Goal: Task Accomplishment & Management: Manage account settings

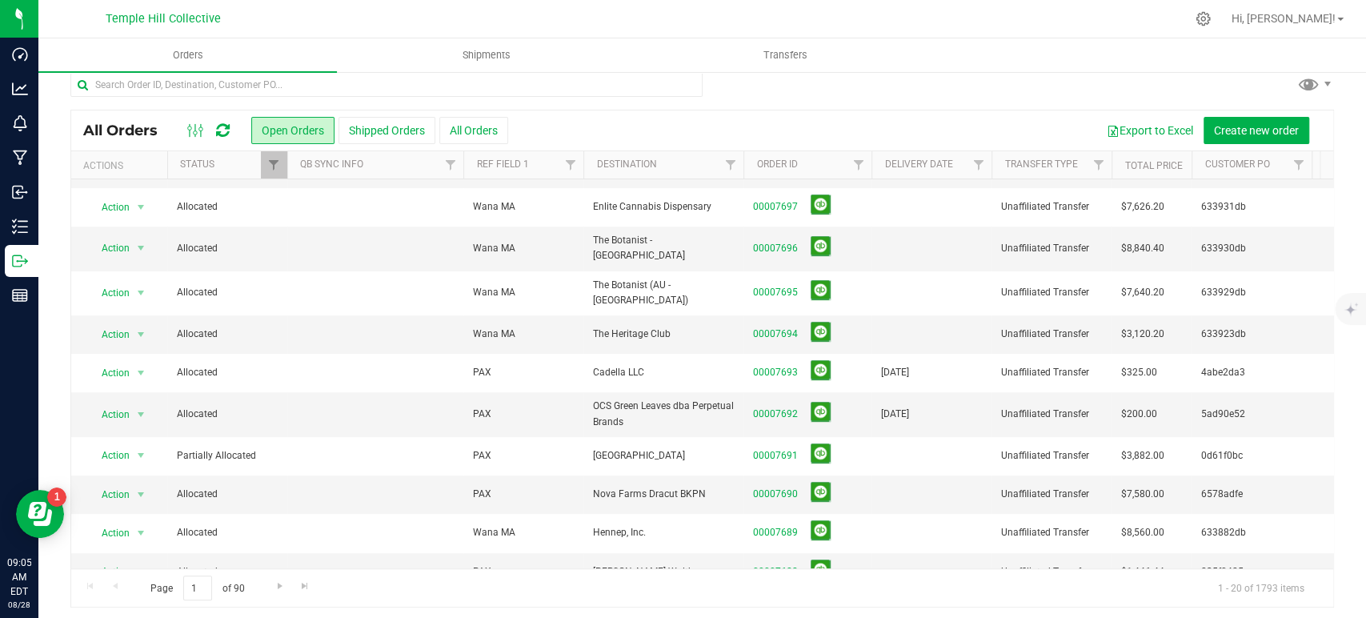
scroll to position [19, 0]
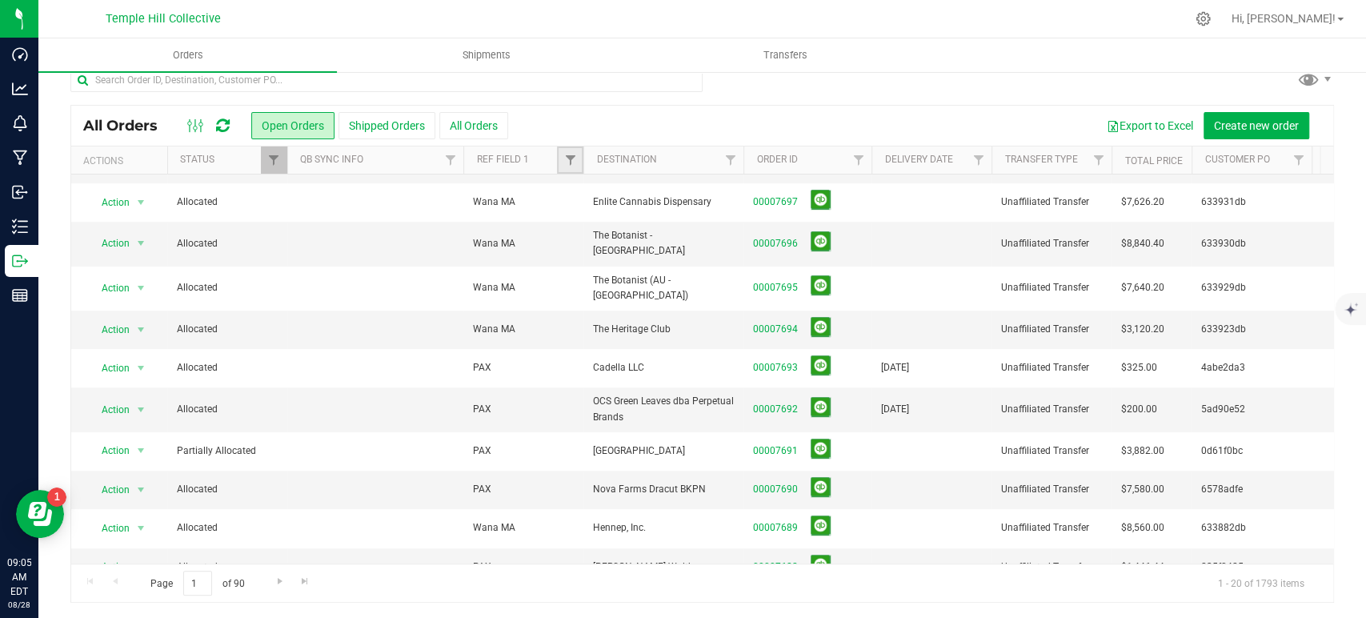
click at [567, 167] on link "Filter" at bounding box center [570, 159] width 26 height 27
click at [589, 198] on input "text" at bounding box center [649, 195] width 165 height 24
type input "pax"
click at [567, 220] on button "Filter" at bounding box center [605, 237] width 77 height 35
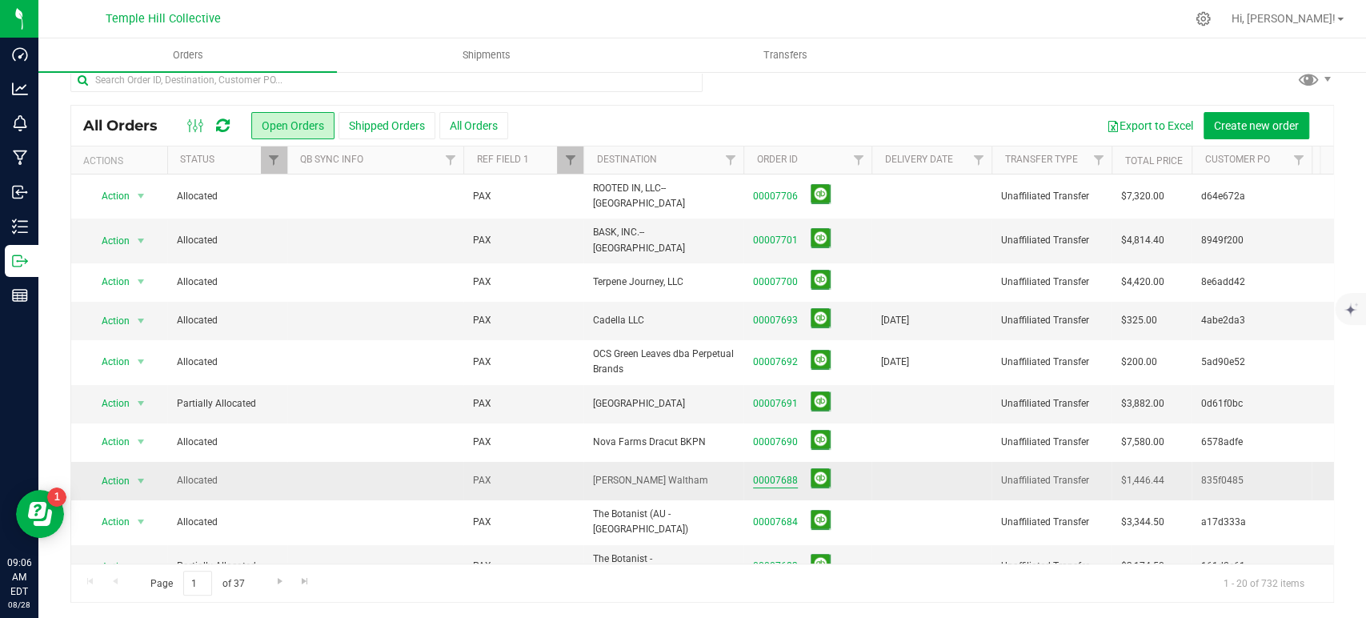
click at [786, 473] on link "00007688" at bounding box center [775, 480] width 45 height 15
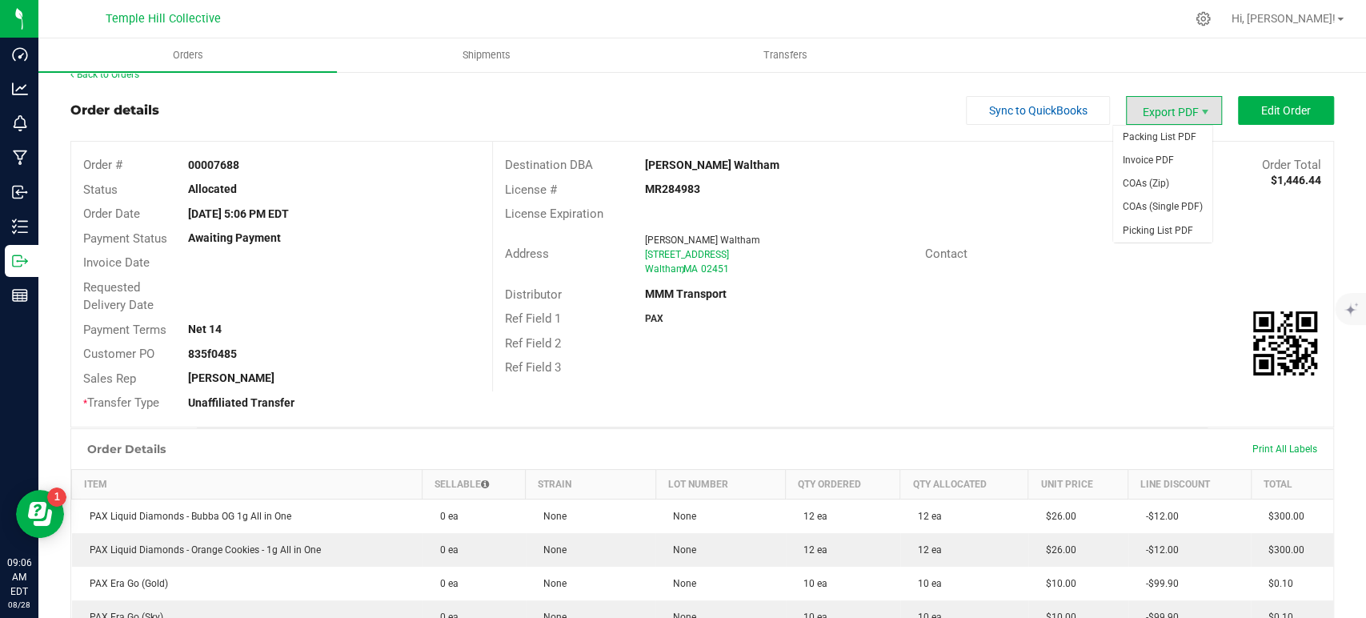
click at [1175, 114] on span "Export PDF" at bounding box center [1174, 110] width 96 height 29
click at [1168, 178] on span "COAs (Zip)" at bounding box center [1162, 183] width 99 height 23
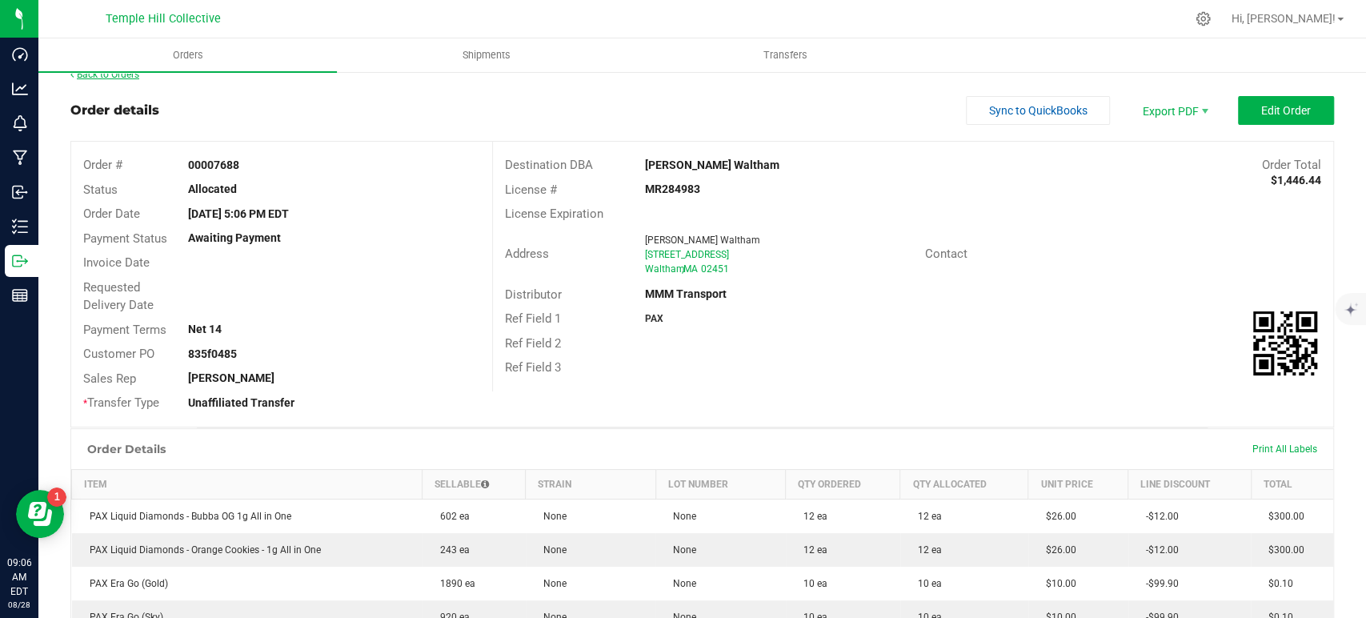
click at [135, 79] on link "Back to Orders" at bounding box center [104, 74] width 69 height 11
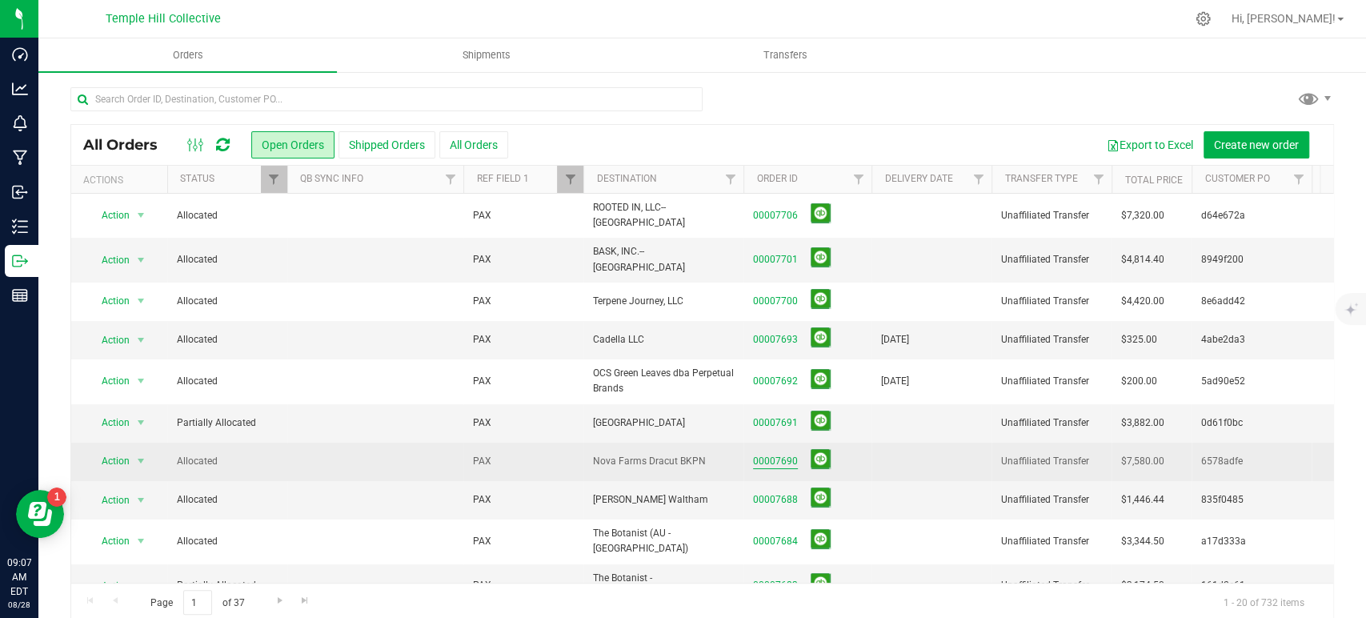
click at [785, 454] on link "00007690" at bounding box center [775, 461] width 45 height 15
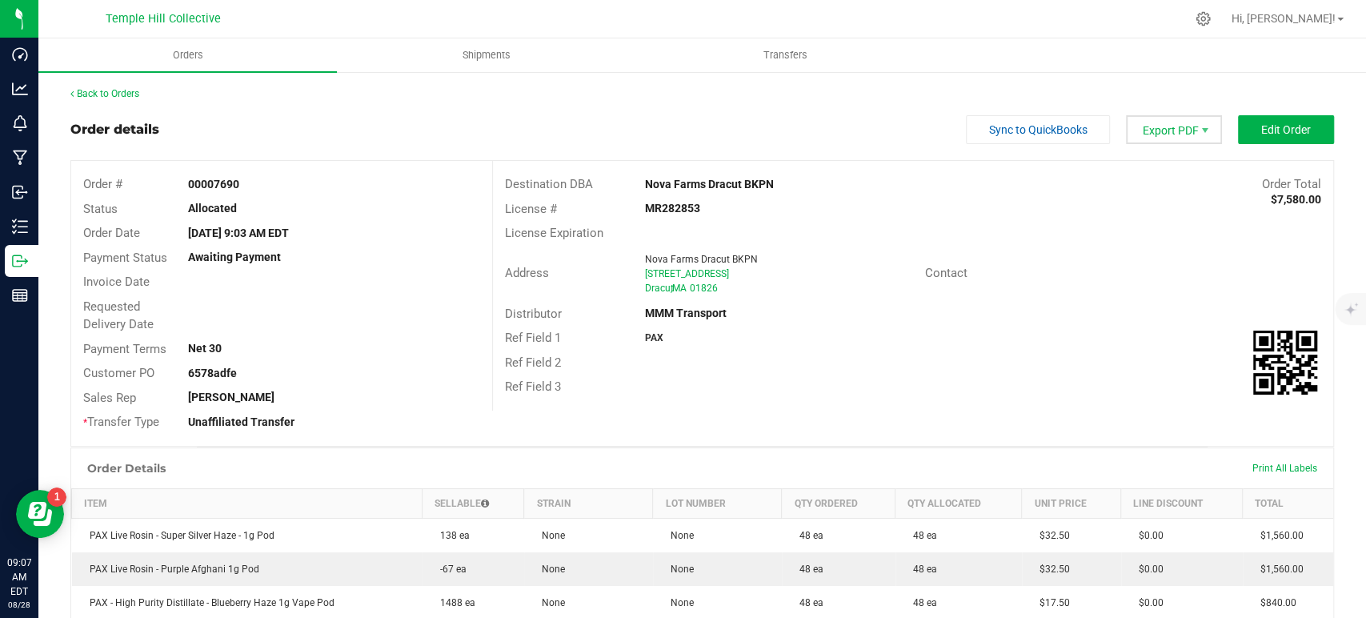
click at [1158, 134] on span "Export PDF" at bounding box center [1174, 129] width 96 height 29
click at [1159, 203] on span "COAs (Zip)" at bounding box center [1162, 202] width 99 height 23
click at [131, 95] on link "Back to Orders" at bounding box center [104, 93] width 69 height 11
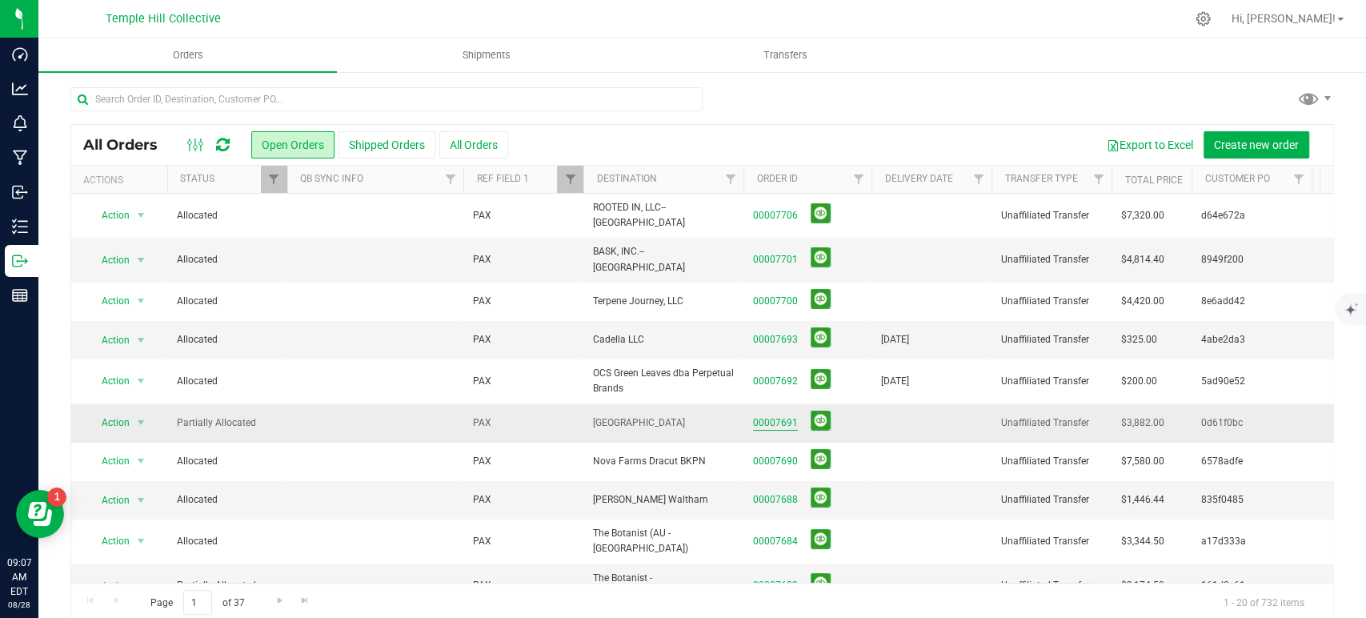
click at [777, 415] on link "00007691" at bounding box center [775, 422] width 45 height 15
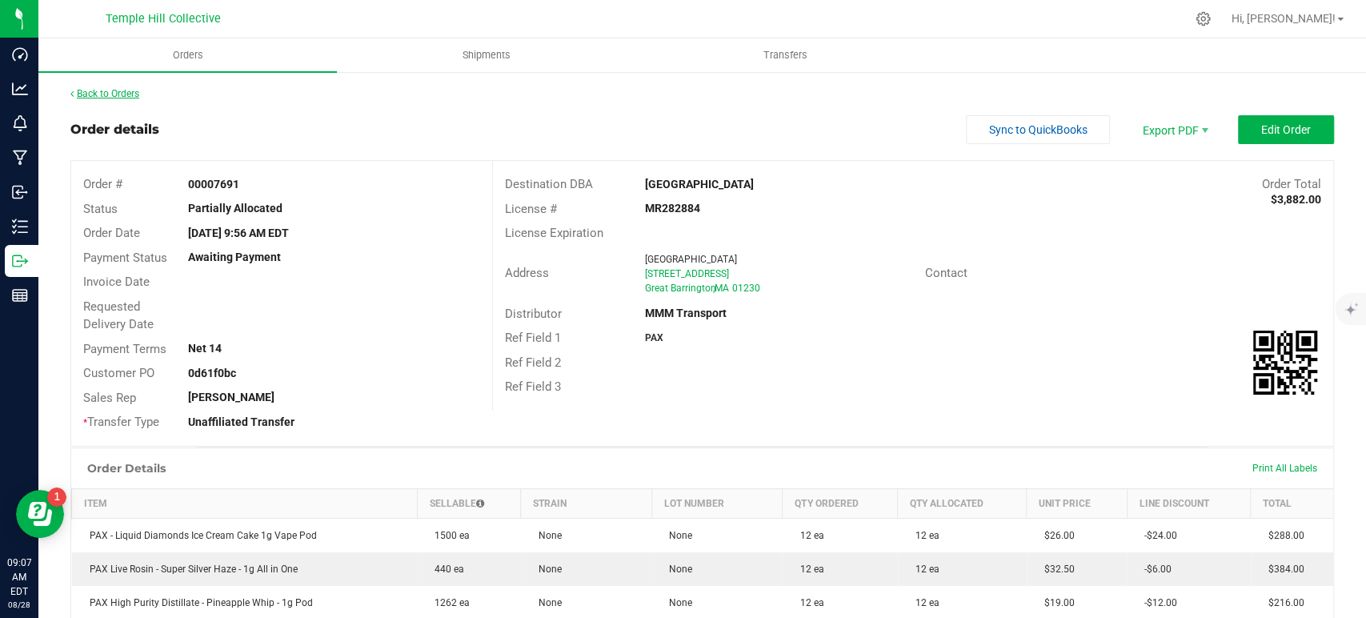
click at [114, 97] on link "Back to Orders" at bounding box center [104, 93] width 69 height 11
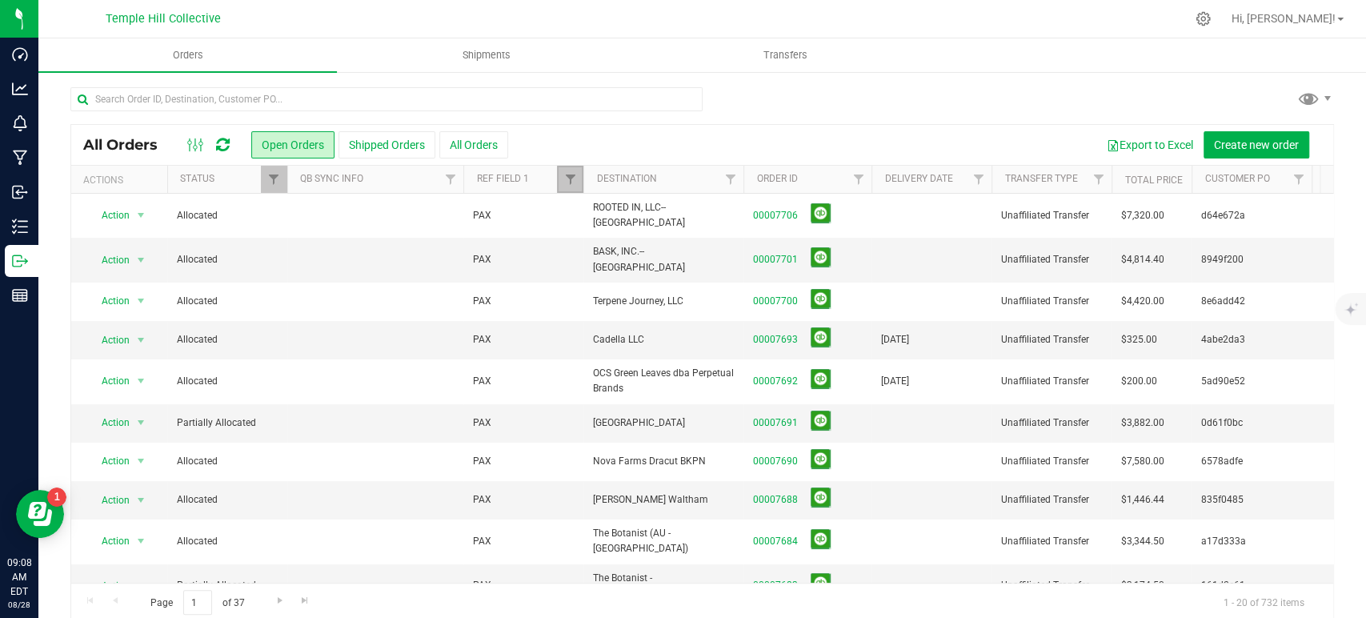
click at [567, 178] on span "Filter" at bounding box center [569, 179] width 13 height 13
click at [681, 255] on button "Clear" at bounding box center [693, 256] width 77 height 35
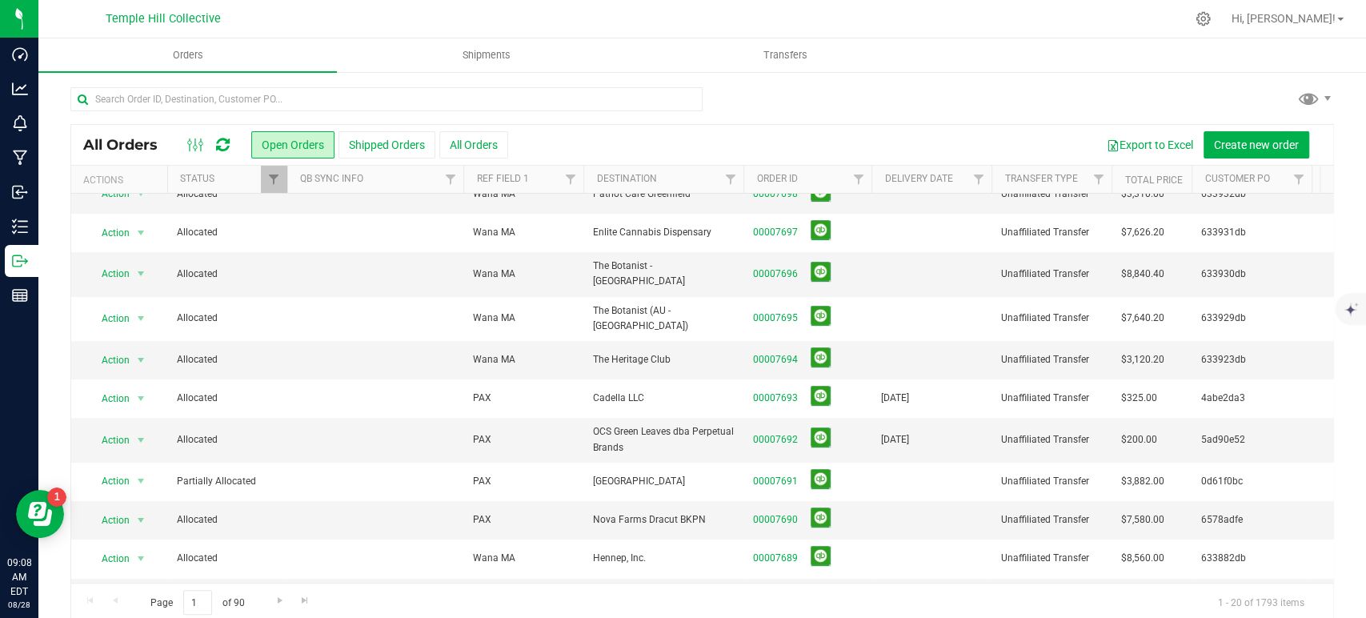
scroll to position [406, 0]
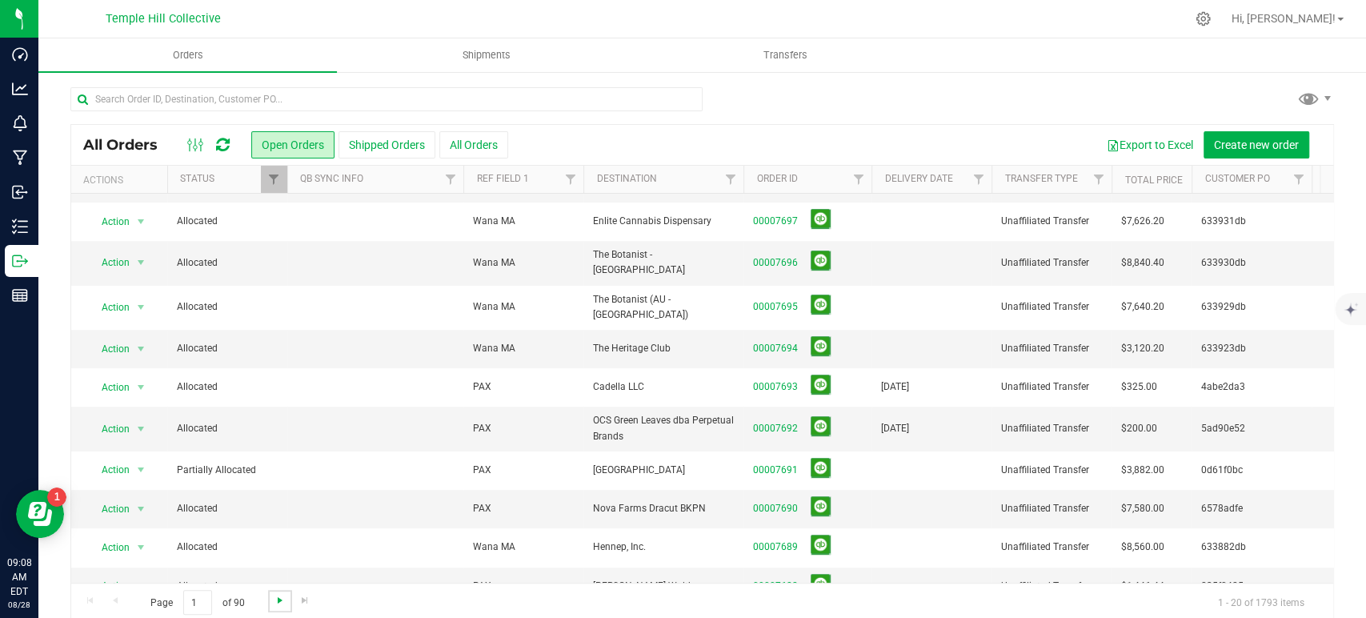
click at [282, 595] on span "Go to the next page" at bounding box center [280, 600] width 13 height 13
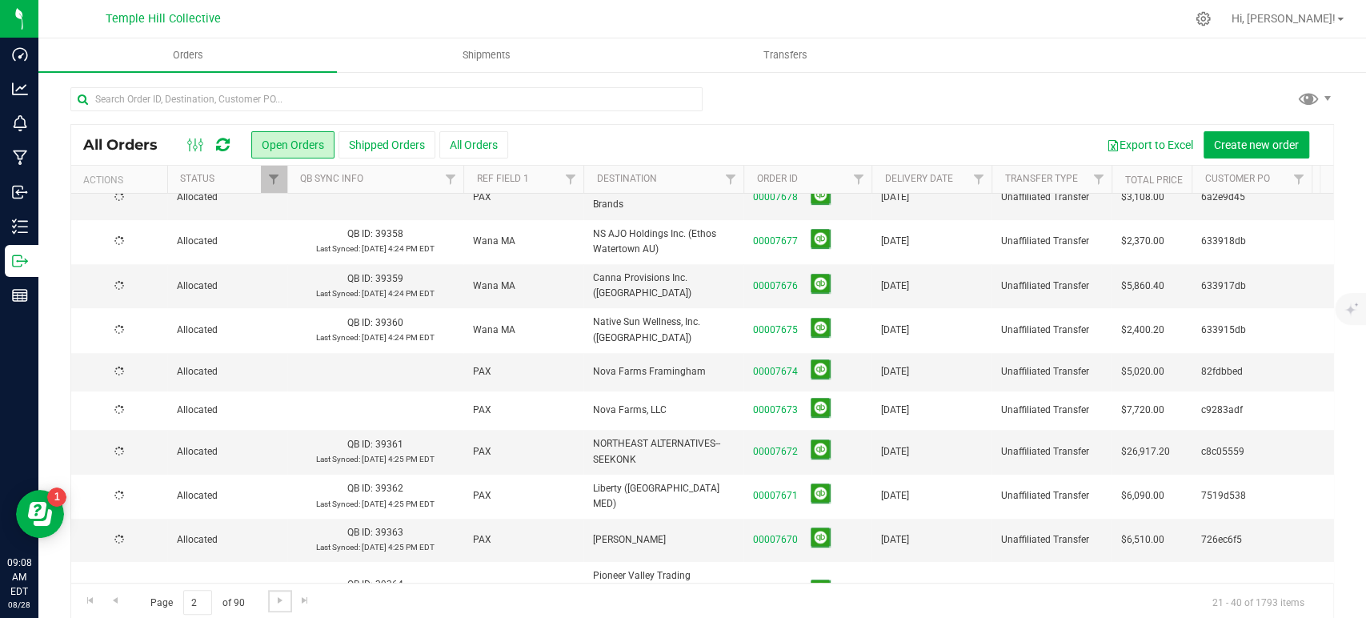
scroll to position [0, 0]
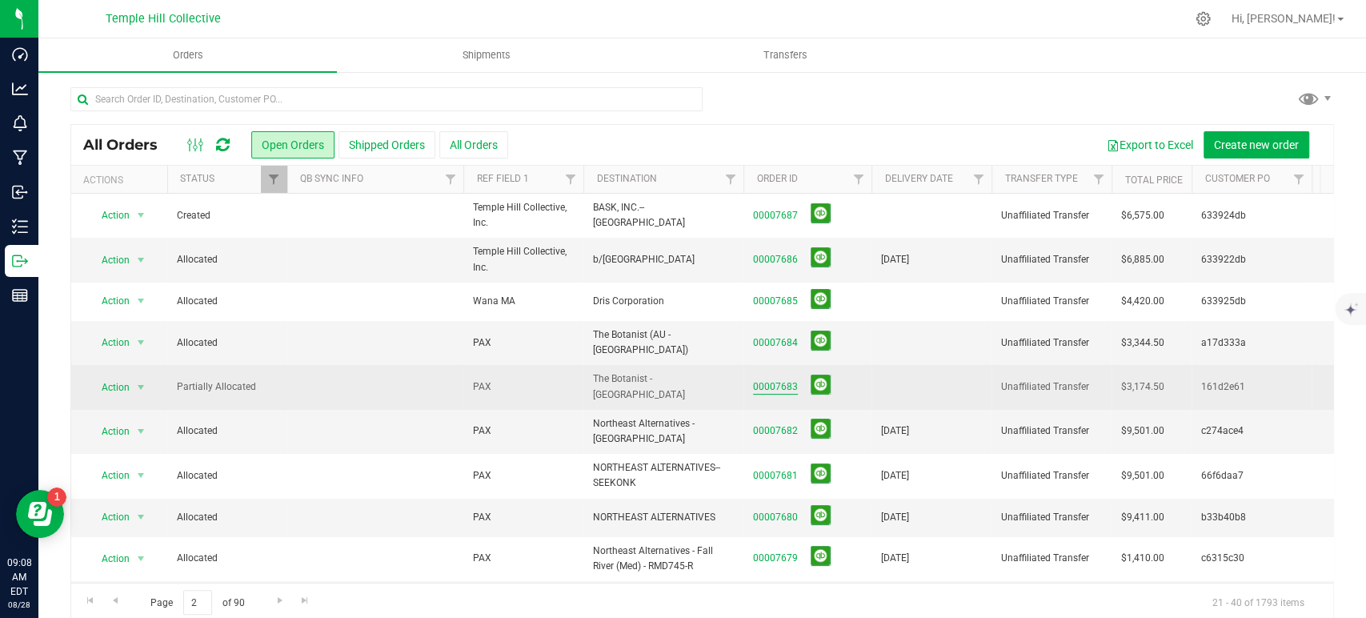
click at [781, 379] on link "00007683" at bounding box center [775, 386] width 45 height 15
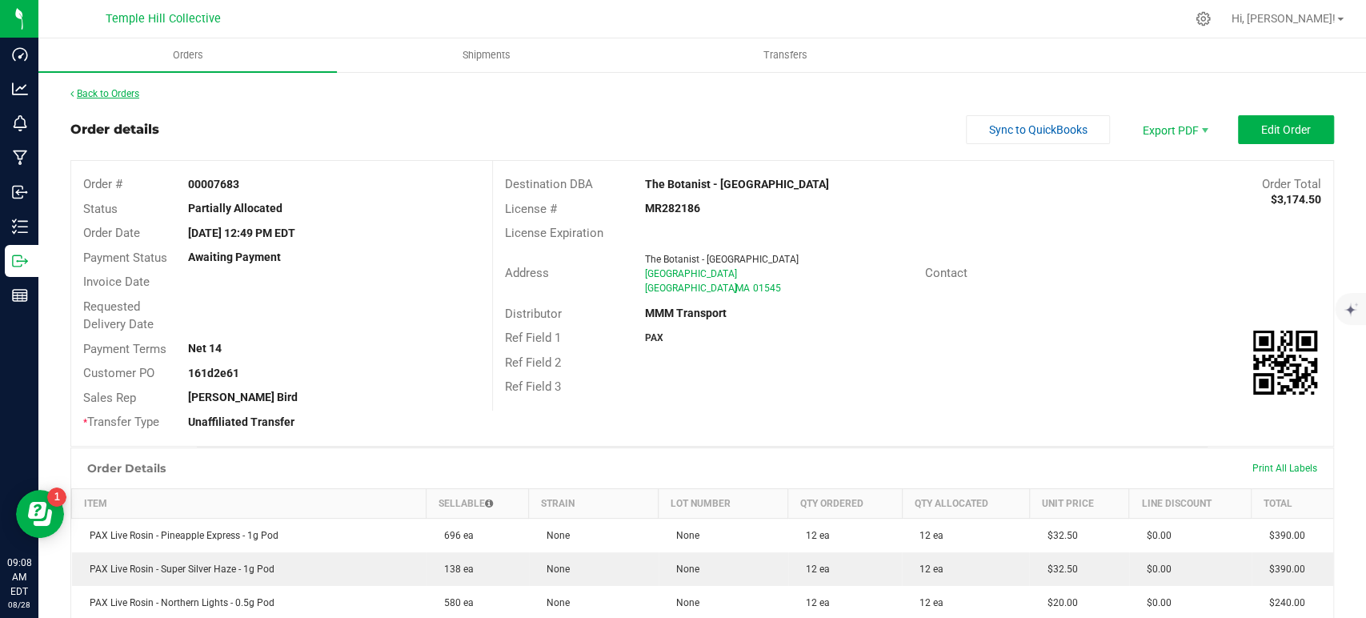
click at [131, 95] on link "Back to Orders" at bounding box center [104, 93] width 69 height 11
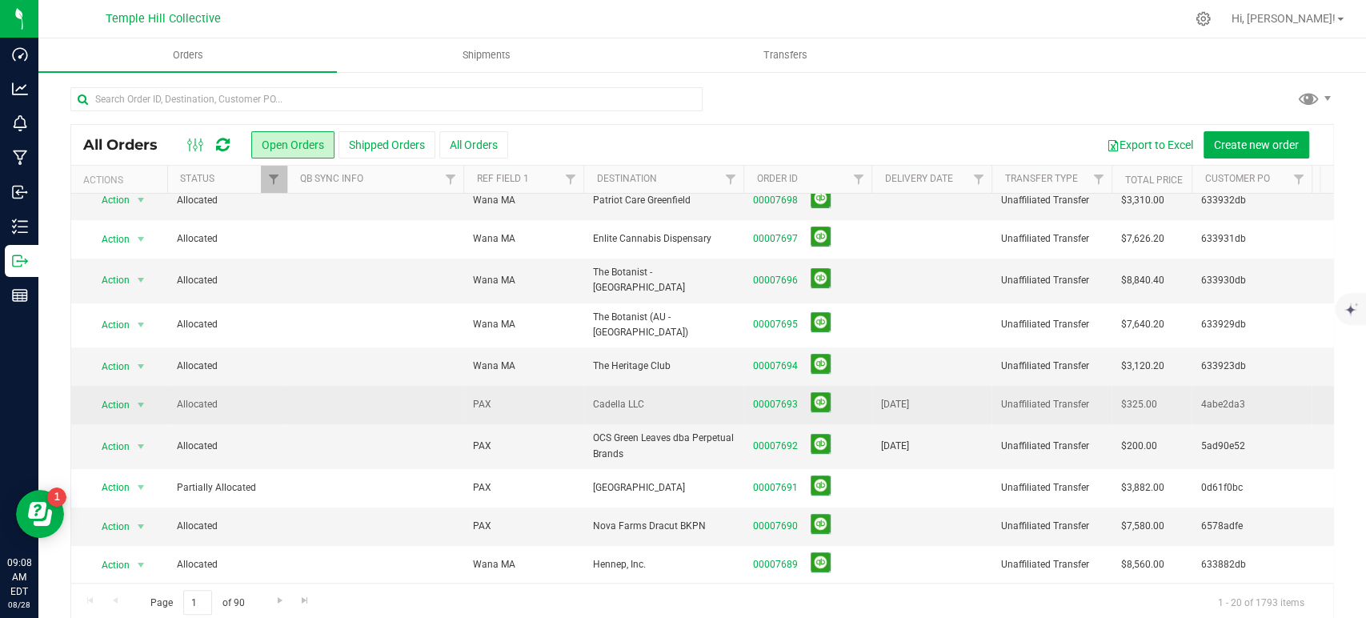
scroll to position [406, 0]
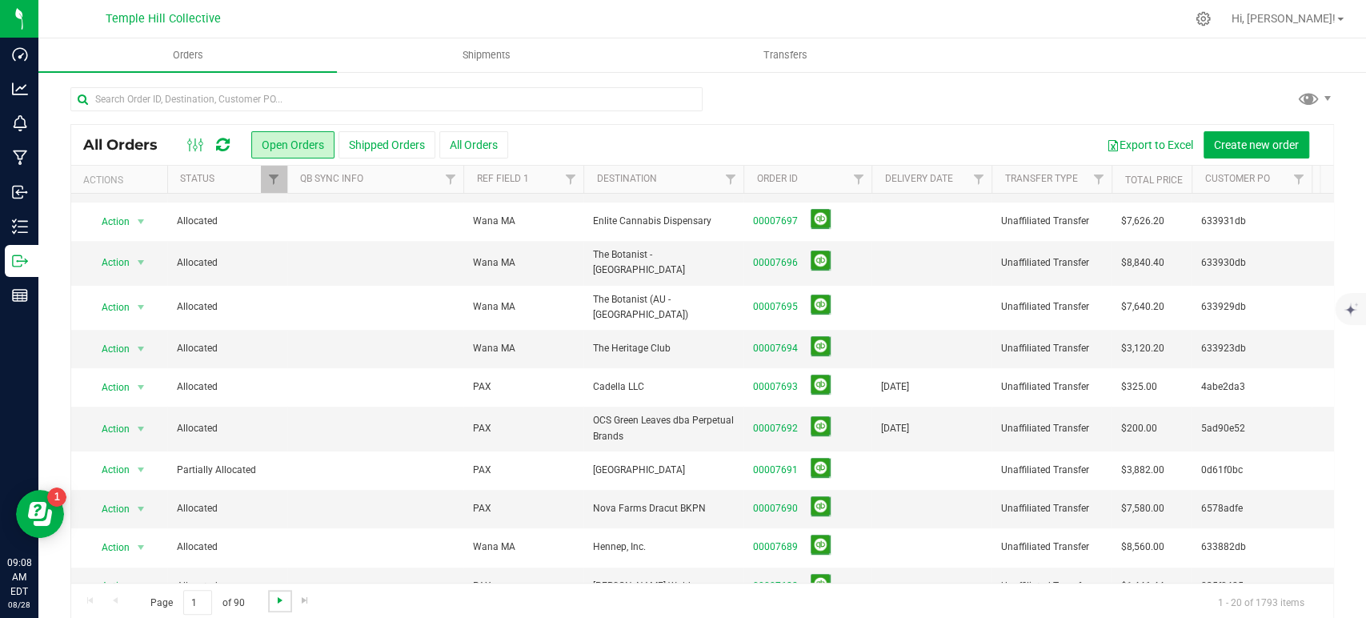
click at [275, 599] on span "Go to the next page" at bounding box center [280, 600] width 13 height 13
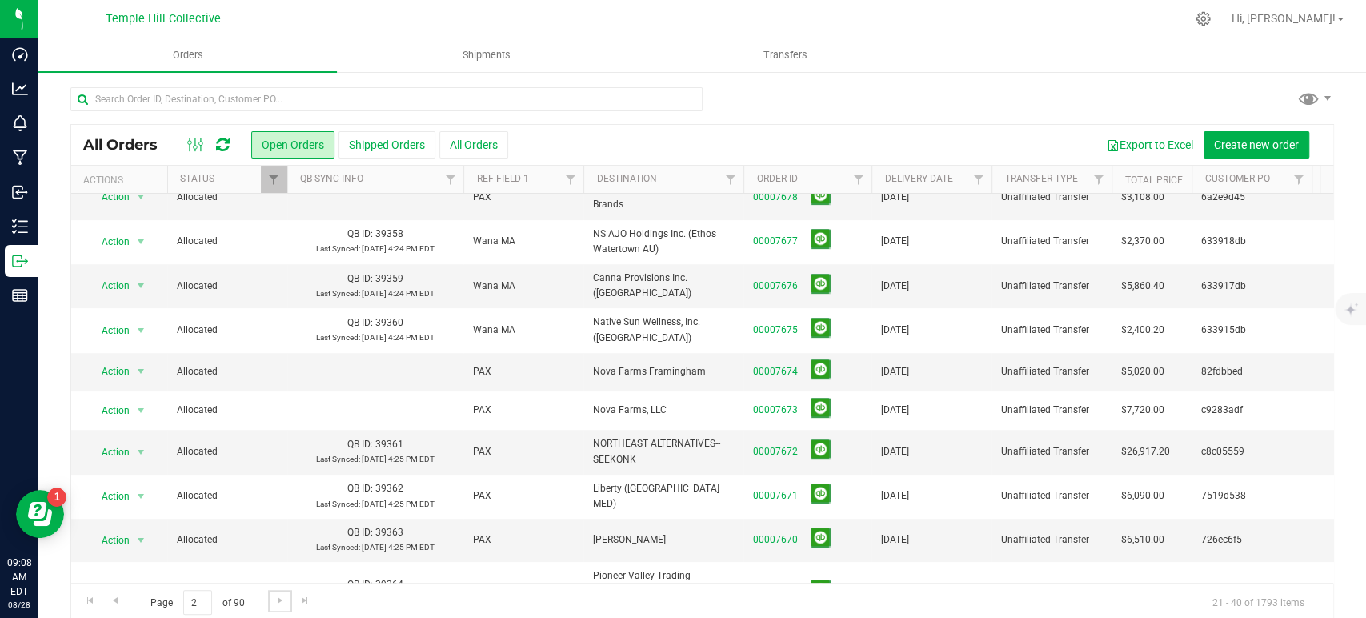
scroll to position [0, 0]
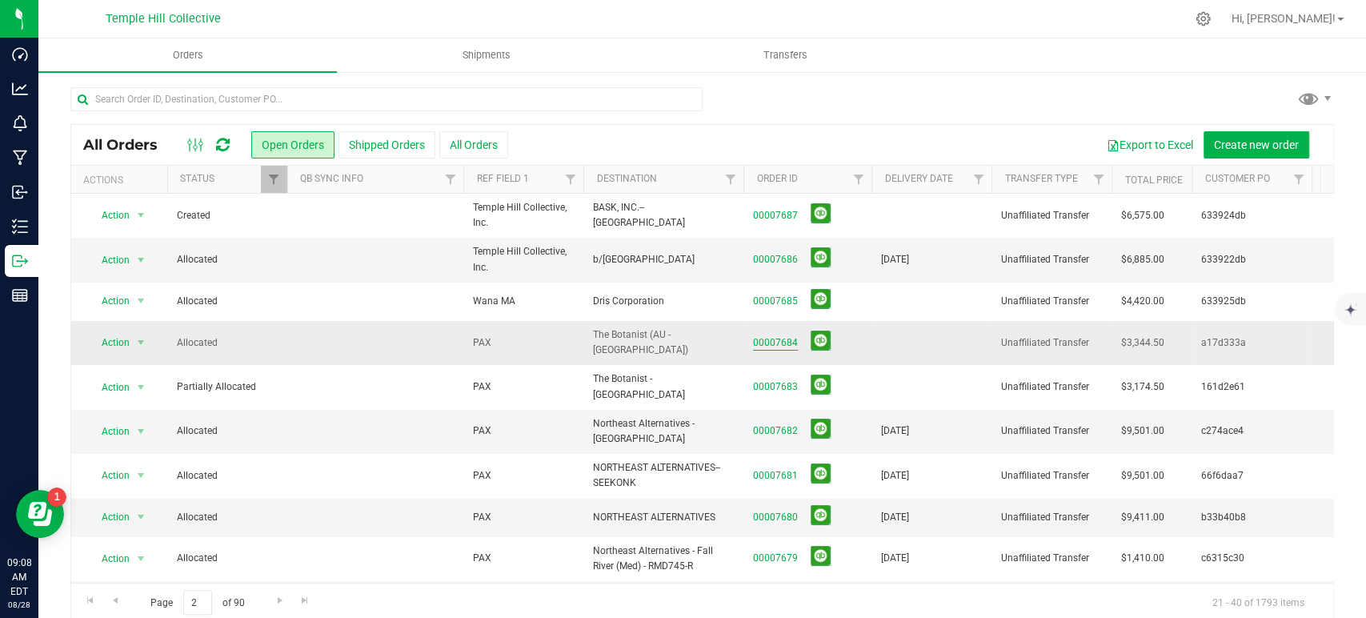
click at [767, 337] on link "00007684" at bounding box center [775, 342] width 45 height 15
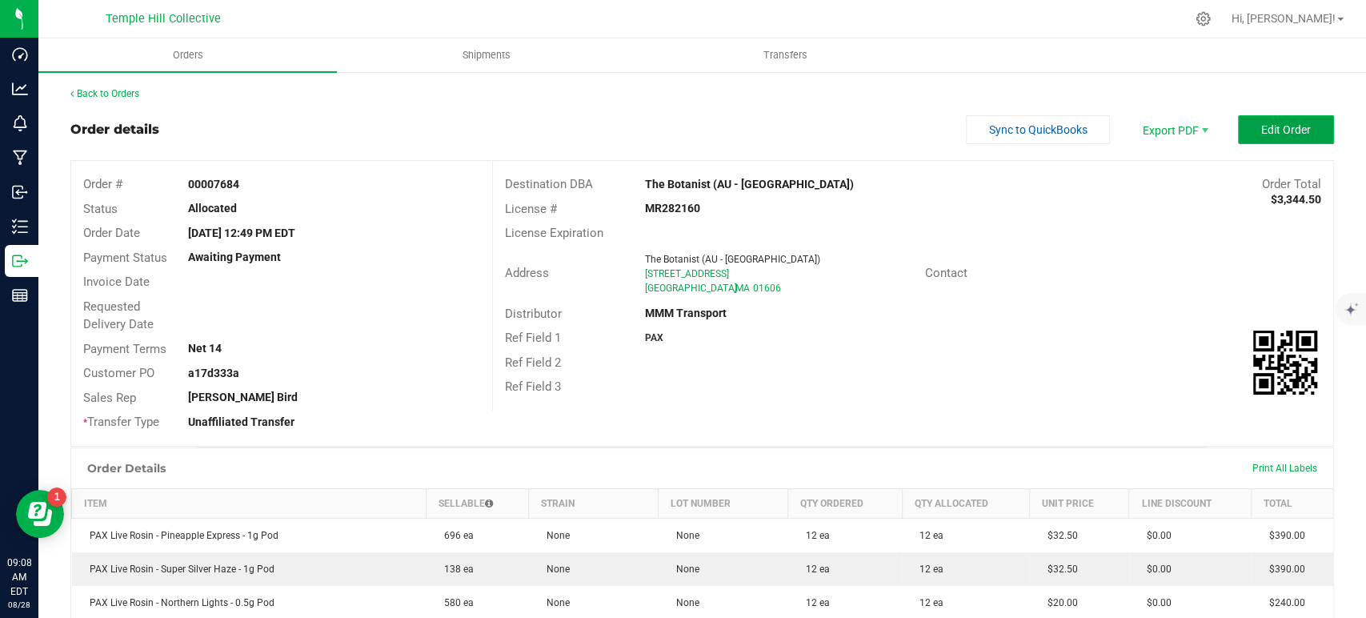
click at [1263, 129] on span "Edit Order" at bounding box center [1286, 129] width 50 height 13
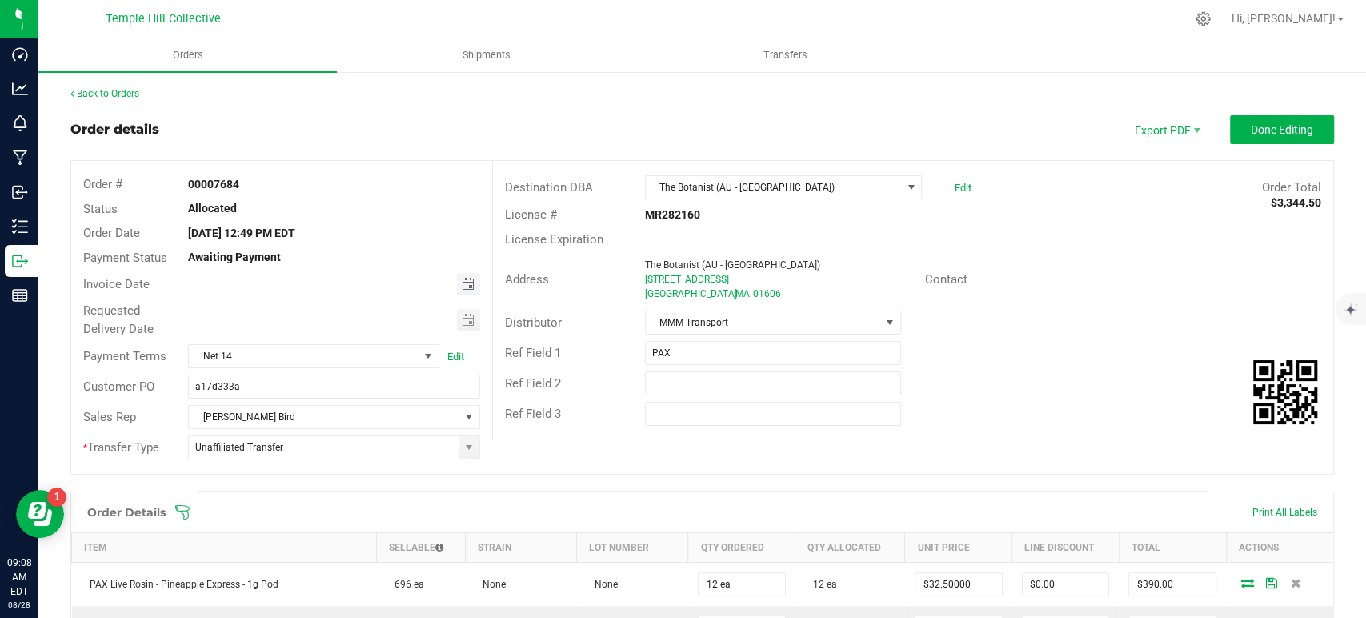
click at [466, 286] on span "Toggle calendar" at bounding box center [467, 284] width 13 height 13
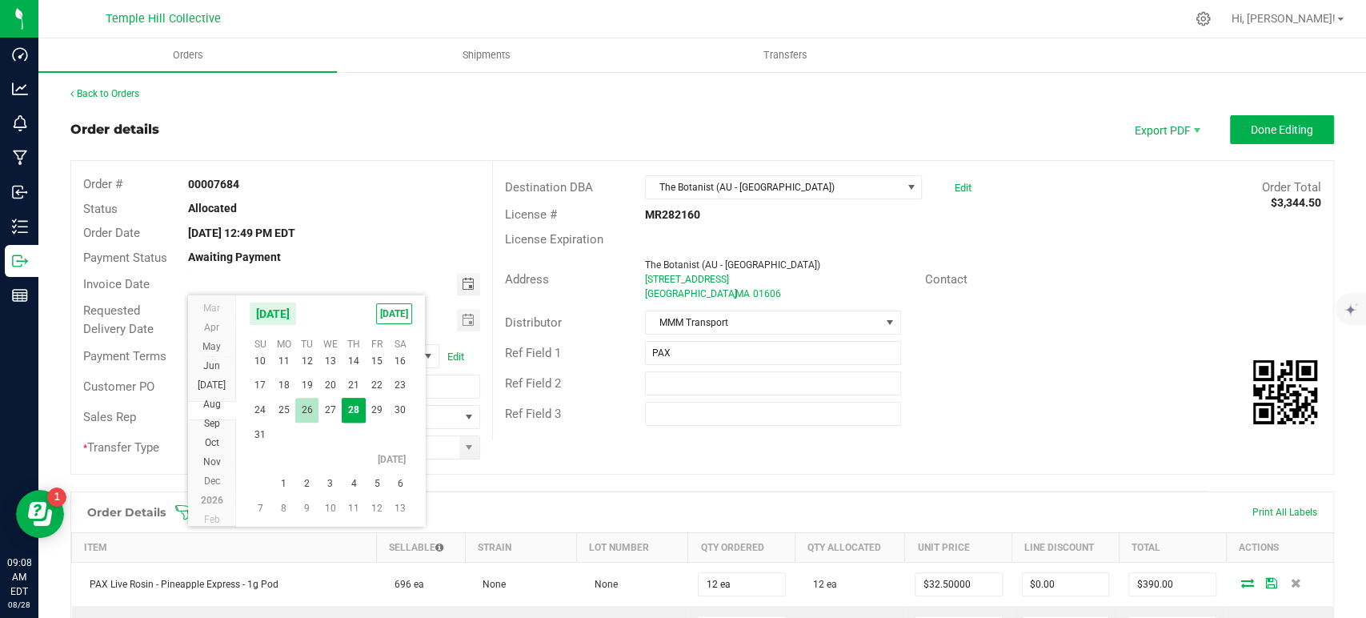
scroll to position [28958, 0]
click at [307, 453] on span "2" at bounding box center [306, 452] width 23 height 25
type input "09/02/2025"
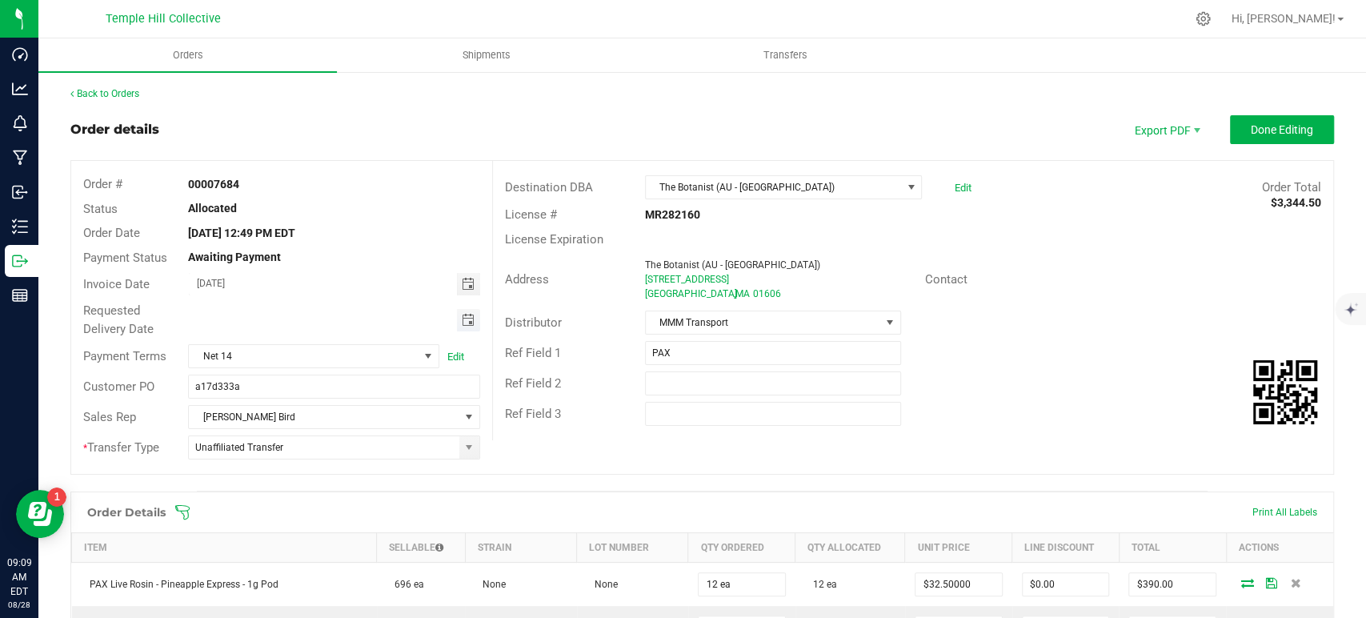
click at [461, 319] on span "Toggle calendar" at bounding box center [467, 320] width 13 height 13
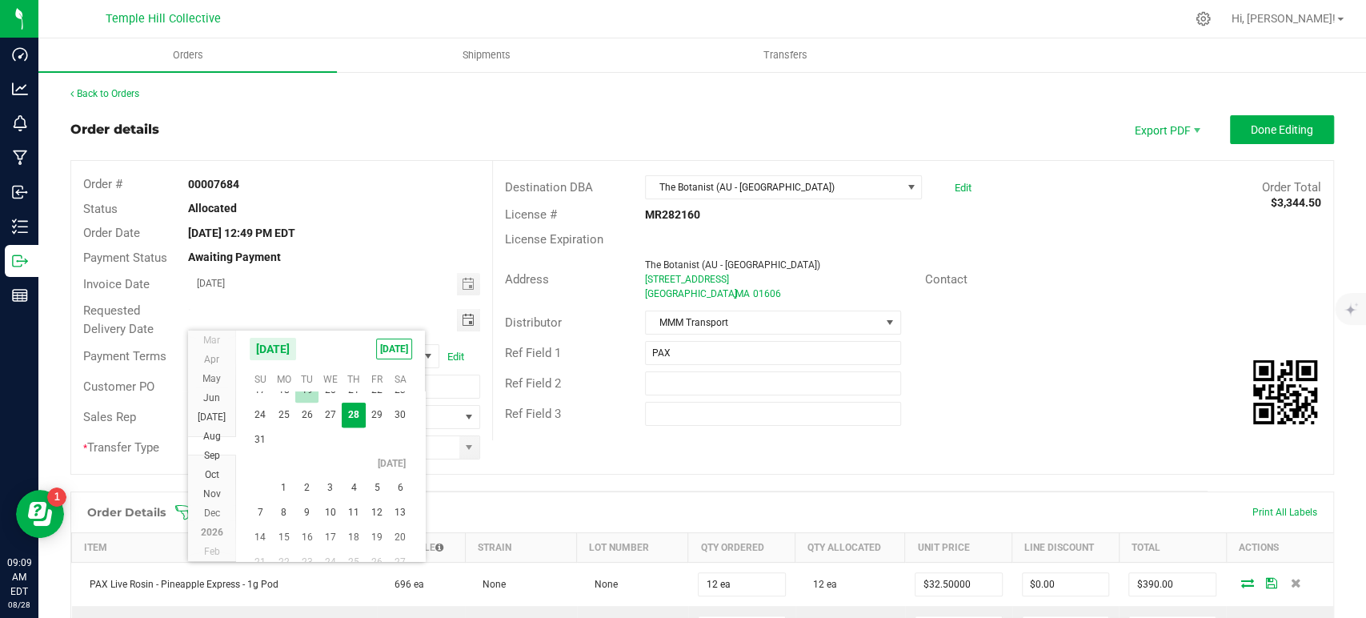
click at [308, 484] on span "2" at bounding box center [306, 487] width 23 height 25
type input "09/02/2025"
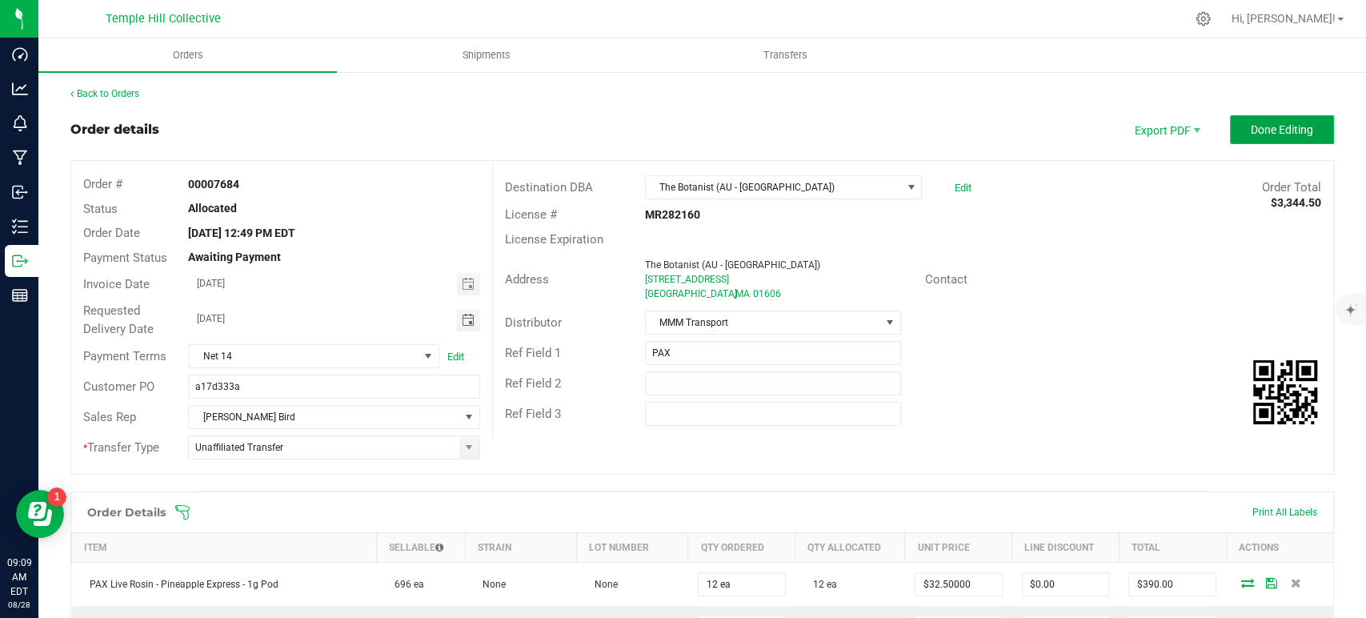
click at [1280, 124] on span "Done Editing" at bounding box center [1282, 129] width 62 height 13
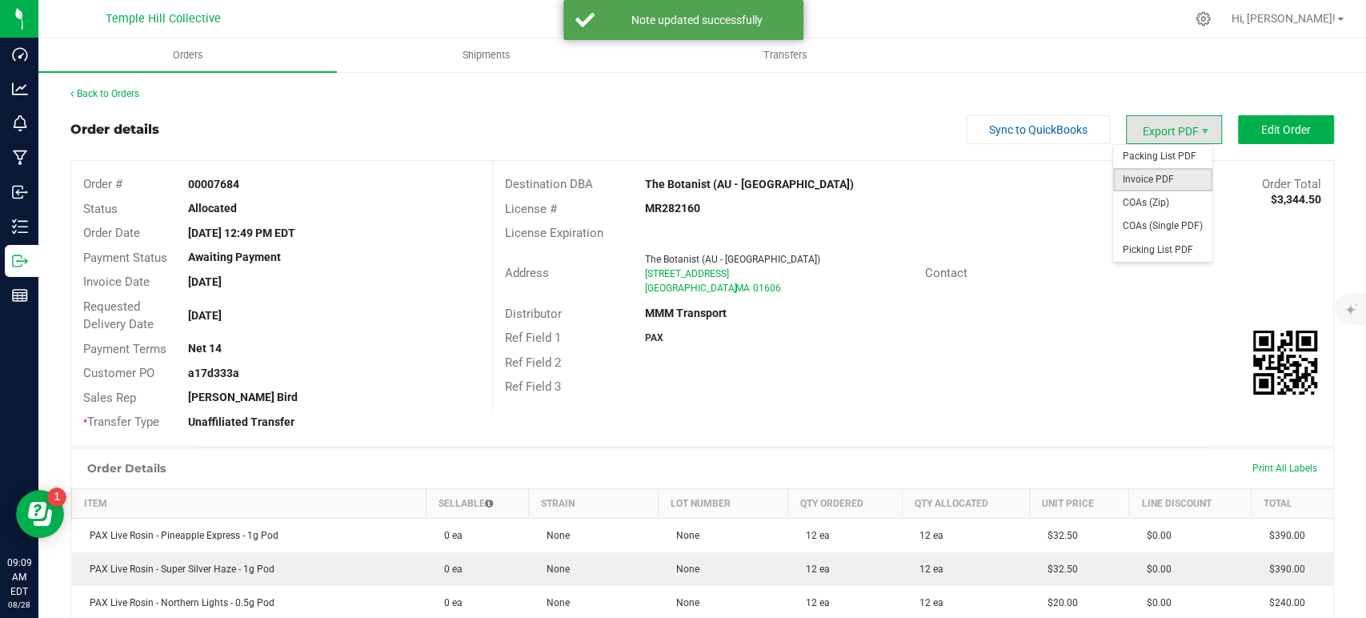
click at [1147, 178] on span "Invoice PDF" at bounding box center [1162, 179] width 99 height 23
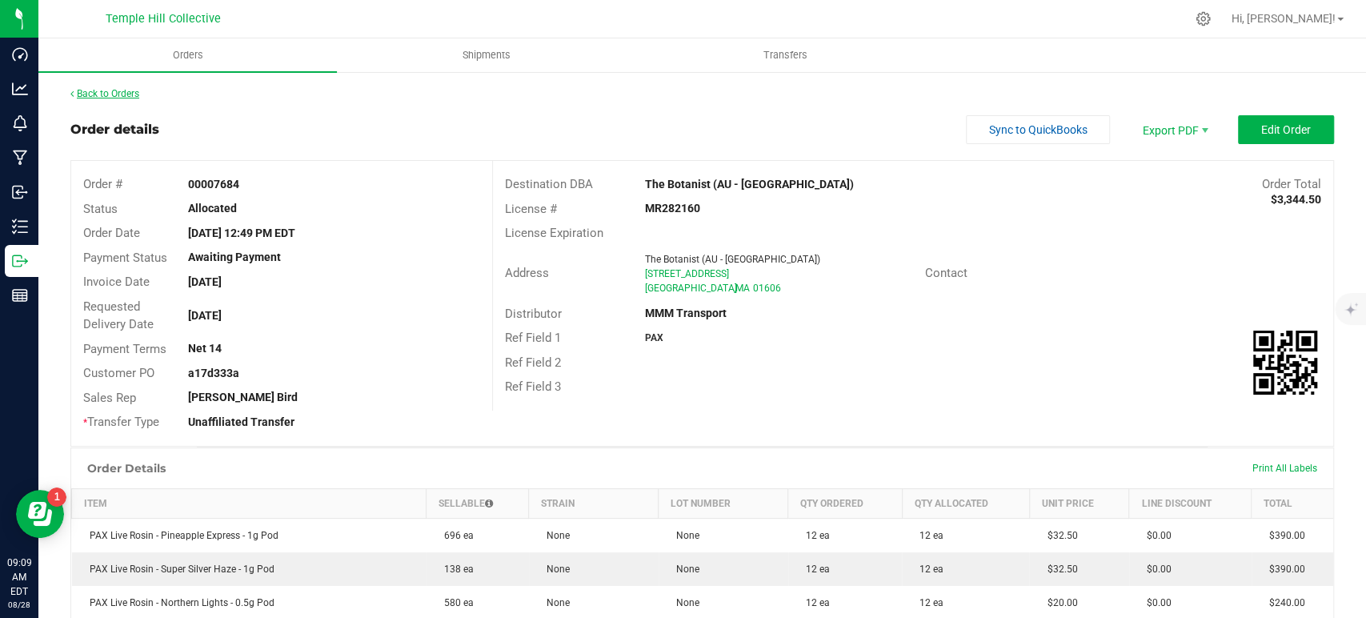
click at [122, 91] on link "Back to Orders" at bounding box center [104, 93] width 69 height 11
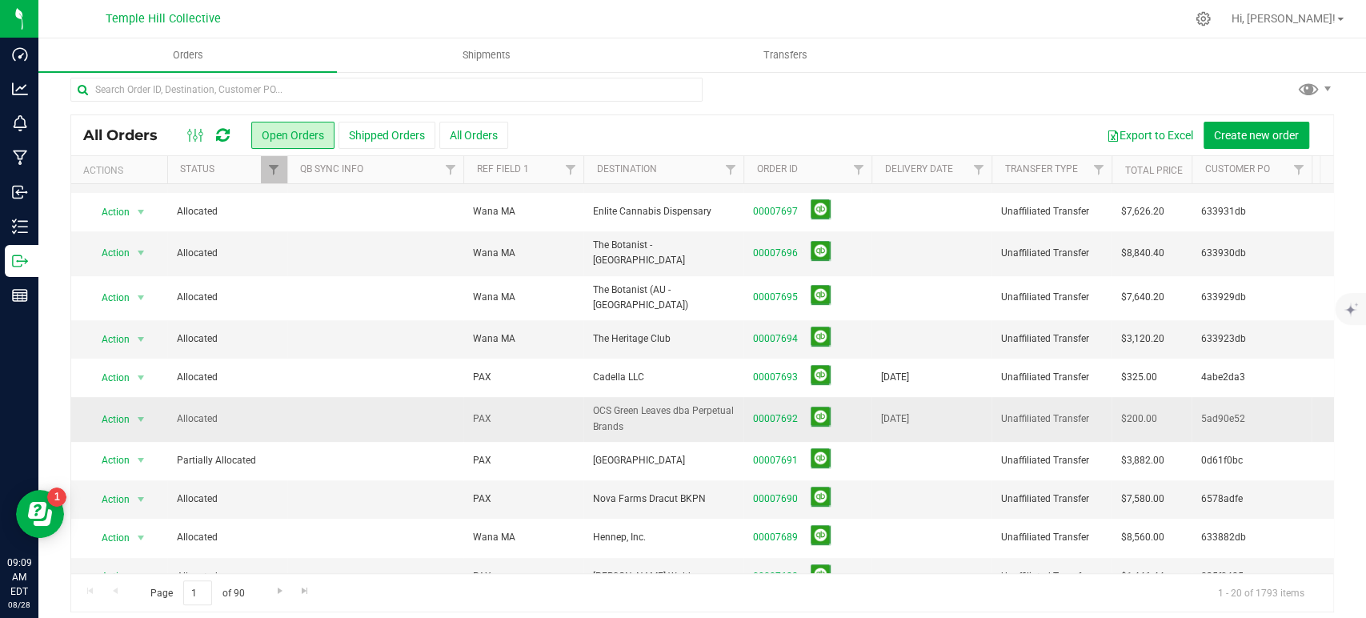
scroll to position [19, 0]
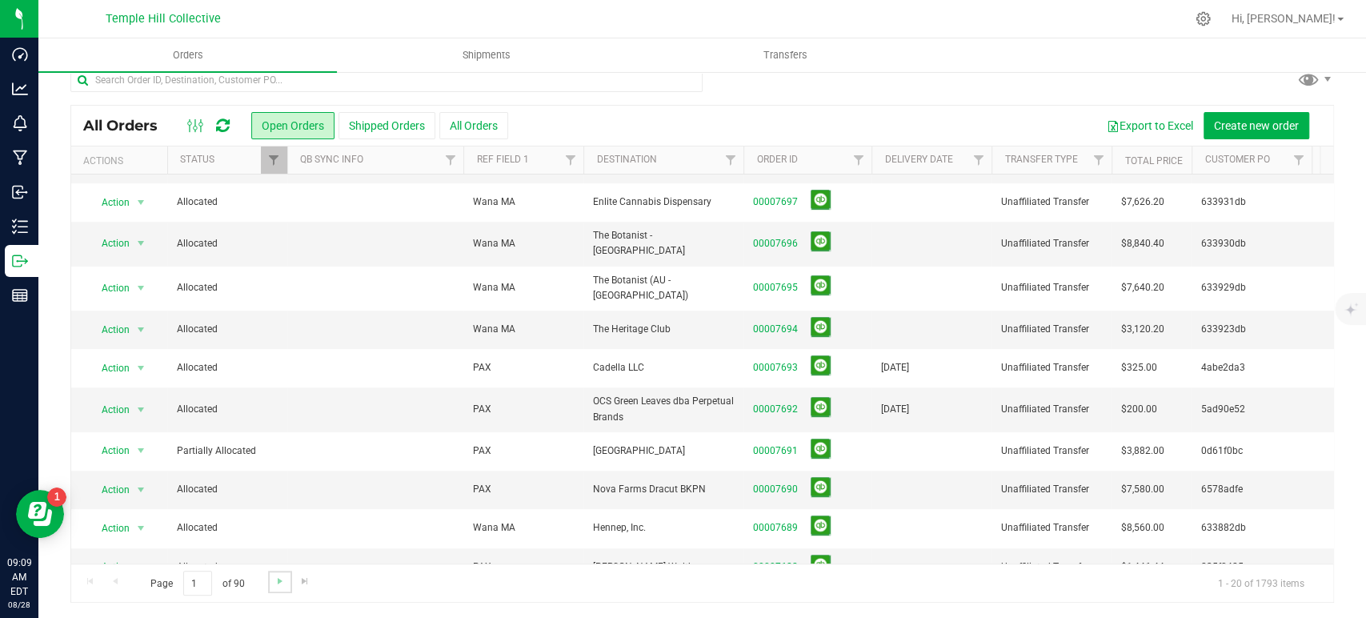
click at [271, 579] on link "Go to the next page" at bounding box center [279, 582] width 23 height 22
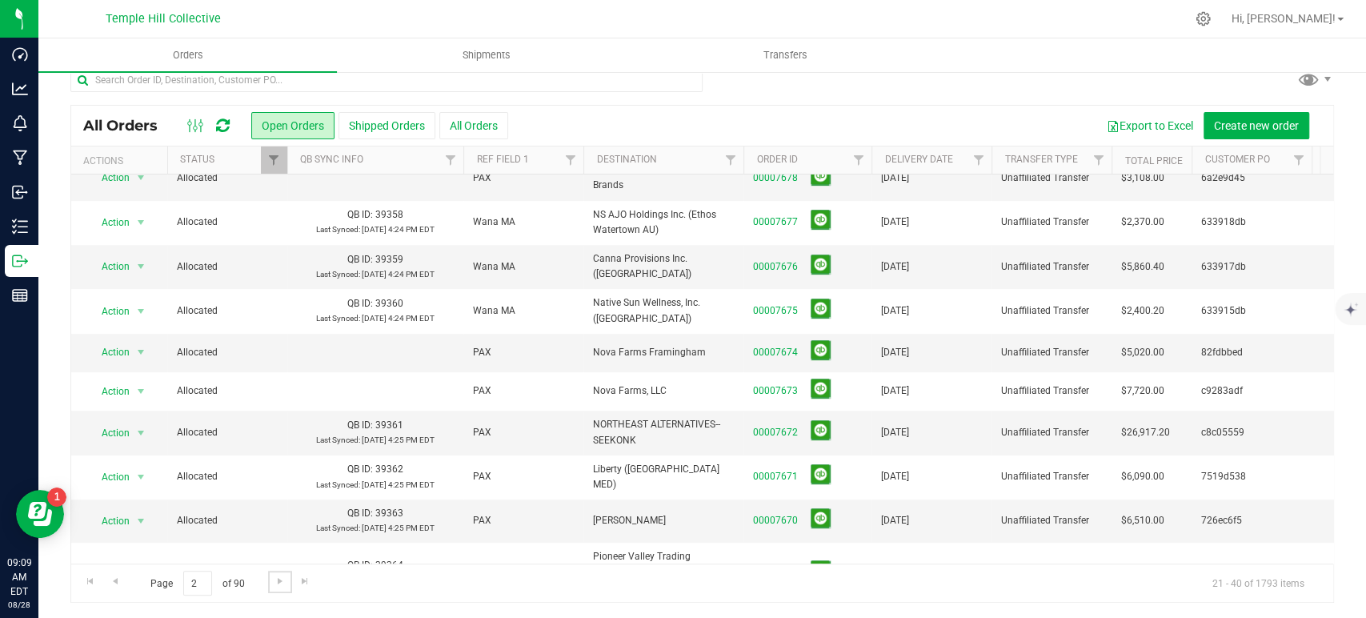
scroll to position [0, 0]
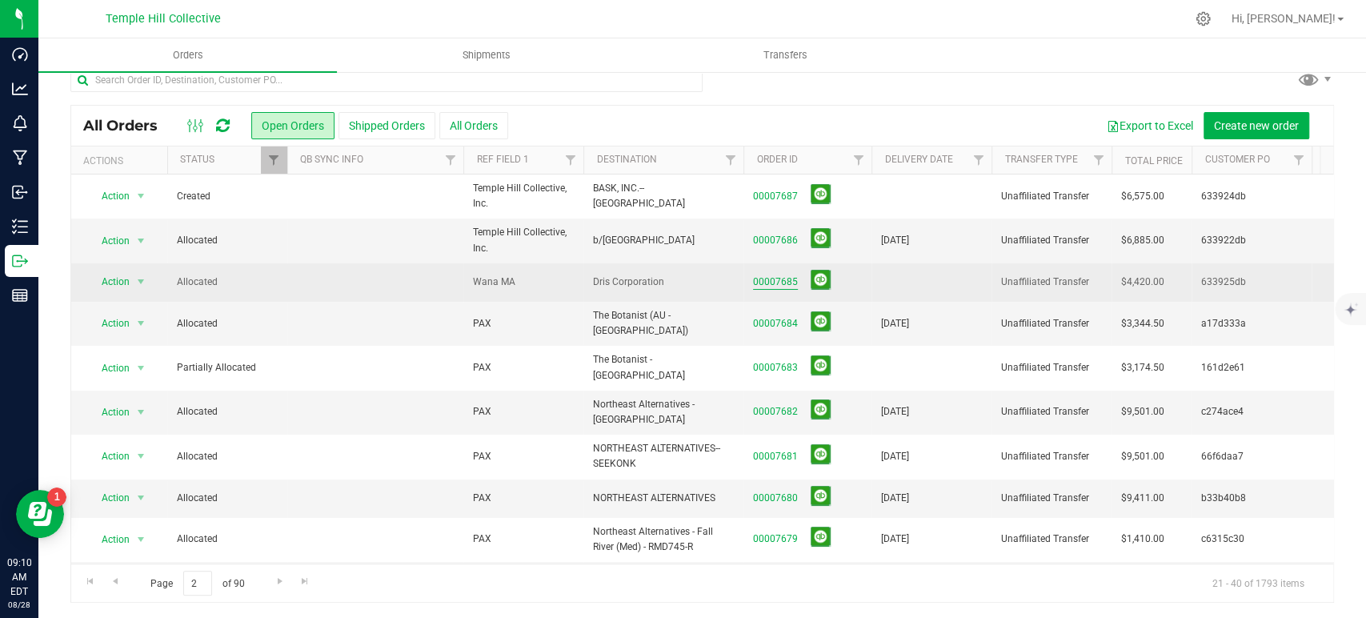
click at [780, 278] on link "00007685" at bounding box center [775, 282] width 45 height 15
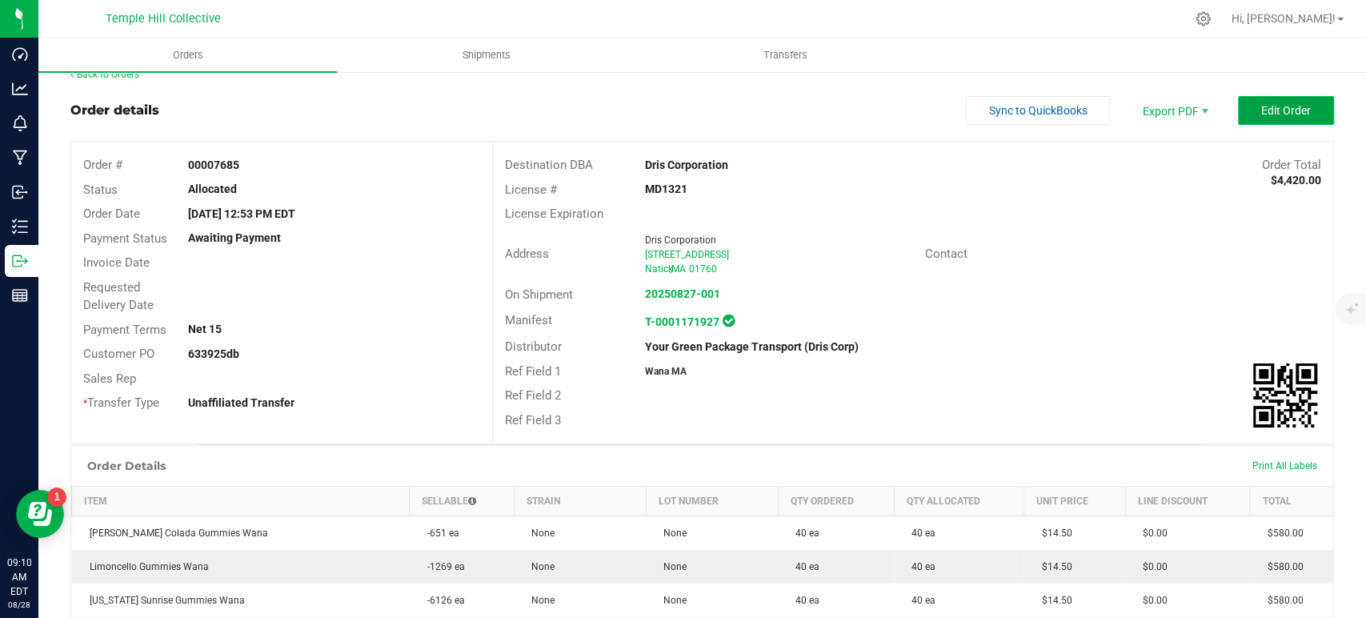
click at [1254, 97] on button "Edit Order" at bounding box center [1286, 110] width 96 height 29
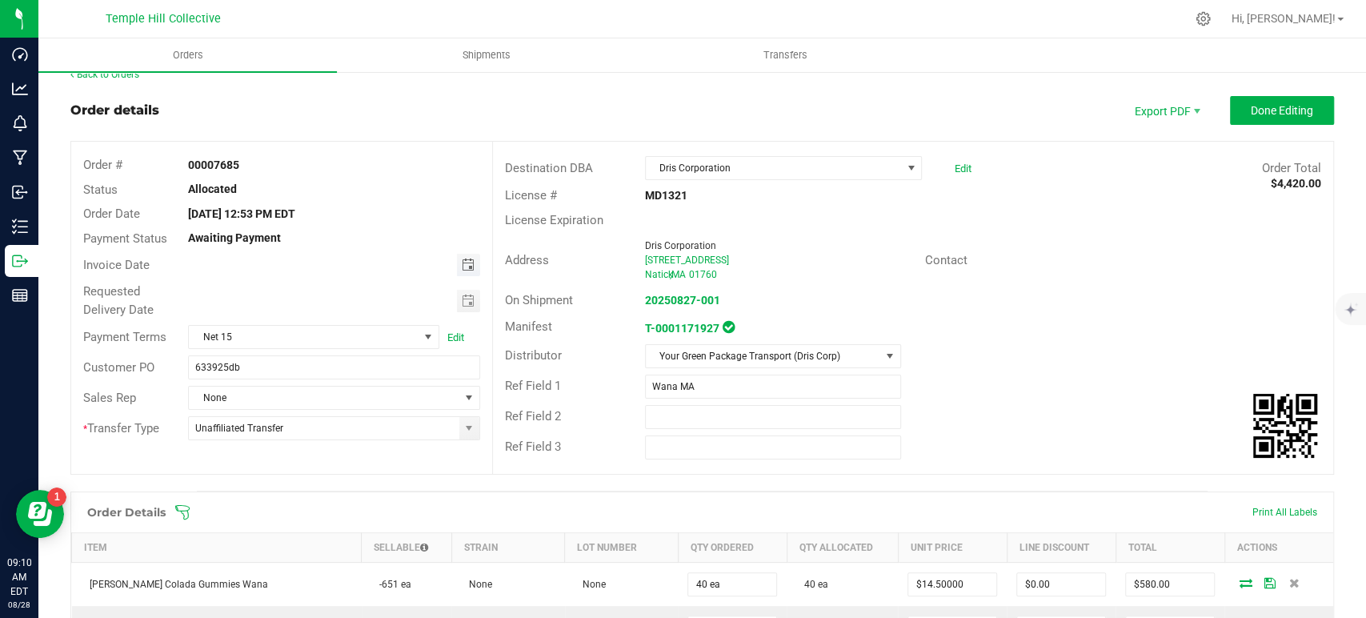
click at [463, 267] on span "Toggle calendar" at bounding box center [467, 265] width 13 height 13
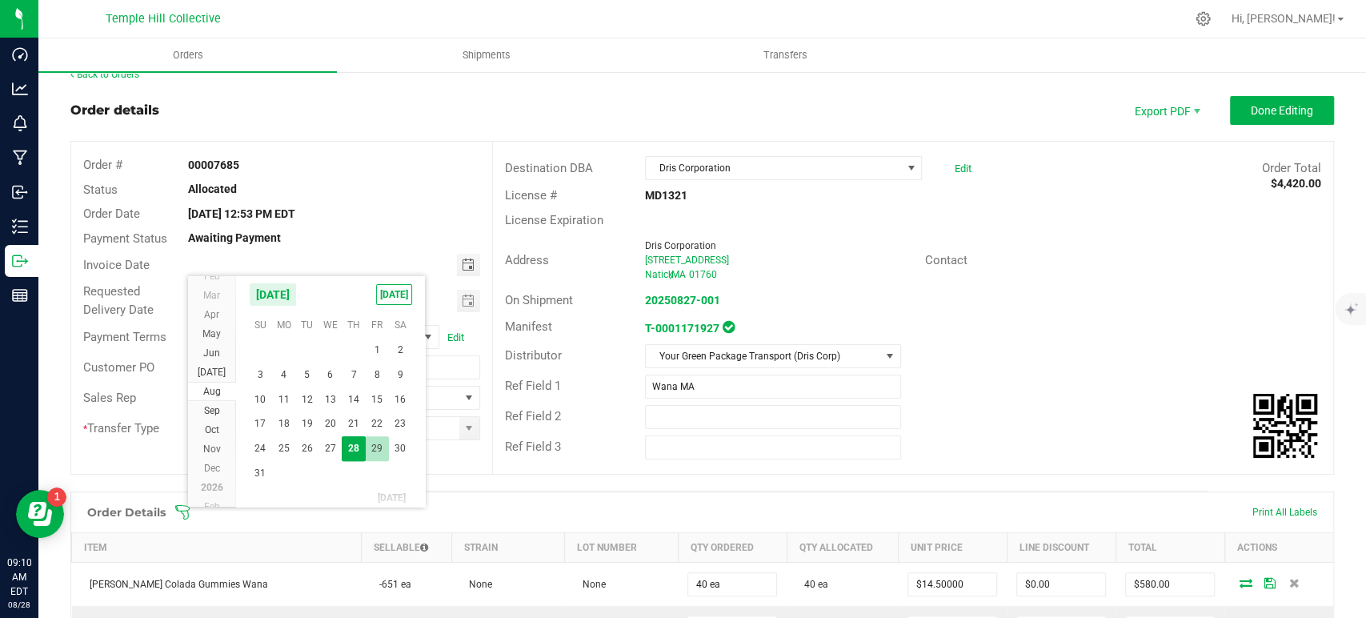
click at [378, 443] on span "29" at bounding box center [377, 448] width 23 height 25
type input "08/29/2025"
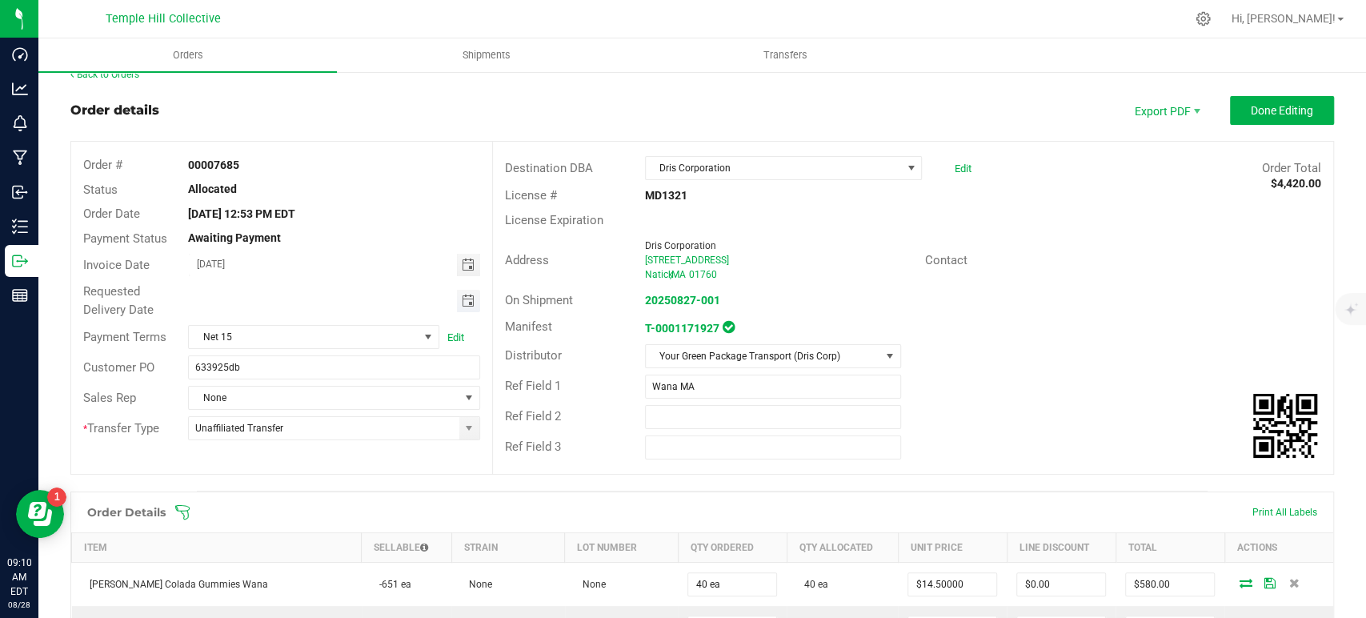
click at [467, 303] on span "Toggle calendar" at bounding box center [467, 301] width 13 height 13
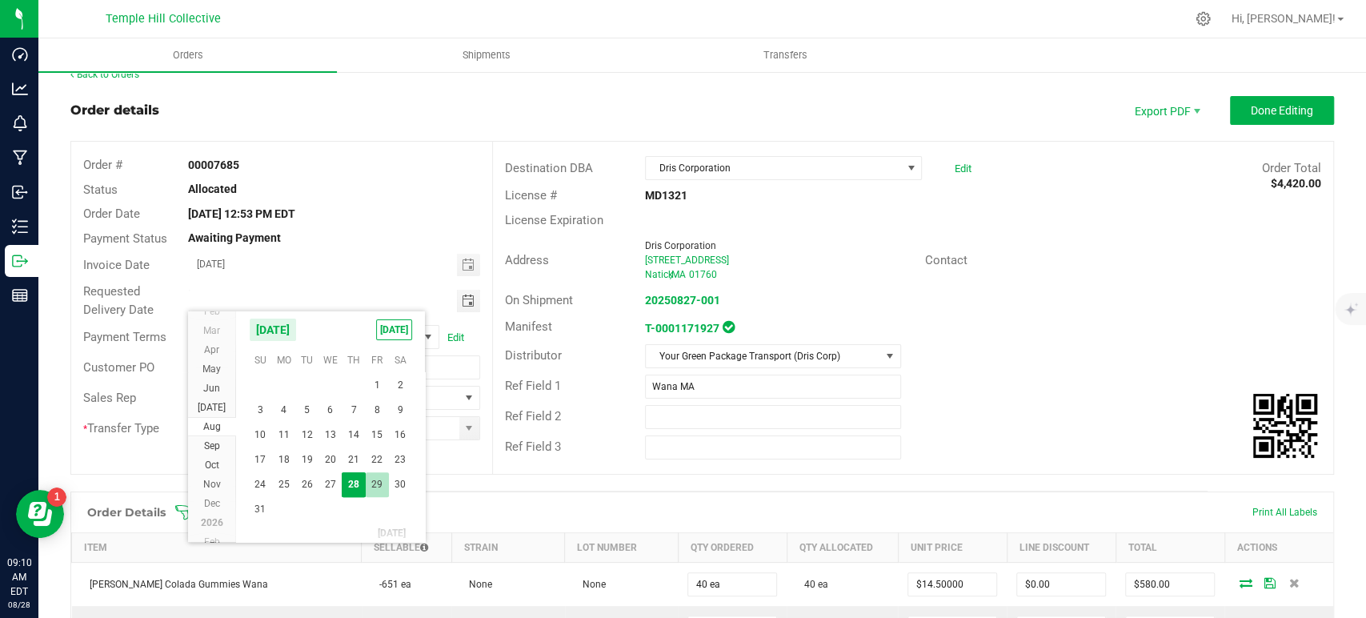
click at [381, 479] on span "29" at bounding box center [377, 484] width 23 height 25
type input "08/29/2025"
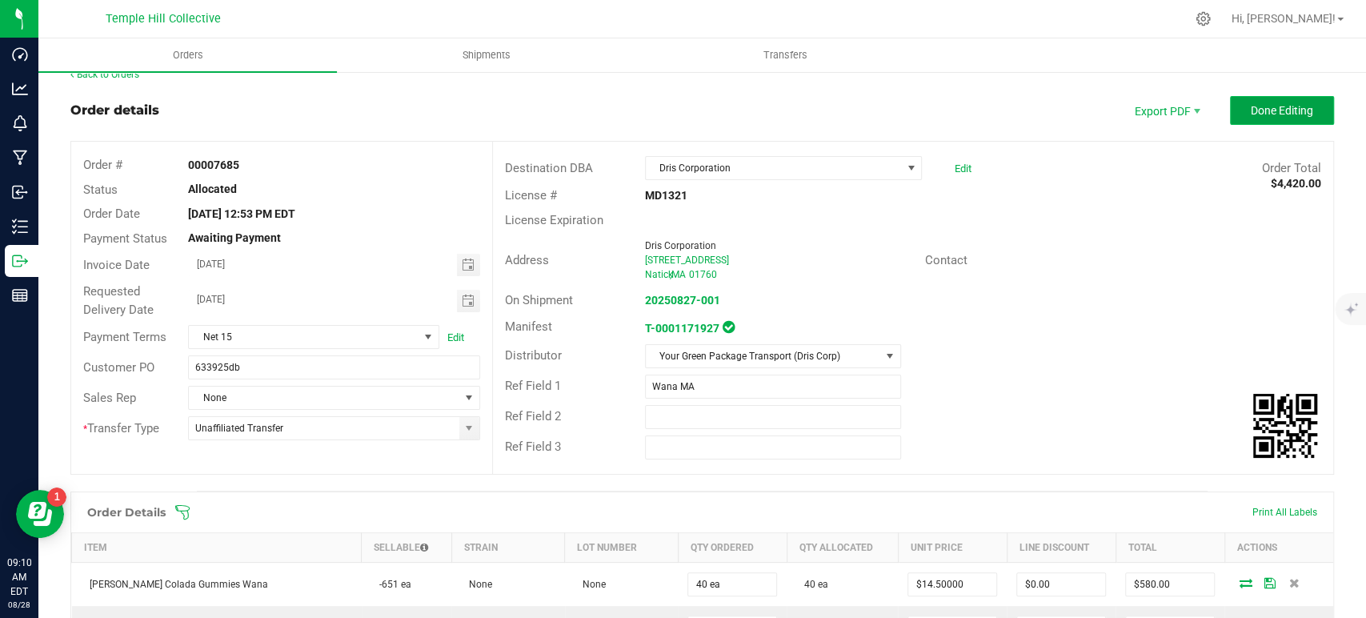
click at [1251, 107] on span "Done Editing" at bounding box center [1282, 110] width 62 height 13
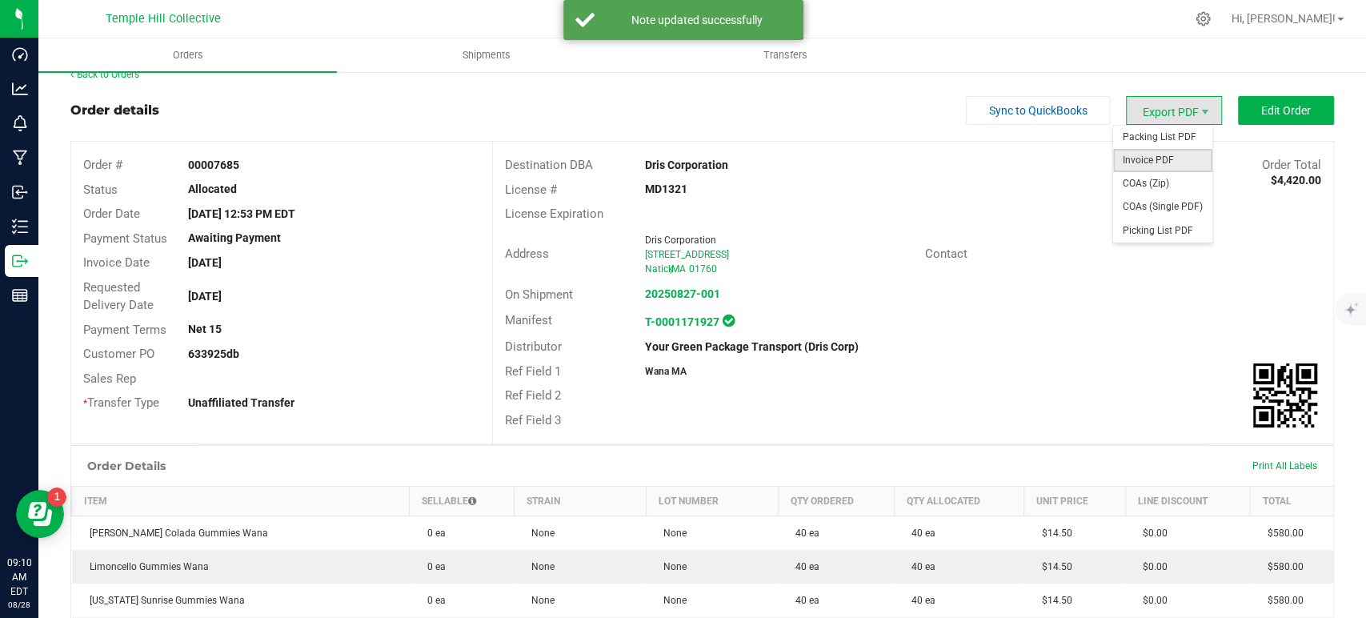
click at [1165, 165] on span "Invoice PDF" at bounding box center [1162, 160] width 99 height 23
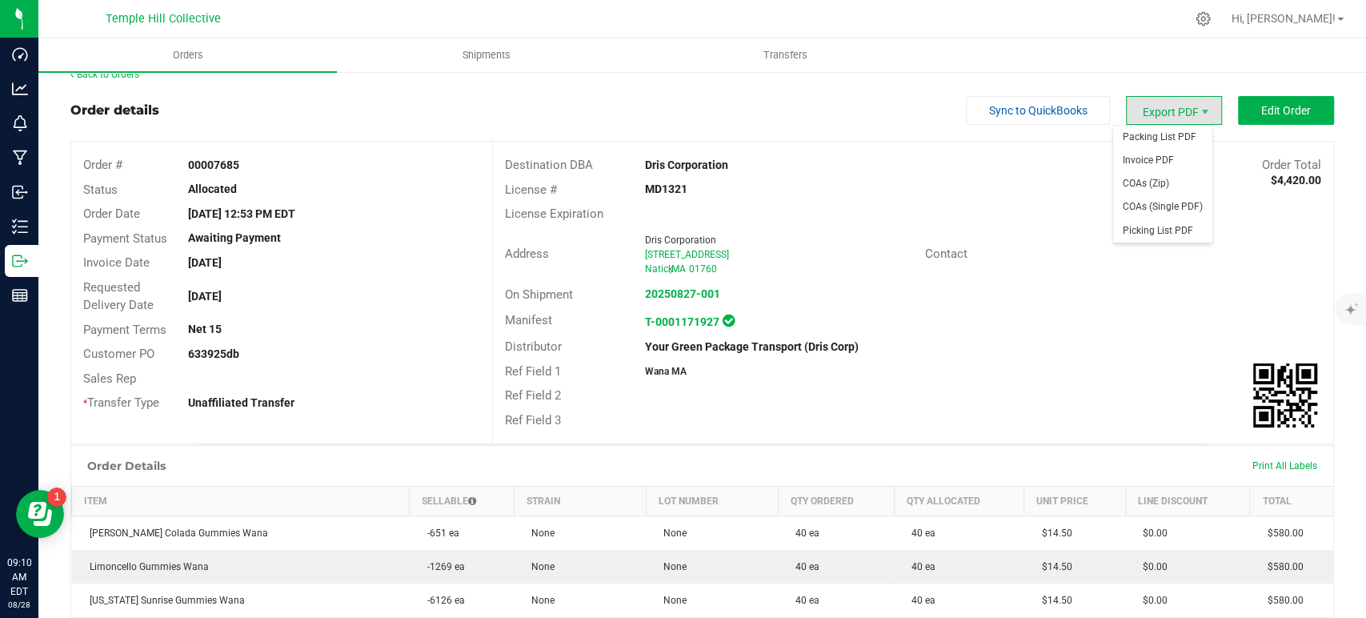
click at [1166, 111] on span "Export PDF" at bounding box center [1174, 110] width 96 height 29
click at [1154, 184] on span "COAs (Zip)" at bounding box center [1162, 183] width 99 height 23
click at [134, 77] on link "Back to Orders" at bounding box center [104, 74] width 69 height 11
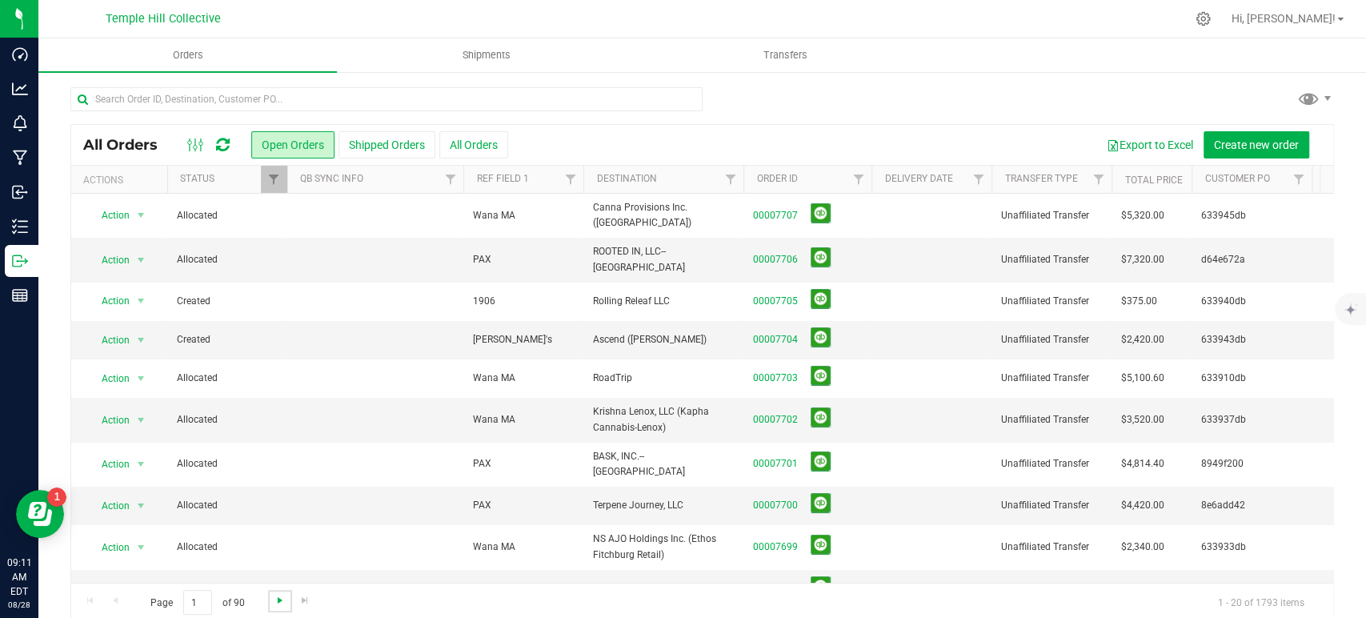
click at [282, 599] on span "Go to the next page" at bounding box center [280, 600] width 13 height 13
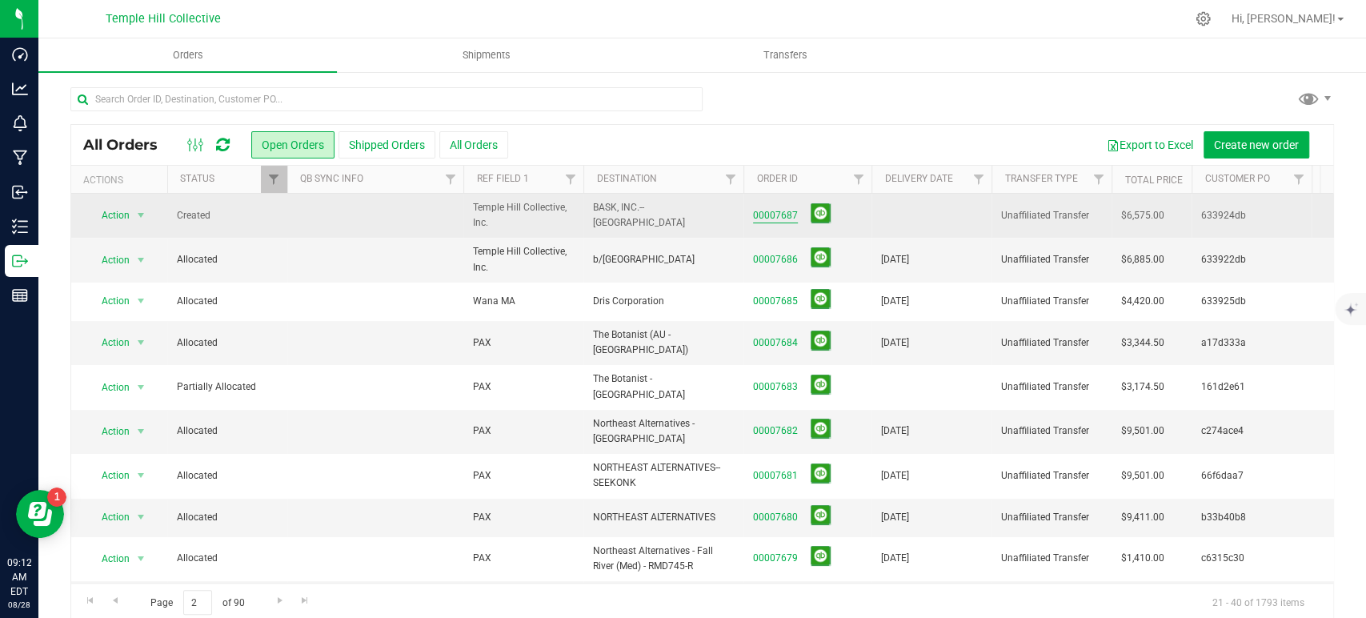
click at [792, 215] on link "00007687" at bounding box center [775, 215] width 45 height 15
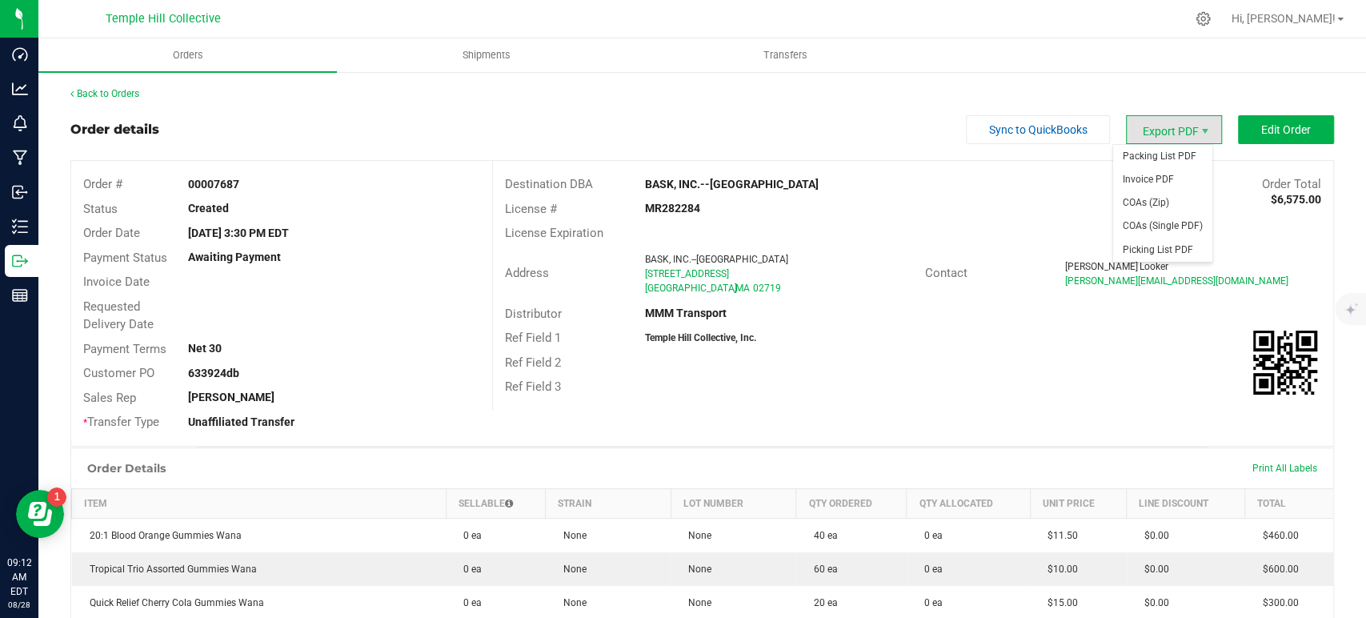
click at [1144, 131] on span "Export PDF" at bounding box center [1174, 129] width 96 height 29
click at [1150, 198] on span "COAs (Zip)" at bounding box center [1162, 202] width 99 height 23
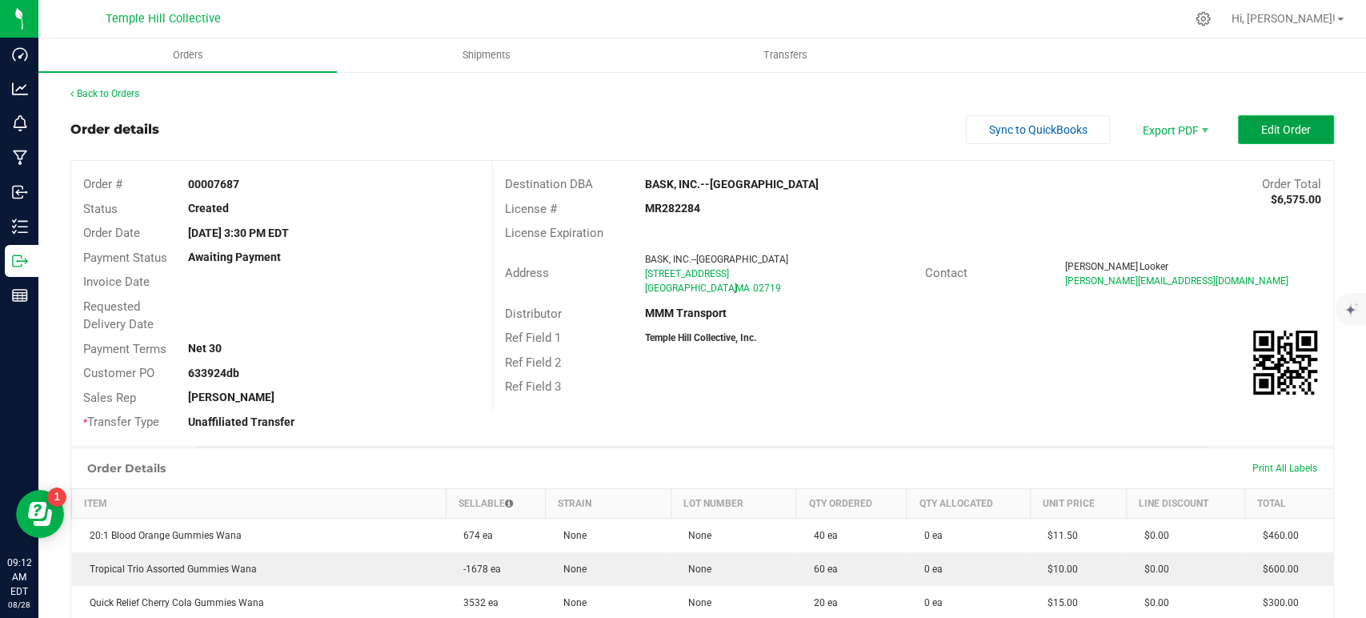
click at [1265, 131] on span "Edit Order" at bounding box center [1286, 129] width 50 height 13
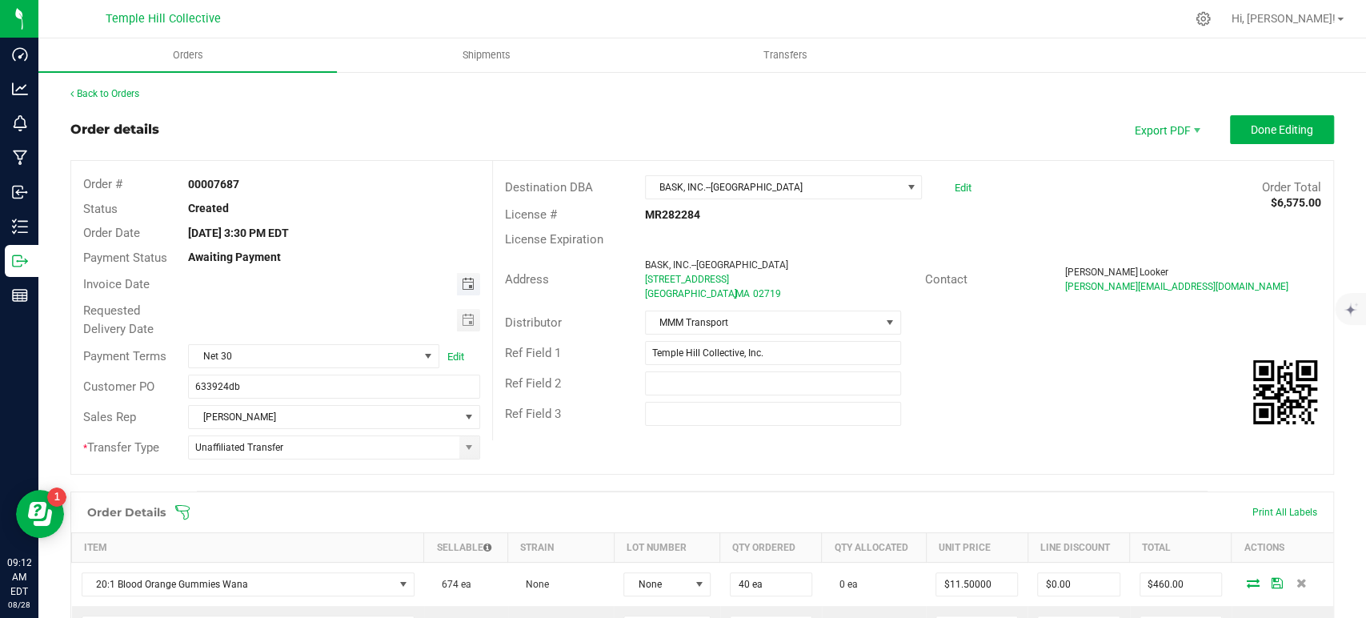
click at [461, 282] on span "Toggle calendar" at bounding box center [467, 284] width 13 height 13
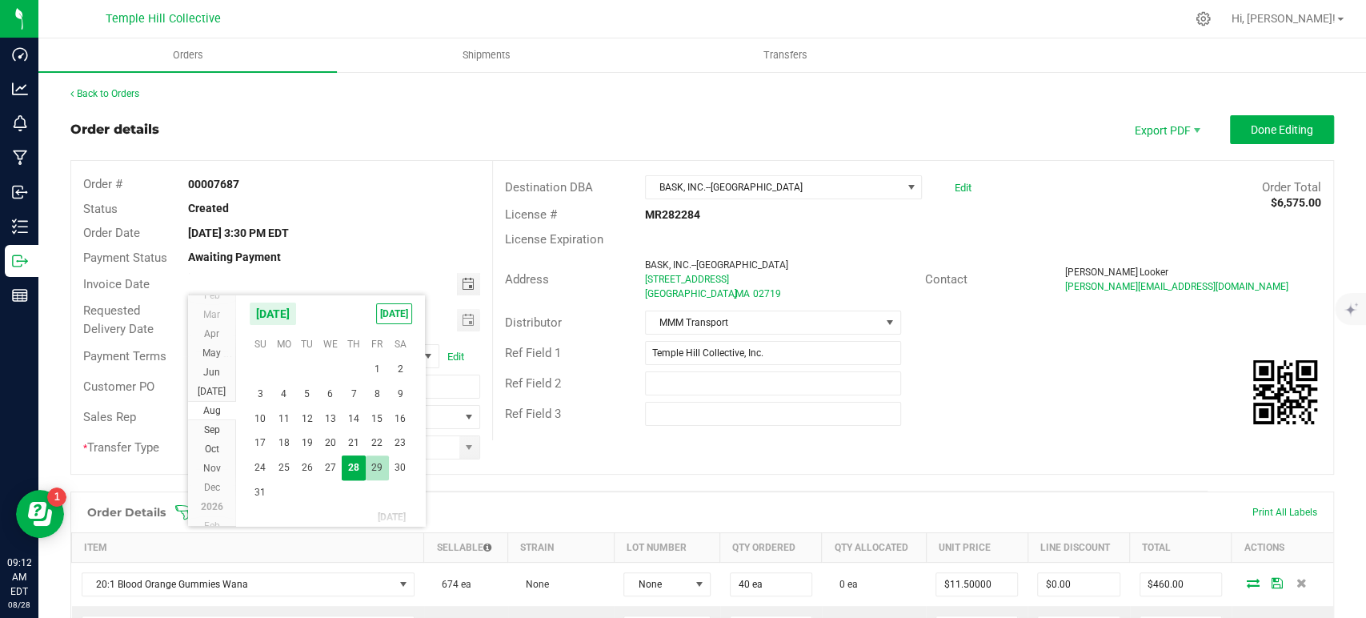
click at [383, 466] on span "29" at bounding box center [377, 467] width 23 height 25
type input "08/29/2025"
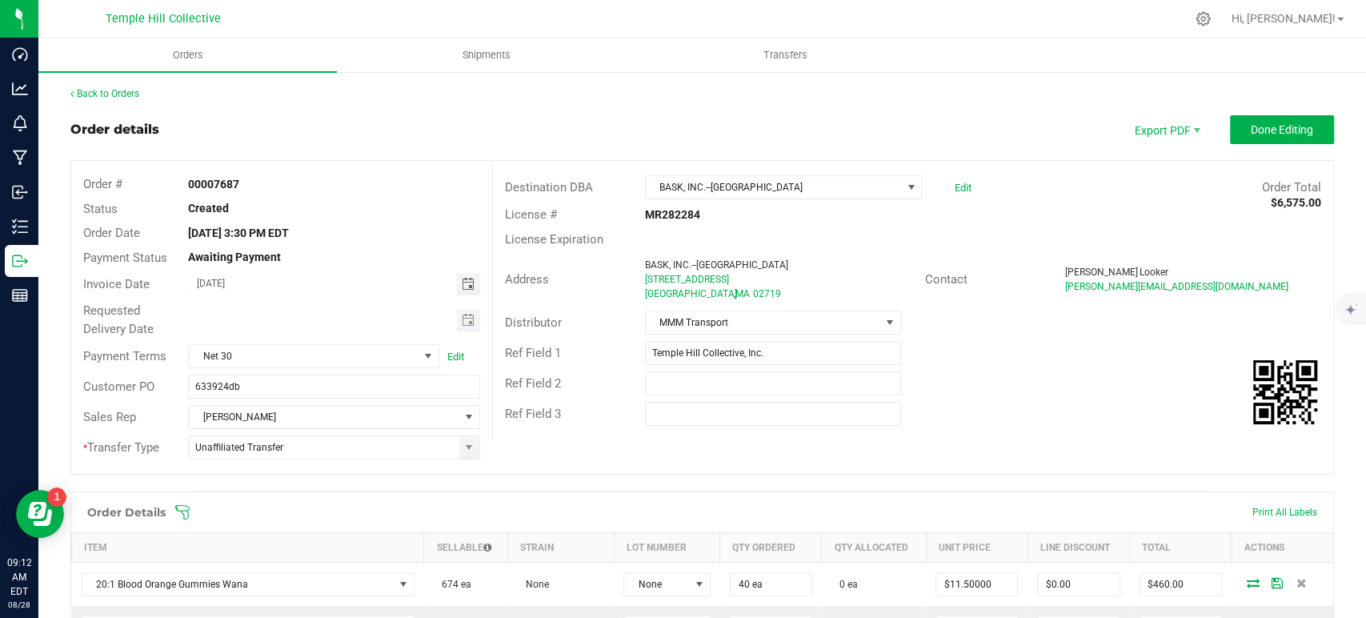
click at [470, 318] on span "Toggle calendar" at bounding box center [468, 320] width 23 height 22
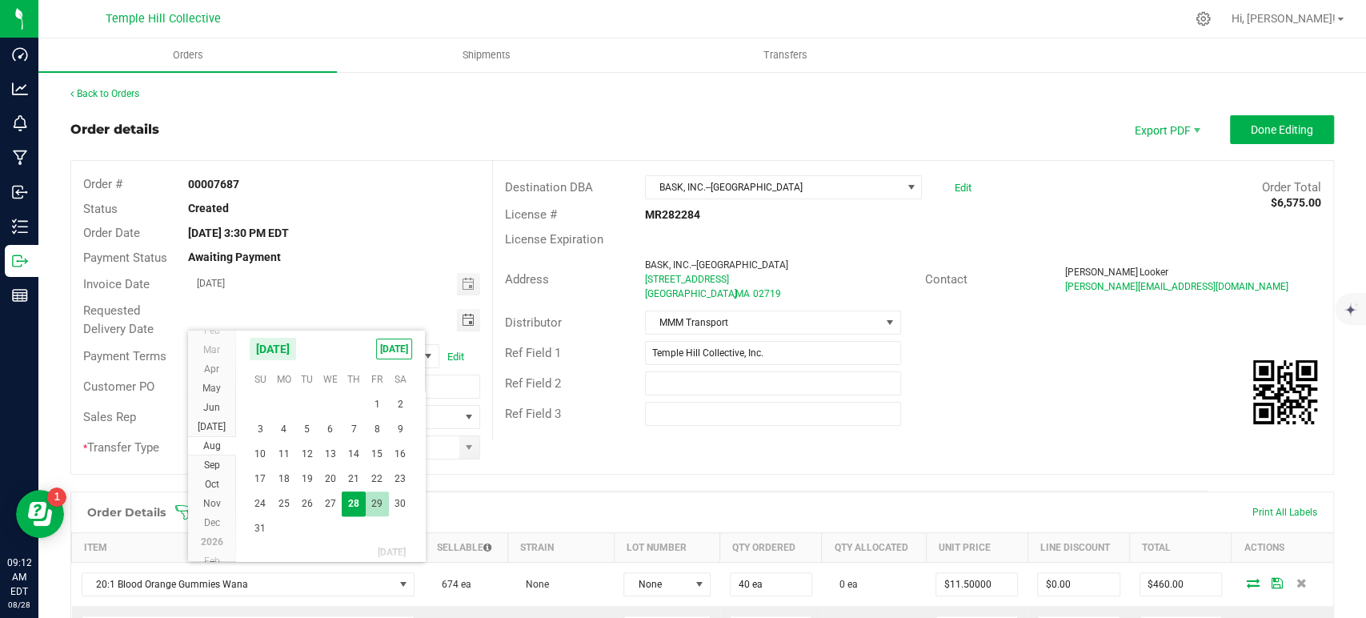
click at [383, 499] on span "29" at bounding box center [377, 503] width 23 height 25
type input "08/29/2025"
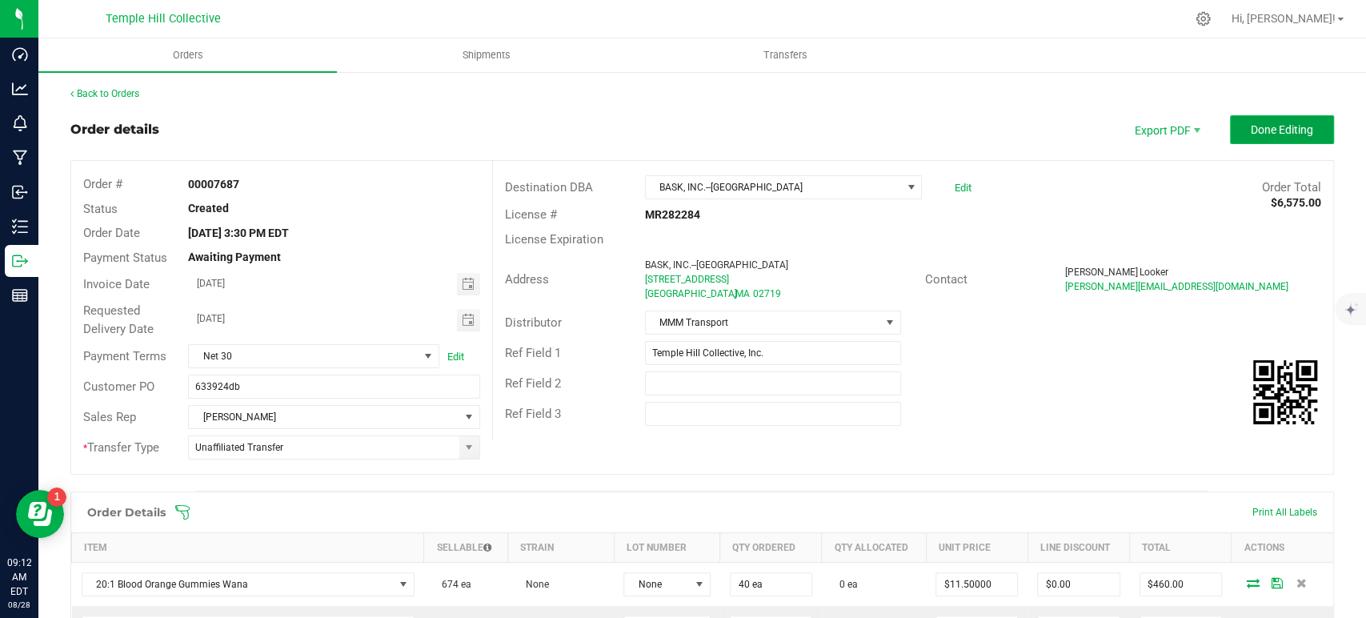
click at [1230, 134] on button "Done Editing" at bounding box center [1282, 129] width 104 height 29
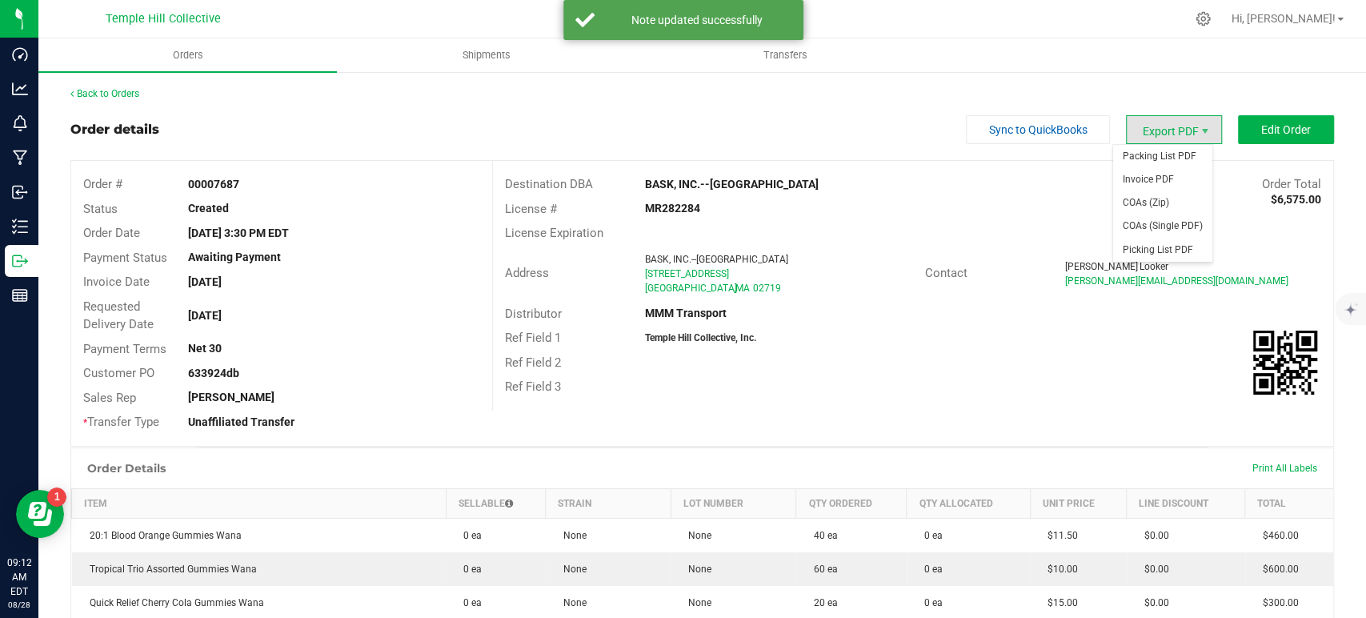
click at [1149, 135] on span "Export PDF" at bounding box center [1174, 129] width 96 height 29
click at [1145, 174] on span "Invoice PDF" at bounding box center [1162, 179] width 99 height 23
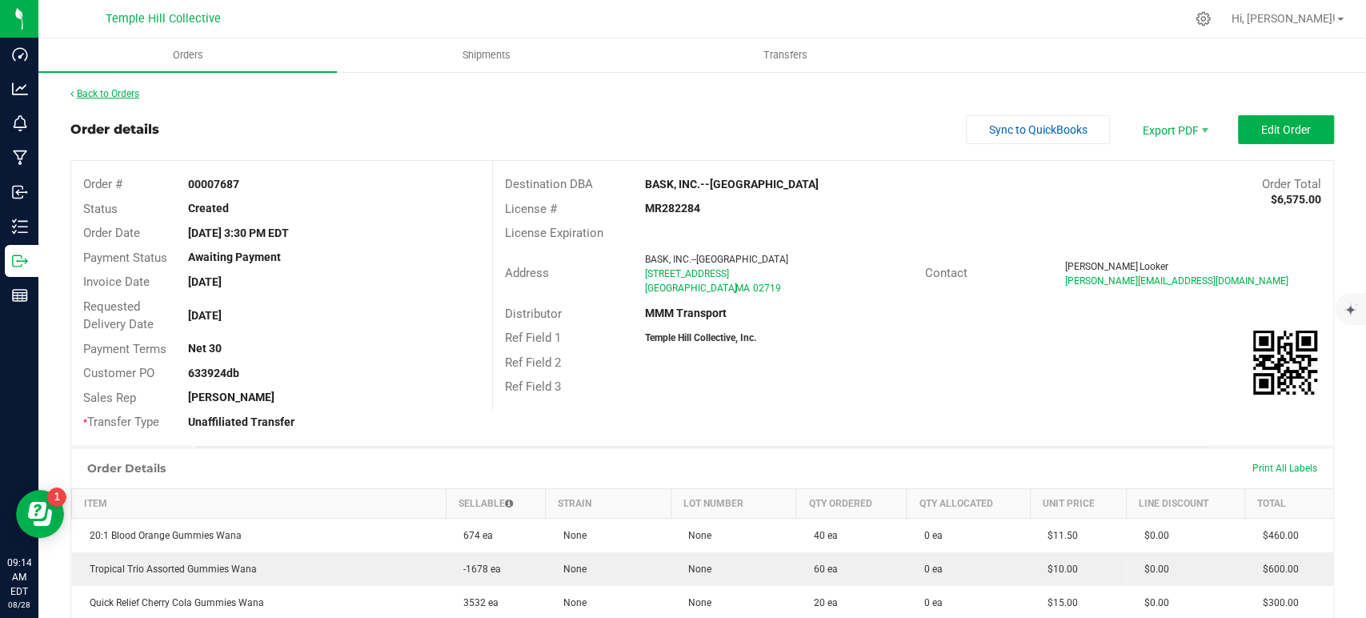
click at [102, 95] on link "Back to Orders" at bounding box center [104, 93] width 69 height 11
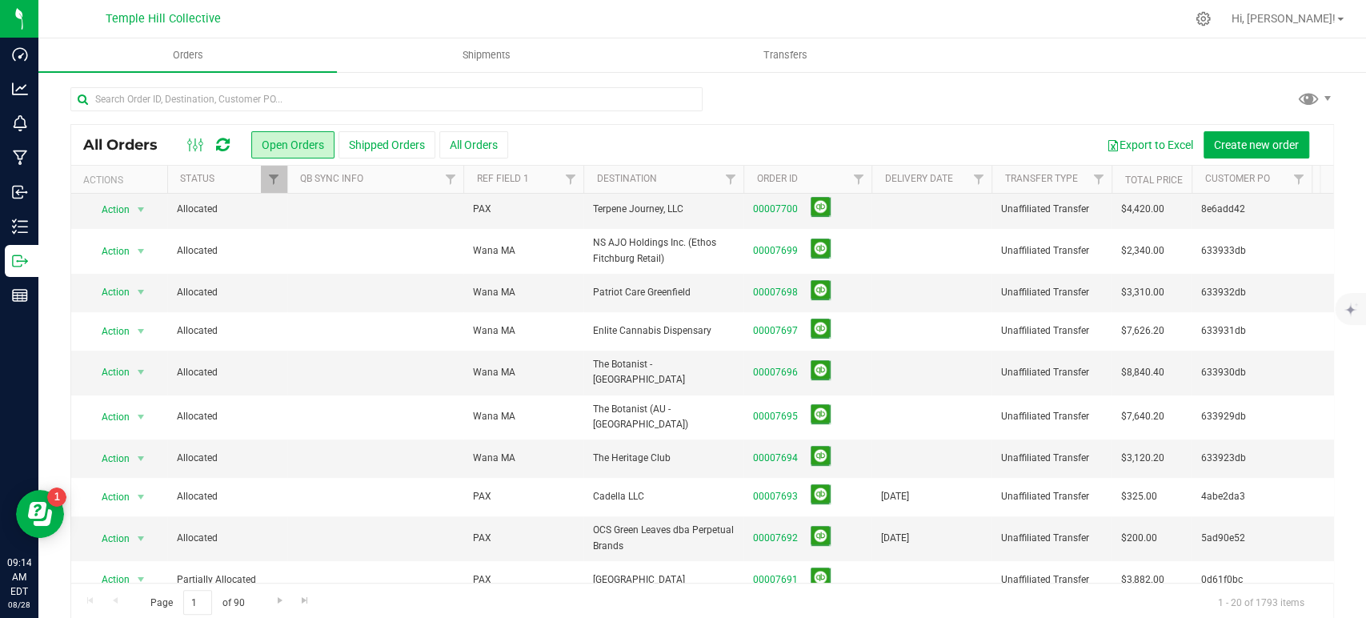
scroll to position [406, 0]
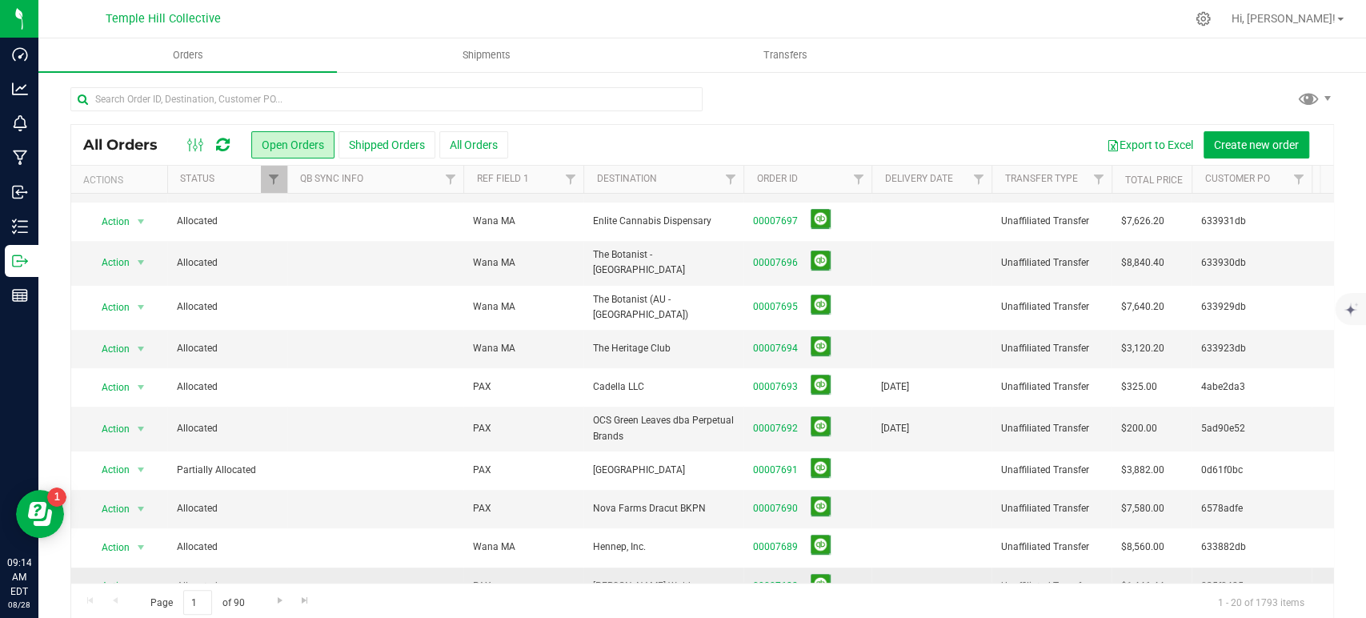
click at [776, 579] on link "00007688" at bounding box center [775, 586] width 45 height 15
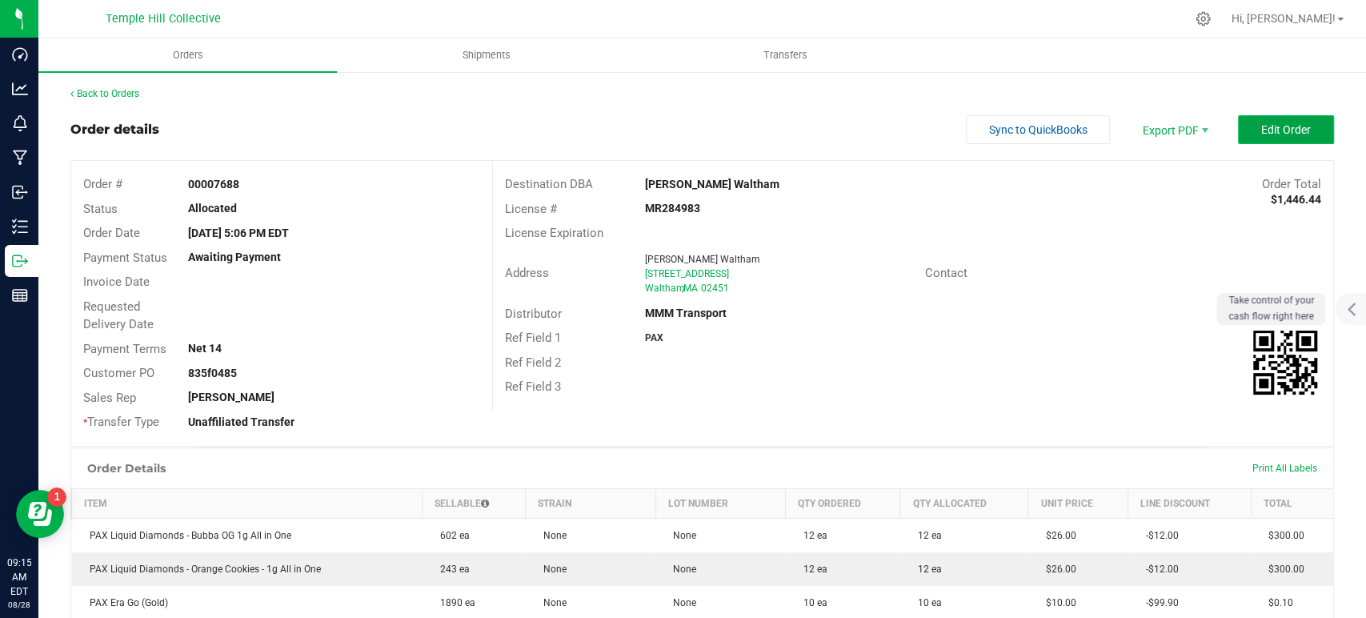
click at [1288, 128] on span "Edit Order" at bounding box center [1286, 129] width 50 height 13
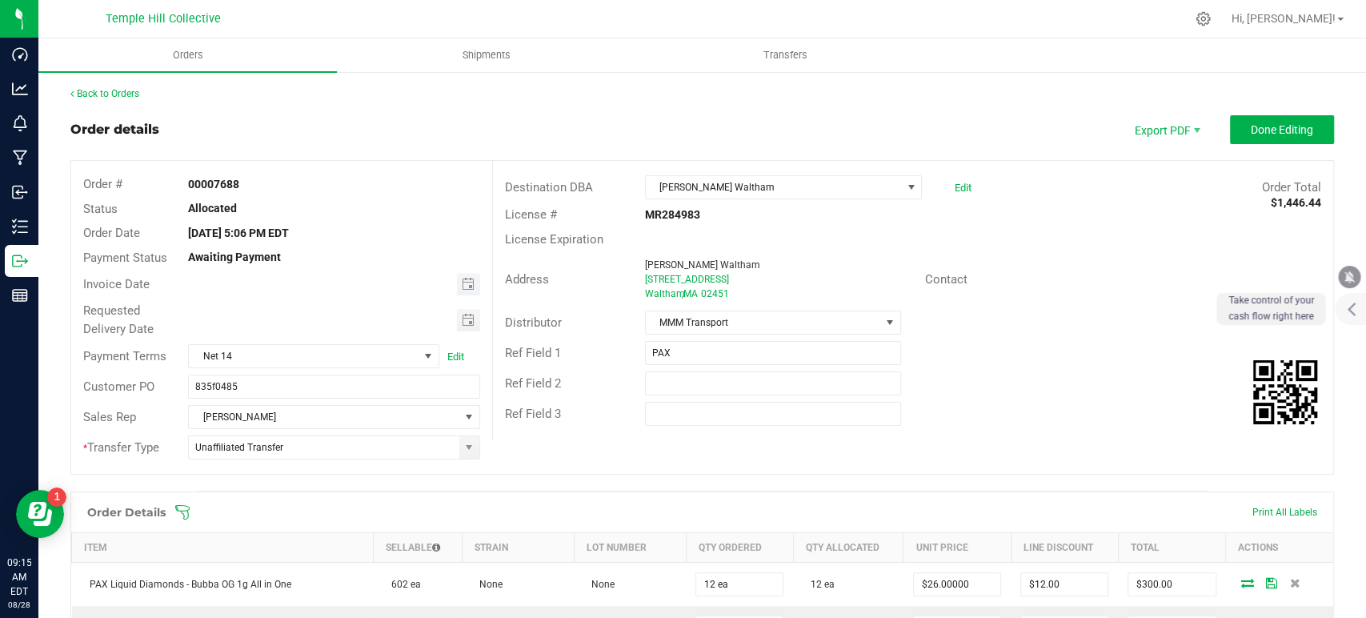
click at [469, 282] on span "Toggle calendar" at bounding box center [468, 284] width 23 height 22
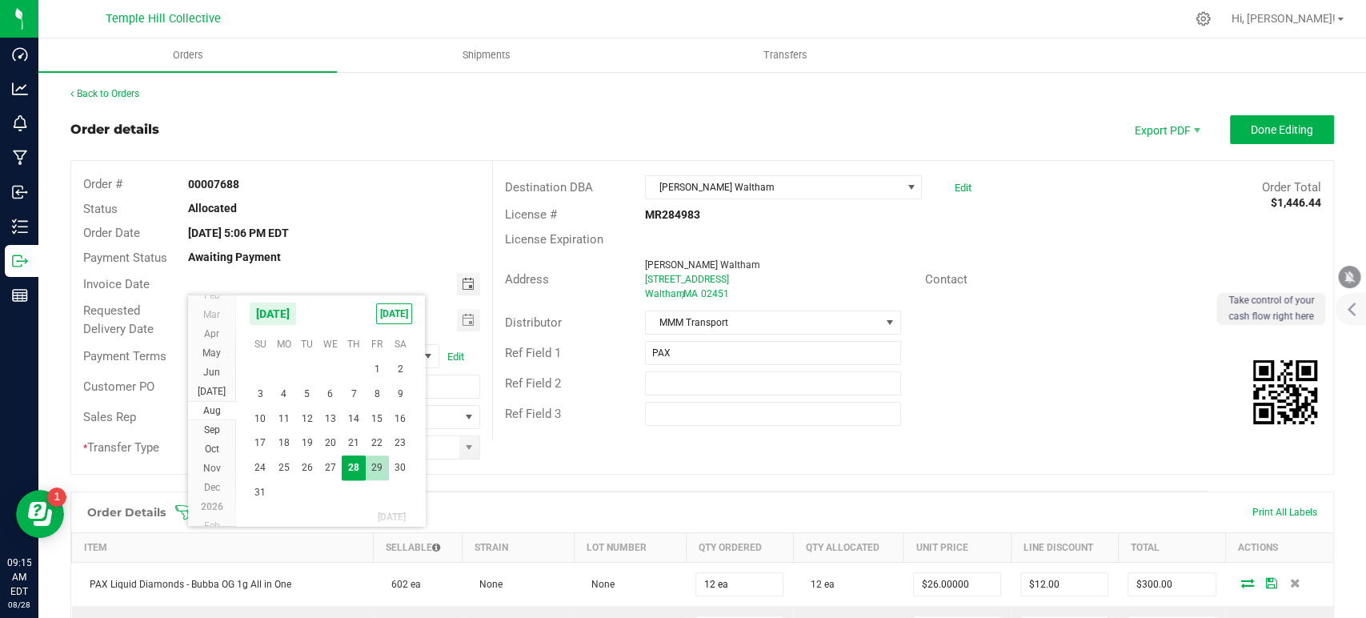
click at [372, 466] on span "29" at bounding box center [377, 467] width 23 height 25
type input "08/29/2025"
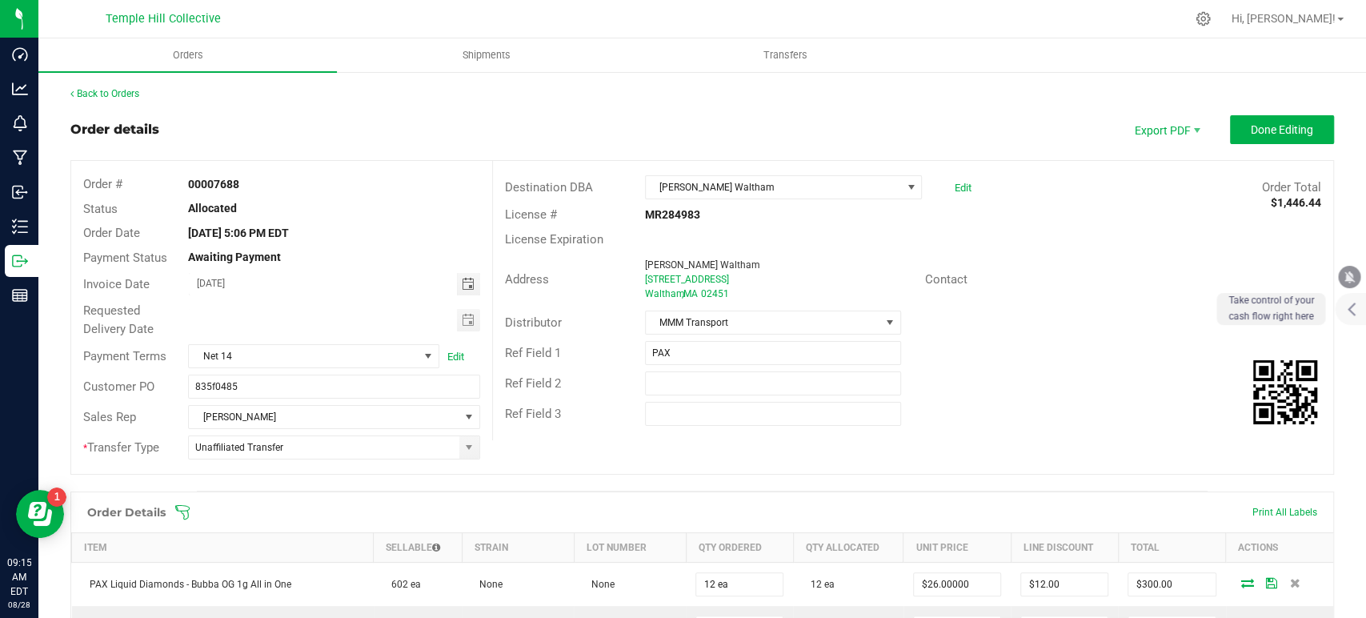
click at [462, 319] on span "Toggle calendar" at bounding box center [467, 320] width 13 height 13
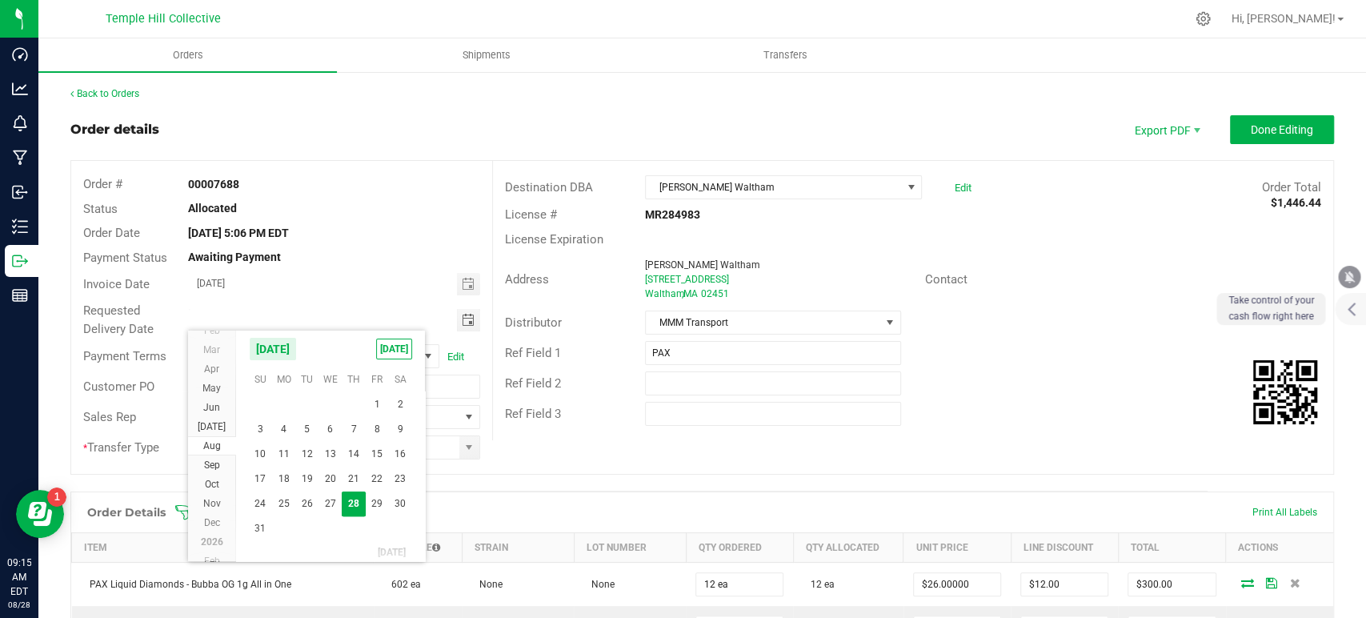
click at [385, 498] on span "29" at bounding box center [377, 503] width 23 height 25
type input "08/29/2025"
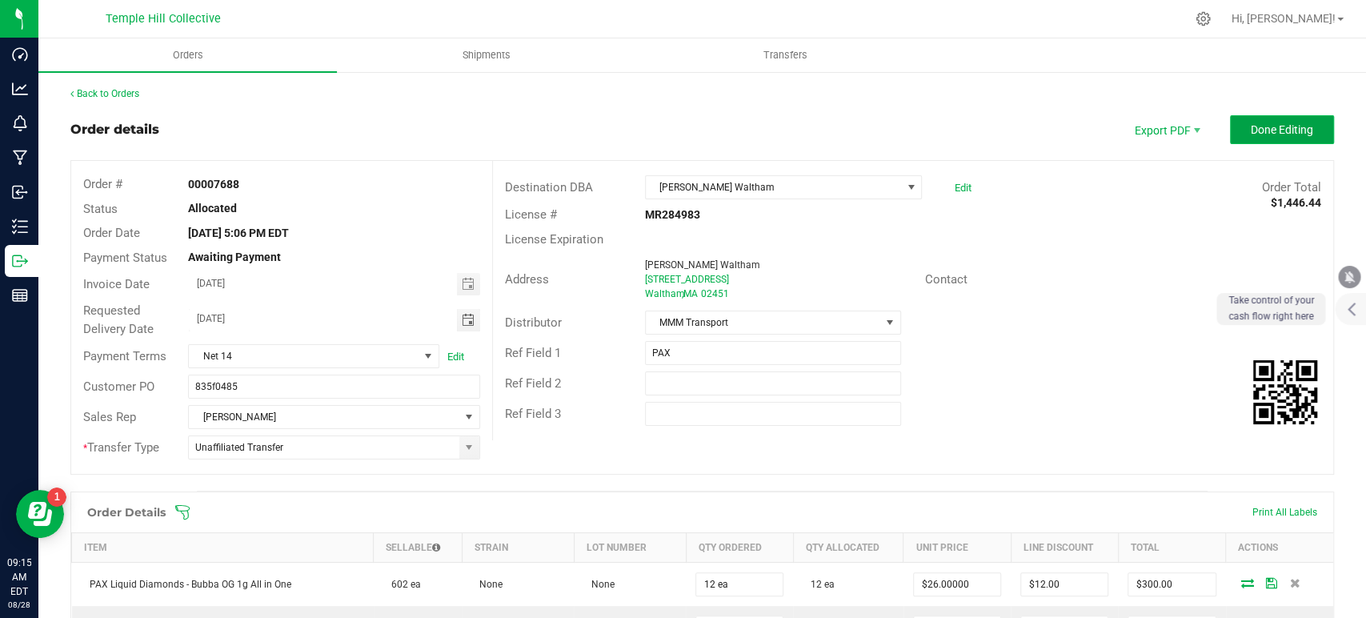
click at [1251, 129] on span "Done Editing" at bounding box center [1282, 129] width 62 height 13
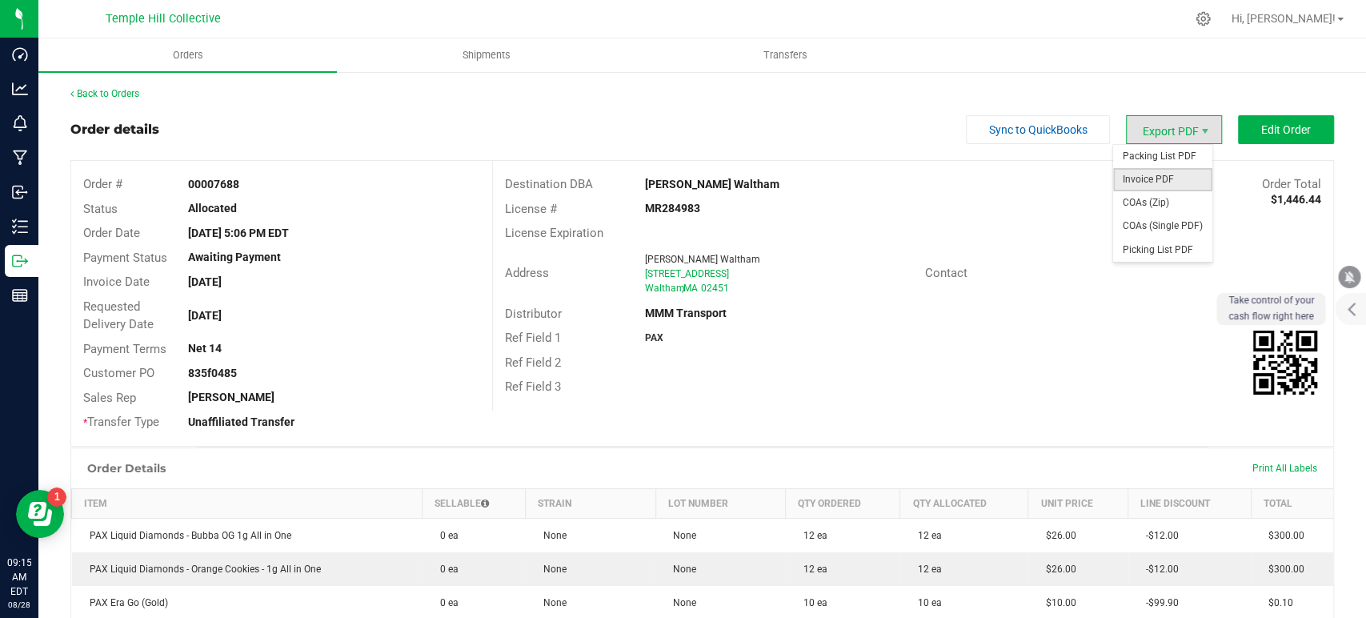
click at [1165, 180] on span "Invoice PDF" at bounding box center [1162, 179] width 99 height 23
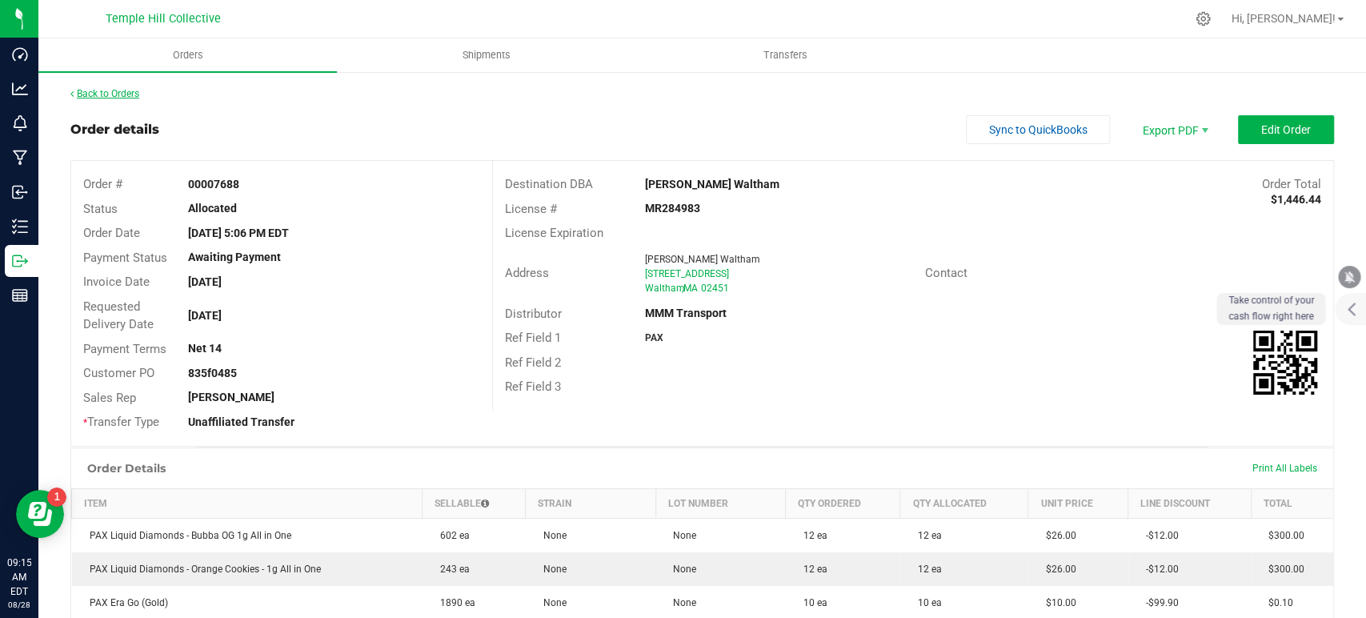
click at [106, 94] on link "Back to Orders" at bounding box center [104, 93] width 69 height 11
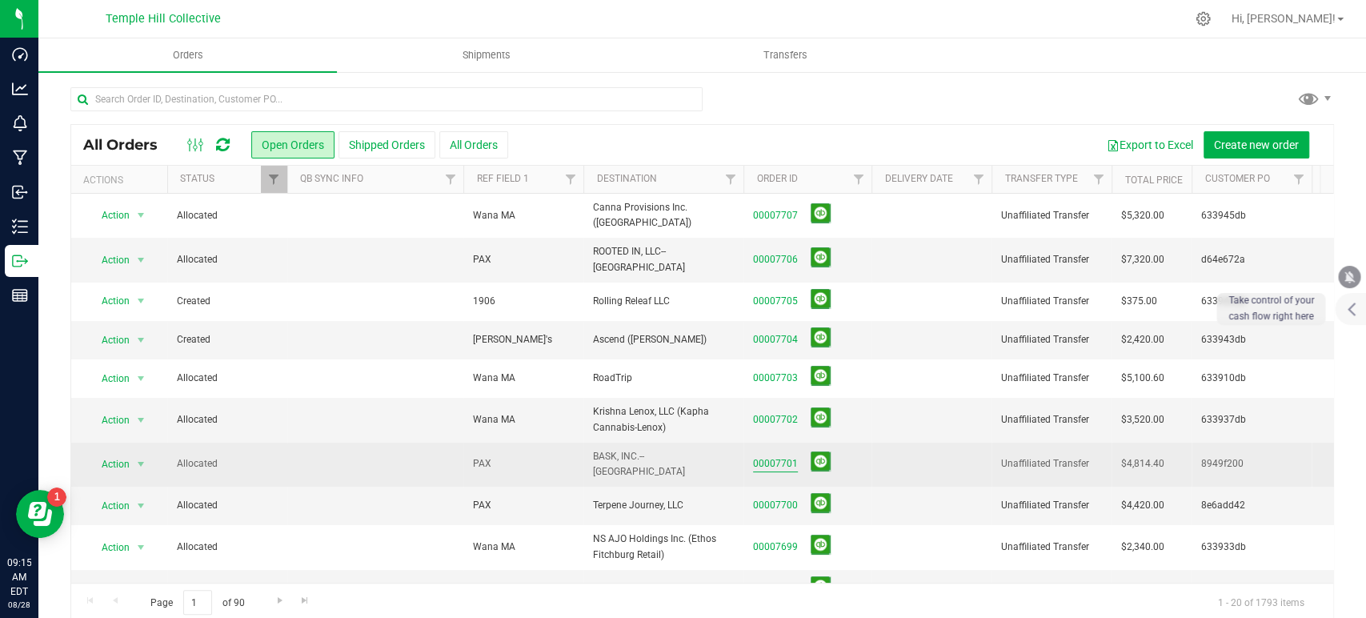
scroll to position [406, 0]
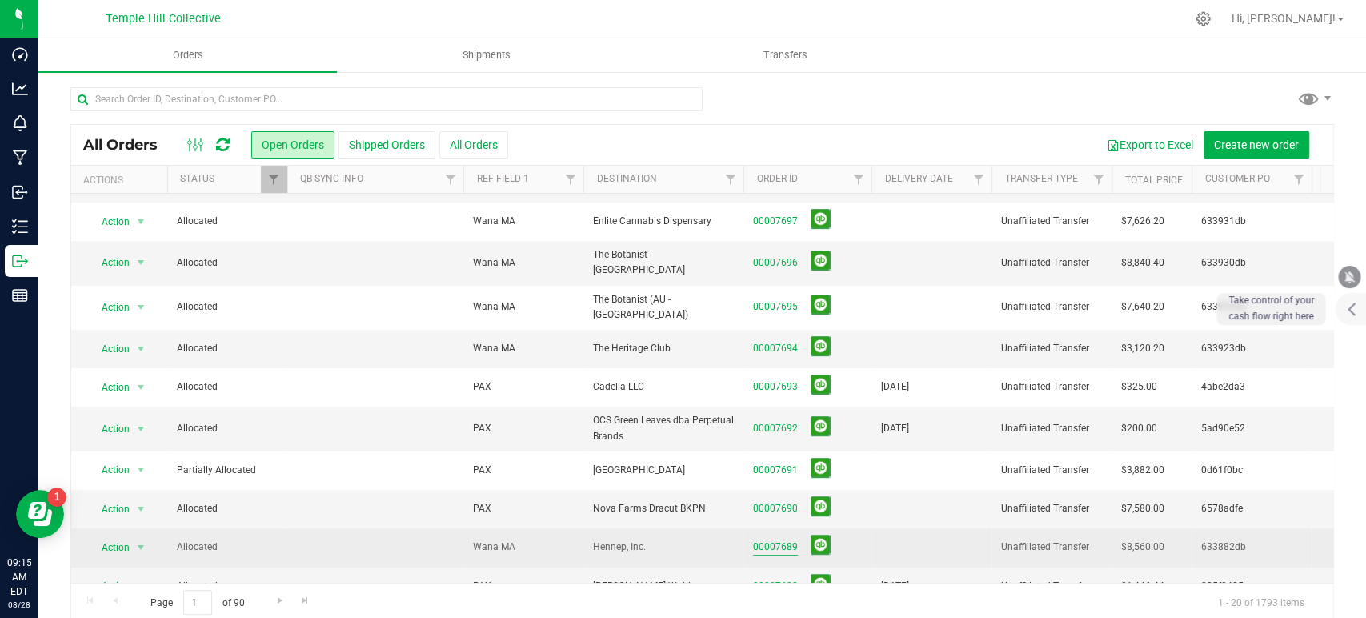
drag, startPoint x: 777, startPoint y: 515, endPoint x: 788, endPoint y: 515, distance: 10.4
click at [777, 539] on link "00007689" at bounding box center [775, 546] width 45 height 15
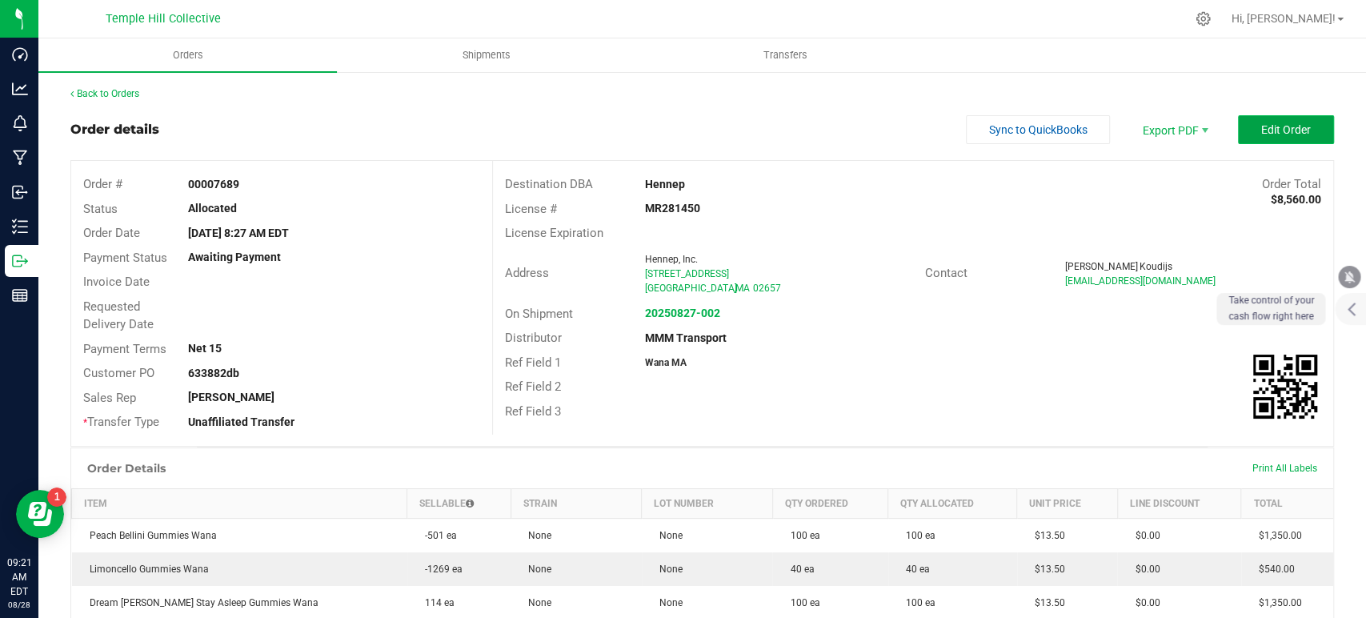
click at [1281, 131] on span "Edit Order" at bounding box center [1286, 129] width 50 height 13
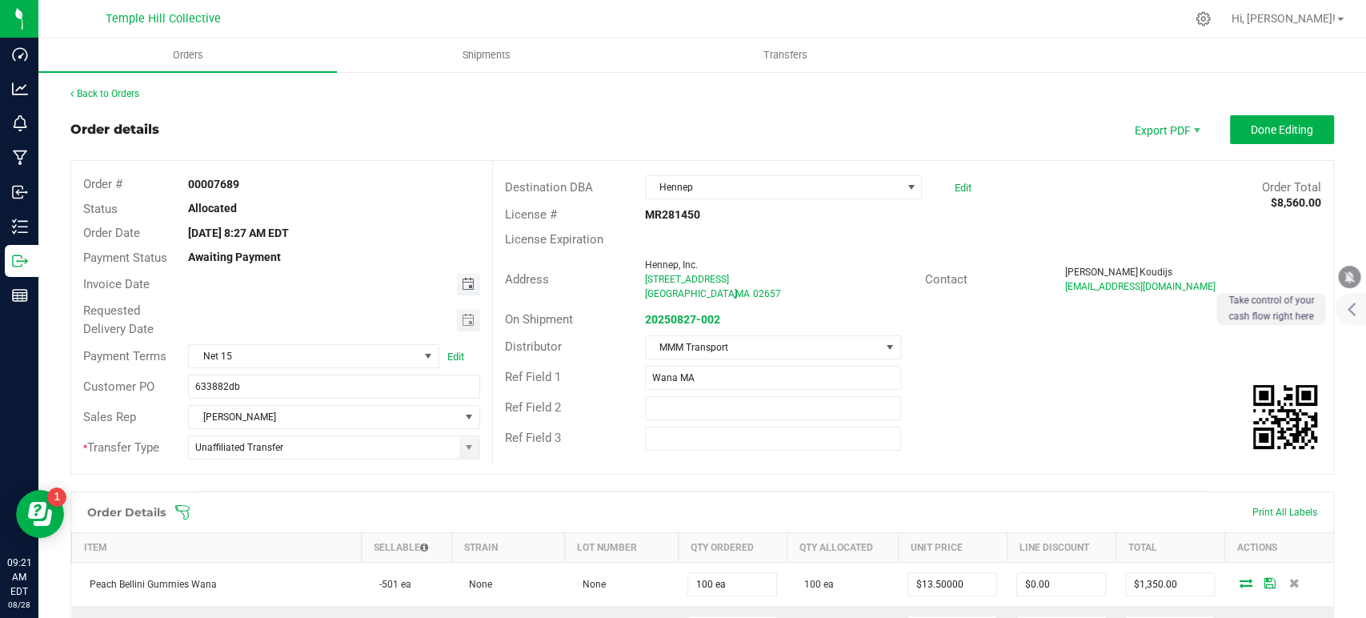
click at [462, 286] on span "Toggle calendar" at bounding box center [467, 284] width 13 height 13
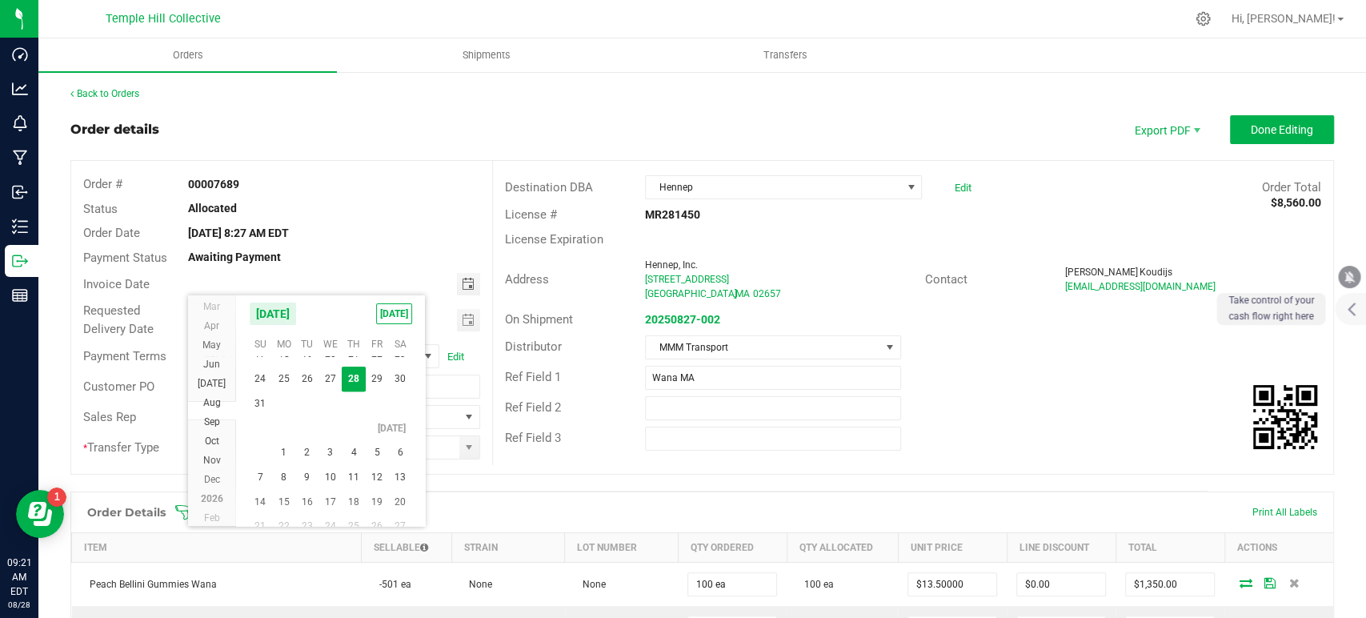
scroll to position [28958, 0]
click at [302, 451] on span "2" at bounding box center [306, 452] width 23 height 25
type input "09/02/2025"
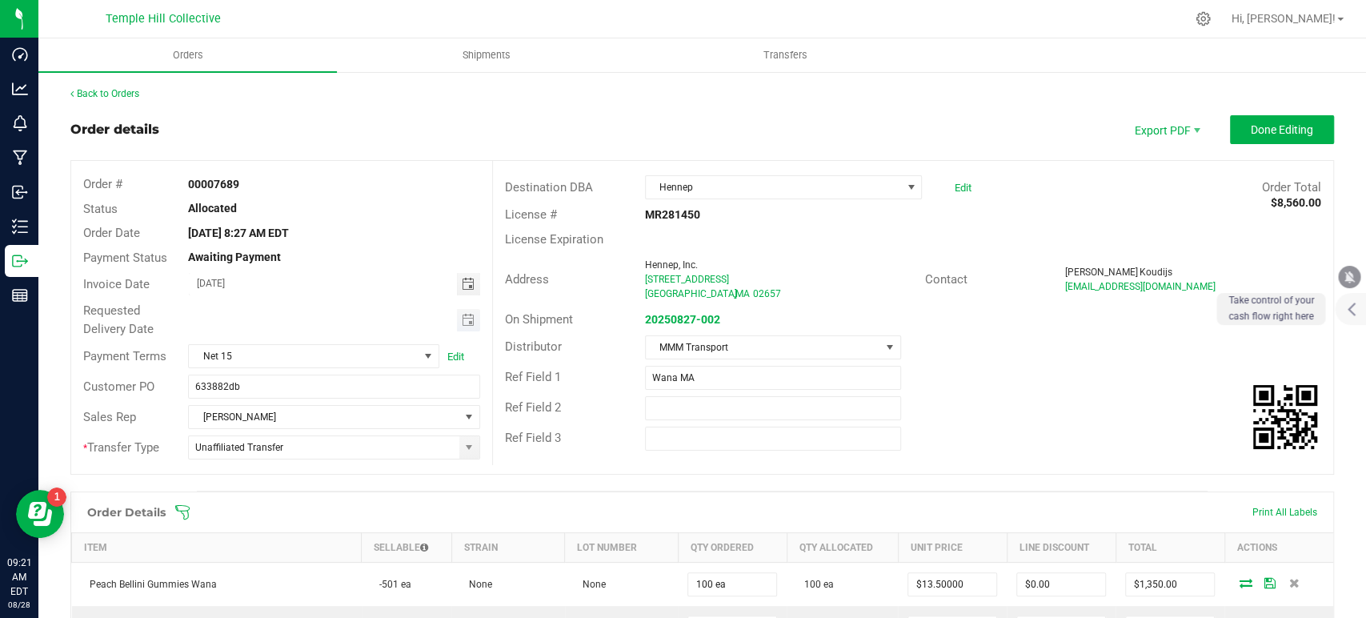
click at [460, 327] on span "Toggle calendar" at bounding box center [468, 320] width 23 height 22
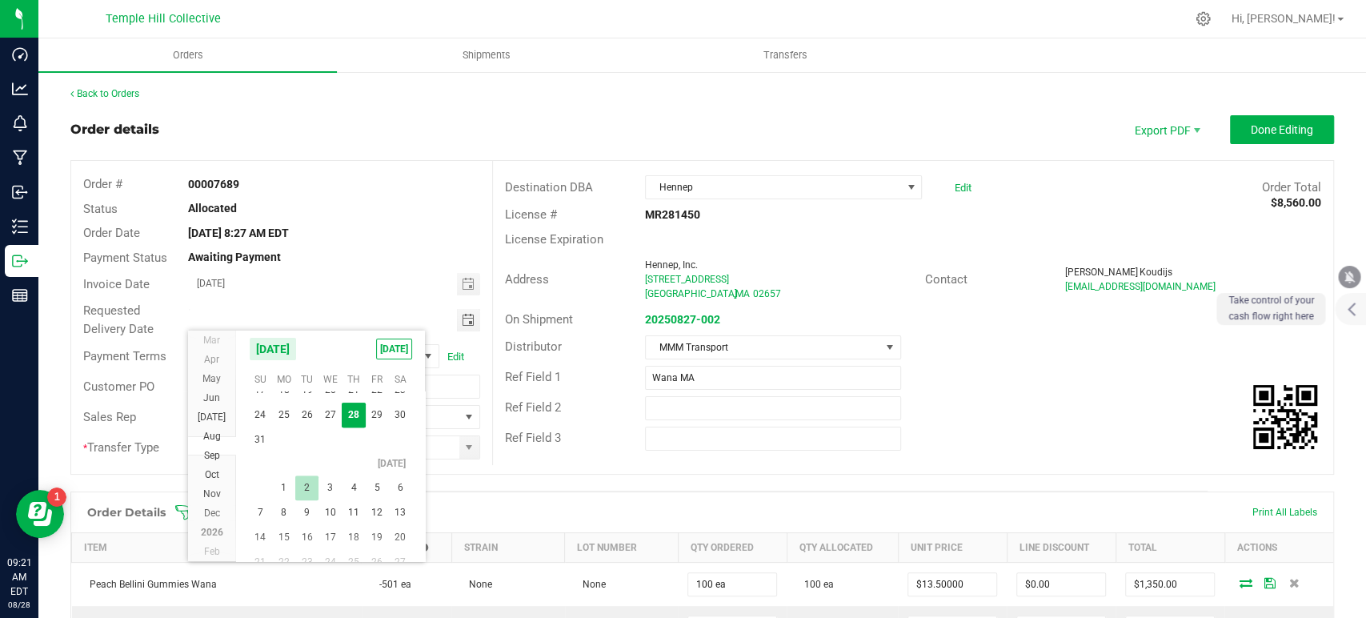
click at [308, 486] on span "2" at bounding box center [306, 487] width 23 height 25
type input "09/02/2025"
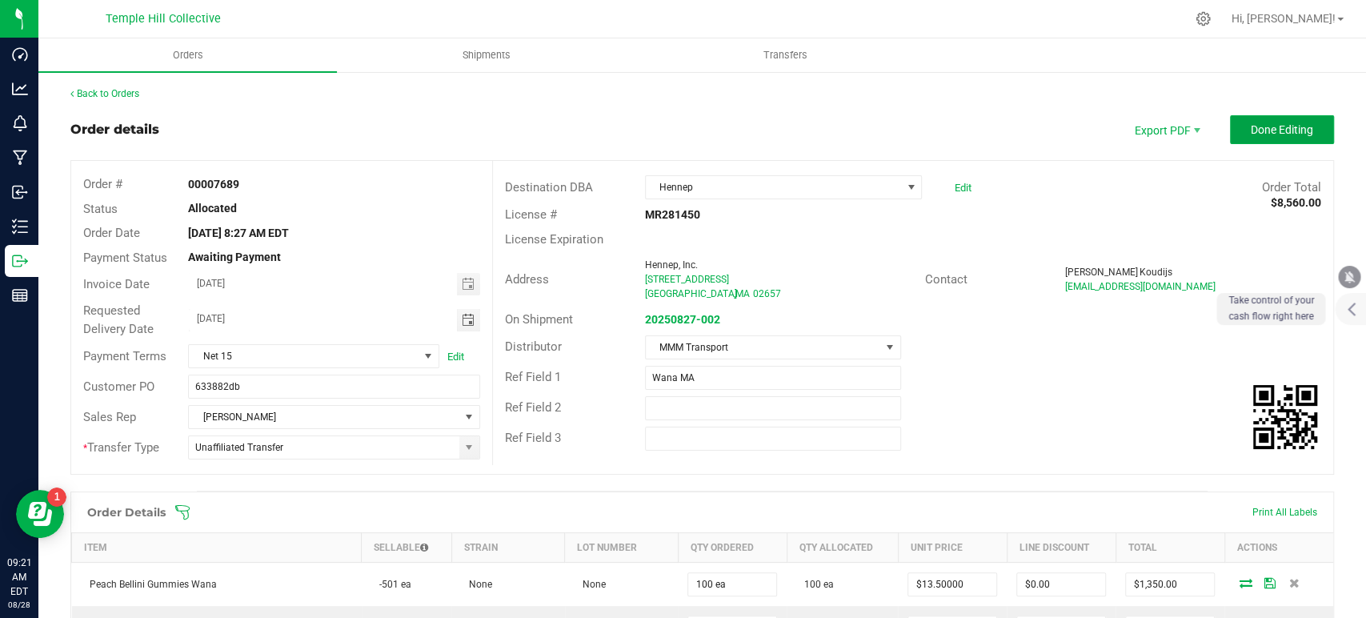
drag, startPoint x: 1273, startPoint y: 125, endPoint x: 1165, endPoint y: 135, distance: 107.8
click at [1273, 125] on span "Done Editing" at bounding box center [1282, 129] width 62 height 13
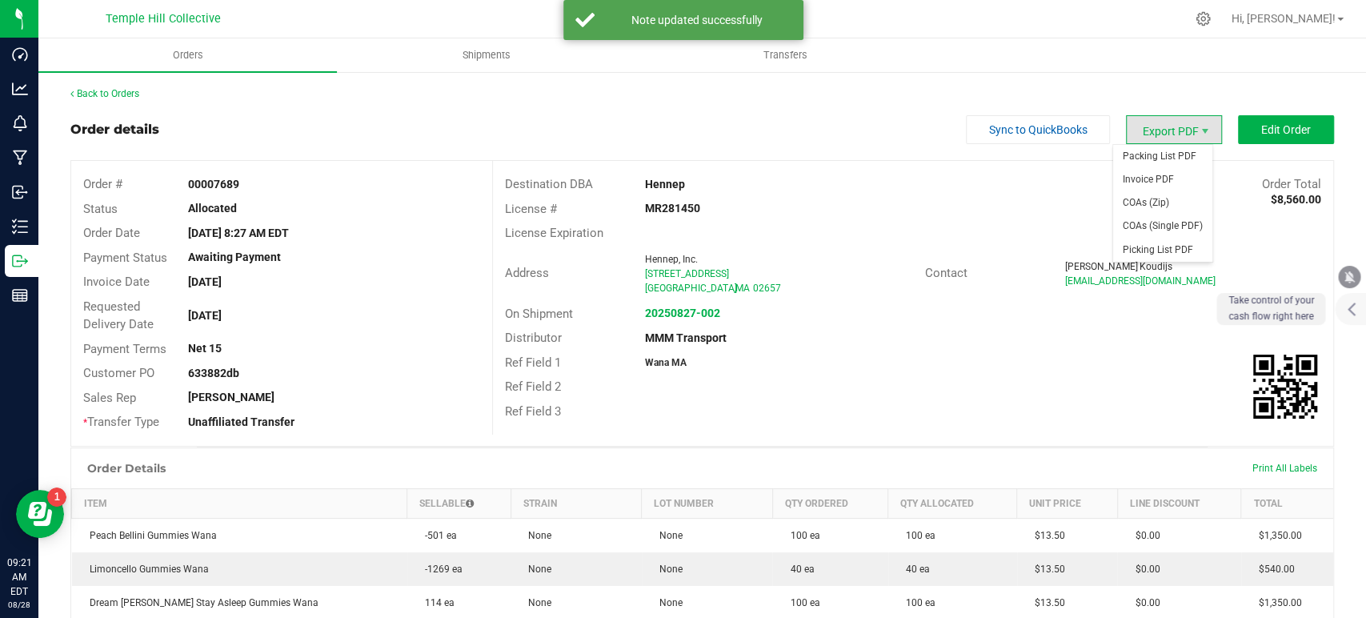
click at [1165, 120] on span "Export PDF" at bounding box center [1174, 129] width 96 height 29
click at [1149, 178] on span "Invoice PDF" at bounding box center [1162, 179] width 99 height 23
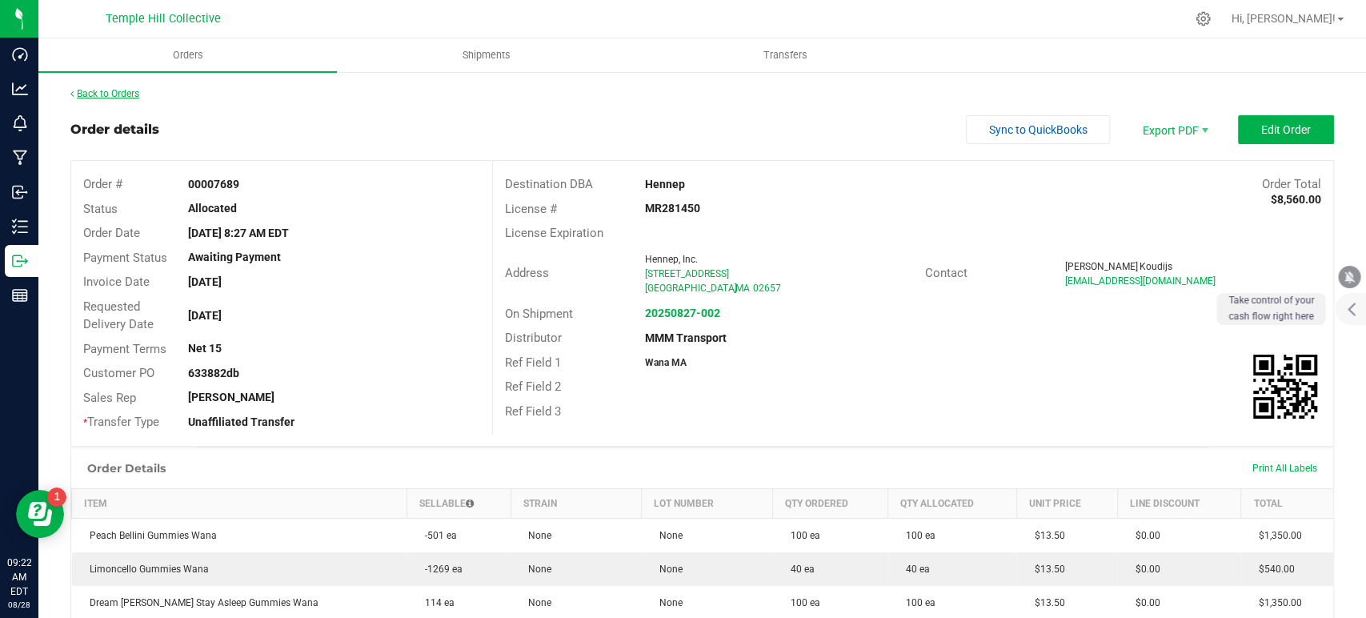
click at [135, 94] on link "Back to Orders" at bounding box center [104, 93] width 69 height 11
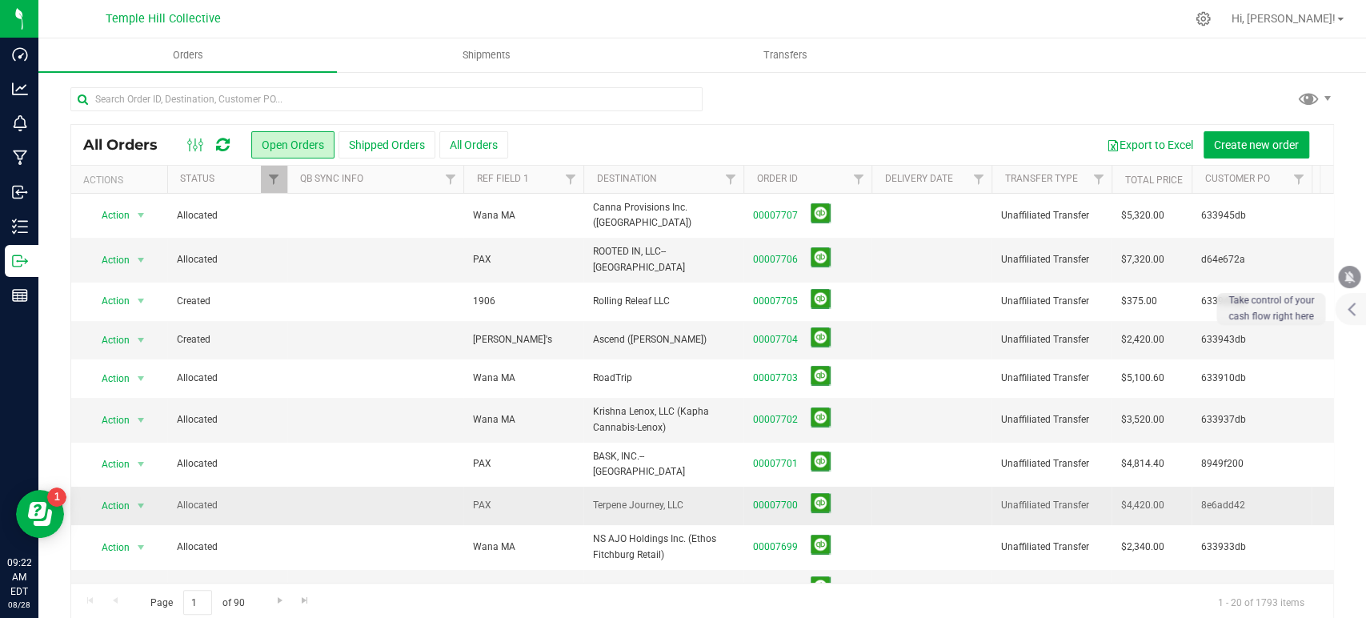
scroll to position [406, 0]
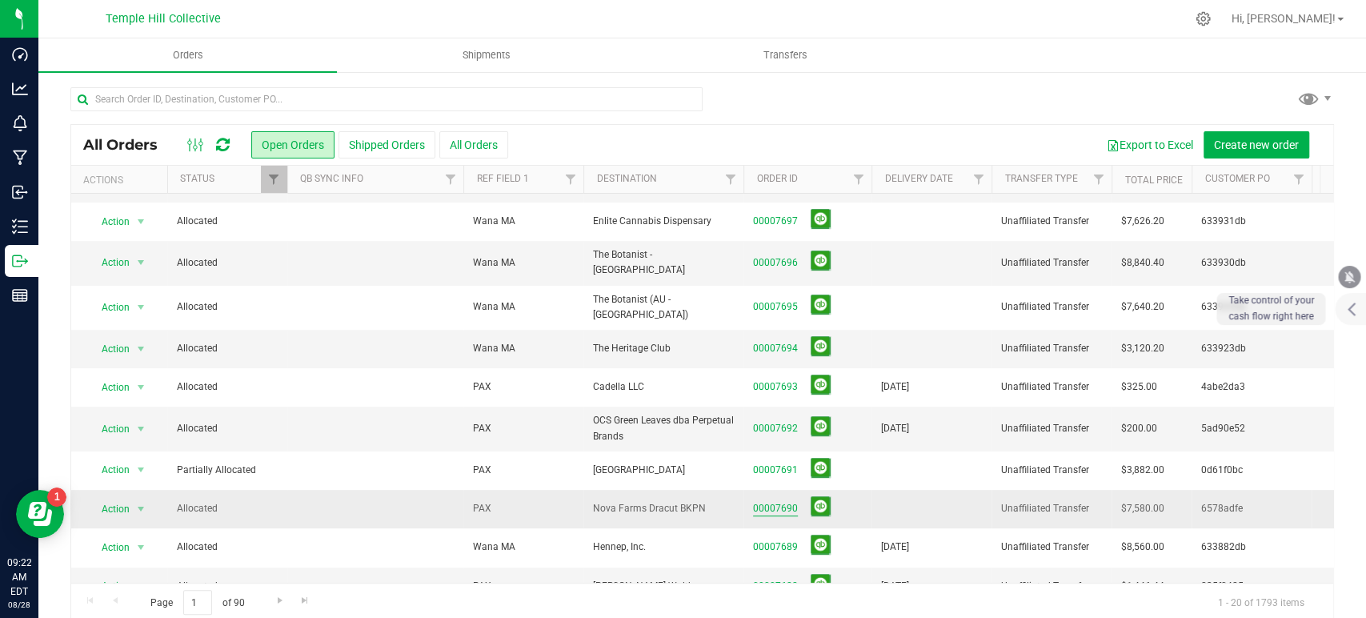
click at [781, 501] on link "00007690" at bounding box center [775, 508] width 45 height 15
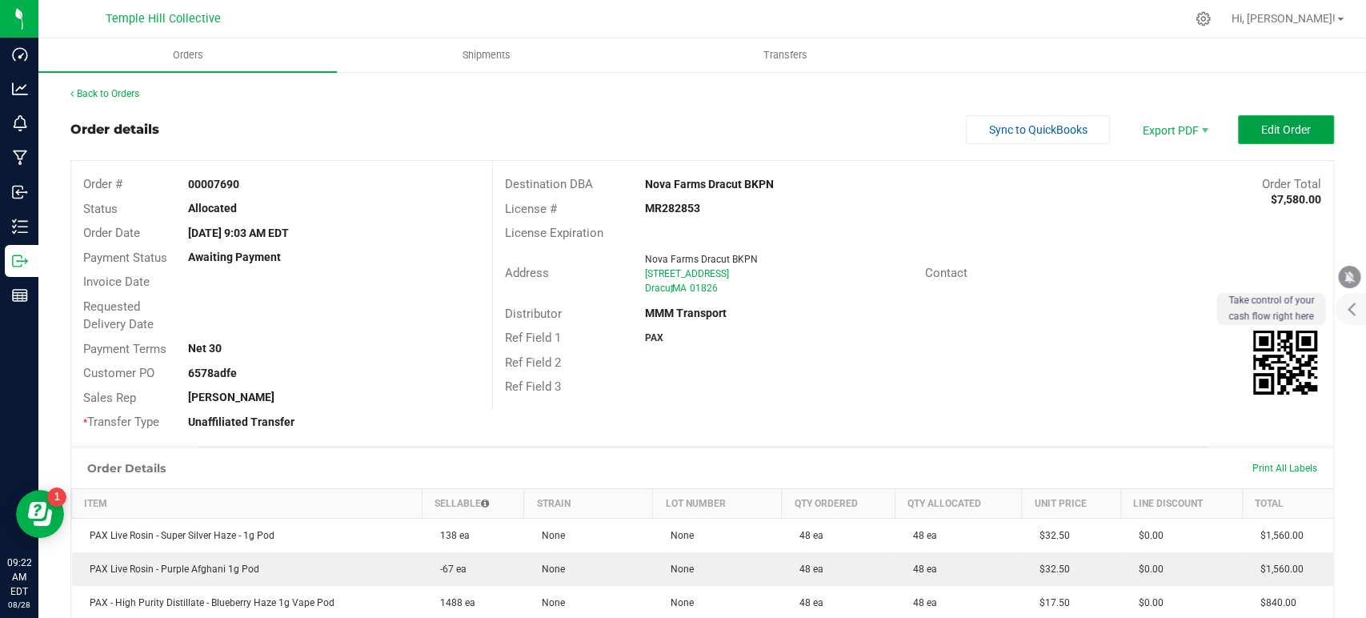
click at [1241, 130] on button "Edit Order" at bounding box center [1286, 129] width 96 height 29
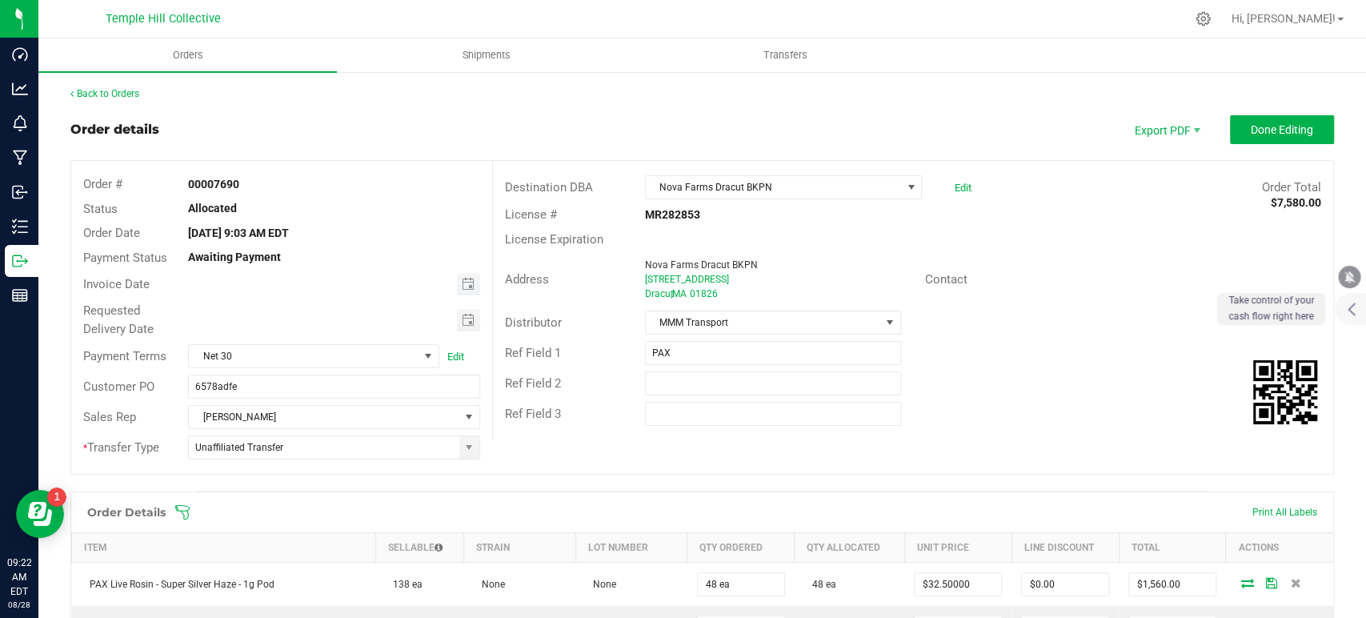
click at [462, 291] on span "Toggle calendar" at bounding box center [468, 284] width 23 height 22
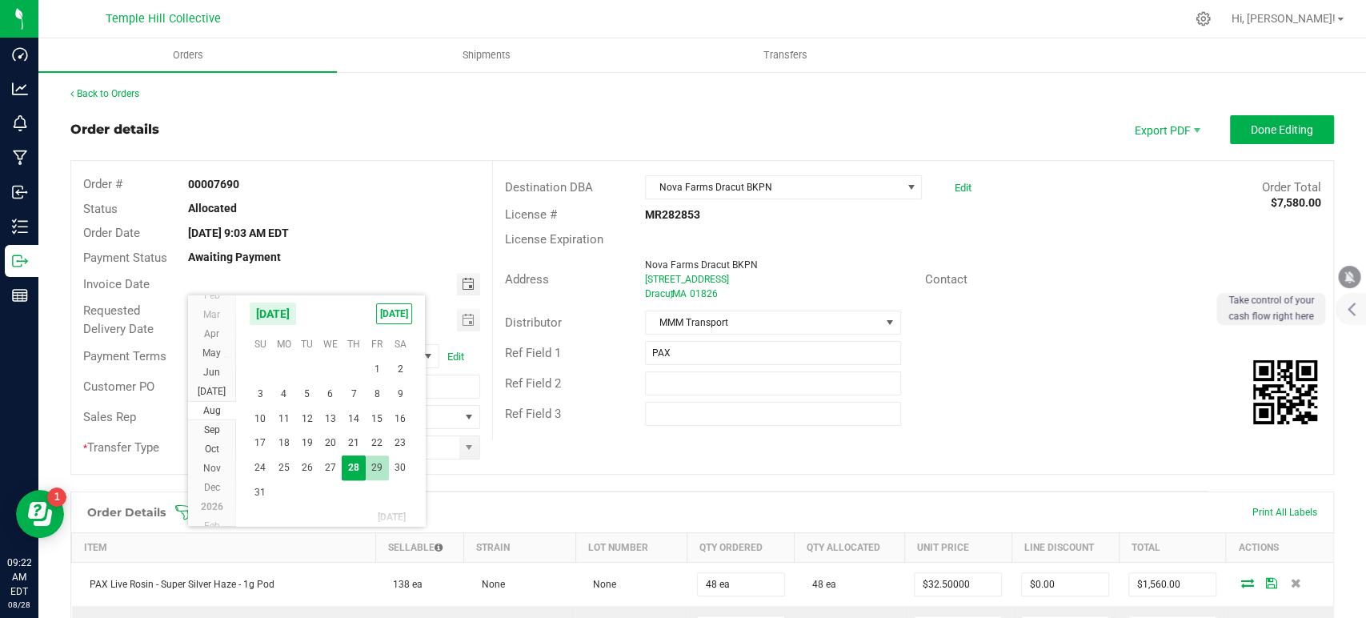
click at [370, 463] on span "29" at bounding box center [377, 467] width 23 height 25
type input "08/29/2025"
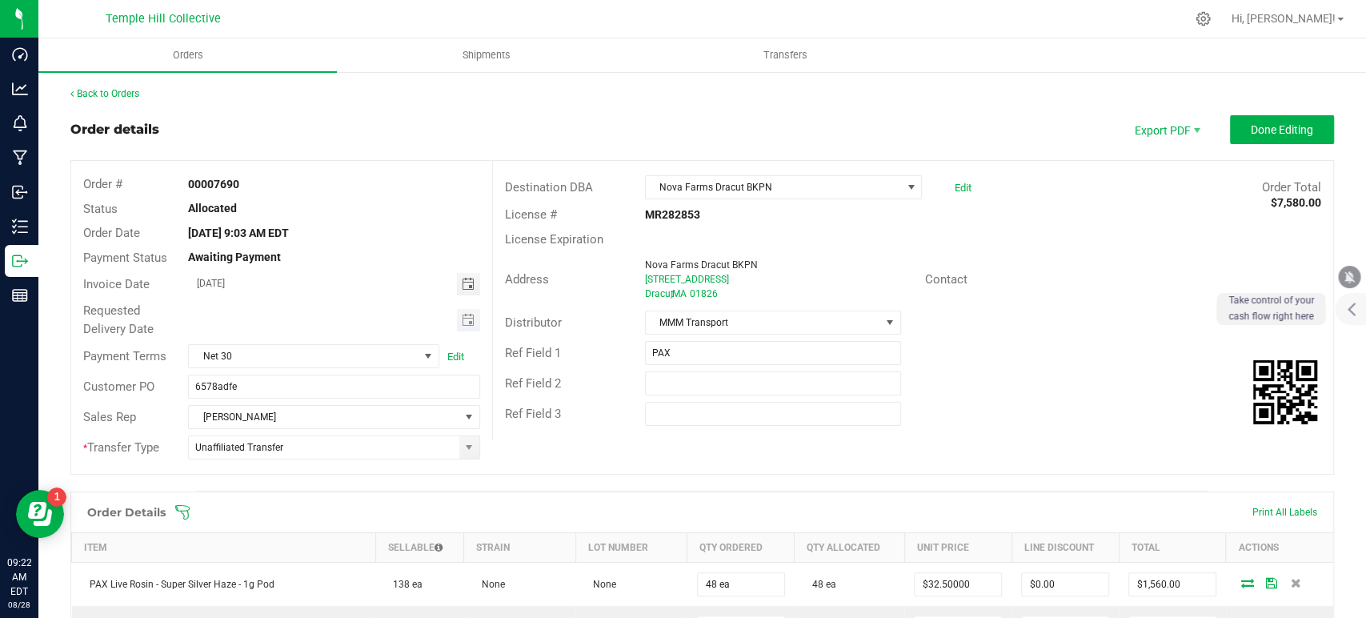
click at [467, 311] on span "Toggle calendar" at bounding box center [468, 320] width 23 height 22
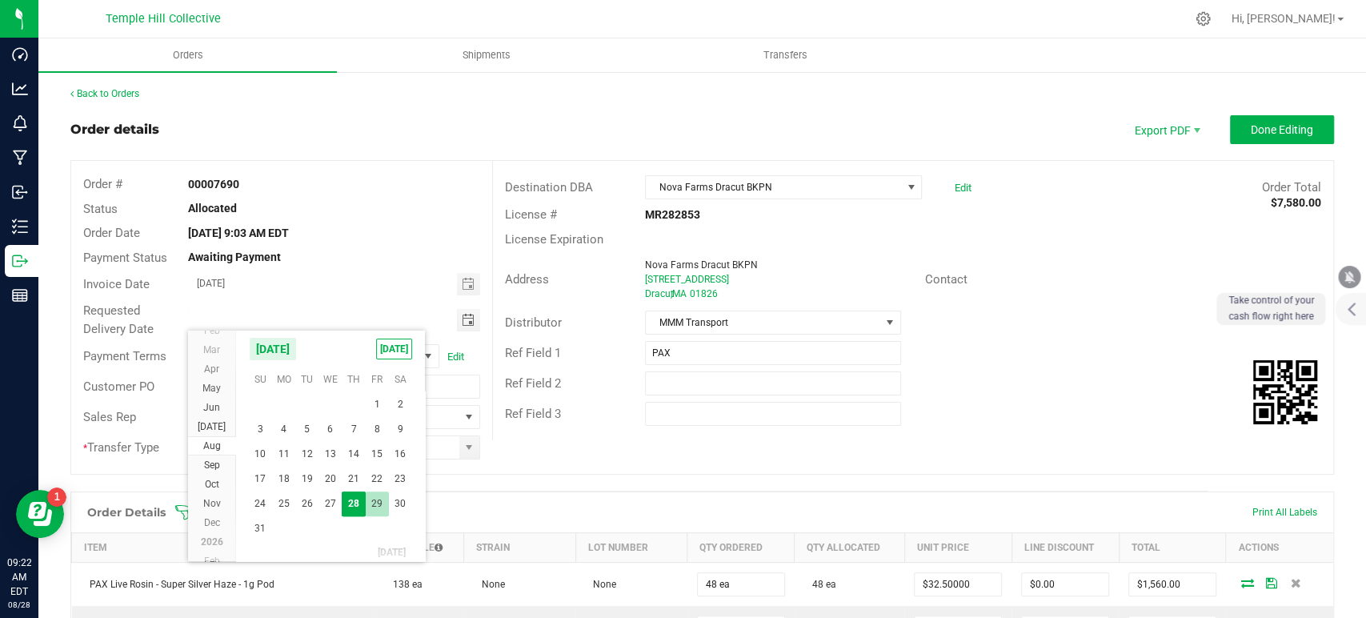
click at [378, 499] on span "29" at bounding box center [377, 503] width 23 height 25
type input "08/29/2025"
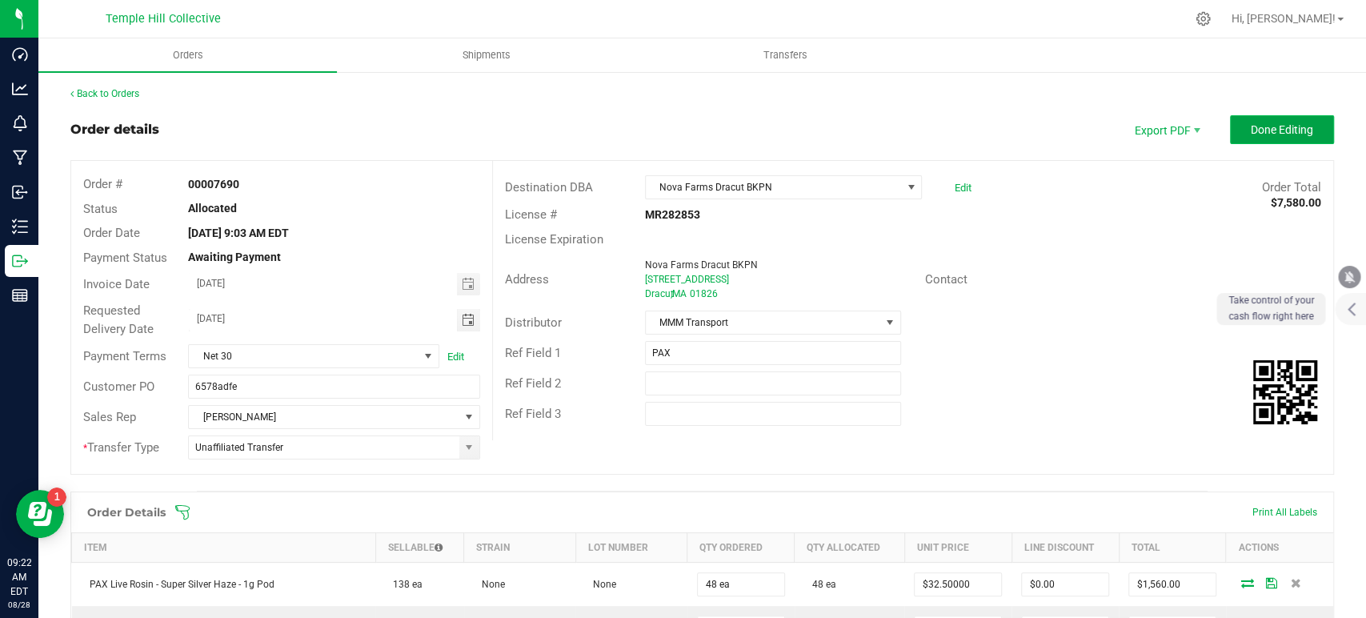
click at [1273, 125] on span "Done Editing" at bounding box center [1282, 129] width 62 height 13
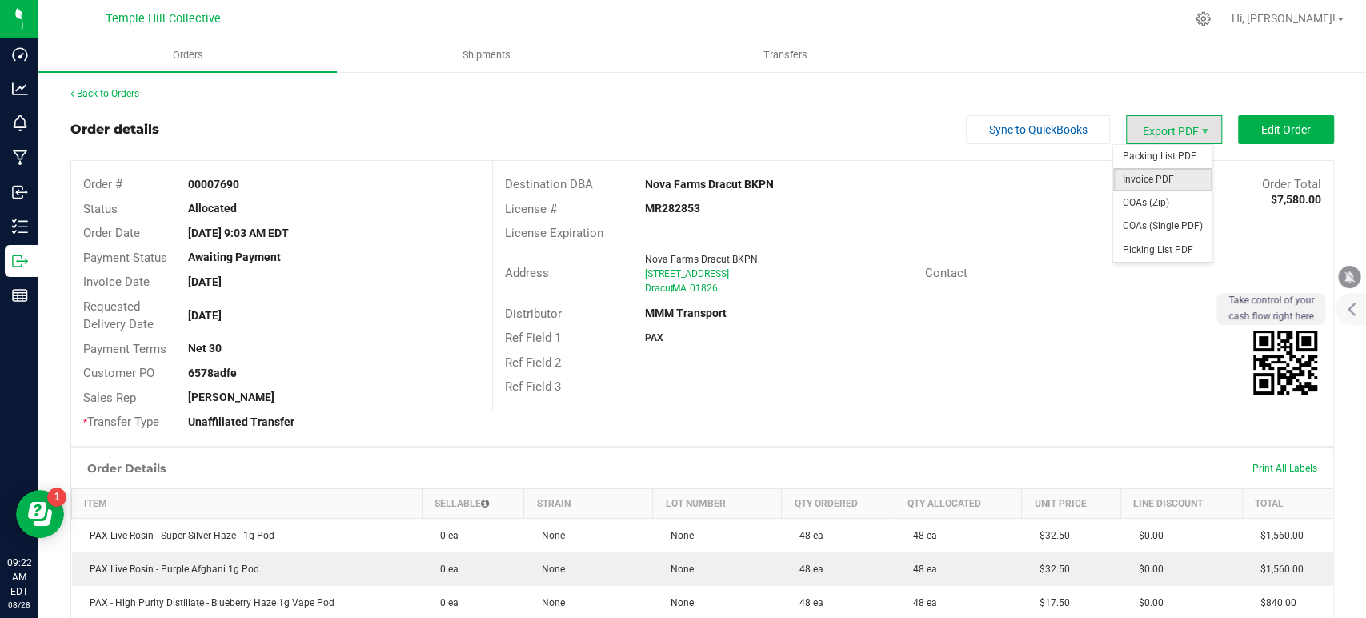
click at [1153, 179] on span "Invoice PDF" at bounding box center [1162, 179] width 99 height 23
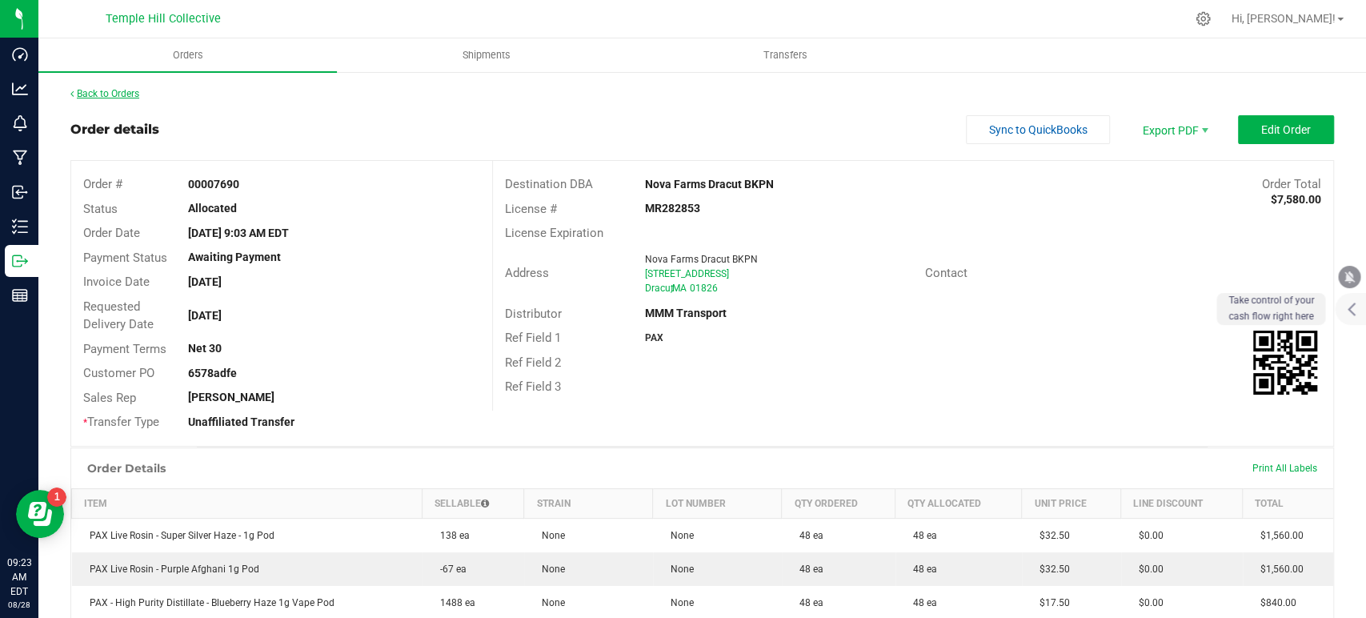
click at [130, 96] on link "Back to Orders" at bounding box center [104, 93] width 69 height 11
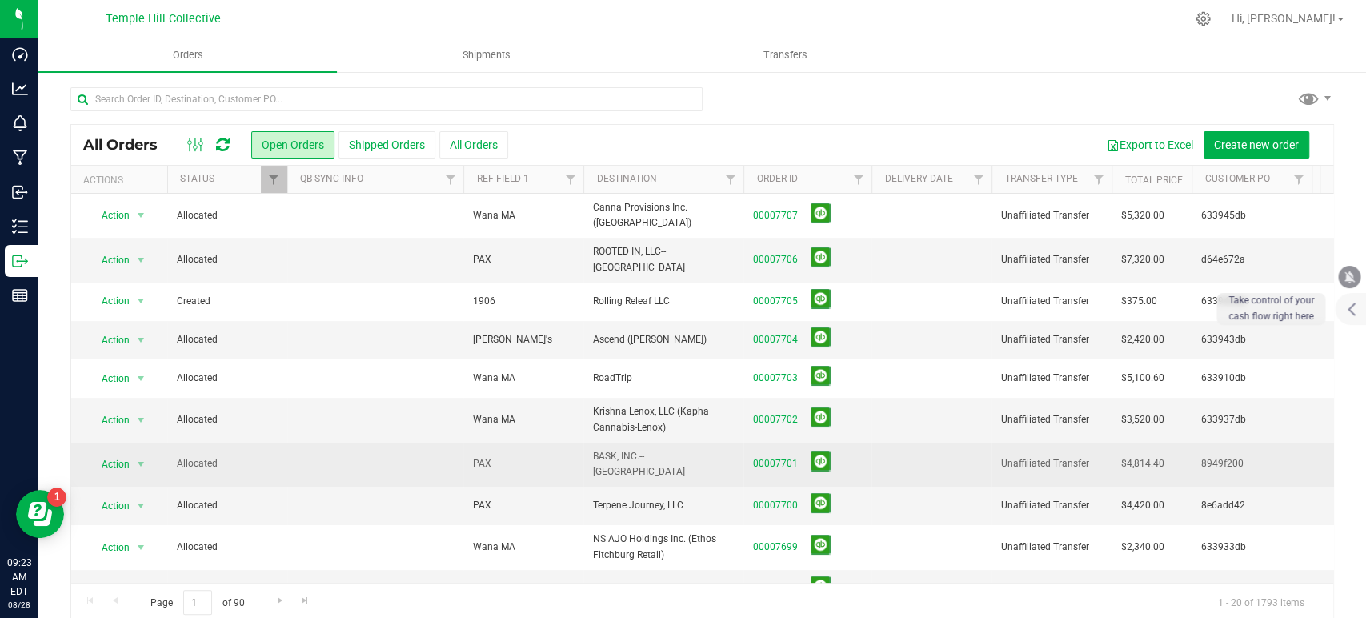
scroll to position [406, 0]
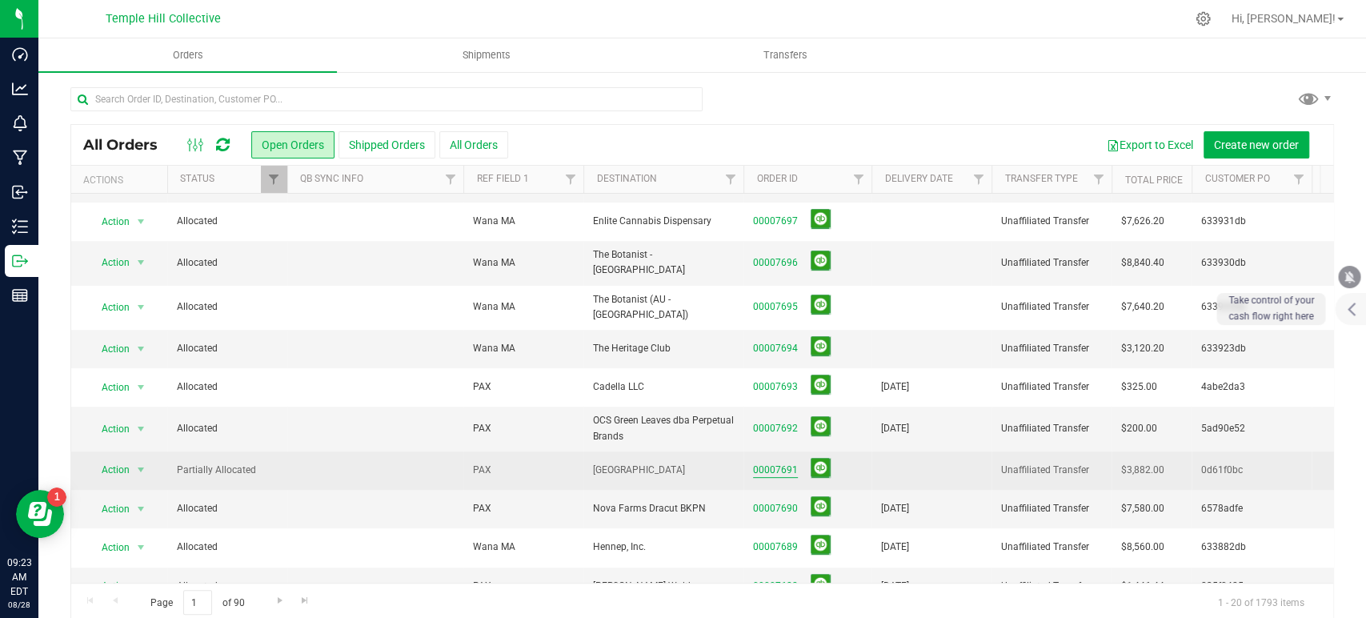
click at [761, 463] on link "00007691" at bounding box center [775, 470] width 45 height 15
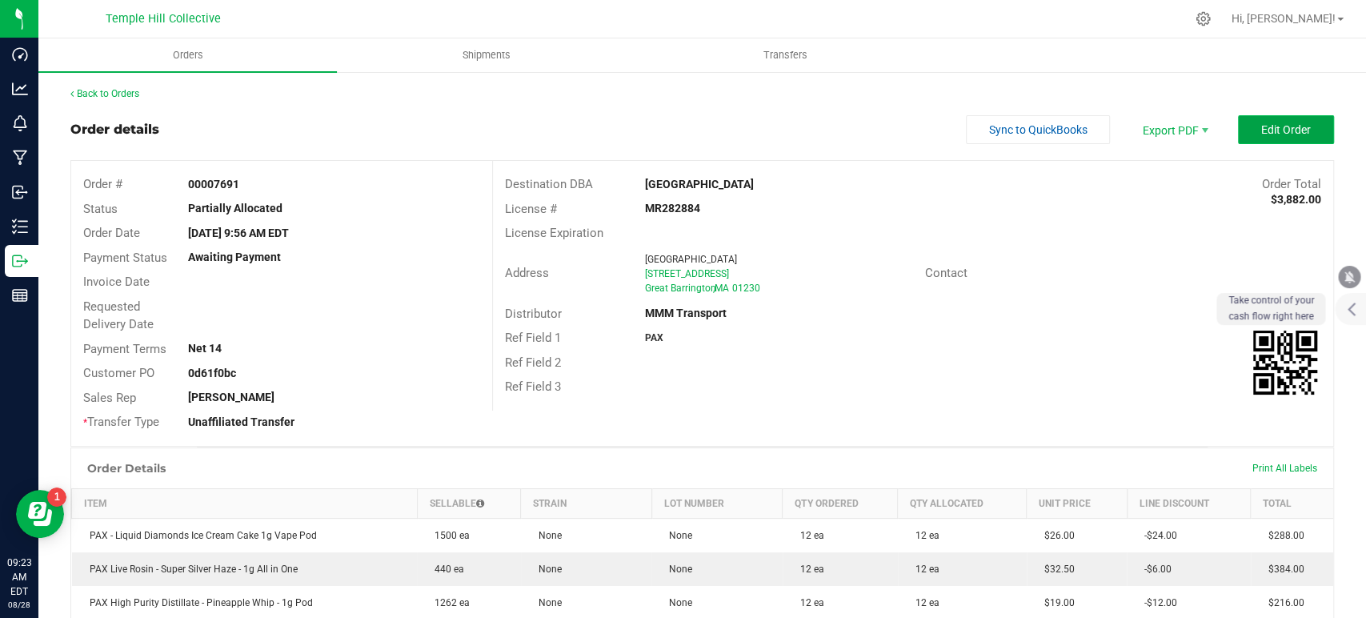
click at [1261, 129] on span "Edit Order" at bounding box center [1286, 129] width 50 height 13
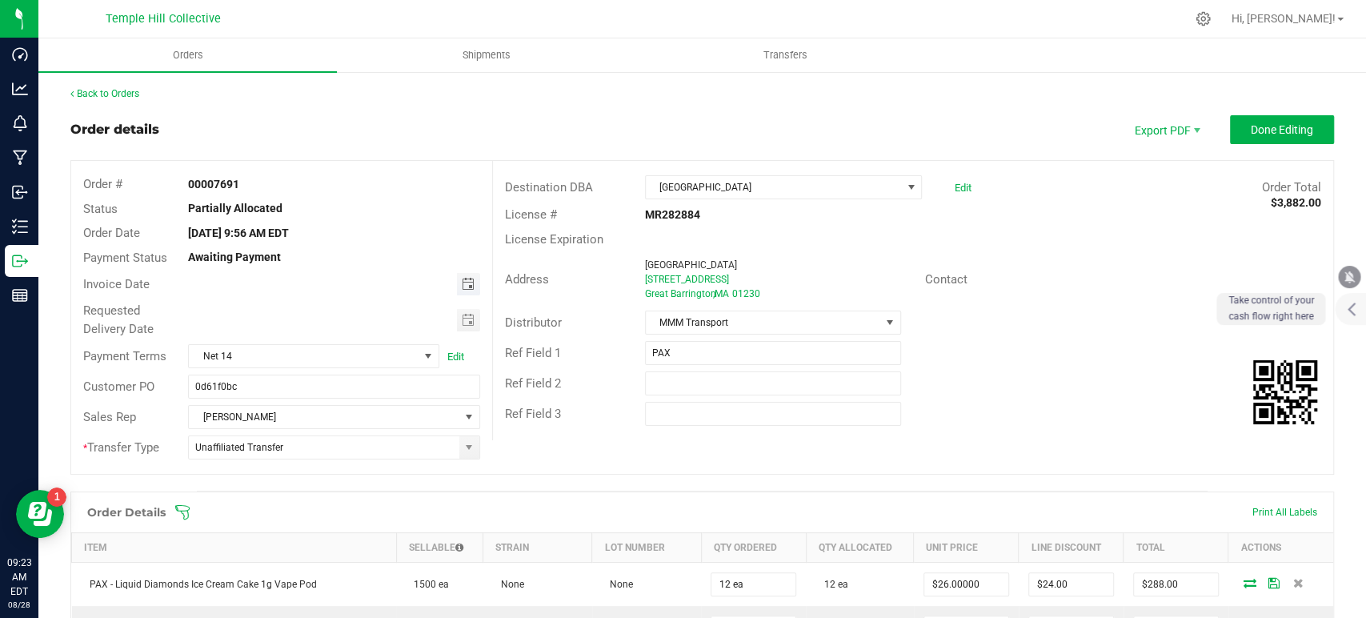
click at [461, 280] on span "Toggle calendar" at bounding box center [467, 284] width 13 height 13
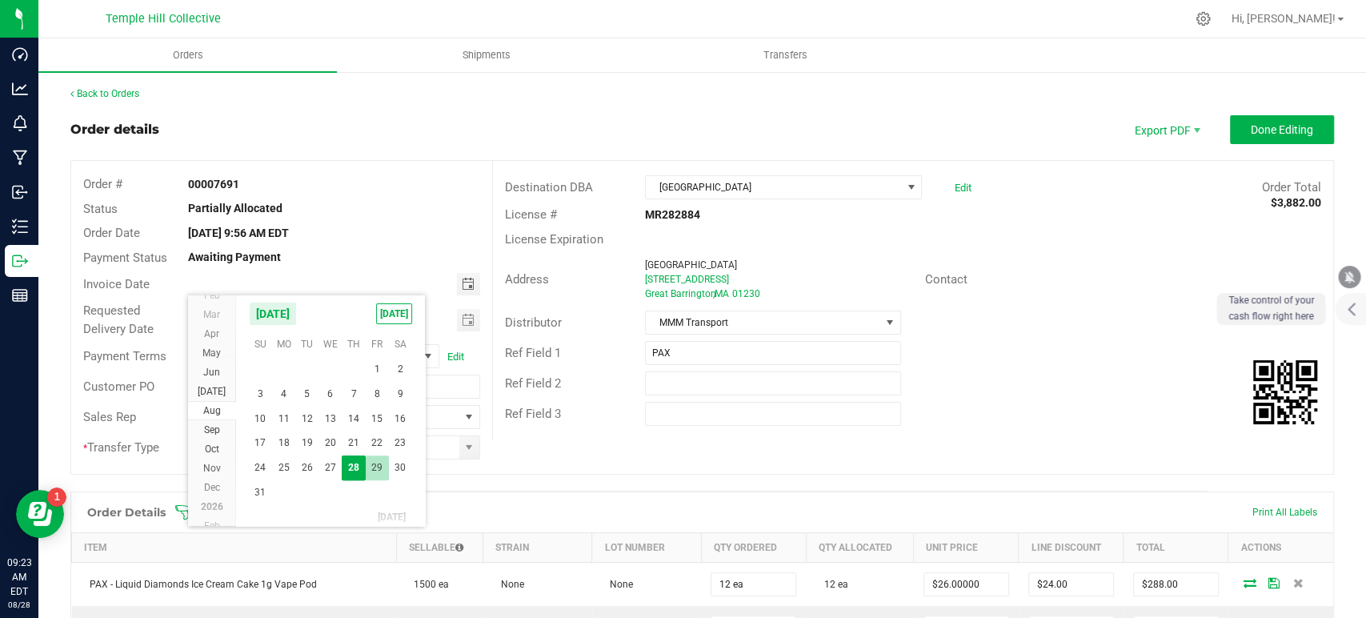
click at [373, 462] on span "29" at bounding box center [377, 467] width 23 height 25
type input "08/29/2025"
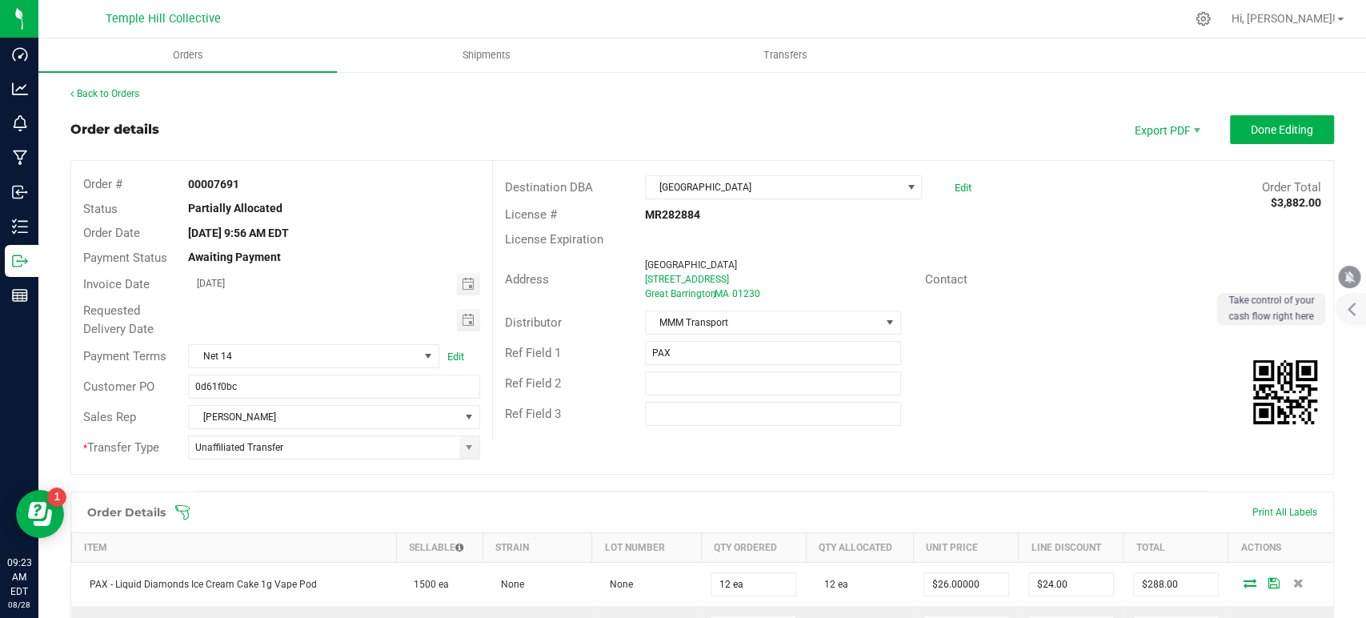
click at [463, 331] on div "Requested Delivery Date" at bounding box center [281, 320] width 421 height 42
click at [461, 322] on span "Toggle calendar" at bounding box center [467, 320] width 13 height 13
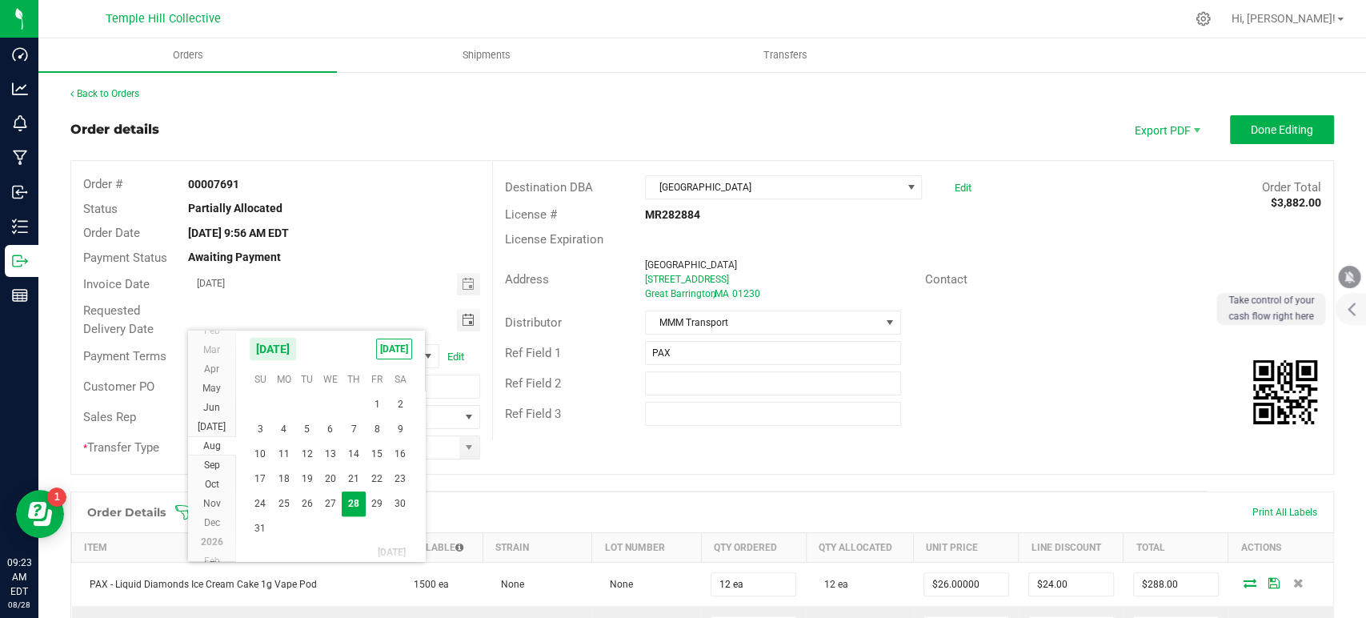
click at [381, 499] on span "29" at bounding box center [377, 503] width 23 height 25
type input "08/29/2025"
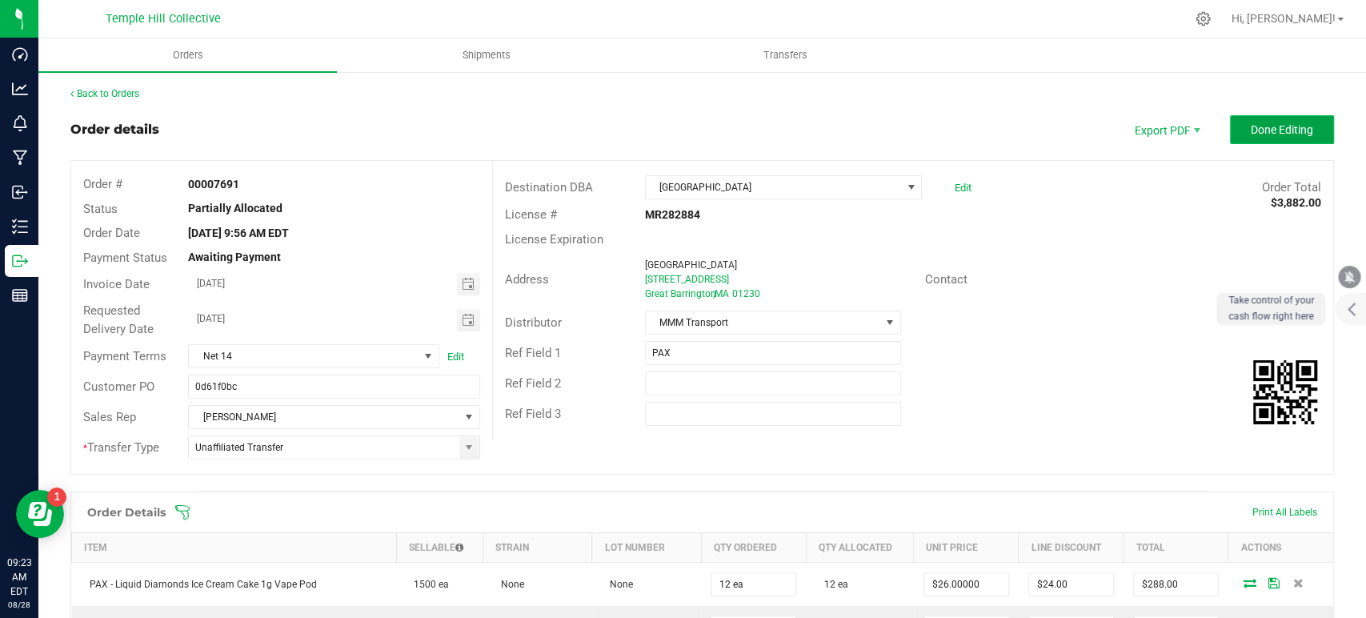
click at [1251, 124] on span "Done Editing" at bounding box center [1282, 129] width 62 height 13
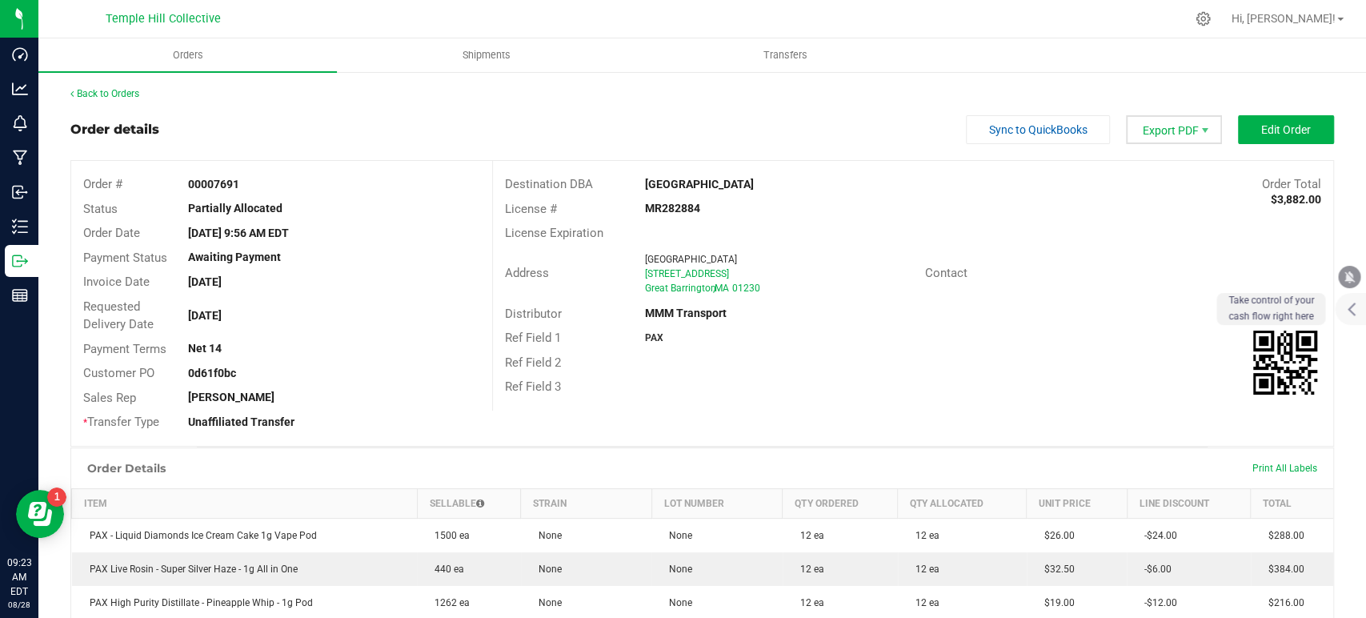
click at [1186, 140] on span "Export PDF" at bounding box center [1174, 129] width 96 height 29
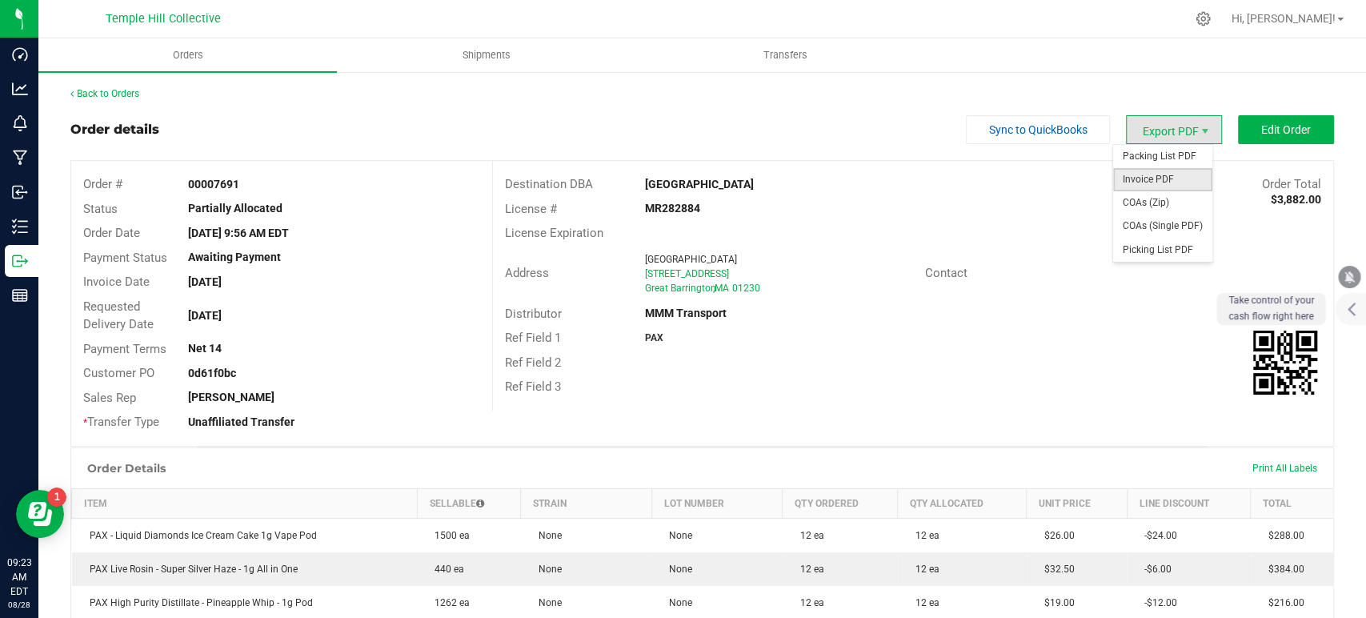
click at [1147, 178] on span "Invoice PDF" at bounding box center [1162, 179] width 99 height 23
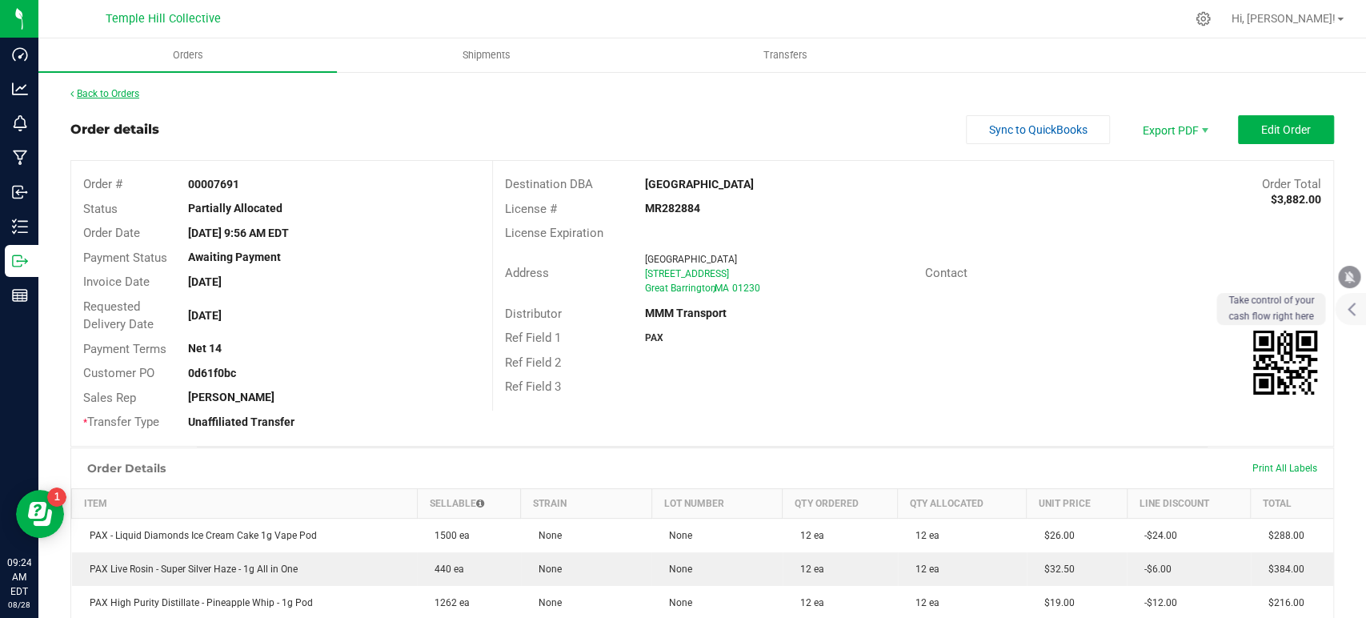
click at [102, 91] on link "Back to Orders" at bounding box center [104, 93] width 69 height 11
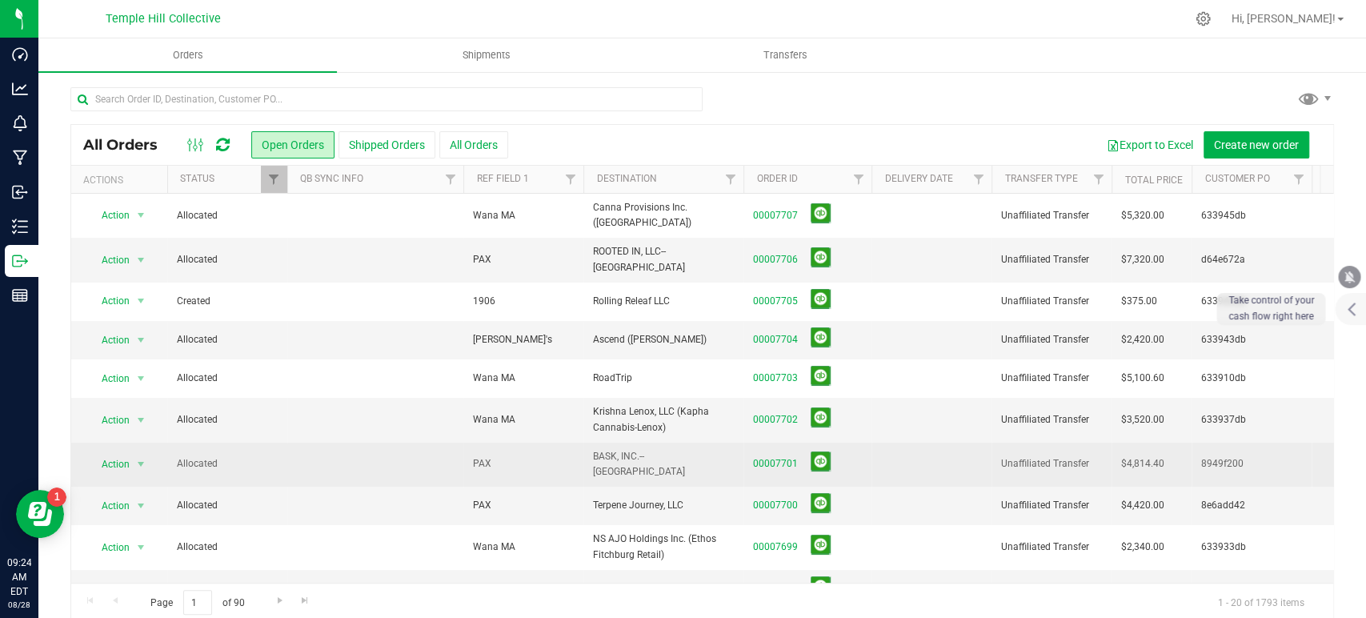
scroll to position [406, 0]
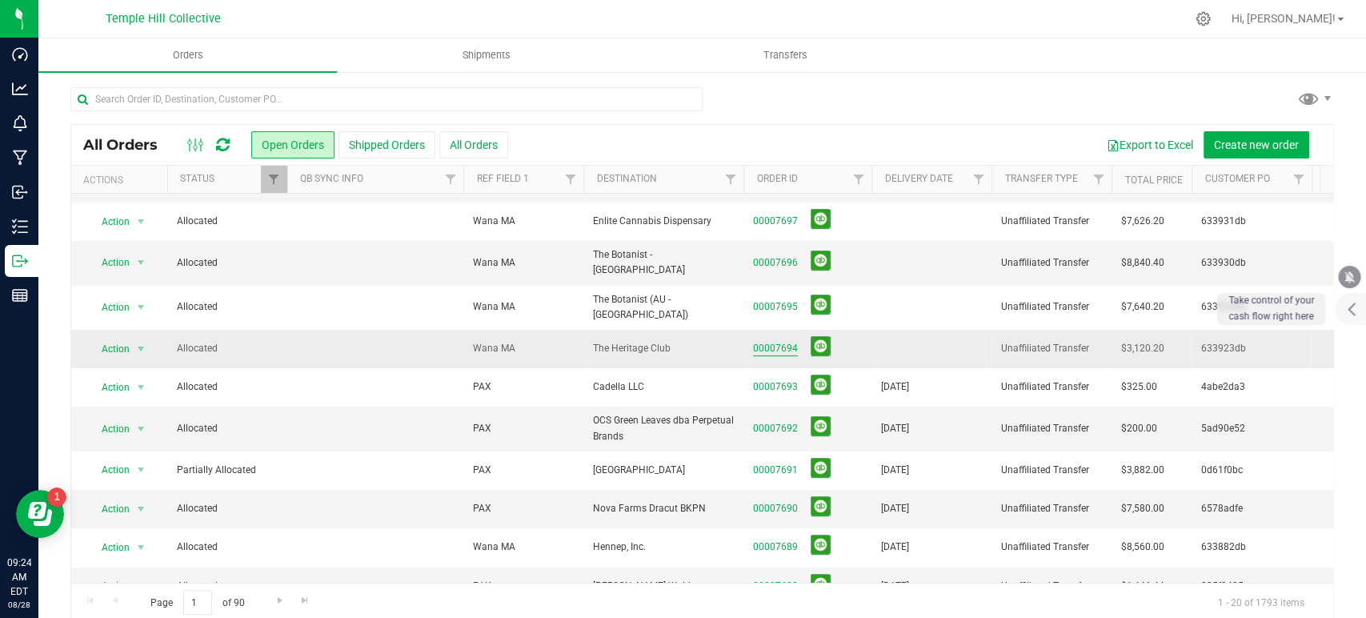
click at [786, 341] on link "00007694" at bounding box center [775, 348] width 45 height 15
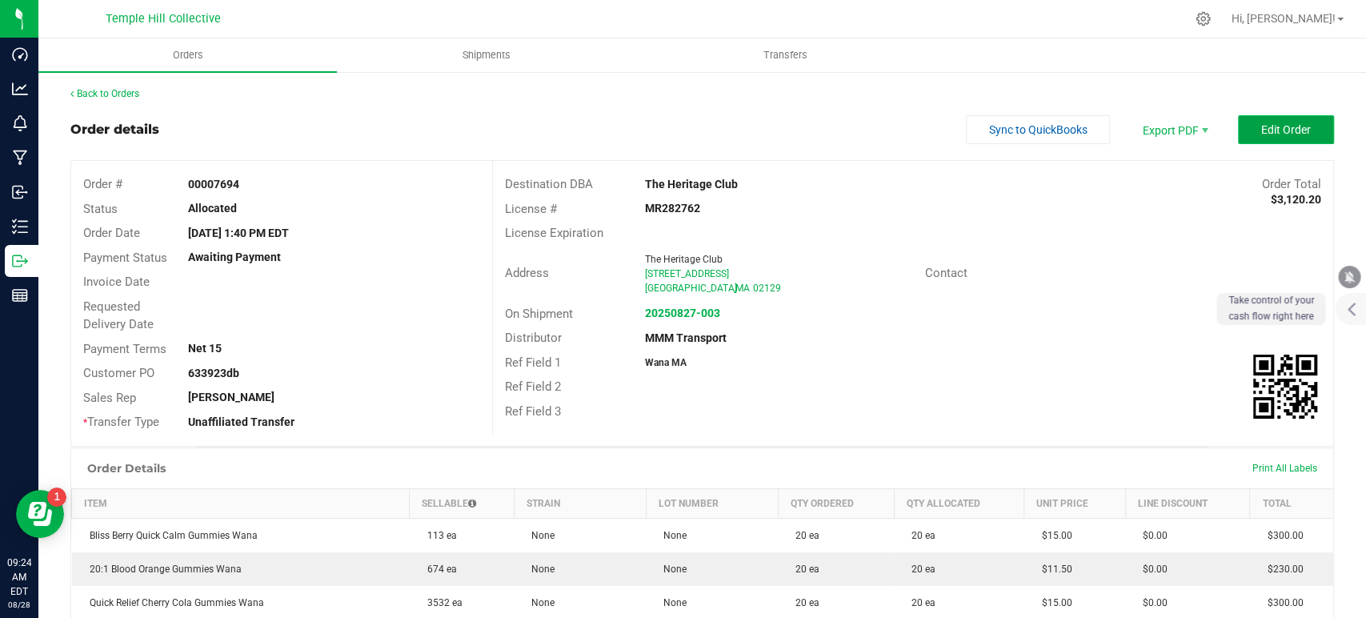
click at [1303, 123] on button "Edit Order" at bounding box center [1286, 129] width 96 height 29
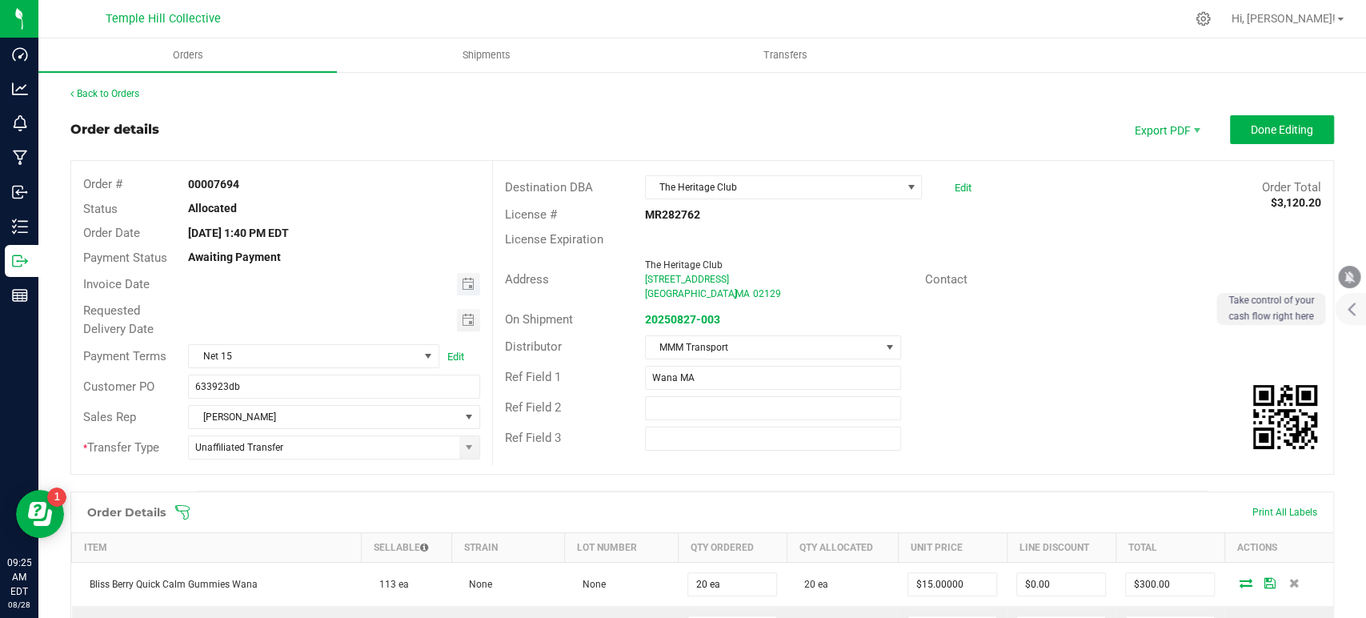
click at [457, 282] on span "Toggle calendar" at bounding box center [468, 284] width 23 height 22
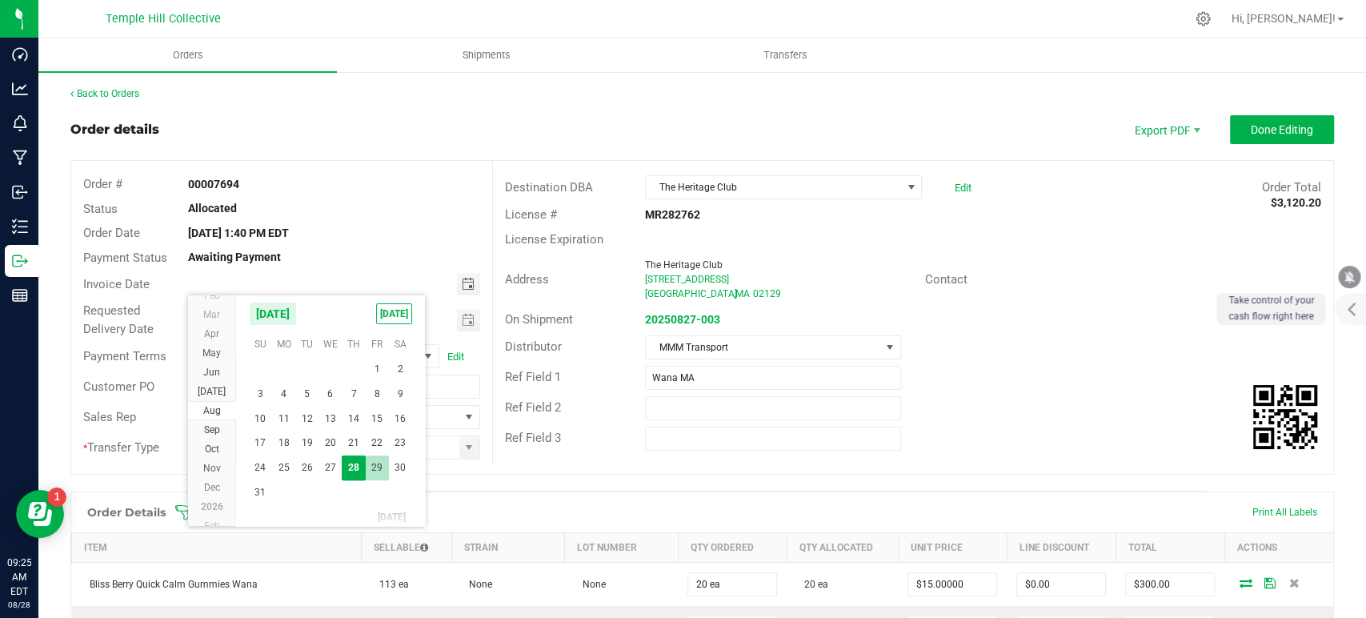
click at [379, 462] on span "29" at bounding box center [377, 467] width 23 height 25
type input "08/29/2025"
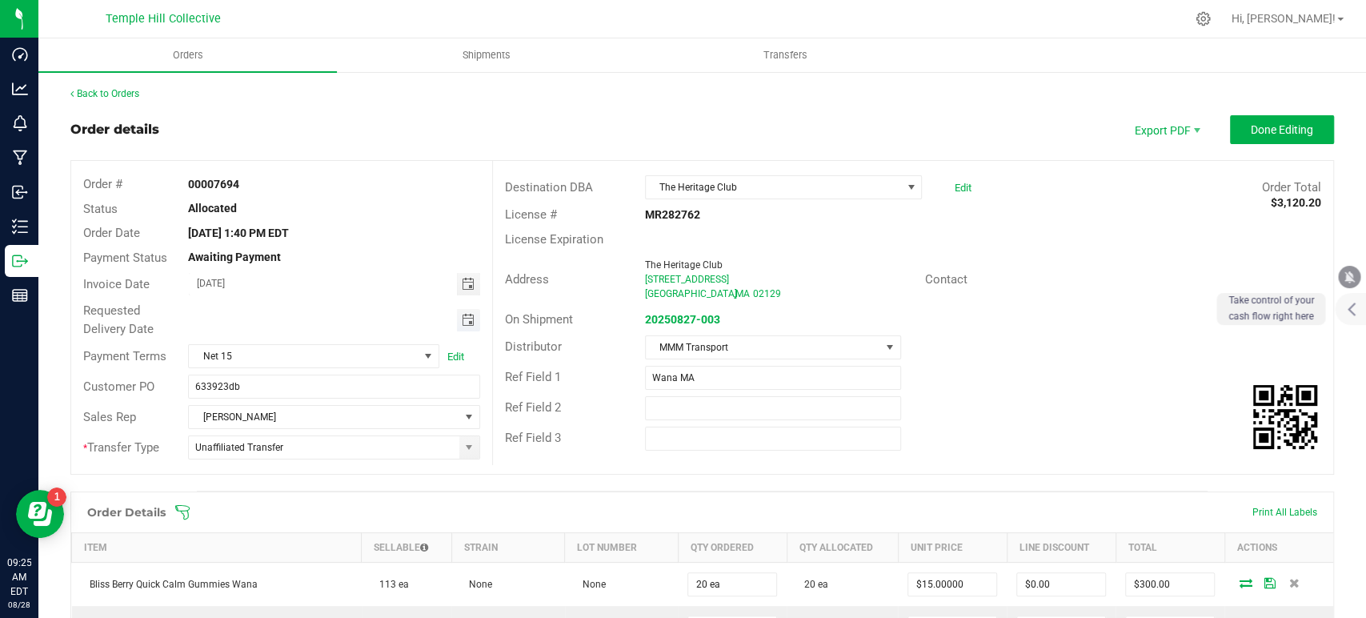
click at [461, 317] on span "Toggle calendar" at bounding box center [467, 320] width 13 height 13
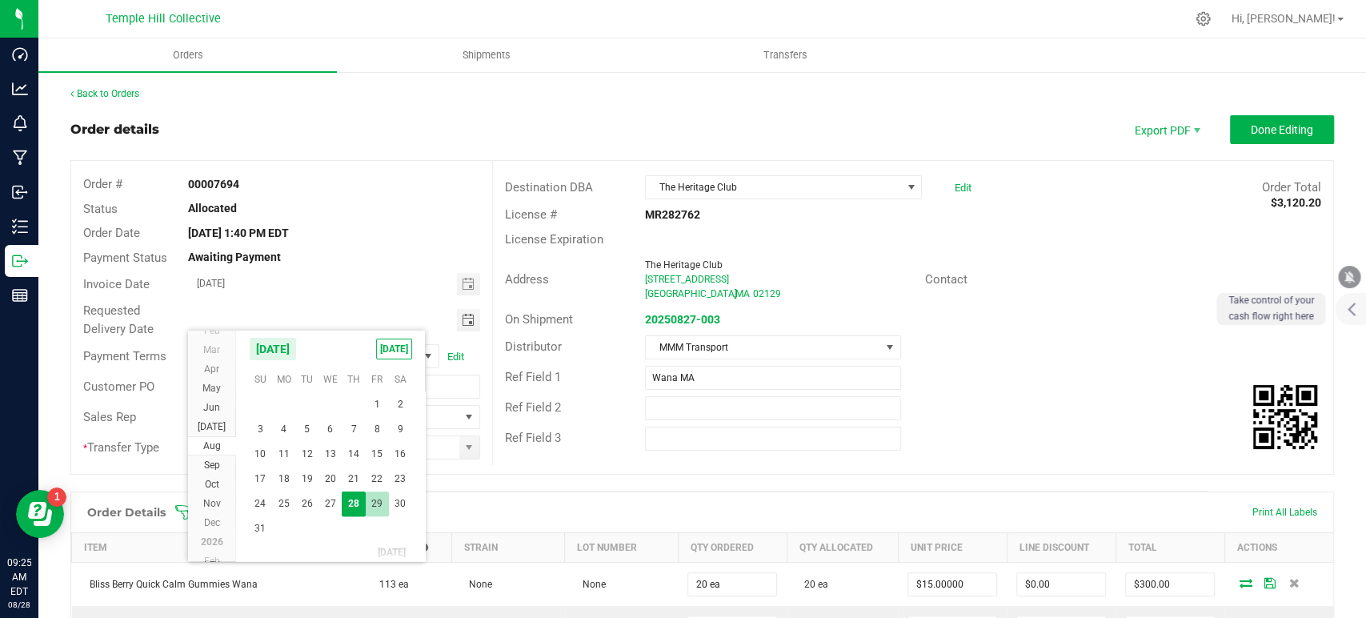
click at [384, 498] on span "29" at bounding box center [377, 503] width 23 height 25
type input "08/29/2025"
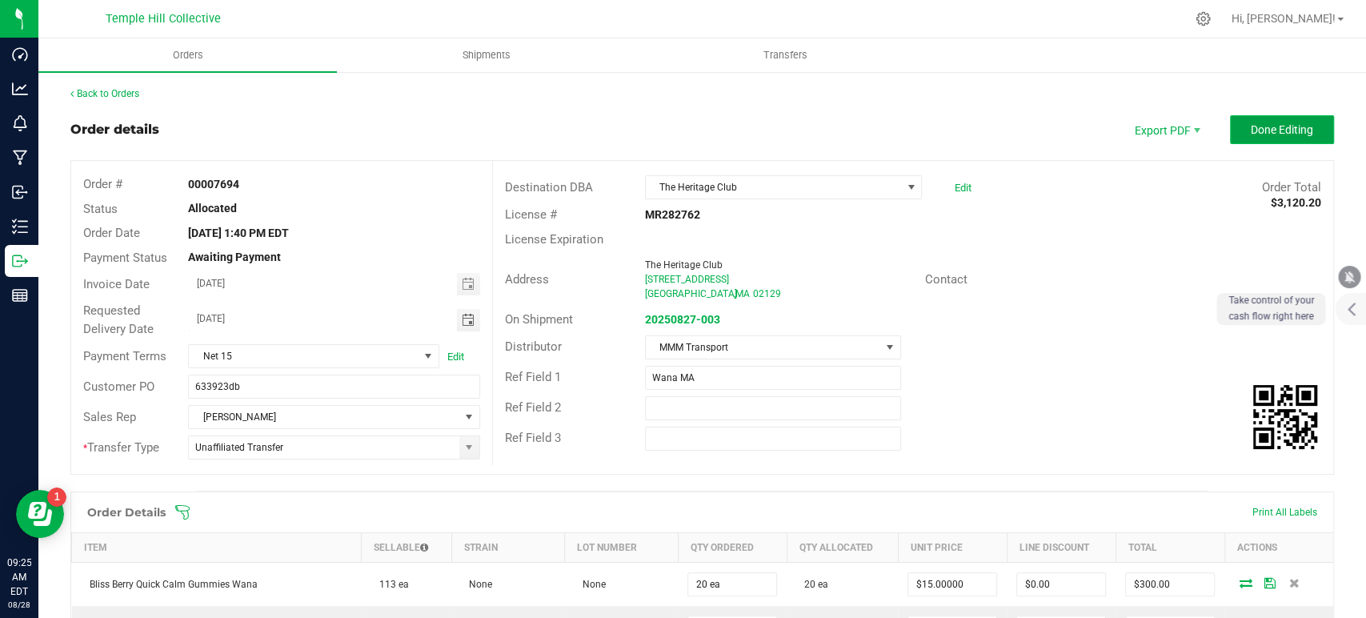
click at [1305, 133] on button "Done Editing" at bounding box center [1282, 129] width 104 height 29
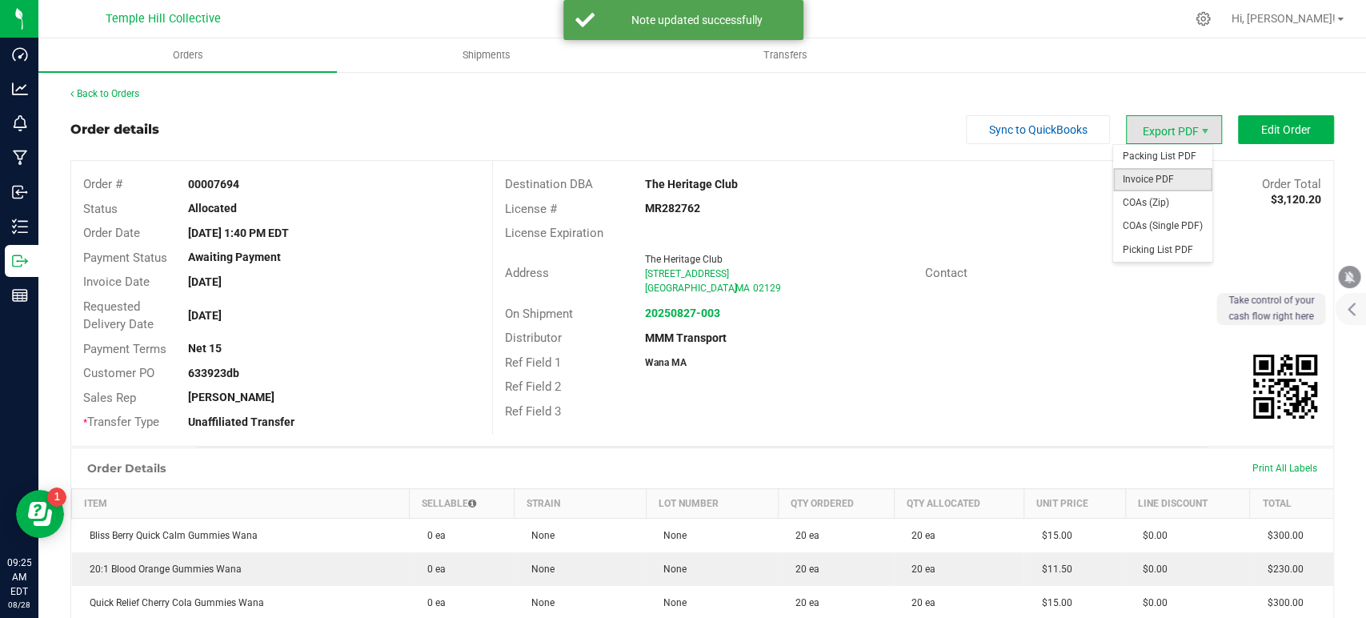
click at [1175, 178] on span "Invoice PDF" at bounding box center [1162, 179] width 99 height 23
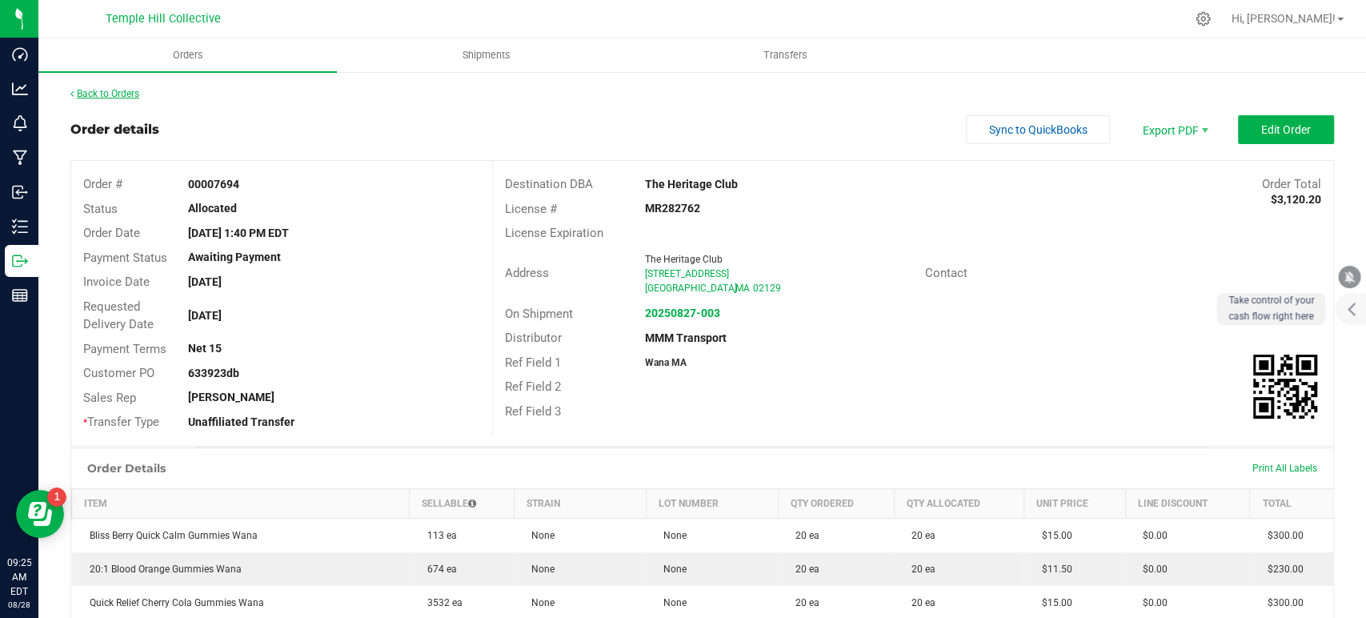
click at [134, 91] on link "Back to Orders" at bounding box center [104, 93] width 69 height 11
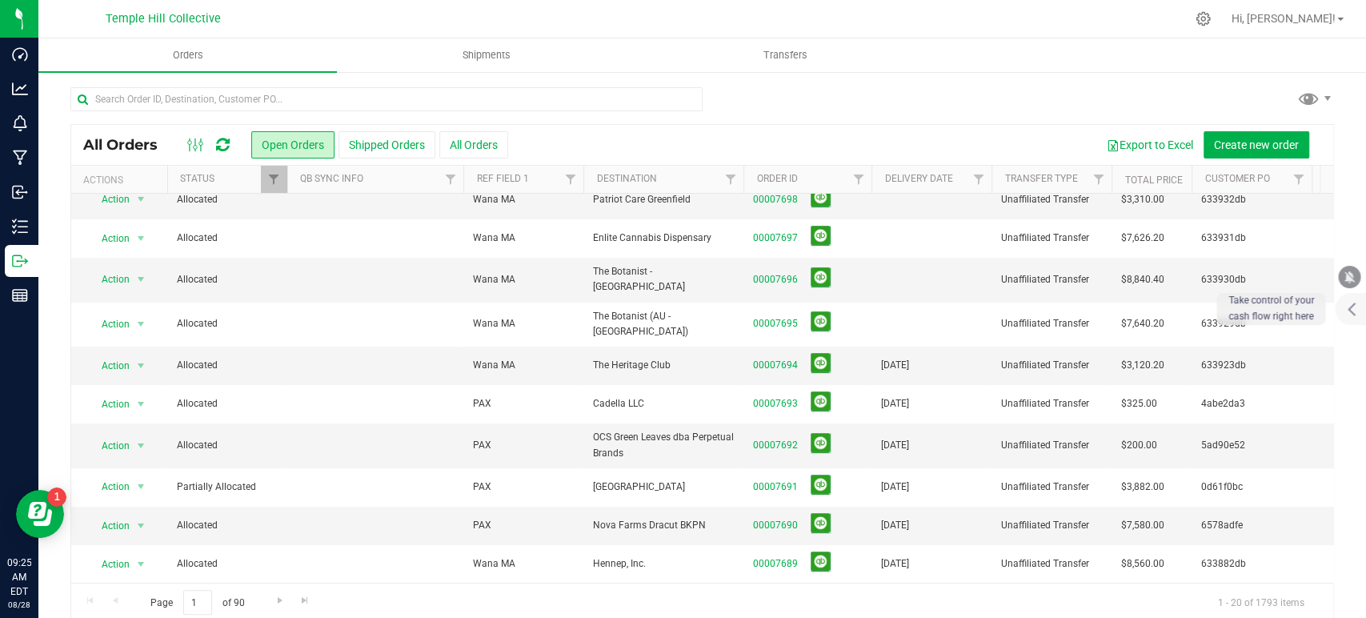
scroll to position [406, 0]
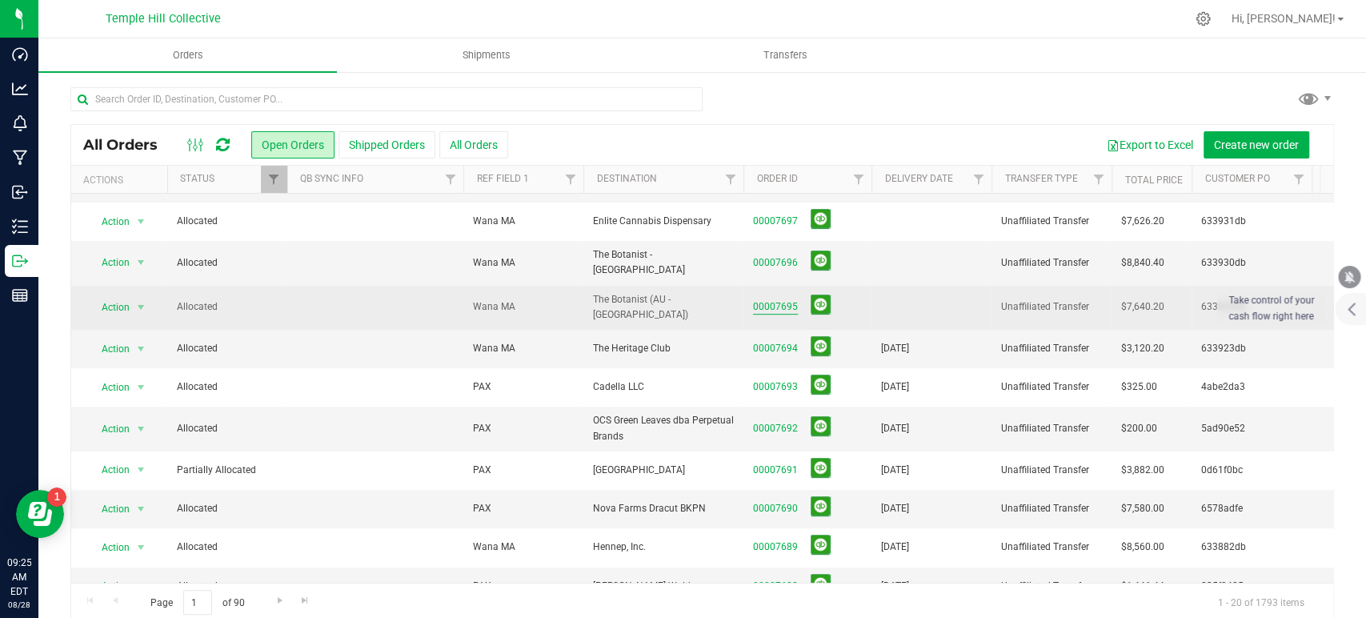
click at [787, 299] on link "00007695" at bounding box center [775, 306] width 45 height 15
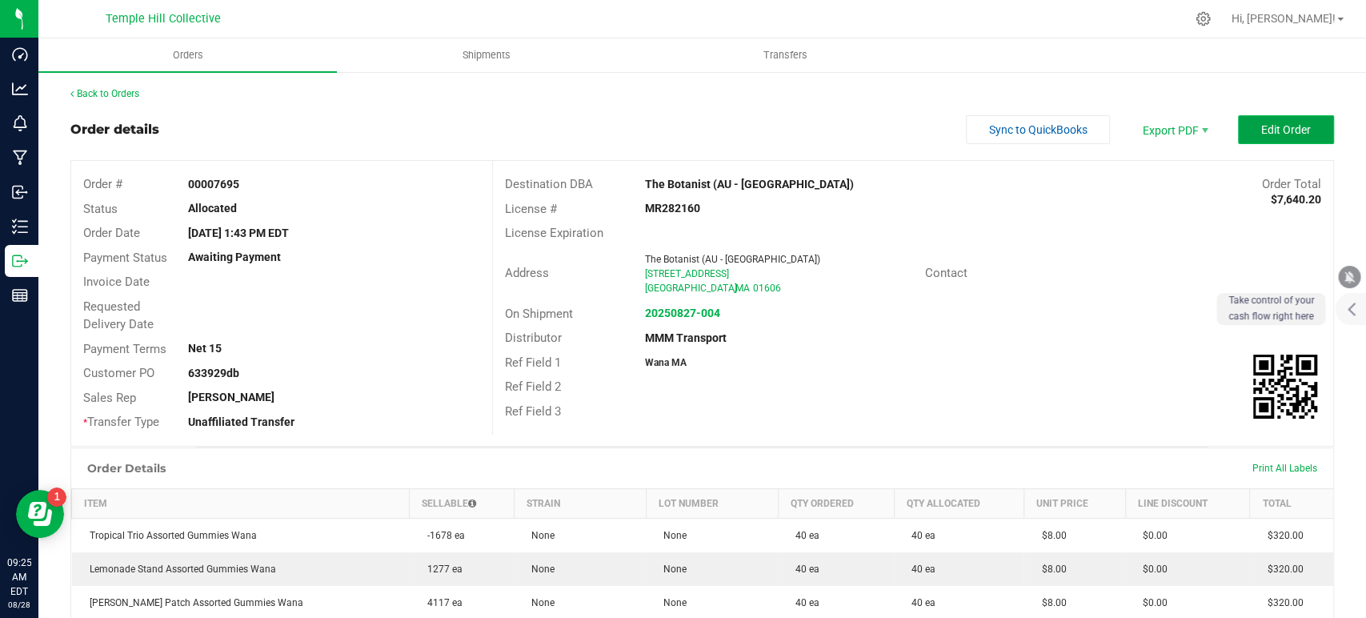
click at [1261, 126] on span "Edit Order" at bounding box center [1286, 129] width 50 height 13
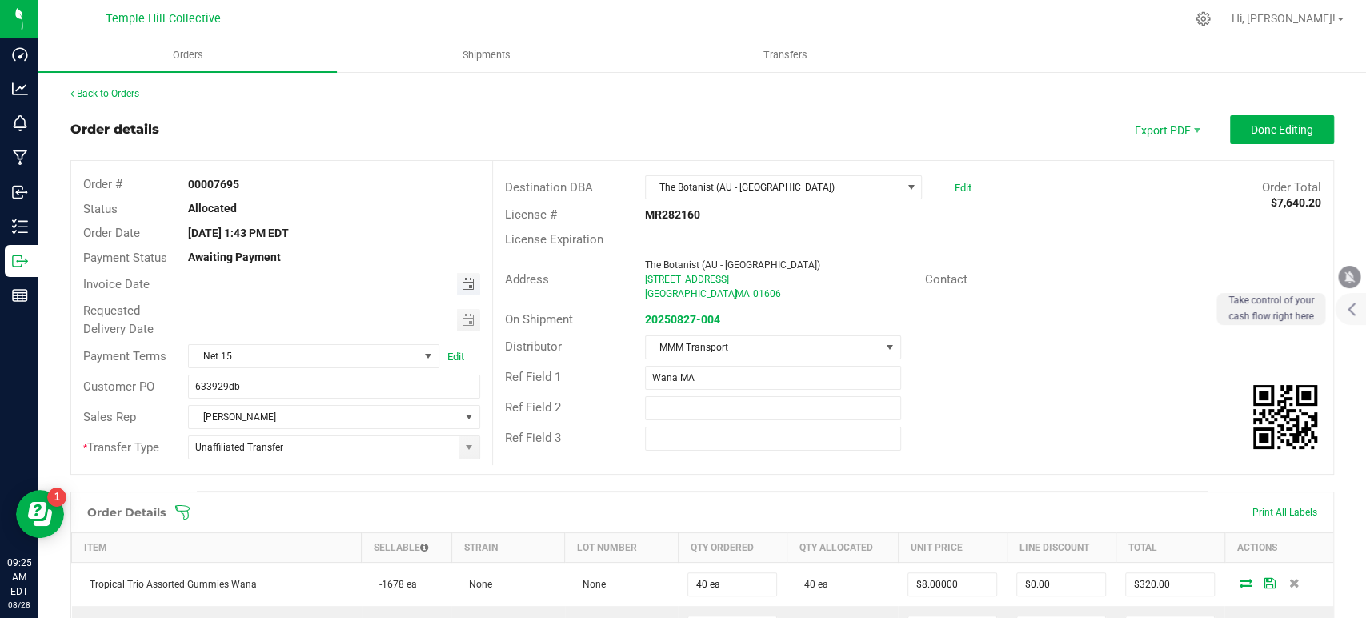
click at [461, 283] on span "Toggle calendar" at bounding box center [467, 284] width 13 height 13
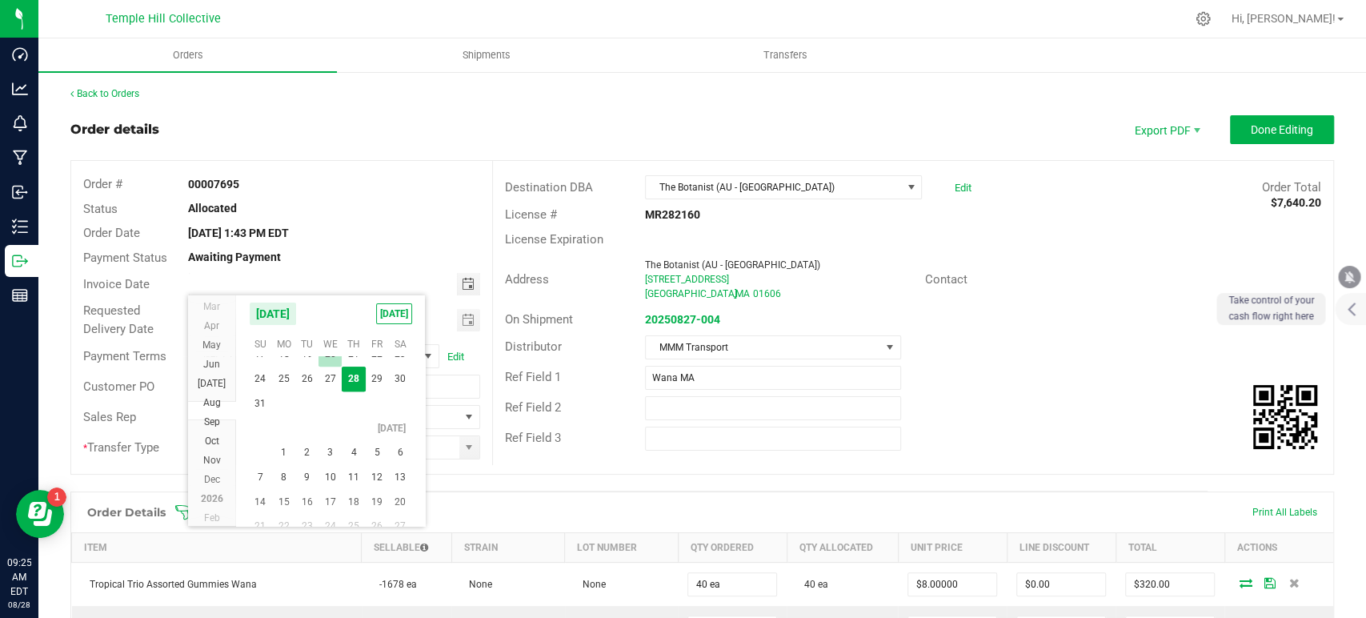
scroll to position [28958, 0]
click at [305, 447] on span "2" at bounding box center [306, 452] width 23 height 25
type input "09/02/2025"
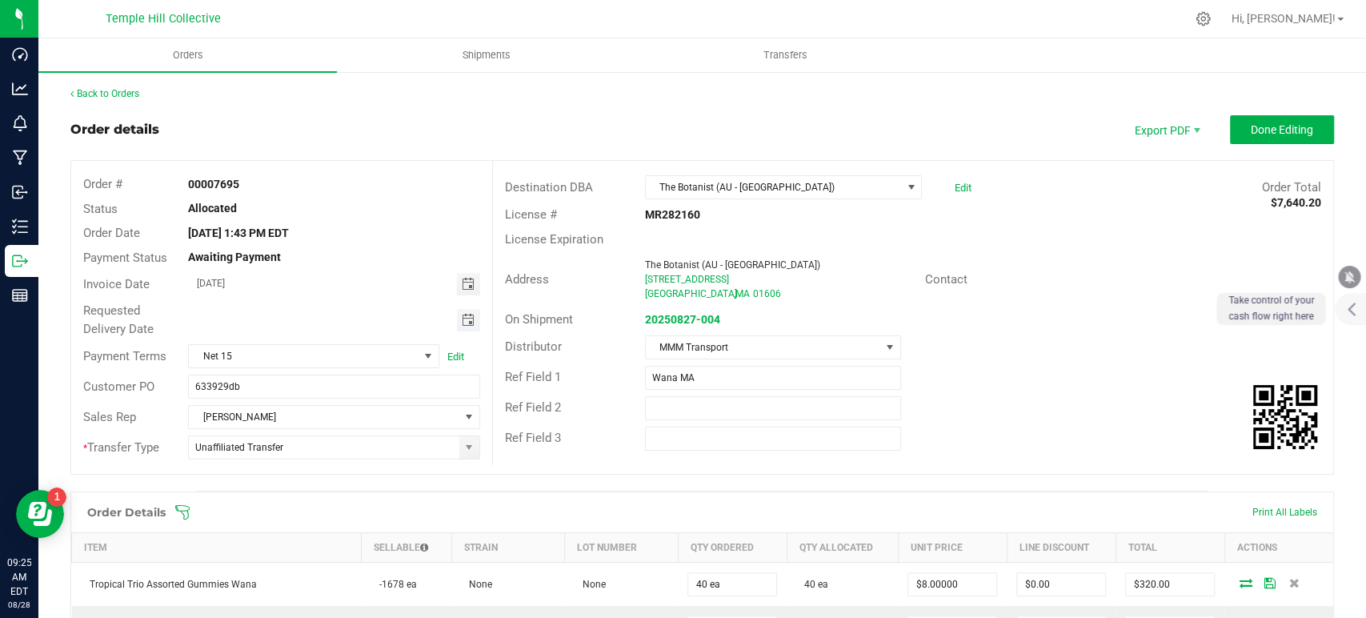
click at [461, 320] on span "Toggle calendar" at bounding box center [467, 320] width 13 height 13
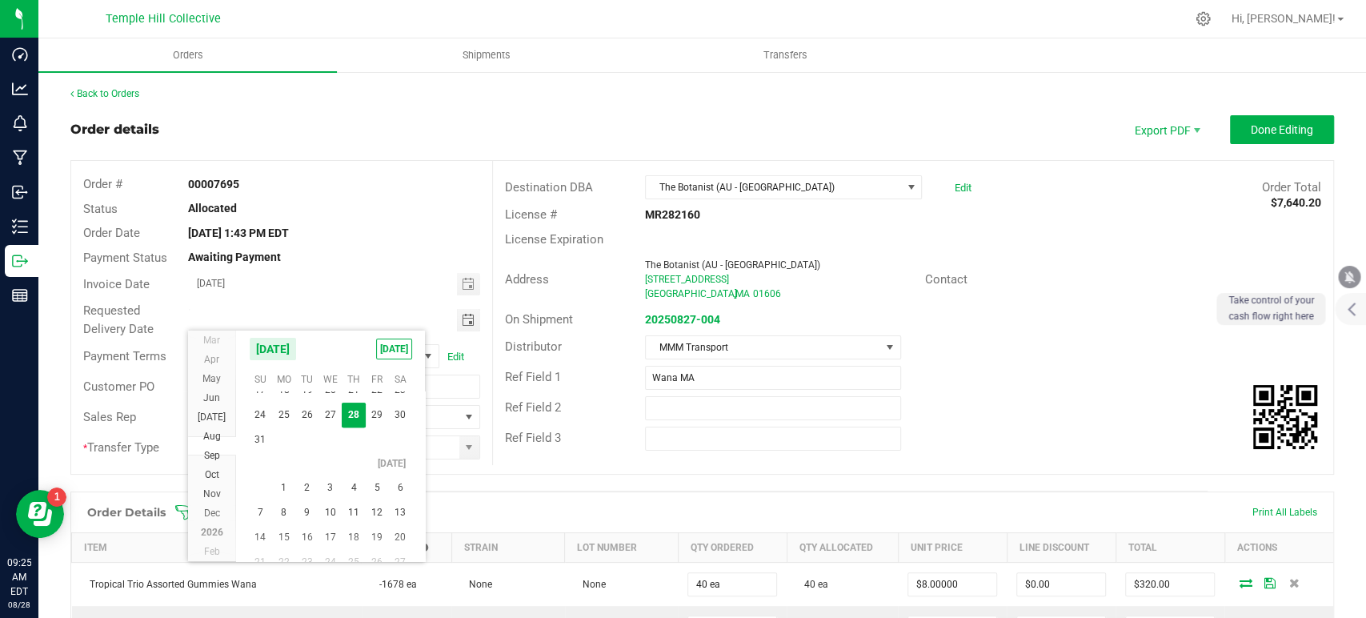
click at [307, 495] on span "2" at bounding box center [306, 487] width 23 height 25
type input "09/02/2025"
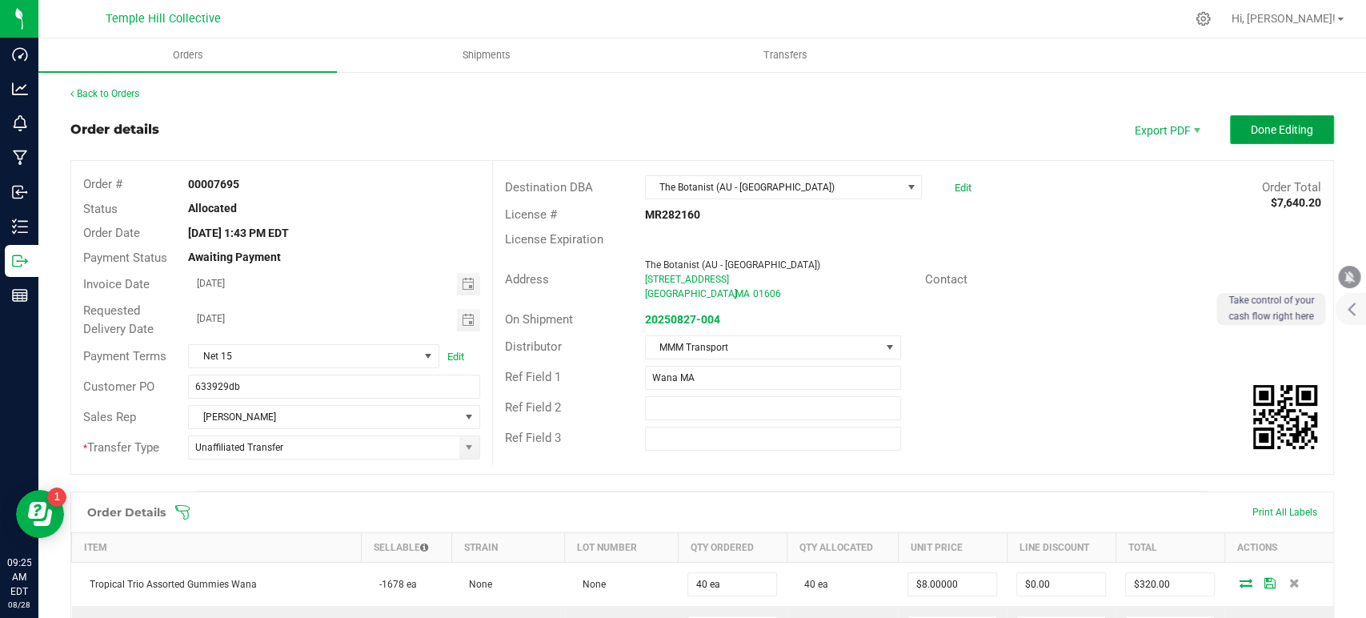
click at [1276, 137] on button "Done Editing" at bounding box center [1282, 129] width 104 height 29
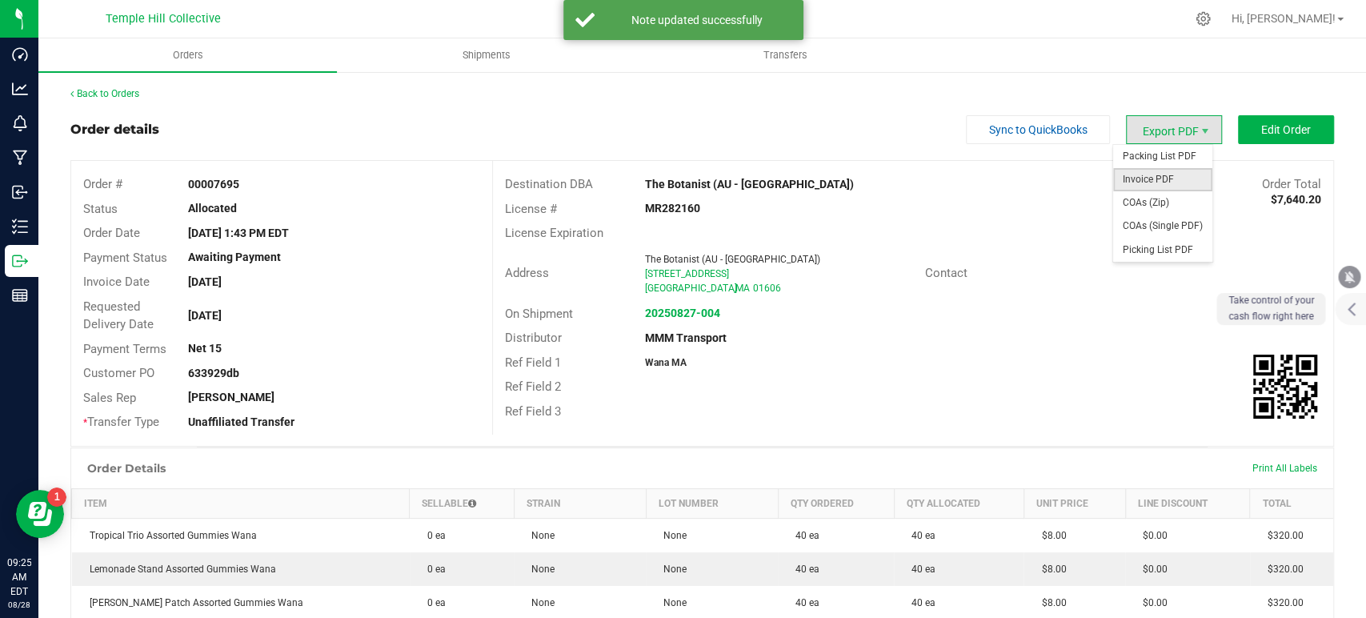
click at [1167, 174] on span "Invoice PDF" at bounding box center [1162, 179] width 99 height 23
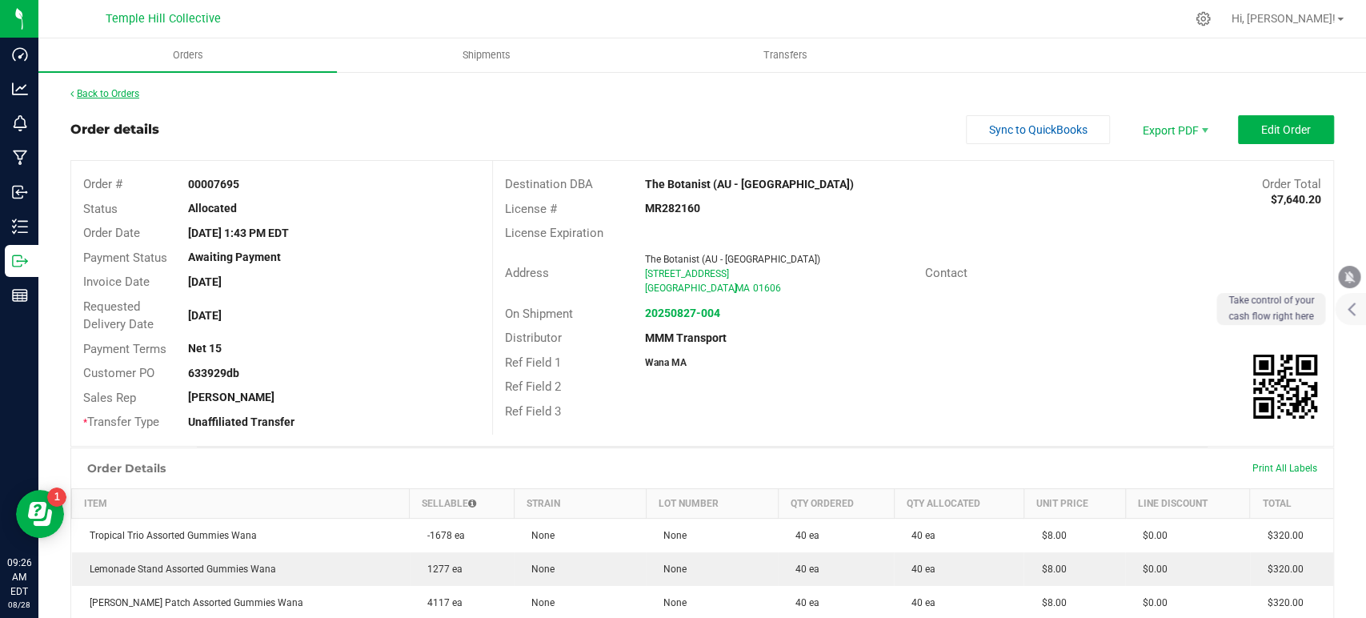
click at [126, 94] on link "Back to Orders" at bounding box center [104, 93] width 69 height 11
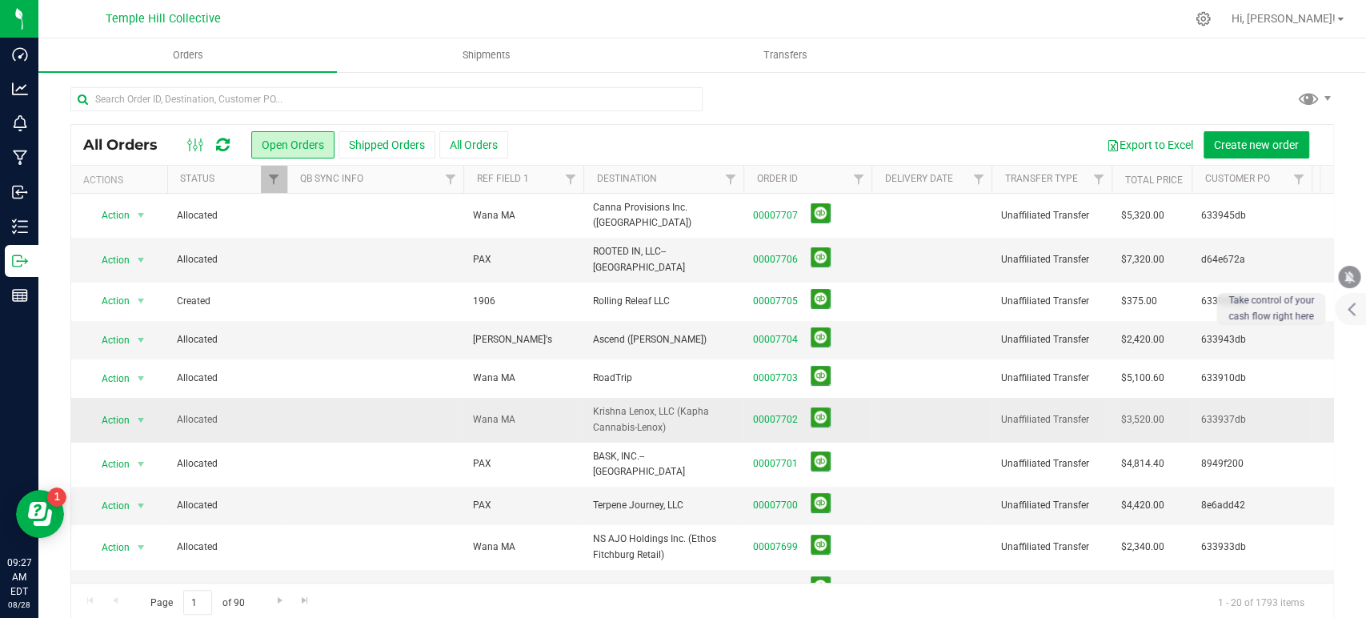
scroll to position [355, 0]
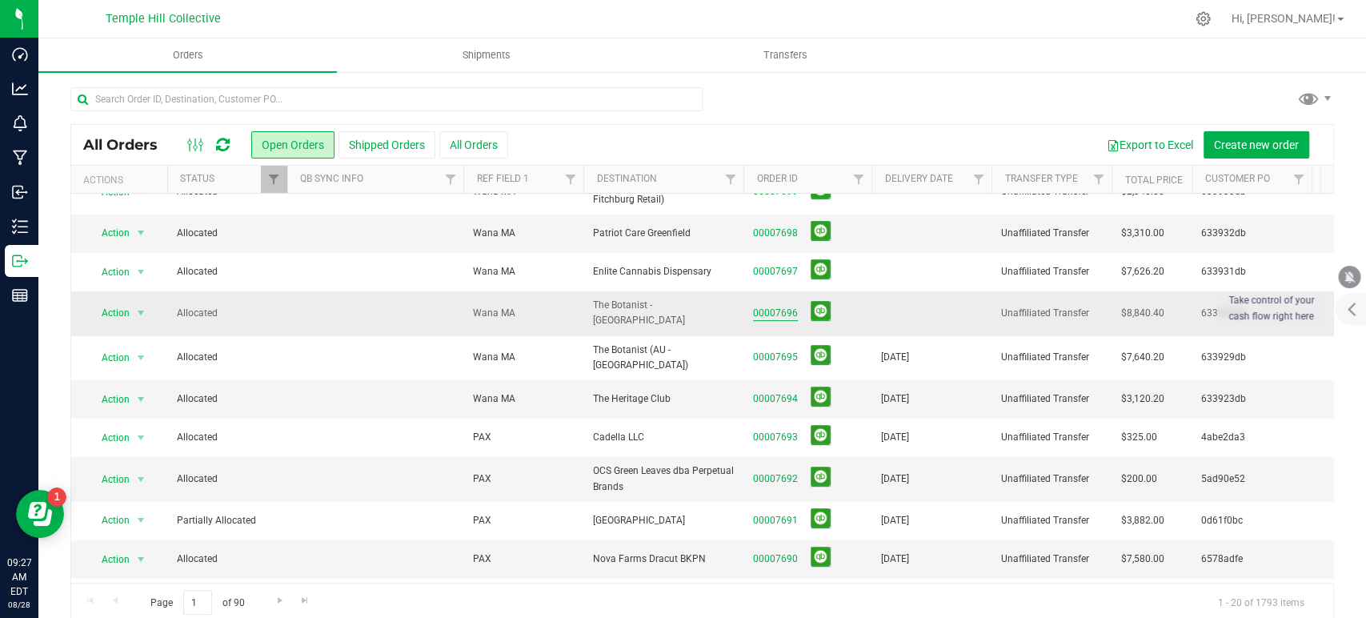
click at [770, 306] on link "00007696" at bounding box center [775, 313] width 45 height 15
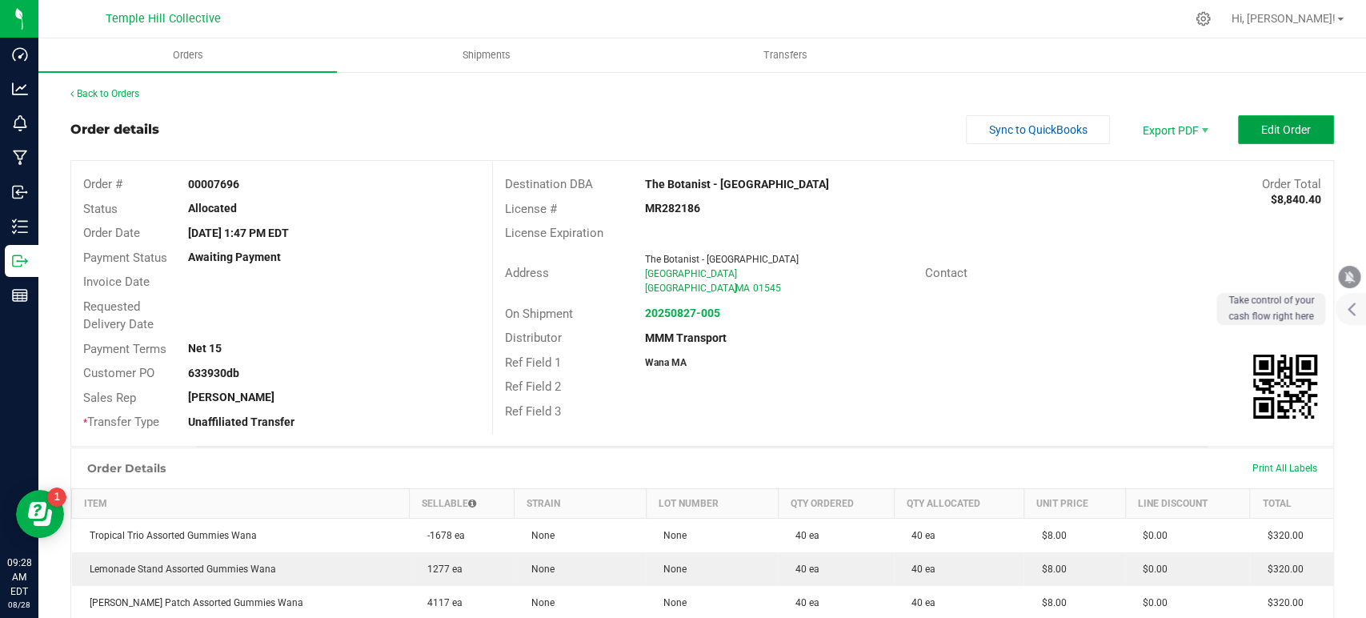
click at [1273, 125] on span "Edit Order" at bounding box center [1286, 129] width 50 height 13
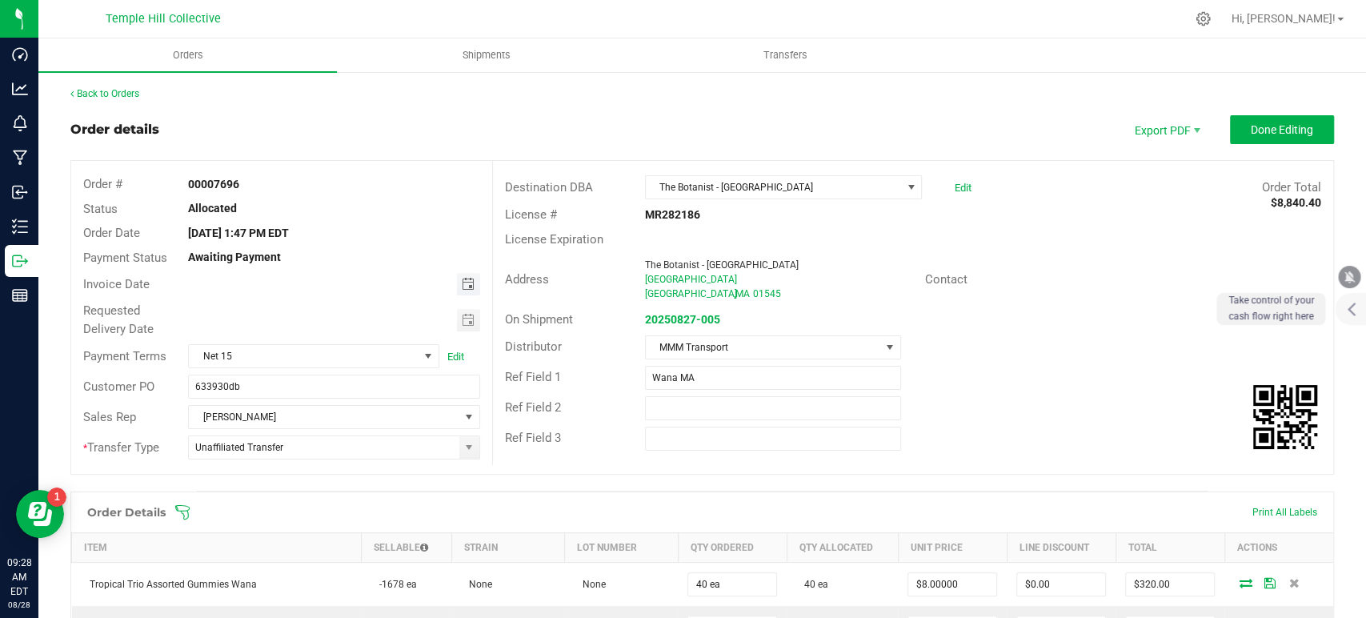
click at [461, 280] on span "Toggle calendar" at bounding box center [467, 284] width 13 height 13
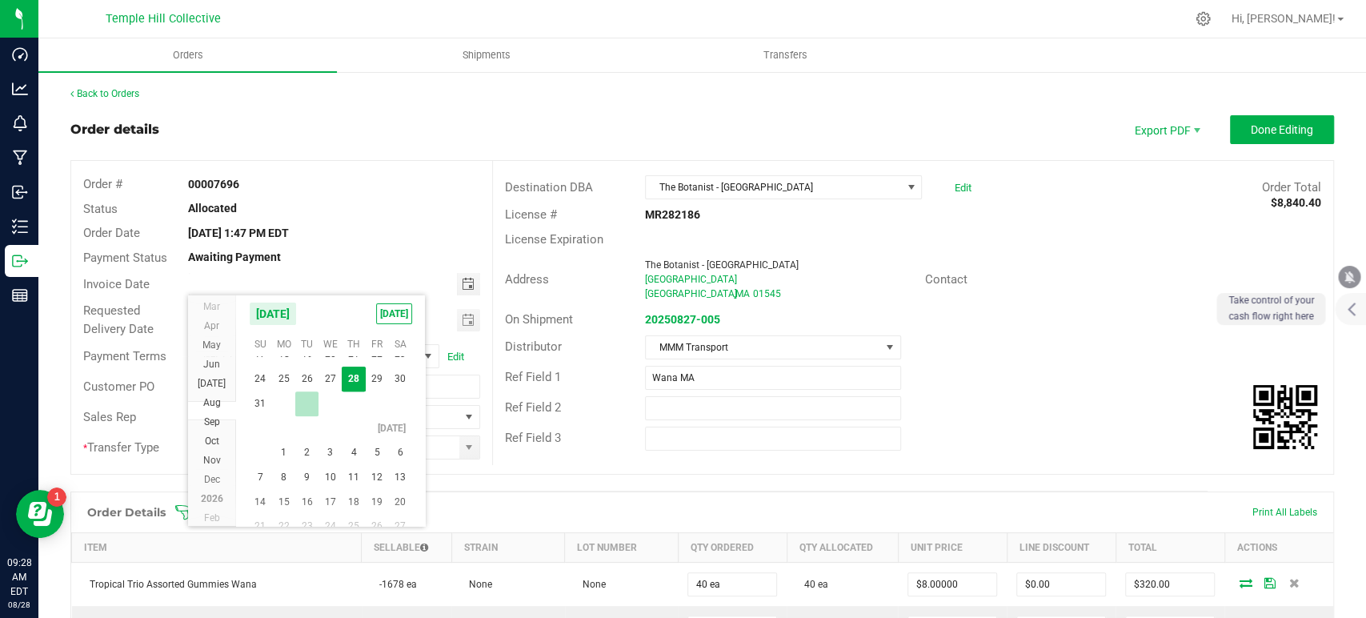
scroll to position [28958, 0]
drag, startPoint x: 303, startPoint y: 459, endPoint x: 362, endPoint y: 425, distance: 67.8
click at [303, 459] on span "2" at bounding box center [306, 452] width 23 height 25
type input "09/02/2025"
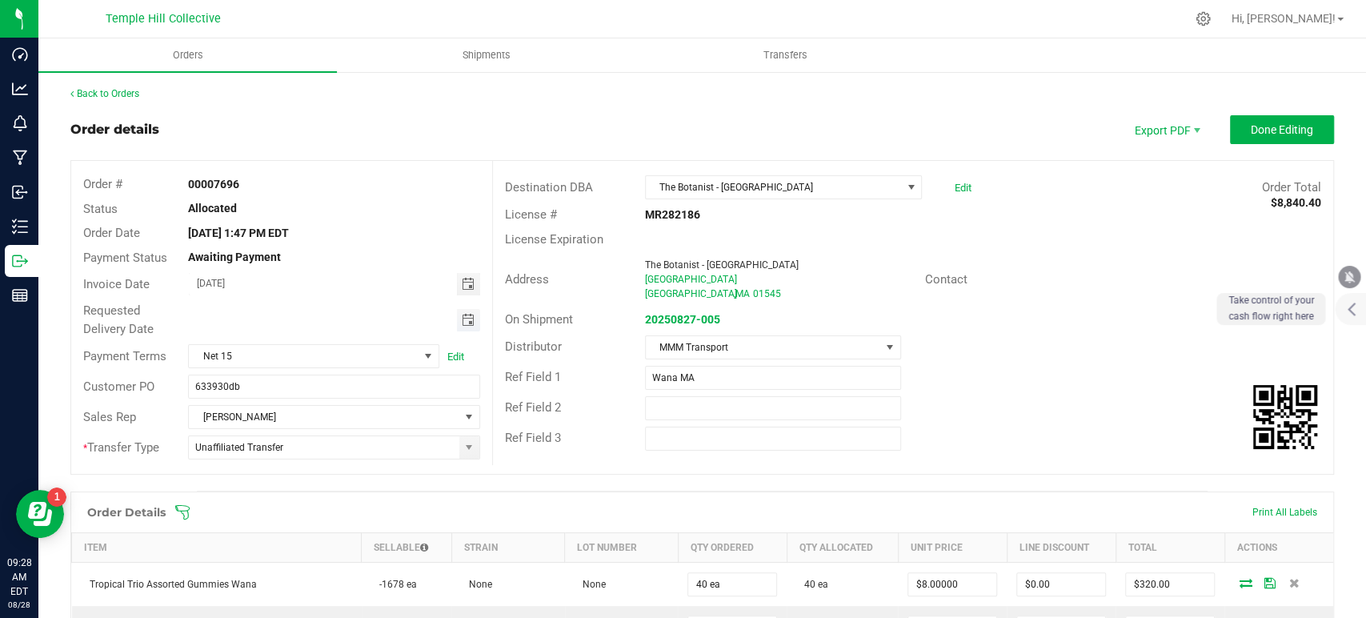
click at [464, 318] on span "Toggle calendar" at bounding box center [467, 320] width 13 height 13
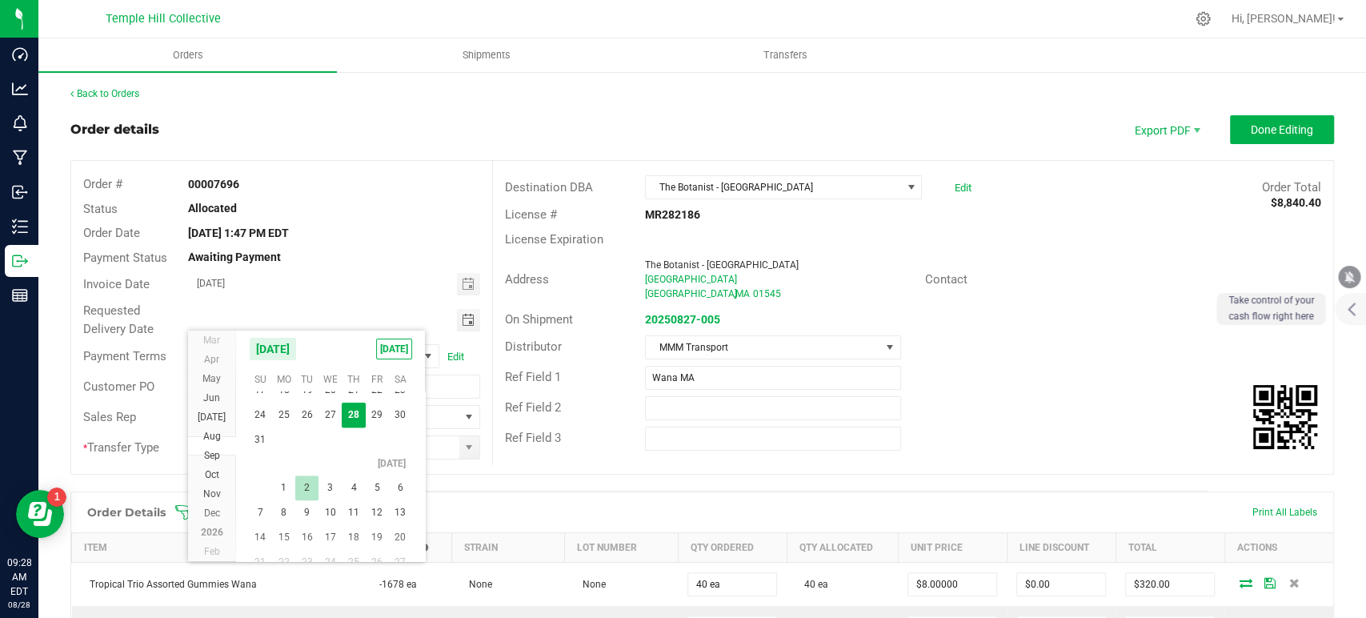
click at [315, 480] on span "2" at bounding box center [306, 487] width 23 height 25
type input "09/02/2025"
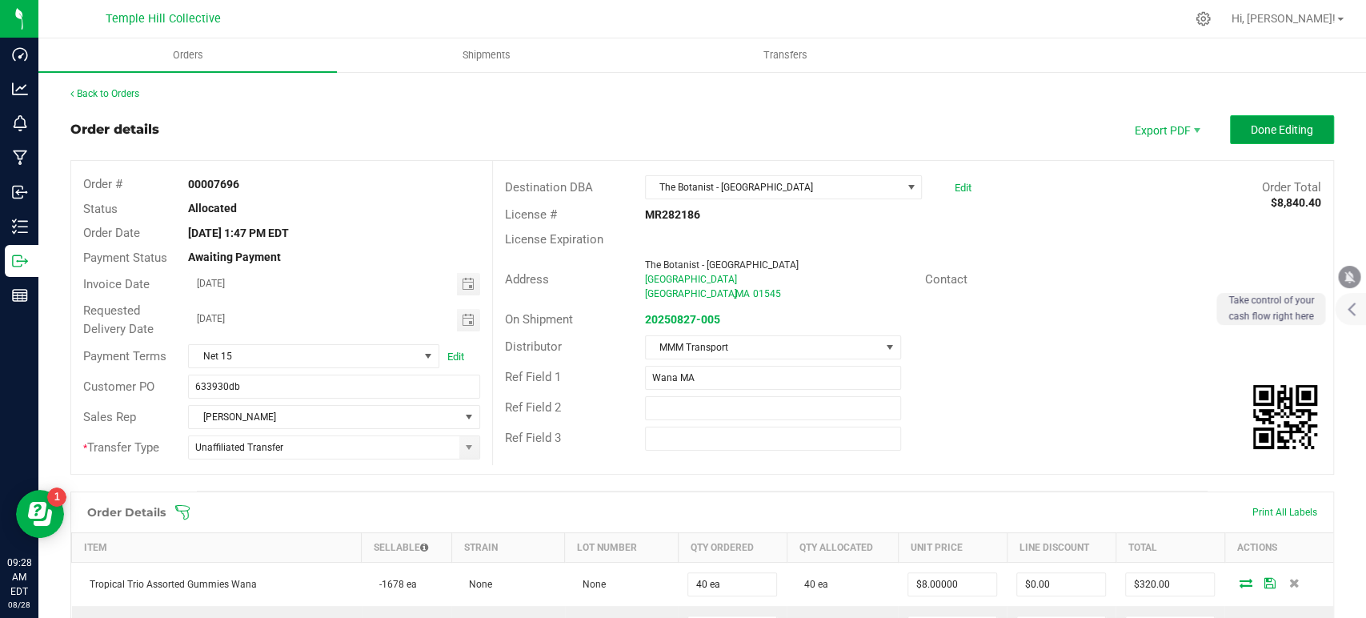
click at [1234, 126] on button "Done Editing" at bounding box center [1282, 129] width 104 height 29
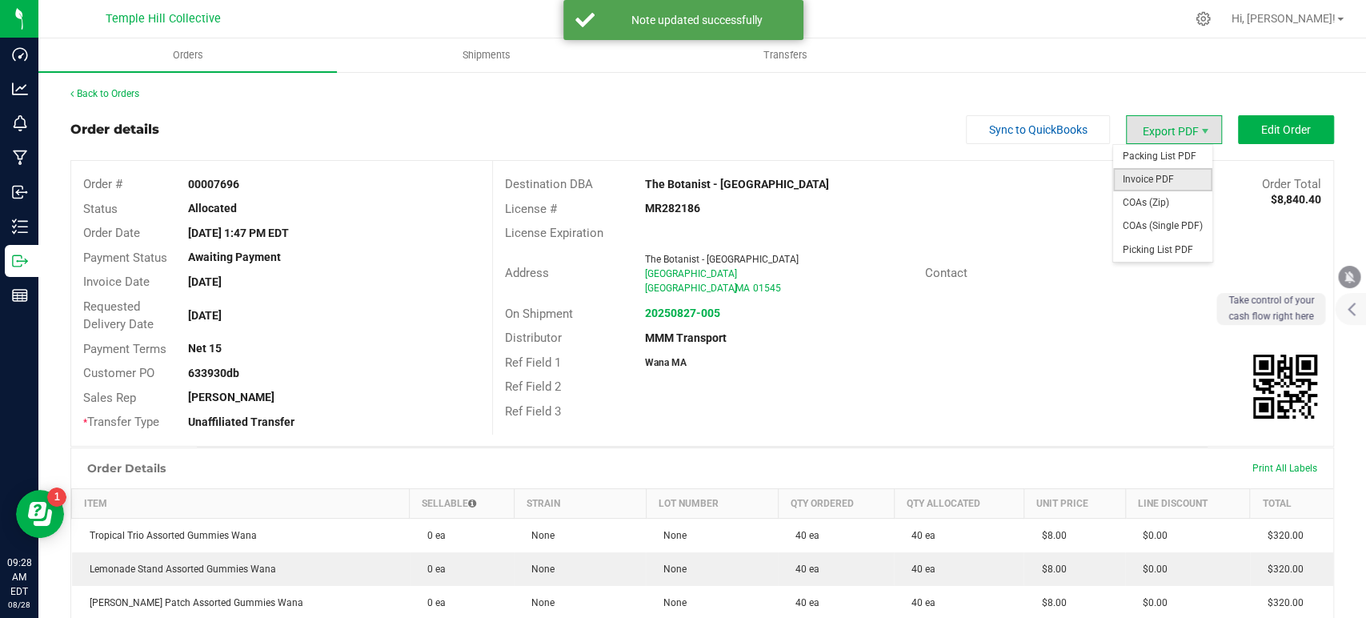
click at [1151, 186] on span "Invoice PDF" at bounding box center [1162, 179] width 99 height 23
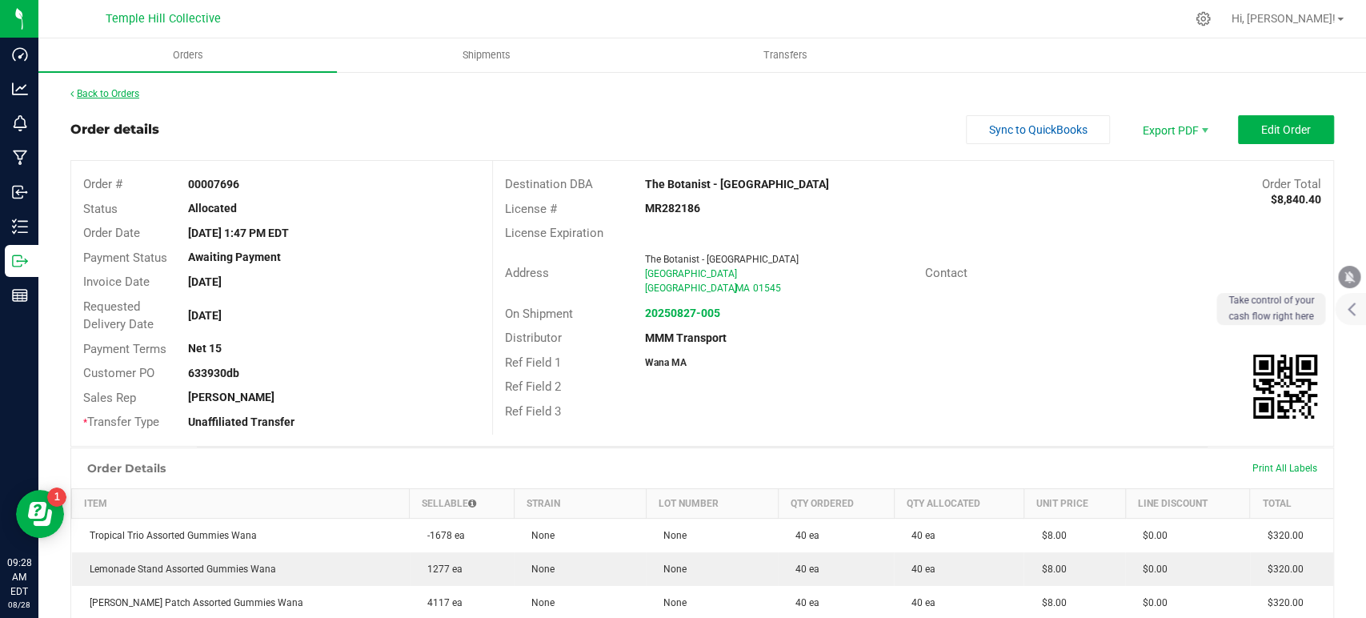
click at [126, 97] on link "Back to Orders" at bounding box center [104, 93] width 69 height 11
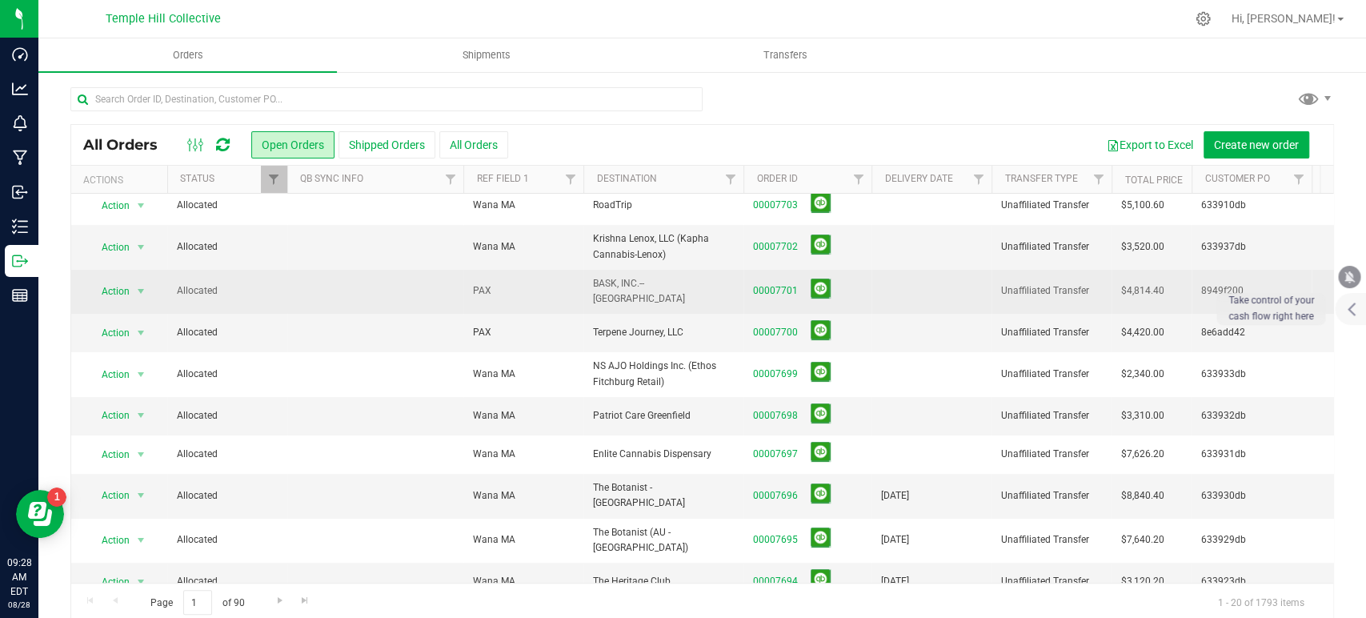
scroll to position [178, 0]
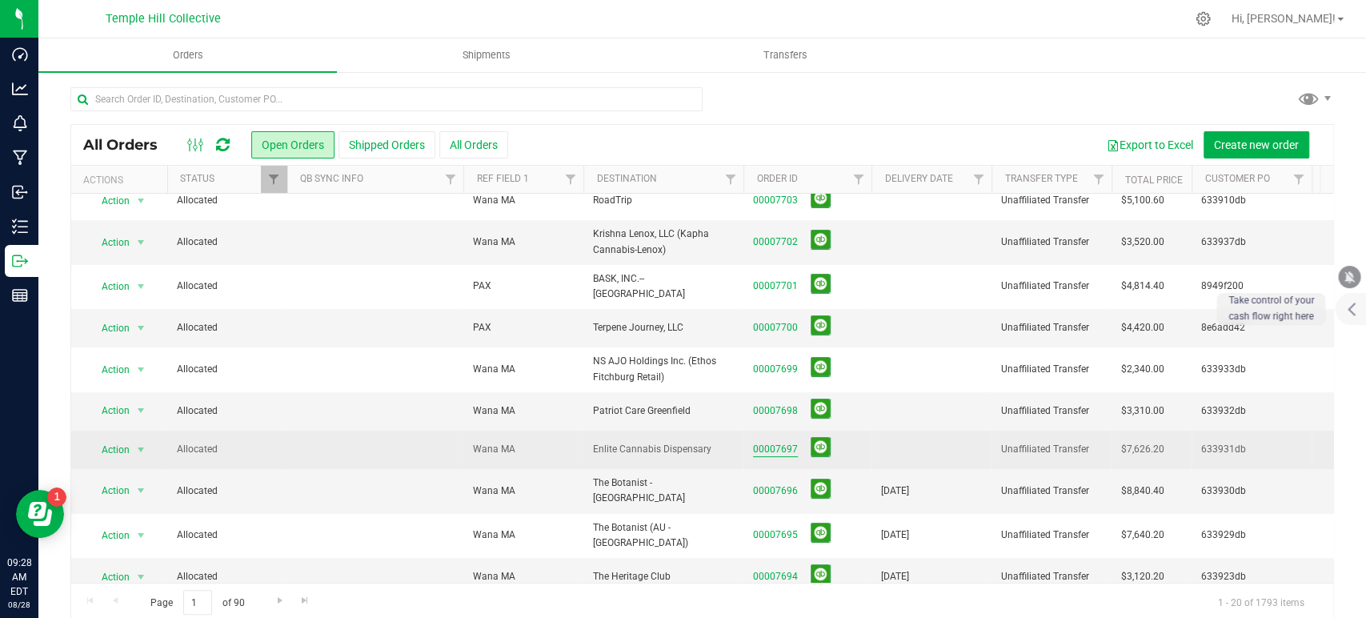
click at [771, 442] on link "00007697" at bounding box center [775, 449] width 45 height 15
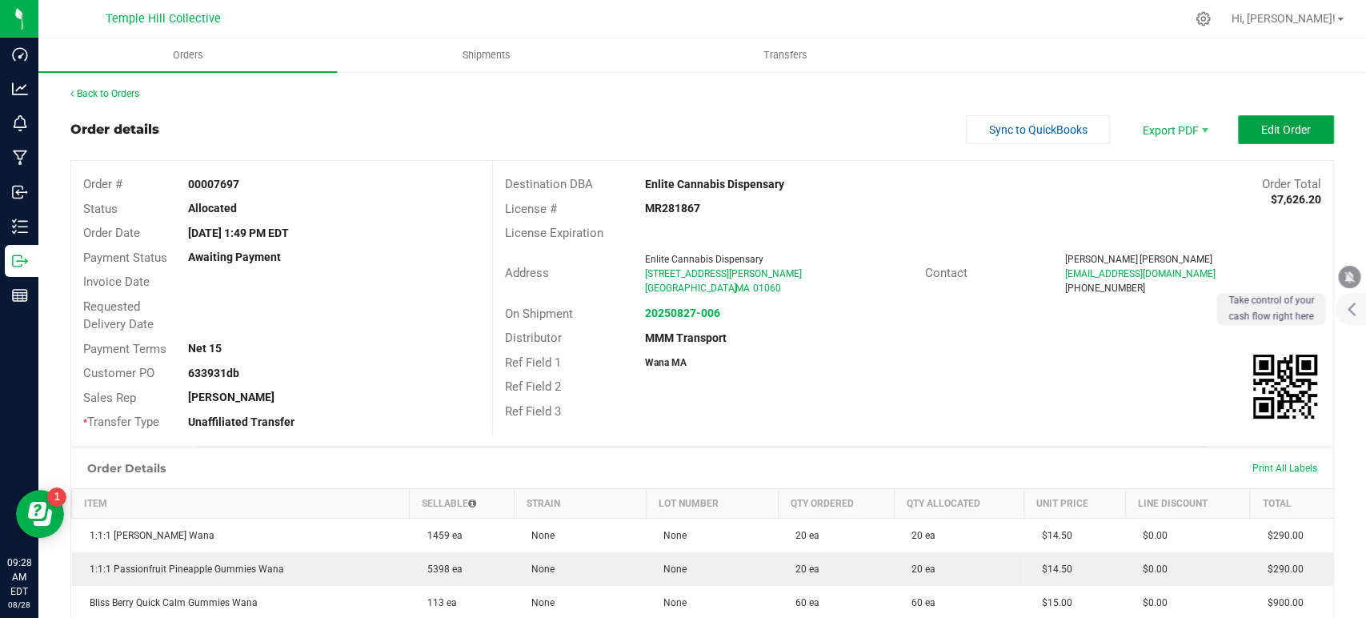
click at [1274, 120] on button "Edit Order" at bounding box center [1286, 129] width 96 height 29
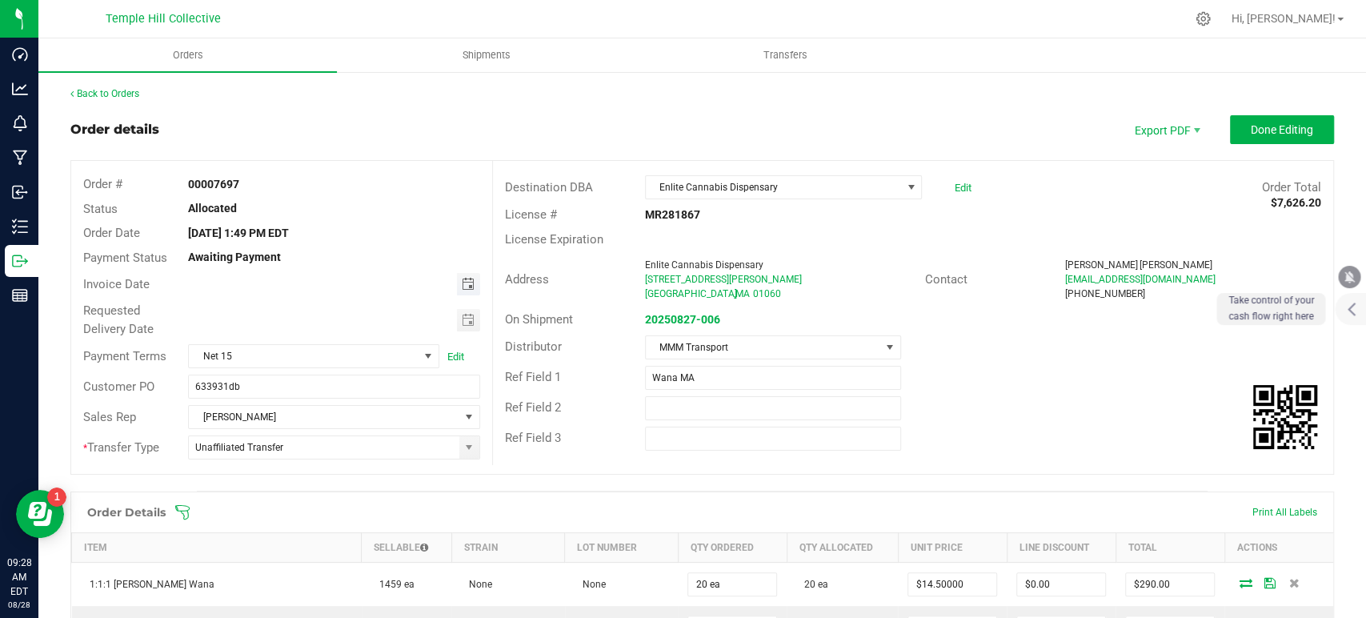
click at [463, 283] on span "Toggle calendar" at bounding box center [467, 284] width 13 height 13
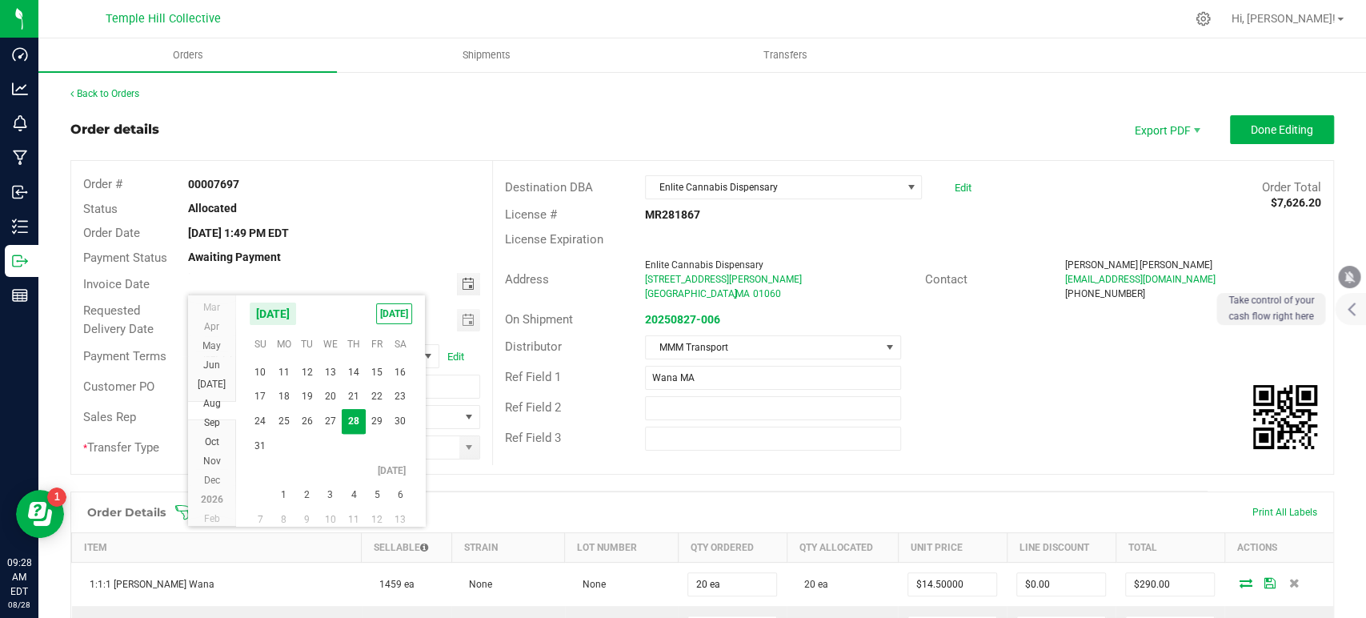
scroll to position [28958, 0]
click at [330, 449] on span "3" at bounding box center [330, 452] width 23 height 25
type input "09/03/2025"
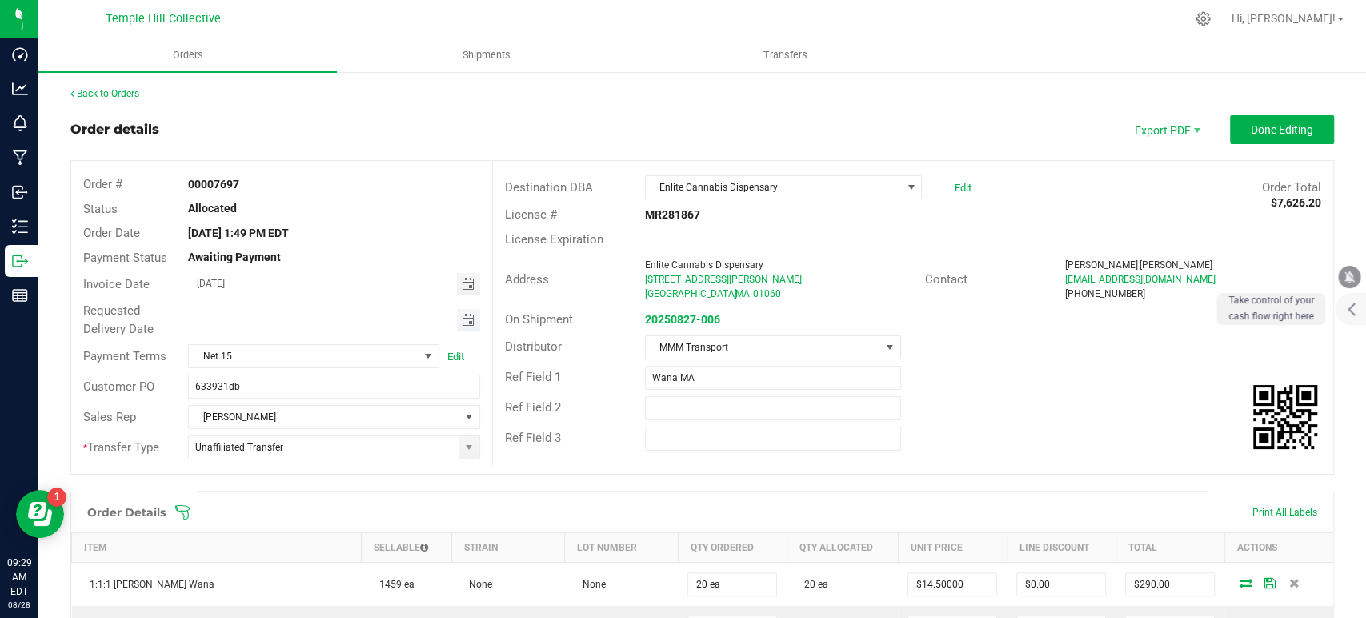
click at [464, 325] on span "Toggle calendar" at bounding box center [467, 320] width 13 height 13
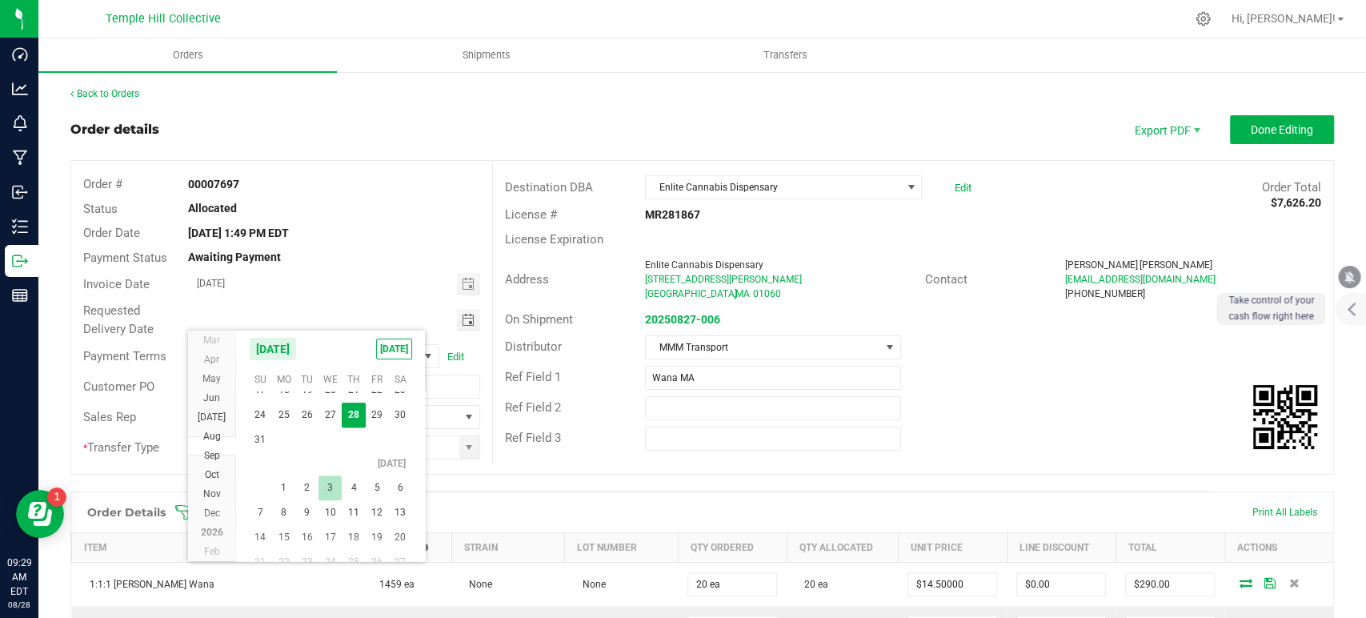
click at [336, 481] on span "3" at bounding box center [330, 487] width 23 height 25
type input "09/03/2025"
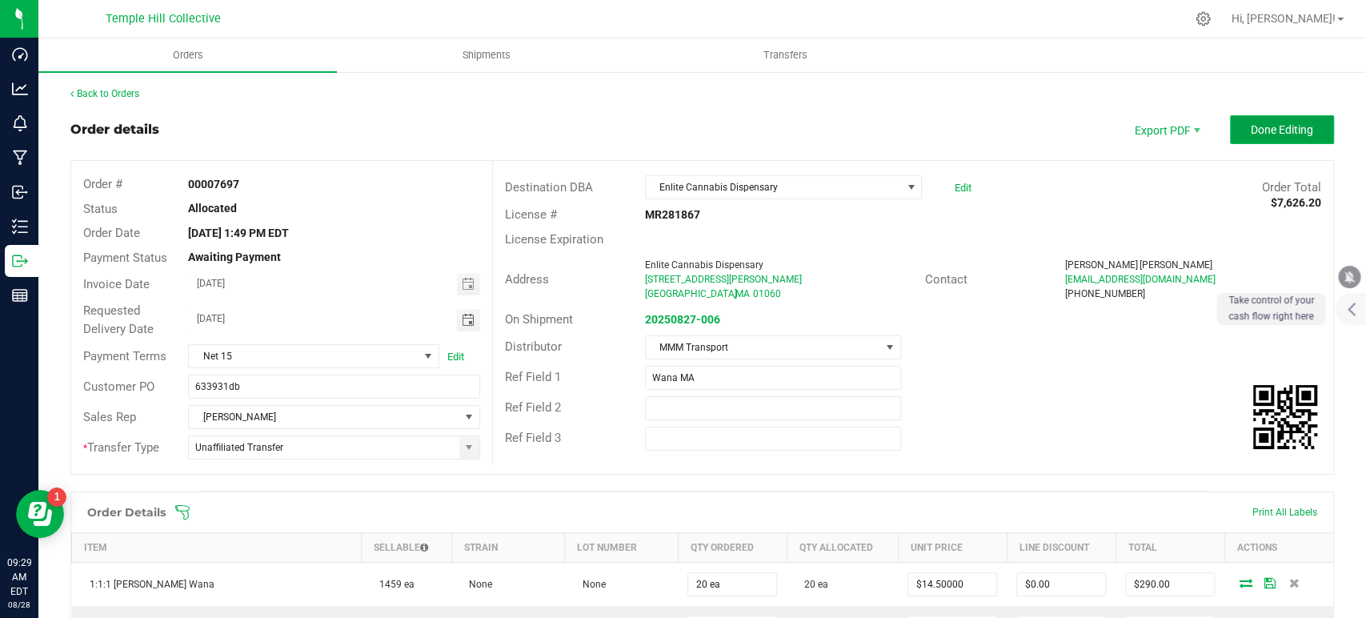
click at [1277, 137] on button "Done Editing" at bounding box center [1282, 129] width 104 height 29
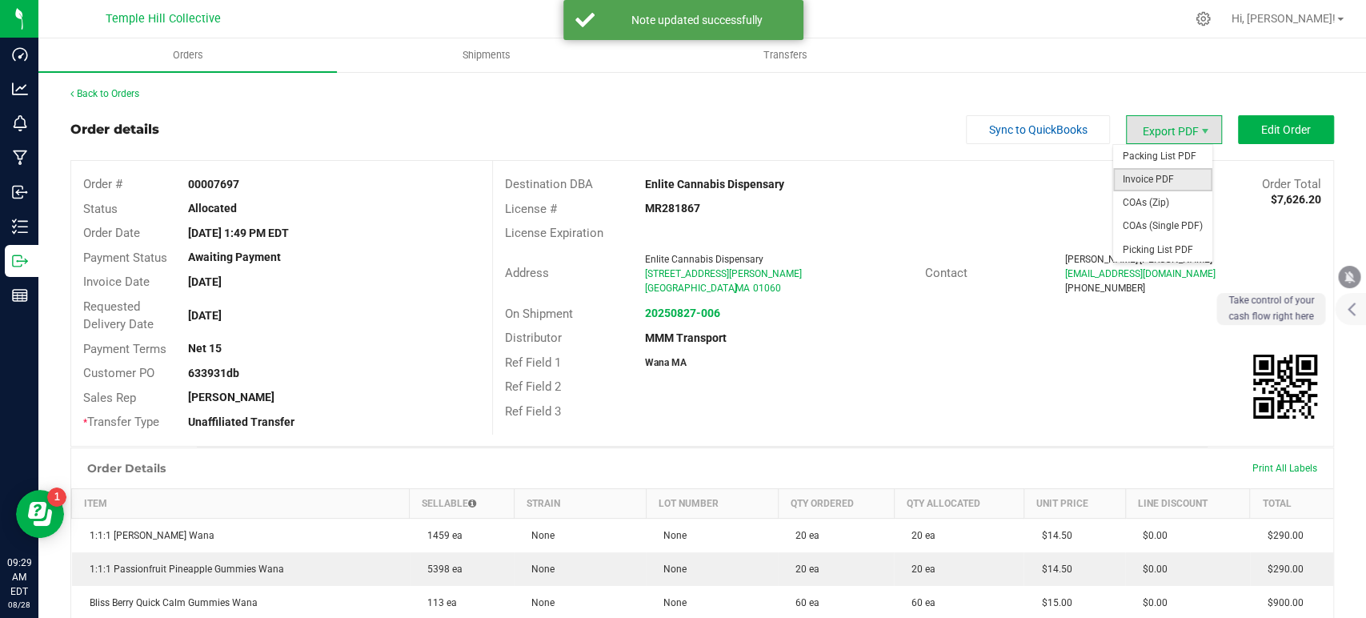
click at [1148, 183] on span "Invoice PDF" at bounding box center [1162, 179] width 99 height 23
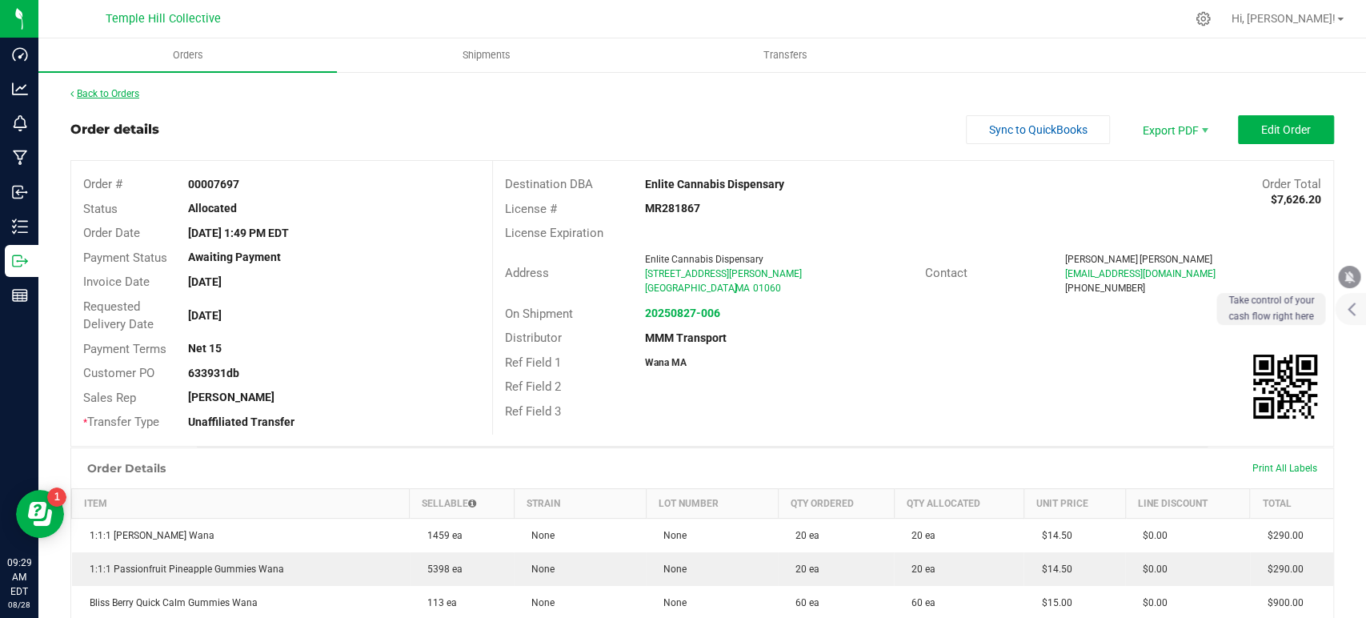
click at [115, 89] on link "Back to Orders" at bounding box center [104, 93] width 69 height 11
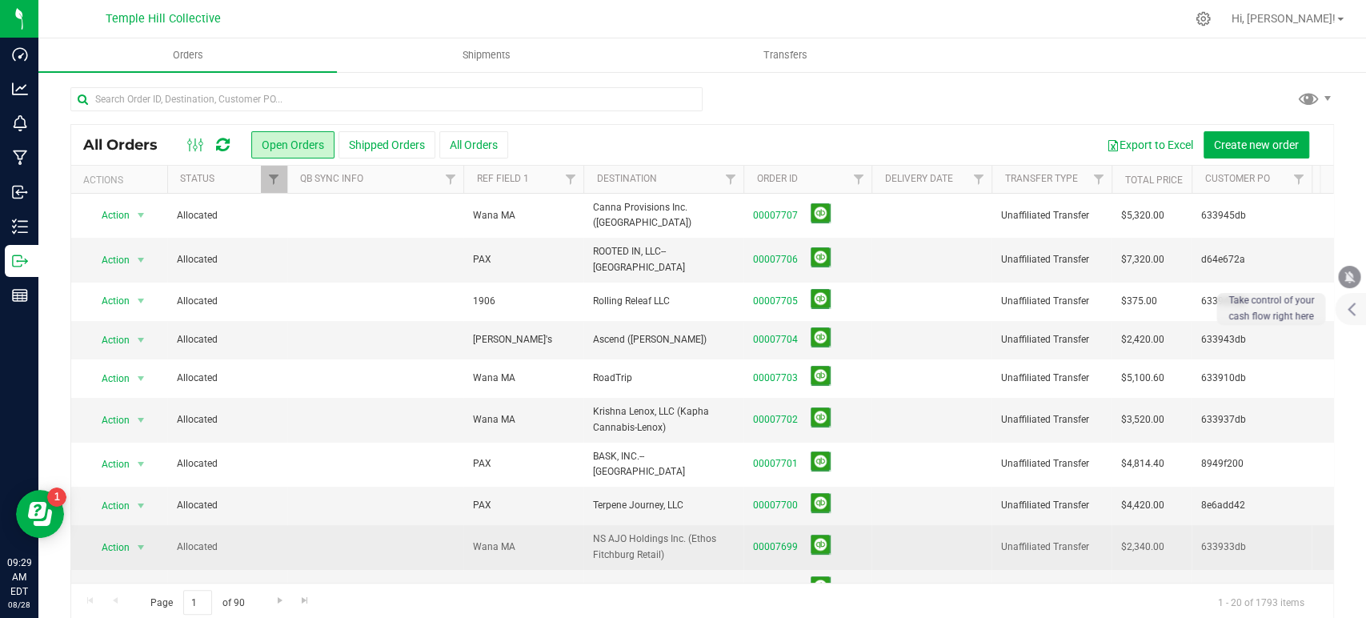
scroll to position [89, 0]
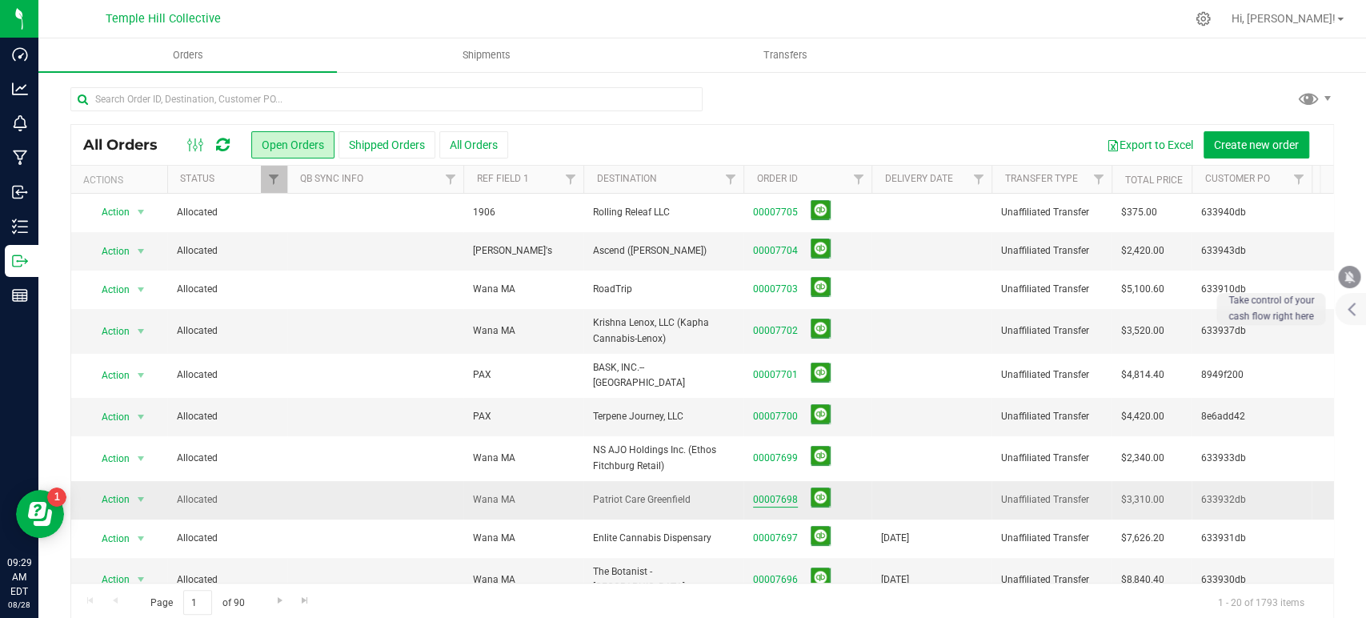
click at [787, 492] on link "00007698" at bounding box center [775, 499] width 45 height 15
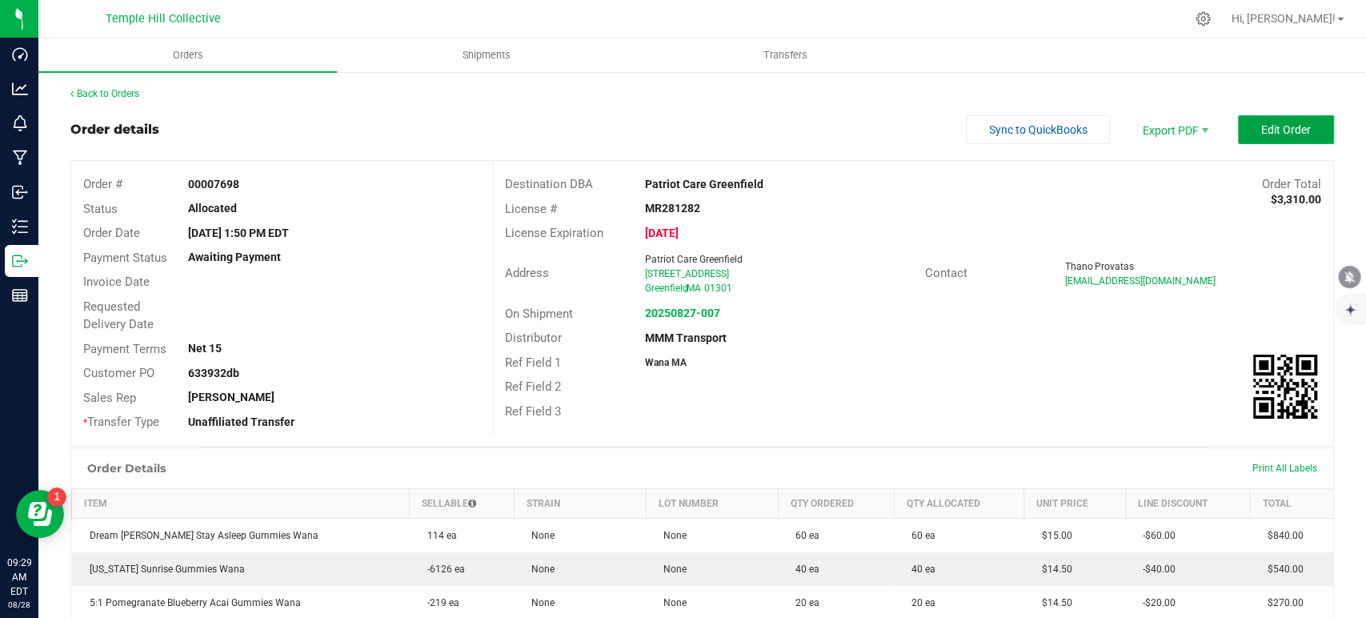
click at [1277, 129] on span "Edit Order" at bounding box center [1286, 129] width 50 height 13
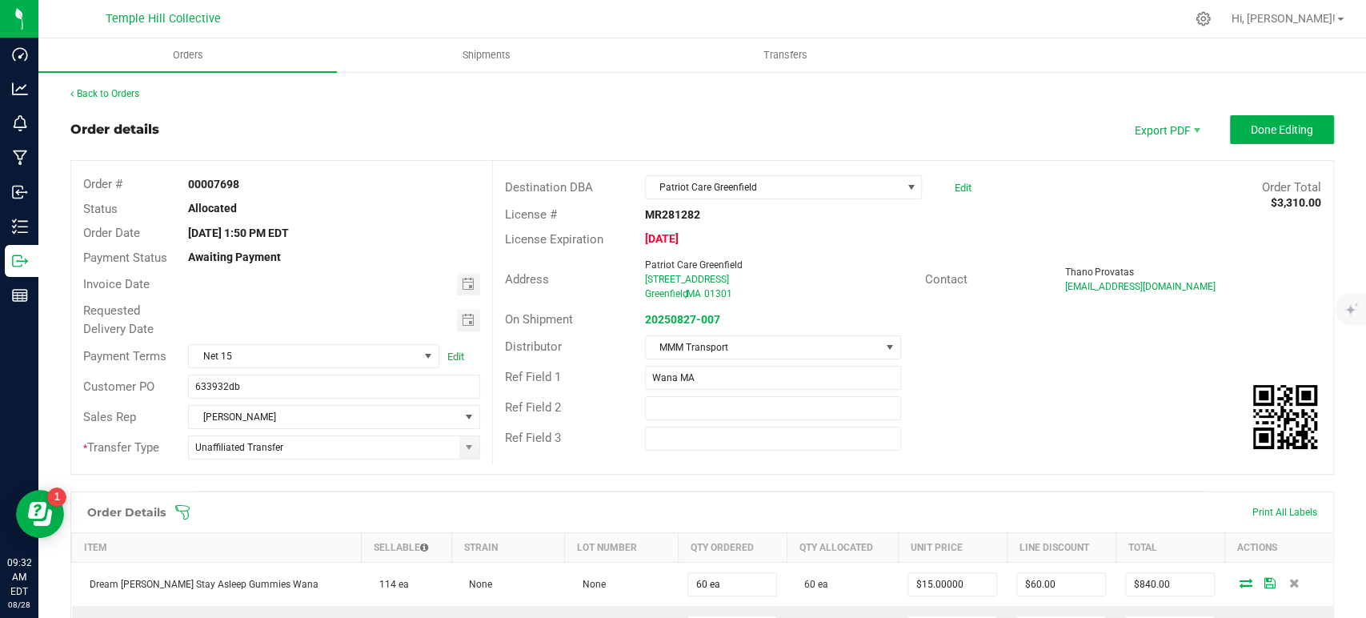
drag, startPoint x: 463, startPoint y: 286, endPoint x: 438, endPoint y: 303, distance: 30.4
click at [463, 286] on span "Toggle calendar" at bounding box center [467, 284] width 13 height 13
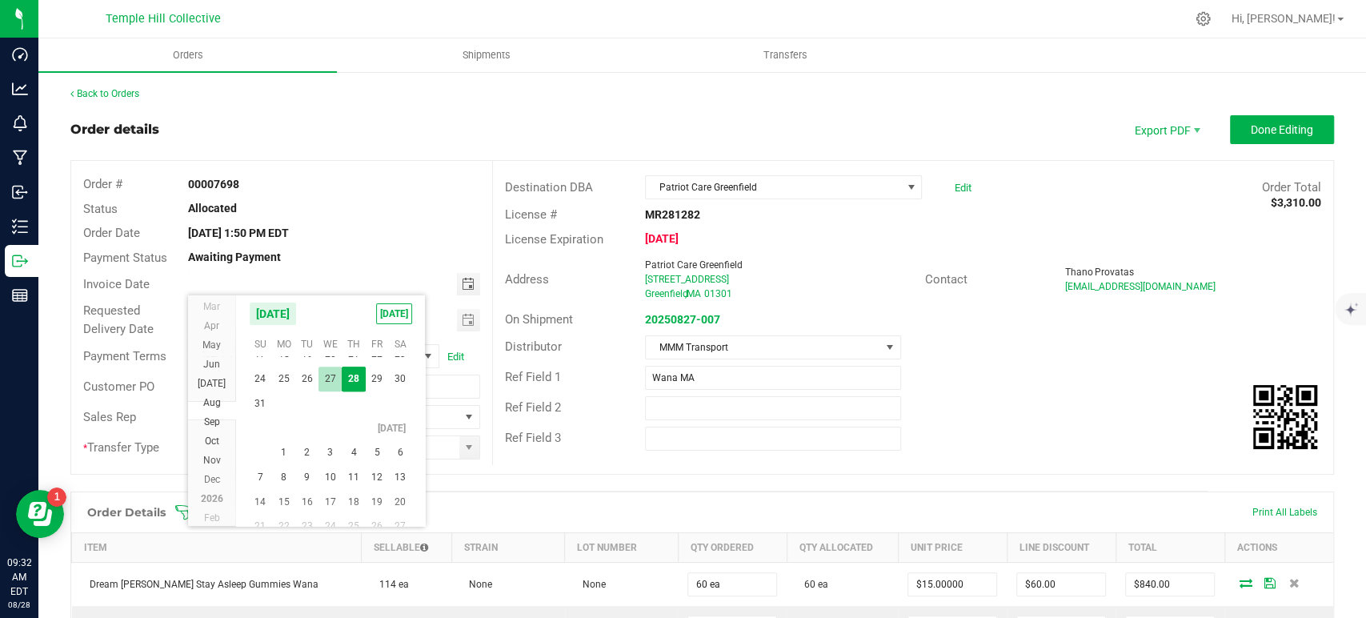
scroll to position [28958, 0]
click at [331, 455] on span "3" at bounding box center [330, 452] width 23 height 25
type input "09/03/2025"
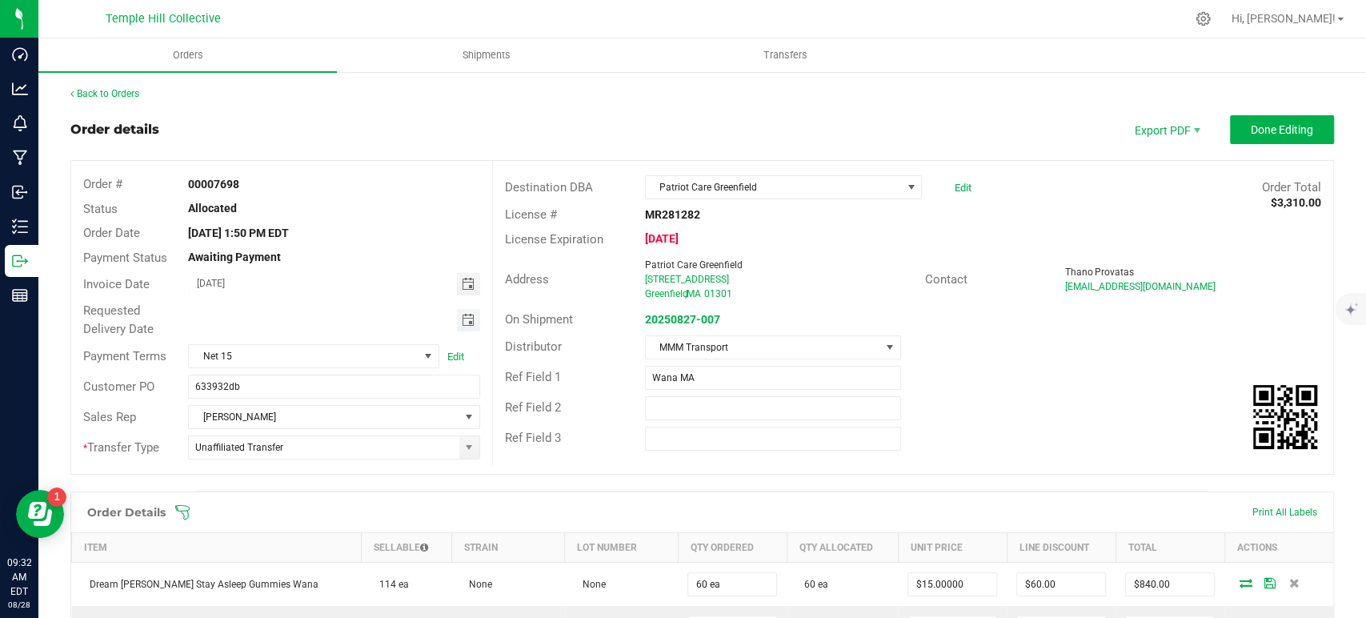
click at [461, 323] on span "Toggle calendar" at bounding box center [467, 320] width 13 height 13
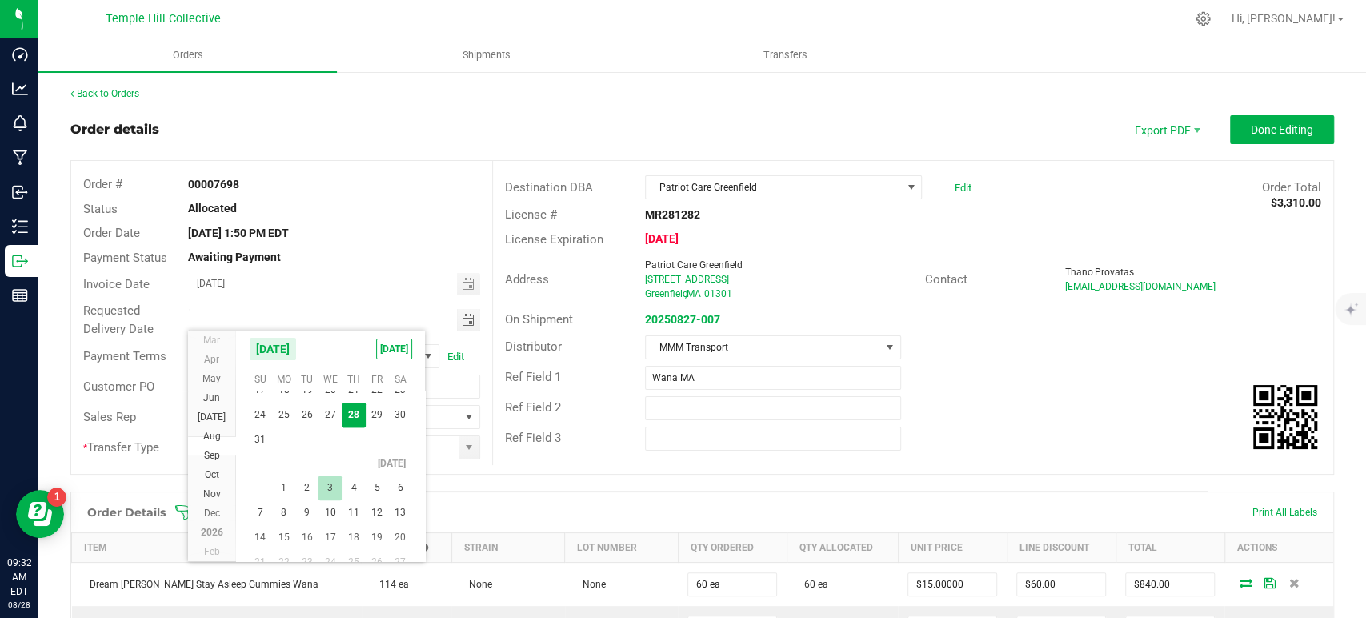
click at [334, 489] on span "3" at bounding box center [330, 487] width 23 height 25
type input "09/03/2025"
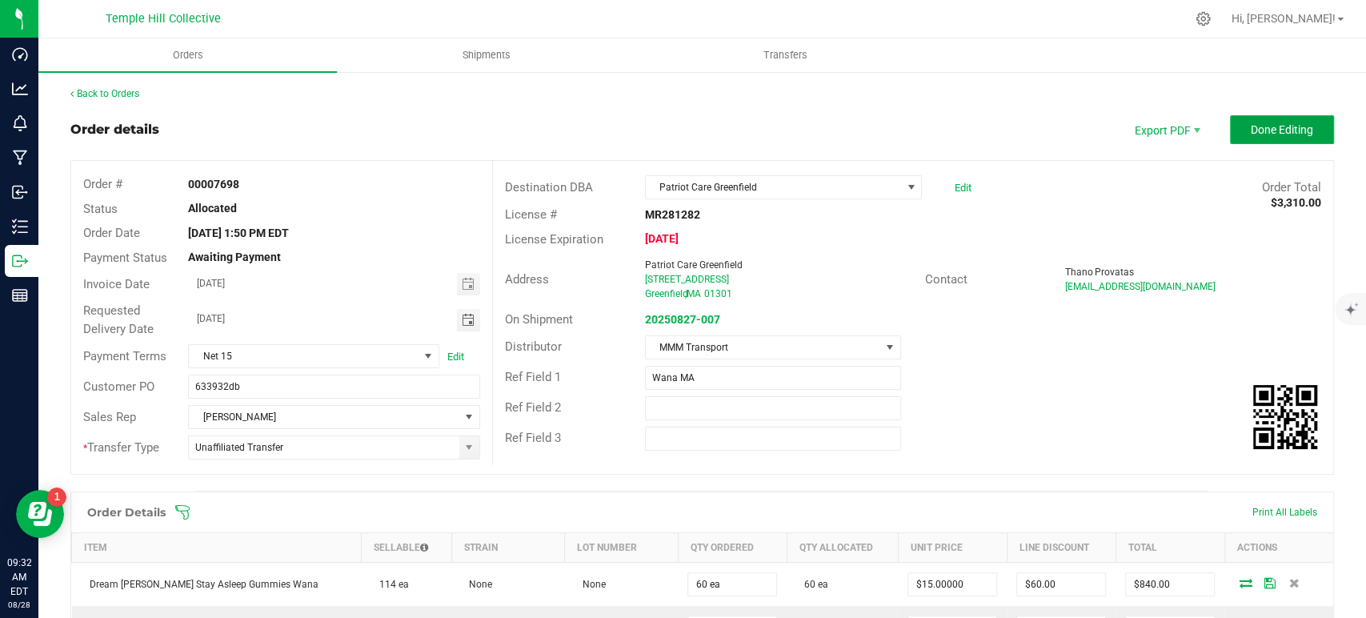
click at [1246, 138] on button "Done Editing" at bounding box center [1282, 129] width 104 height 29
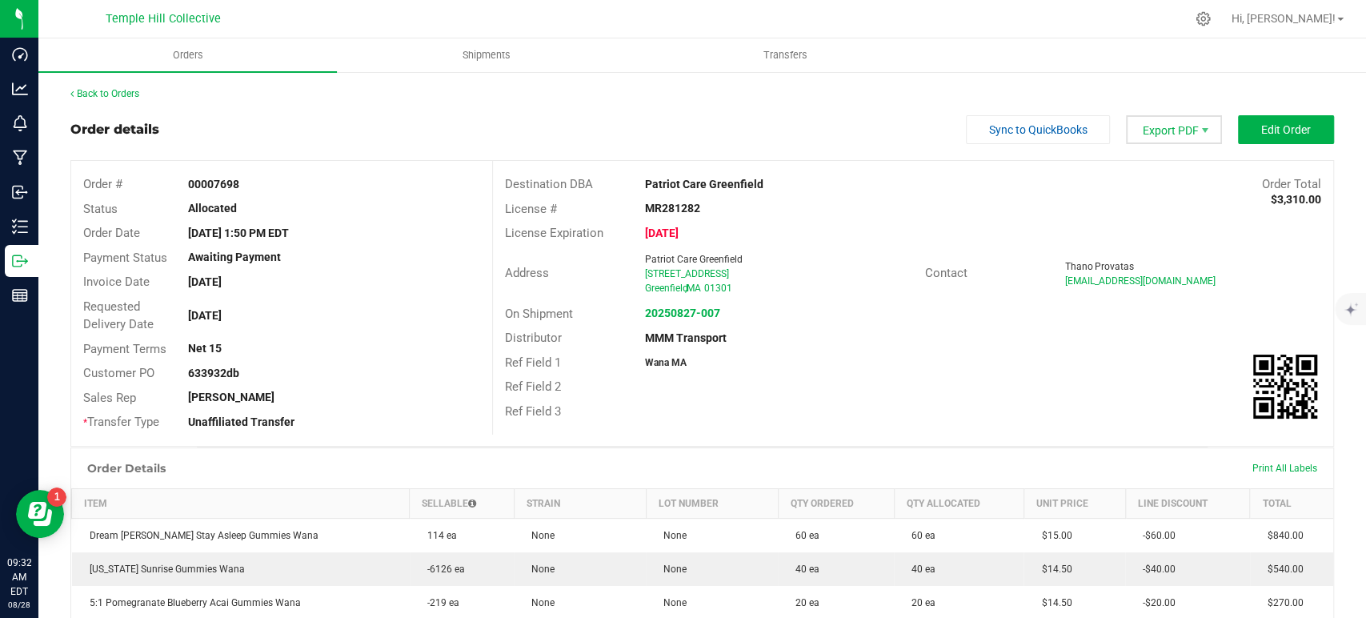
click at [1181, 135] on span "Export PDF" at bounding box center [1174, 129] width 96 height 29
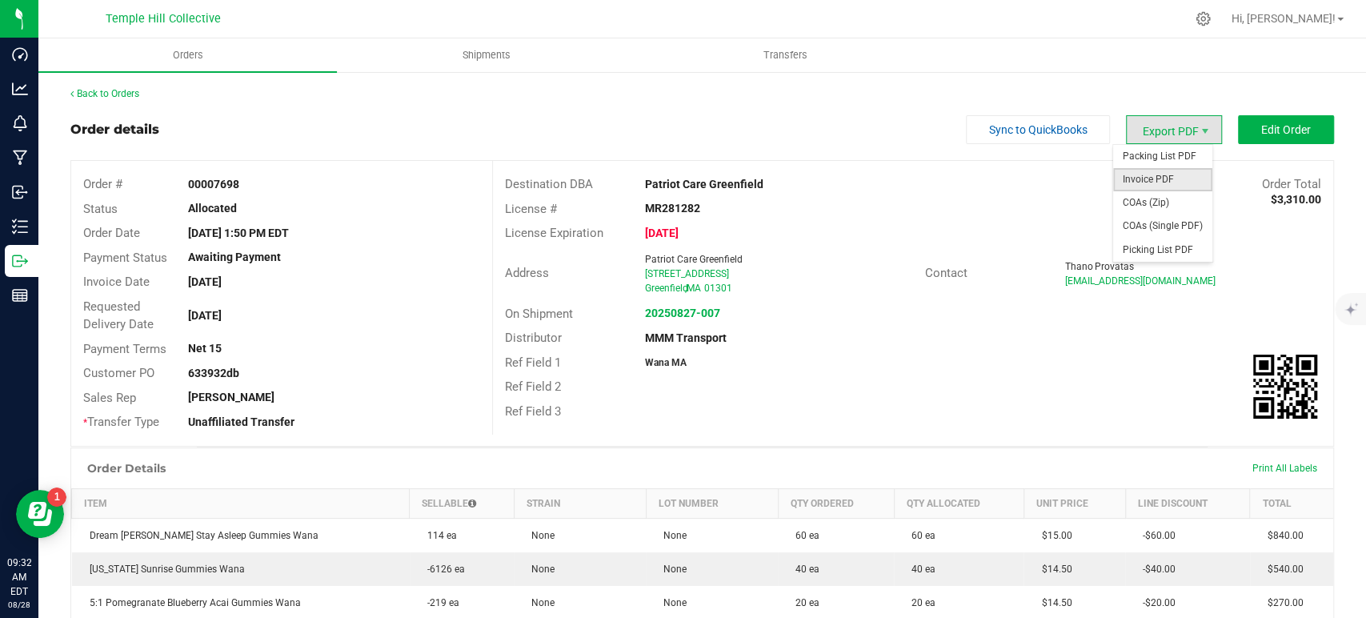
click at [1161, 172] on span "Invoice PDF" at bounding box center [1162, 179] width 99 height 23
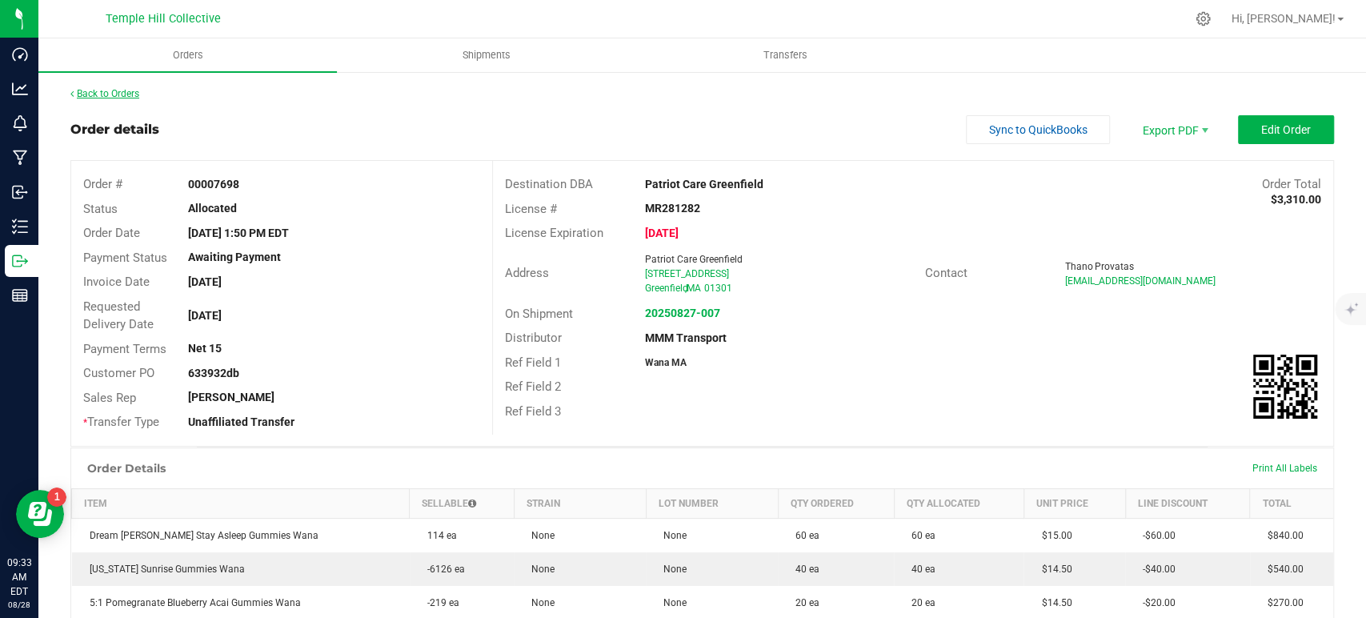
click at [94, 94] on link "Back to Orders" at bounding box center [104, 93] width 69 height 11
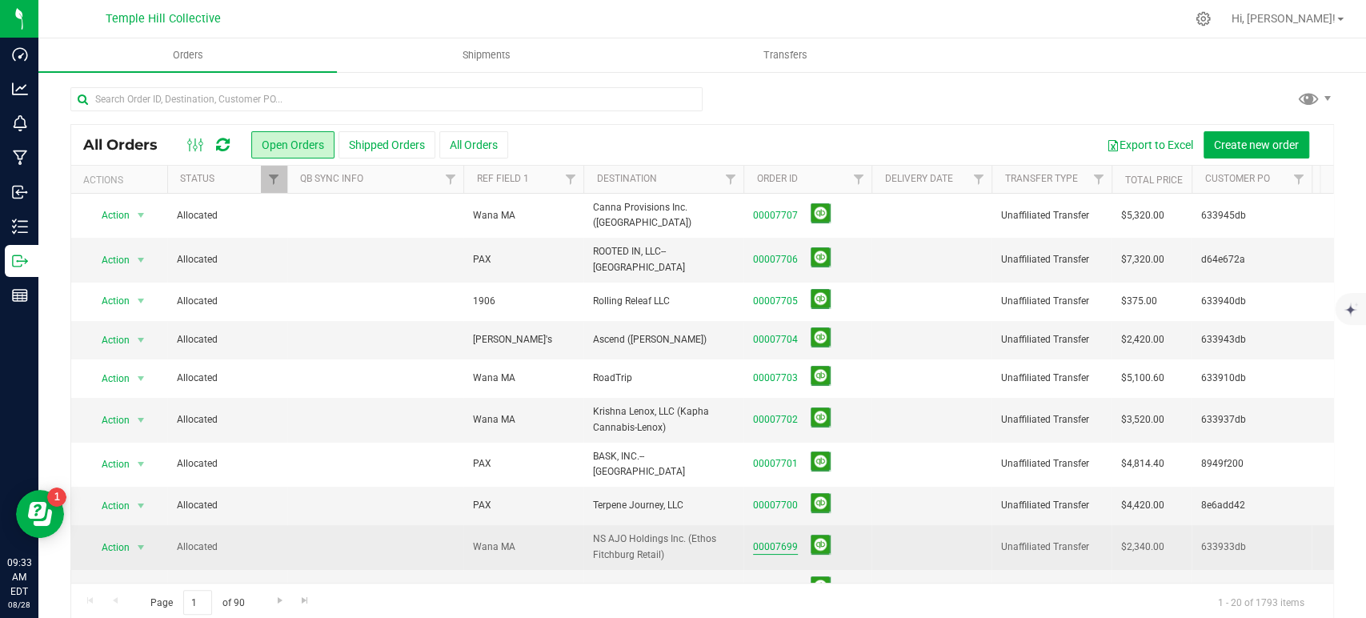
drag, startPoint x: 776, startPoint y: 524, endPoint x: 785, endPoint y: 526, distance: 8.9
click at [776, 539] on link "00007699" at bounding box center [775, 546] width 45 height 15
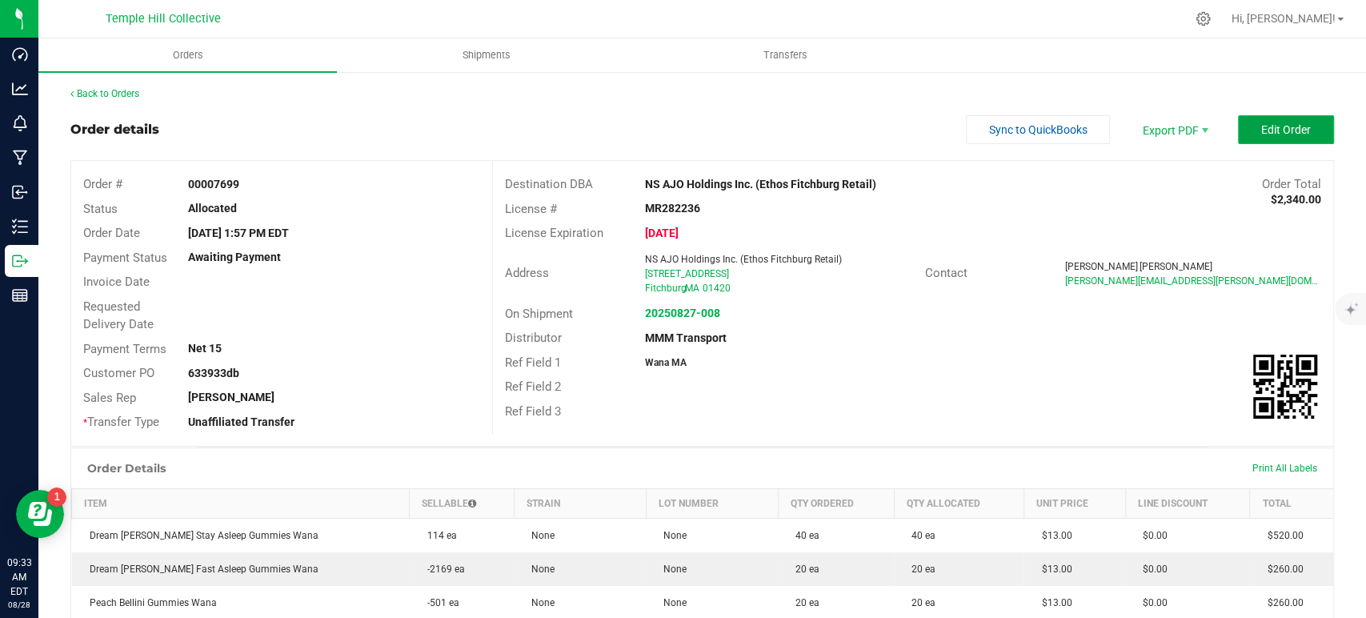
click at [1273, 118] on button "Edit Order" at bounding box center [1286, 129] width 96 height 29
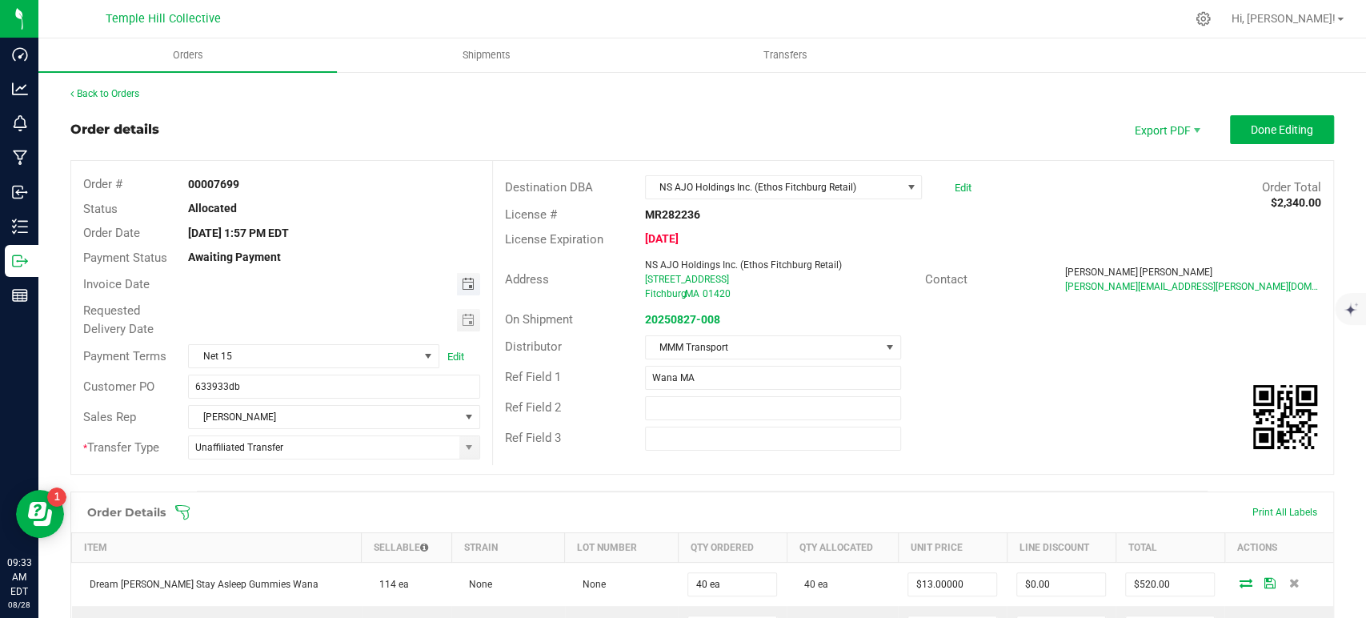
click at [461, 284] on span "Toggle calendar" at bounding box center [467, 284] width 13 height 13
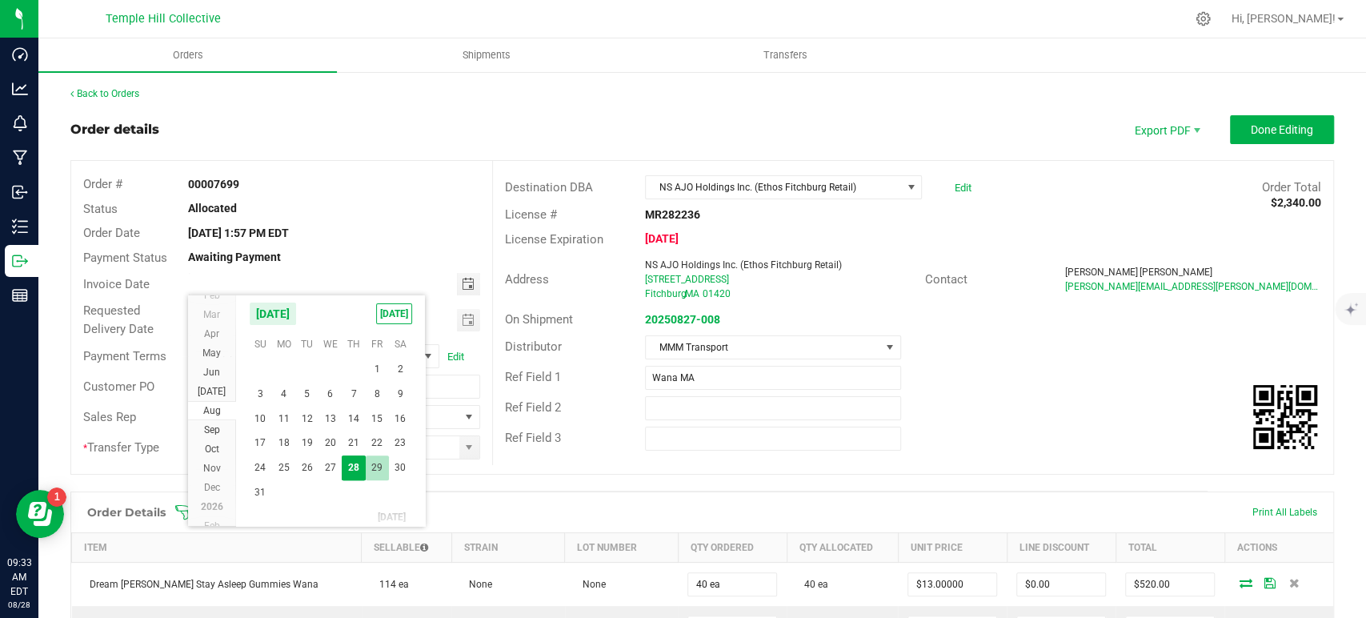
click at [377, 462] on span "29" at bounding box center [377, 467] width 23 height 25
type input "08/29/2025"
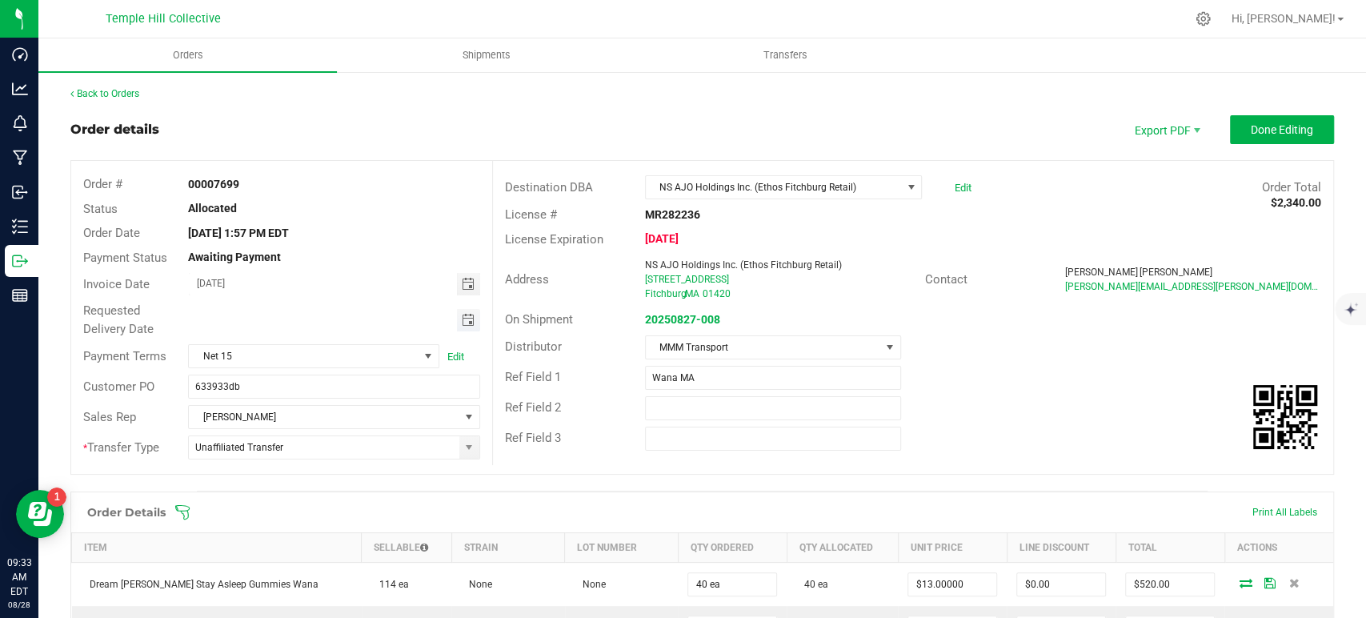
click at [463, 319] on span "Toggle calendar" at bounding box center [467, 320] width 13 height 13
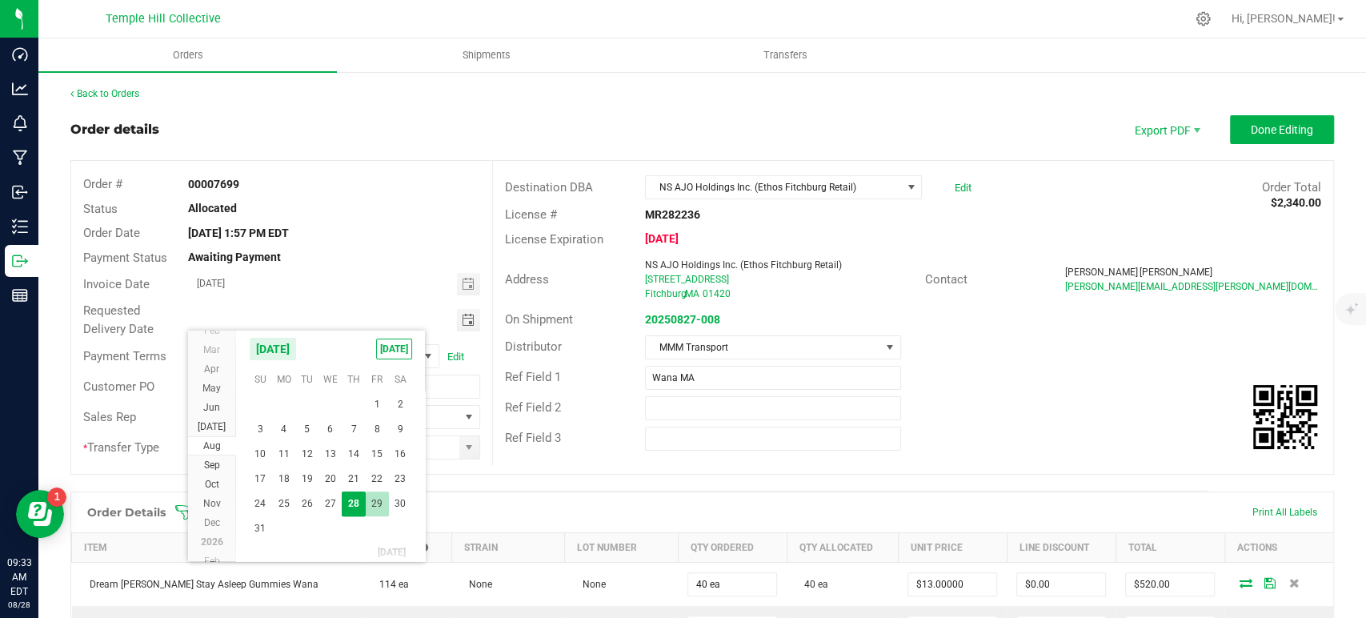
click at [378, 502] on span "29" at bounding box center [377, 503] width 23 height 25
type input "08/29/2025"
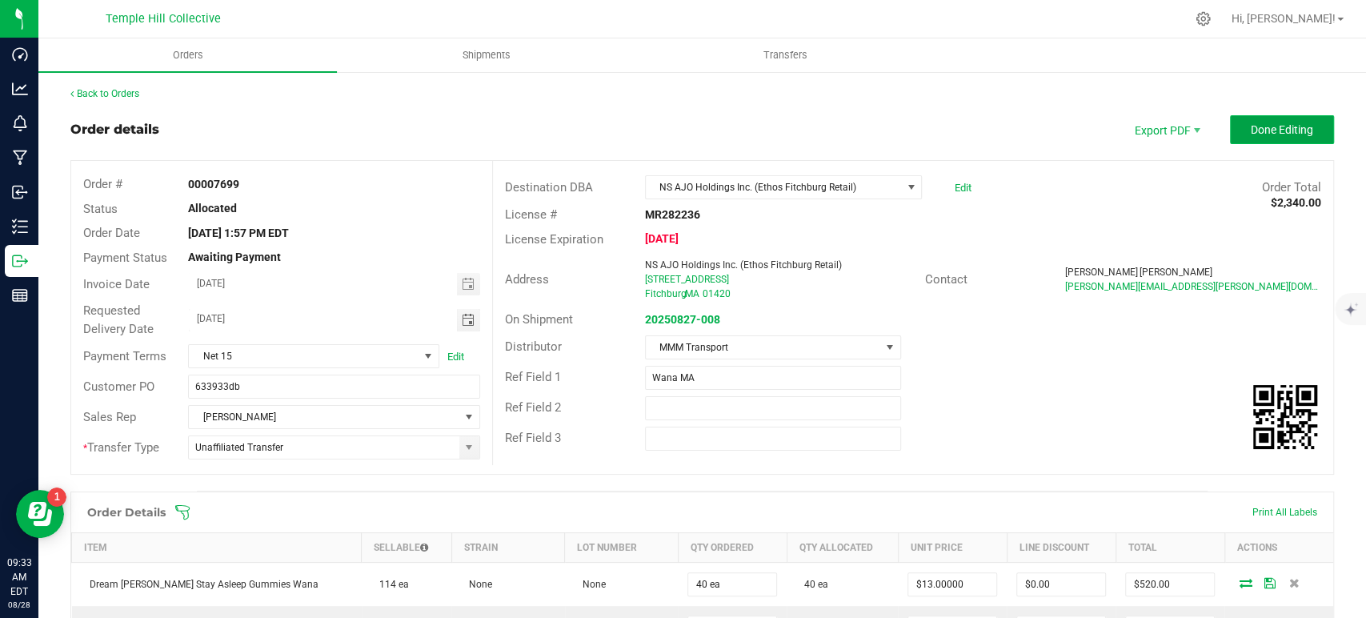
click at [1286, 125] on span "Done Editing" at bounding box center [1282, 129] width 62 height 13
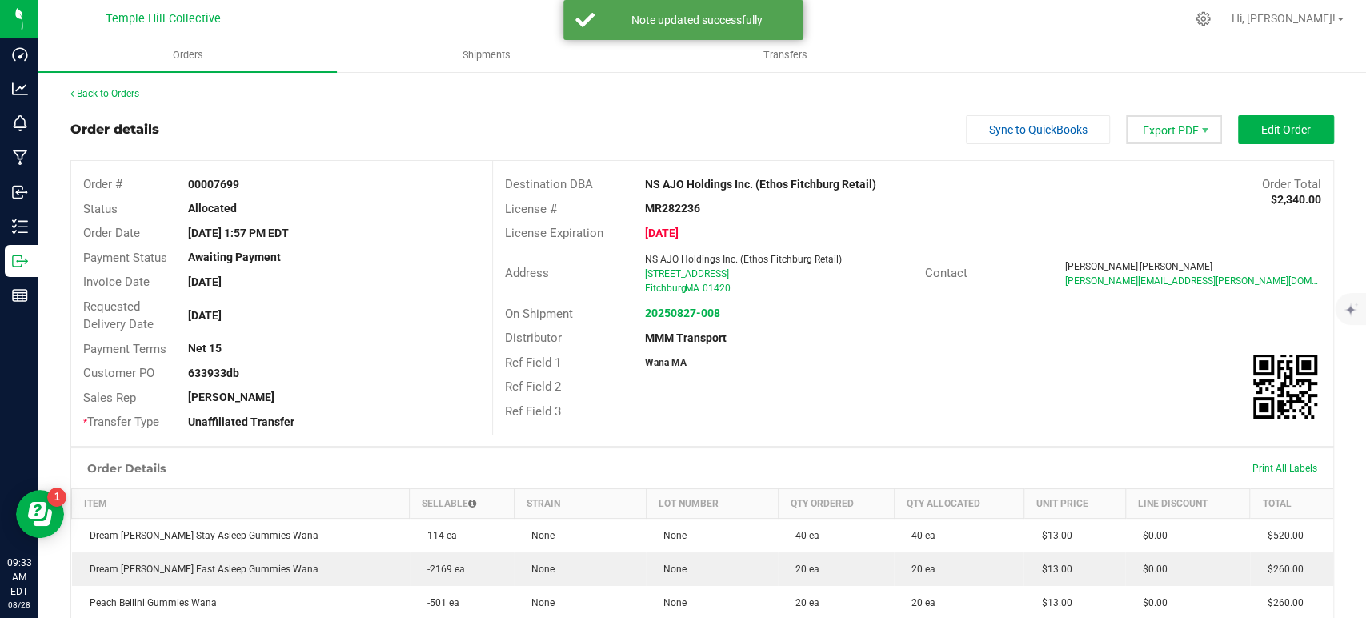
click at [1157, 138] on span "Export PDF" at bounding box center [1174, 129] width 96 height 29
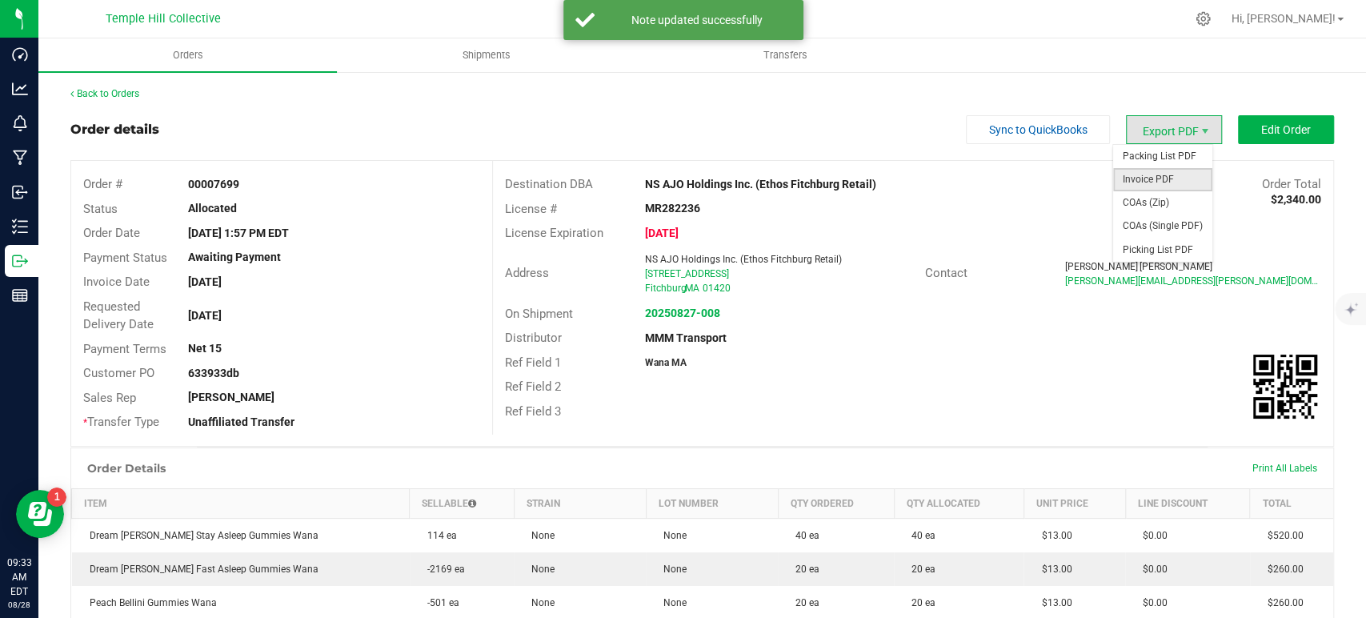
click at [1143, 182] on span "Invoice PDF" at bounding box center [1162, 179] width 99 height 23
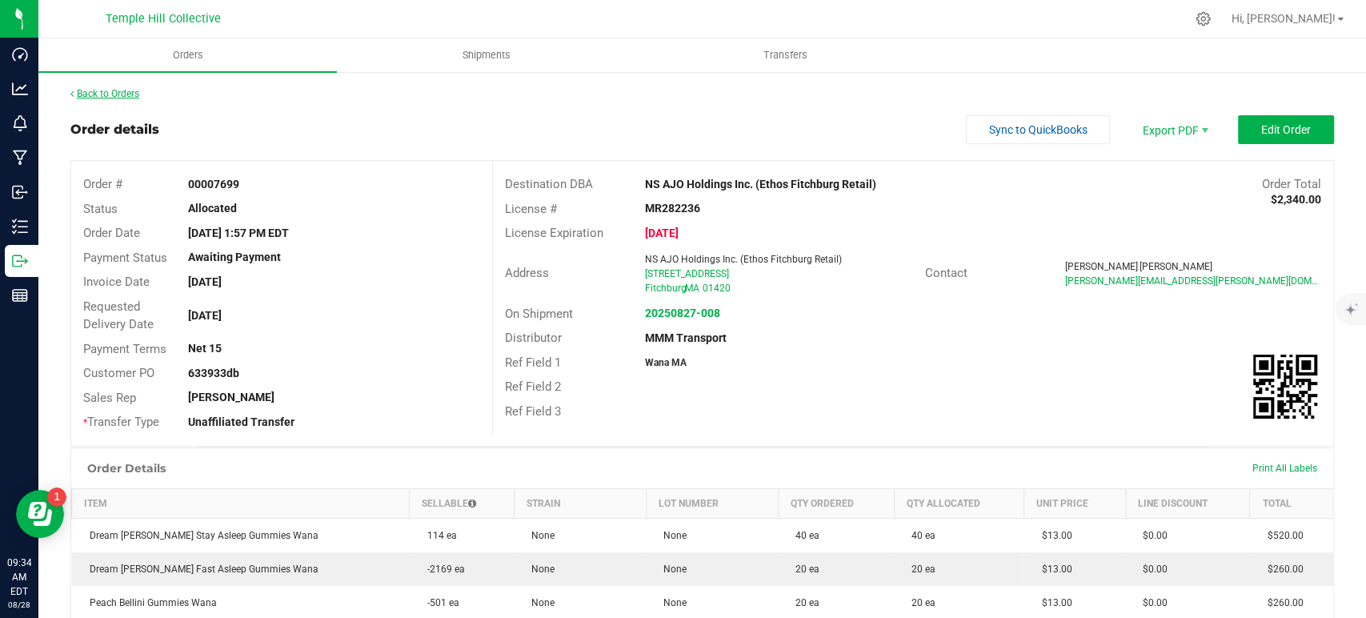
click at [133, 90] on link "Back to Orders" at bounding box center [104, 93] width 69 height 11
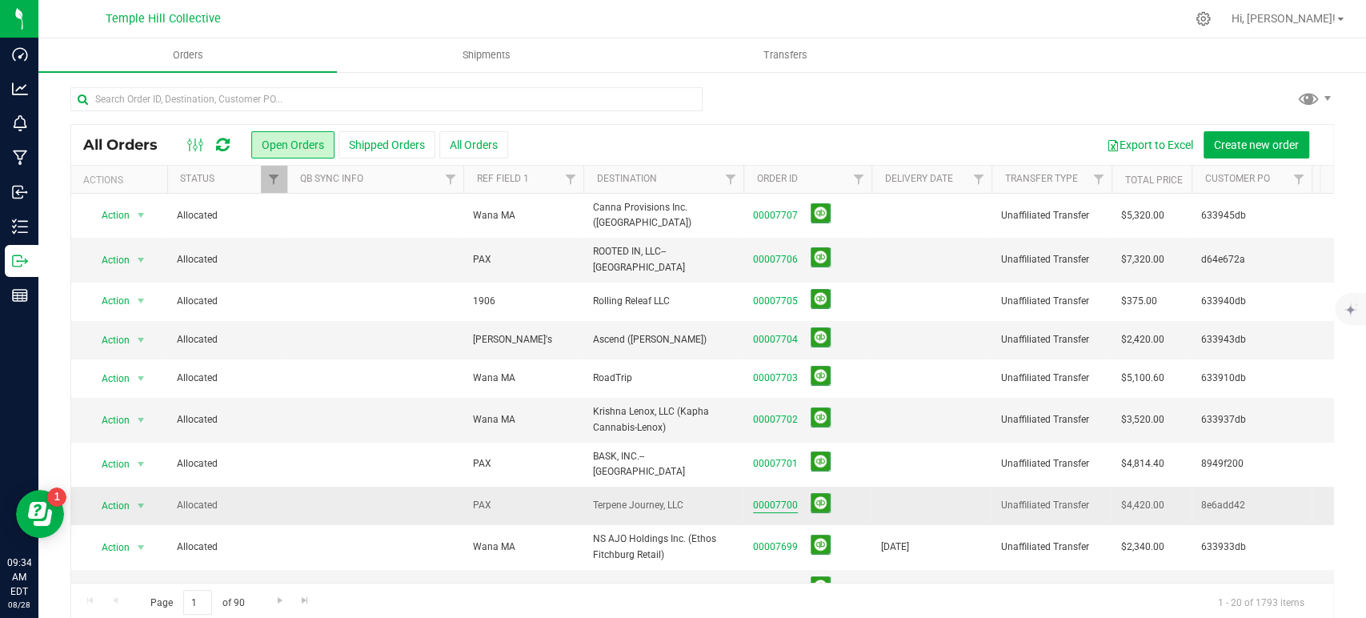
click at [768, 498] on link "00007700" at bounding box center [775, 505] width 45 height 15
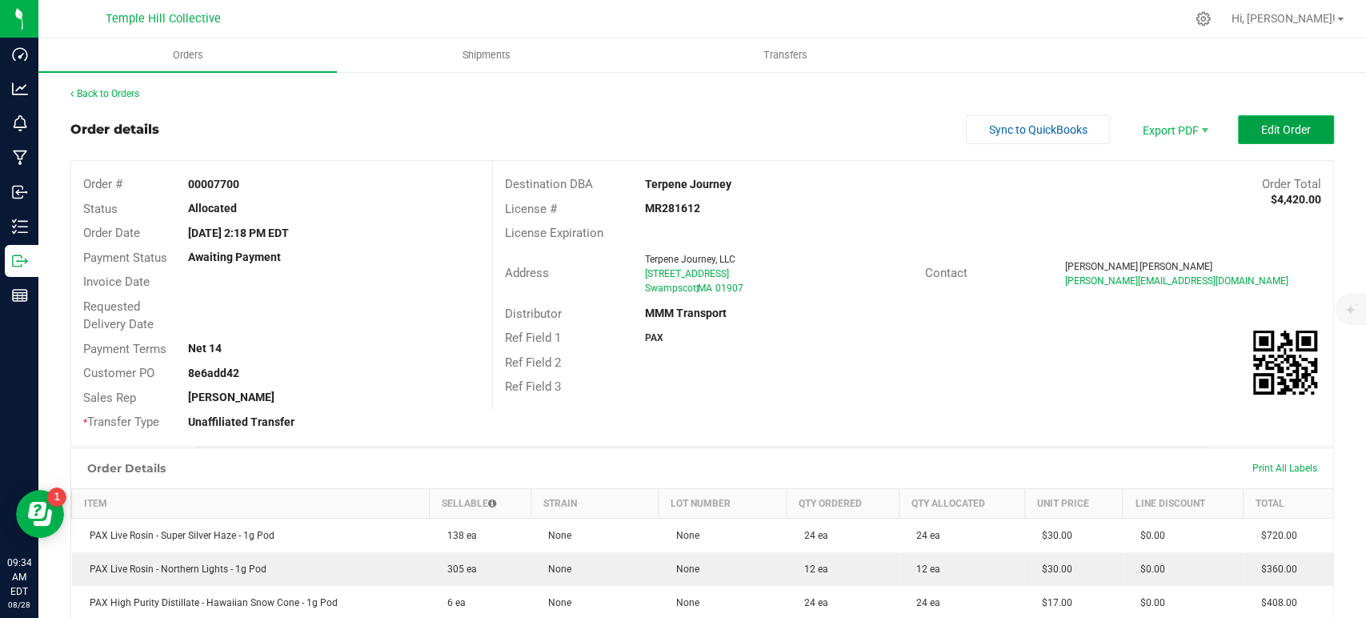
click at [1261, 127] on span "Edit Order" at bounding box center [1286, 129] width 50 height 13
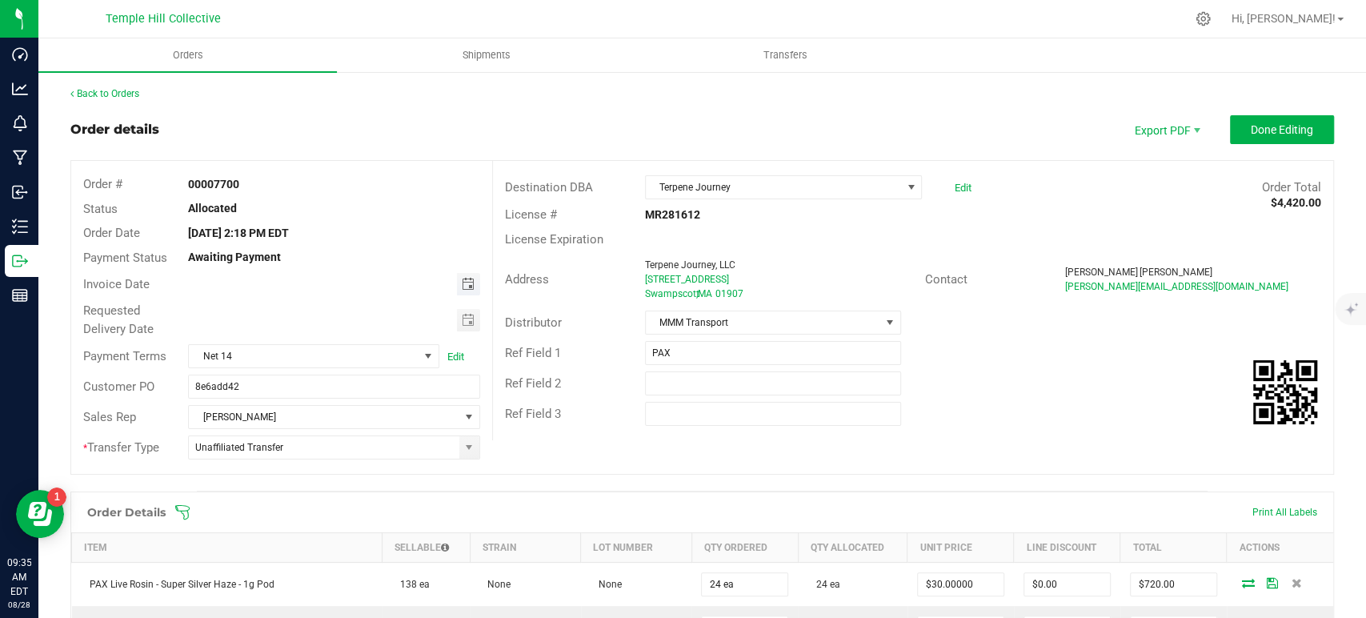
click at [464, 285] on span "Toggle calendar" at bounding box center [467, 284] width 13 height 13
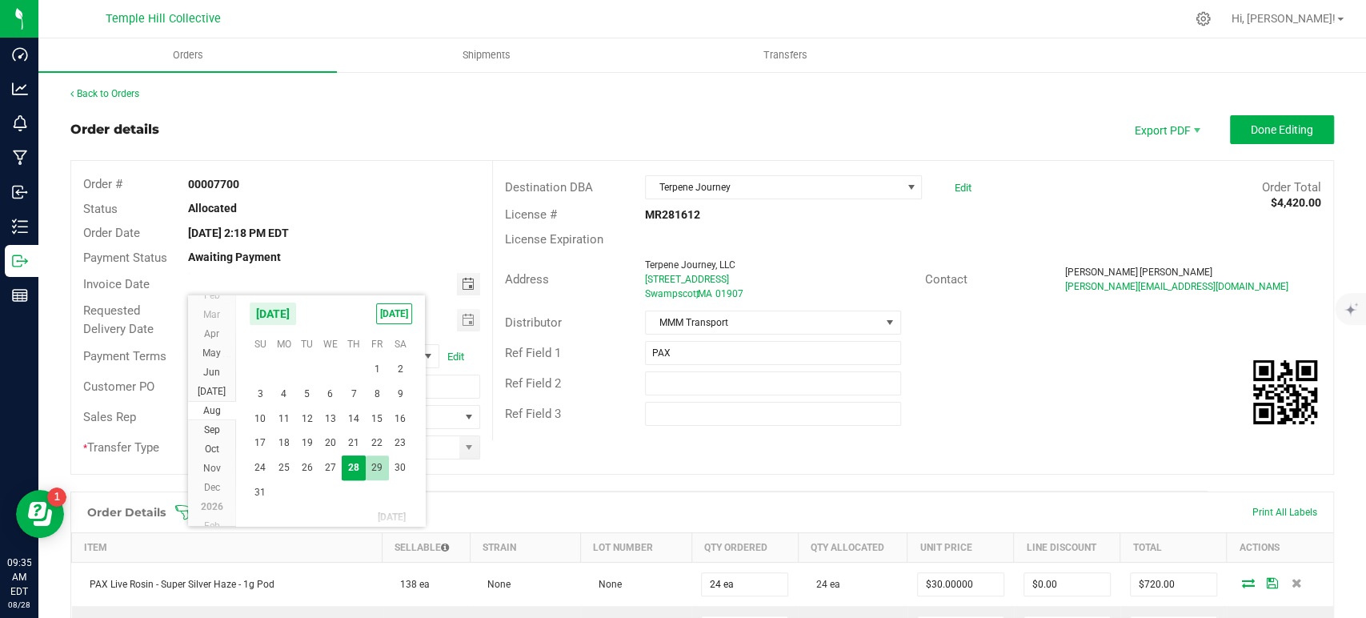
click at [375, 464] on span "29" at bounding box center [377, 467] width 23 height 25
type input "08/29/2025"
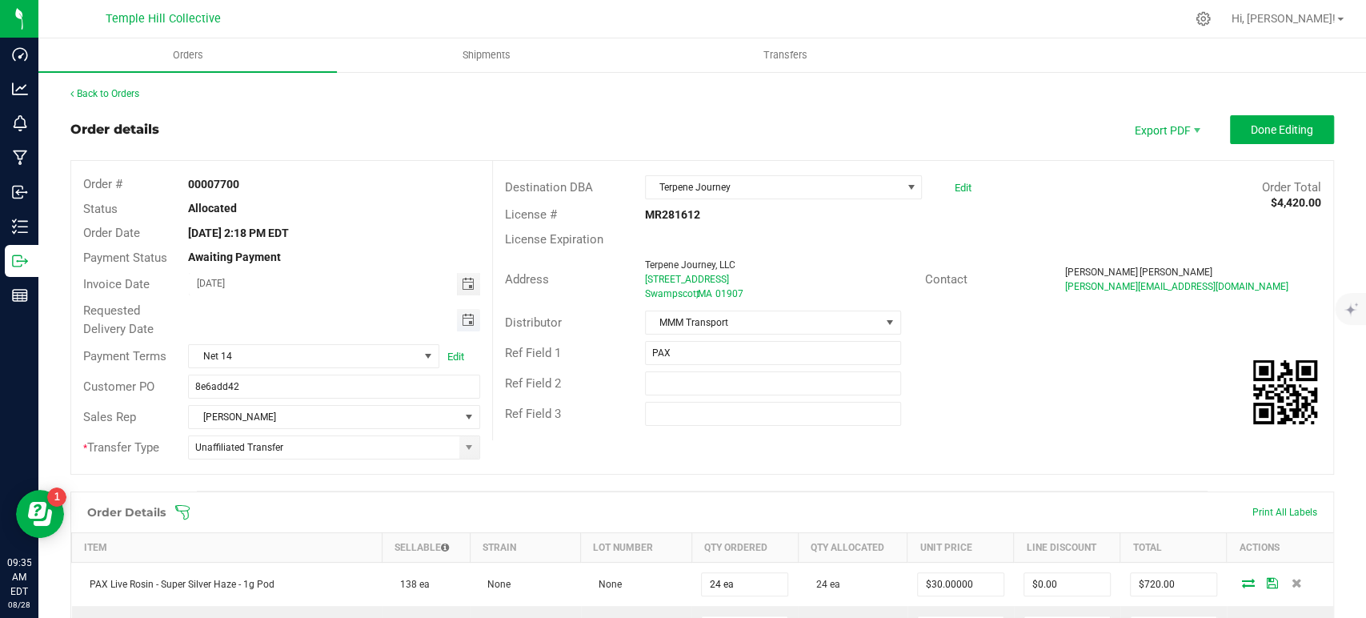
click at [461, 319] on span "Toggle calendar" at bounding box center [467, 320] width 13 height 13
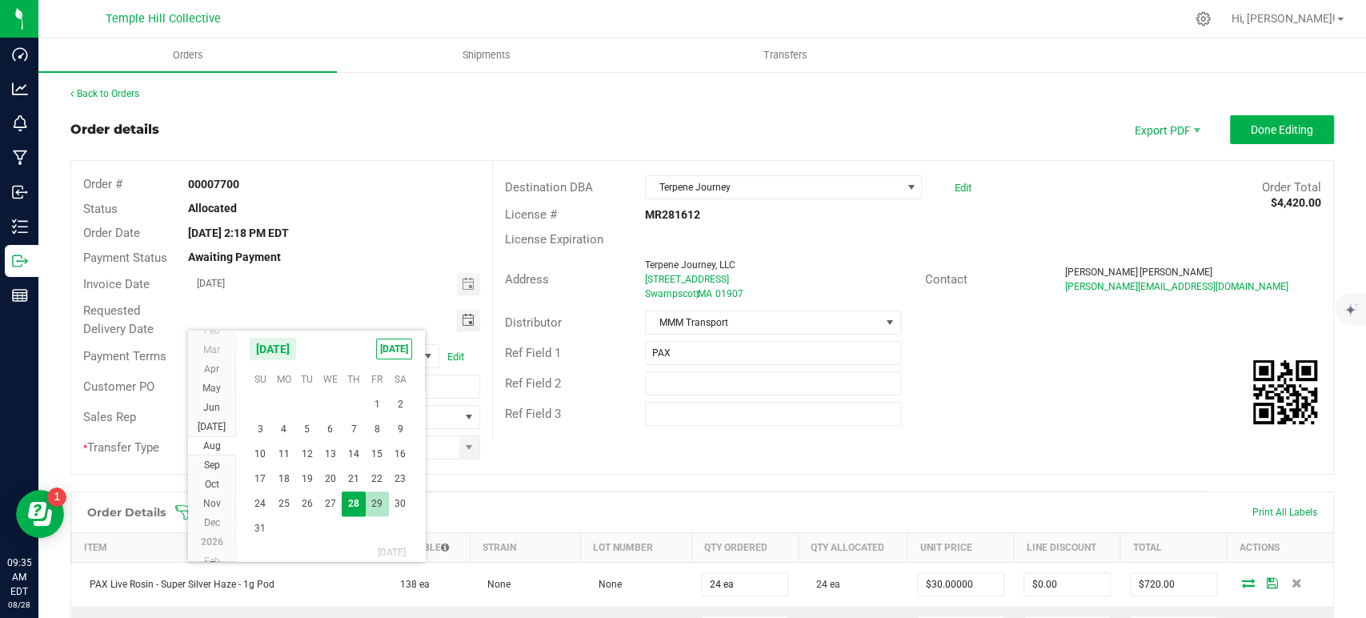
click at [371, 504] on span "29" at bounding box center [377, 503] width 23 height 25
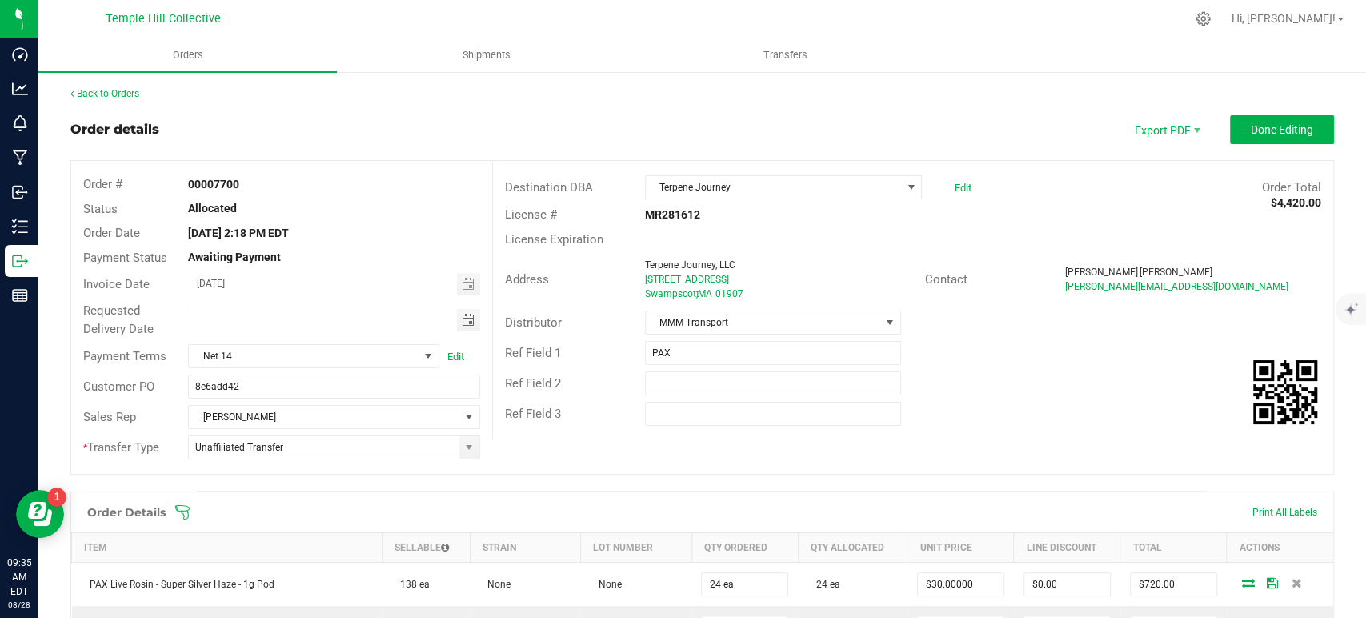
type input "08/29/2025"
click at [1257, 123] on span "Done Editing" at bounding box center [1282, 129] width 62 height 13
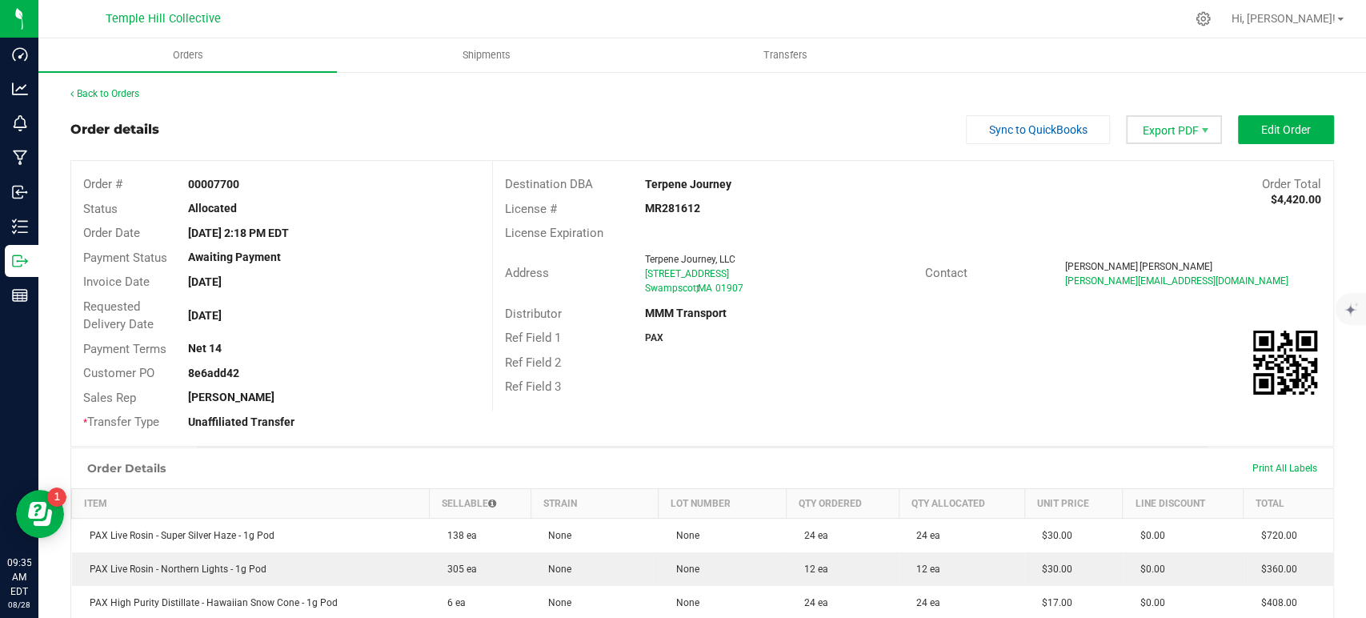
click at [1153, 138] on span "Export PDF" at bounding box center [1174, 129] width 96 height 29
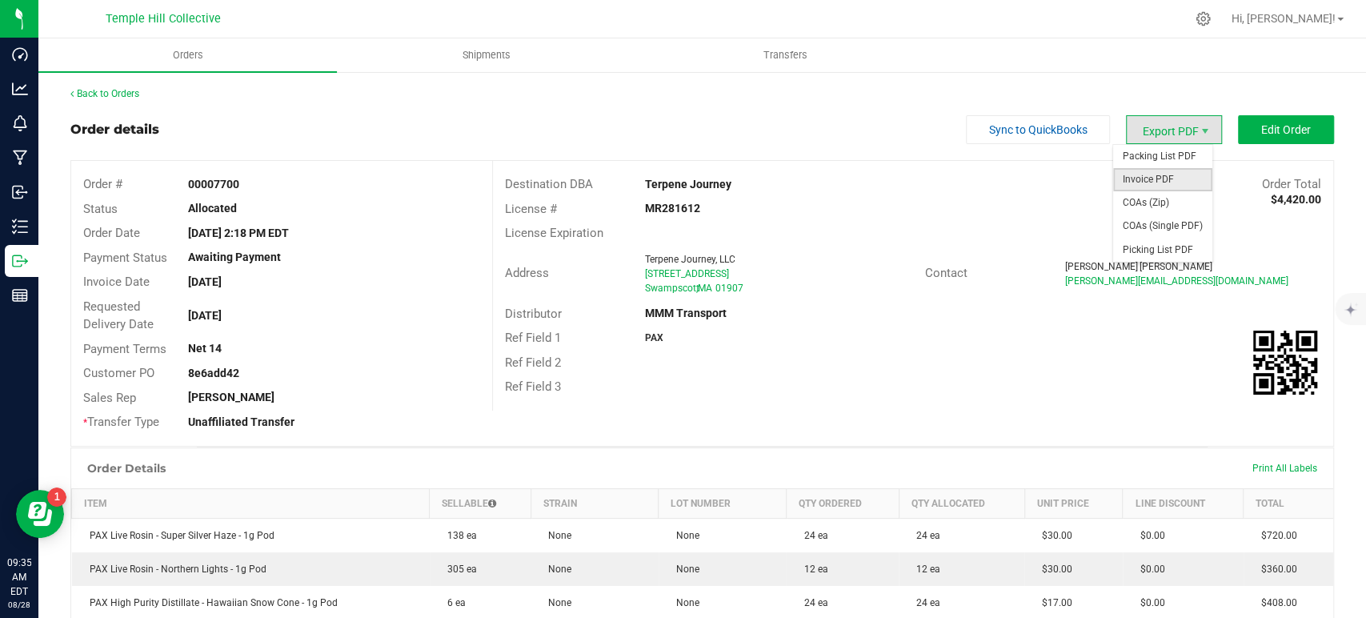
click at [1117, 182] on span "Invoice PDF" at bounding box center [1162, 179] width 99 height 23
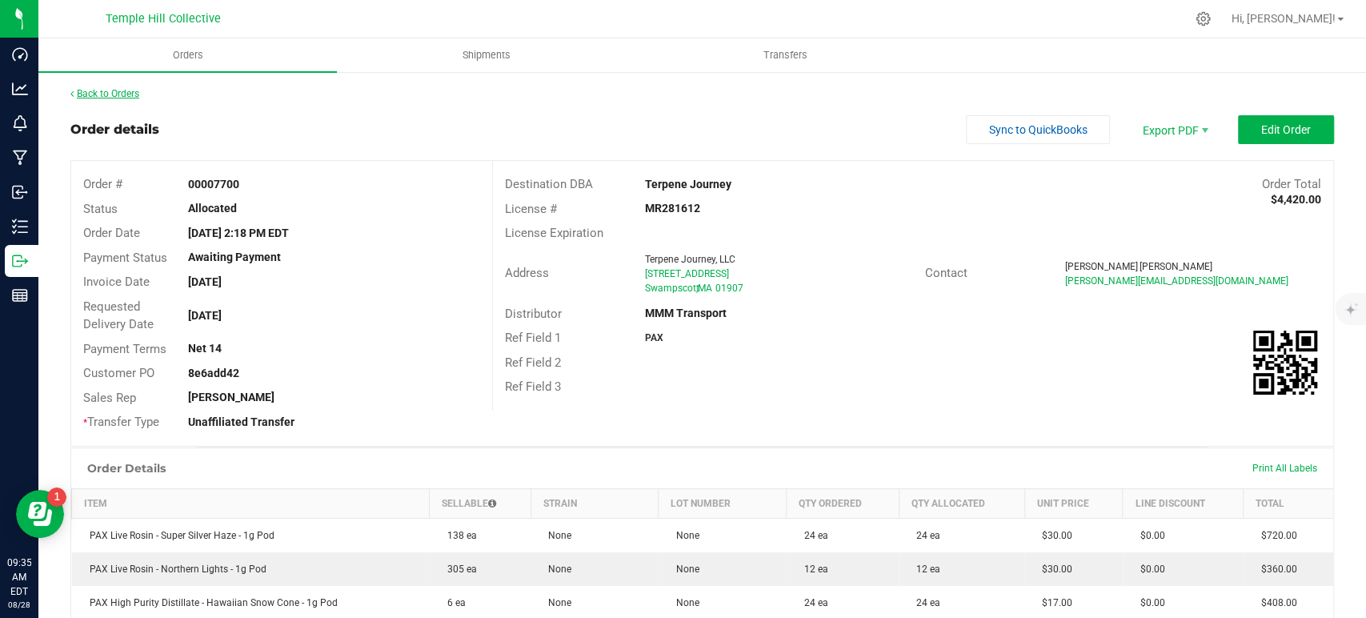
click at [108, 88] on link "Back to Orders" at bounding box center [104, 93] width 69 height 11
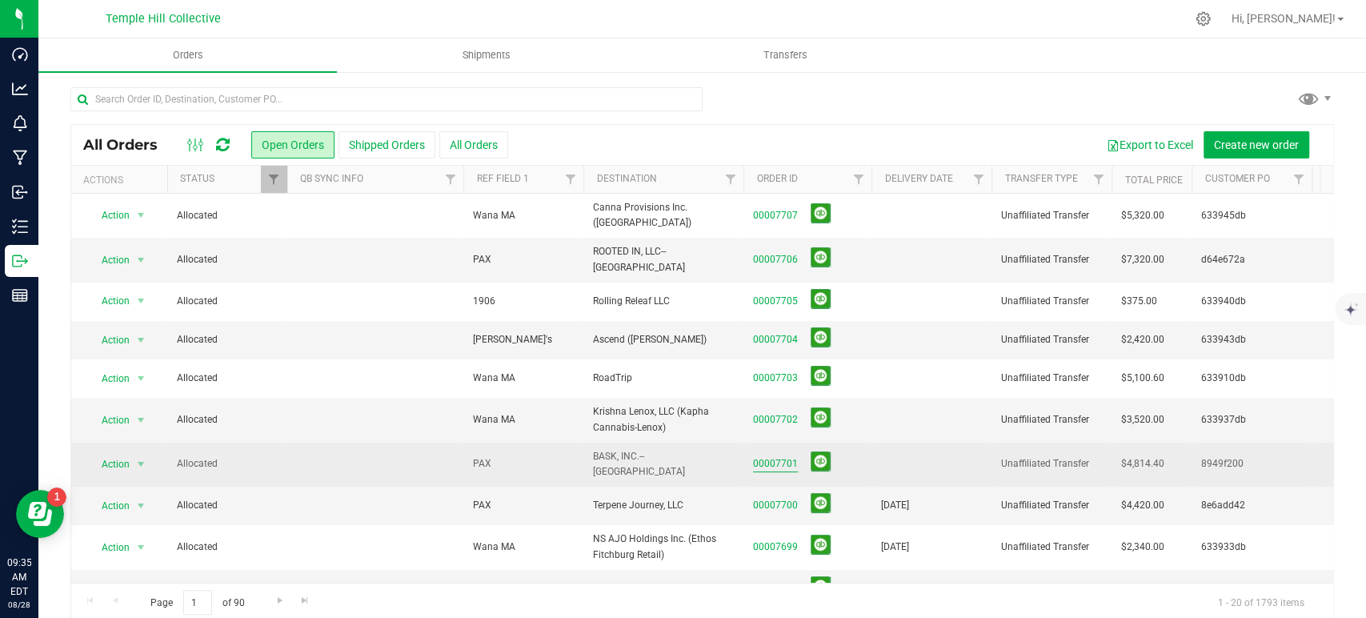
click at [765, 456] on link "00007701" at bounding box center [775, 463] width 45 height 15
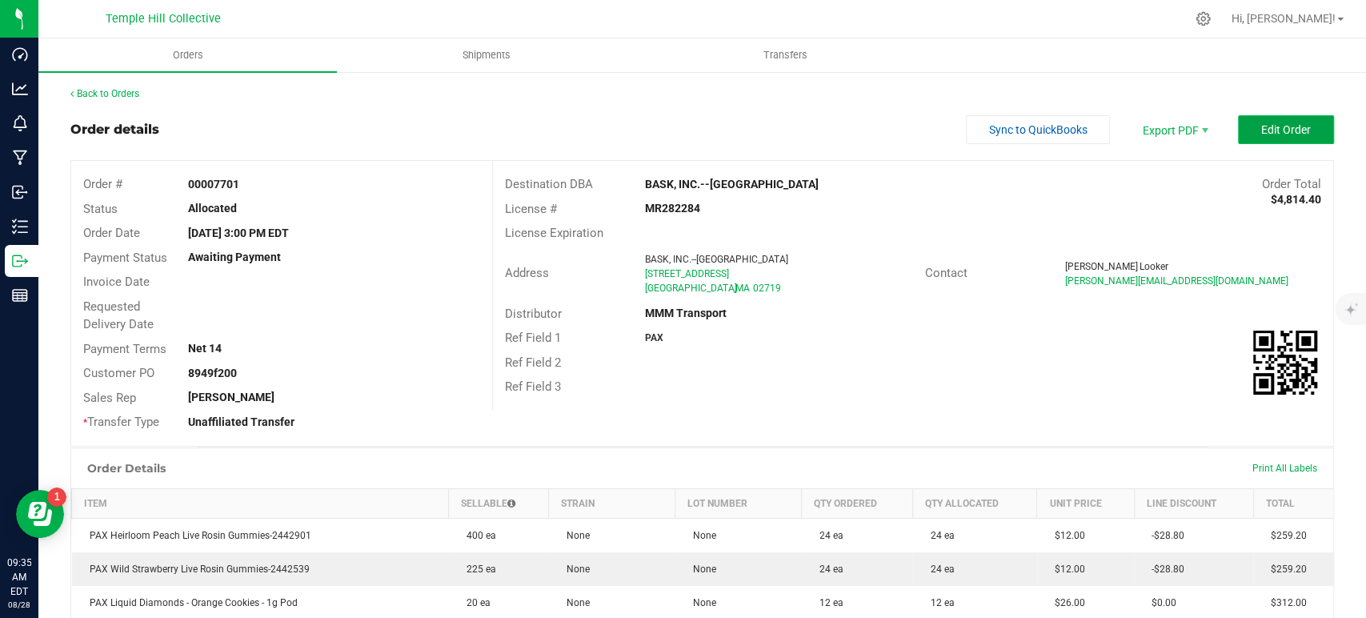
click at [1263, 134] on span "Edit Order" at bounding box center [1286, 129] width 50 height 13
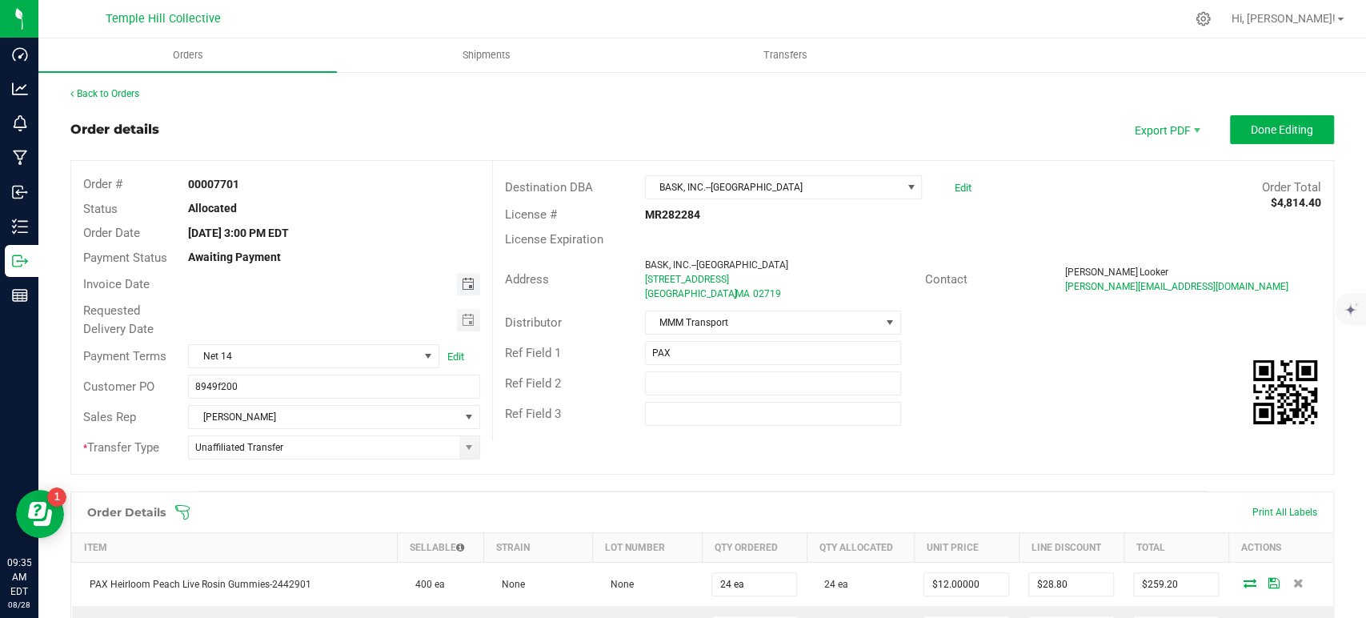
click at [461, 281] on span "Toggle calendar" at bounding box center [467, 284] width 13 height 13
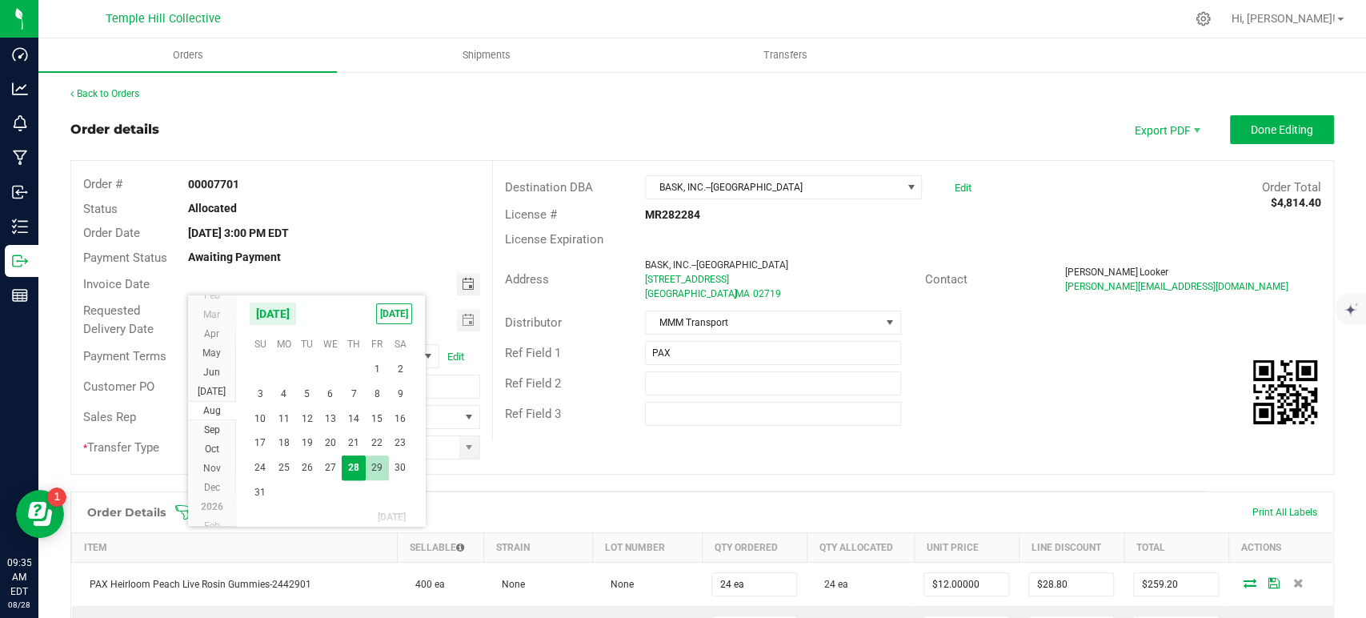
click at [375, 462] on span "29" at bounding box center [377, 467] width 23 height 25
type input "08/29/2025"
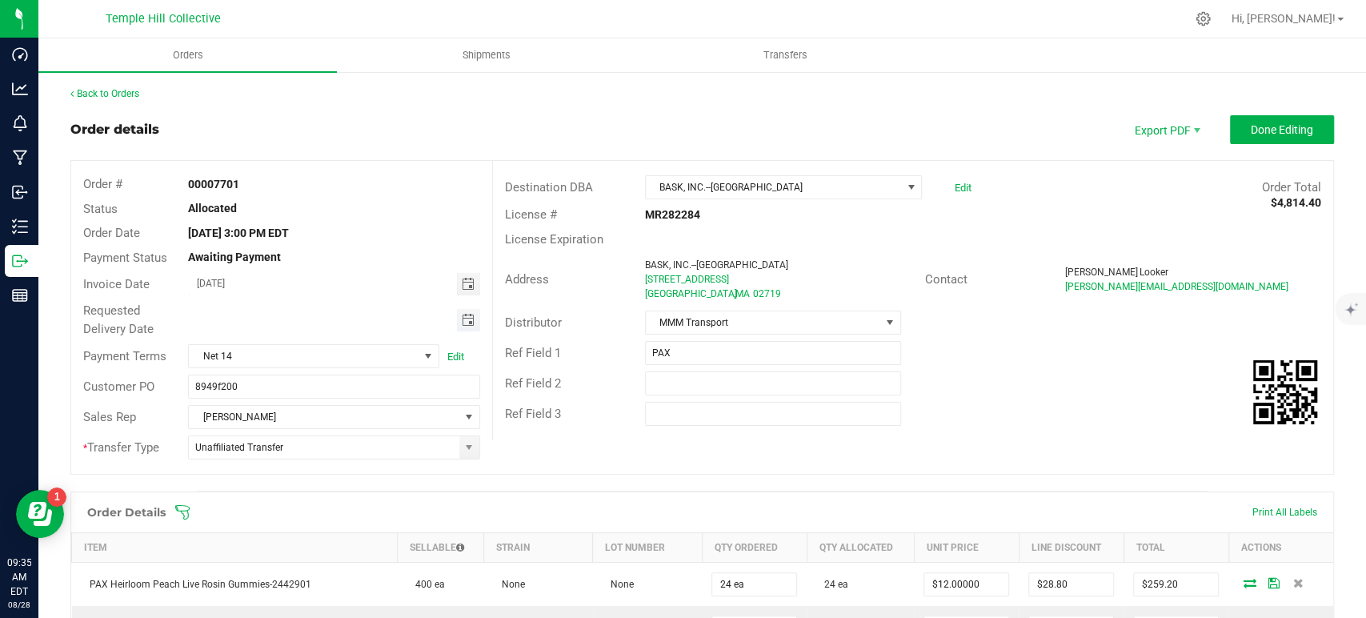
click at [461, 314] on span "Toggle calendar" at bounding box center [467, 320] width 13 height 13
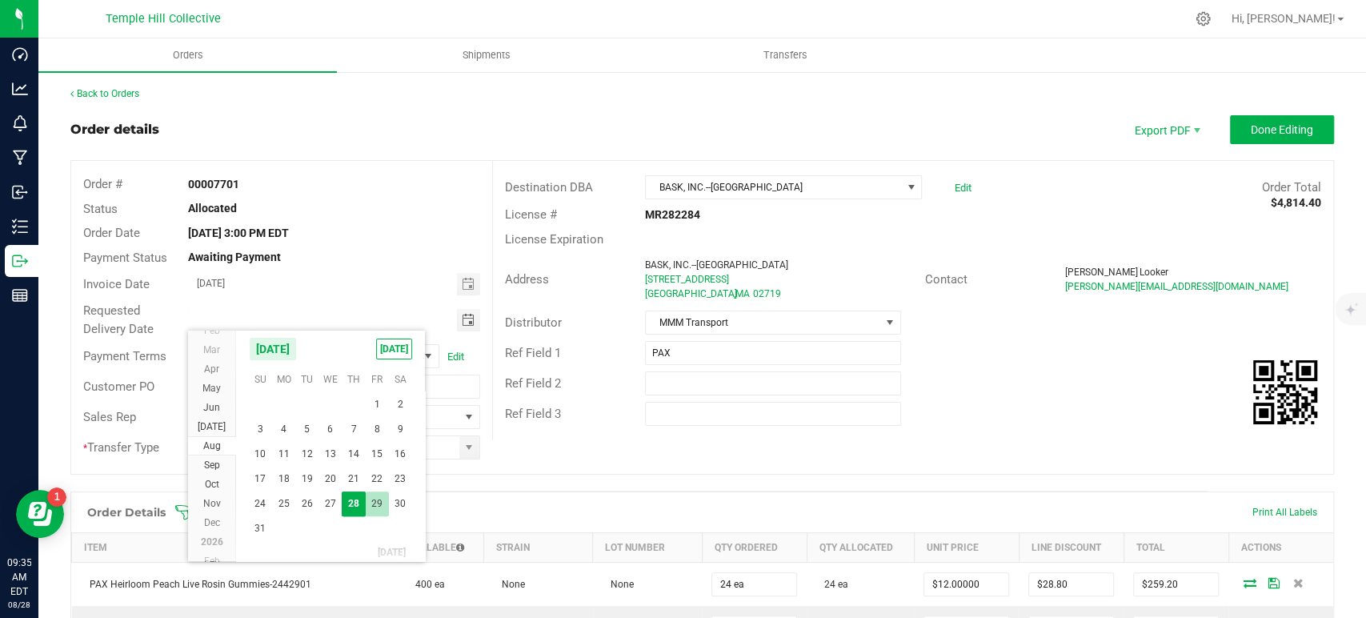
click at [378, 496] on span "29" at bounding box center [377, 503] width 23 height 25
type input "08/29/2025"
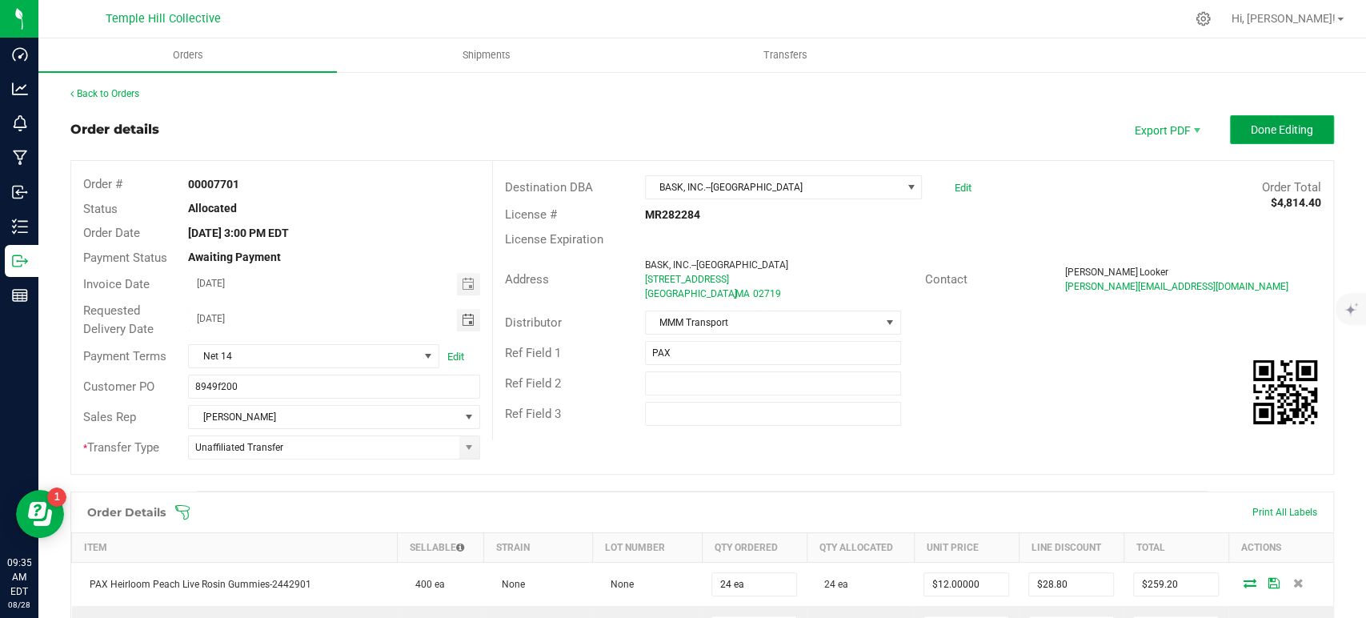
click at [1295, 116] on button "Done Editing" at bounding box center [1282, 129] width 104 height 29
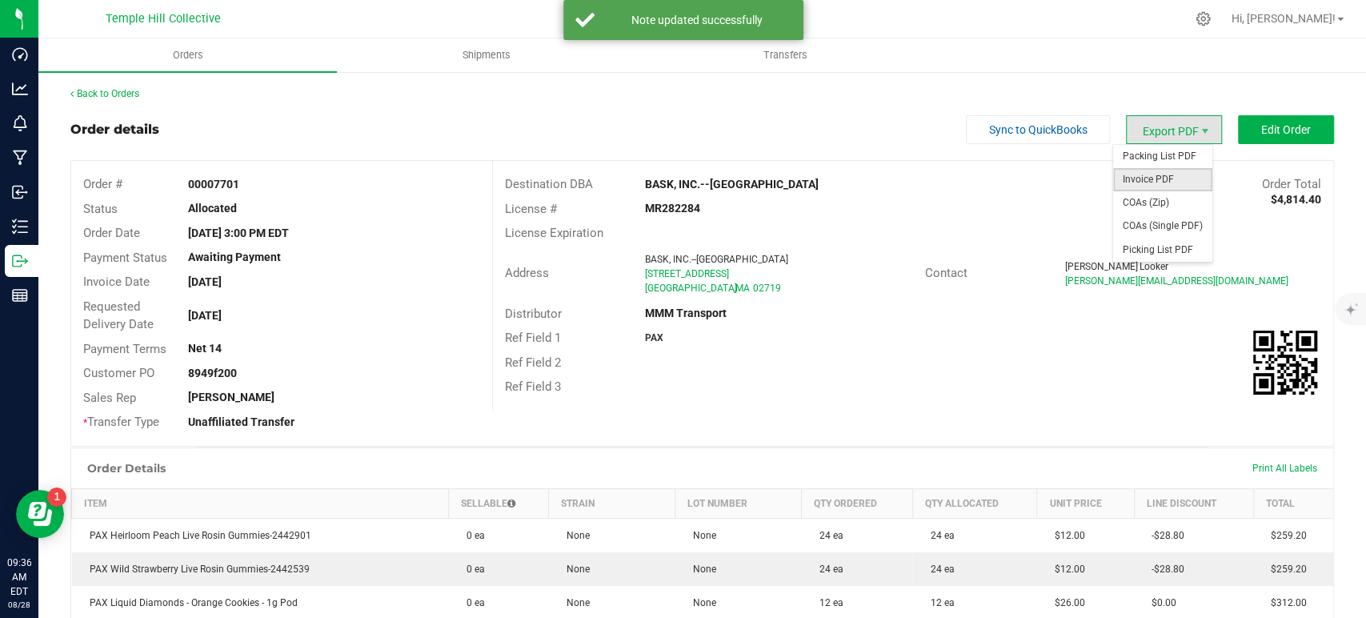
click at [1173, 178] on span "Invoice PDF" at bounding box center [1162, 179] width 99 height 23
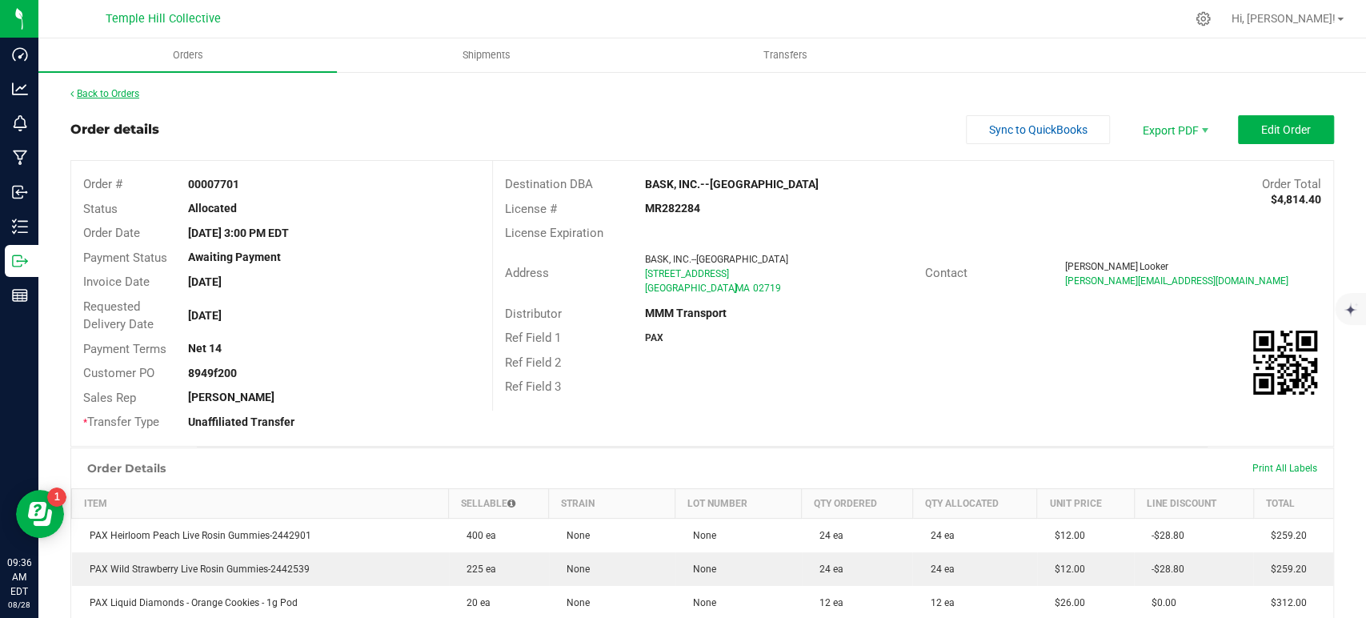
click at [111, 92] on link "Back to Orders" at bounding box center [104, 93] width 69 height 11
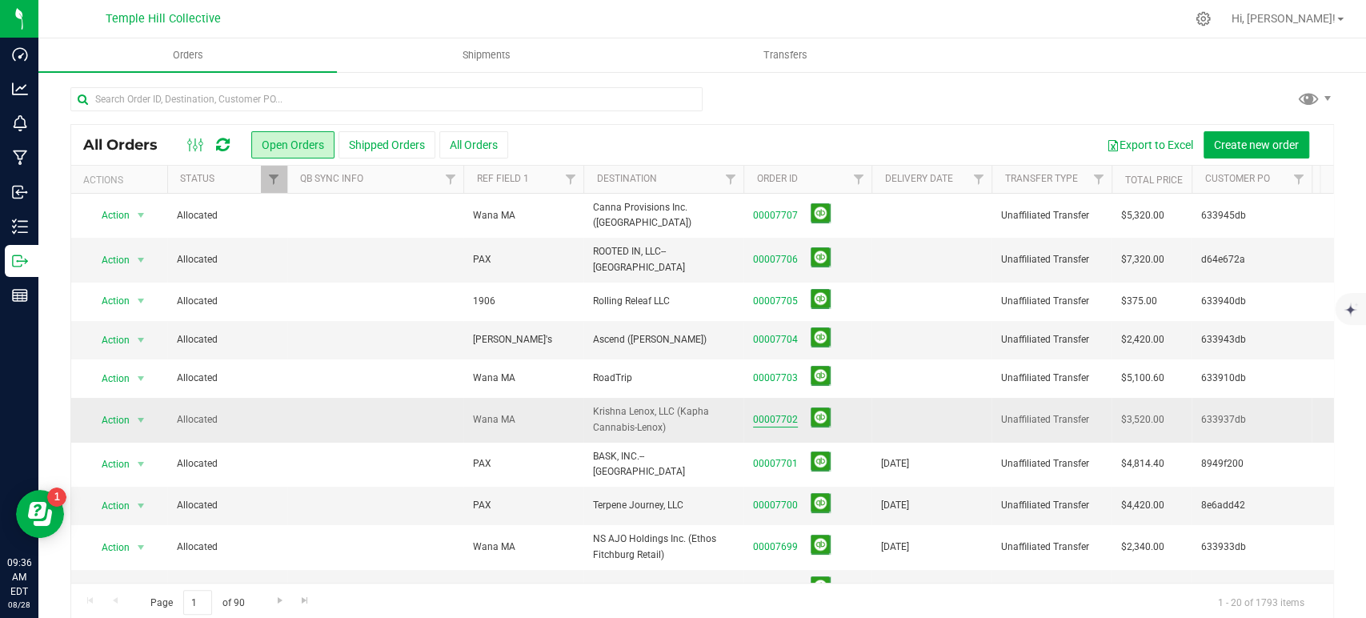
click at [772, 412] on link "00007702" at bounding box center [775, 419] width 45 height 15
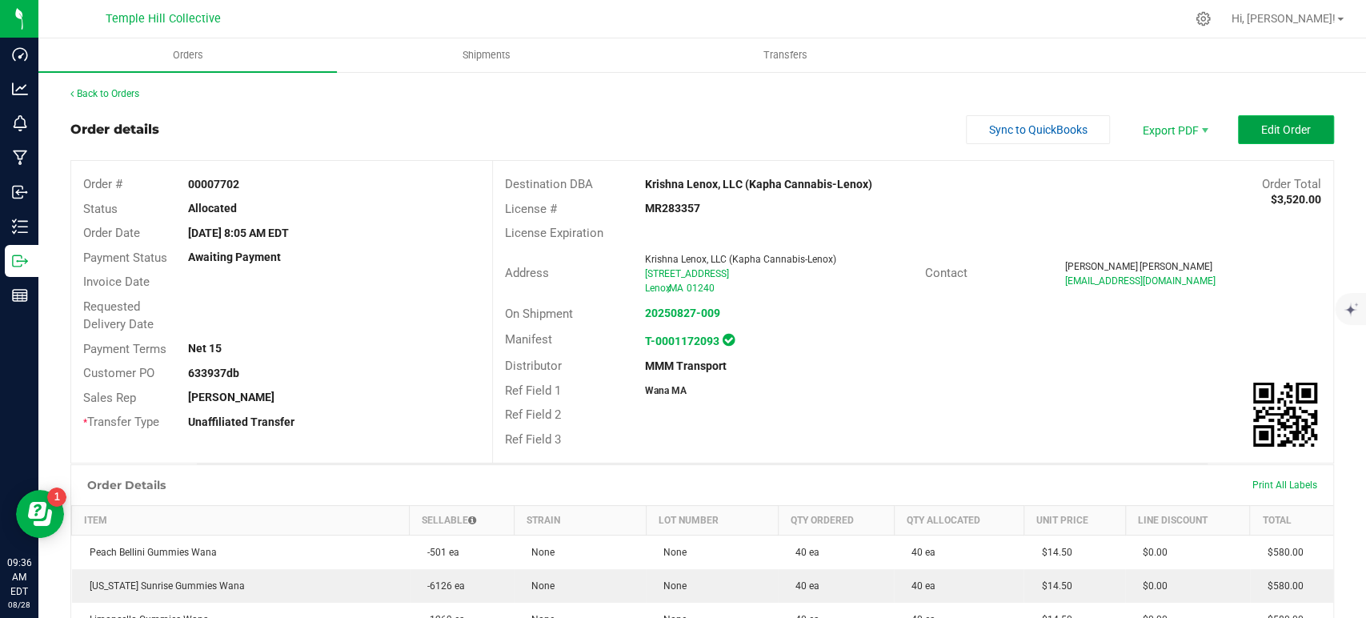
click at [1265, 133] on span "Edit Order" at bounding box center [1286, 129] width 50 height 13
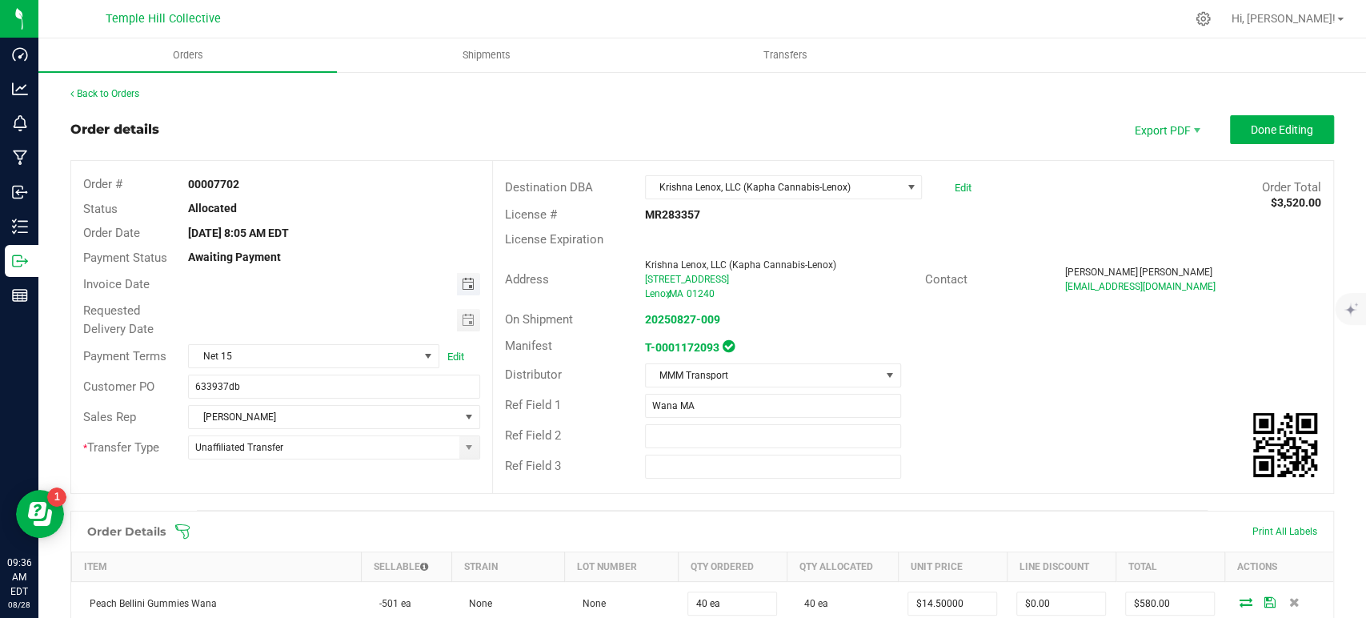
click at [461, 285] on span "Toggle calendar" at bounding box center [467, 284] width 13 height 13
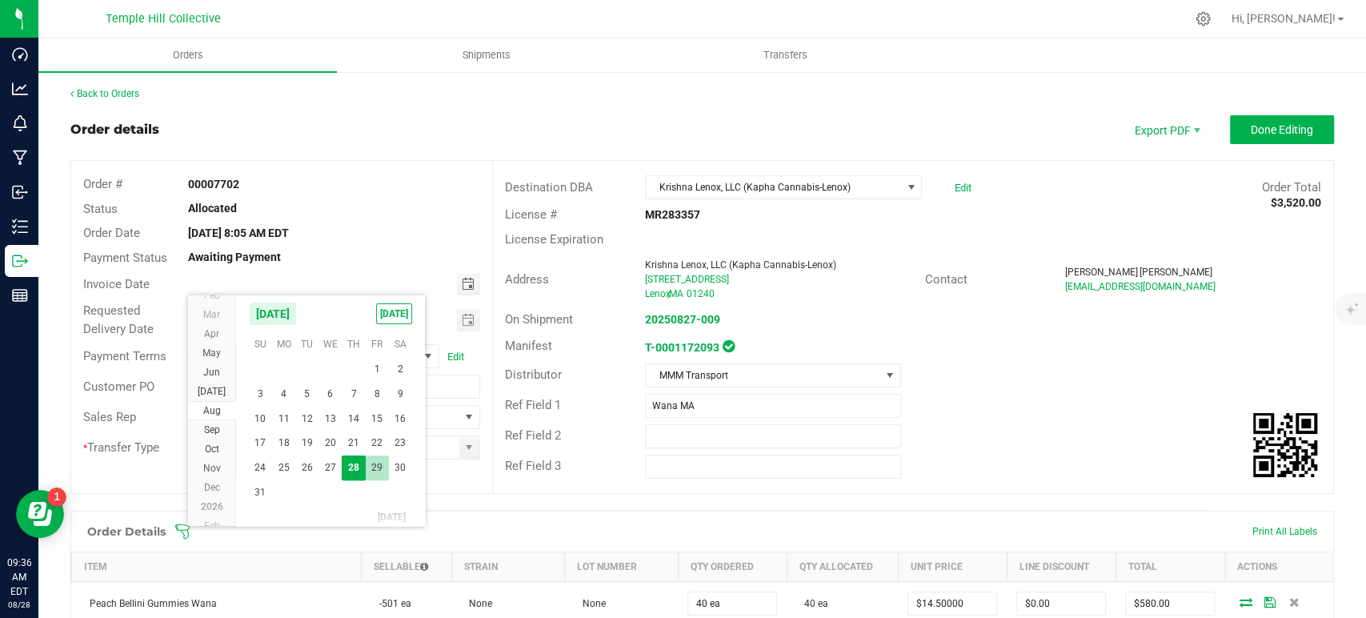
click at [381, 463] on span "29" at bounding box center [377, 467] width 23 height 25
type input "08/29/2025"
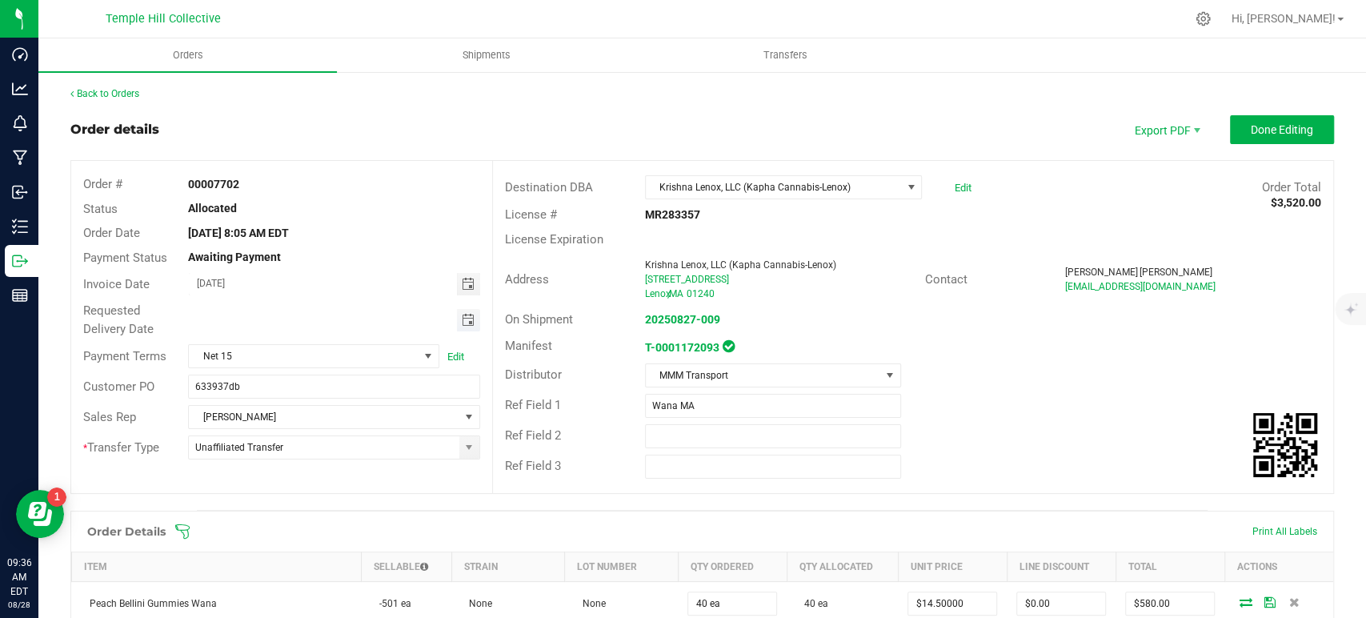
click at [461, 319] on span "Toggle calendar" at bounding box center [467, 320] width 13 height 13
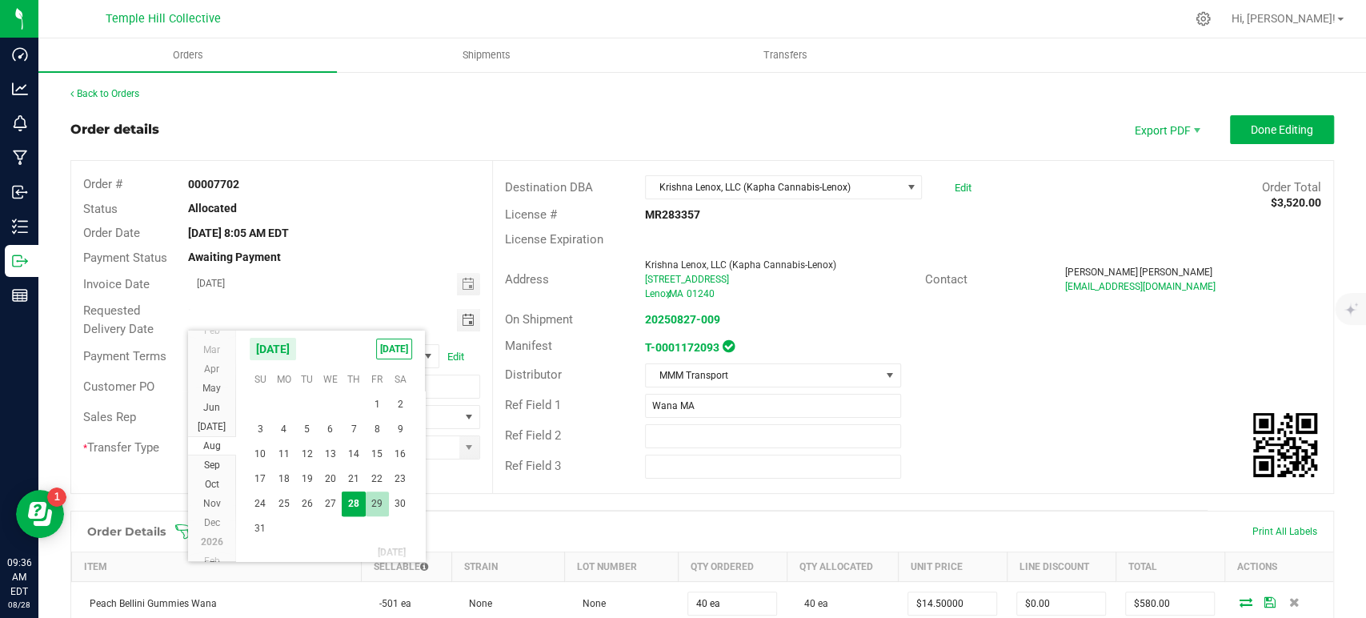
click at [375, 503] on span "29" at bounding box center [377, 503] width 23 height 25
type input "08/29/2025"
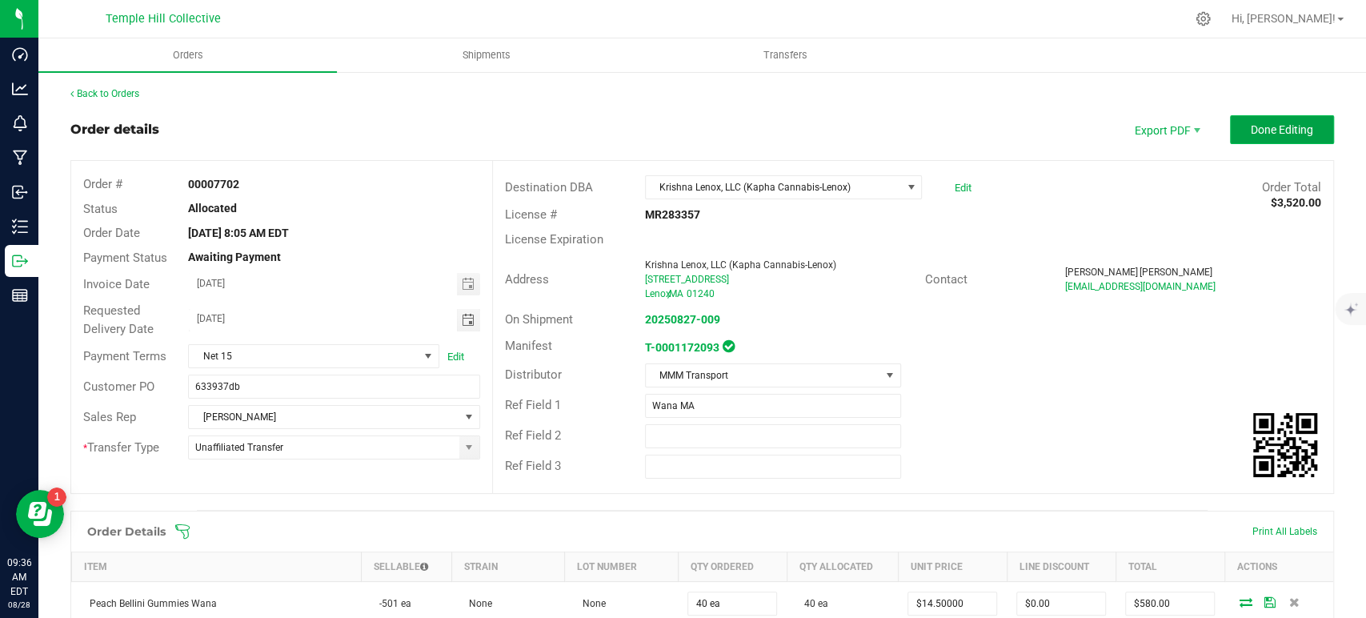
click at [1269, 131] on span "Done Editing" at bounding box center [1282, 129] width 62 height 13
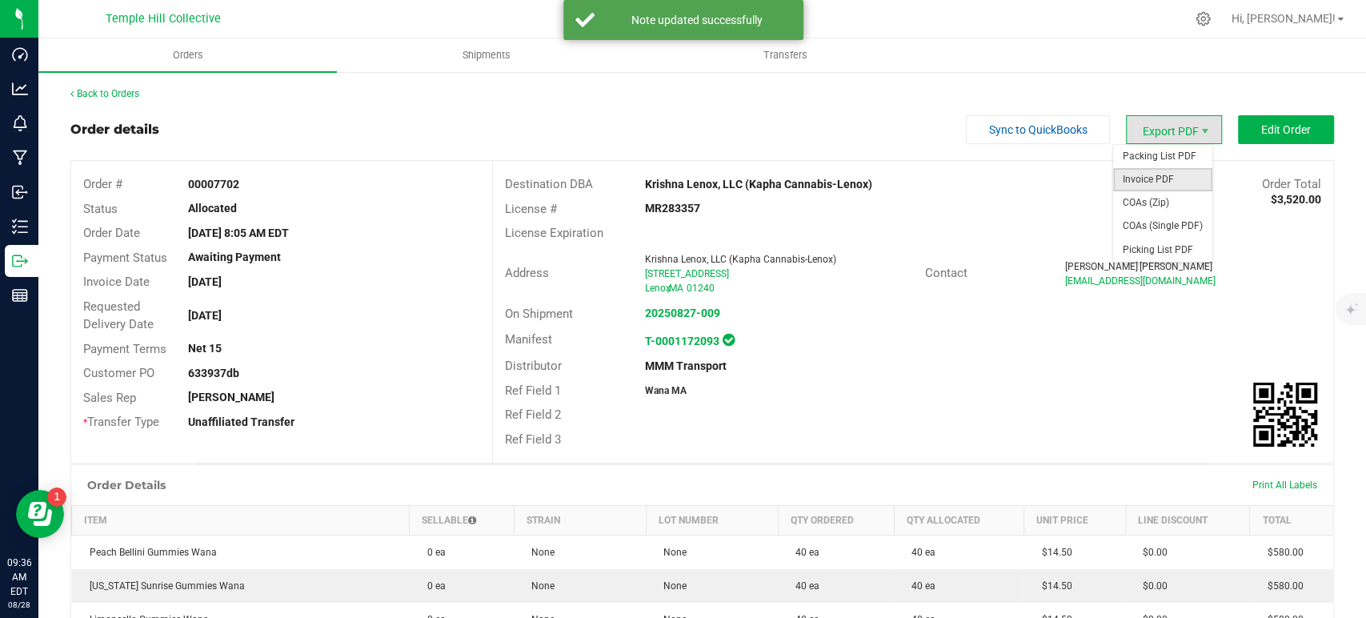
click at [1161, 177] on span "Invoice PDF" at bounding box center [1162, 179] width 99 height 23
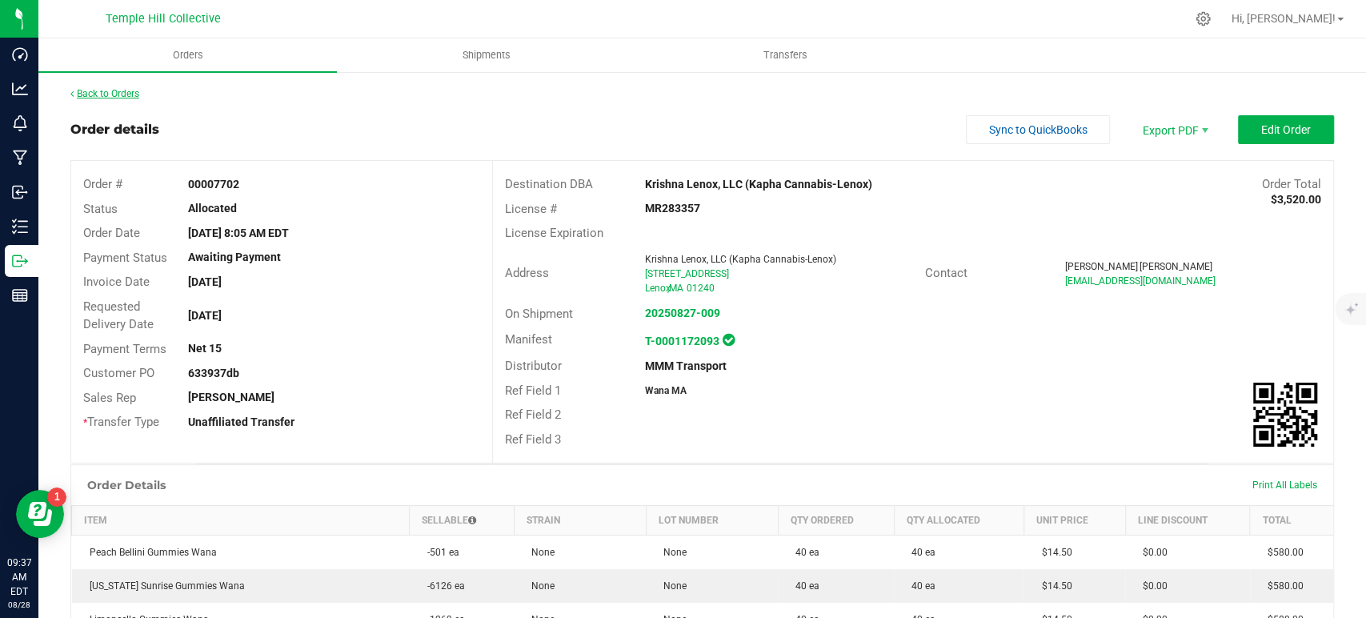
click at [121, 89] on link "Back to Orders" at bounding box center [104, 93] width 69 height 11
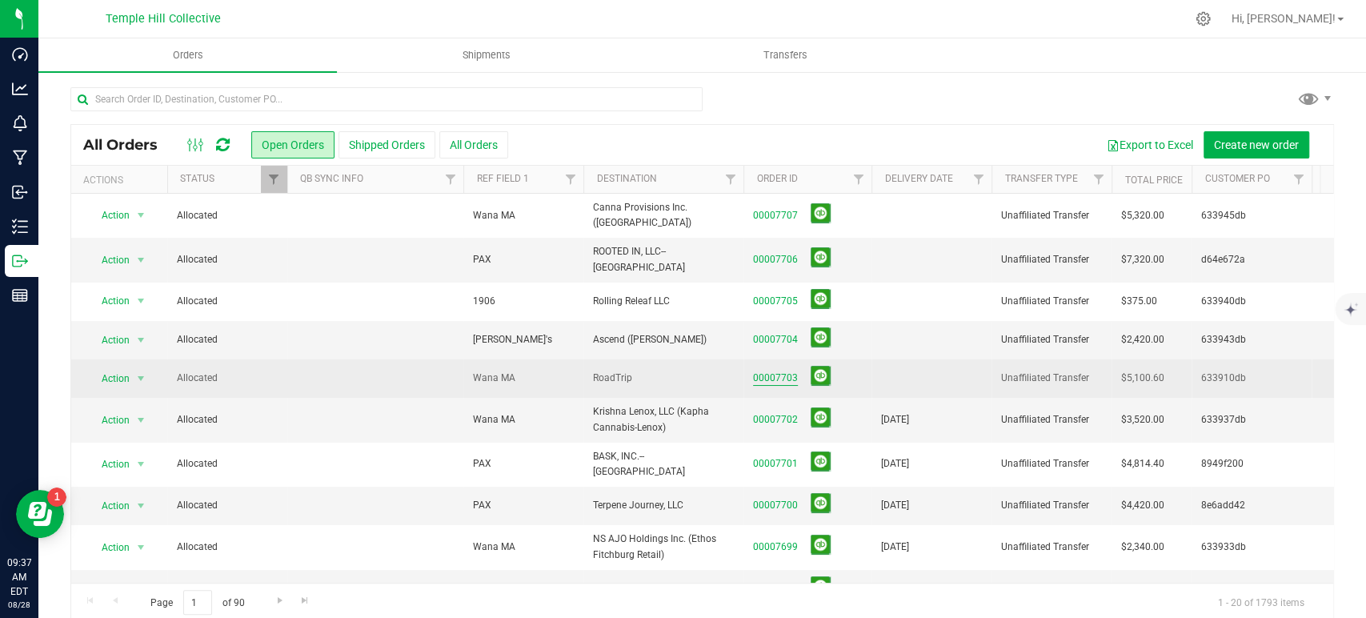
click at [779, 371] on link "00007703" at bounding box center [775, 378] width 45 height 15
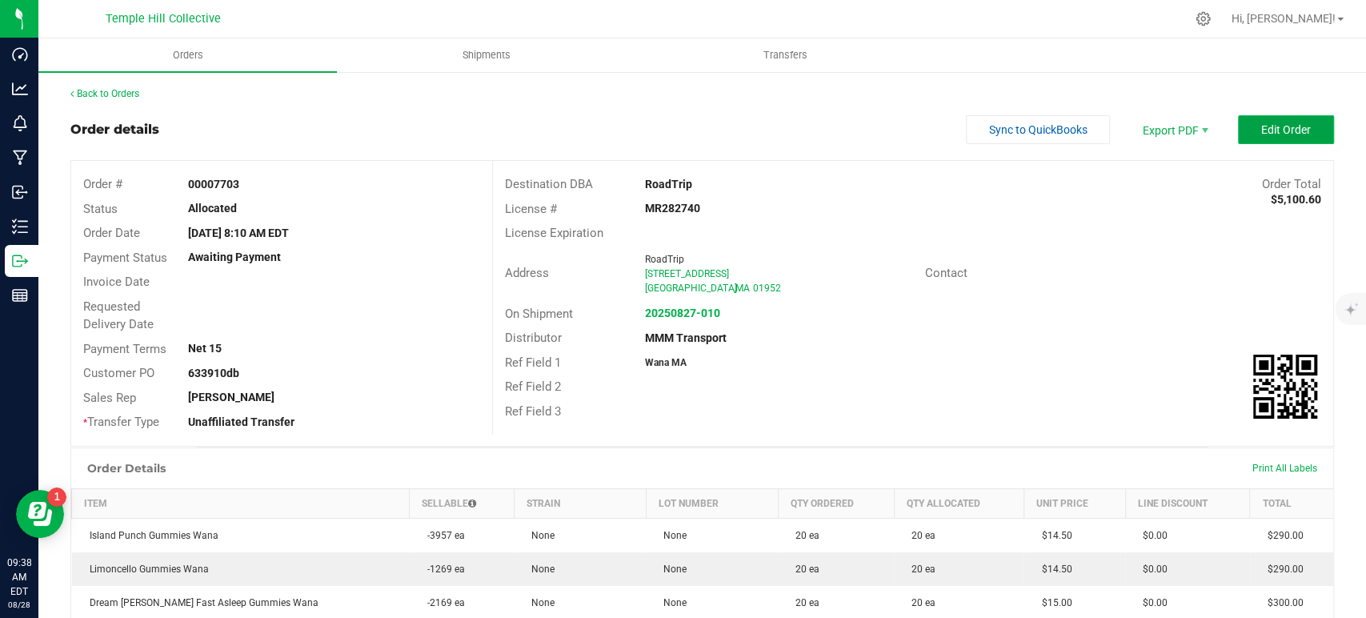
click at [1306, 130] on button "Edit Order" at bounding box center [1286, 129] width 96 height 29
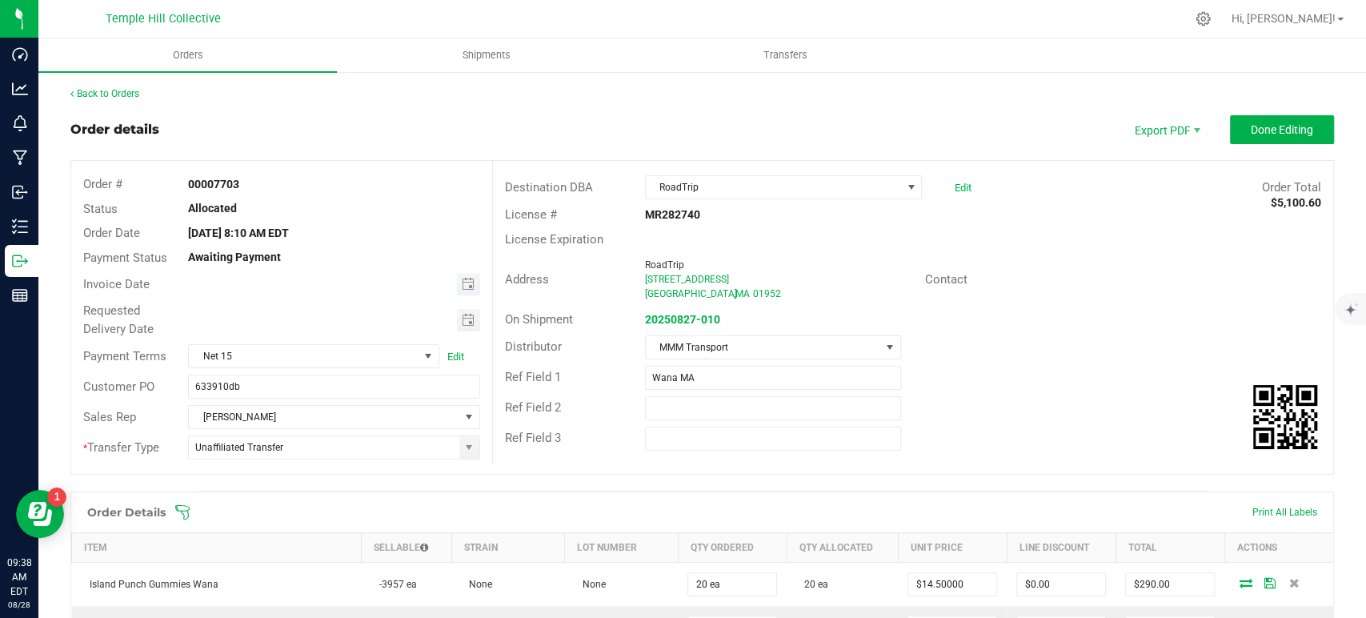
type input "month/day/year"
click at [449, 280] on input "month/day/year" at bounding box center [322, 283] width 267 height 20
click at [464, 284] on span "Toggle calendar" at bounding box center [467, 284] width 13 height 13
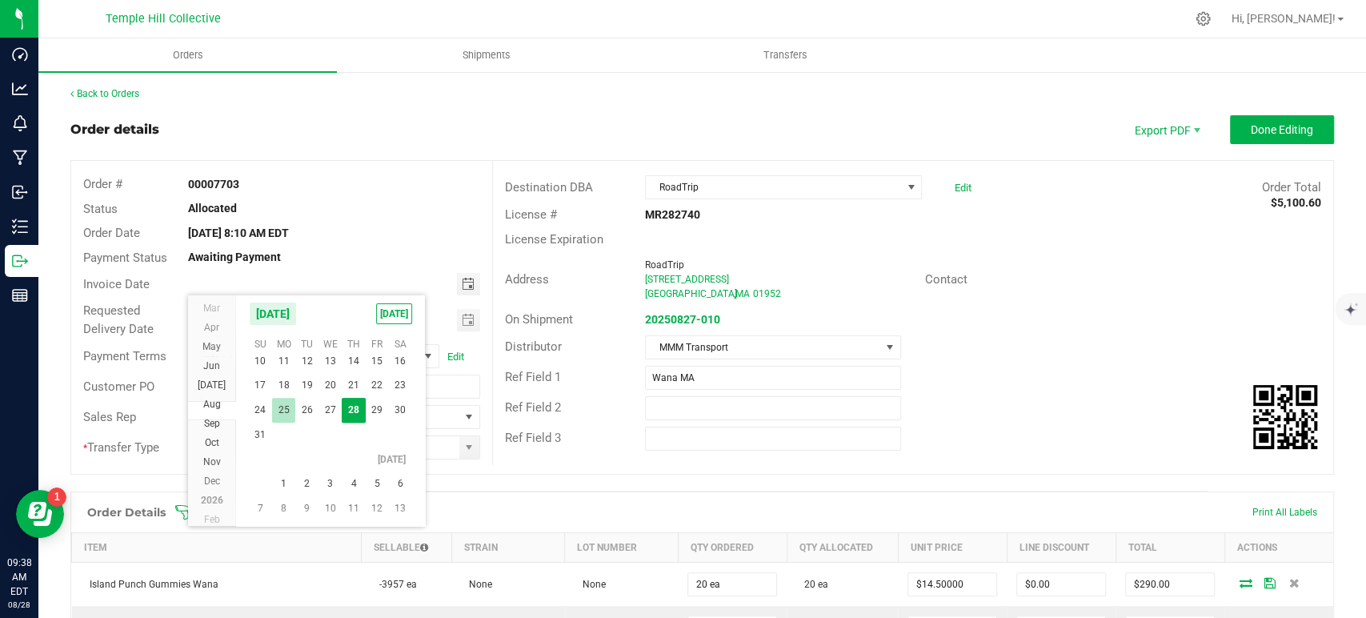
scroll to position [28958, 0]
click at [309, 456] on span "2" at bounding box center [306, 452] width 23 height 25
type input "09/02/2025"
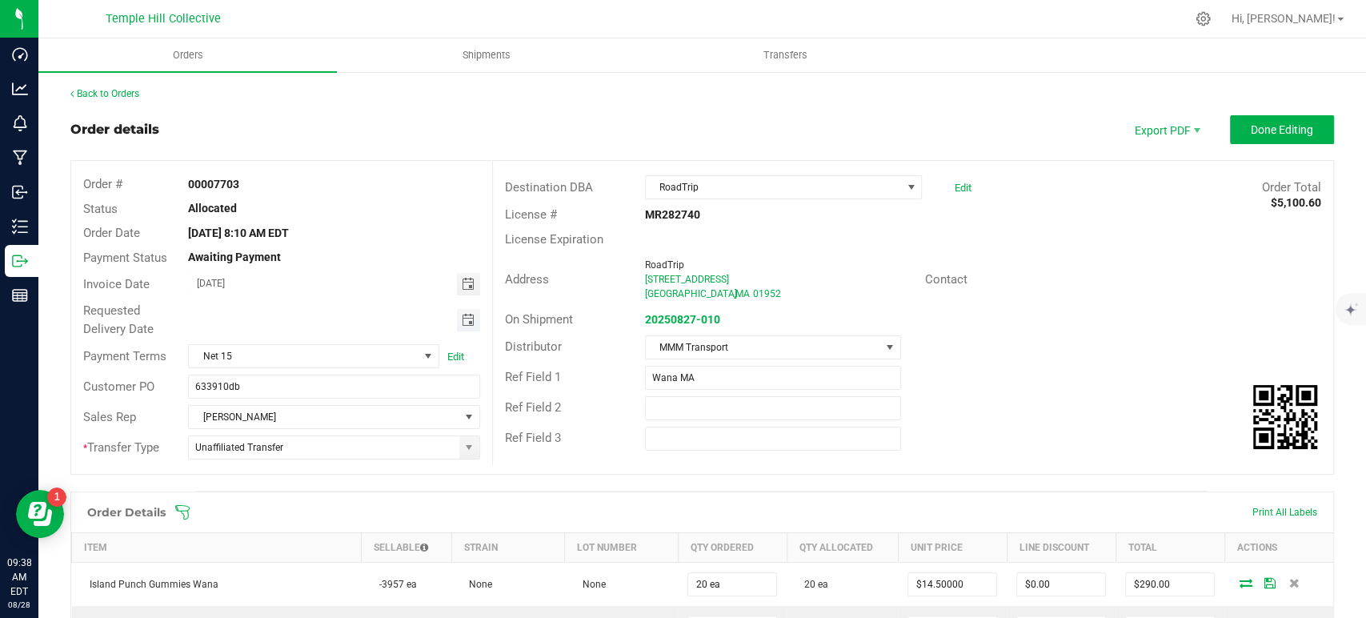
click at [461, 316] on span "Toggle calendar" at bounding box center [467, 320] width 13 height 13
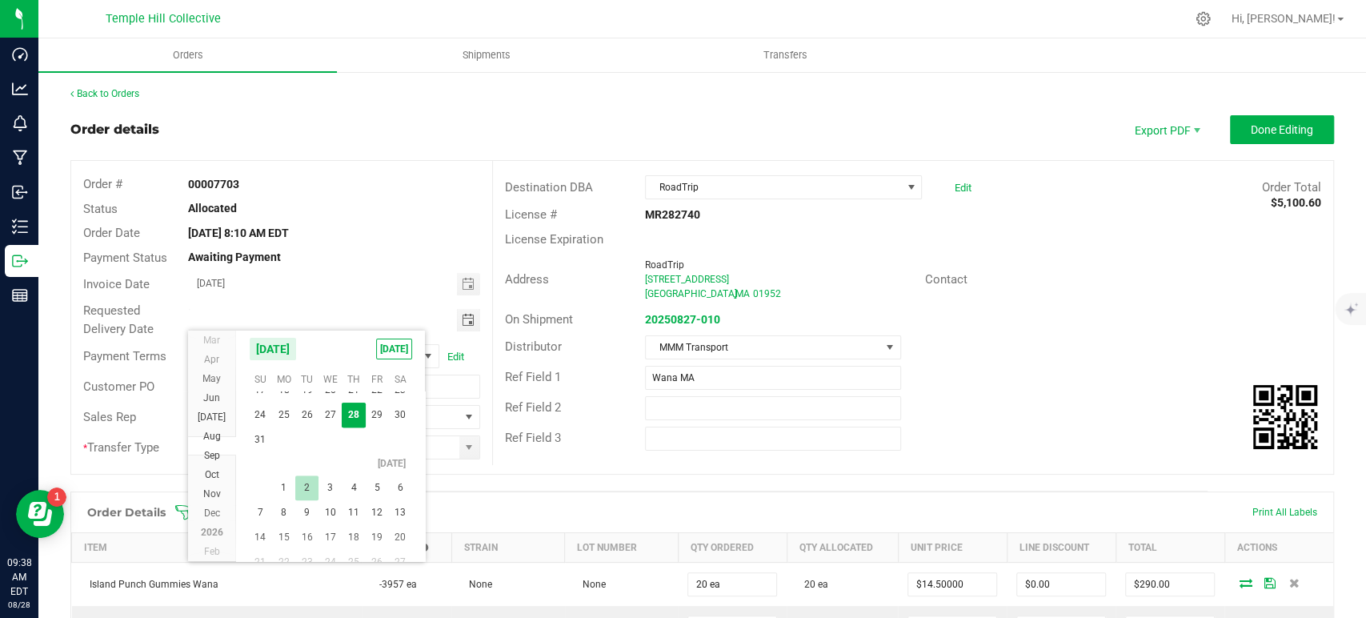
click at [306, 482] on span "2" at bounding box center [306, 487] width 23 height 25
type input "09/02/2025"
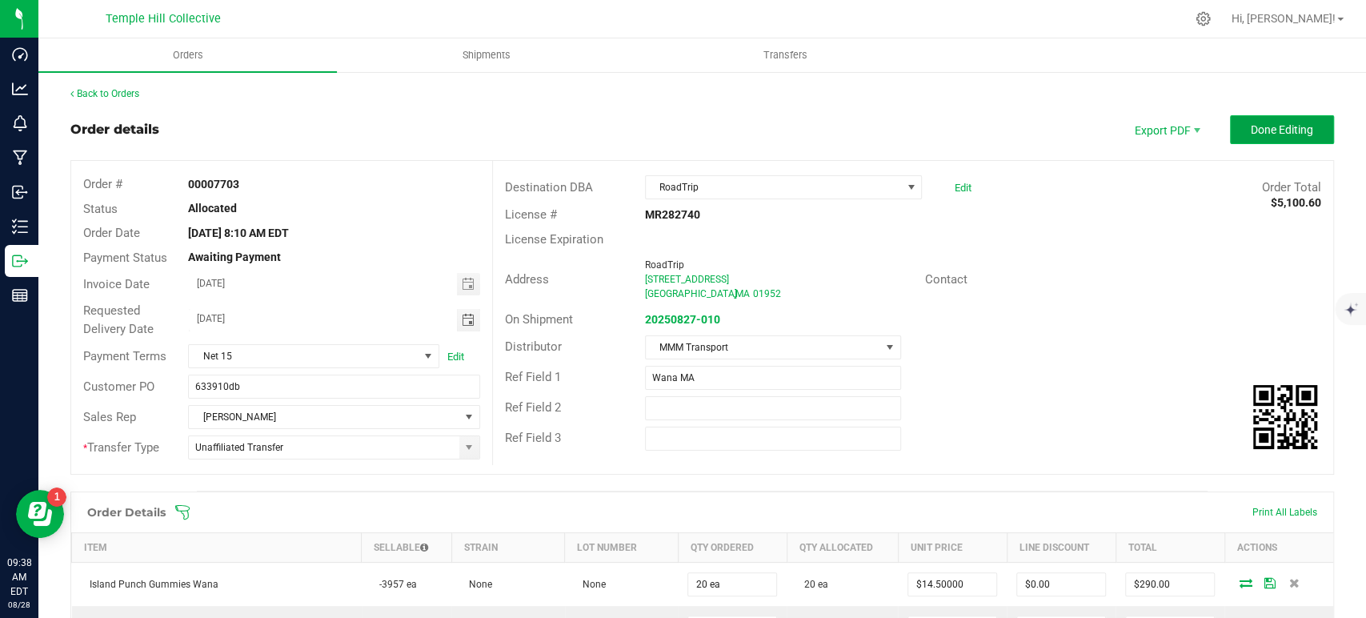
click at [1251, 132] on span "Done Editing" at bounding box center [1282, 129] width 62 height 13
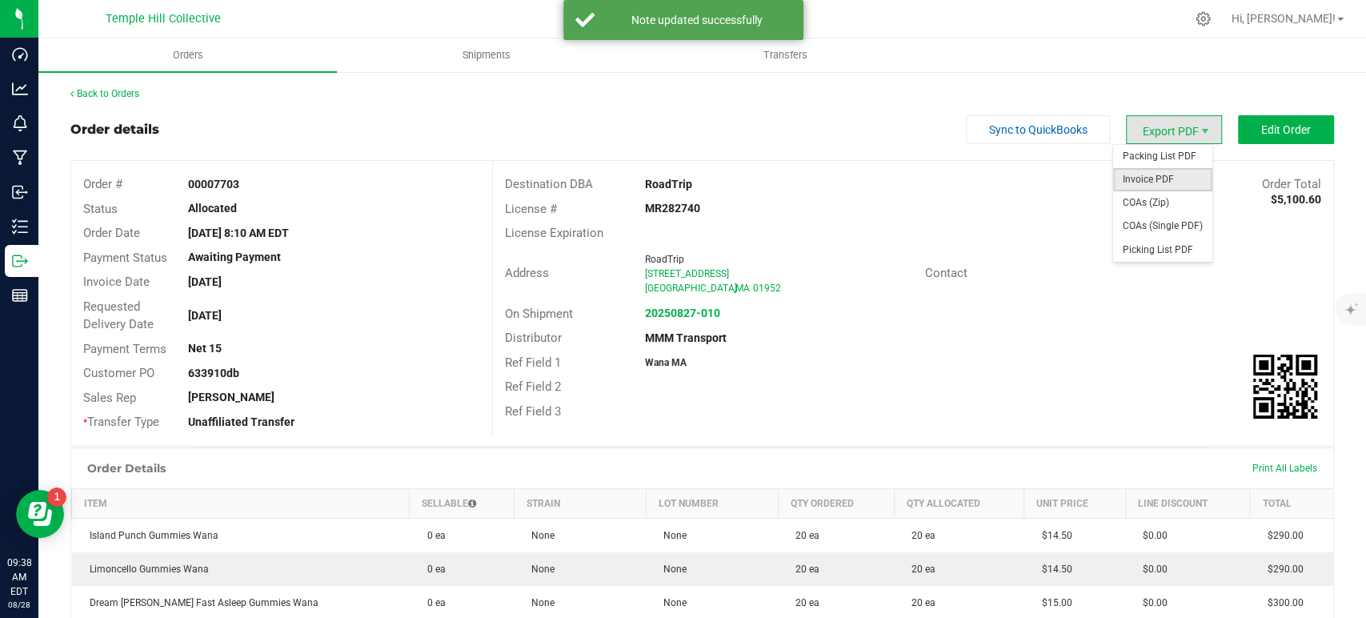
click at [1154, 178] on span "Invoice PDF" at bounding box center [1162, 179] width 99 height 23
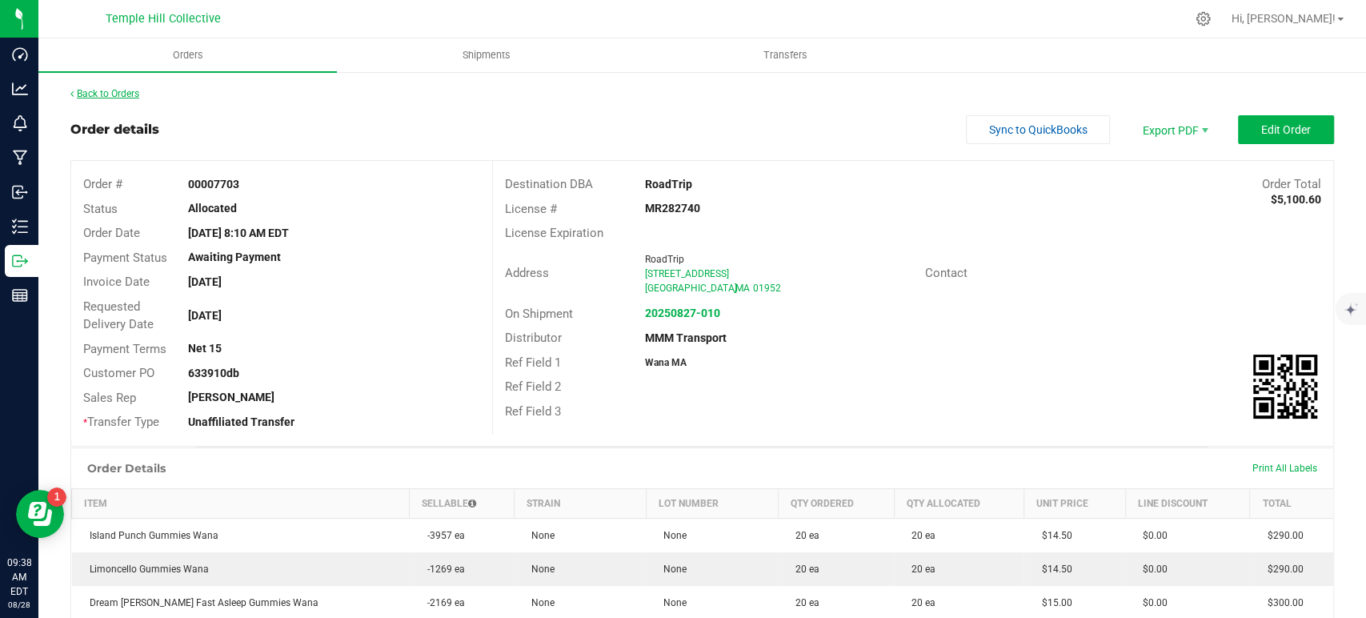
click at [122, 89] on link "Back to Orders" at bounding box center [104, 93] width 69 height 11
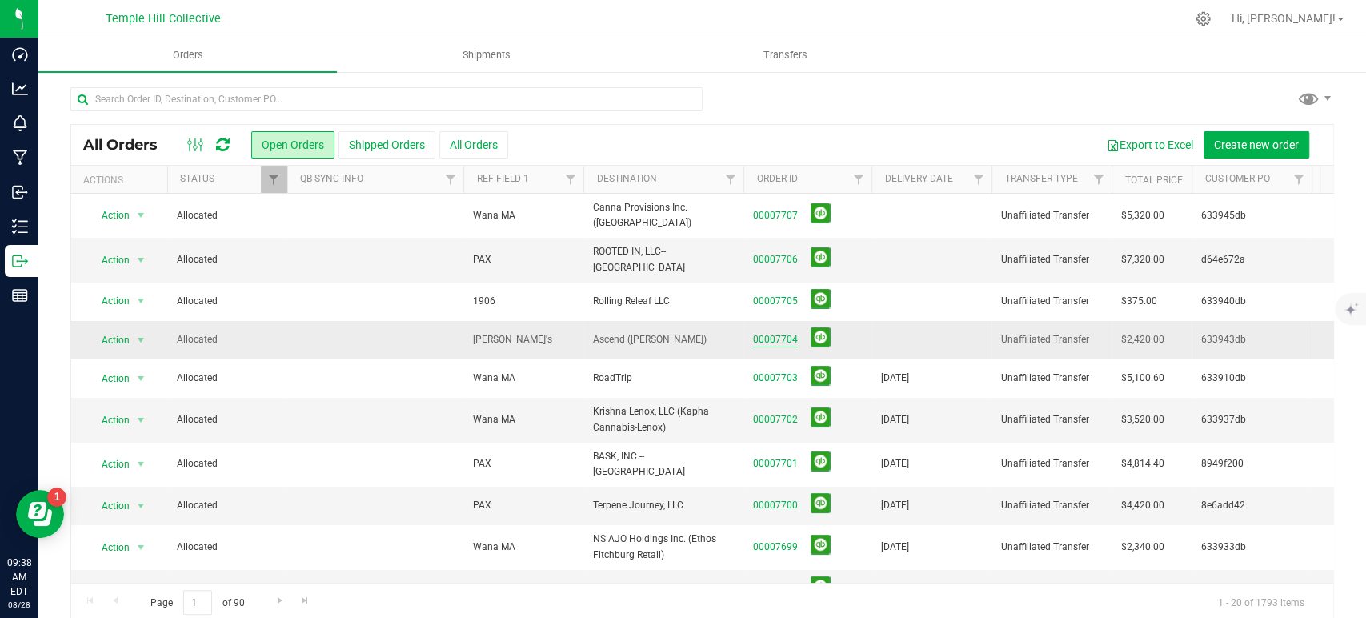
click at [778, 332] on link "00007704" at bounding box center [775, 339] width 45 height 15
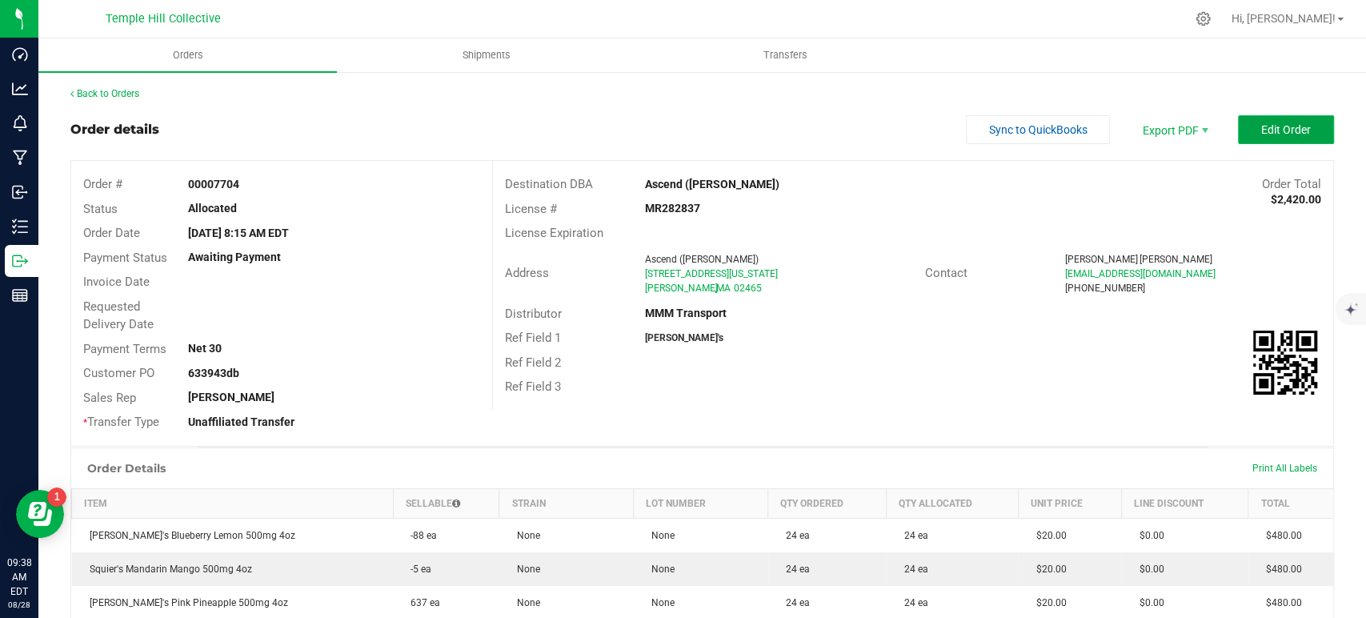
click at [1264, 129] on span "Edit Order" at bounding box center [1286, 129] width 50 height 13
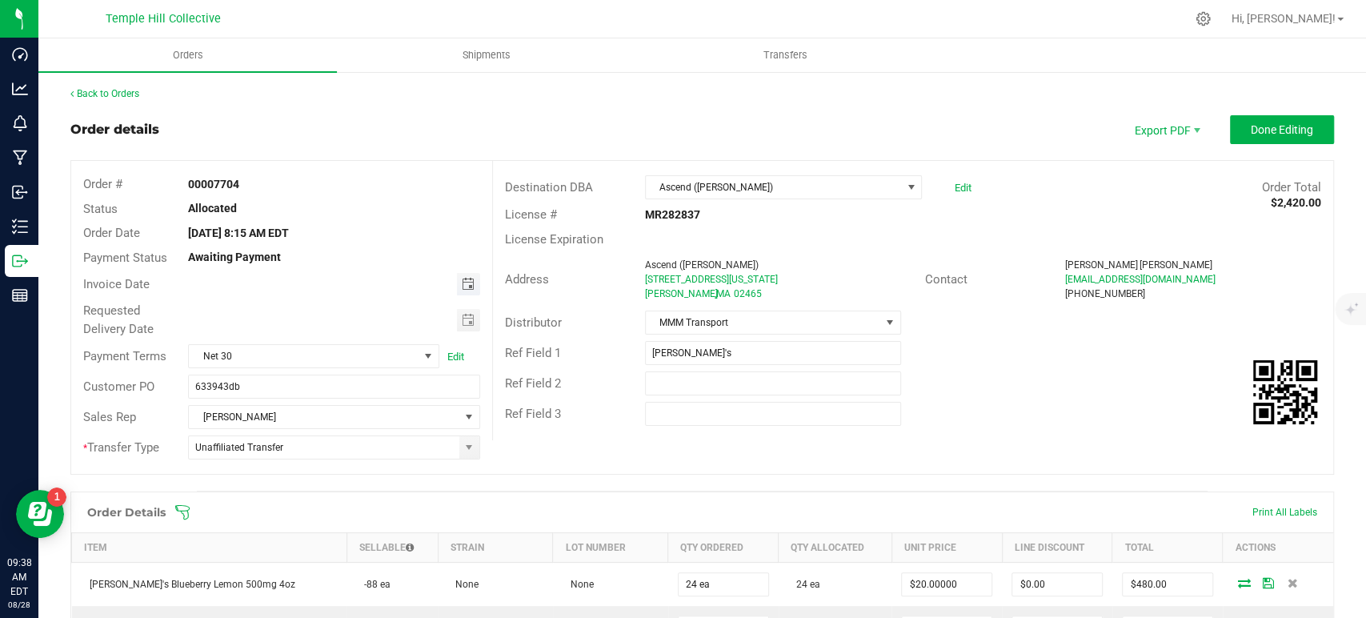
click at [461, 281] on span "Toggle calendar" at bounding box center [467, 284] width 13 height 13
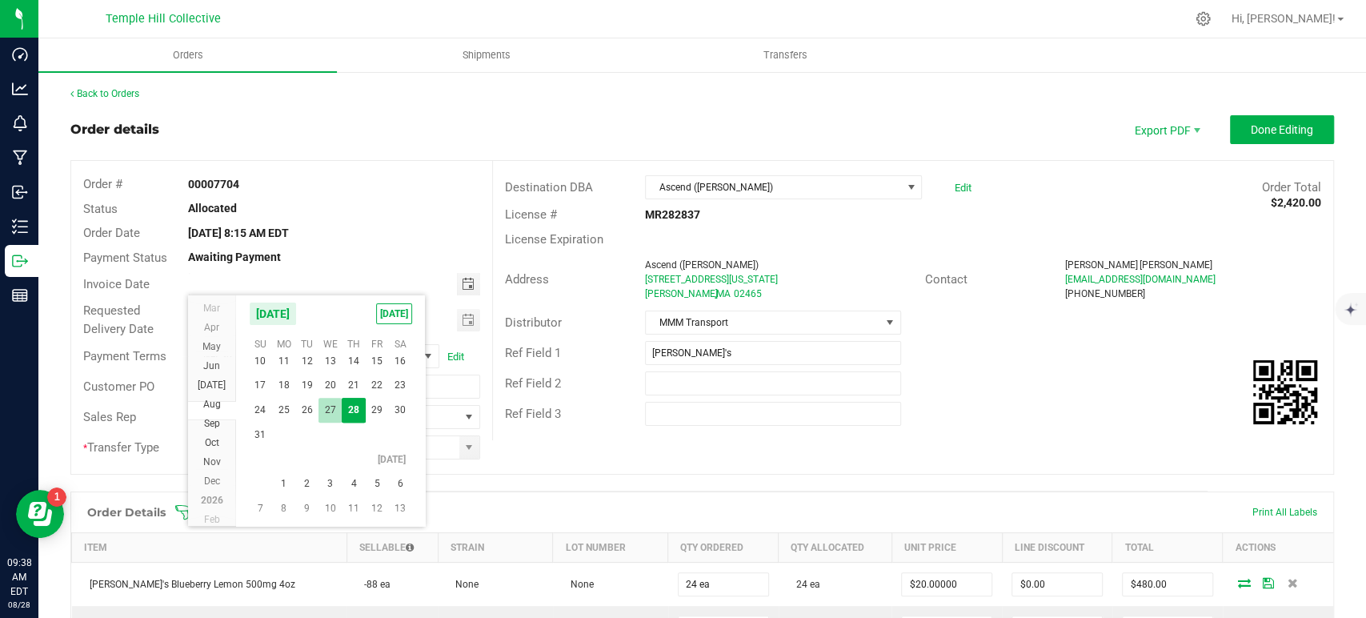
scroll to position [28958, 0]
click at [311, 459] on span "2" at bounding box center [306, 452] width 23 height 25
type input "09/02/2025"
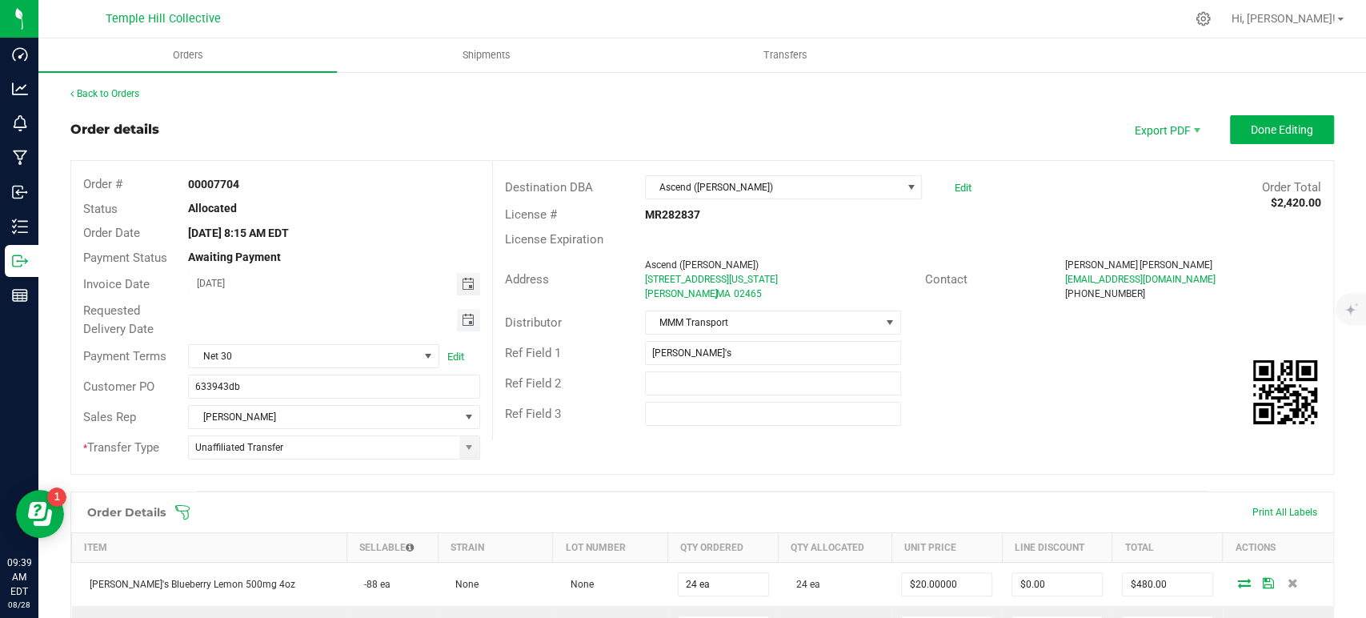
click at [466, 325] on span "Toggle calendar" at bounding box center [467, 320] width 13 height 13
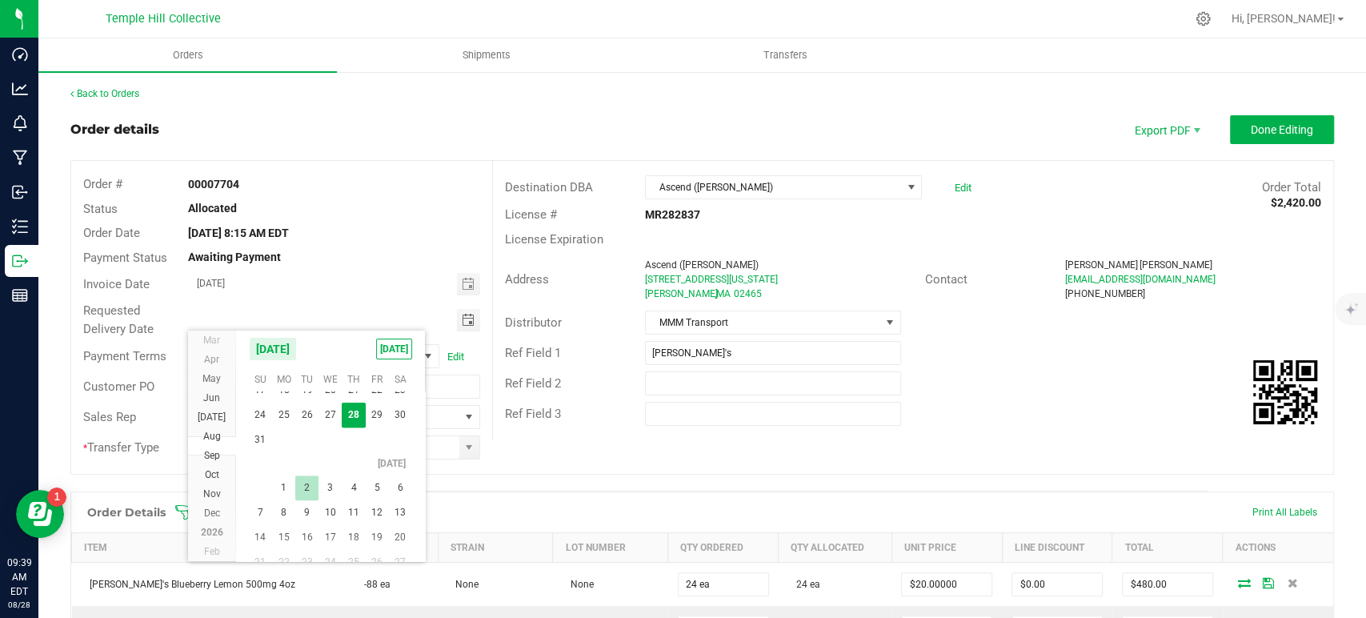
click at [311, 487] on span "2" at bounding box center [306, 487] width 23 height 25
type input "09/02/2025"
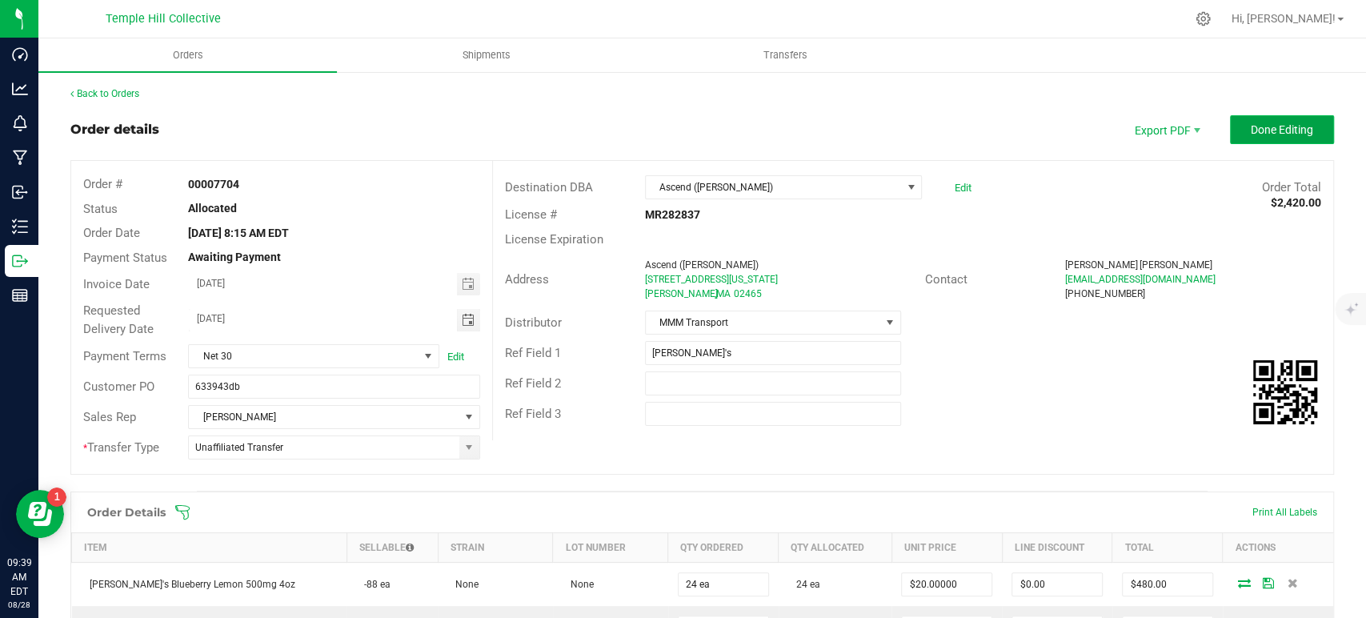
click at [1293, 138] on button "Done Editing" at bounding box center [1282, 129] width 104 height 29
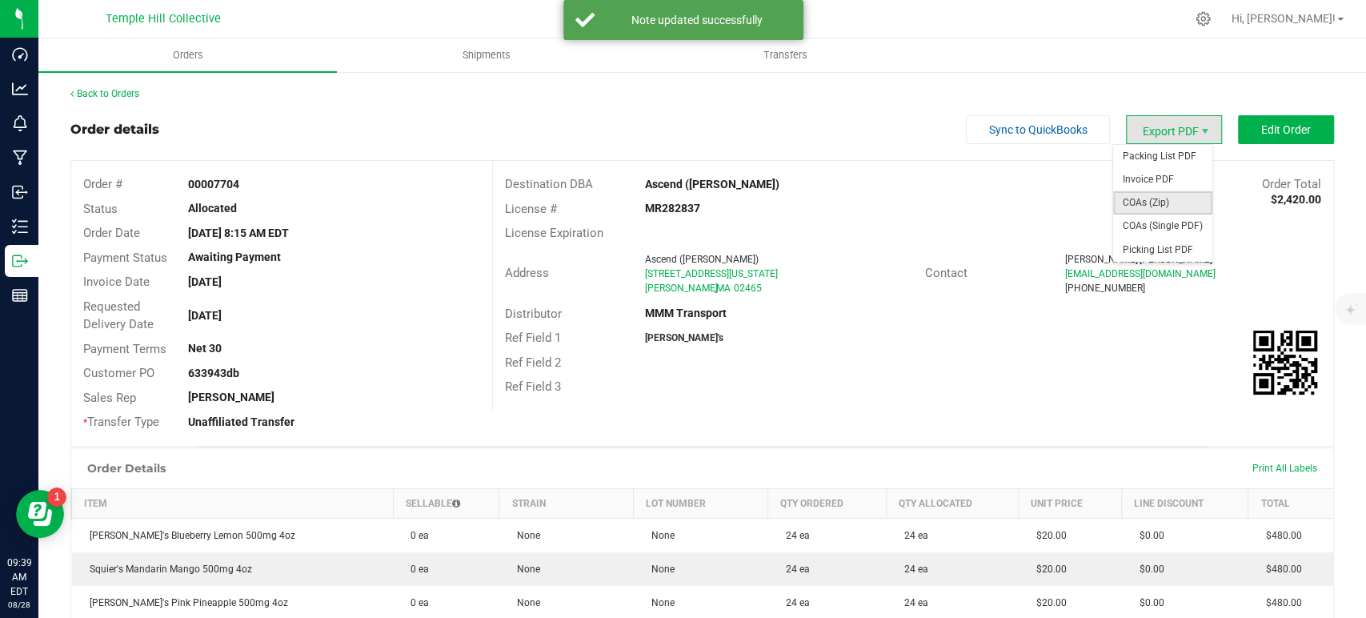
click at [1158, 193] on span "COAs (Zip)" at bounding box center [1162, 202] width 99 height 23
click at [1166, 183] on span "Invoice PDF" at bounding box center [1162, 179] width 99 height 23
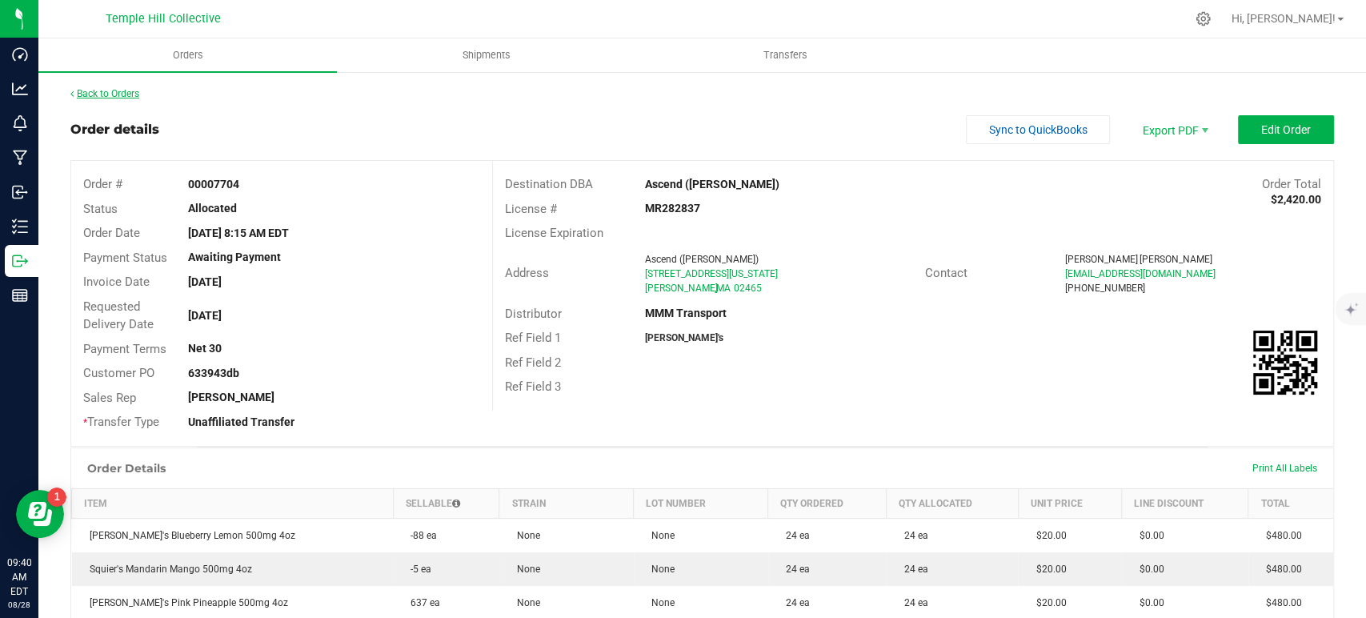
click at [134, 96] on link "Back to Orders" at bounding box center [104, 93] width 69 height 11
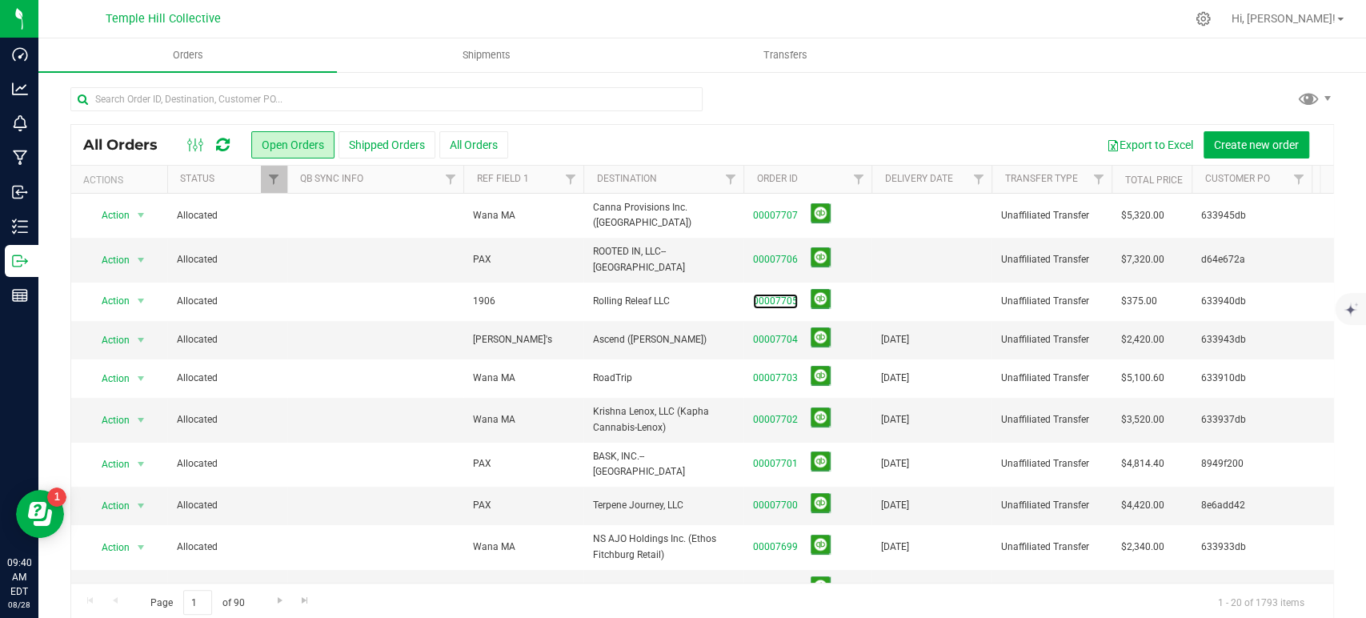
drag, startPoint x: 767, startPoint y: 291, endPoint x: 803, endPoint y: 291, distance: 36.0
click at [767, 294] on link "00007705" at bounding box center [775, 301] width 45 height 15
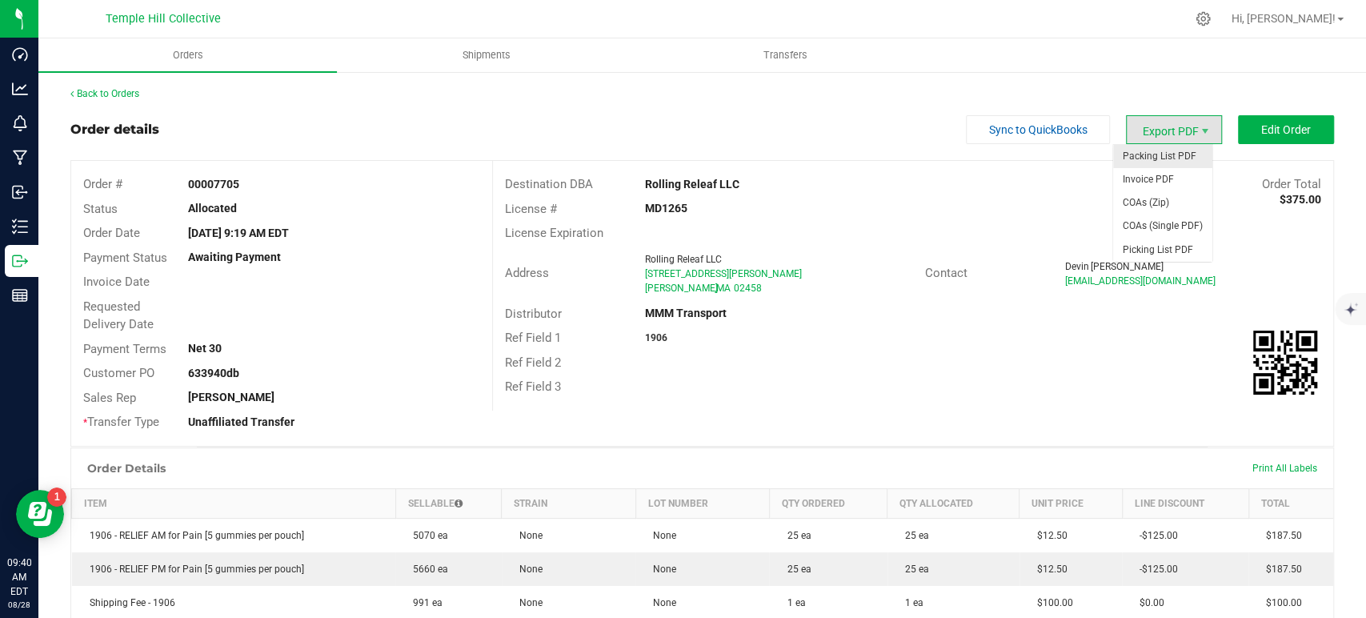
drag, startPoint x: 1136, startPoint y: 131, endPoint x: 1138, endPoint y: 158, distance: 27.3
click at [1136, 131] on span "Export PDF" at bounding box center [1174, 129] width 96 height 29
click at [1141, 208] on span "COAs (Zip)" at bounding box center [1162, 202] width 99 height 23
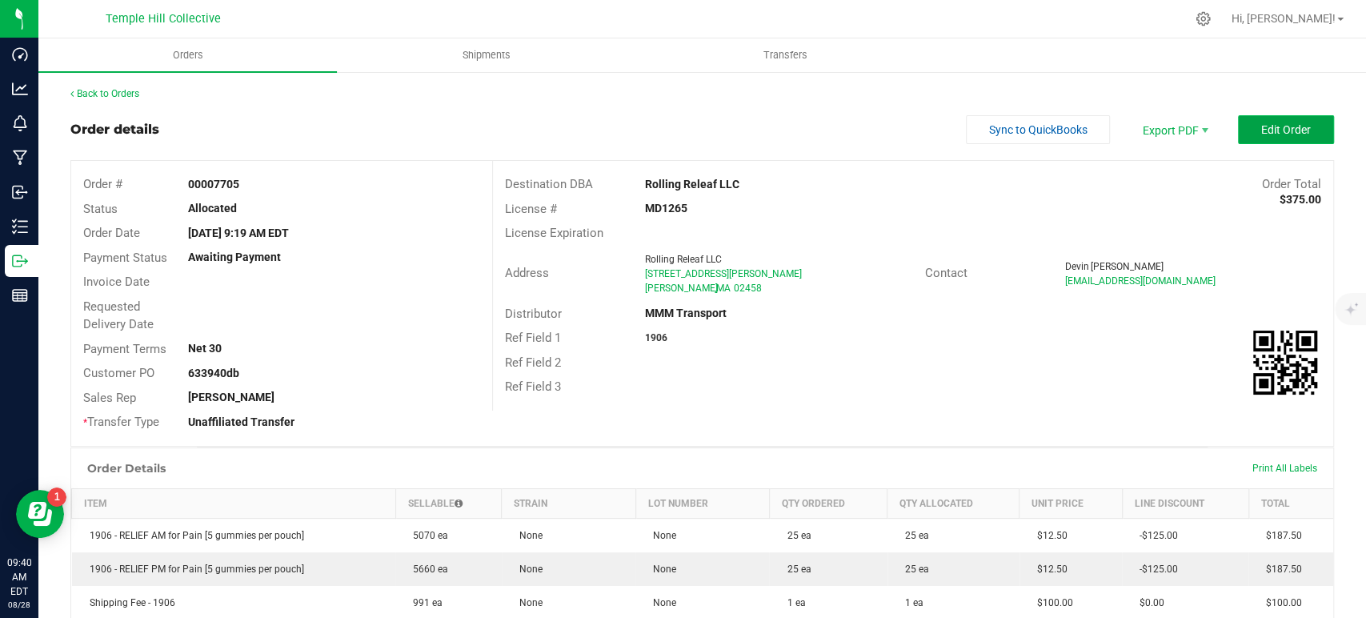
click at [1241, 133] on button "Edit Order" at bounding box center [1286, 129] width 96 height 29
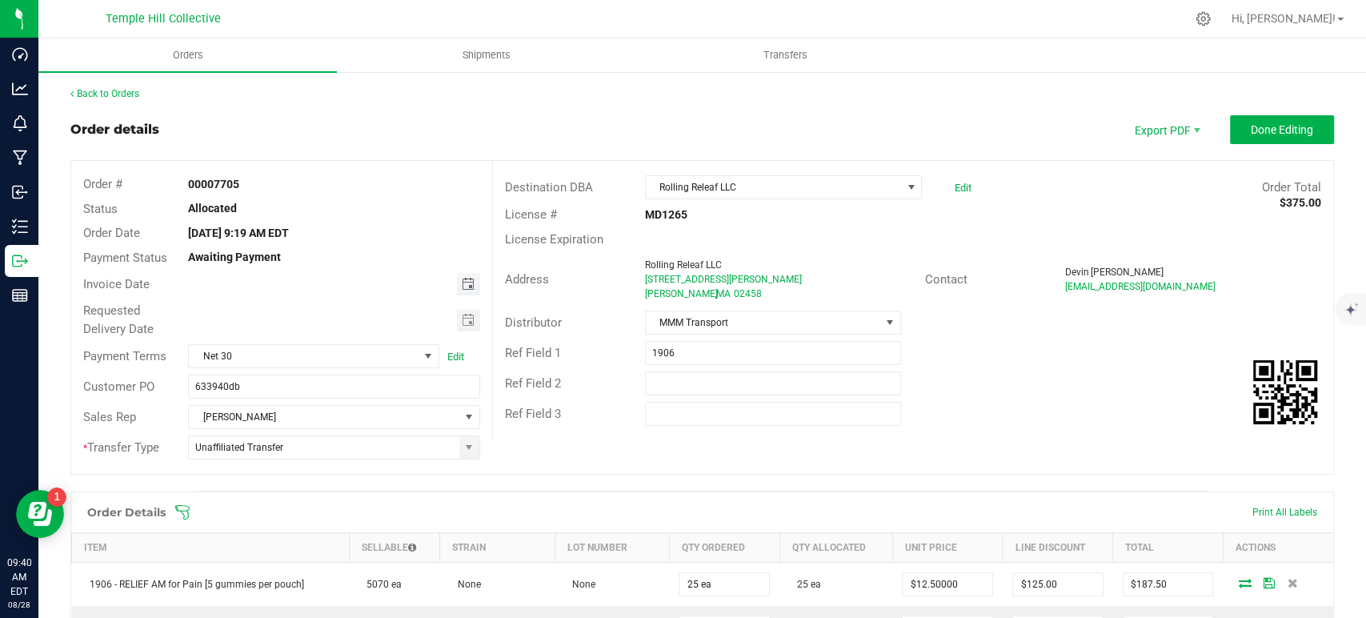
click at [461, 285] on span "Toggle calendar" at bounding box center [467, 284] width 13 height 13
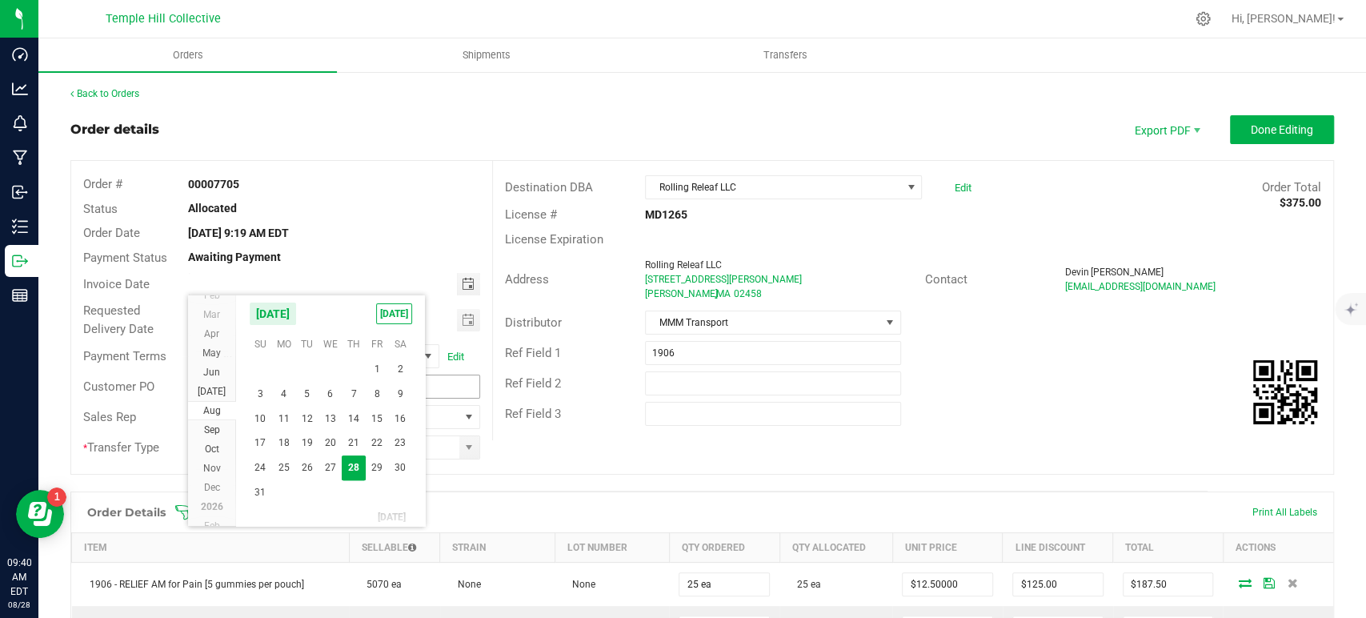
drag, startPoint x: 370, startPoint y: 468, endPoint x: 394, endPoint y: 389, distance: 82.8
click at [370, 469] on span "29" at bounding box center [377, 467] width 23 height 25
type input "08/29/2025"
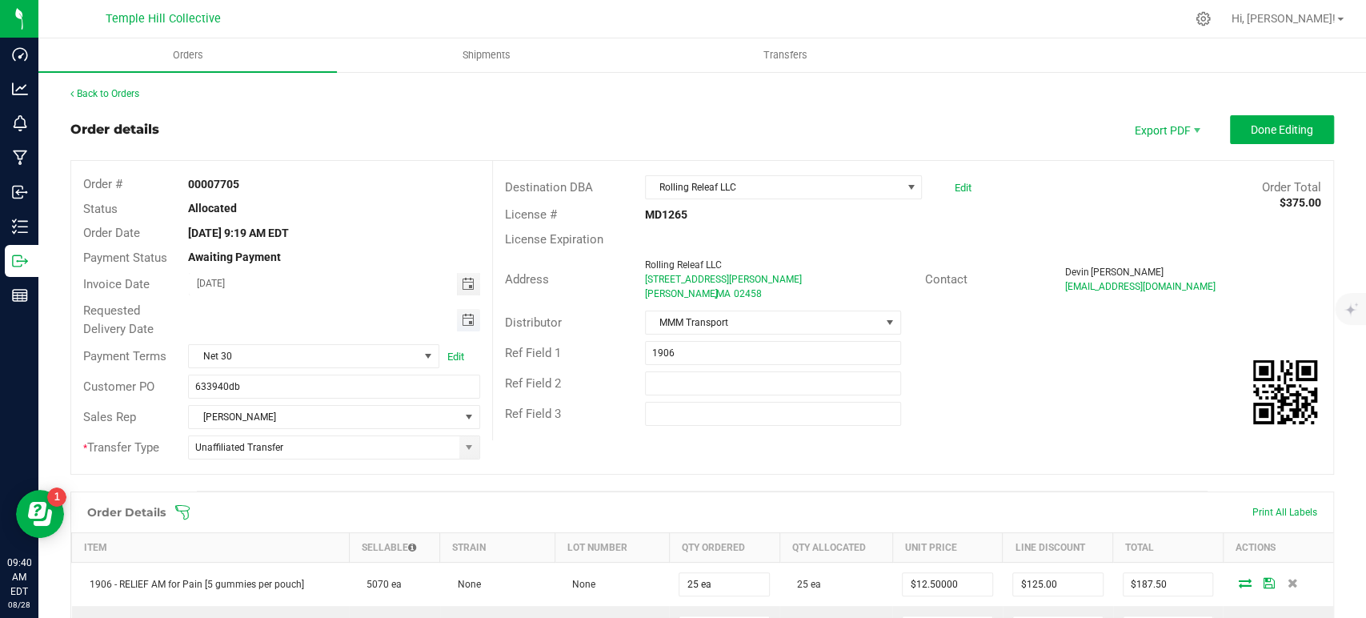
click at [467, 315] on span "Toggle calendar" at bounding box center [467, 320] width 13 height 13
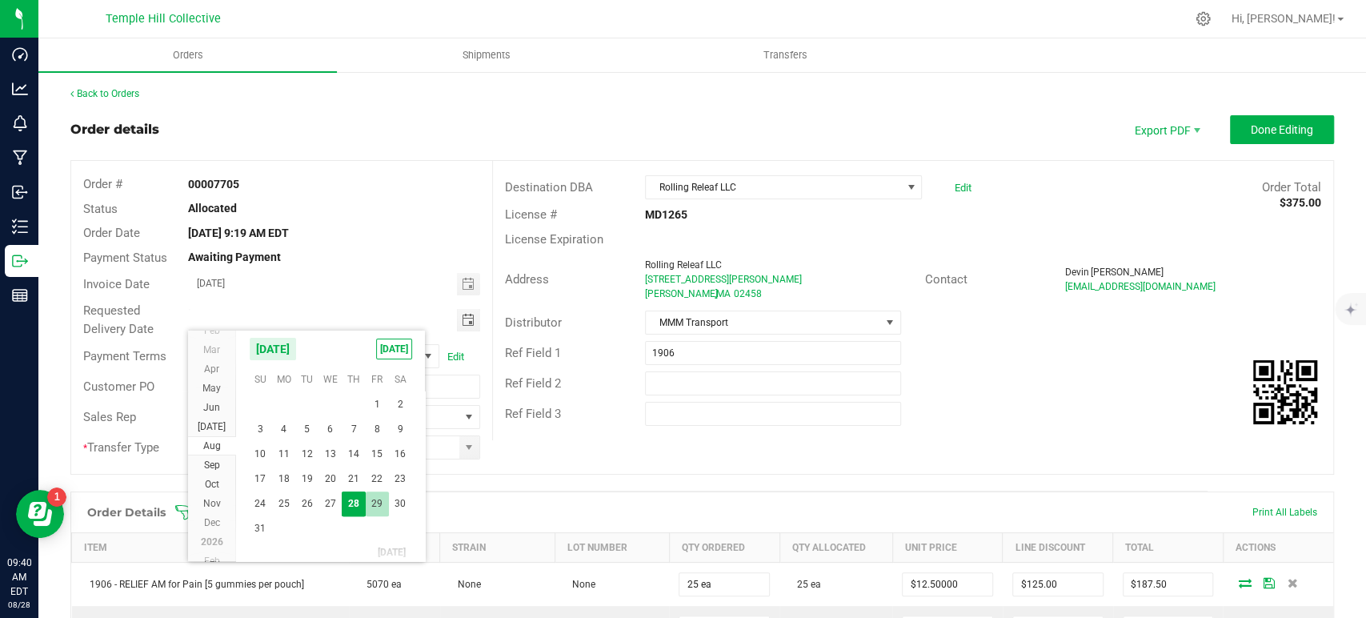
click at [377, 507] on span "29" at bounding box center [377, 503] width 23 height 25
type input "08/29/2025"
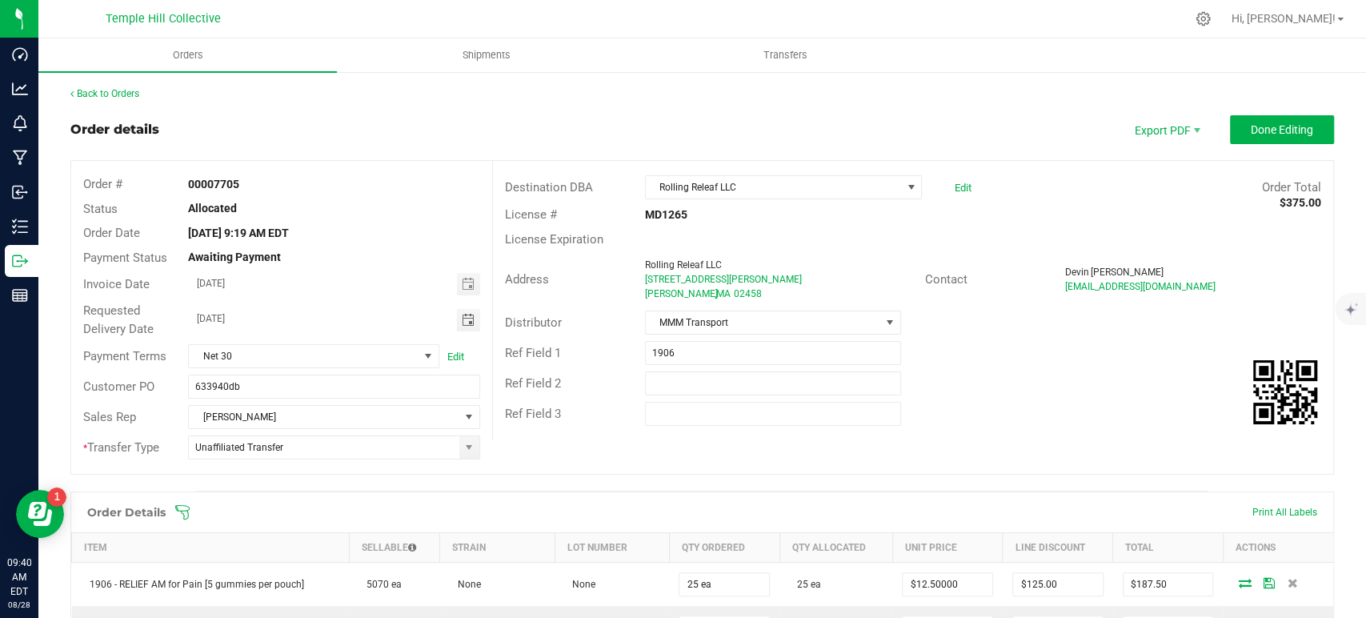
click at [1252, 144] on outbound-order-header "Order details Export PDF Done Editing Order # 00007705 Status Allocated Order D…" at bounding box center [702, 302] width 1264 height 375
click at [1266, 126] on span "Done Editing" at bounding box center [1282, 129] width 62 height 13
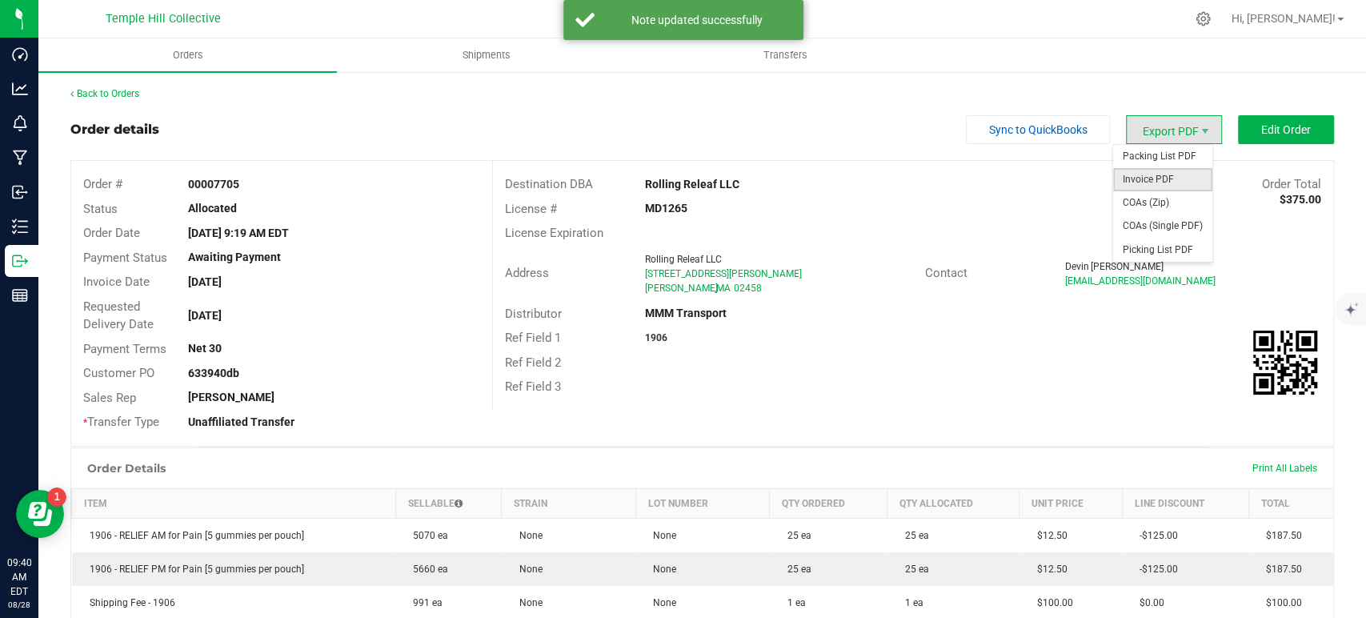
click at [1173, 184] on span "Invoice PDF" at bounding box center [1162, 179] width 99 height 23
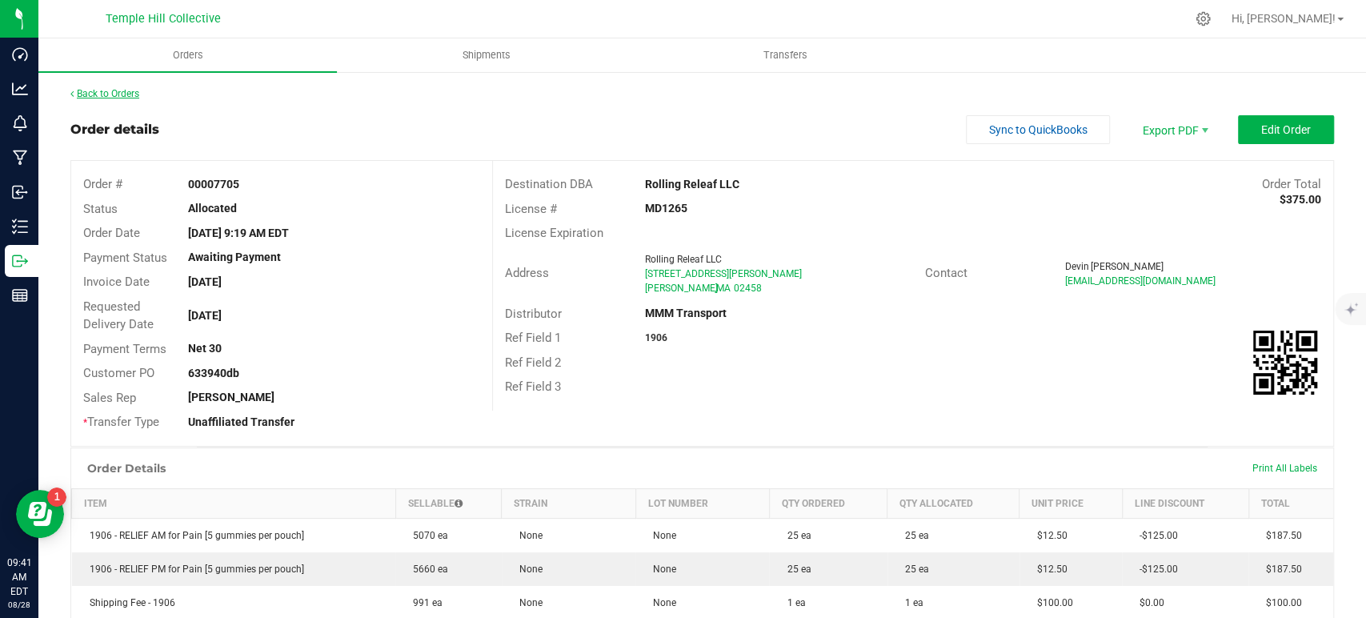
click at [120, 97] on link "Back to Orders" at bounding box center [104, 93] width 69 height 11
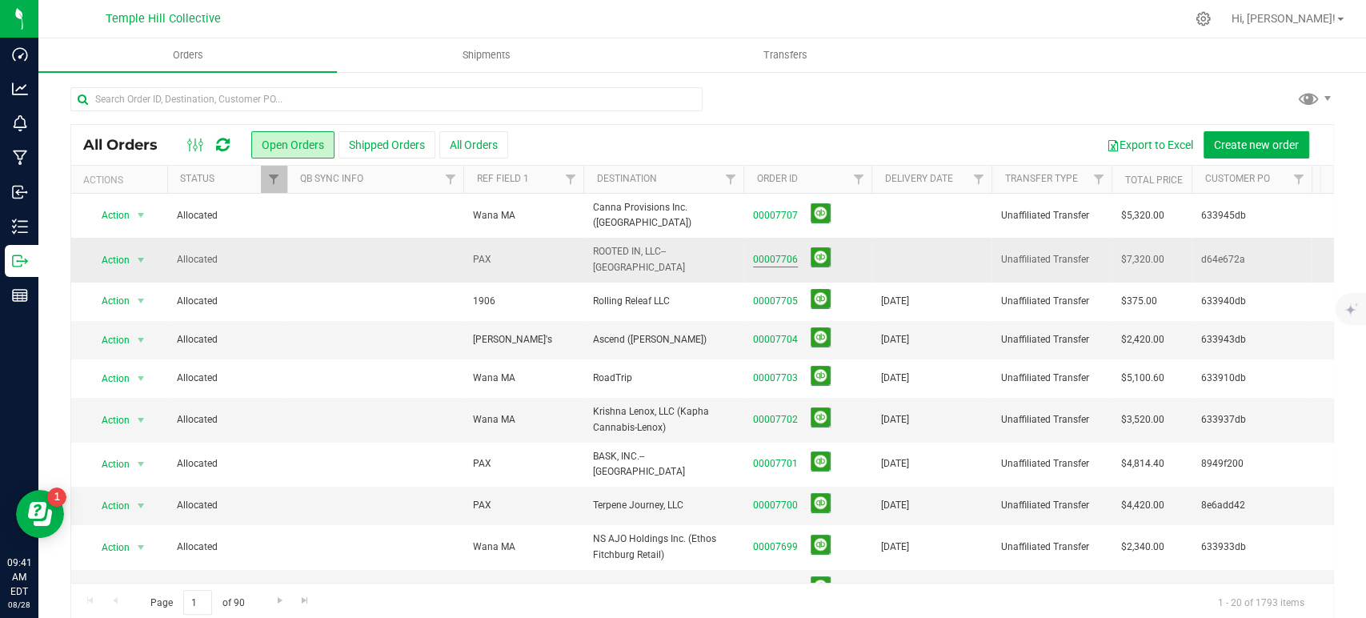
click at [763, 252] on link "00007706" at bounding box center [775, 259] width 45 height 15
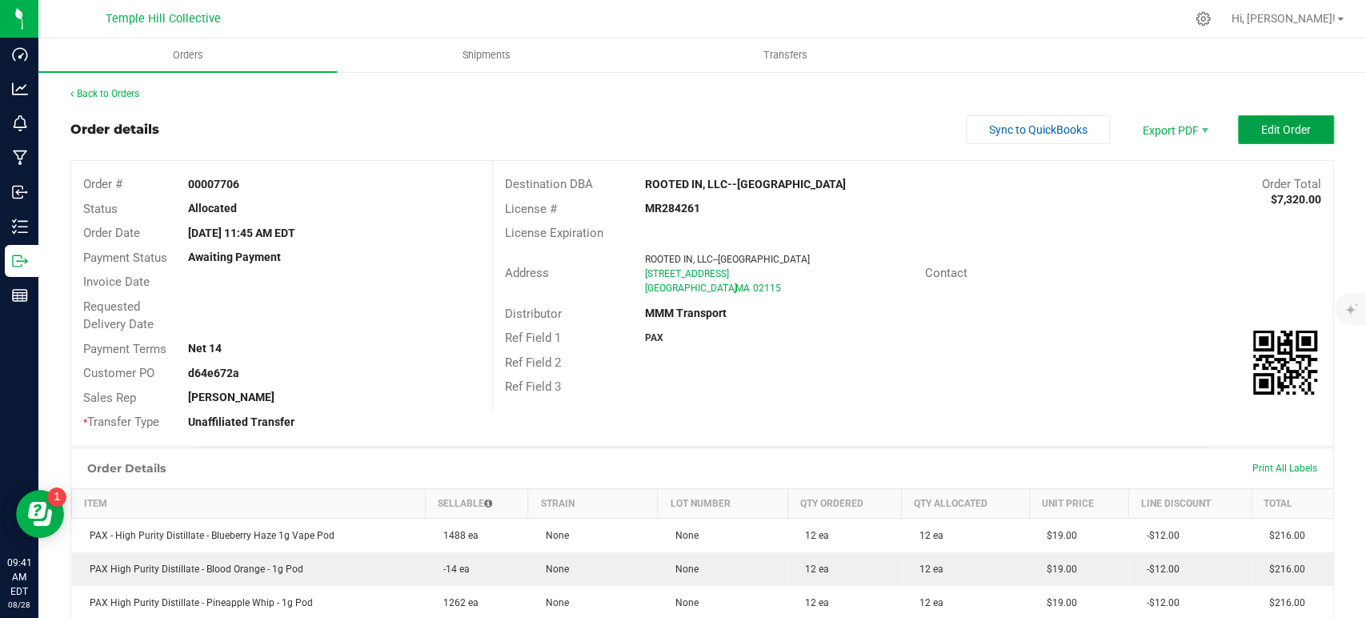
click at [1266, 134] on span "Edit Order" at bounding box center [1286, 129] width 50 height 13
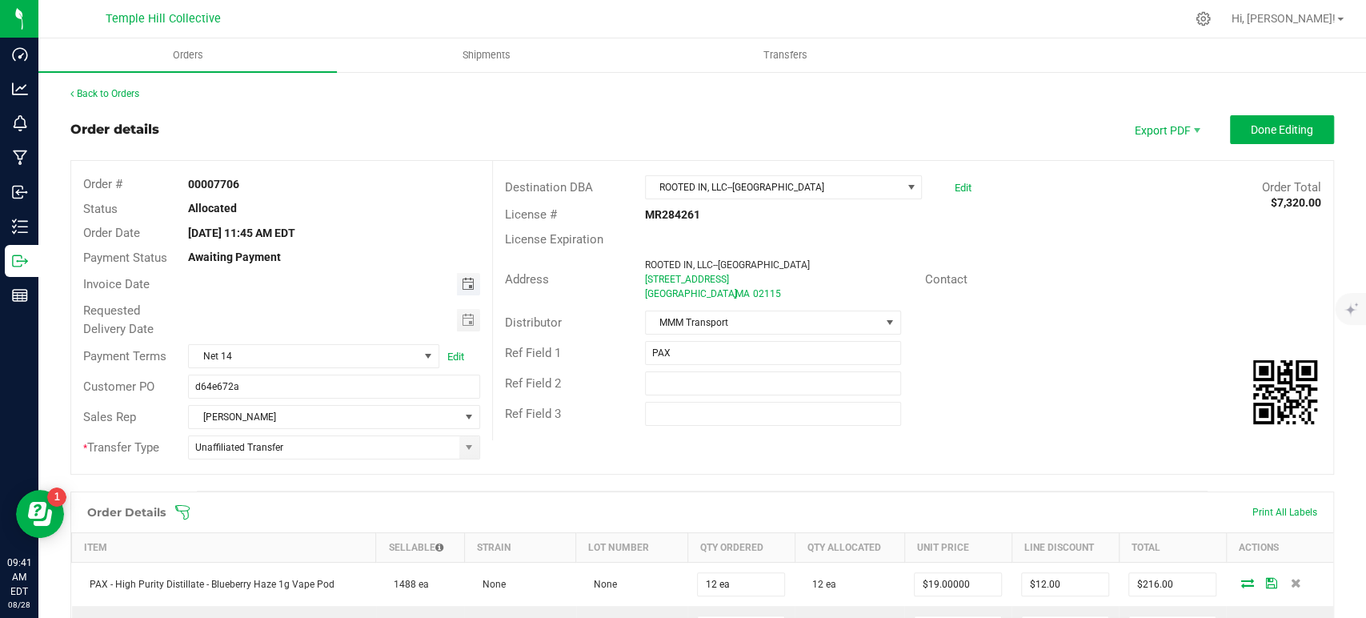
click at [461, 280] on span "Toggle calendar" at bounding box center [467, 284] width 13 height 13
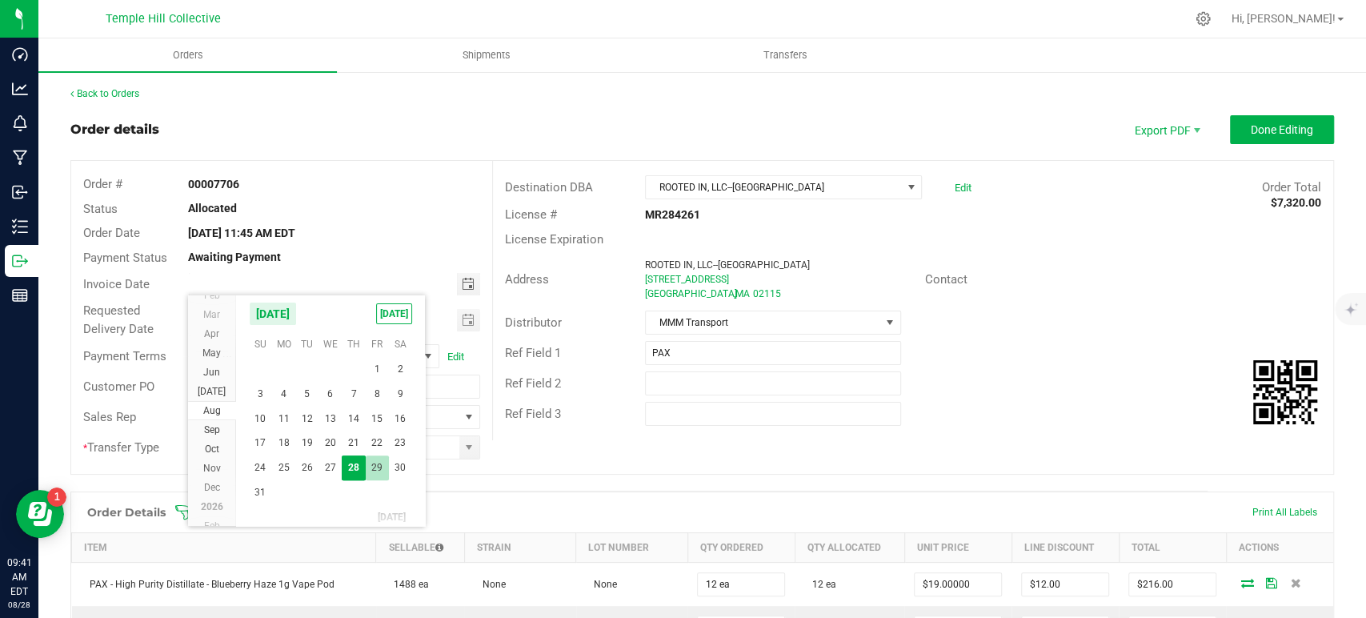
click at [375, 472] on span "29" at bounding box center [377, 467] width 23 height 25
type input "08/29/2025"
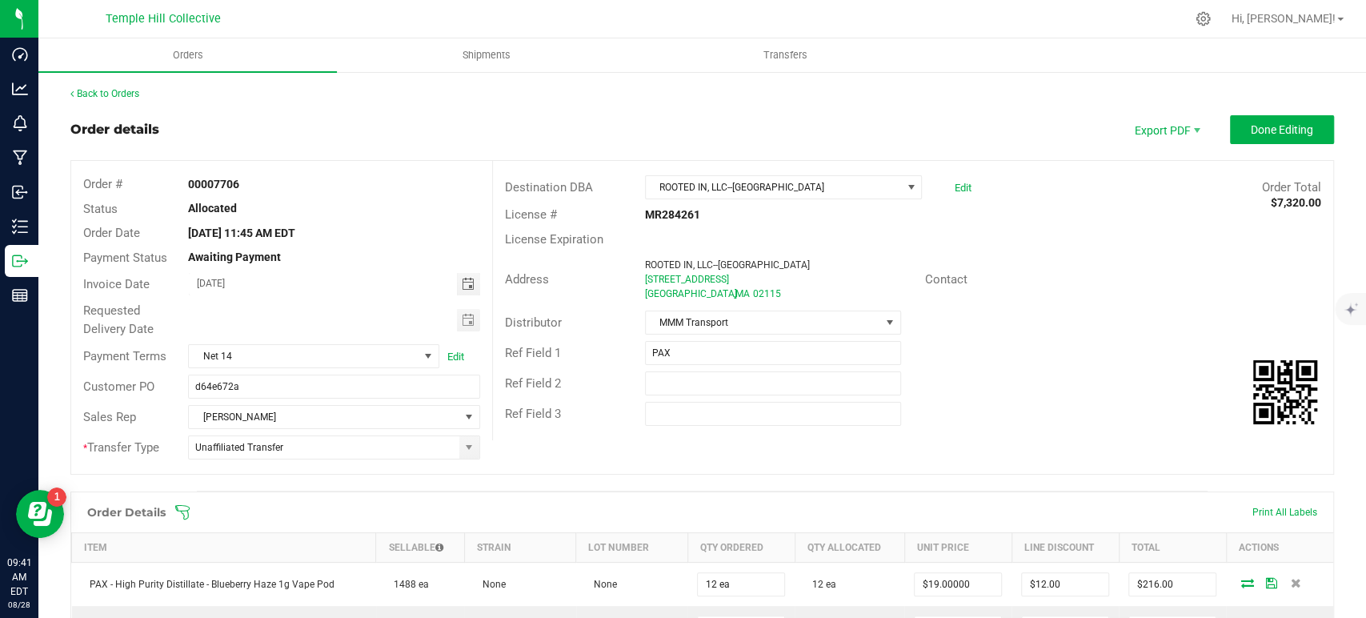
click at [465, 322] on span "Toggle calendar" at bounding box center [467, 320] width 13 height 13
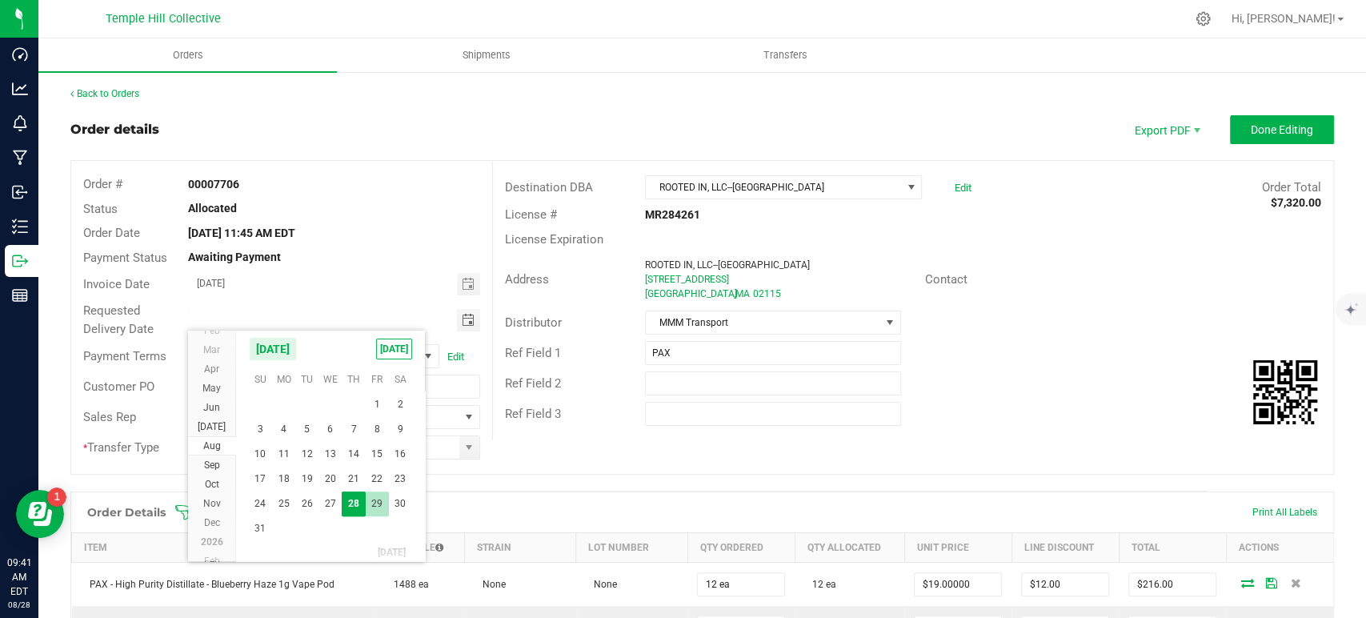
click at [379, 506] on span "29" at bounding box center [377, 503] width 23 height 25
type input "08/29/2025"
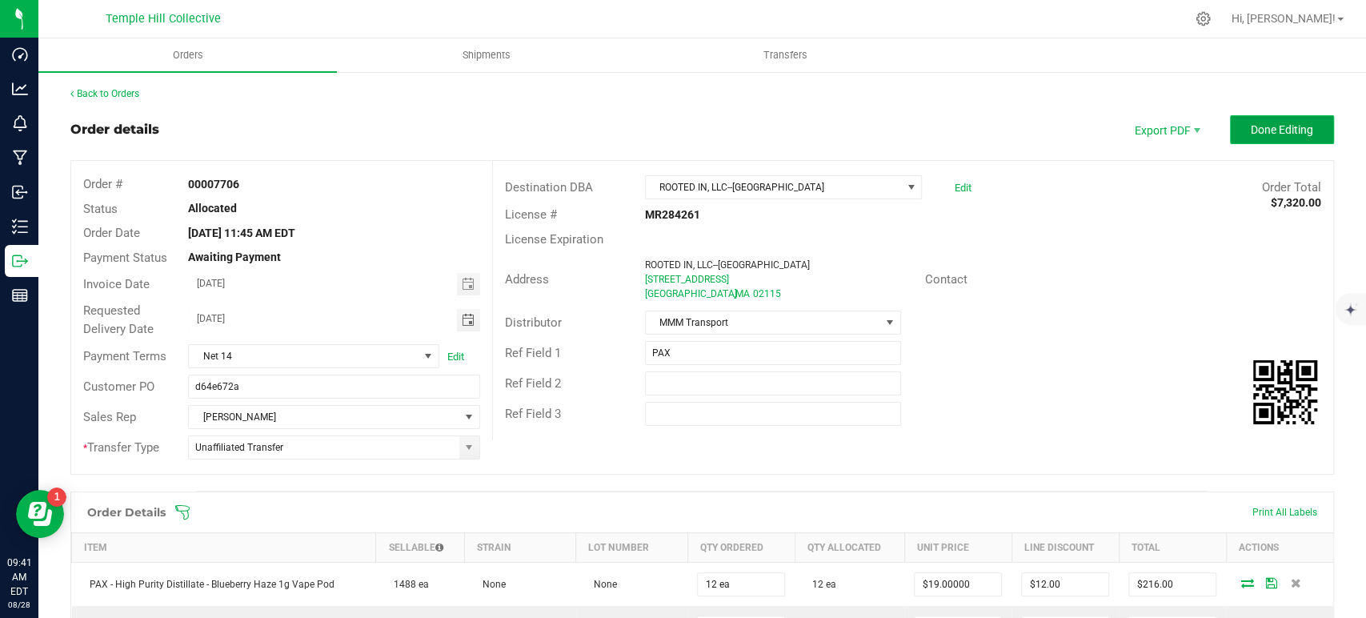
click at [1268, 129] on span "Done Editing" at bounding box center [1282, 129] width 62 height 13
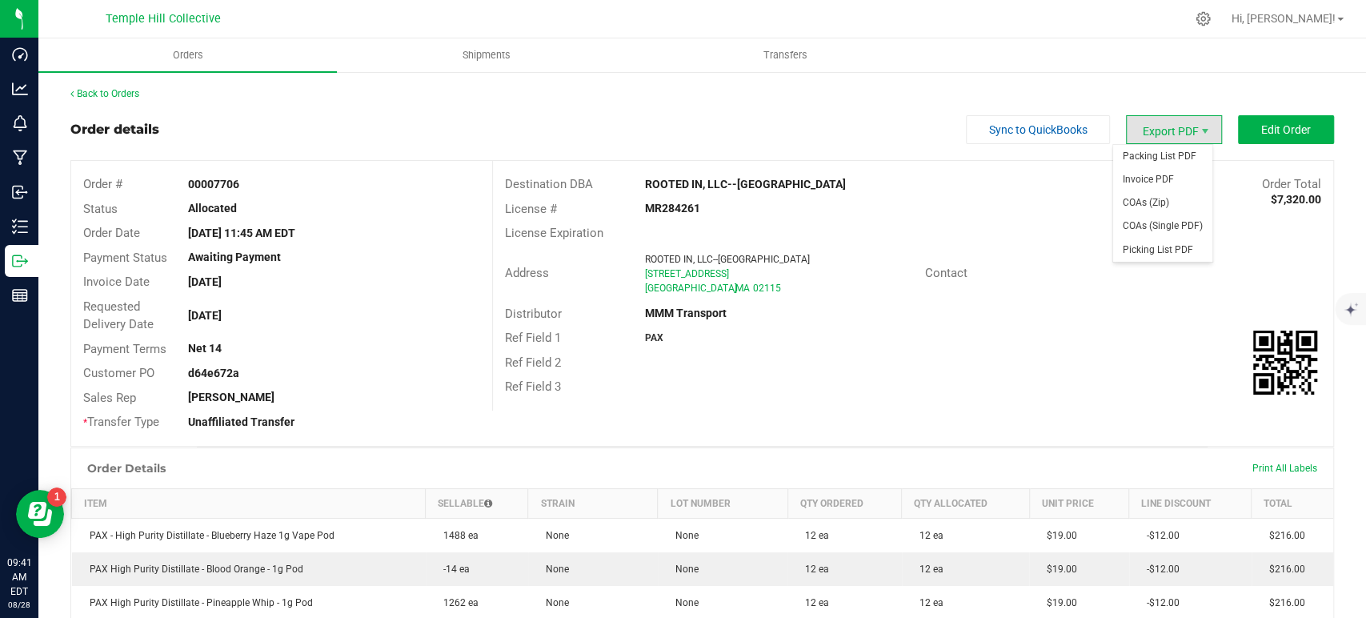
click at [1161, 126] on span "Export PDF" at bounding box center [1174, 129] width 96 height 29
click at [1138, 182] on span "Invoice PDF" at bounding box center [1162, 179] width 99 height 23
click at [125, 89] on link "Back to Orders" at bounding box center [104, 93] width 69 height 11
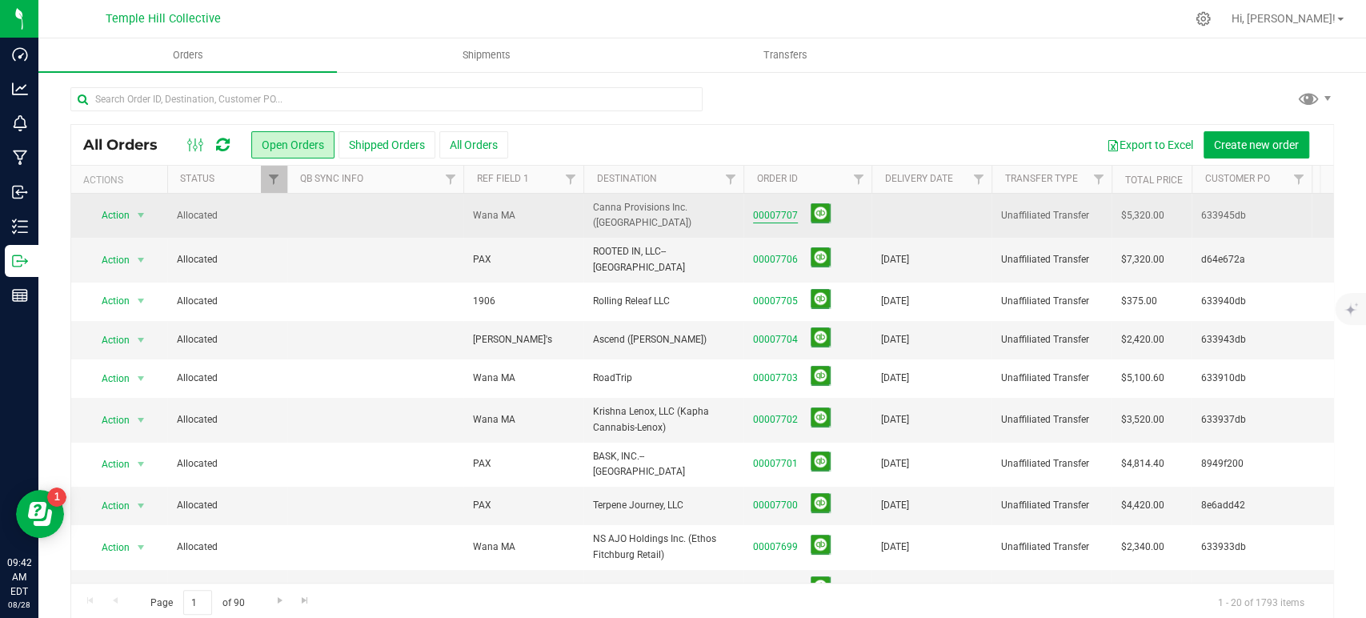
click at [784, 210] on link "00007707" at bounding box center [775, 215] width 45 height 15
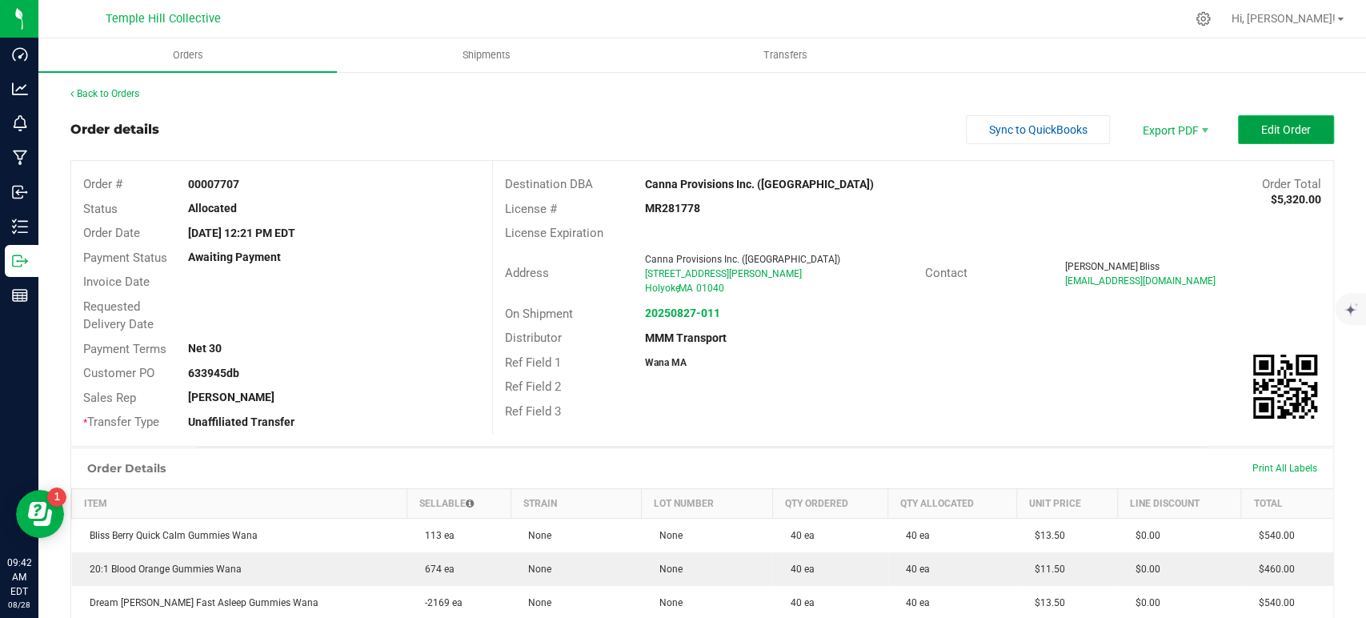
click at [1261, 134] on span "Edit Order" at bounding box center [1286, 129] width 50 height 13
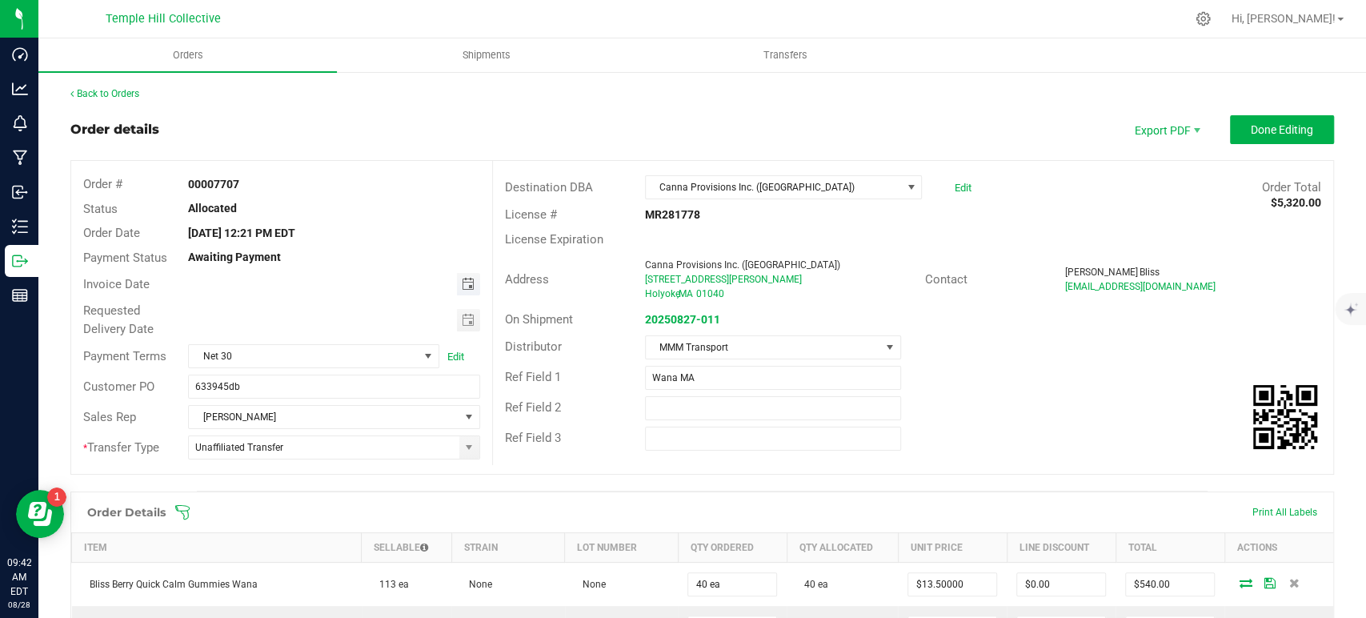
click at [461, 284] on span "Toggle calendar" at bounding box center [467, 284] width 13 height 13
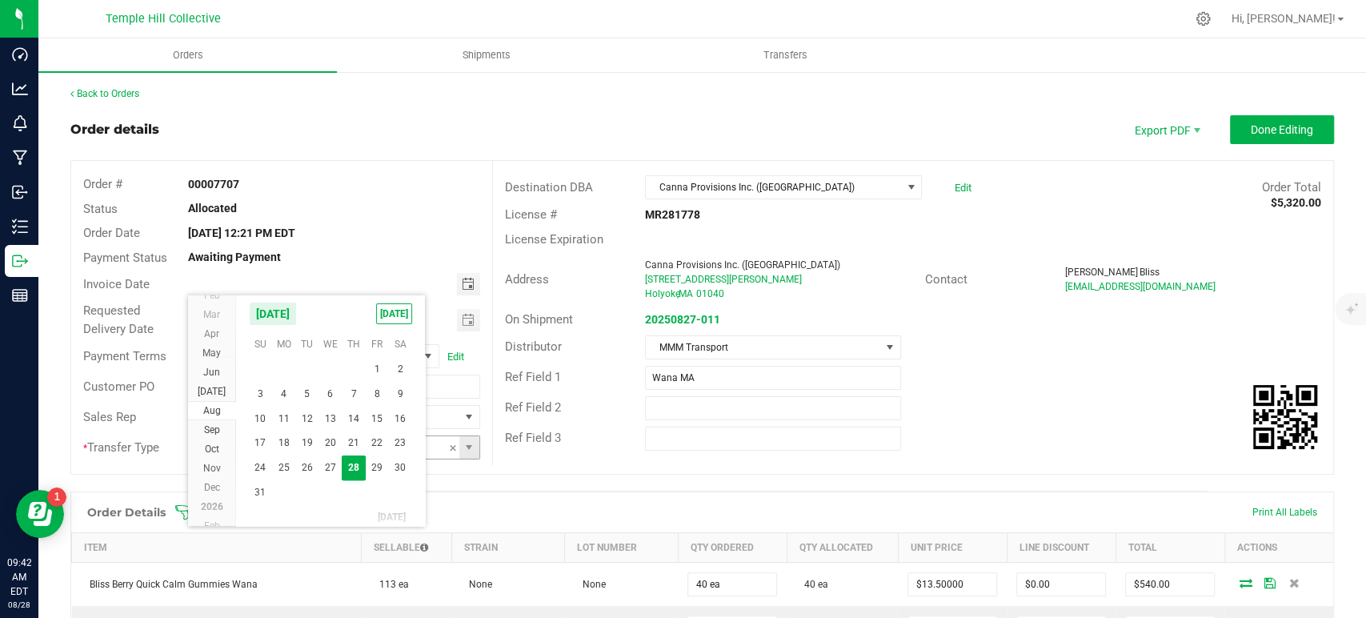
drag, startPoint x: 375, startPoint y: 470, endPoint x: 393, endPoint y: 440, distance: 34.9
click at [377, 470] on span "29" at bounding box center [377, 467] width 23 height 25
type input "08/29/2025"
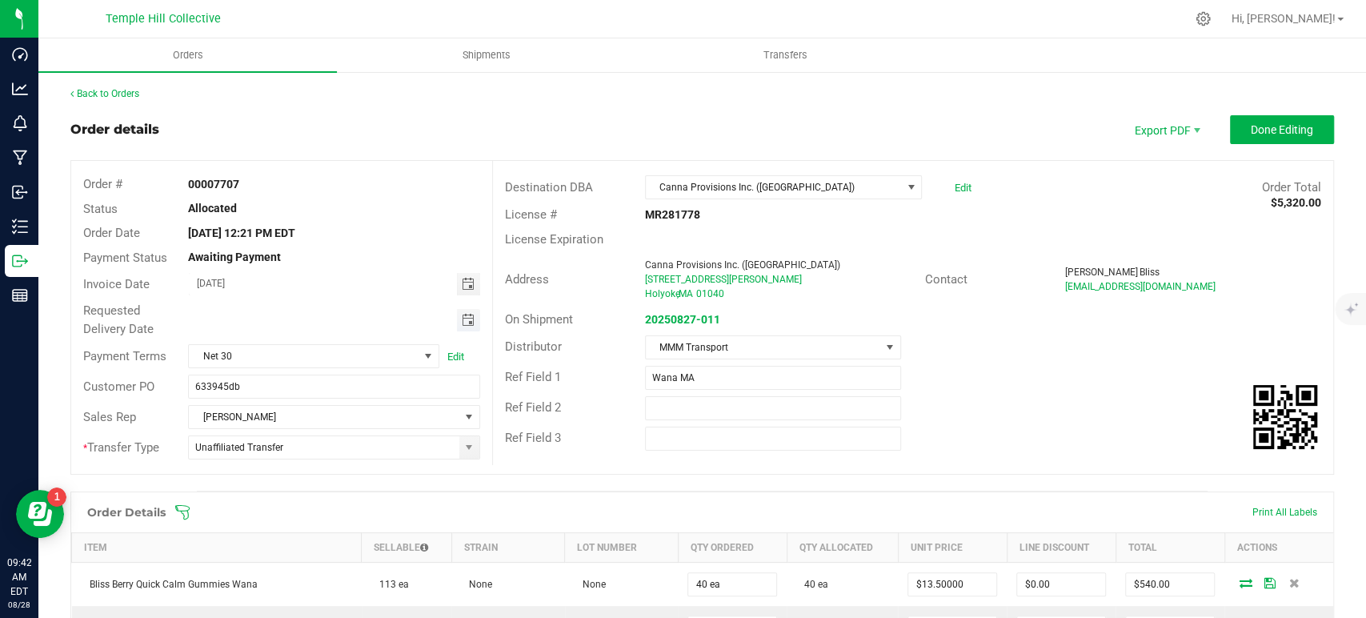
click at [461, 322] on span "Toggle calendar" at bounding box center [467, 320] width 13 height 13
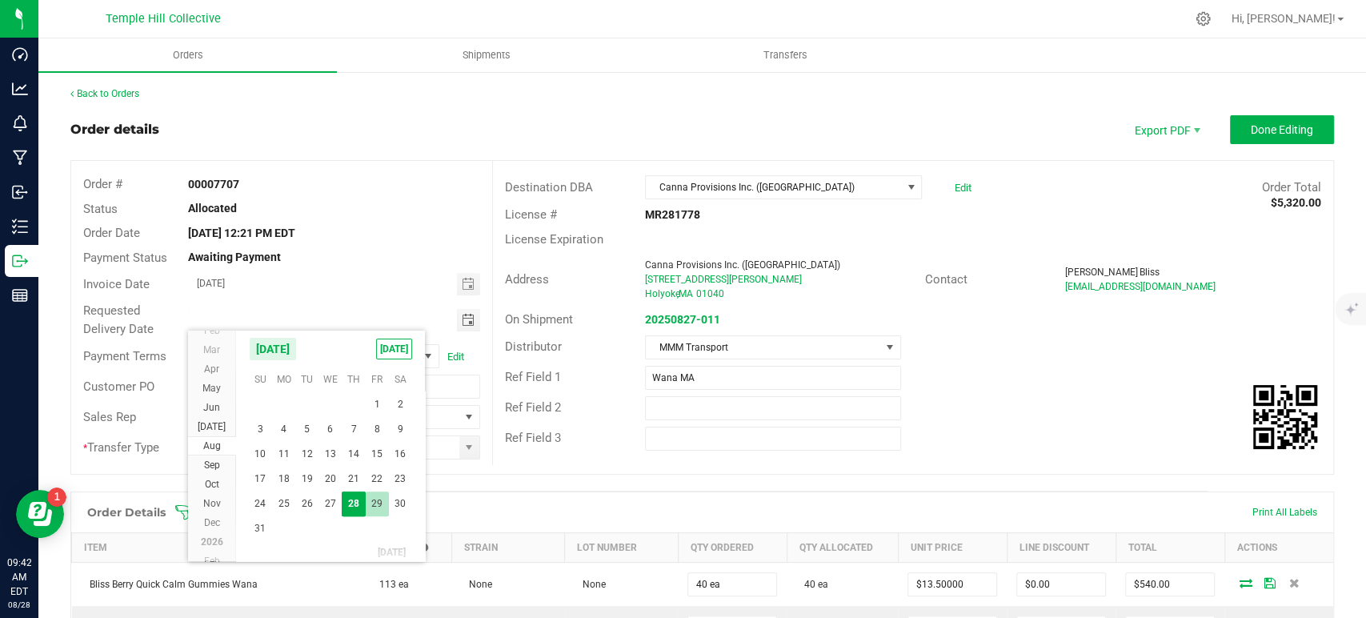
click at [380, 502] on span "29" at bounding box center [377, 503] width 23 height 25
type input "08/29/2025"
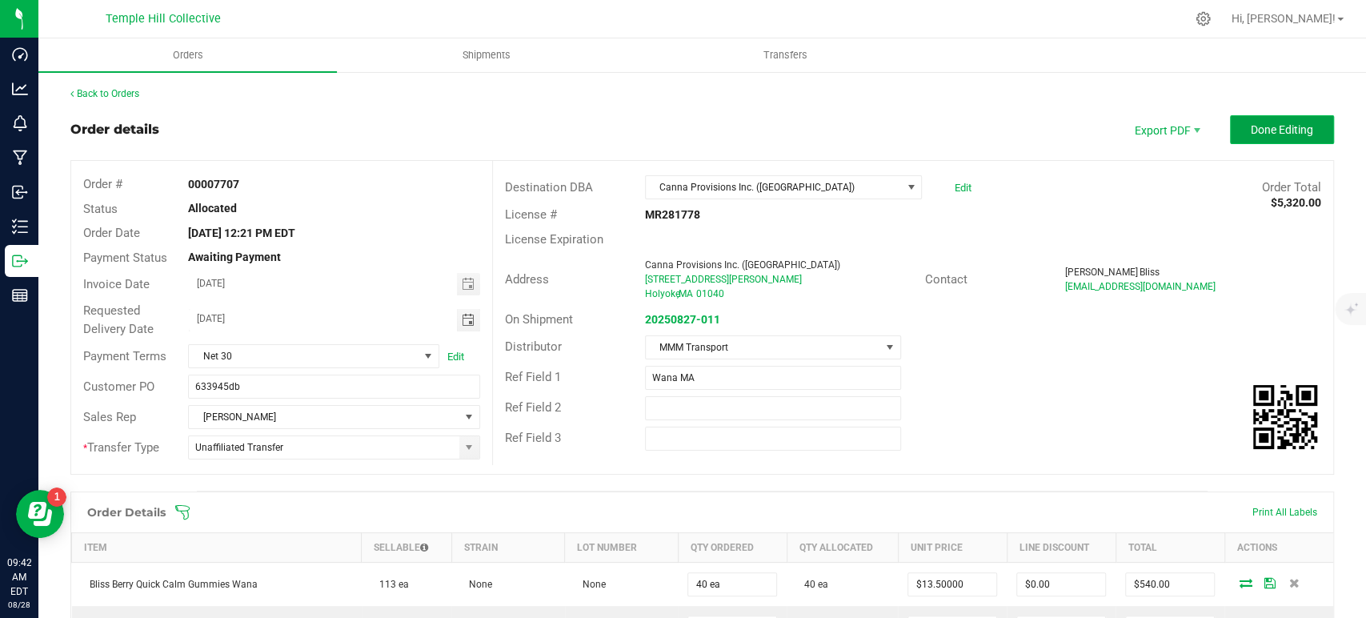
click at [1282, 134] on span "Done Editing" at bounding box center [1282, 129] width 62 height 13
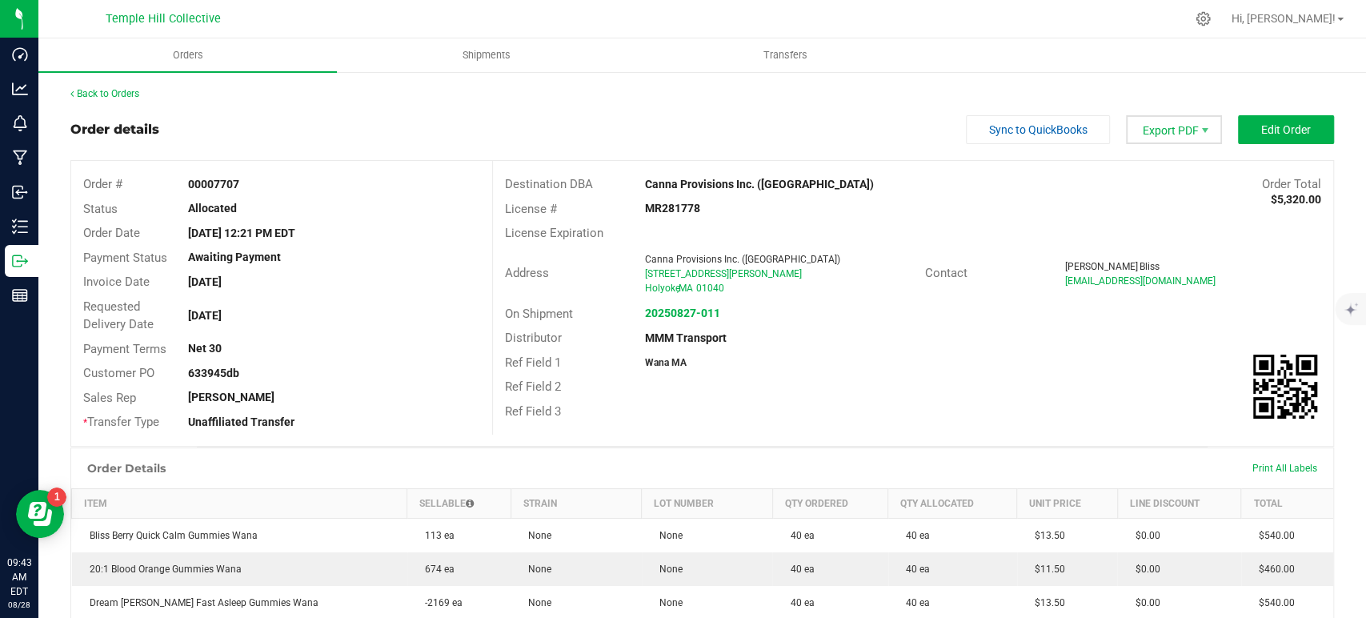
click at [1157, 139] on span "Export PDF" at bounding box center [1174, 129] width 96 height 29
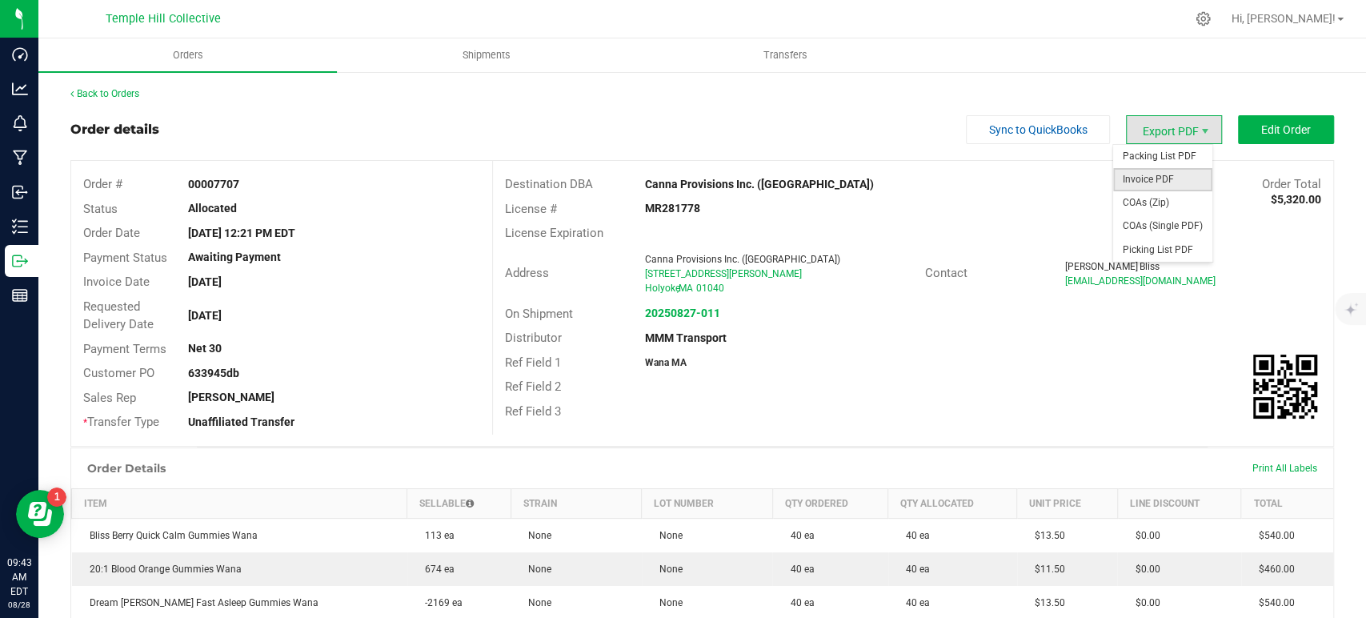
click at [1159, 181] on span "Invoice PDF" at bounding box center [1162, 179] width 99 height 23
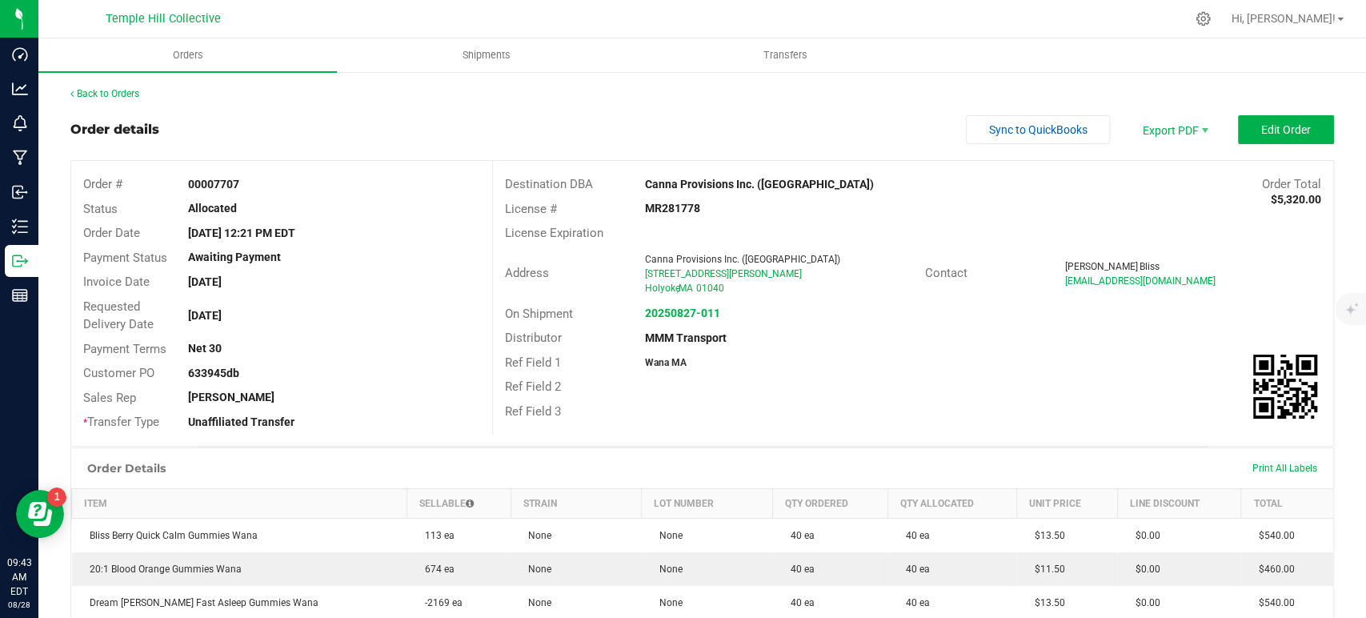
click at [1209, 130] on div "Sync to QuickBooks Export PDF Edit Order" at bounding box center [1150, 129] width 368 height 29
click at [1165, 131] on span "Export PDF" at bounding box center [1174, 129] width 96 height 29
click at [1162, 197] on span "COAs (Zip)" at bounding box center [1162, 202] width 99 height 23
click at [120, 97] on link "Back to Orders" at bounding box center [104, 93] width 69 height 11
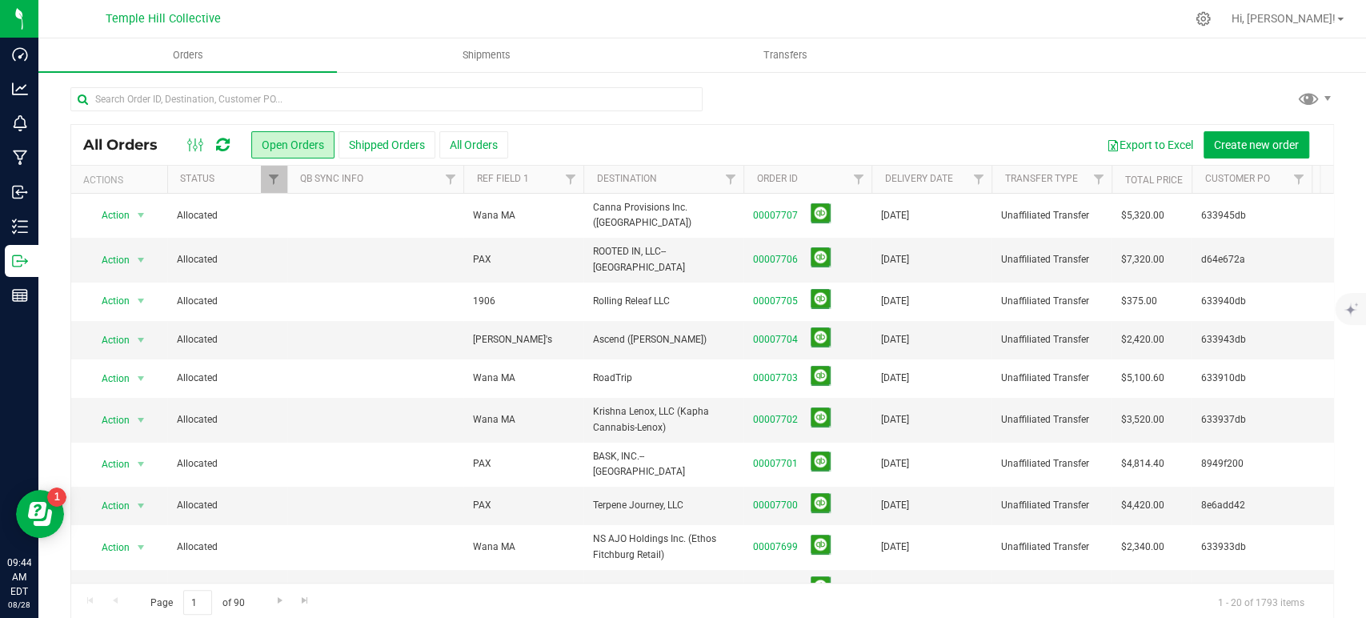
scroll to position [406, 0]
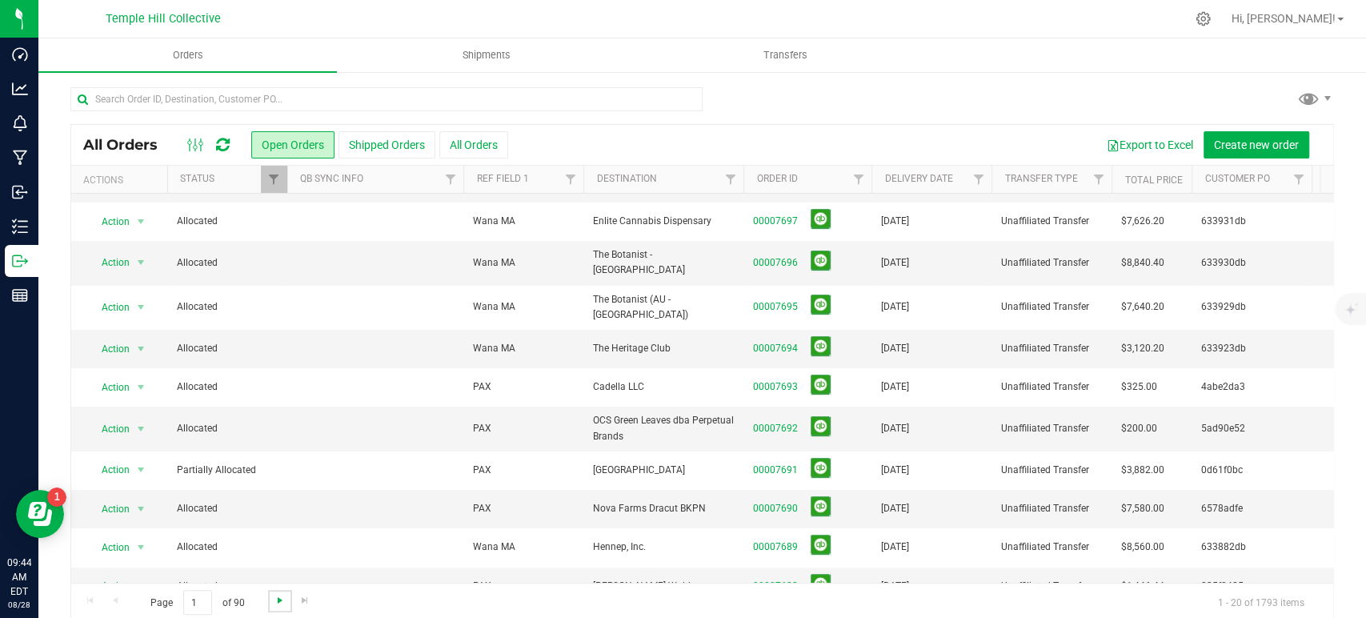
click at [279, 599] on span "Go to the next page" at bounding box center [280, 600] width 13 height 13
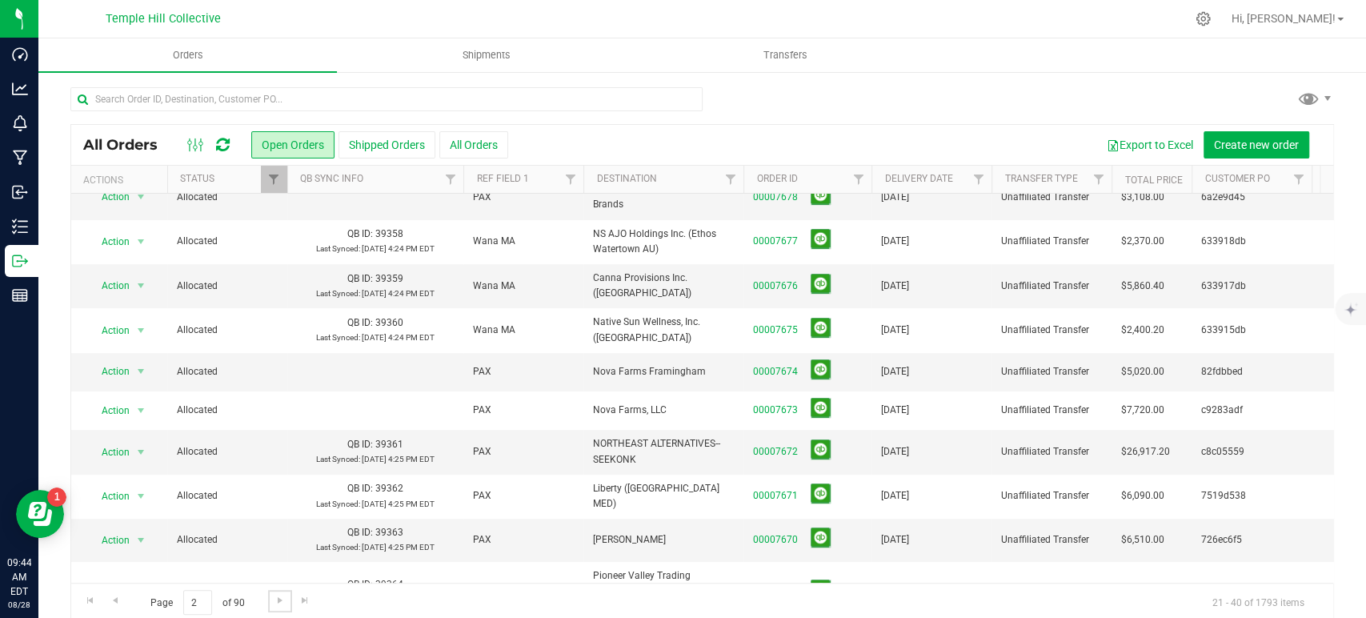
scroll to position [0, 0]
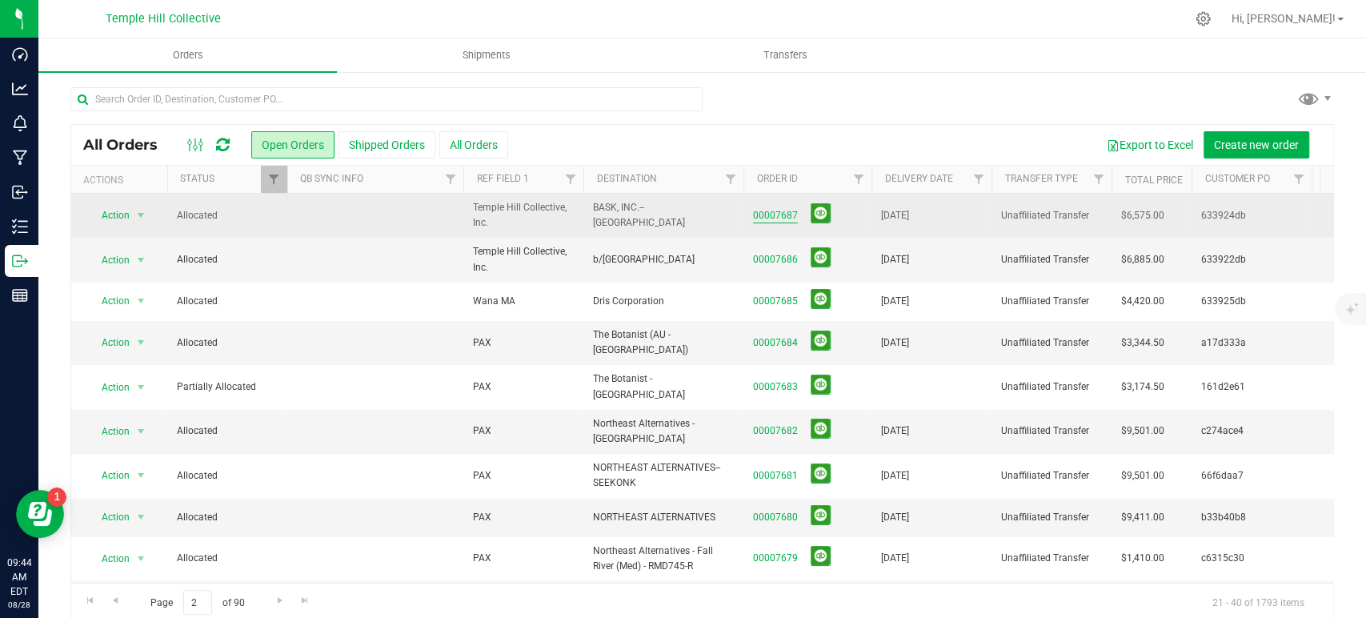
click at [789, 210] on link "00007687" at bounding box center [775, 215] width 45 height 15
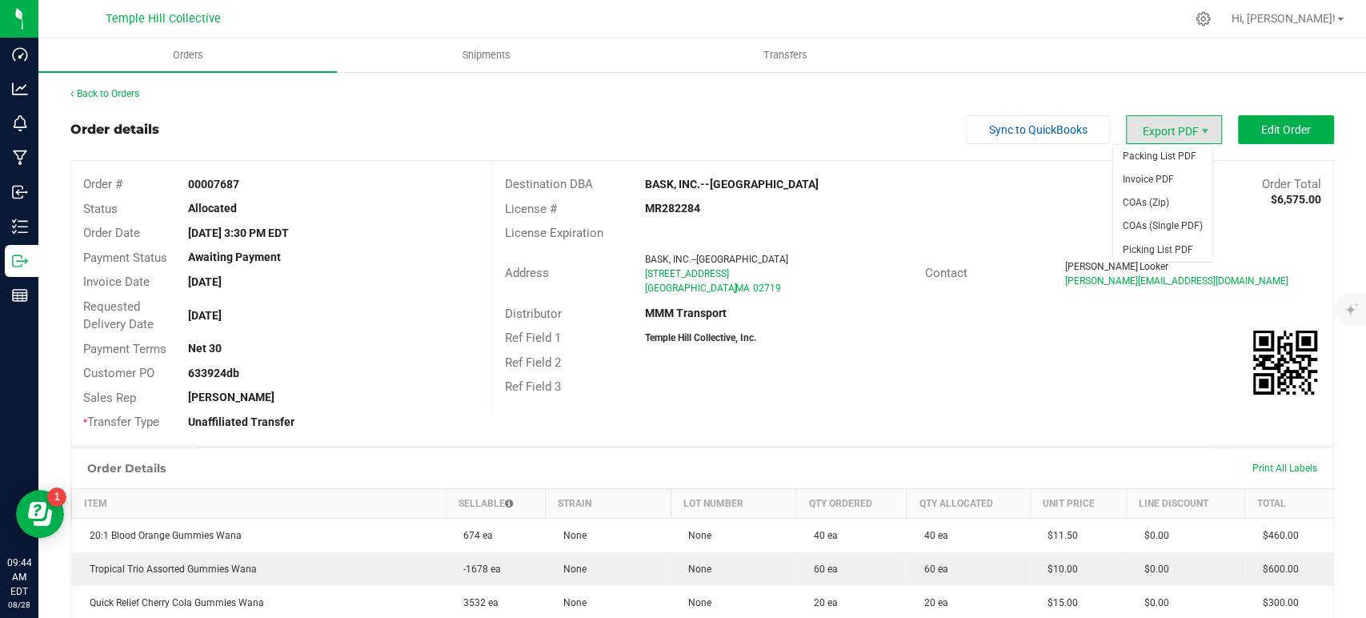
click at [1178, 122] on span "Export PDF" at bounding box center [1174, 129] width 96 height 29
click at [1158, 204] on span "COAs (Zip)" at bounding box center [1162, 202] width 99 height 23
click at [106, 94] on link "Back to Orders" at bounding box center [104, 93] width 69 height 11
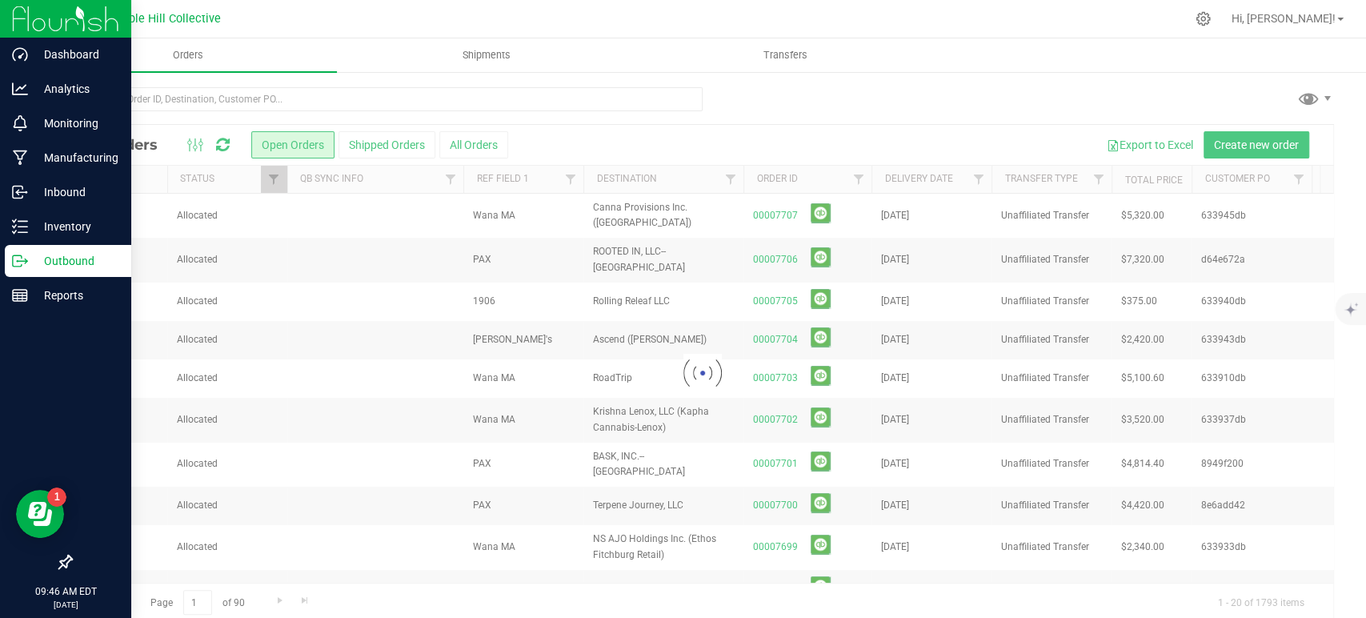
click at [0, 474] on div at bounding box center [65, 430] width 131 height 233
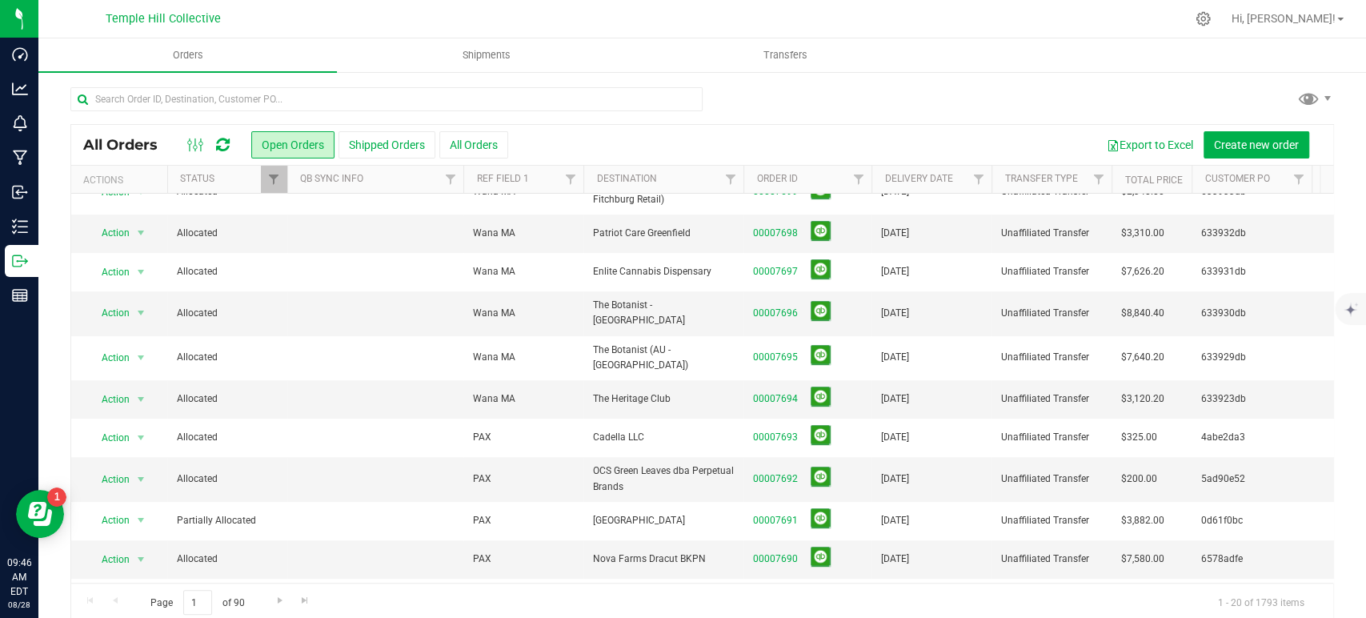
scroll to position [406, 0]
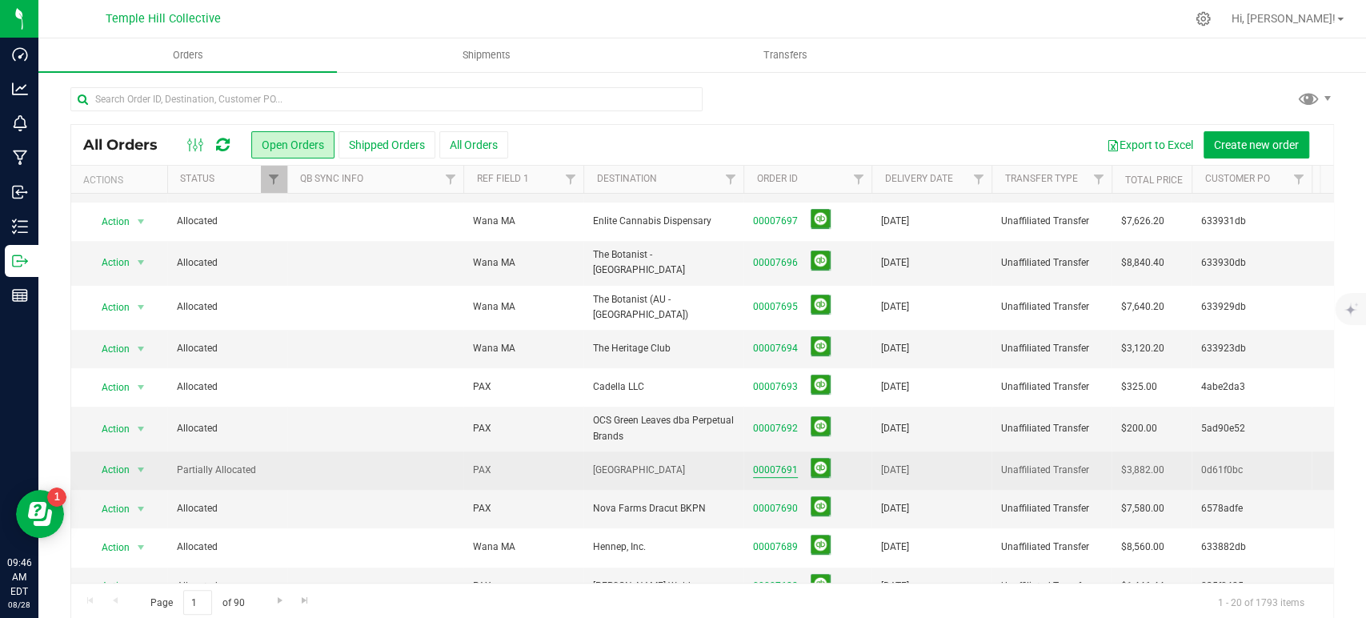
click at [781, 463] on link "00007691" at bounding box center [775, 470] width 45 height 15
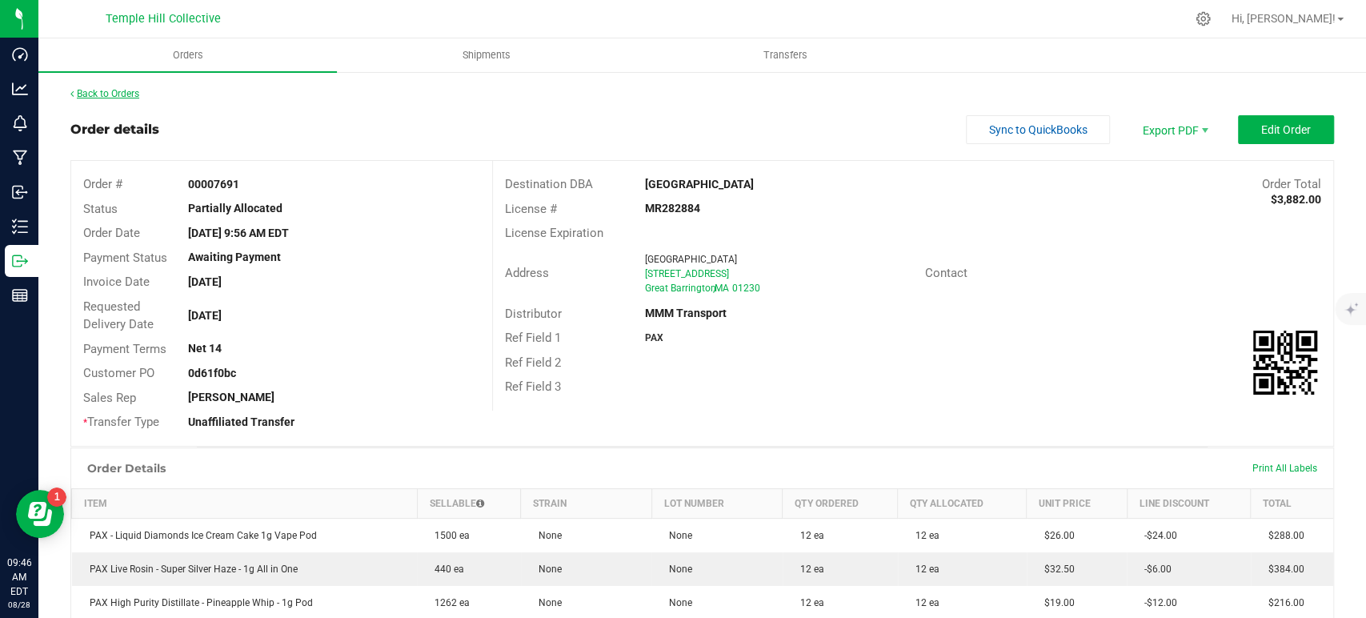
click at [94, 94] on link "Back to Orders" at bounding box center [104, 93] width 69 height 11
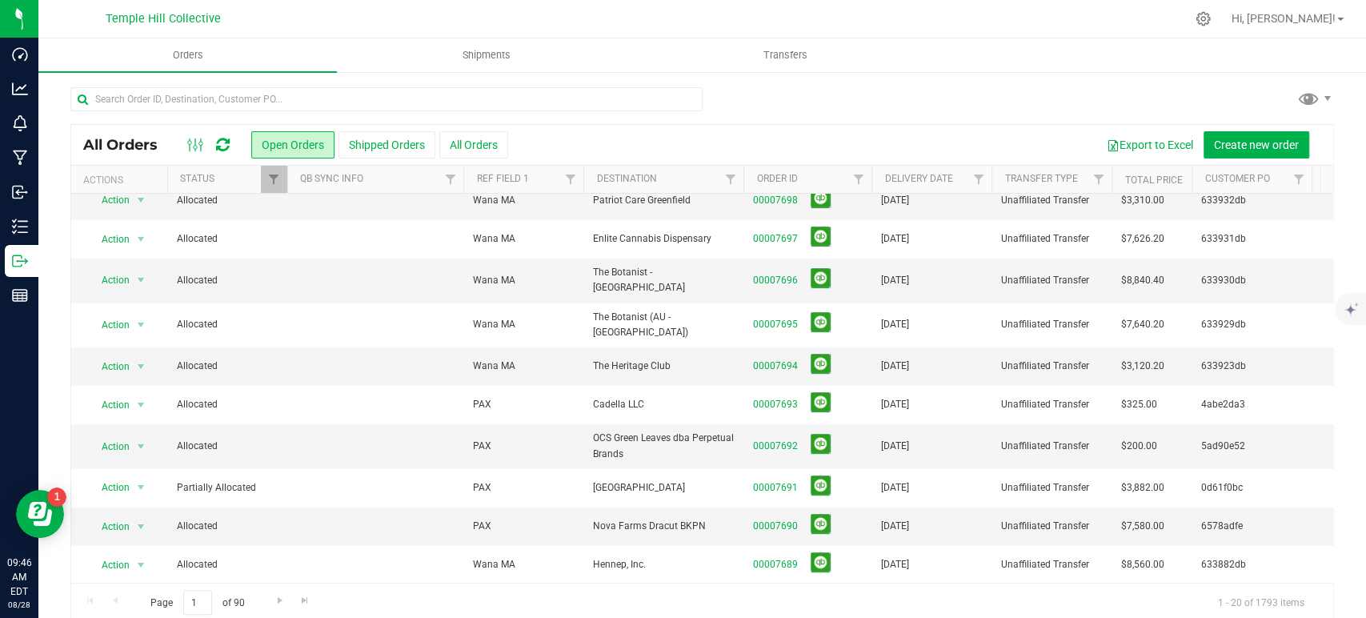
scroll to position [406, 0]
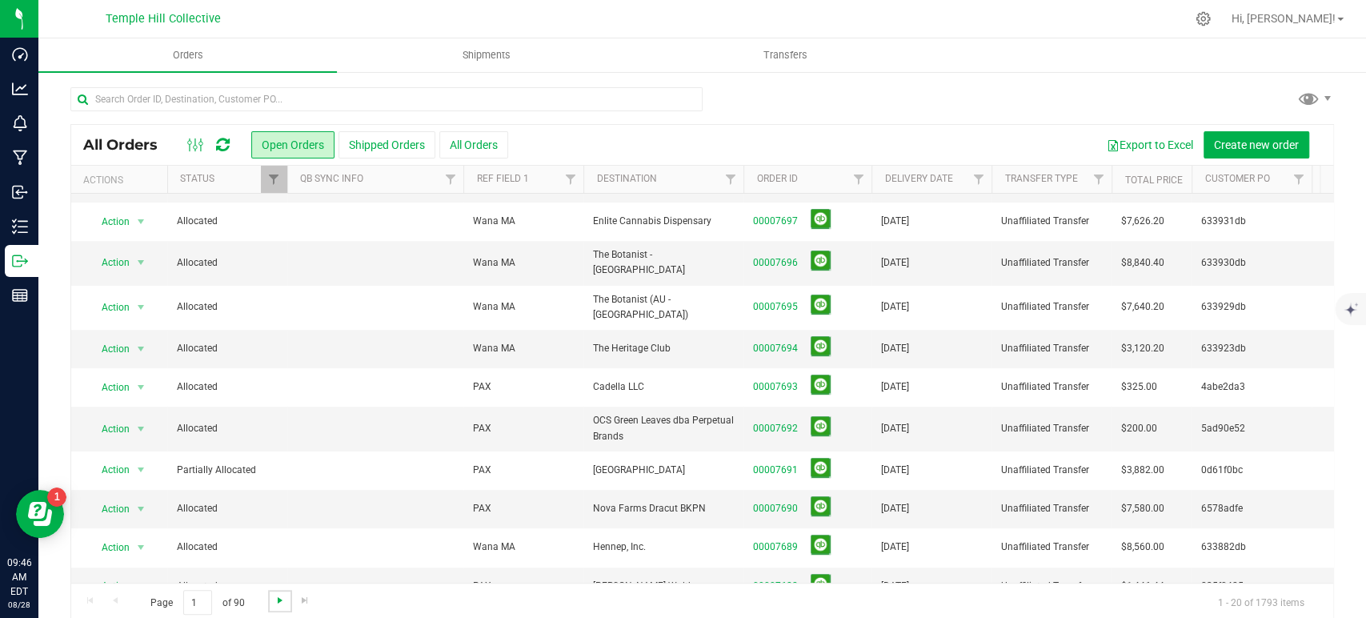
click at [279, 597] on span "Go to the next page" at bounding box center [280, 600] width 13 height 13
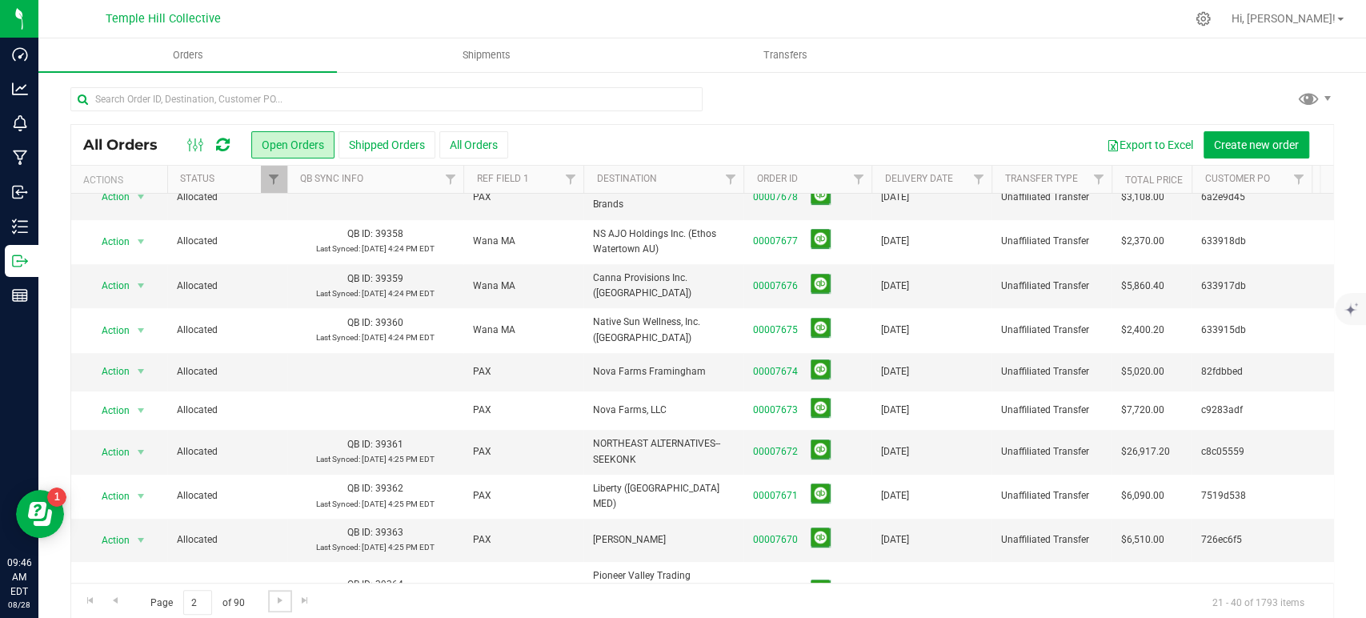
scroll to position [0, 0]
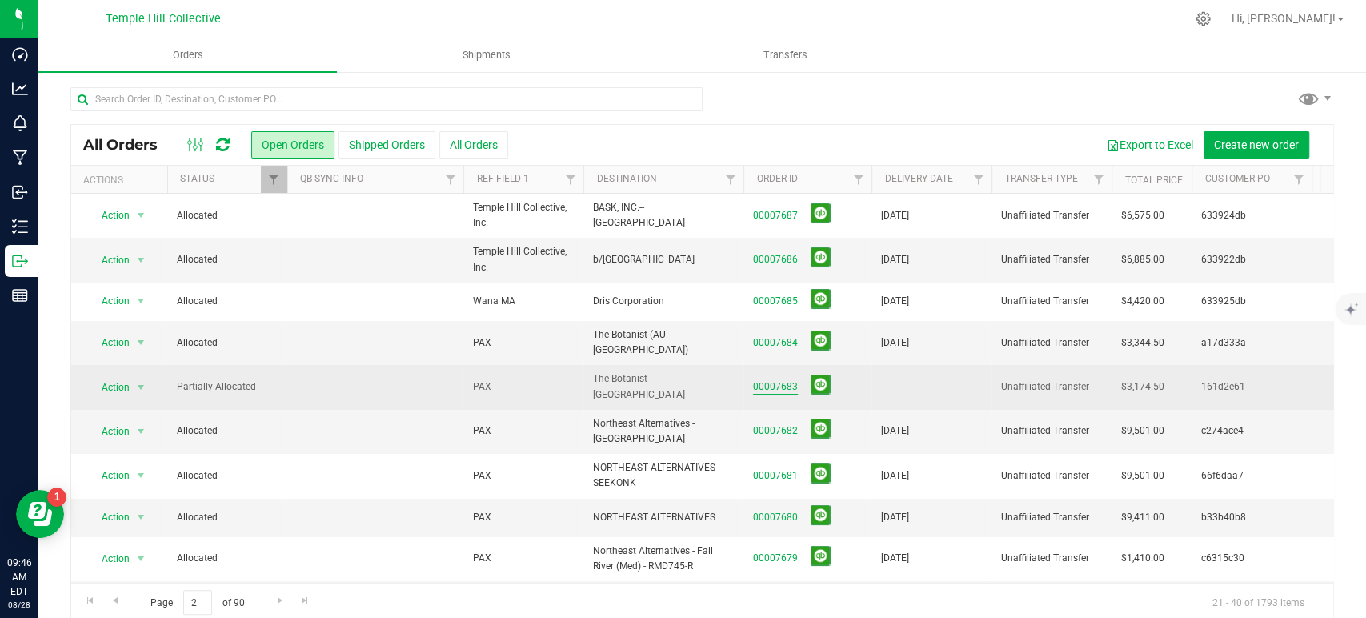
click at [760, 379] on link "00007683" at bounding box center [775, 386] width 45 height 15
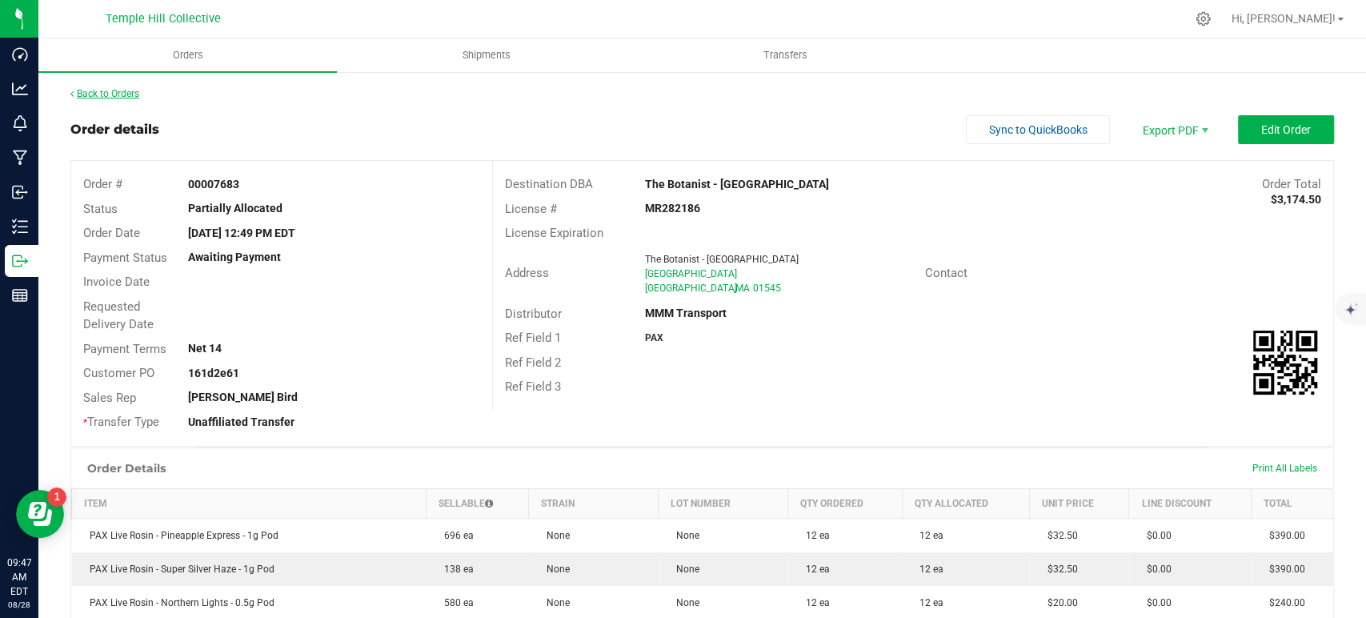
click at [136, 89] on link "Back to Orders" at bounding box center [104, 93] width 69 height 11
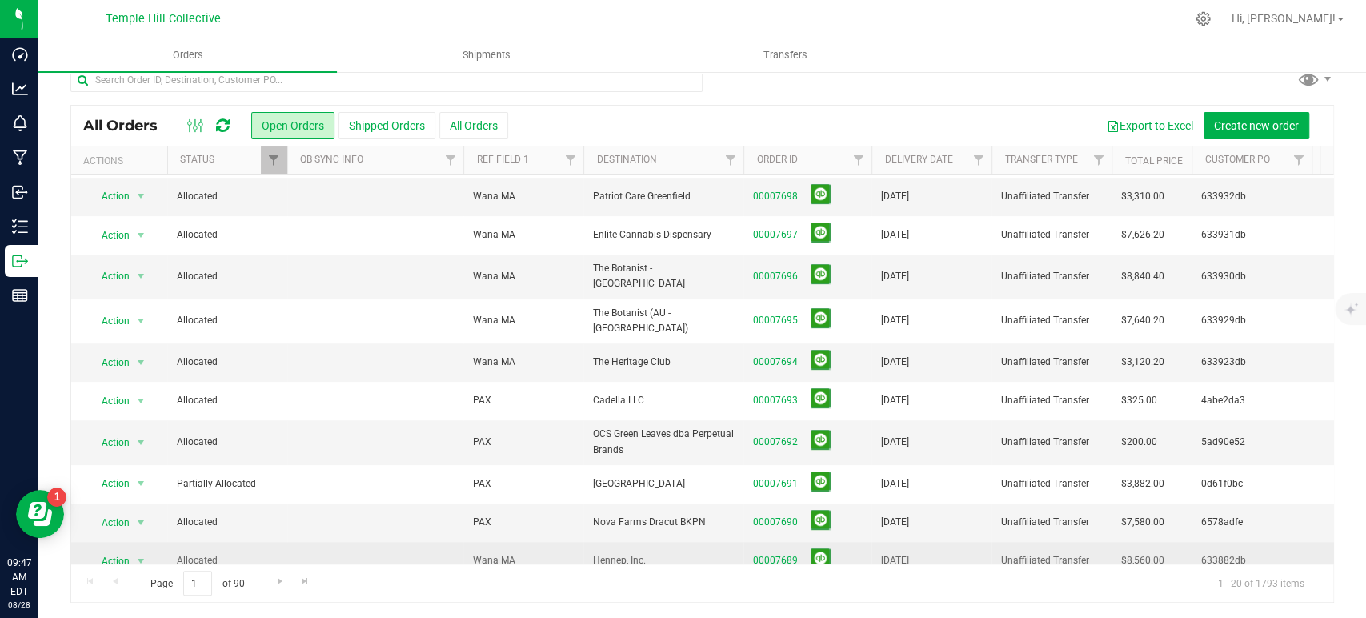
scroll to position [406, 0]
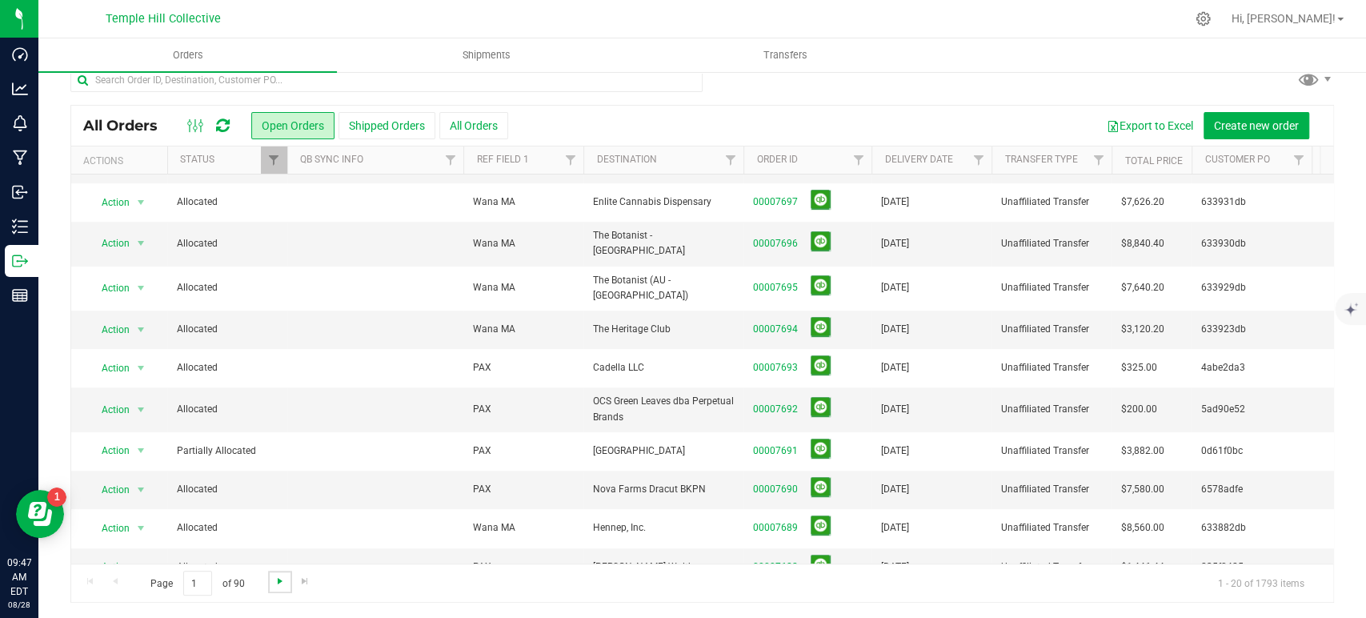
click at [281, 576] on span "Go to the next page" at bounding box center [280, 581] width 13 height 13
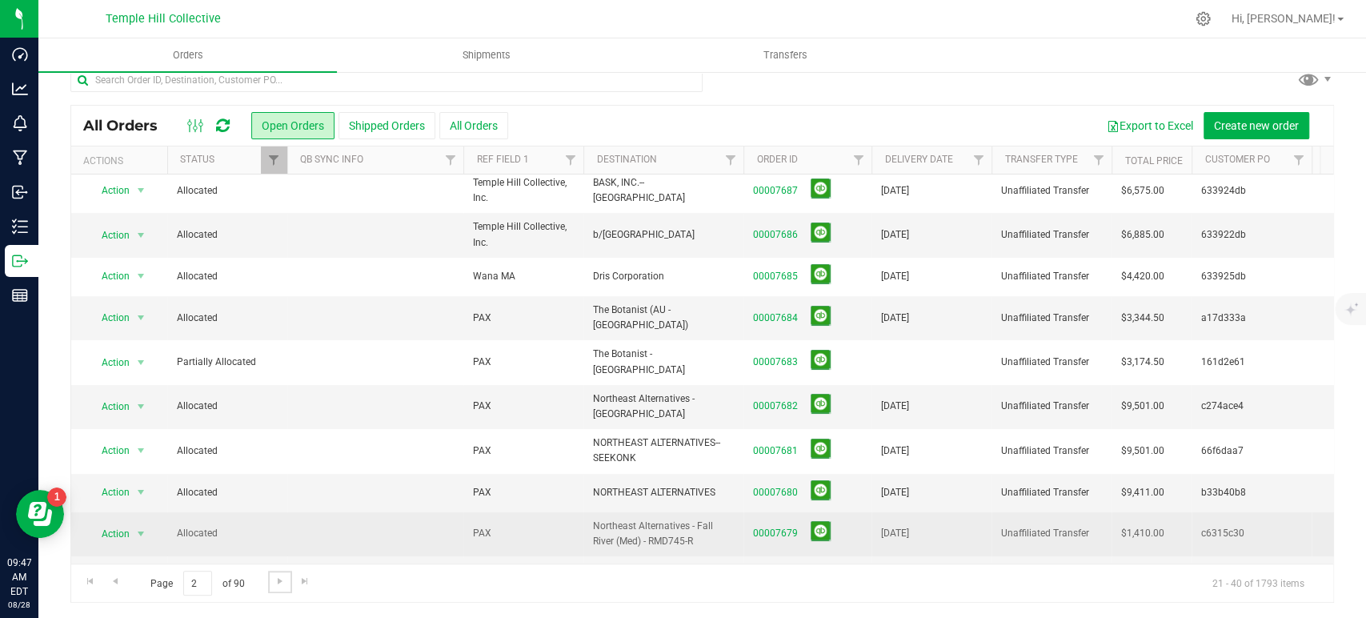
scroll to position [0, 0]
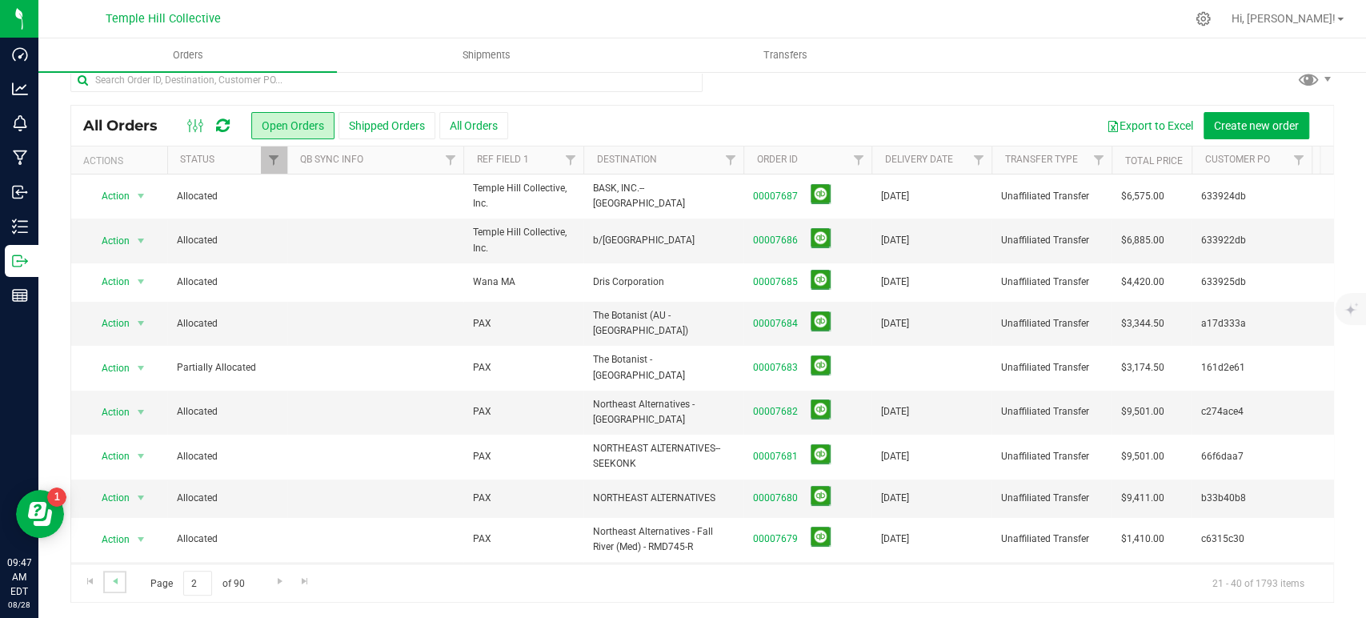
click at [121, 581] on span "Go to the previous page" at bounding box center [115, 581] width 13 height 13
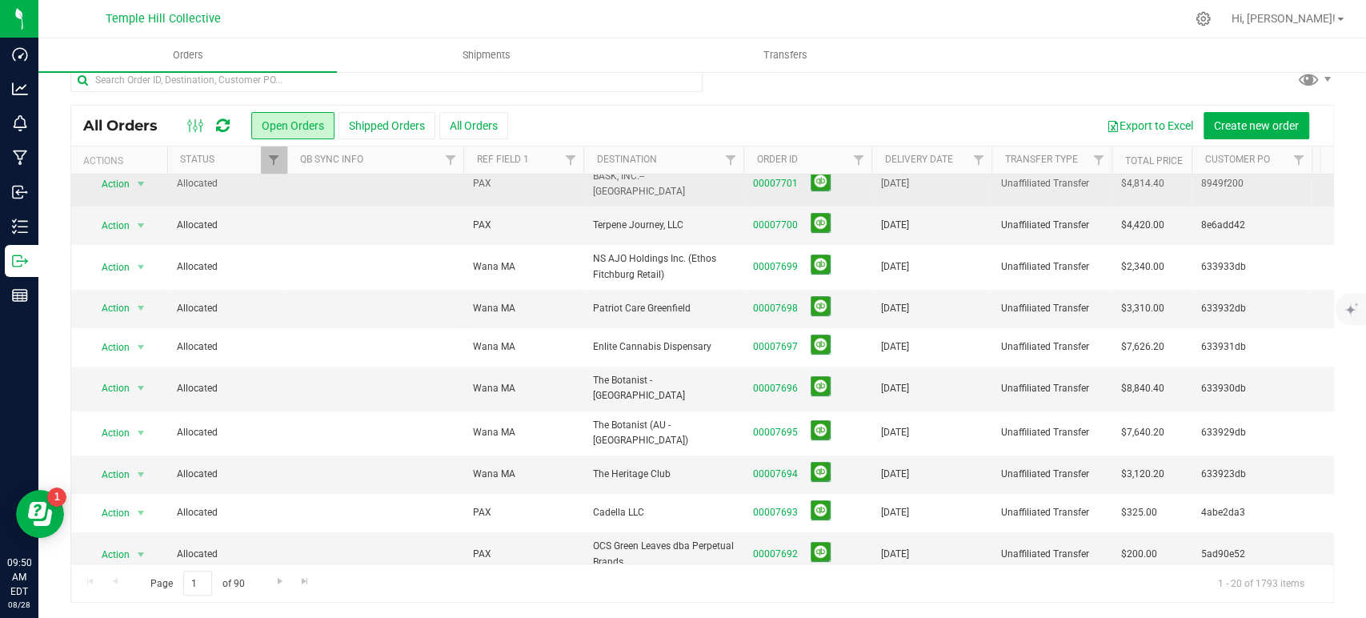
scroll to position [406, 0]
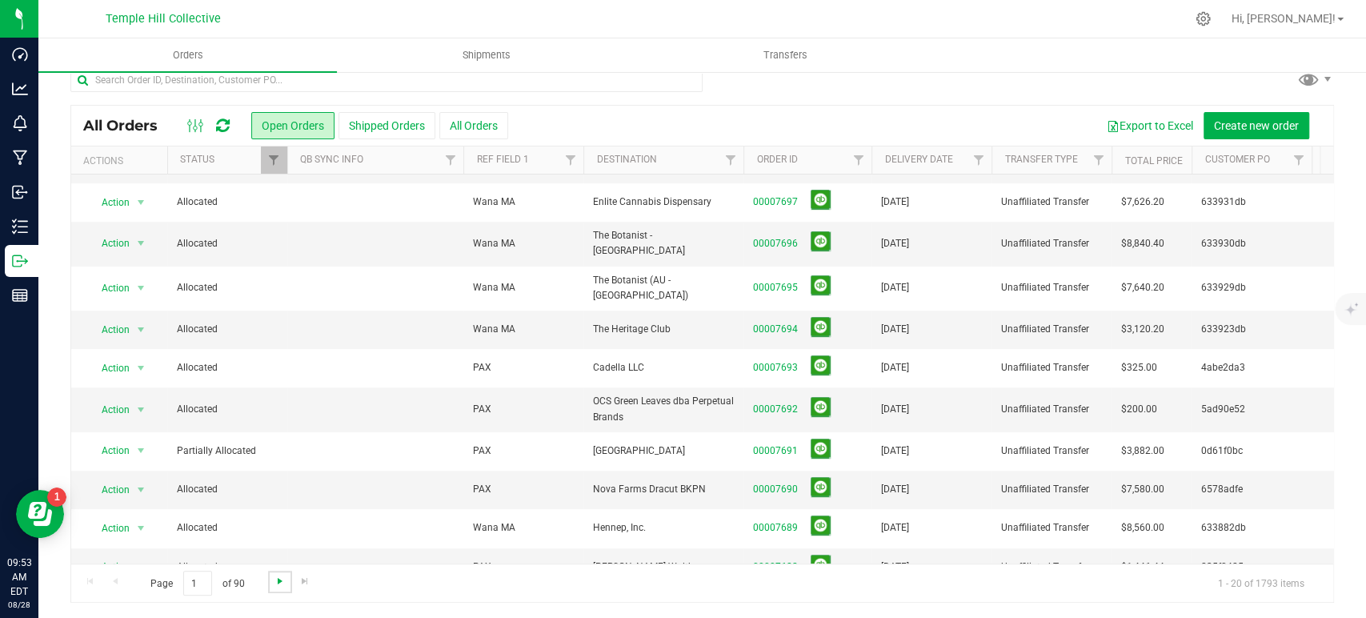
click at [274, 583] on span "Go to the next page" at bounding box center [280, 581] width 13 height 13
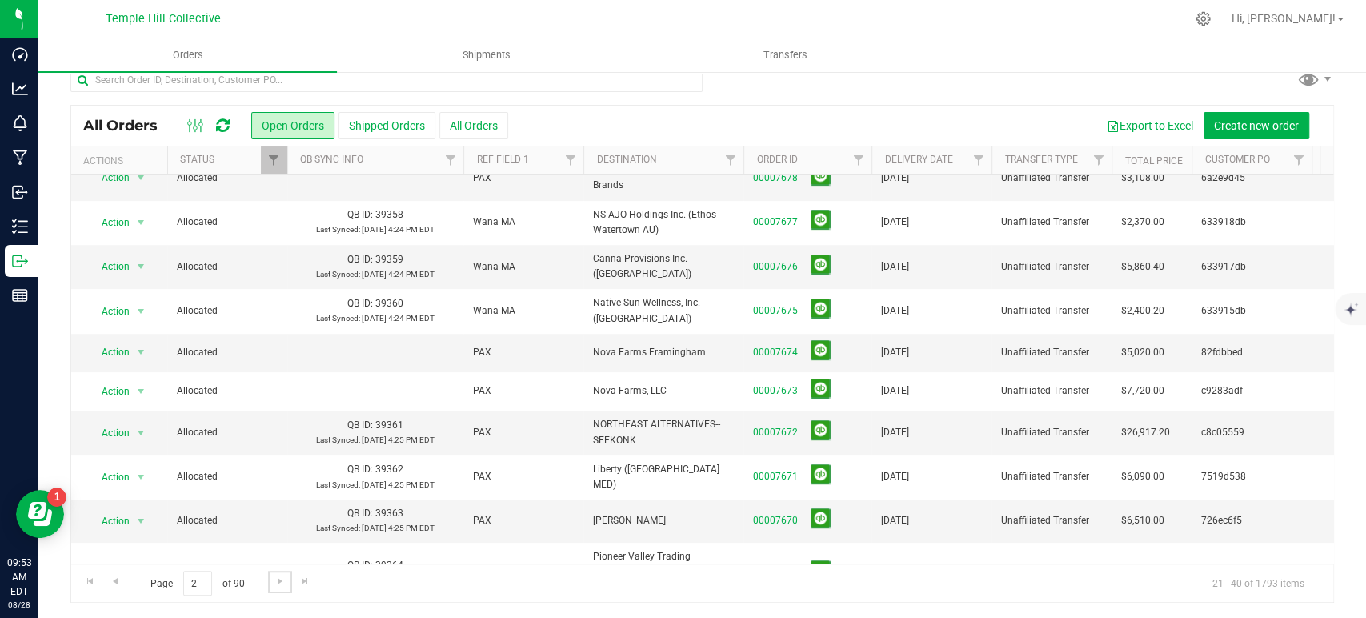
scroll to position [0, 0]
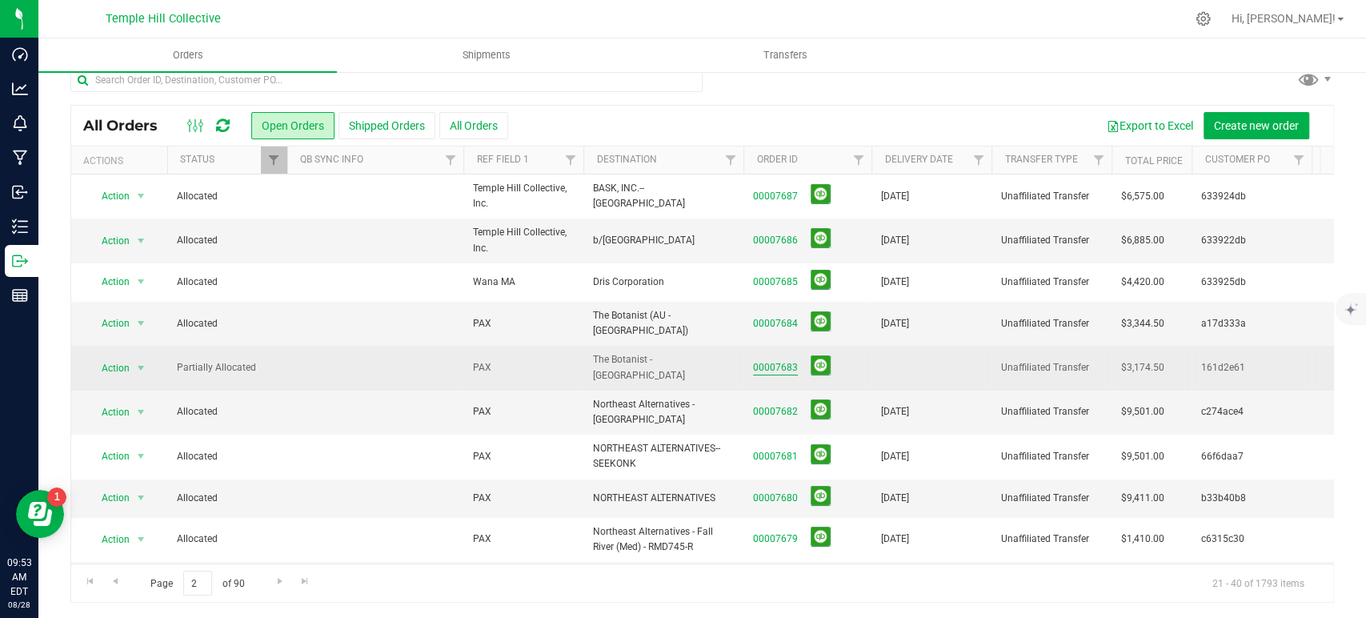
click at [775, 360] on link "00007683" at bounding box center [775, 367] width 45 height 15
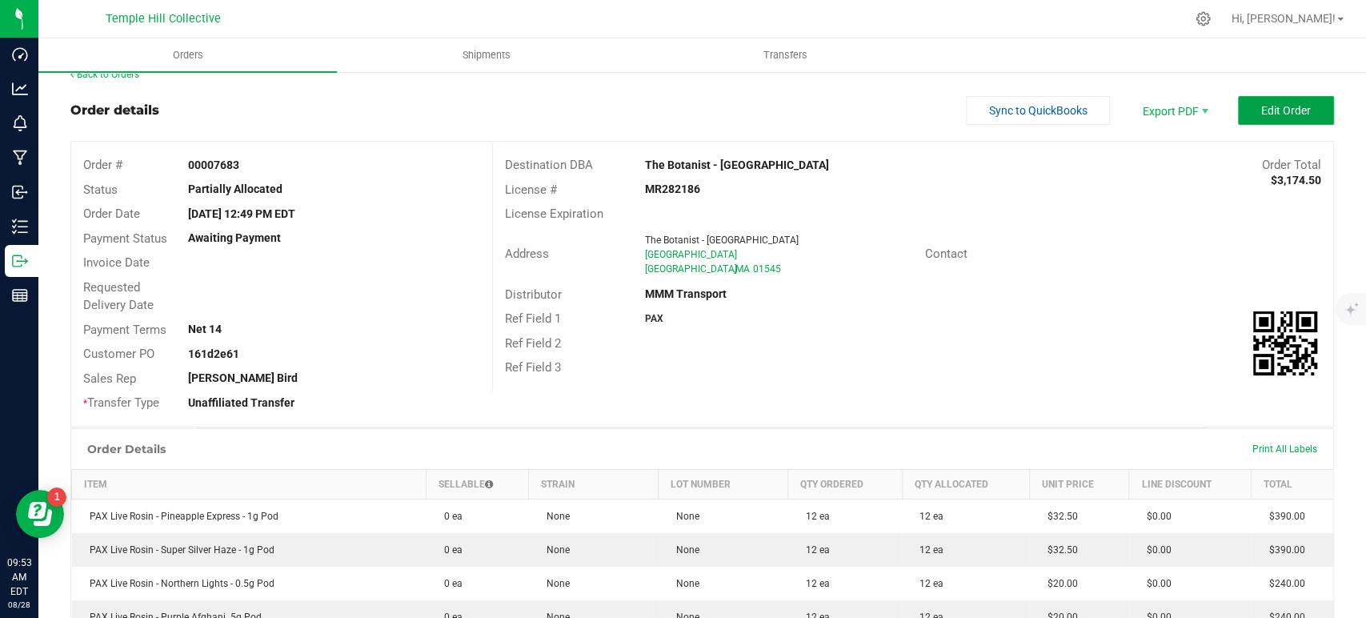
click at [1275, 113] on span "Edit Order" at bounding box center [1286, 110] width 50 height 13
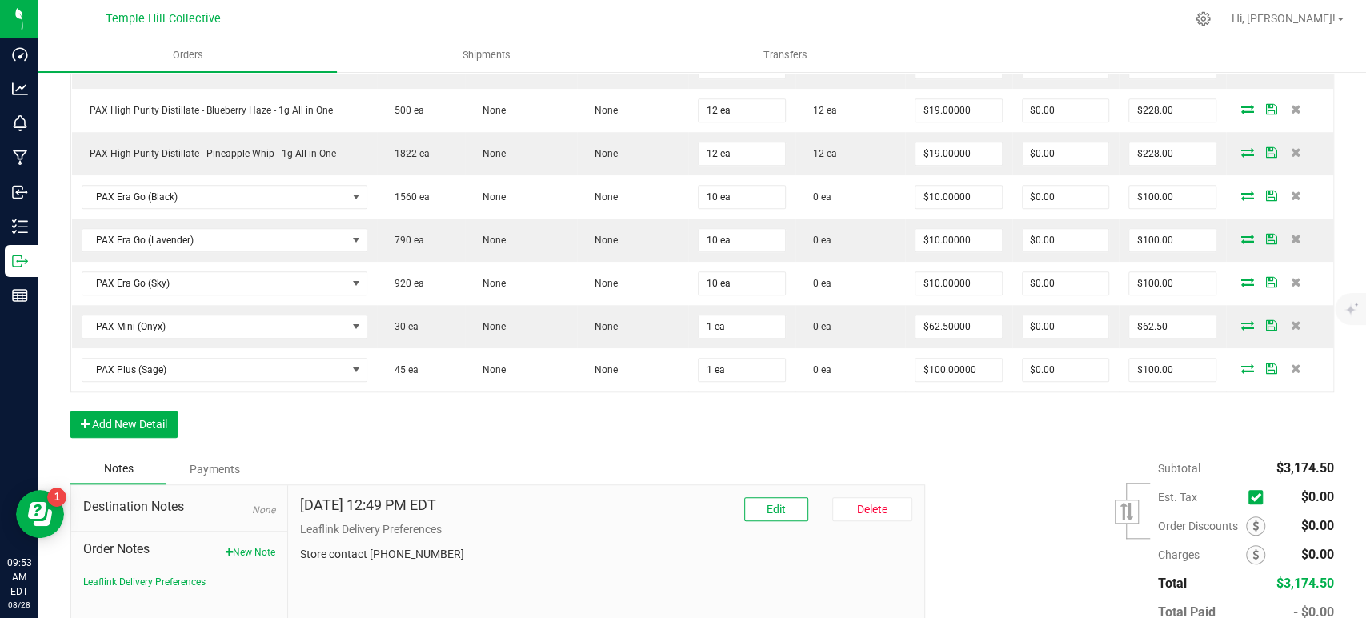
scroll to position [730, 0]
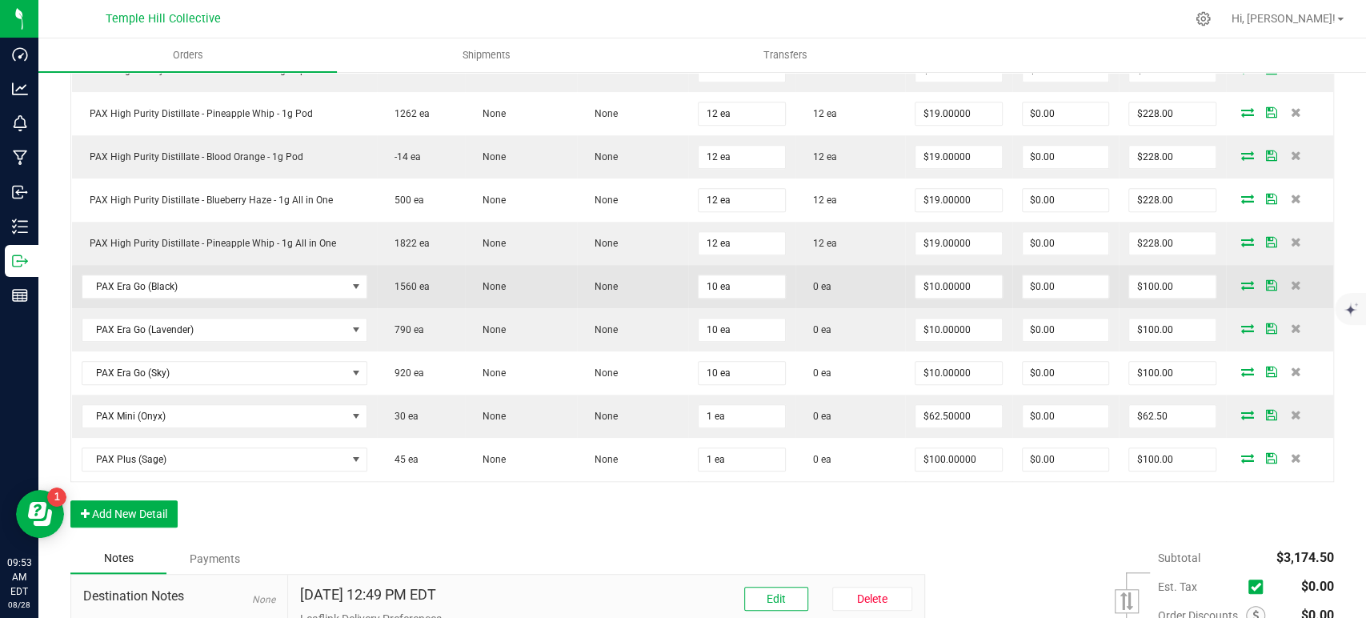
click at [1241, 281] on icon at bounding box center [1247, 285] width 13 height 10
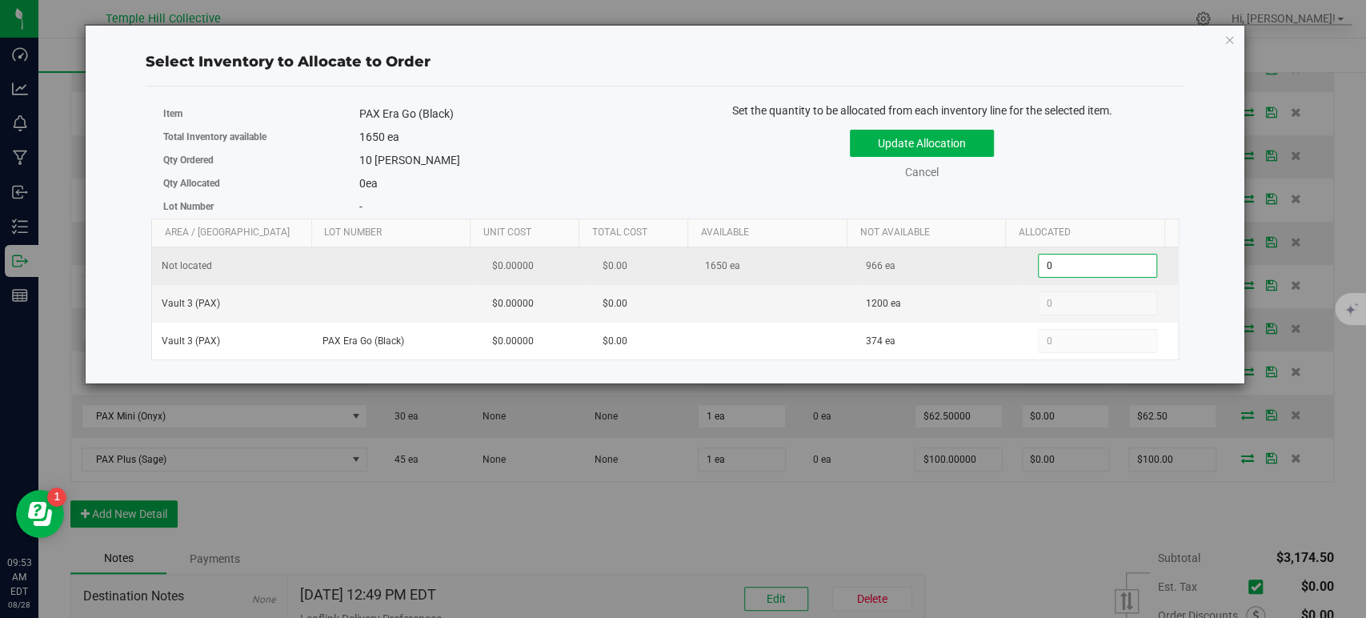
click at [1081, 271] on span "0 0" at bounding box center [1097, 266] width 119 height 24
type input "010"
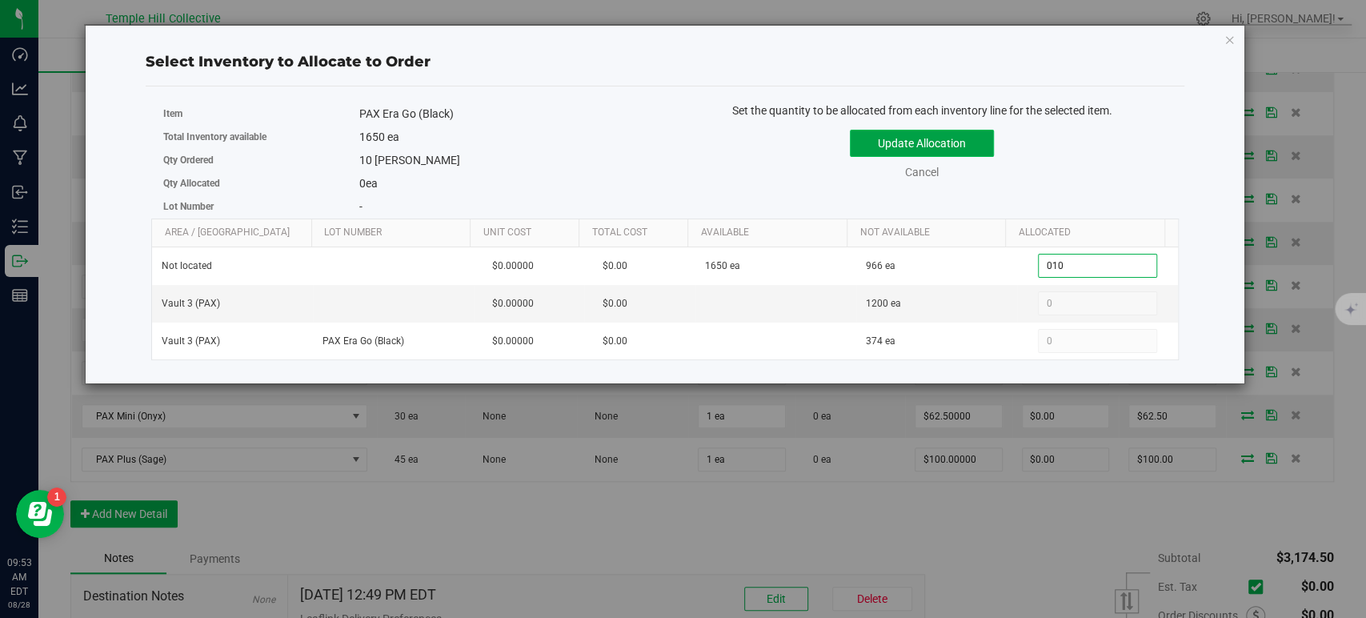
type input "10"
click at [956, 139] on button "Update Allocation" at bounding box center [922, 143] width 144 height 27
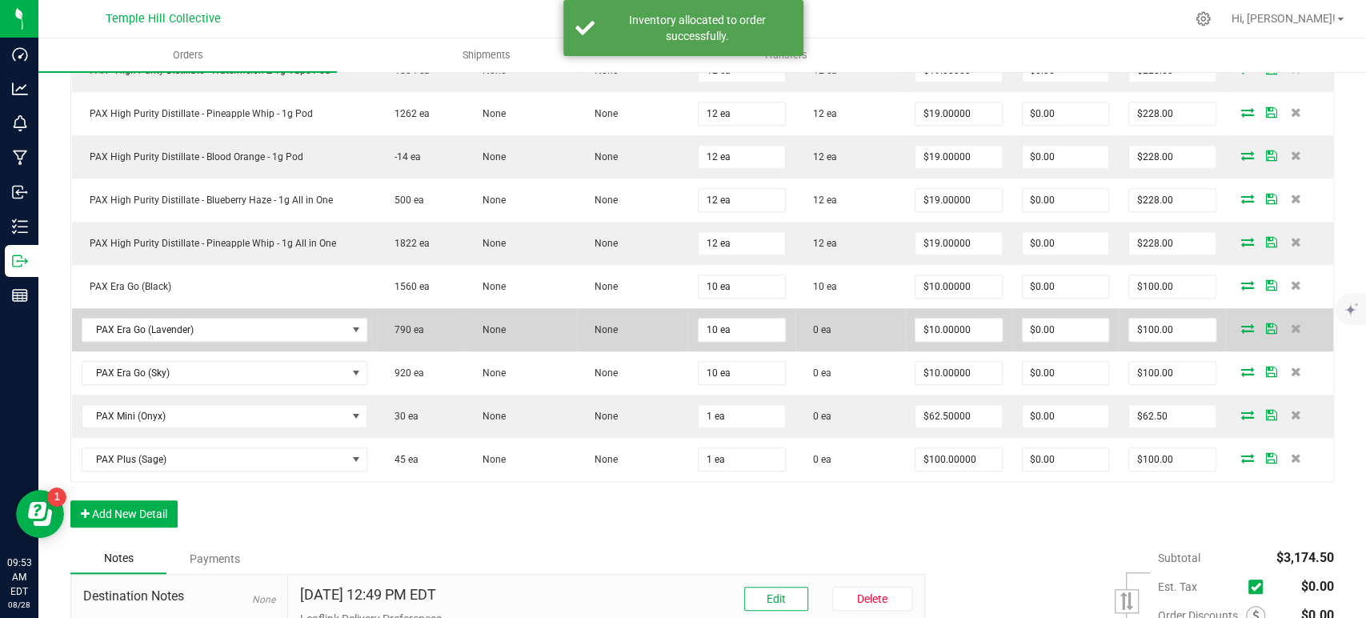
click at [1241, 324] on icon at bounding box center [1247, 328] width 13 height 10
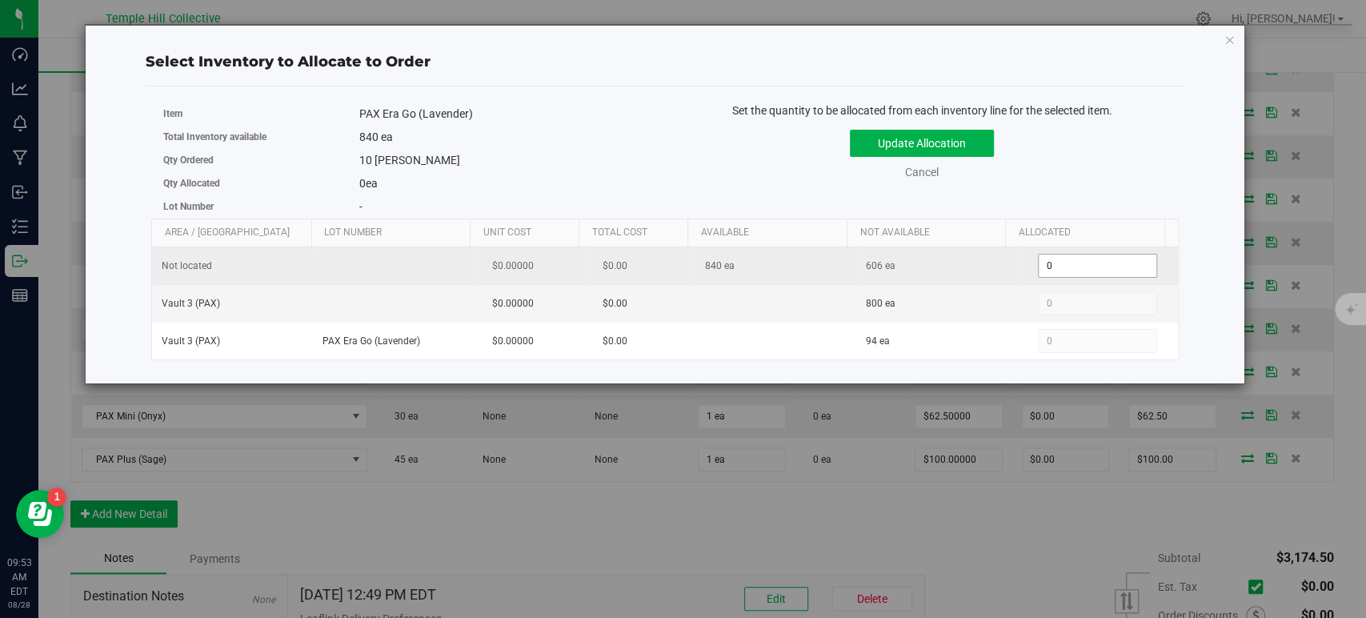
click at [1061, 262] on span "0 0" at bounding box center [1097, 266] width 119 height 24
type input "010"
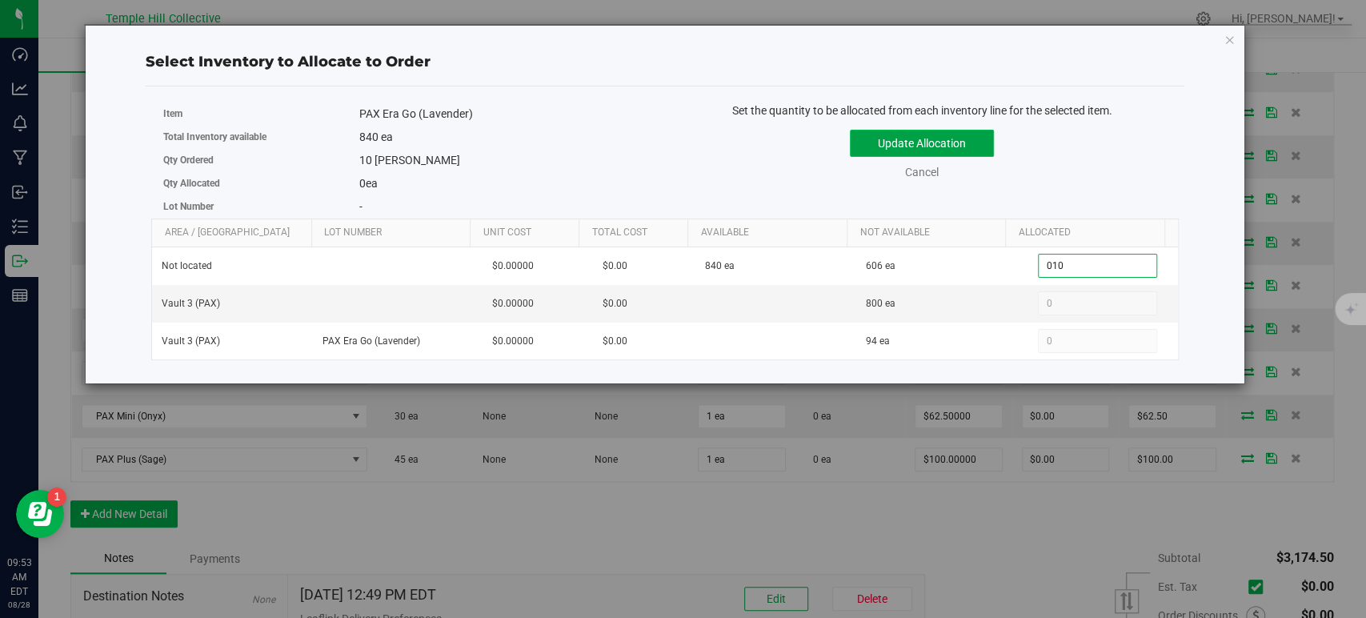
type input "10"
click at [957, 146] on button "Update Allocation" at bounding box center [922, 143] width 144 height 27
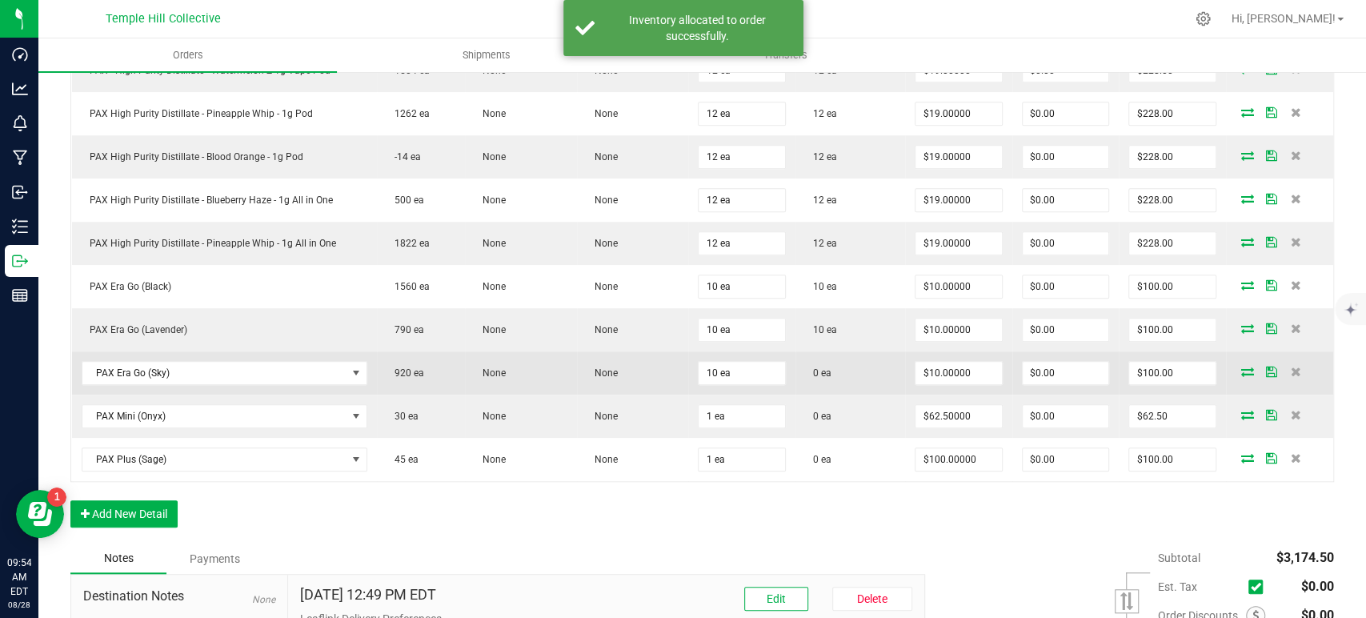
click at [1230, 375] on td at bounding box center [1279, 372] width 107 height 43
click at [1241, 369] on icon at bounding box center [1247, 372] width 13 height 10
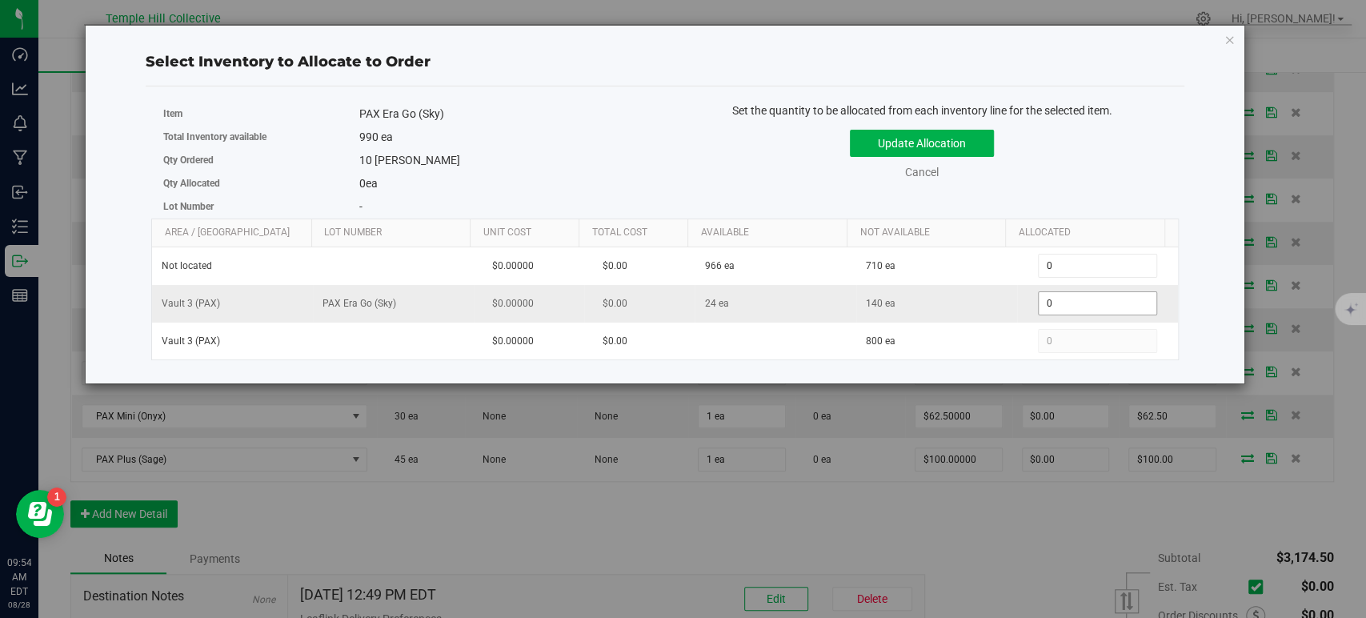
click at [1075, 291] on span "0 0" at bounding box center [1097, 303] width 119 height 24
click at [1071, 299] on span "0 0" at bounding box center [1097, 303] width 119 height 24
type input "010"
type input "10"
click at [965, 152] on button "Update Allocation" at bounding box center [922, 143] width 144 height 27
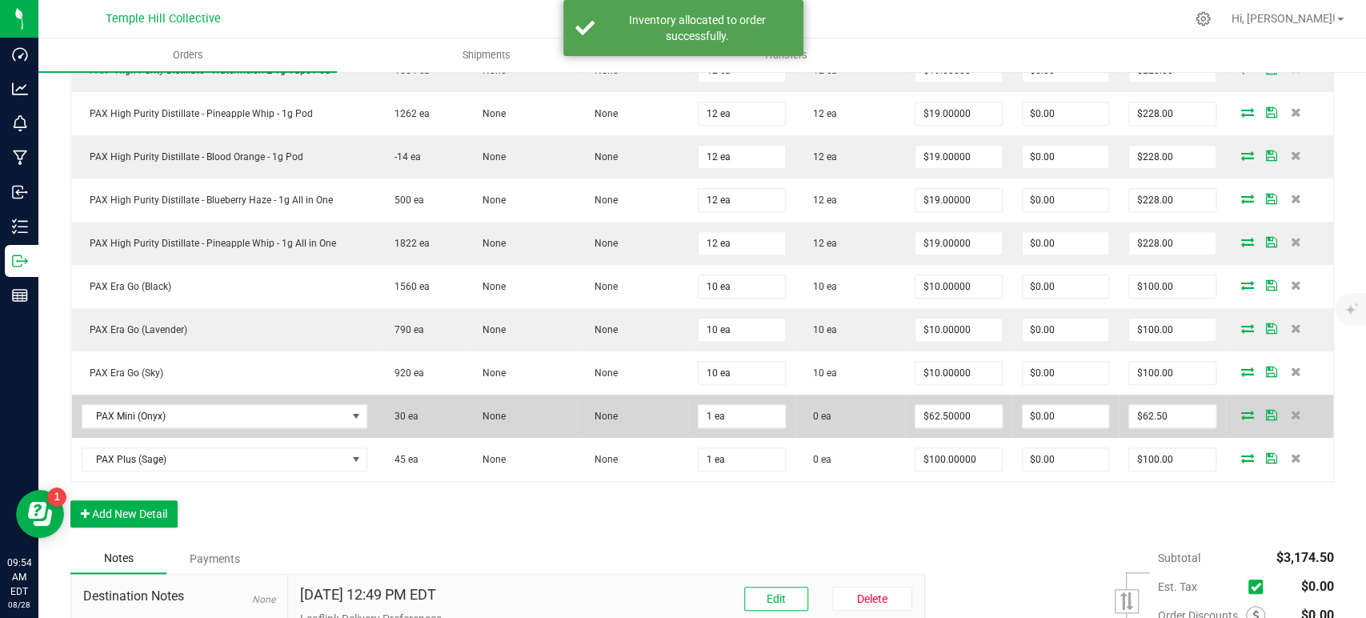
click at [1241, 412] on icon at bounding box center [1247, 415] width 13 height 10
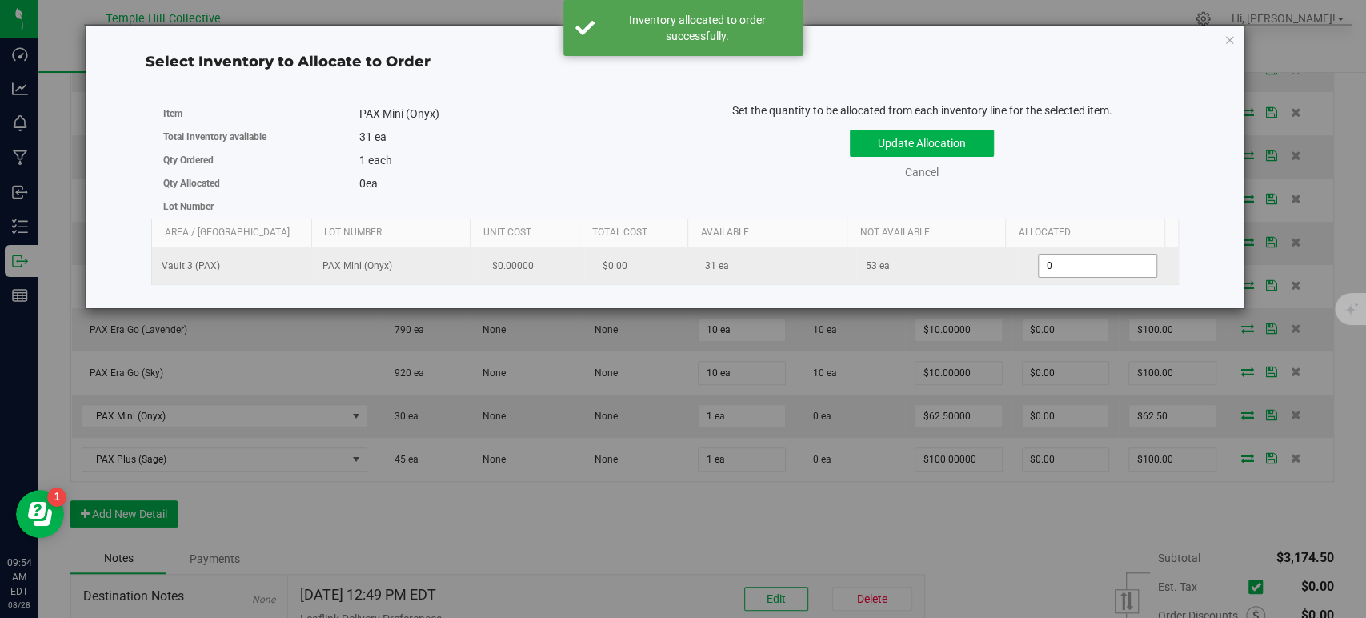
click at [1063, 266] on span "0 0" at bounding box center [1097, 266] width 119 height 24
type input "01"
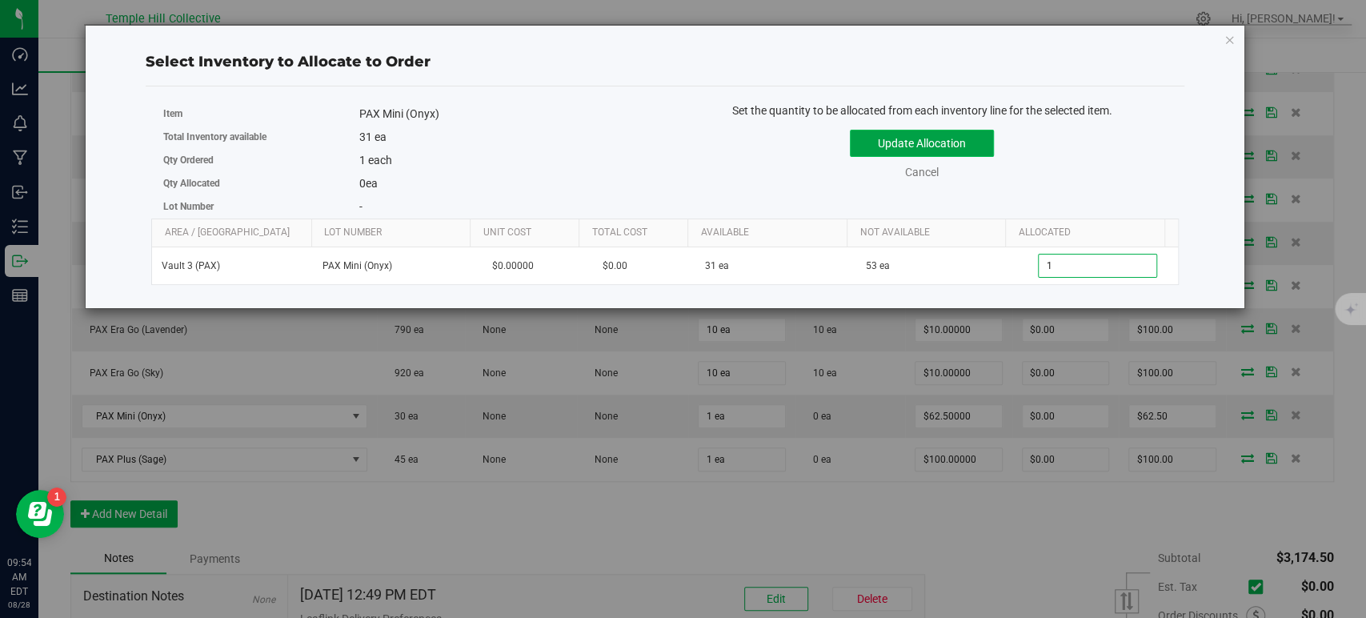
click at [948, 132] on button "Update Allocation" at bounding box center [922, 143] width 144 height 27
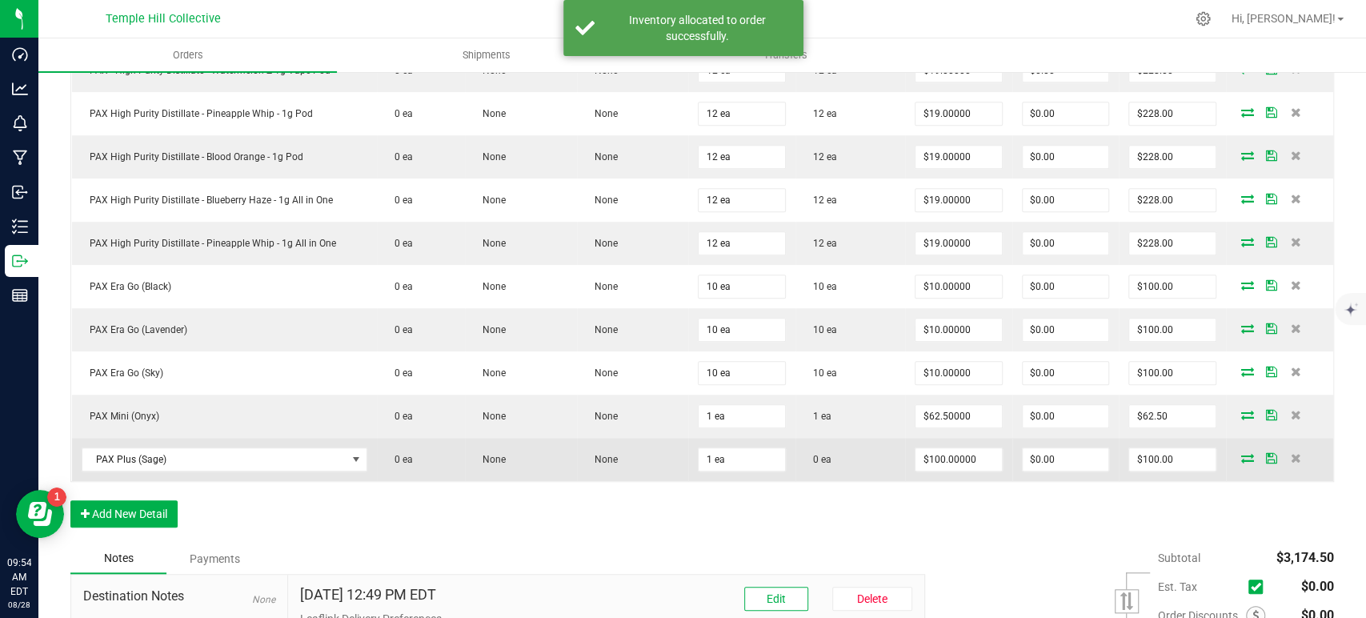
click at [1241, 453] on icon at bounding box center [1247, 458] width 13 height 10
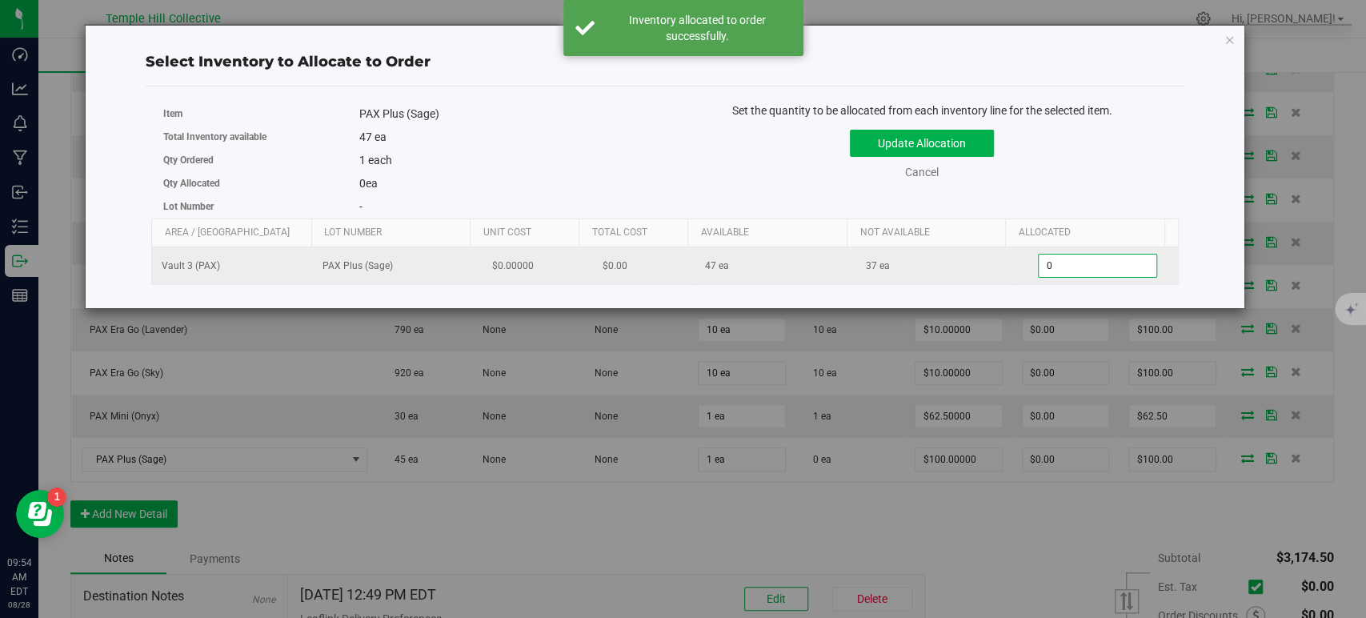
click at [1069, 270] on span "0 0" at bounding box center [1097, 266] width 119 height 24
type input "01"
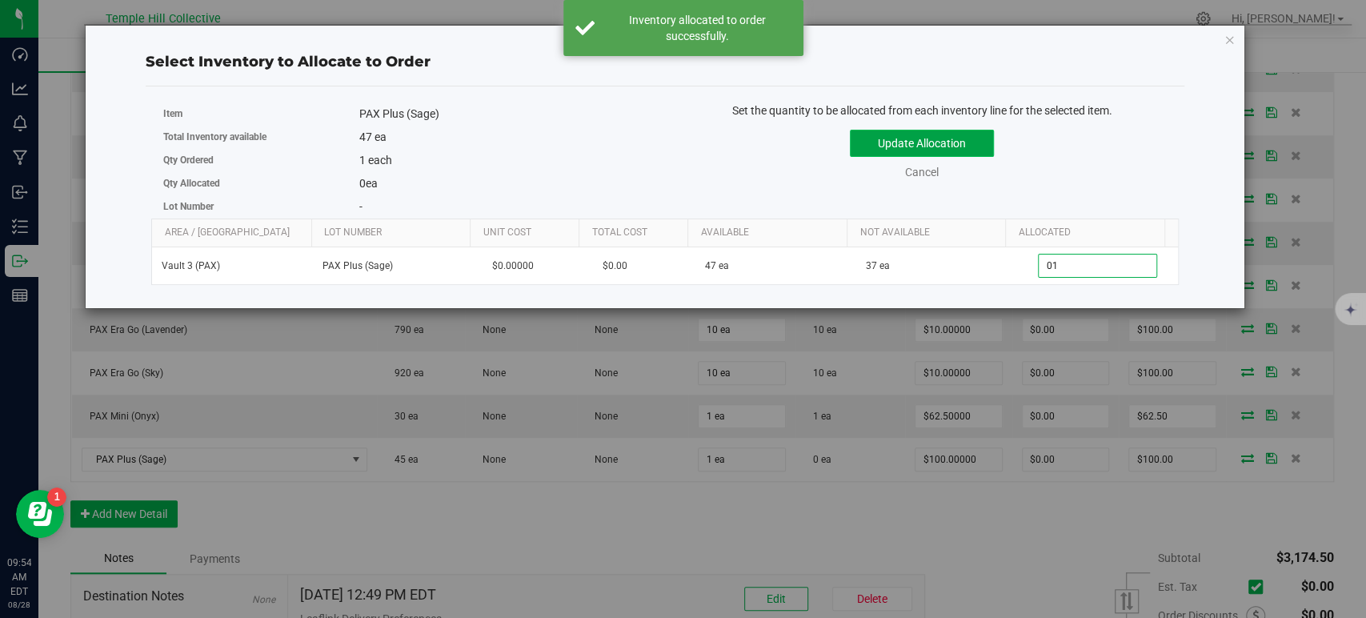
type input "1"
click at [950, 133] on button "Update Allocation" at bounding box center [922, 143] width 144 height 27
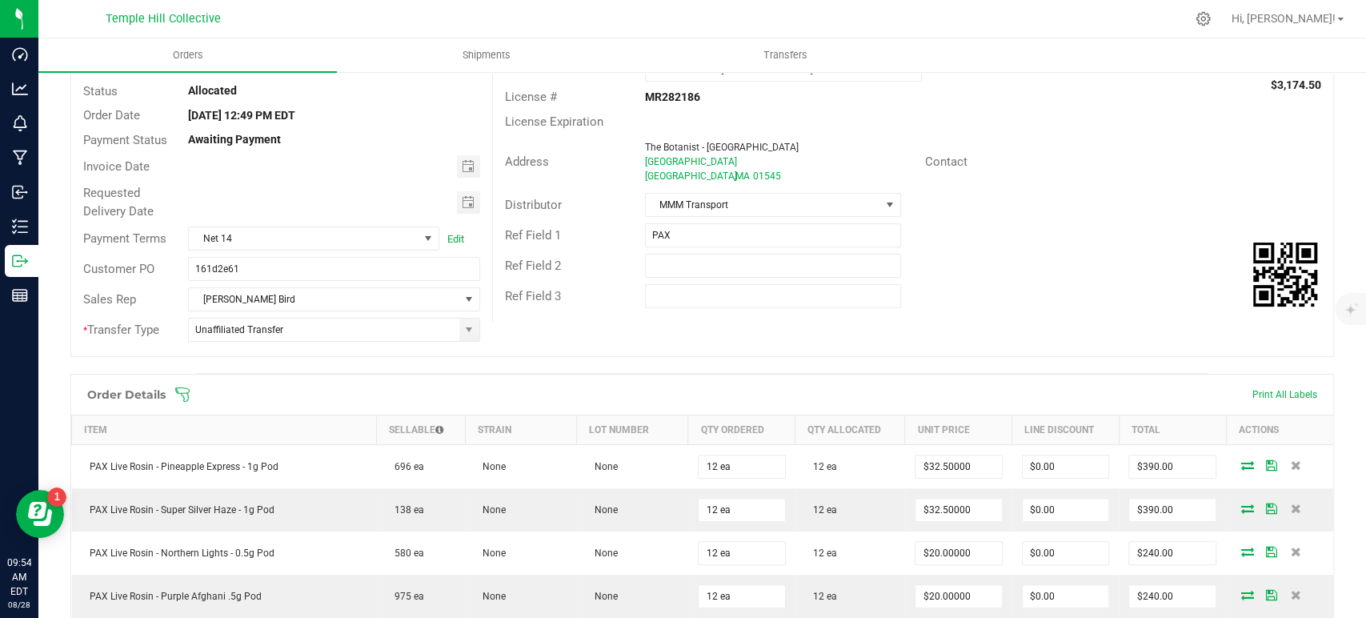
scroll to position [19, 0]
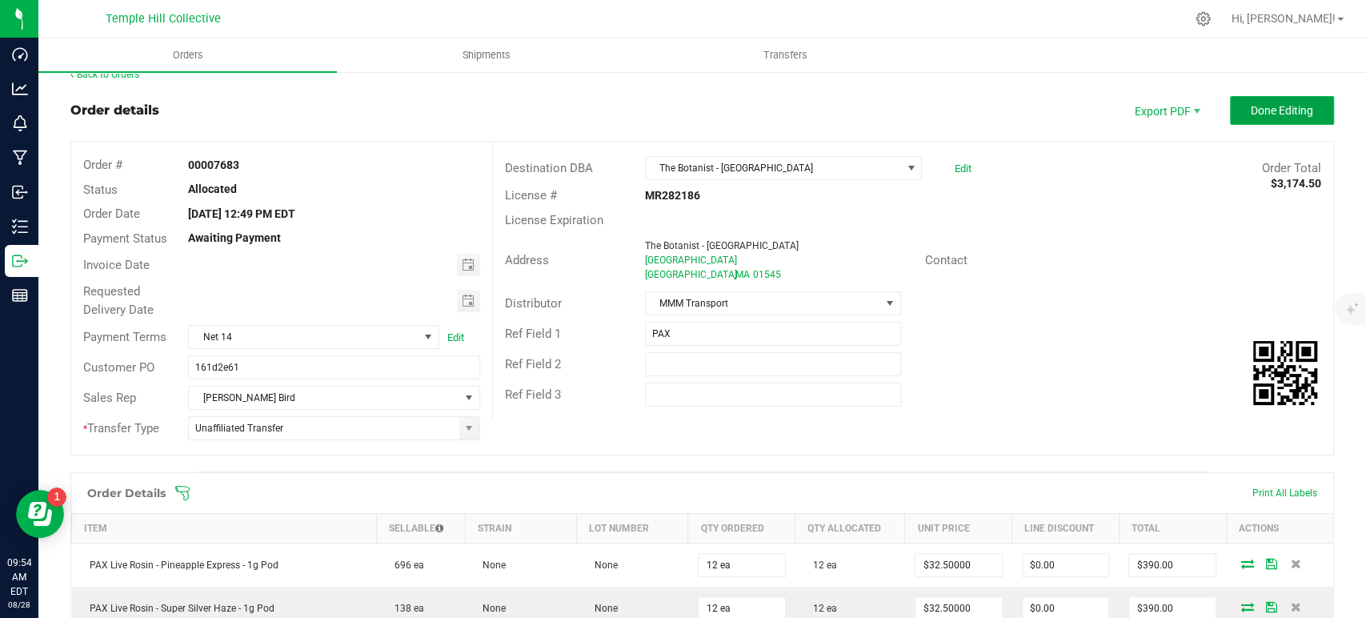
click at [1257, 110] on span "Done Editing" at bounding box center [1282, 110] width 62 height 13
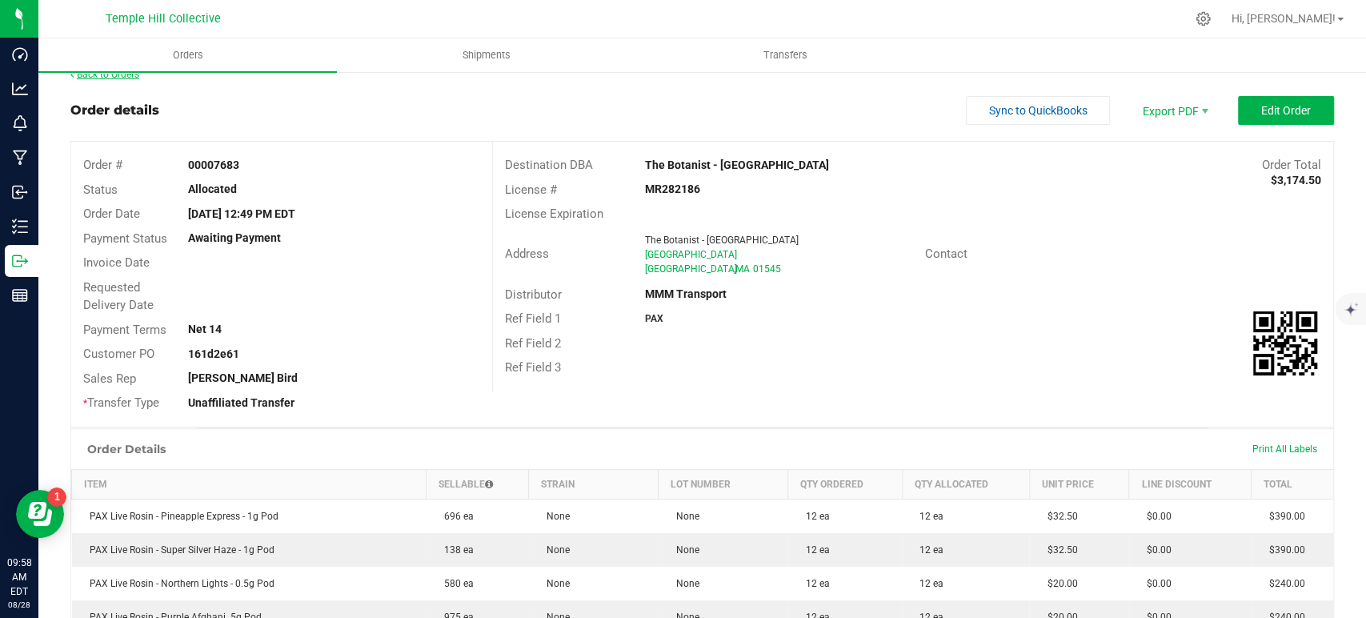
click at [134, 80] on link "Back to Orders" at bounding box center [104, 74] width 69 height 11
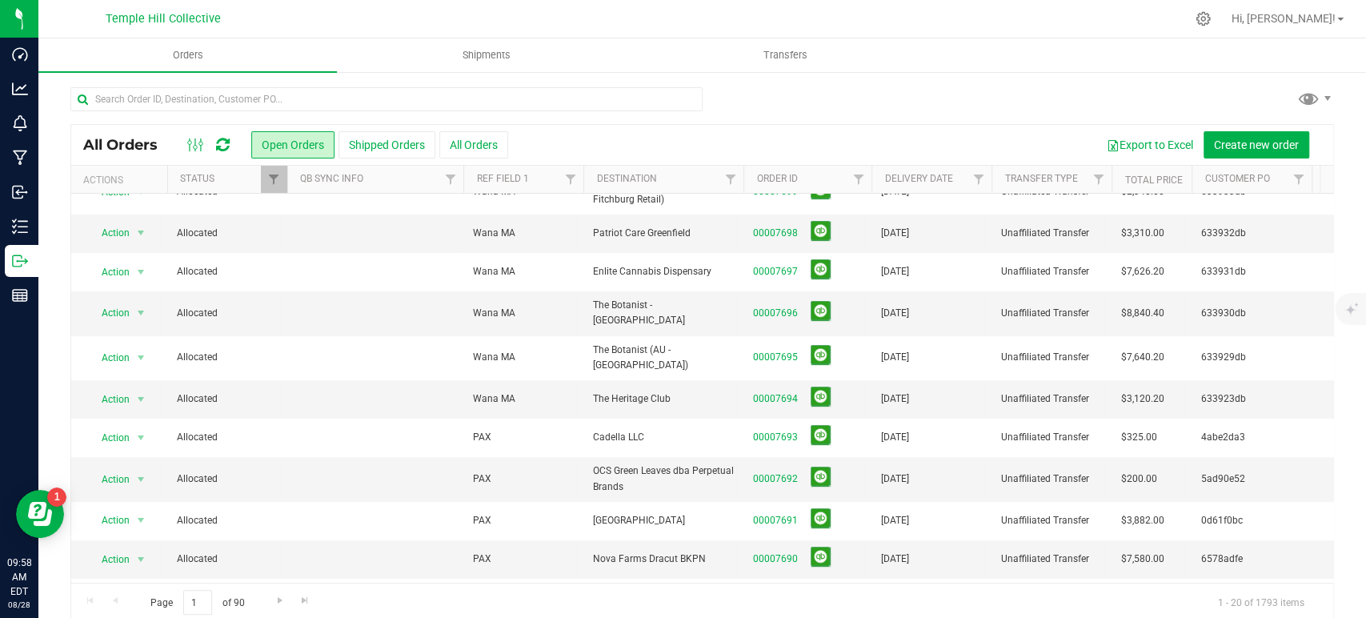
scroll to position [406, 0]
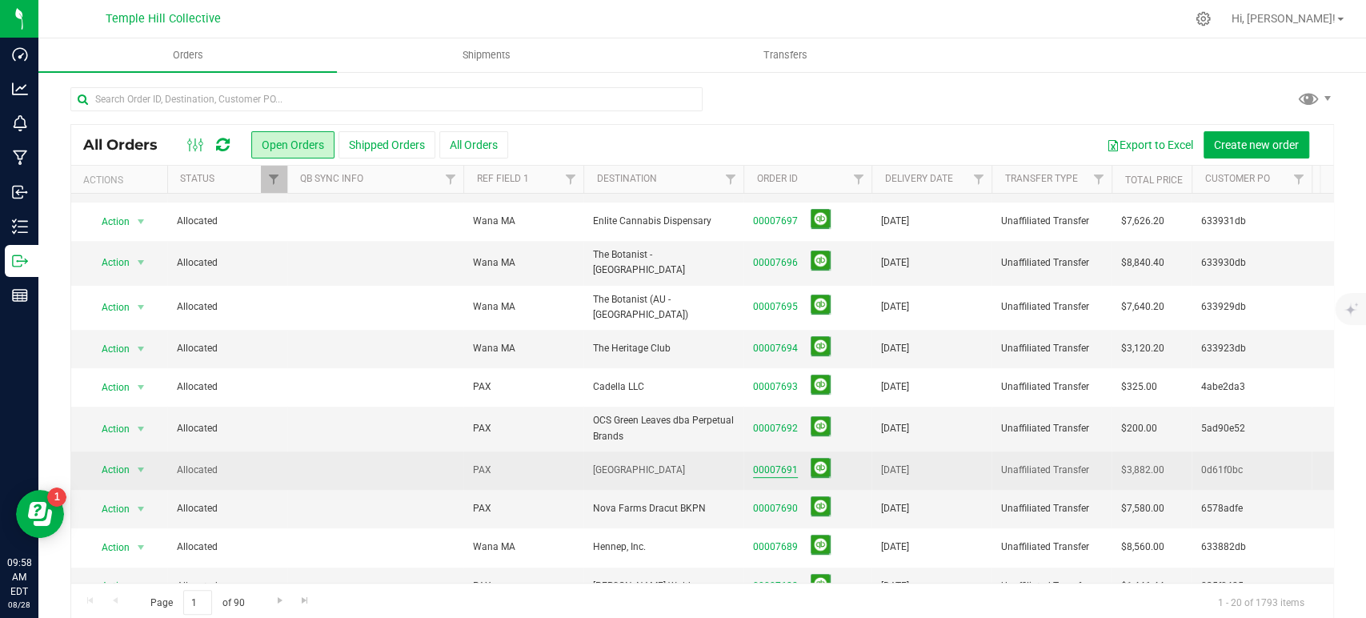
click at [784, 463] on link "00007691" at bounding box center [775, 470] width 45 height 15
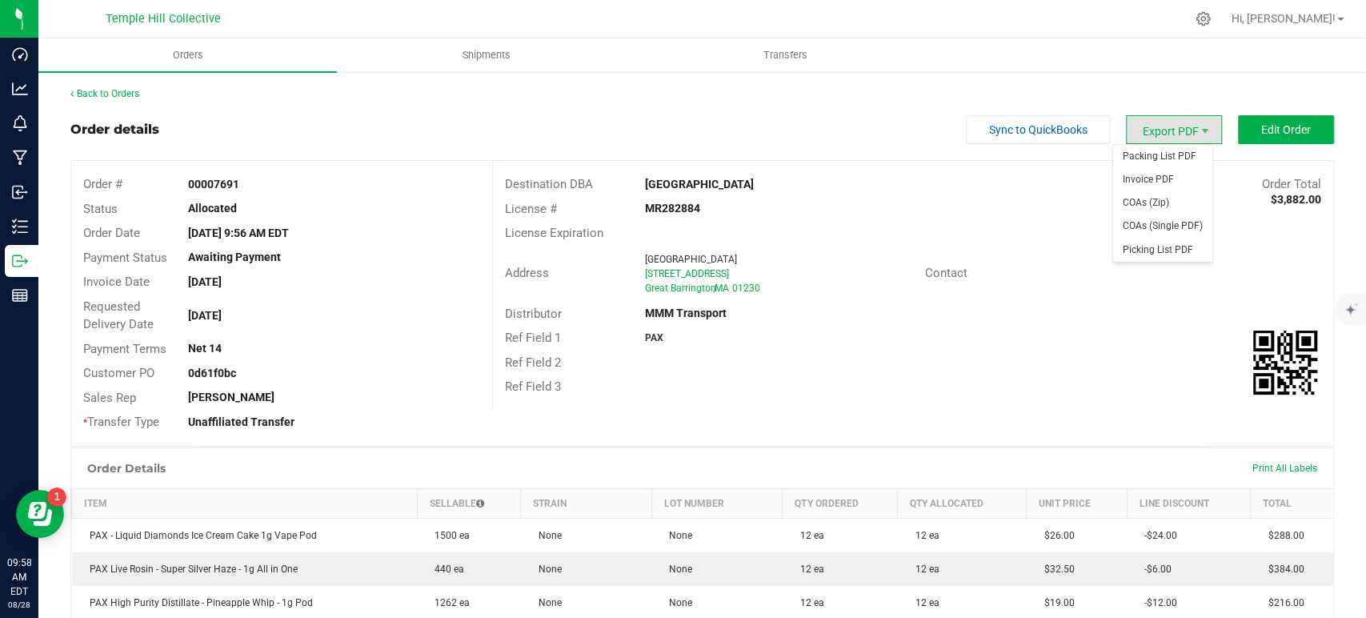
click at [1173, 126] on span "Export PDF" at bounding box center [1174, 129] width 96 height 29
click at [1145, 215] on span "COAs (Single PDF)" at bounding box center [1162, 226] width 99 height 23
click at [1183, 125] on span "Export PDF" at bounding box center [1174, 129] width 96 height 29
click at [1173, 195] on span "COAs (Zip)" at bounding box center [1162, 202] width 99 height 23
click at [126, 88] on link "Back to Orders" at bounding box center [104, 93] width 69 height 11
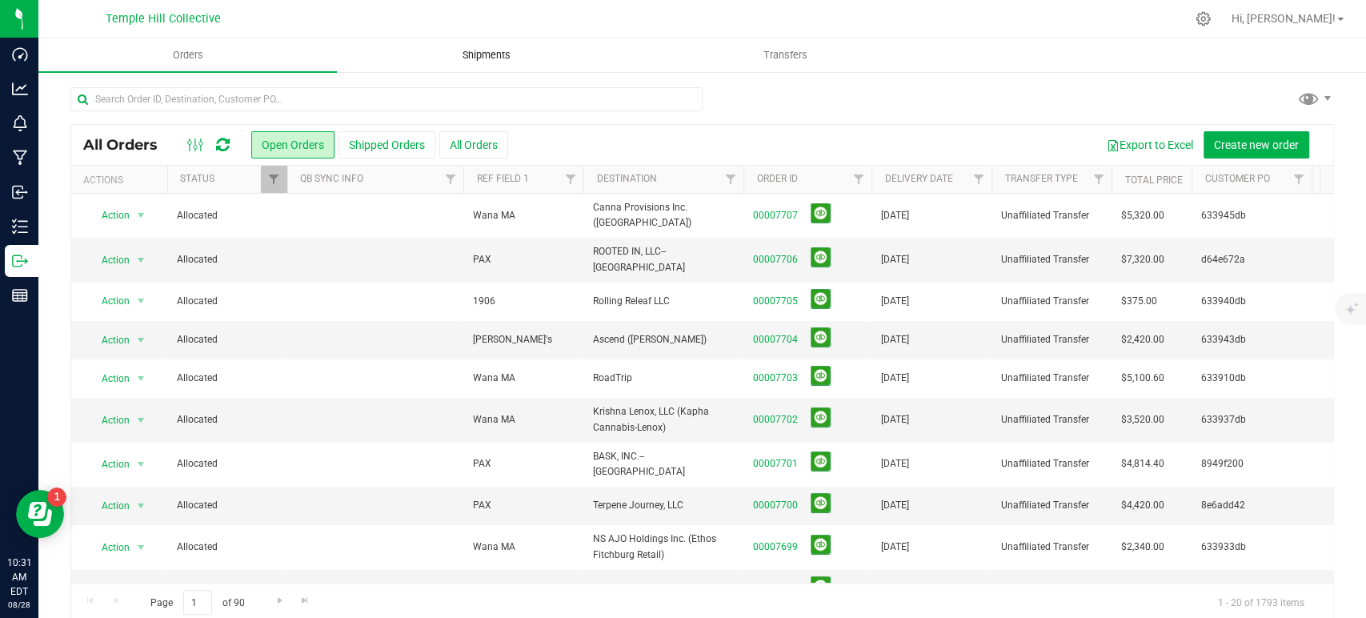
click at [521, 50] on span "Shipments" at bounding box center [486, 55] width 91 height 14
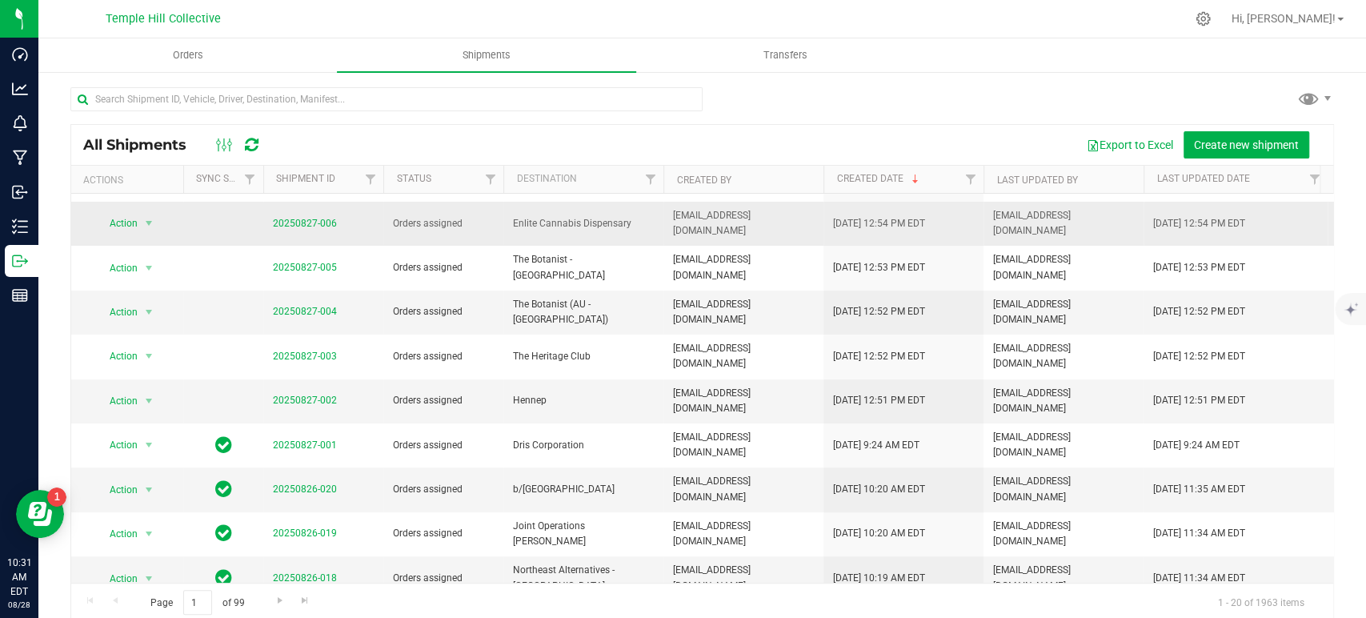
scroll to position [125, 0]
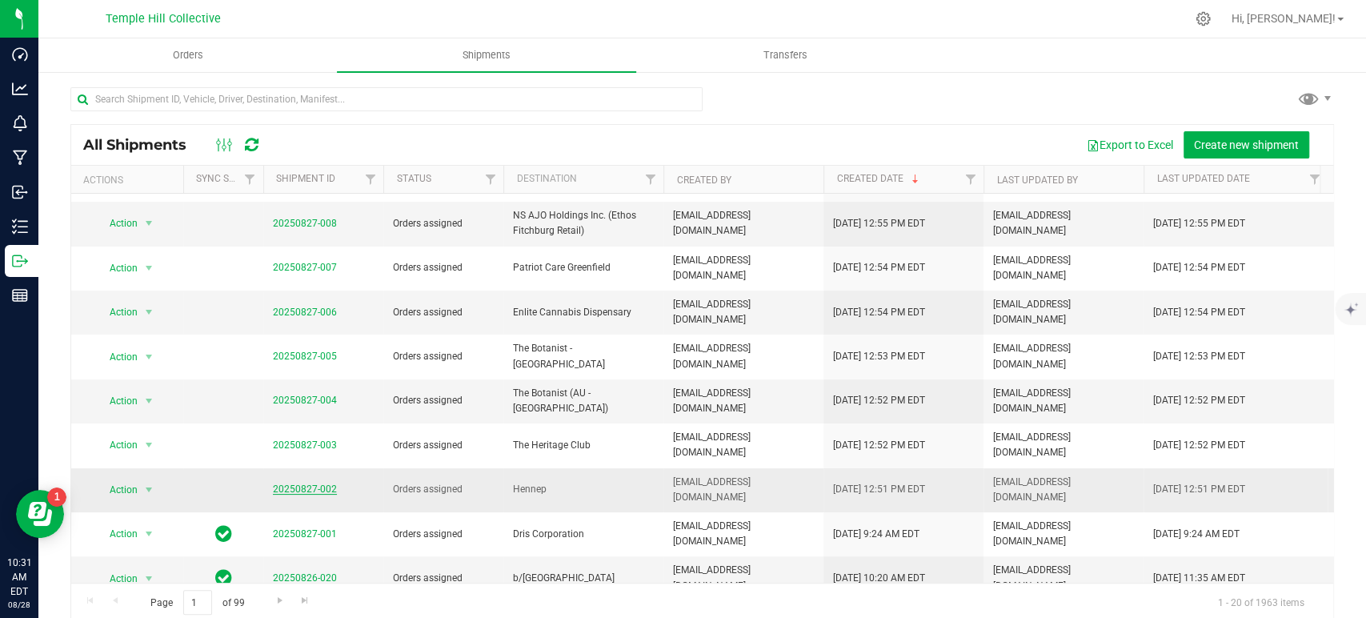
click at [298, 483] on link "20250827-002" at bounding box center [305, 488] width 64 height 11
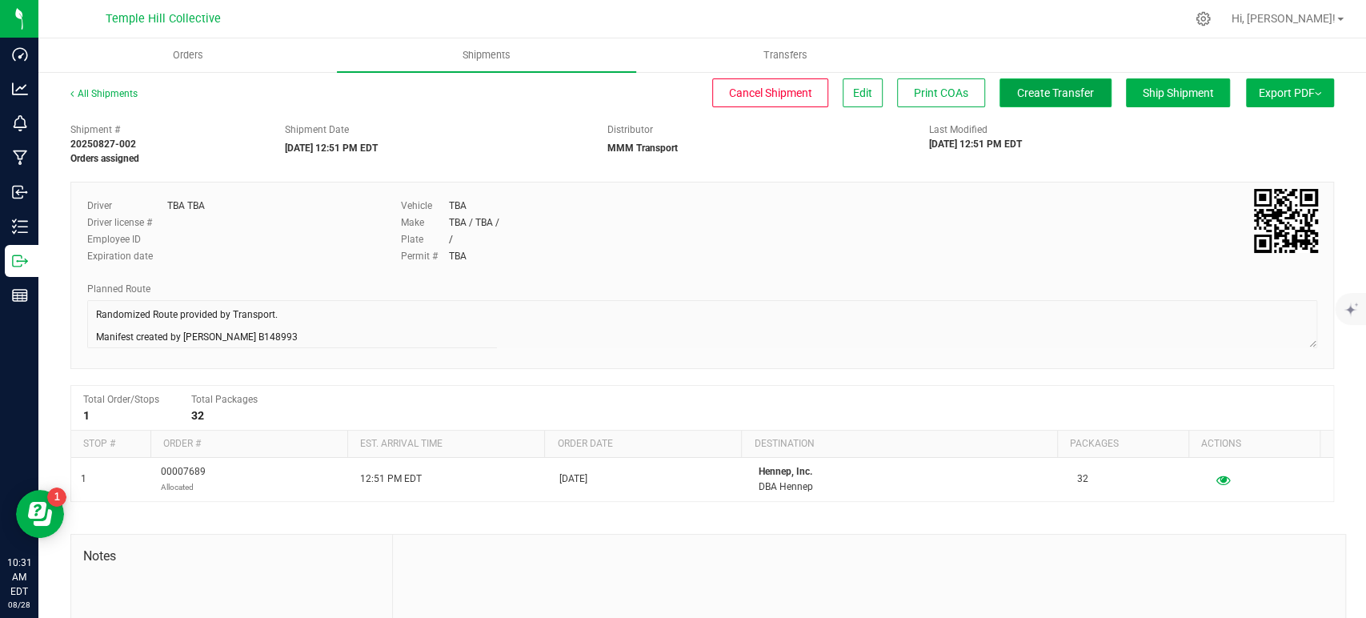
click at [1032, 94] on span "Create Transfer" at bounding box center [1055, 92] width 77 height 13
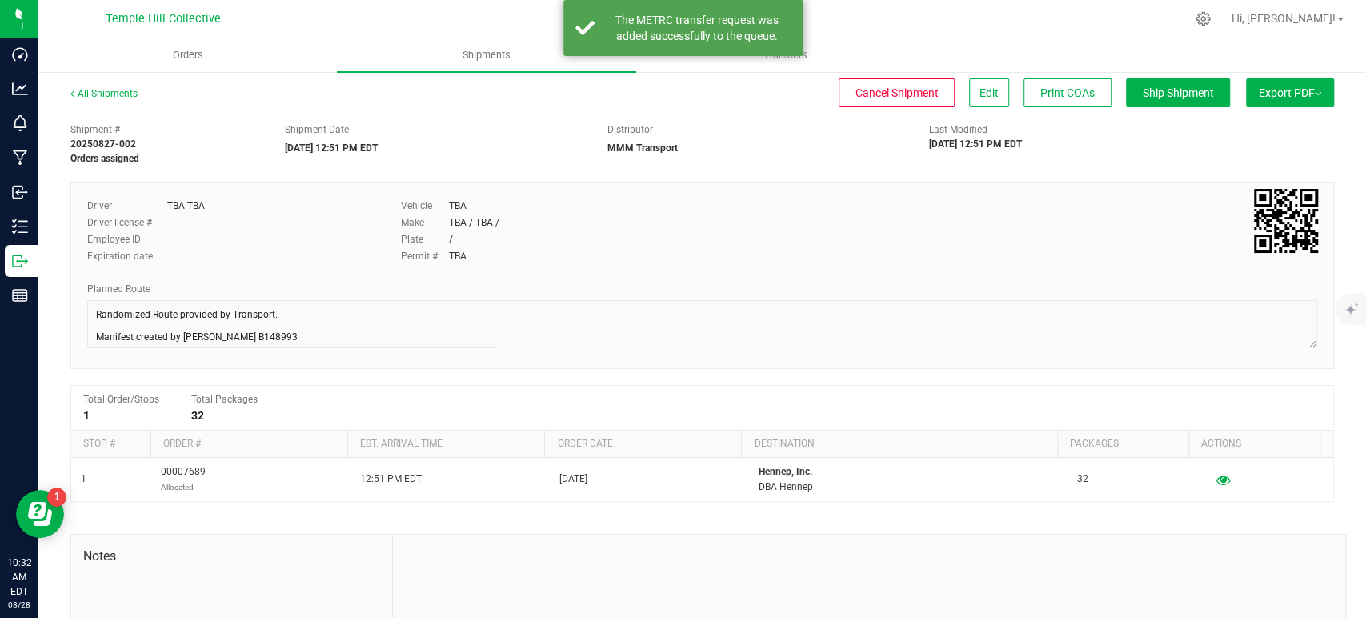
click at [117, 94] on link "All Shipments" at bounding box center [103, 93] width 67 height 11
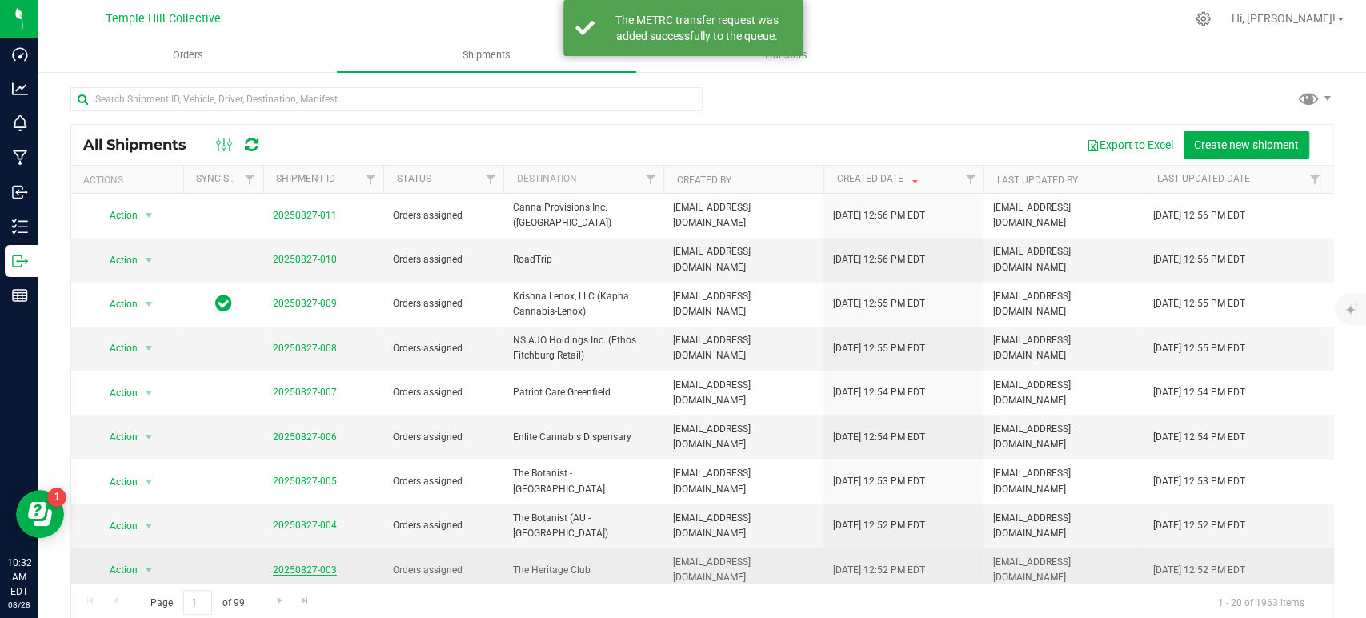
click at [304, 564] on link "20250827-003" at bounding box center [305, 569] width 64 height 11
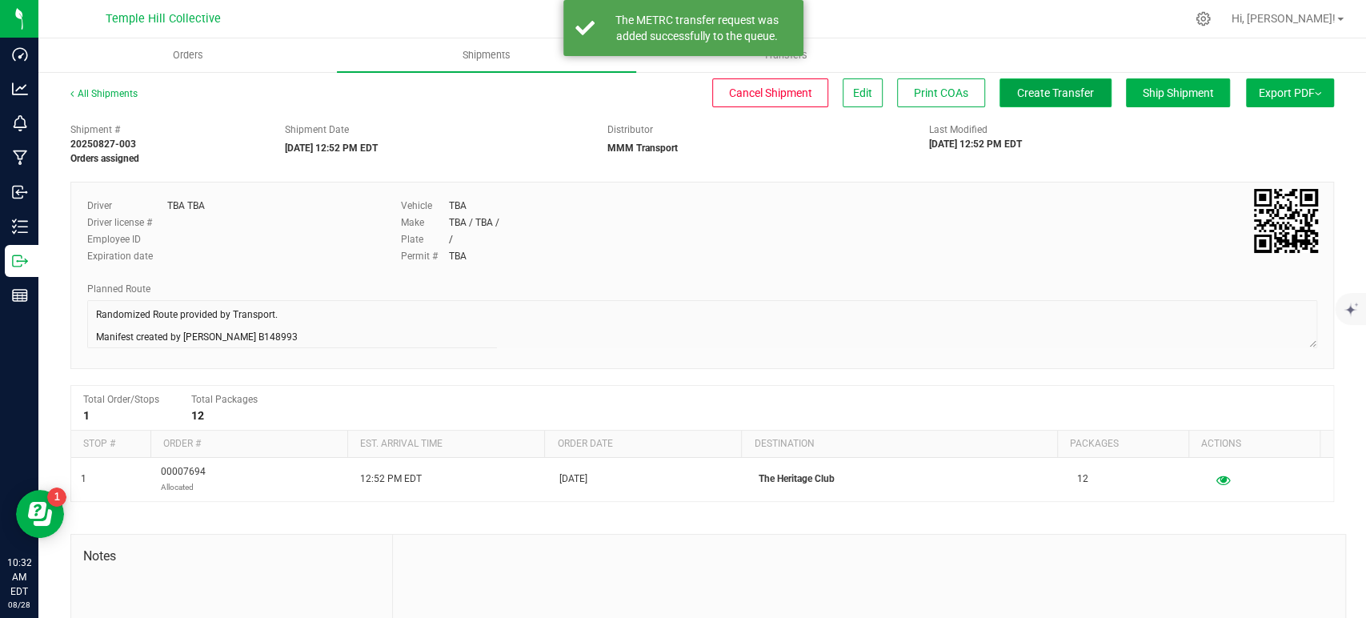
click at [1025, 96] on span "Create Transfer" at bounding box center [1055, 92] width 77 height 13
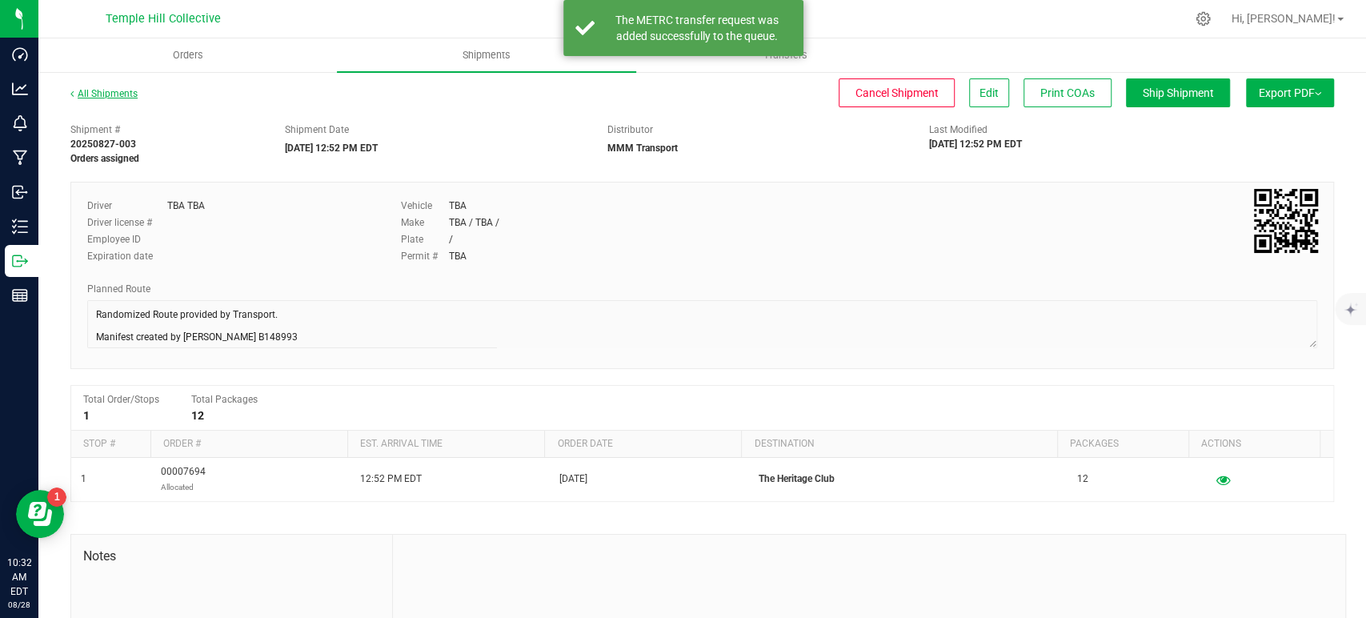
click at [111, 94] on link "All Shipments" at bounding box center [103, 93] width 67 height 11
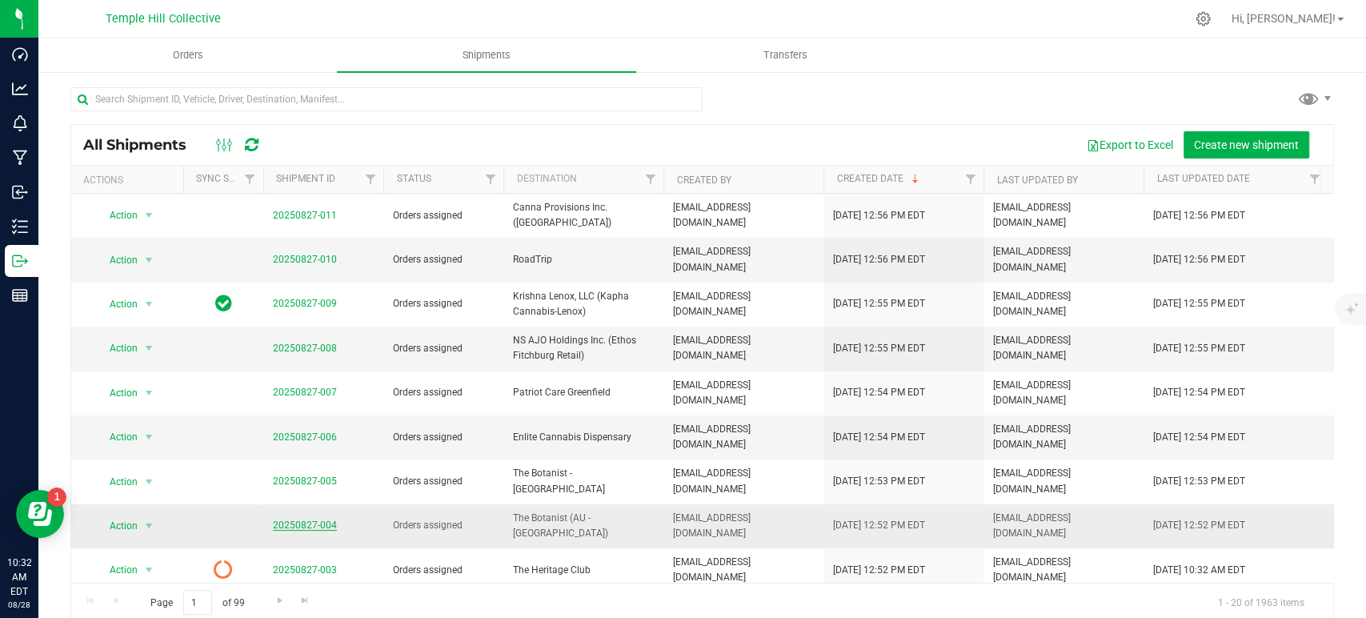
click at [301, 519] on link "20250827-004" at bounding box center [305, 524] width 64 height 11
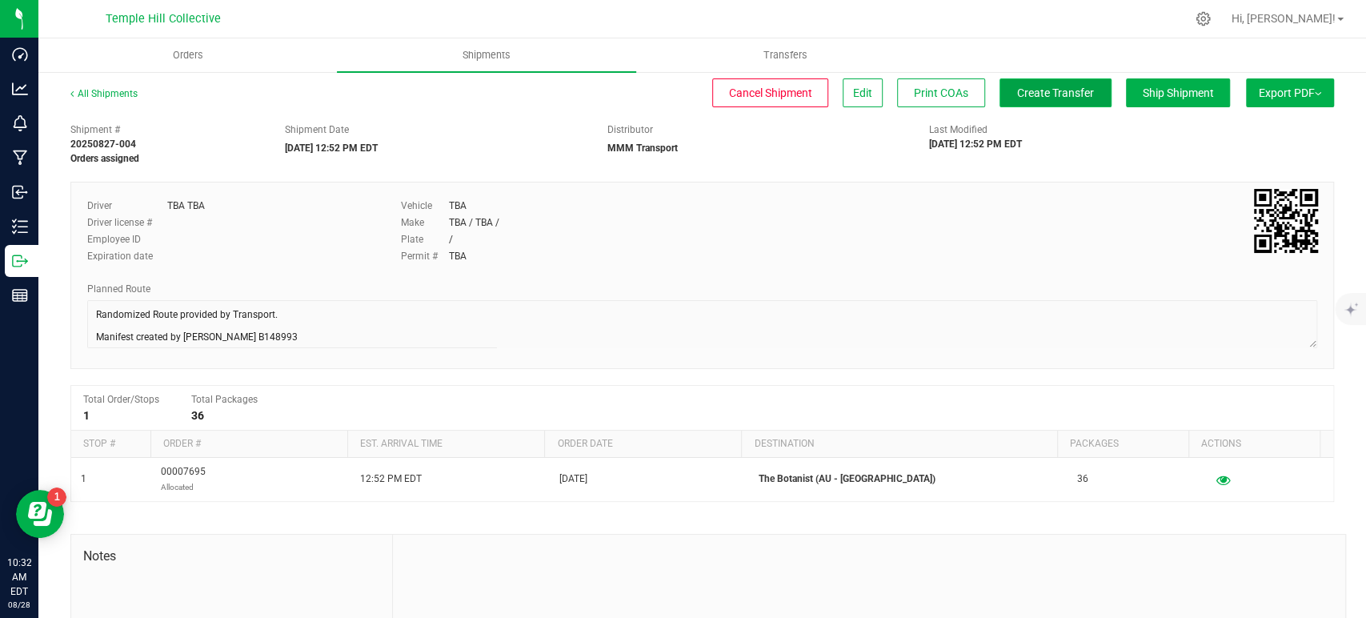
drag, startPoint x: 1037, startPoint y: 98, endPoint x: 1024, endPoint y: 97, distance: 13.6
click at [1037, 97] on span "Create Transfer" at bounding box center [1055, 92] width 77 height 13
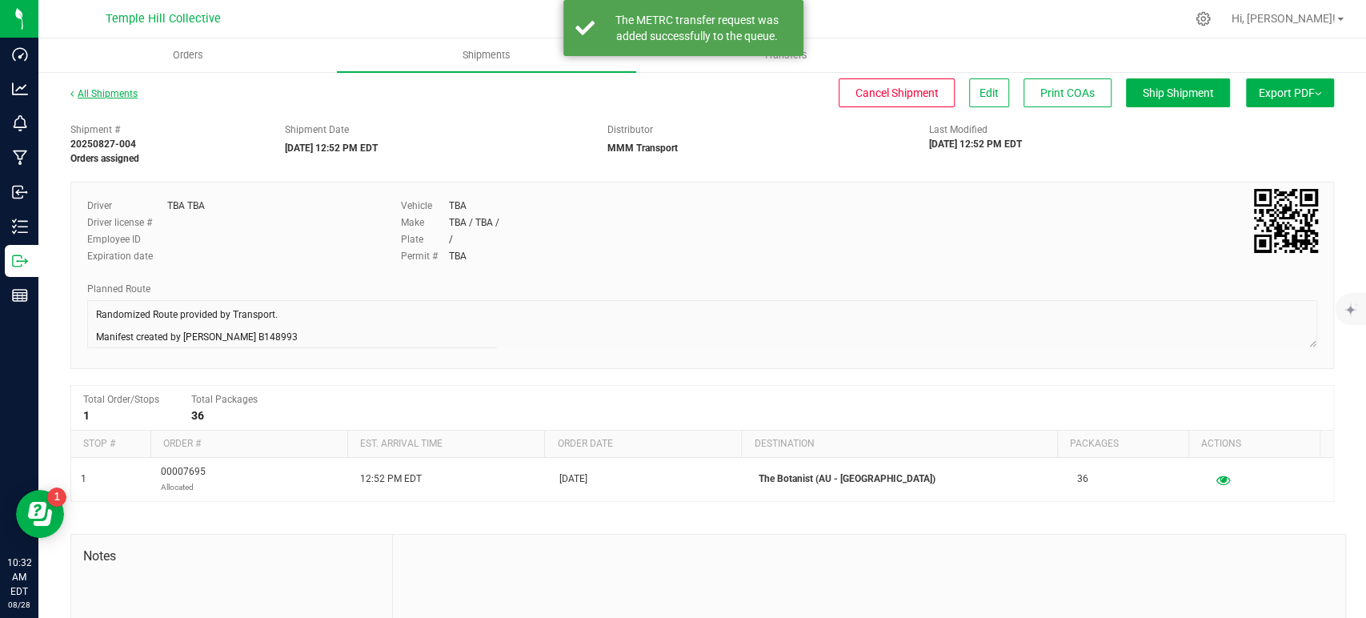
click at [84, 96] on link "All Shipments" at bounding box center [103, 93] width 67 height 11
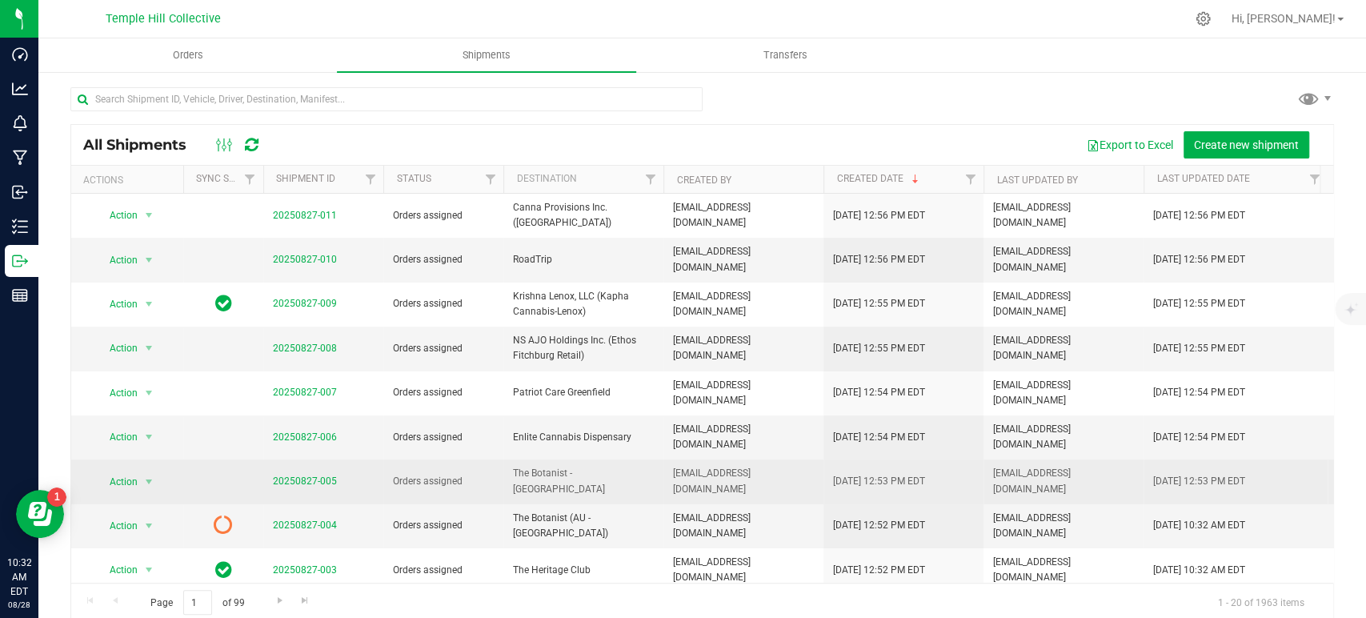
click at [311, 459] on td "20250827-005" at bounding box center [323, 481] width 120 height 44
click at [310, 475] on link "20250827-005" at bounding box center [305, 480] width 64 height 11
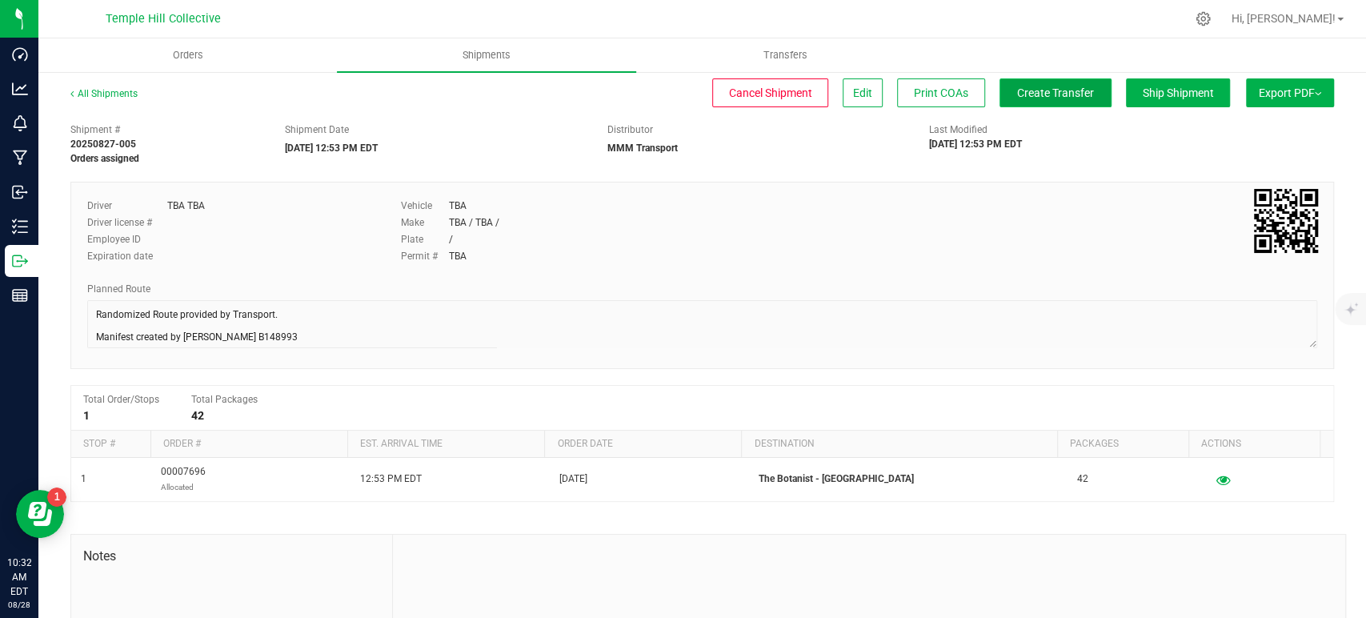
click at [1044, 91] on span "Create Transfer" at bounding box center [1055, 92] width 77 height 13
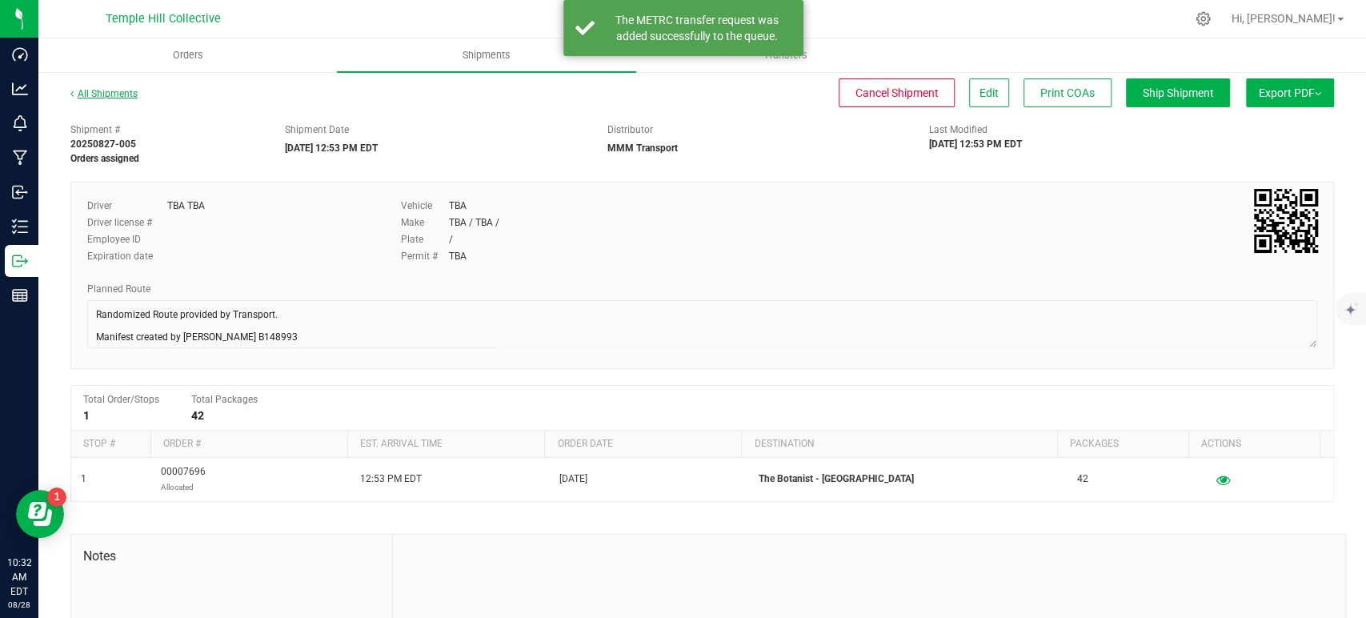
click at [113, 94] on link "All Shipments" at bounding box center [103, 93] width 67 height 11
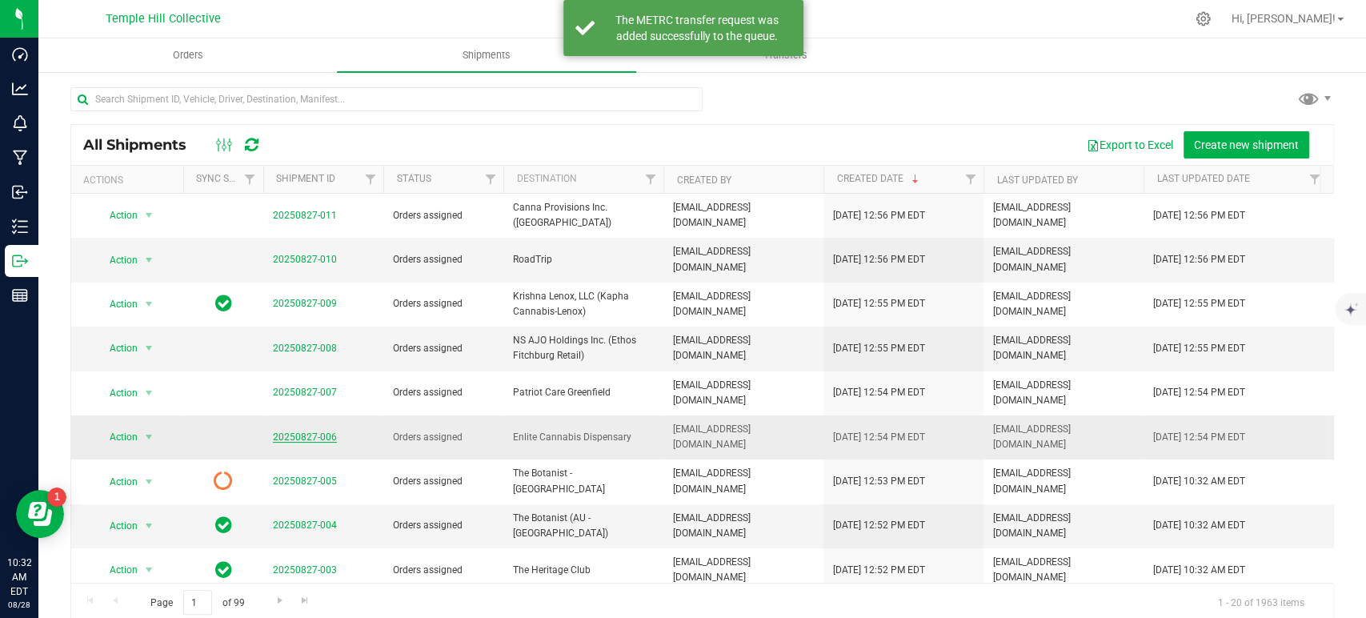
click at [301, 431] on link "20250827-006" at bounding box center [305, 436] width 64 height 11
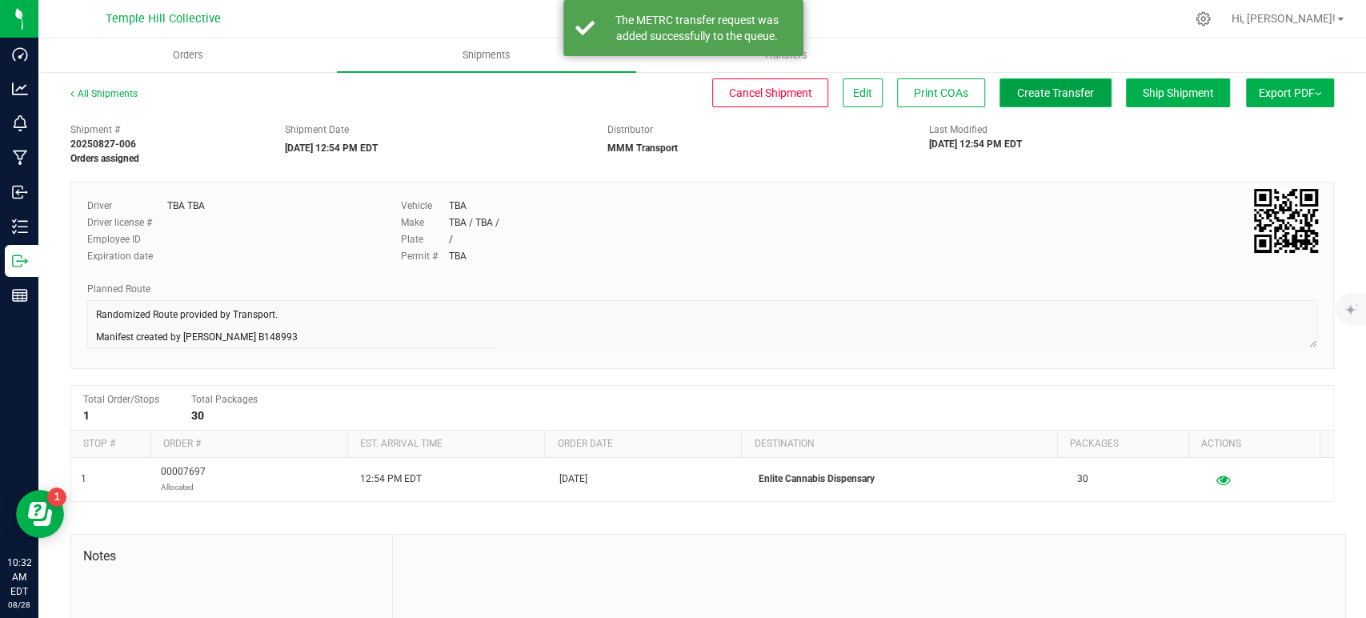
click at [1050, 94] on span "Create Transfer" at bounding box center [1055, 92] width 77 height 13
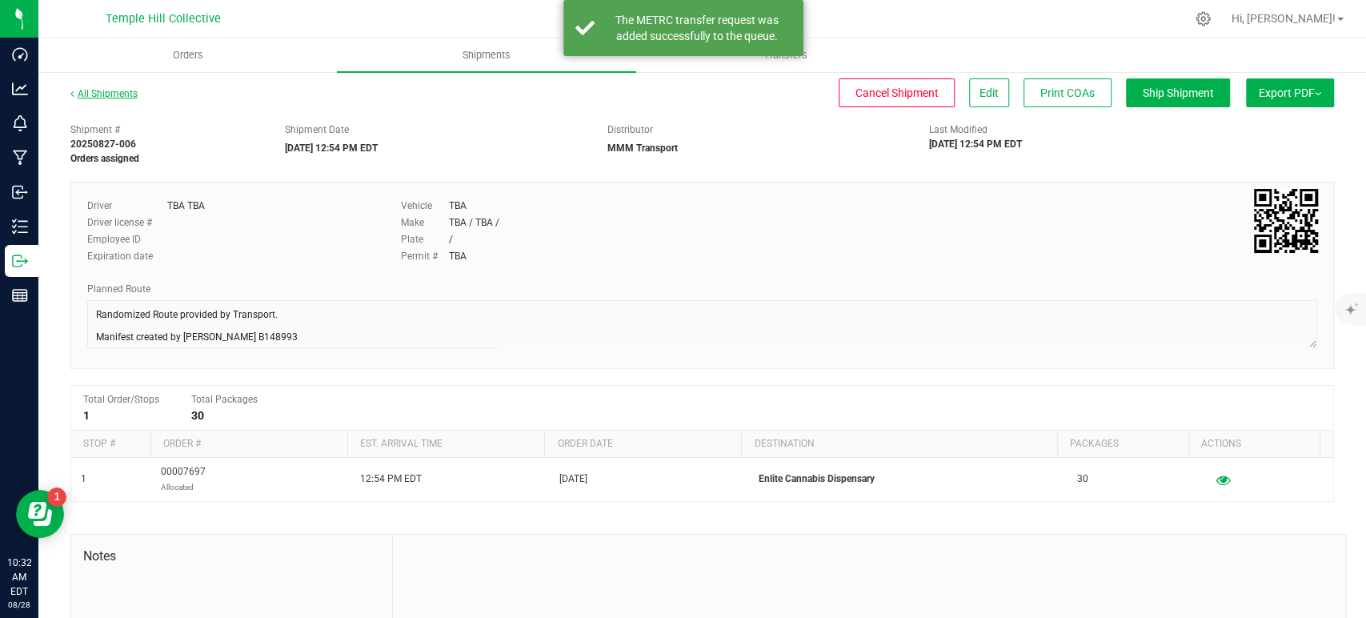
click at [116, 89] on link "All Shipments" at bounding box center [103, 93] width 67 height 11
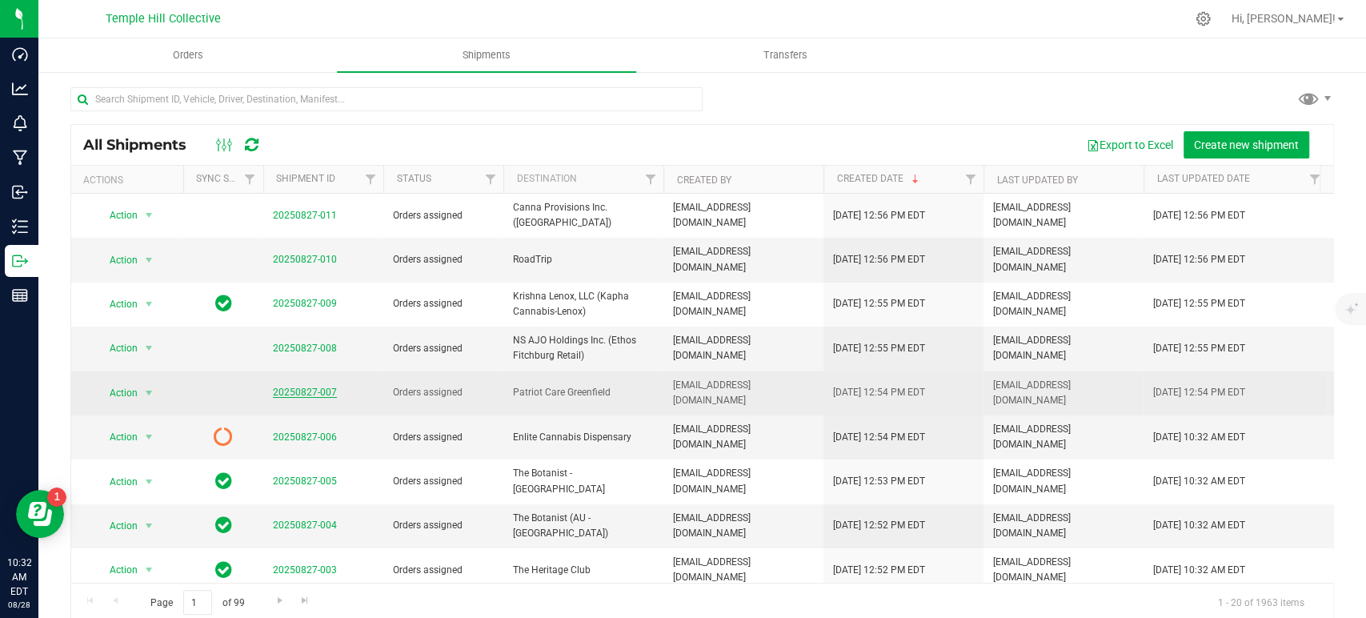
click at [314, 387] on link "20250827-007" at bounding box center [305, 392] width 64 height 11
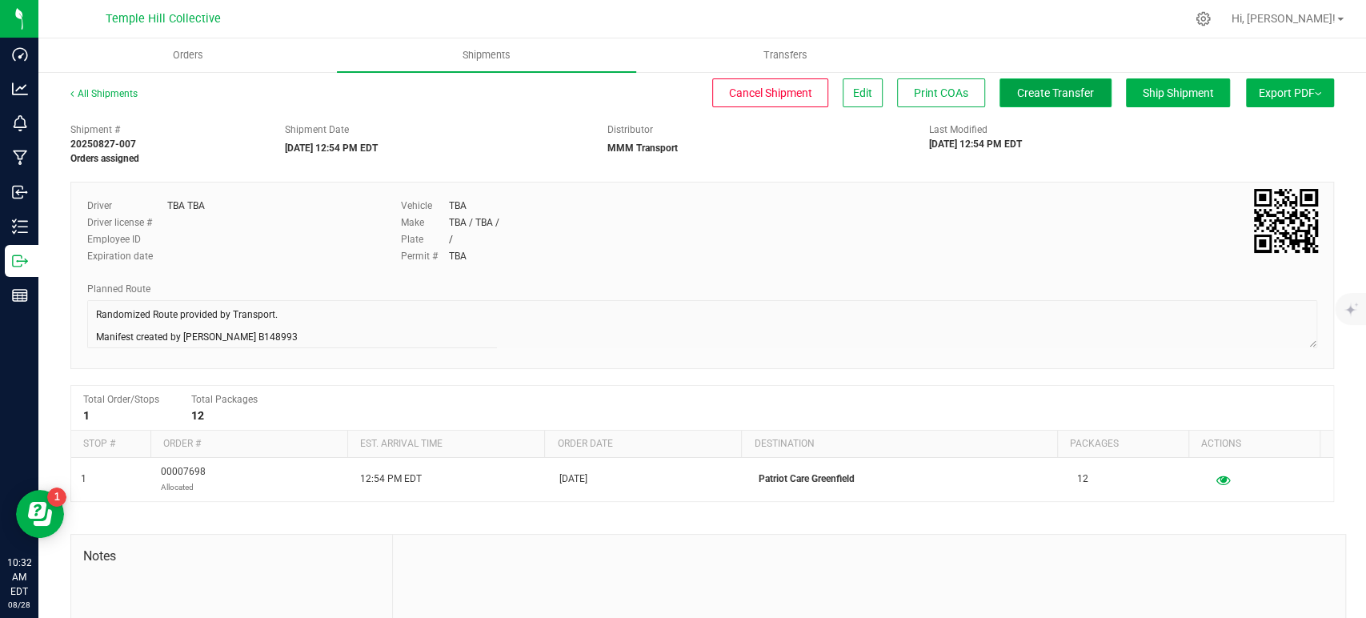
click at [1027, 96] on span "Create Transfer" at bounding box center [1055, 92] width 77 height 13
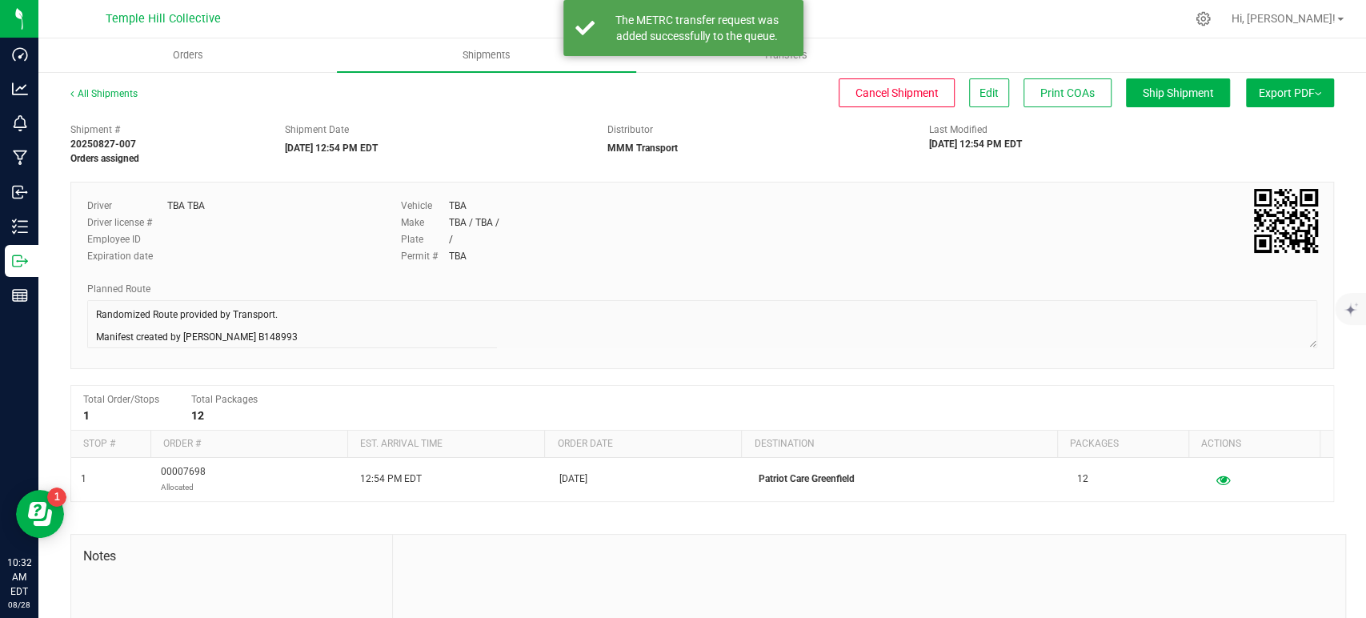
click at [78, 86] on div "All Shipments" at bounding box center [118, 98] width 96 height 24
click at [107, 93] on link "All Shipments" at bounding box center [103, 93] width 67 height 11
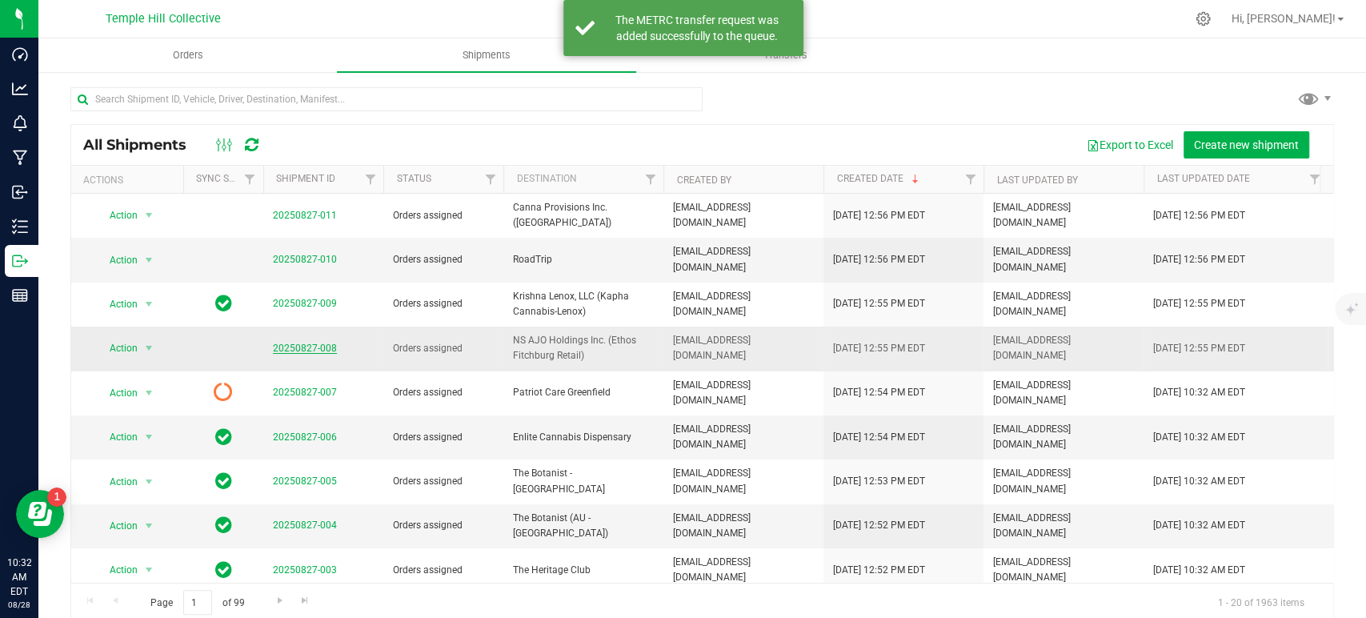
click at [312, 343] on link "20250827-008" at bounding box center [305, 348] width 64 height 11
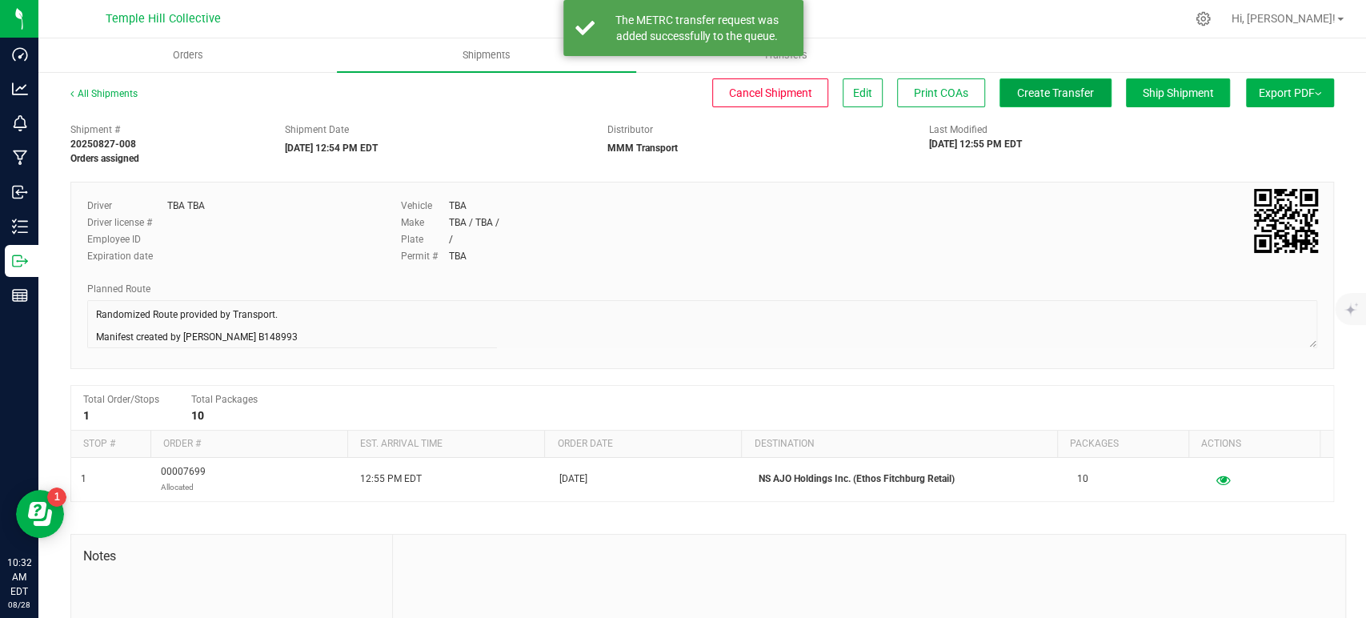
click at [1050, 95] on span "Create Transfer" at bounding box center [1055, 92] width 77 height 13
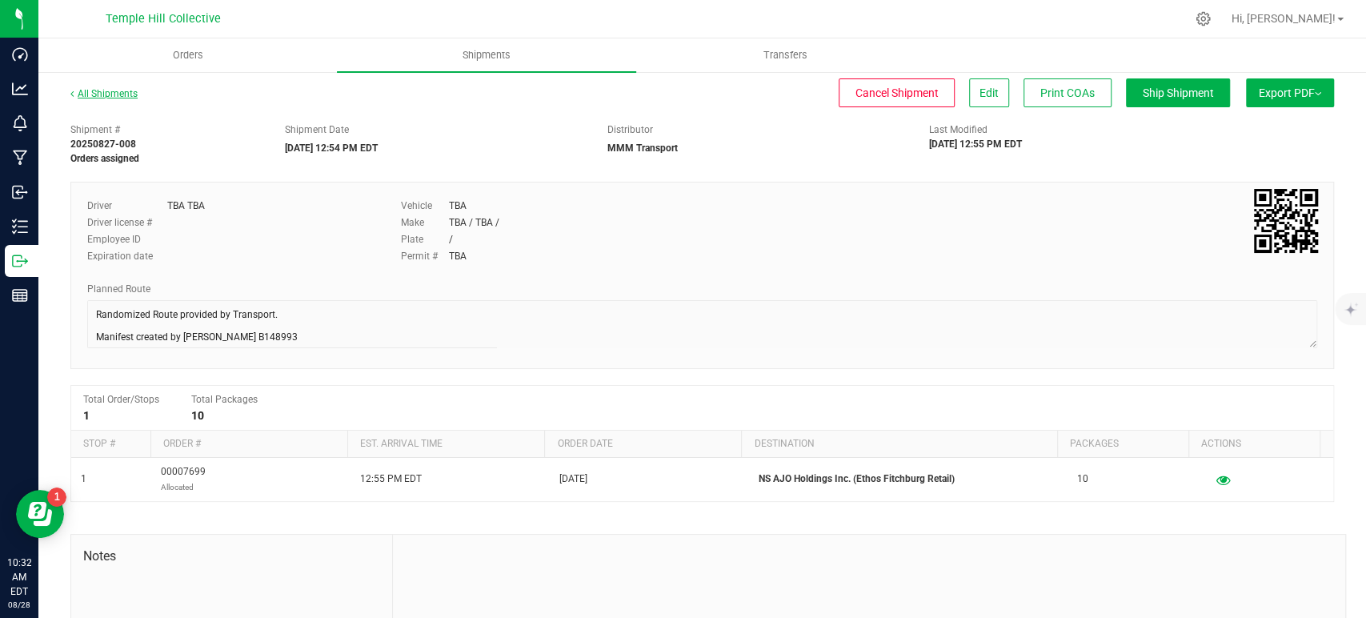
click at [118, 94] on link "All Shipments" at bounding box center [103, 93] width 67 height 11
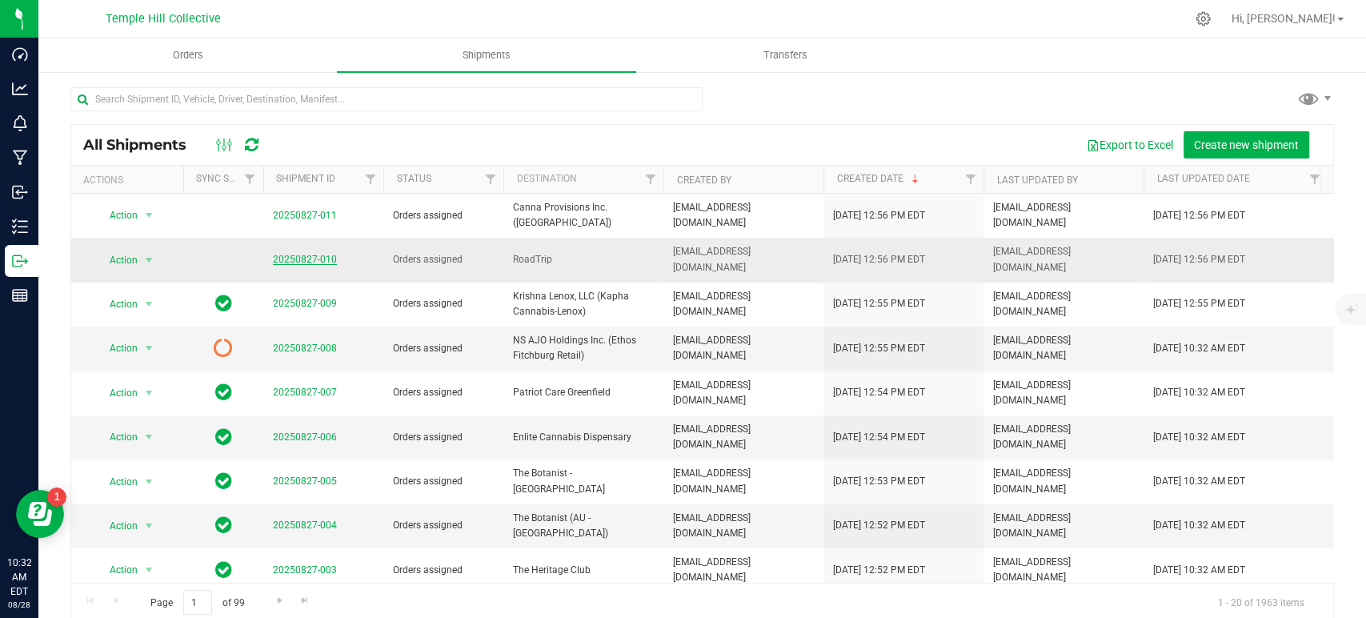
click at [313, 254] on link "20250827-010" at bounding box center [305, 259] width 64 height 11
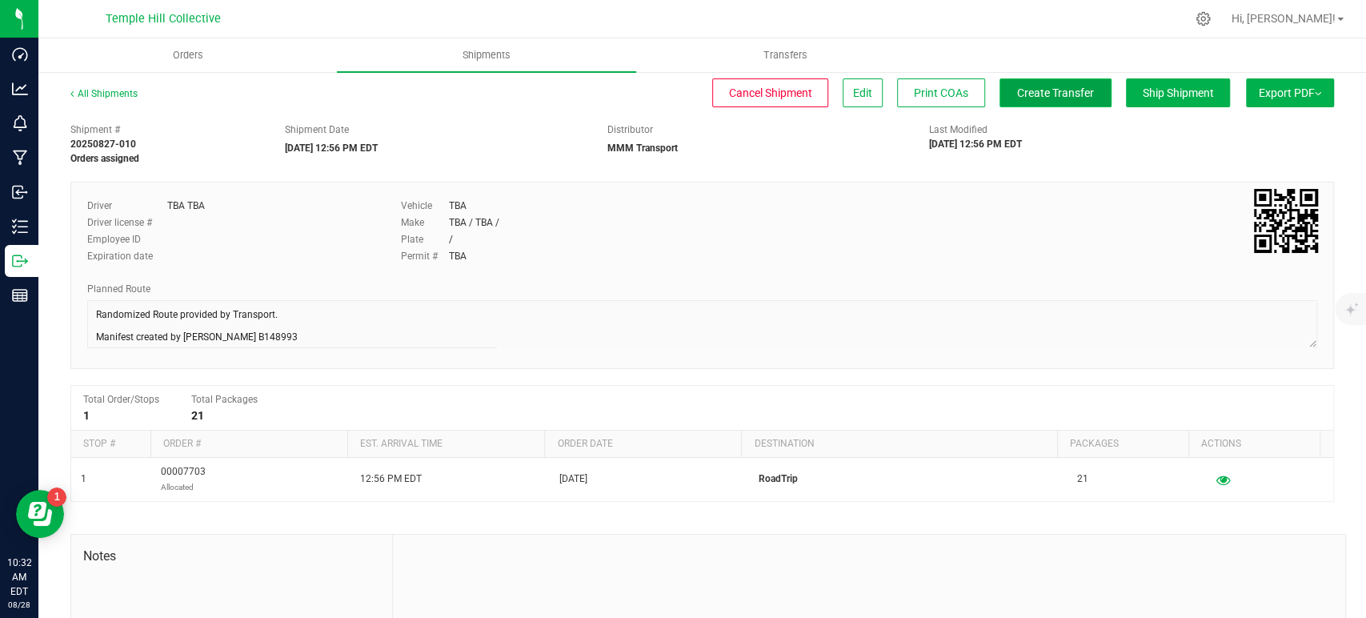
click at [1034, 106] on button "Create Transfer" at bounding box center [1056, 92] width 112 height 29
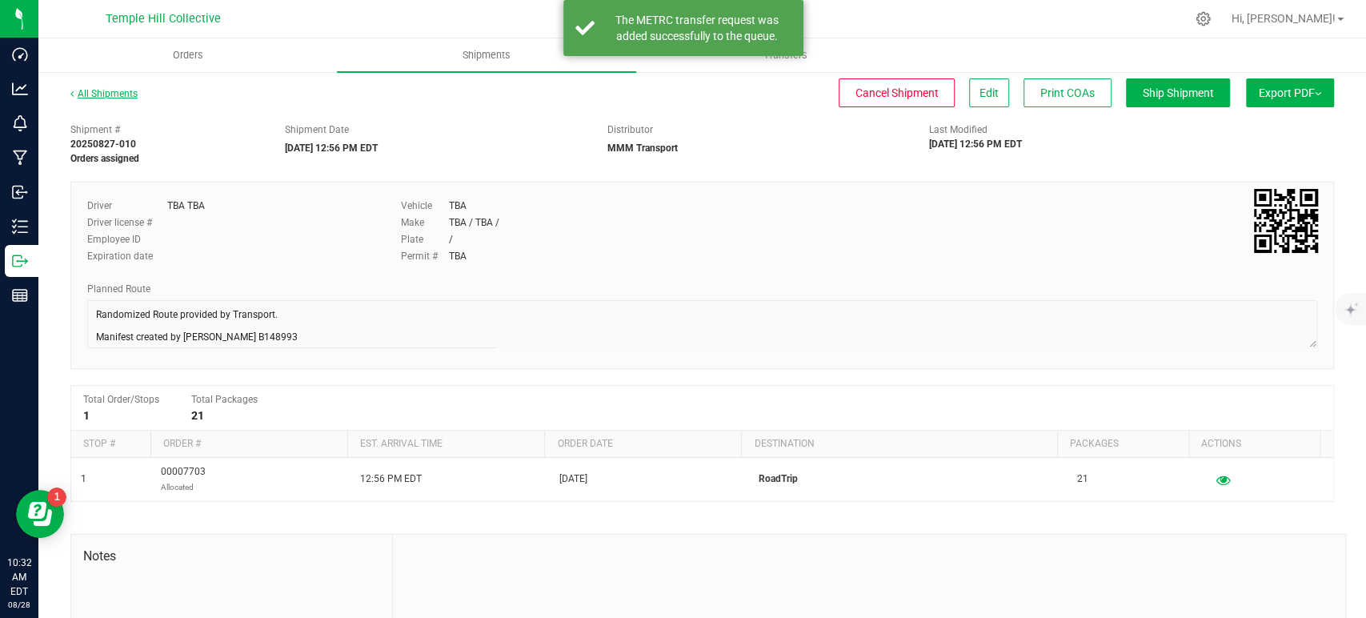
click at [116, 94] on link "All Shipments" at bounding box center [103, 93] width 67 height 11
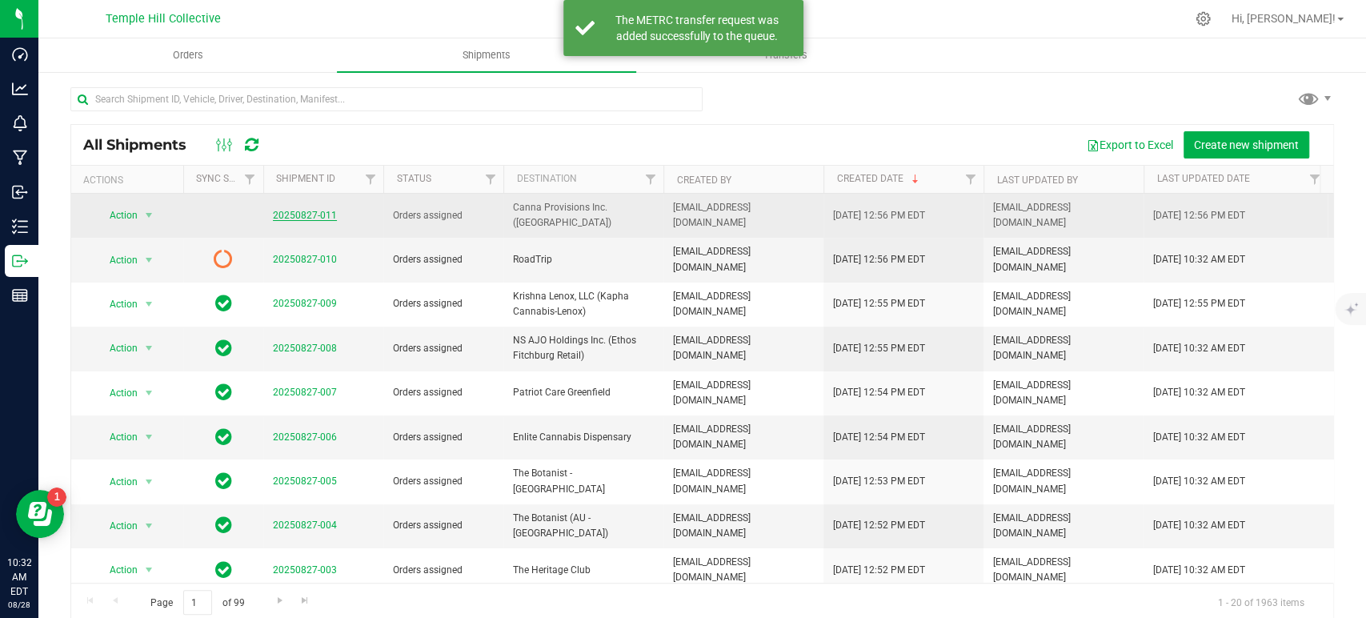
click at [318, 213] on link "20250827-011" at bounding box center [305, 215] width 64 height 11
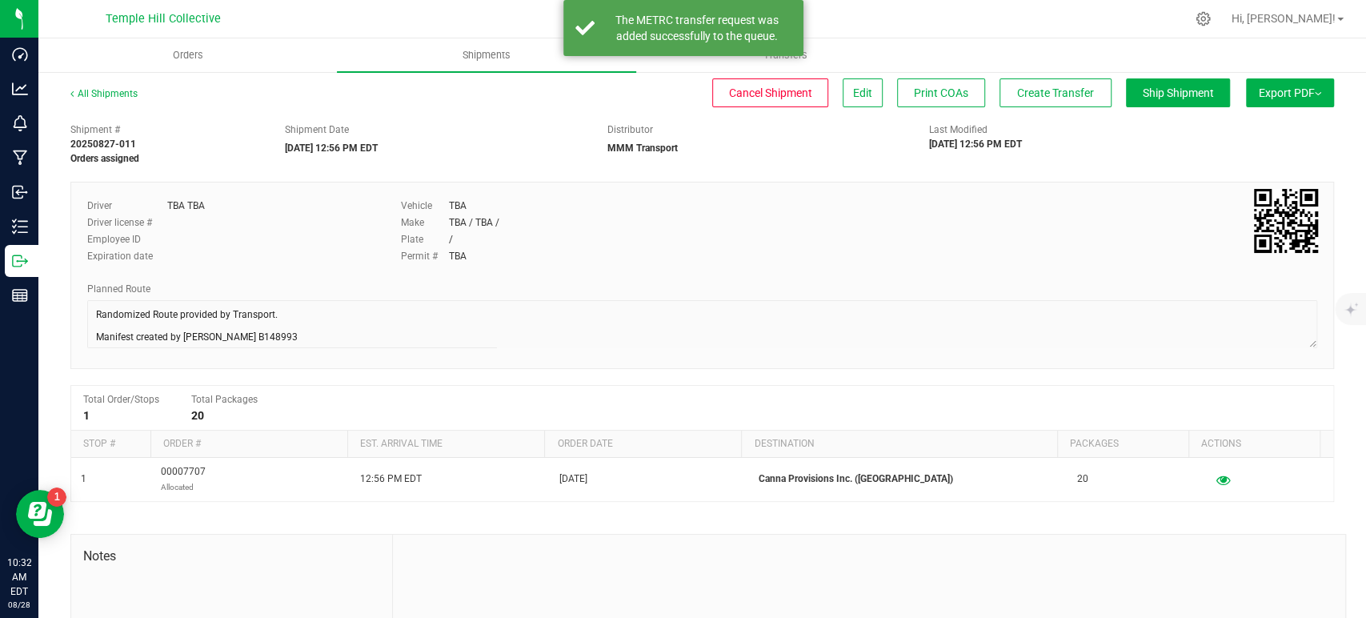
click at [1054, 107] on div "All Shipments Cancel Shipment Edit Print COAs Create Transfer Ship Shipment Exp…" at bounding box center [702, 100] width 1264 height 29
click at [1022, 96] on span "Create Transfer" at bounding box center [1055, 92] width 77 height 13
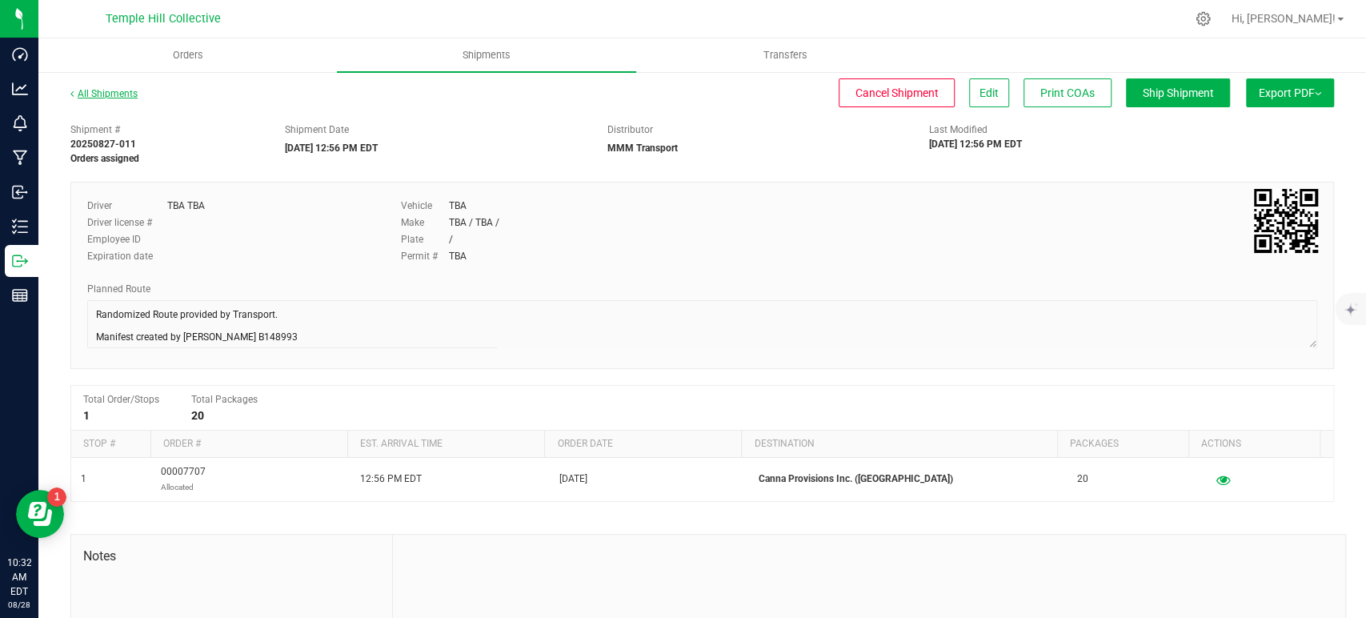
click at [110, 91] on link "All Shipments" at bounding box center [103, 93] width 67 height 11
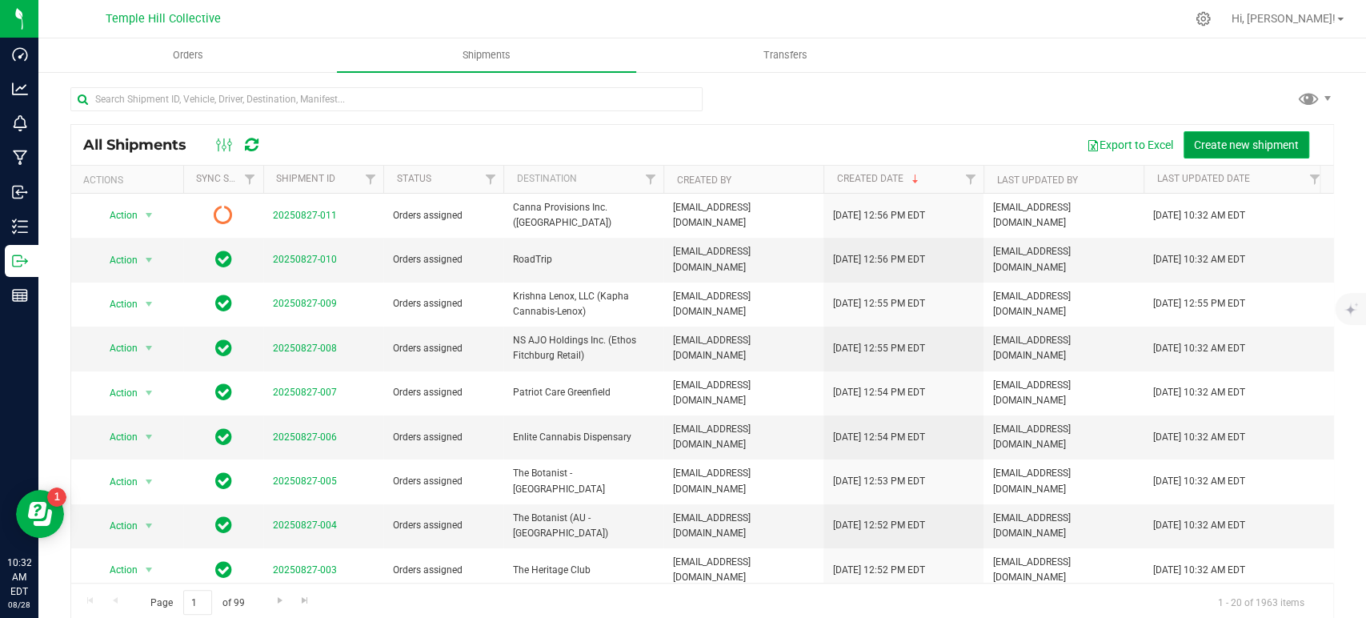
click at [1225, 139] on span "Create new shipment" at bounding box center [1246, 144] width 105 height 13
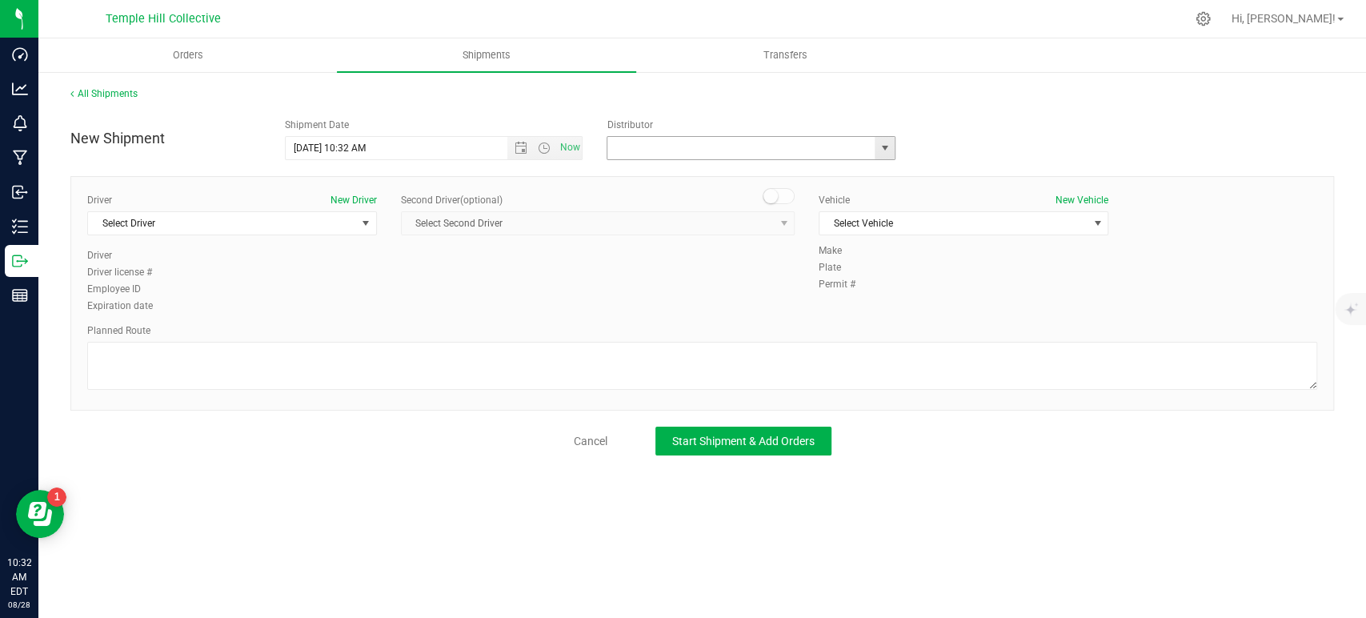
click at [674, 152] on input "text" at bounding box center [737, 148] width 259 height 22
click at [647, 175] on li "MMM Transport" at bounding box center [751, 175] width 287 height 24
type input "MMM Transport"
click at [335, 223] on span "Select Driver" at bounding box center [222, 223] width 268 height 22
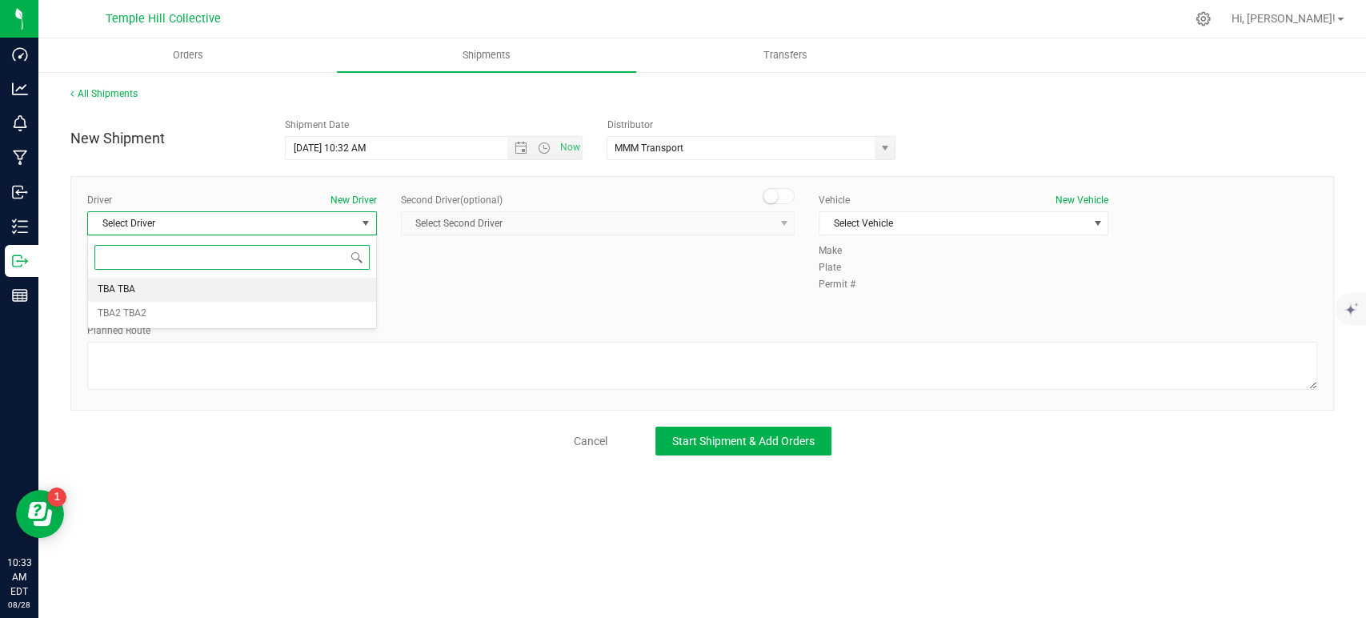
click at [243, 288] on li "TBA TBA" at bounding box center [232, 290] width 288 height 24
click at [283, 383] on textarea at bounding box center [702, 366] width 1230 height 48
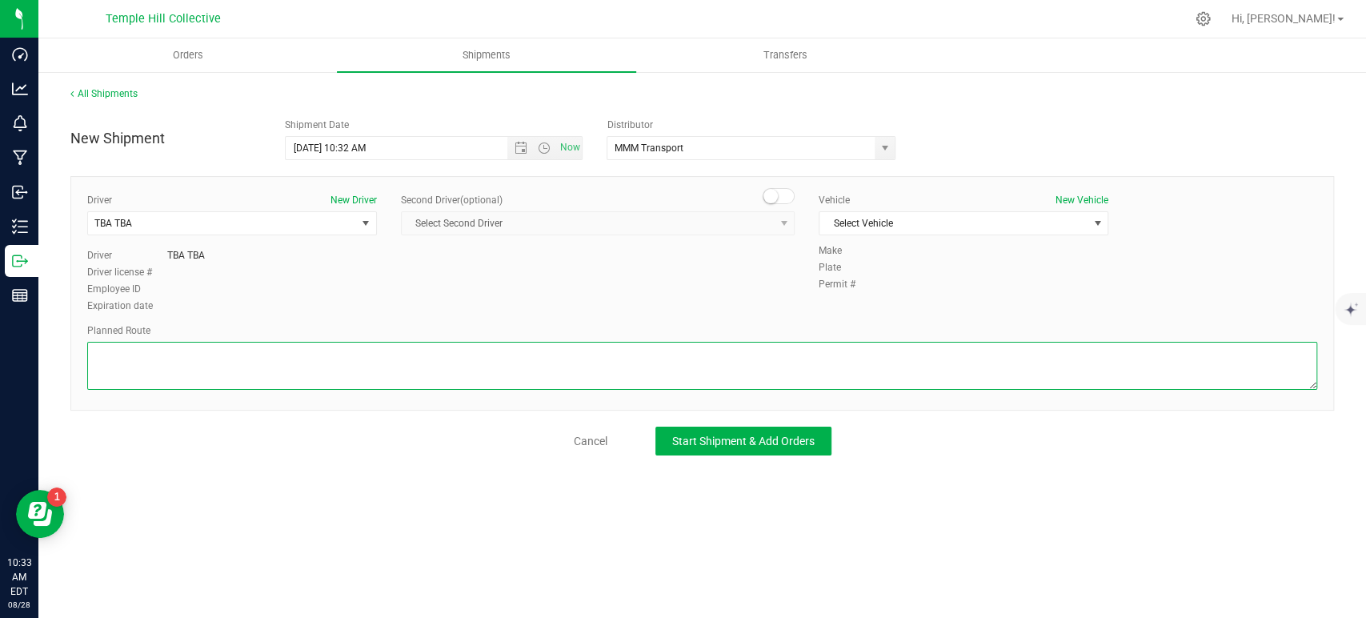
paste textarea "Randomized Route provided by Transport. Manifest created by Makayla Rice B148993"
type textarea "Randomized Route provided by Transport. Manifest created by Makayla Rice B148993"
click at [932, 228] on span "Select Vehicle" at bounding box center [954, 223] width 268 height 22
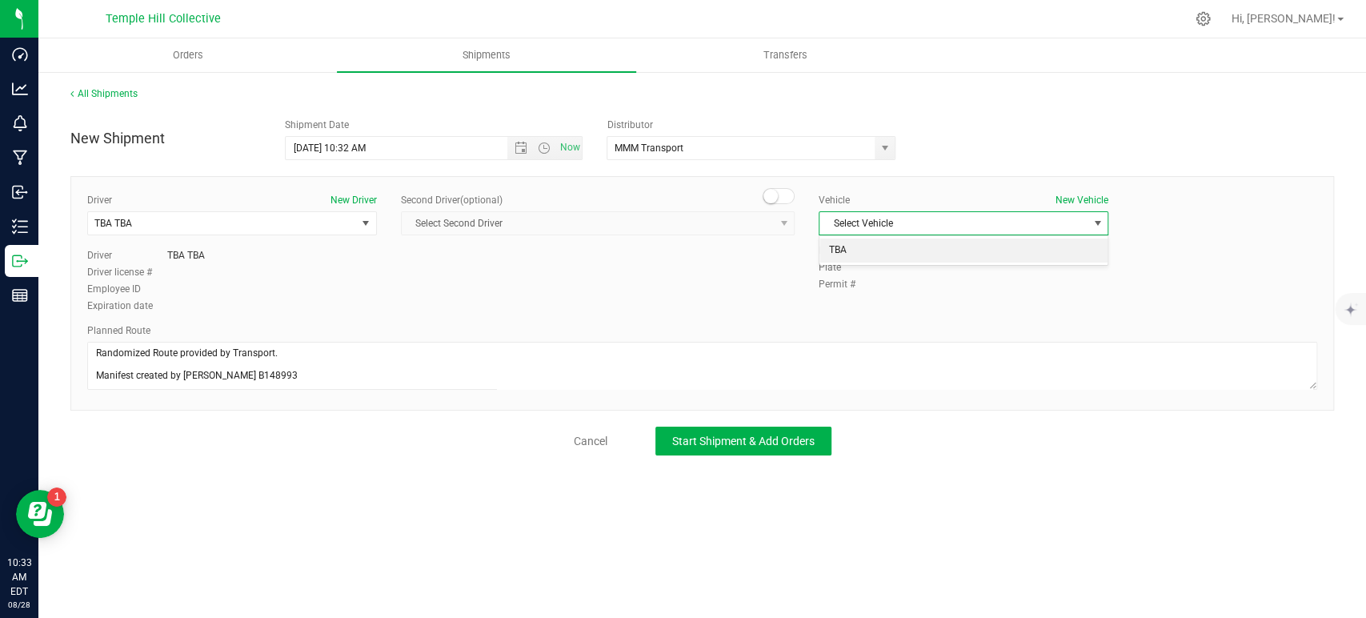
click at [868, 251] on li "TBA" at bounding box center [964, 251] width 288 height 24
click at [773, 447] on button "Start Shipment & Add Orders" at bounding box center [744, 441] width 176 height 29
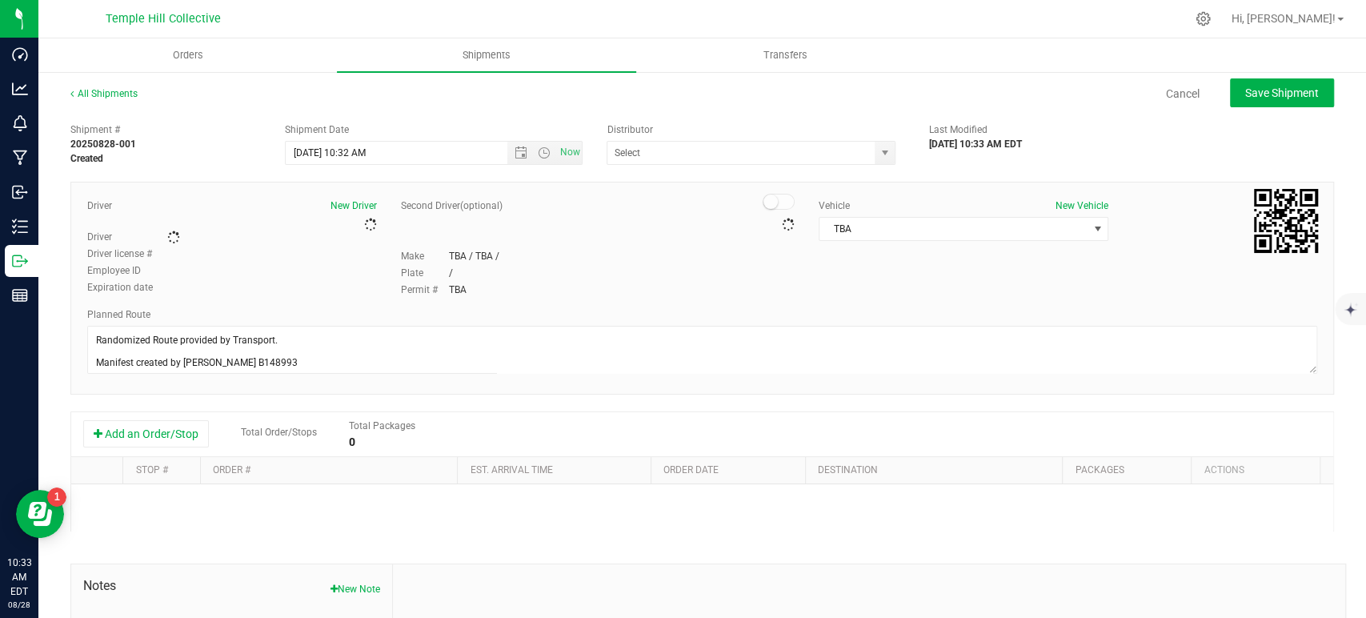
type input "MMM Transport"
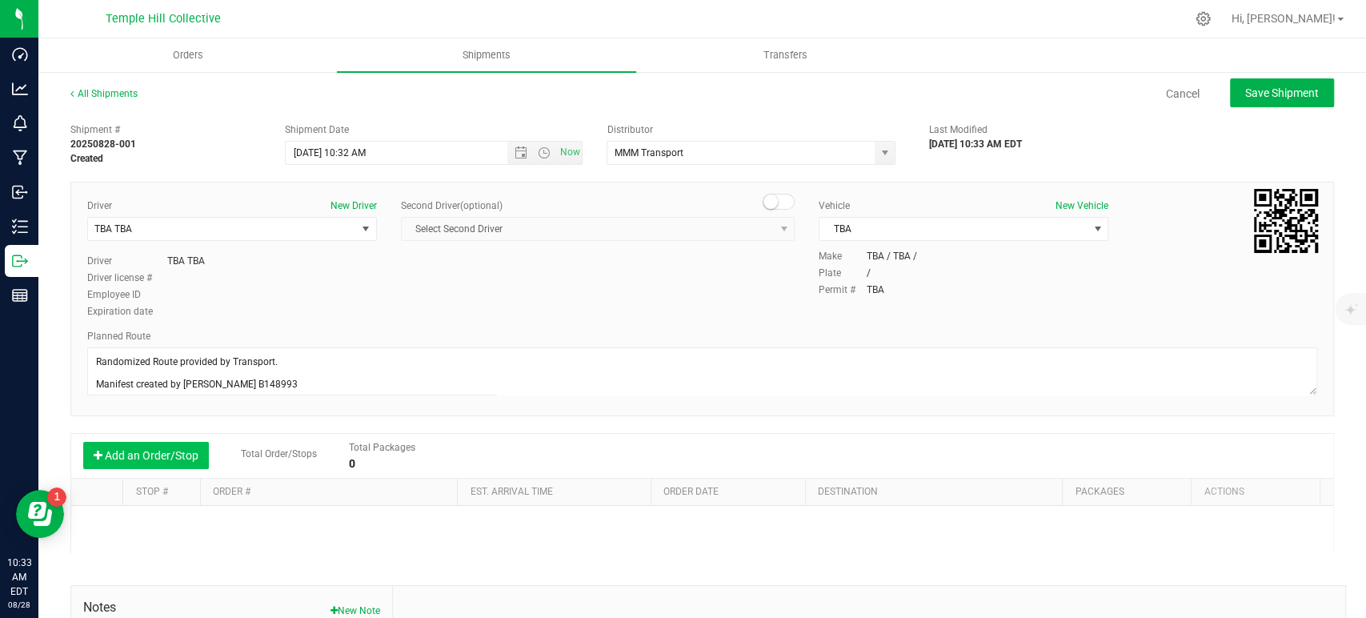
click at [182, 449] on button "Add an Order/Stop" at bounding box center [146, 455] width 126 height 27
click at [298, 523] on span "Select order" at bounding box center [321, 526] width 219 height 22
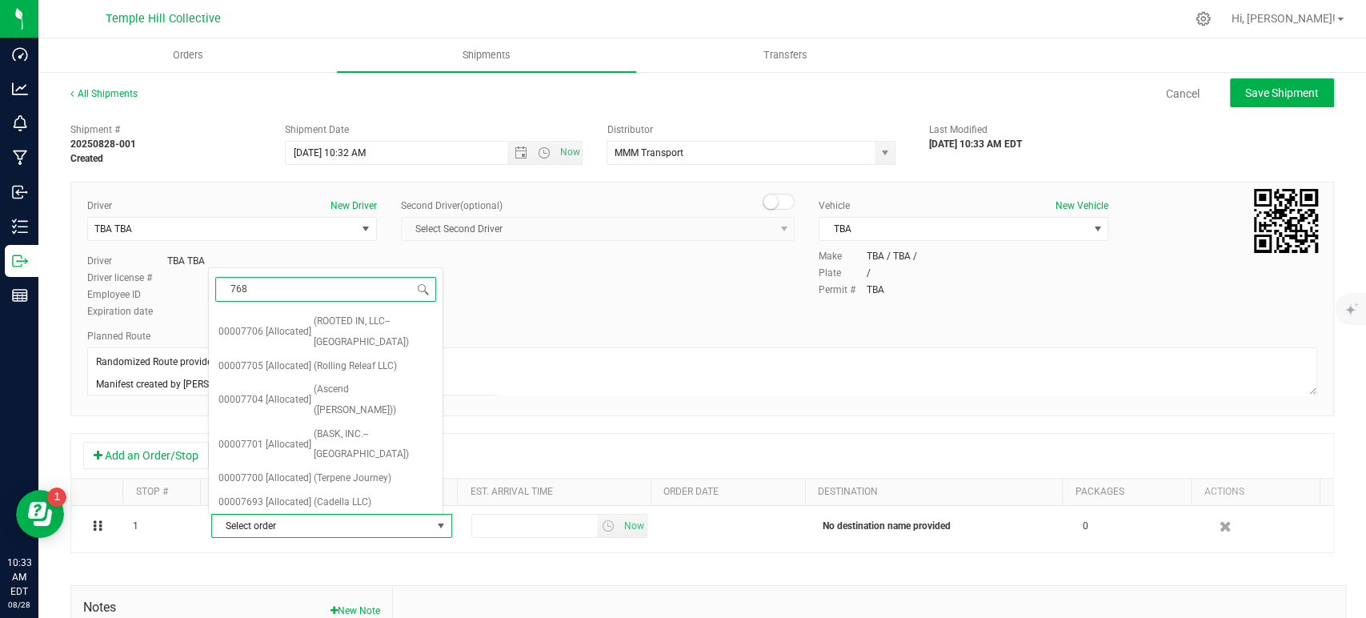
type input "7684"
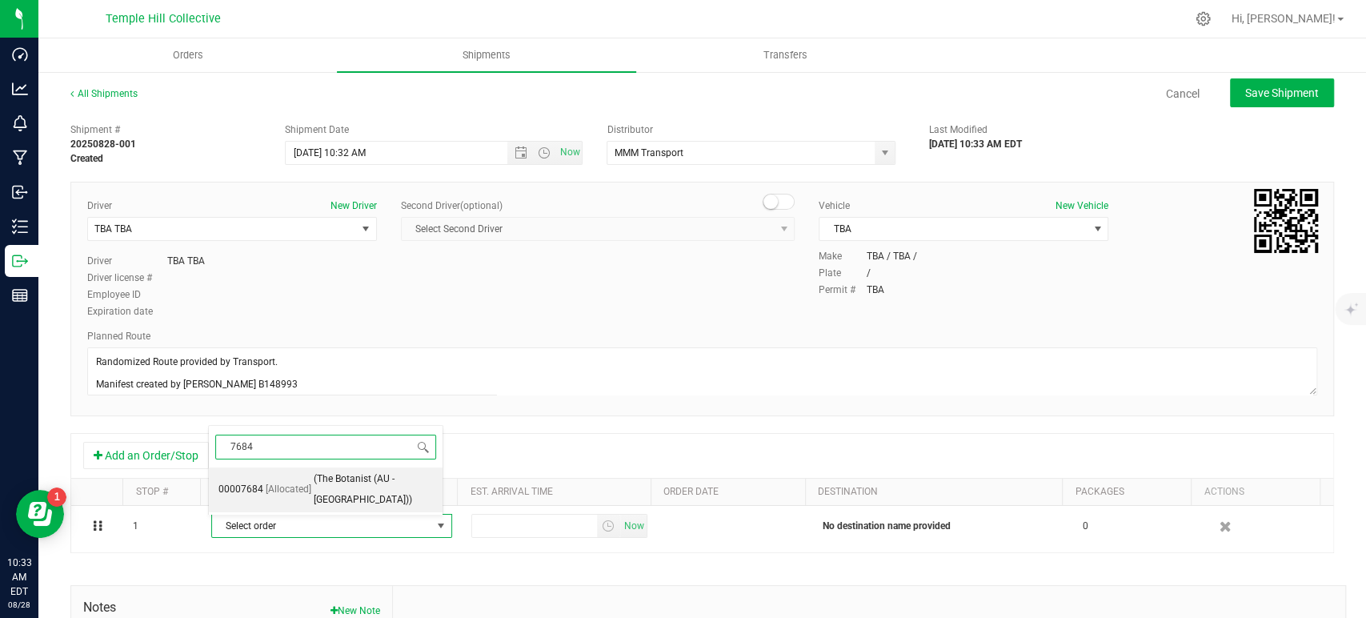
click at [301, 493] on span "[Allocated]" at bounding box center [289, 489] width 46 height 21
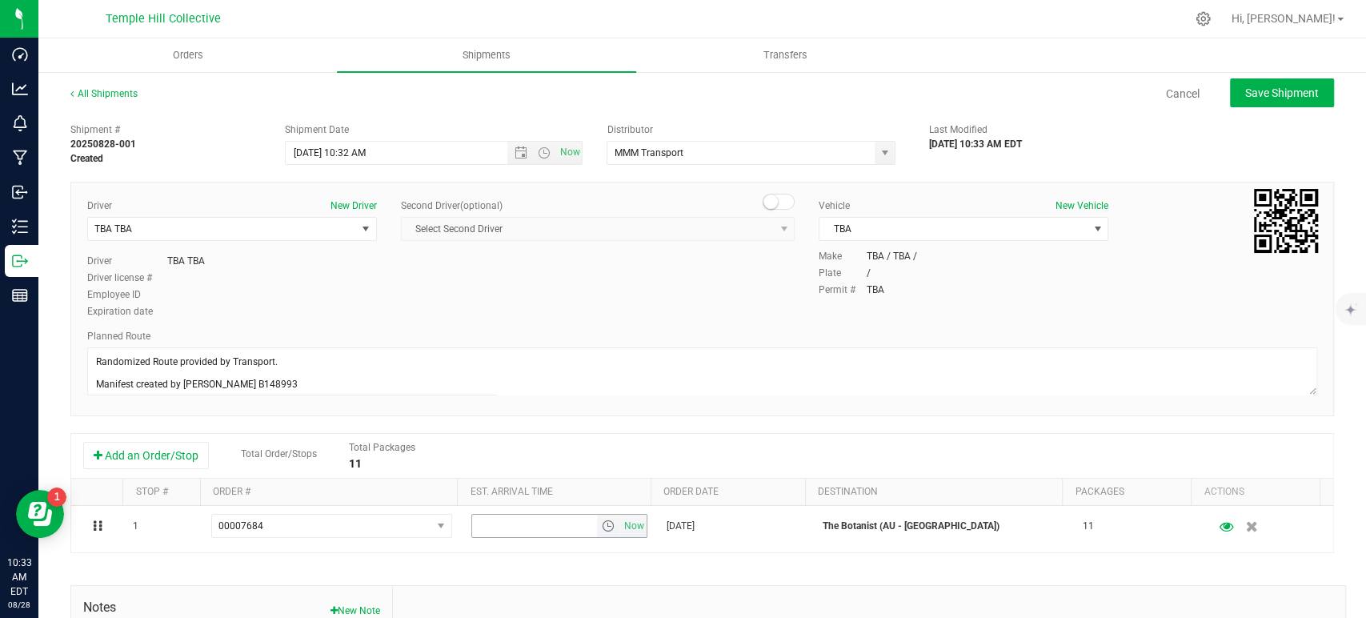
click at [624, 528] on span "Now" at bounding box center [633, 526] width 27 height 23
click at [1305, 90] on span "Save Shipment" at bounding box center [1282, 92] width 74 height 13
type input "8/28/2025 2:32 PM"
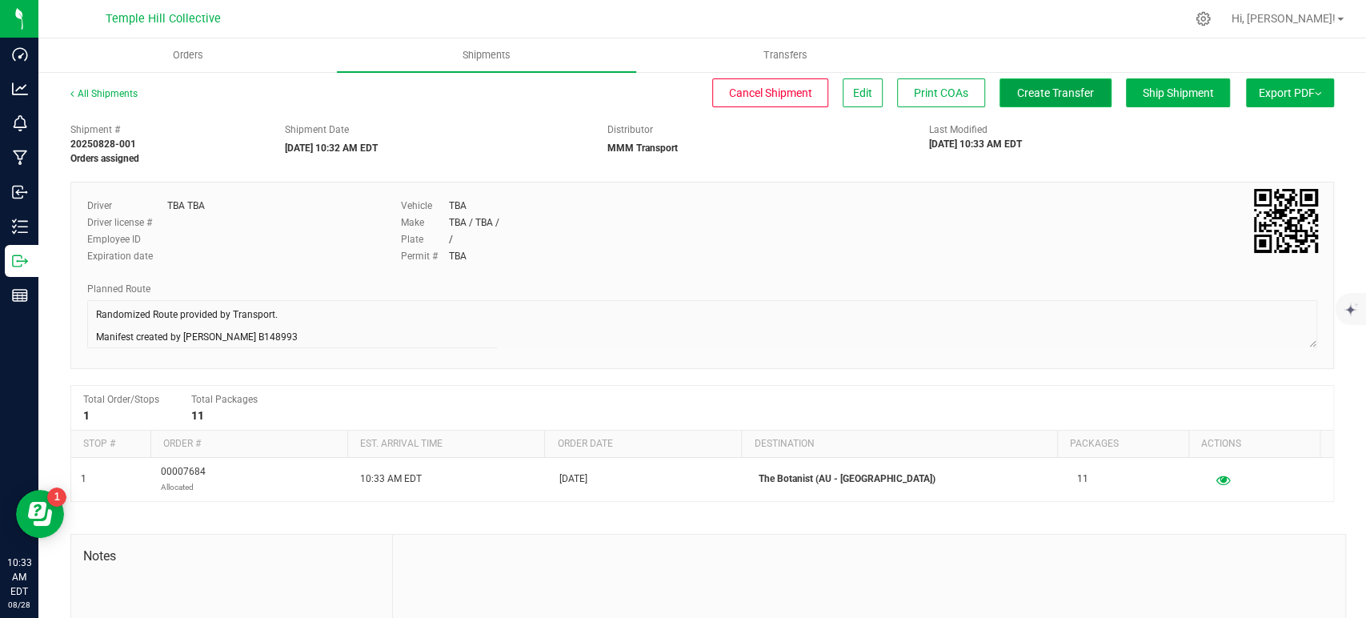
click at [1042, 90] on span "Create Transfer" at bounding box center [1055, 92] width 77 height 13
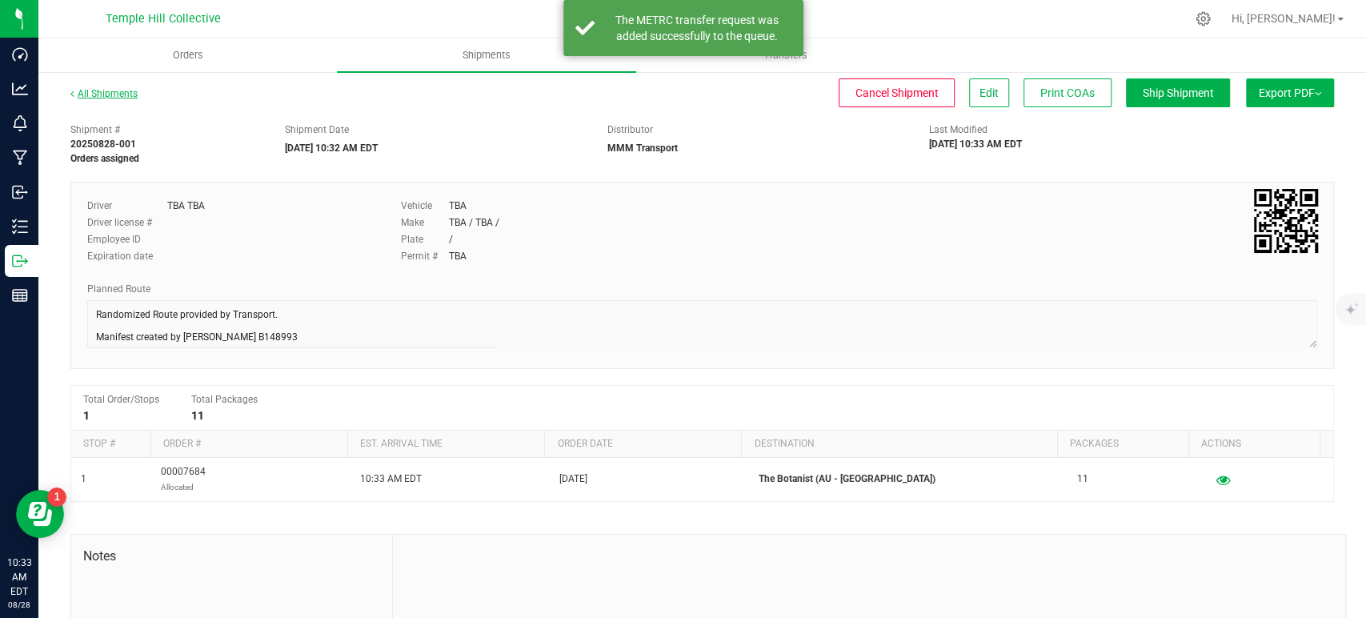
click at [103, 94] on link "All Shipments" at bounding box center [103, 93] width 67 height 11
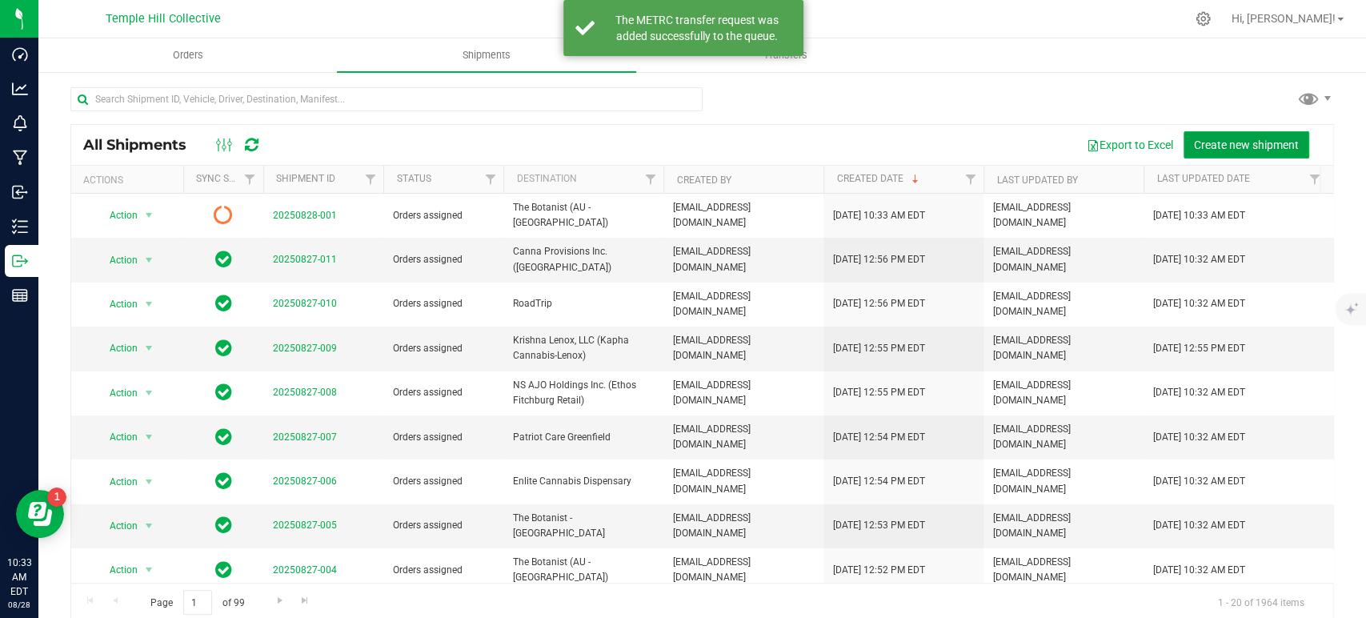
click at [1223, 148] on span "Create new shipment" at bounding box center [1246, 144] width 105 height 13
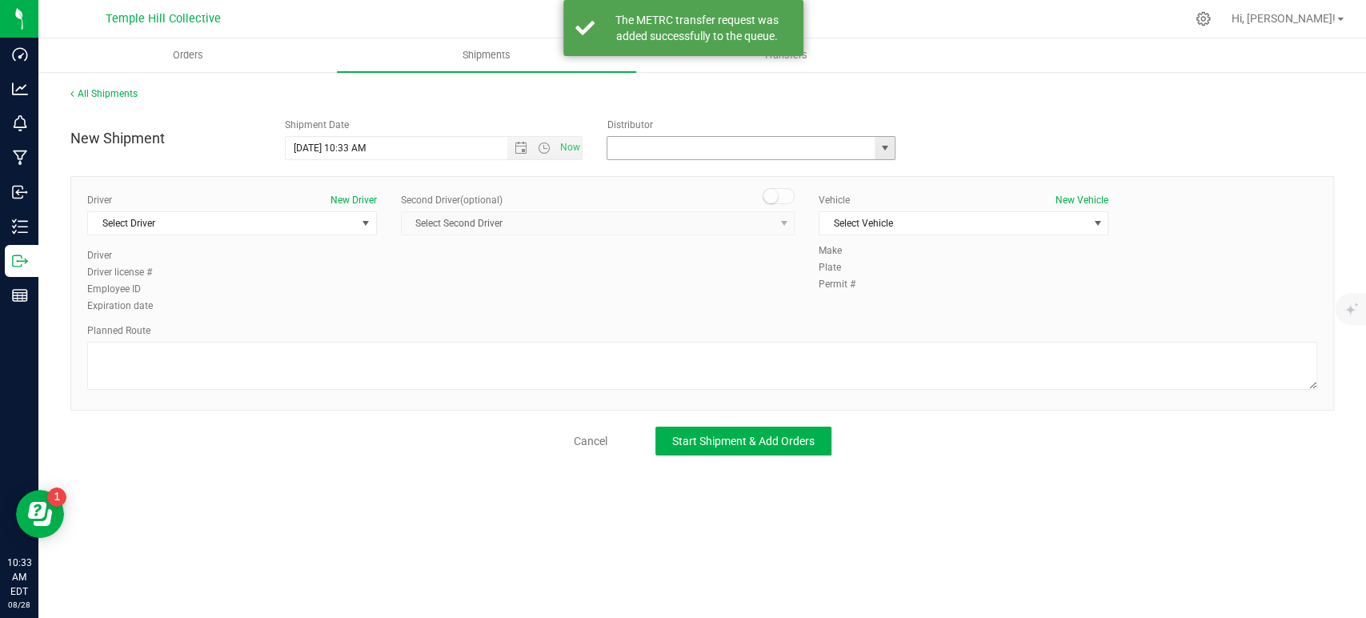
click at [680, 150] on input "text" at bounding box center [737, 148] width 259 height 22
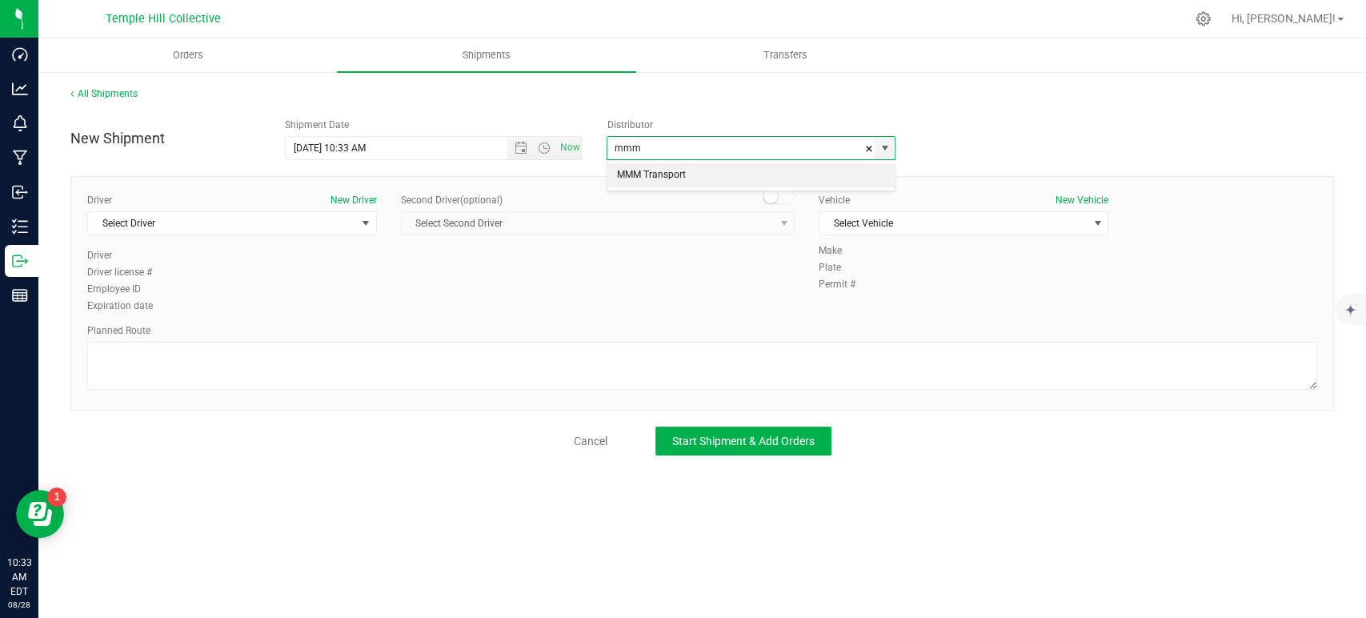
click at [655, 166] on li "MMM Transport" at bounding box center [751, 175] width 287 height 24
type input "MMM Transport"
click at [312, 227] on span "Select Driver" at bounding box center [222, 223] width 268 height 22
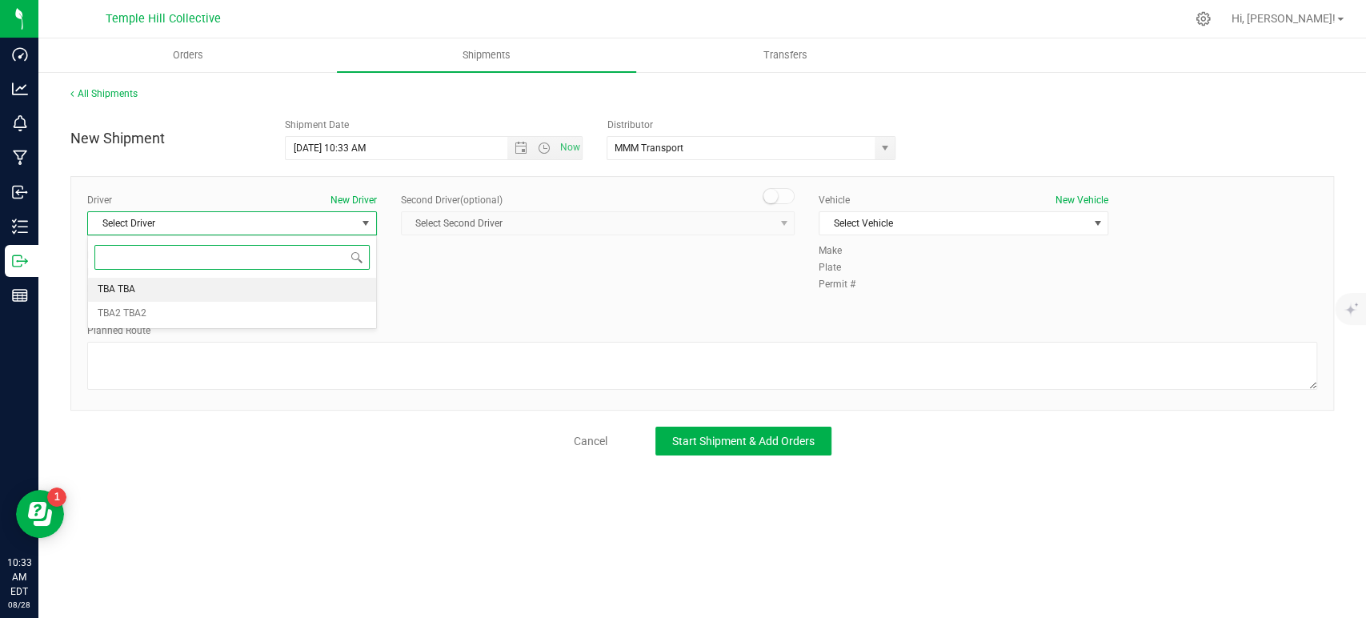
click at [225, 286] on li "TBA TBA" at bounding box center [232, 290] width 288 height 24
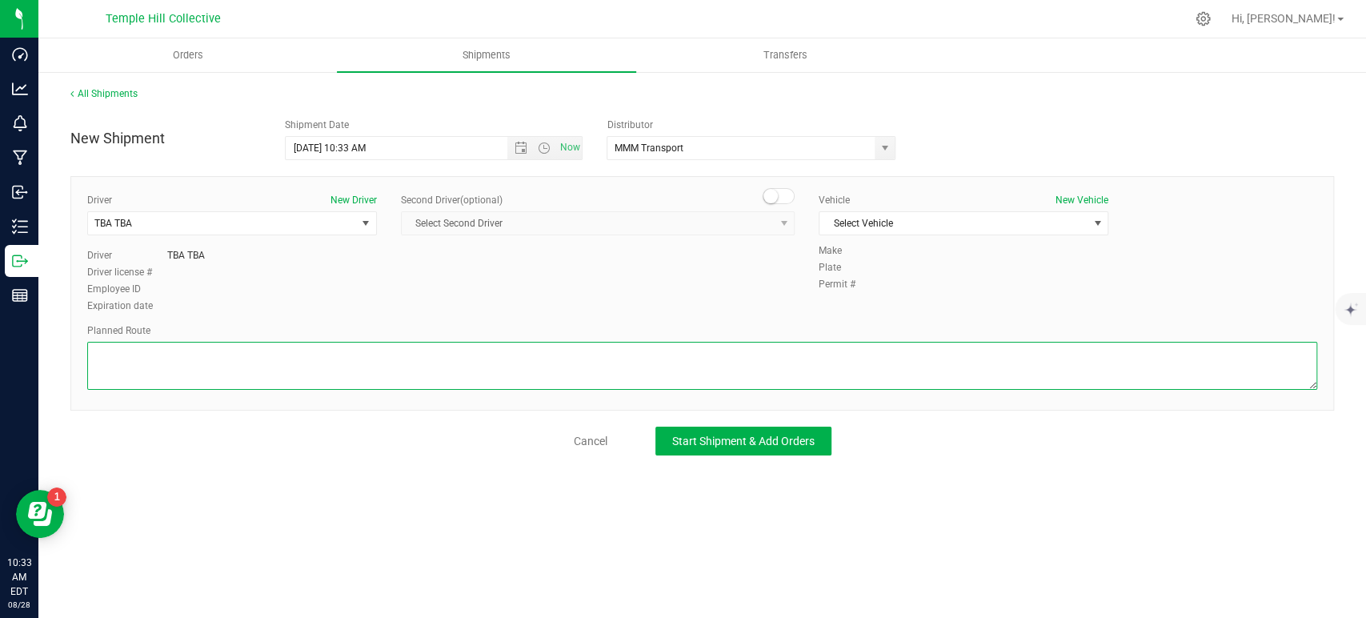
click at [246, 363] on textarea at bounding box center [702, 366] width 1230 height 48
paste textarea "Randomized Route provided by Transport. Manifest created by Makayla Rice B148993"
type textarea "Randomized Route provided by Transport. Manifest created by Makayla Rice B148993"
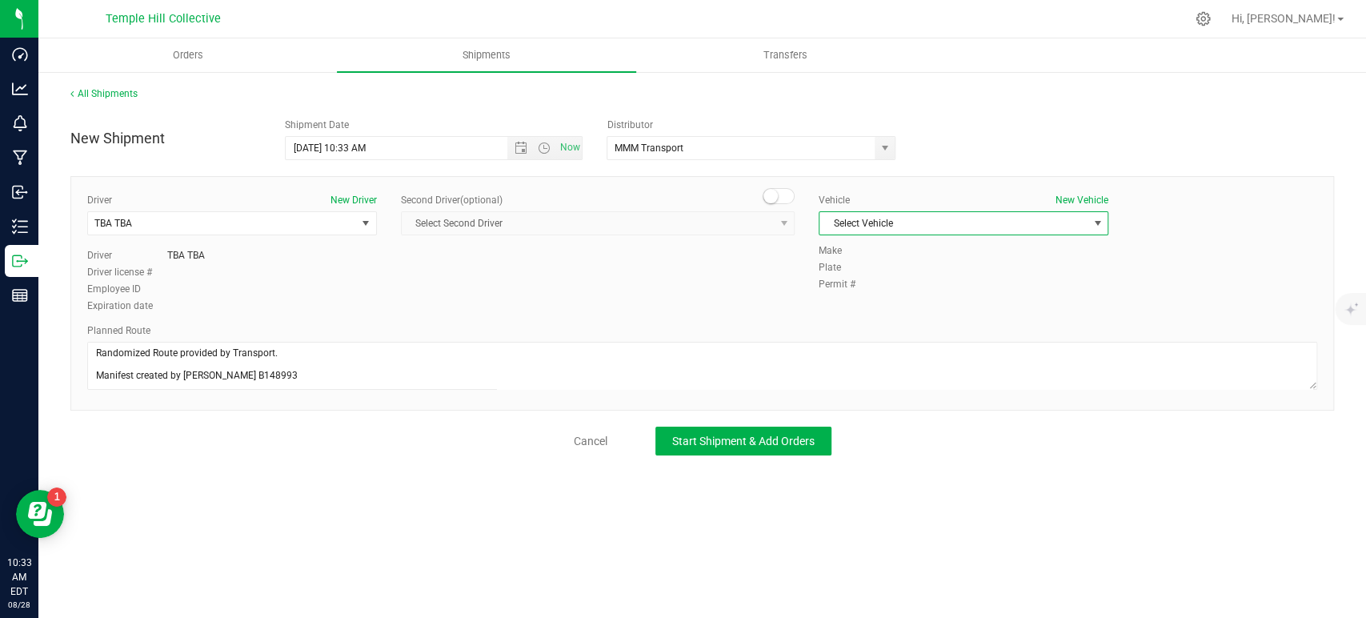
click at [947, 224] on span "Select Vehicle" at bounding box center [954, 223] width 268 height 22
click at [886, 250] on li "TBA" at bounding box center [964, 251] width 288 height 24
click at [756, 436] on span "Start Shipment & Add Orders" at bounding box center [743, 441] width 142 height 13
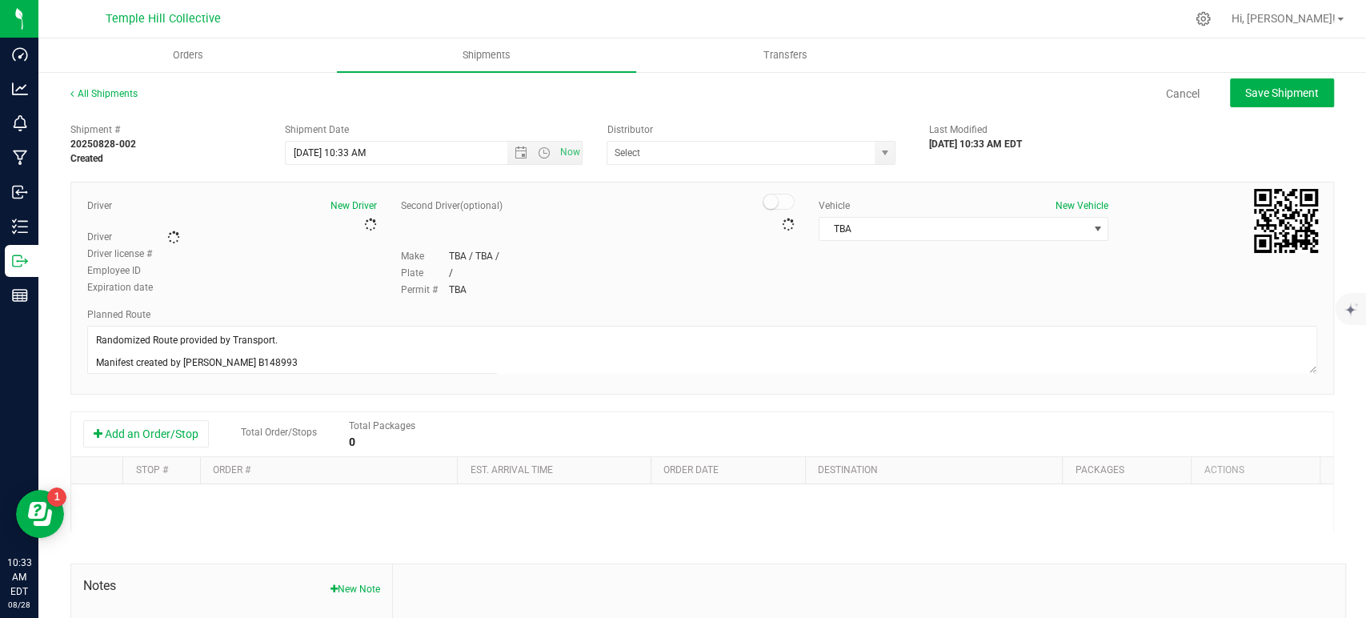
type input "MMM Transport"
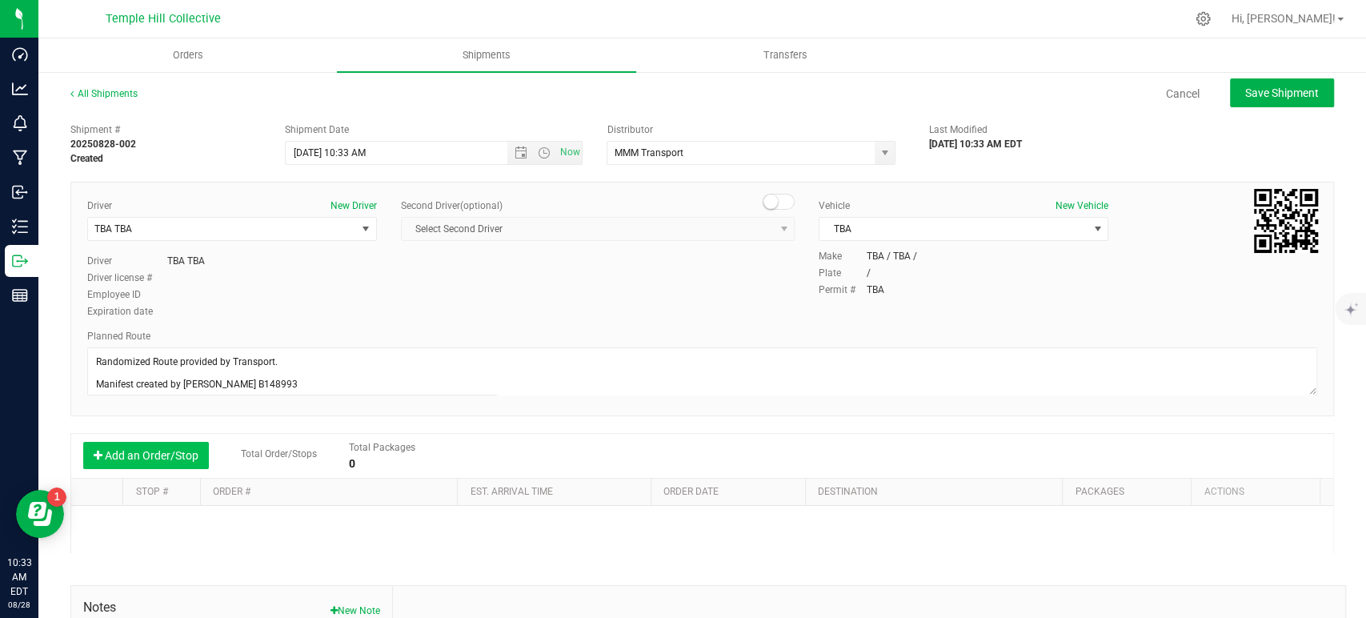
click at [187, 462] on button "Add an Order/Stop" at bounding box center [146, 455] width 126 height 27
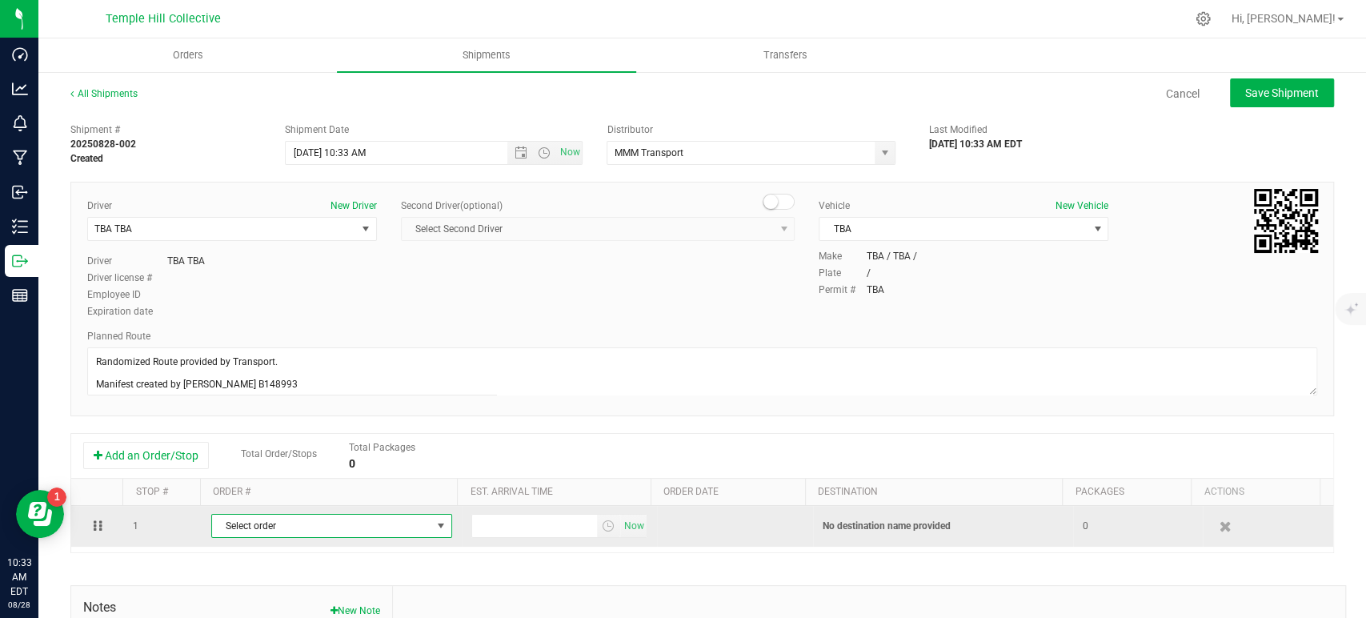
click at [313, 527] on span "Select order" at bounding box center [321, 526] width 219 height 22
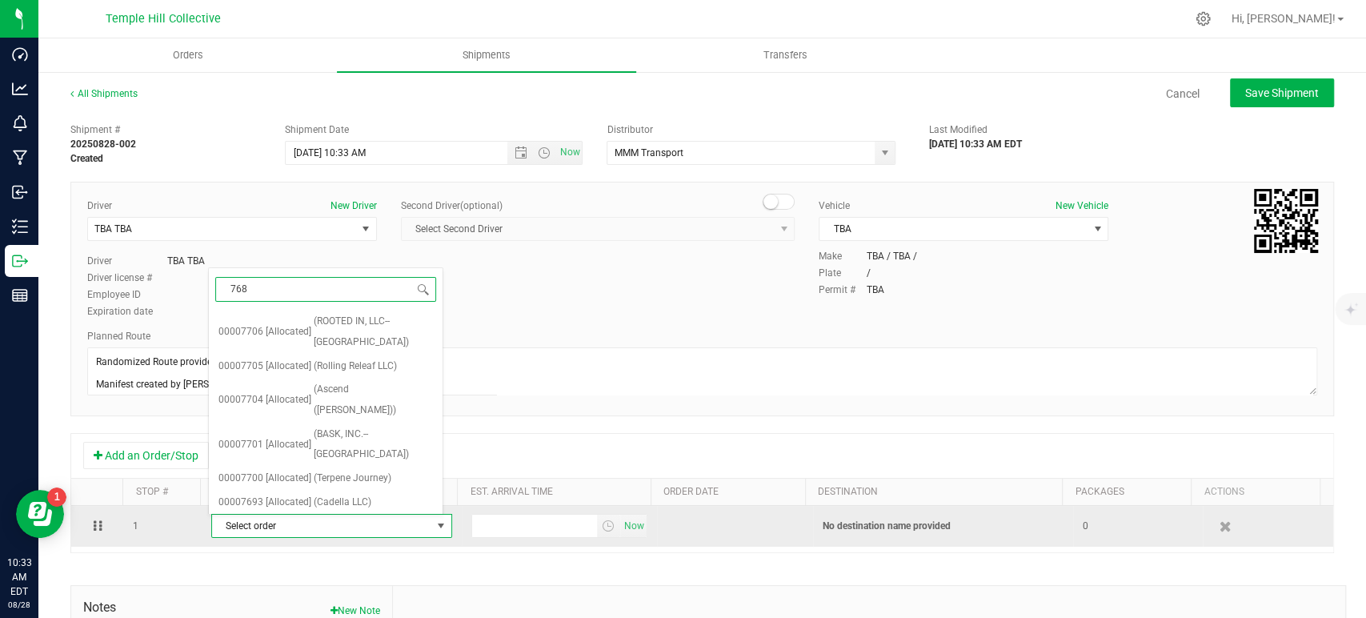
type input "7683"
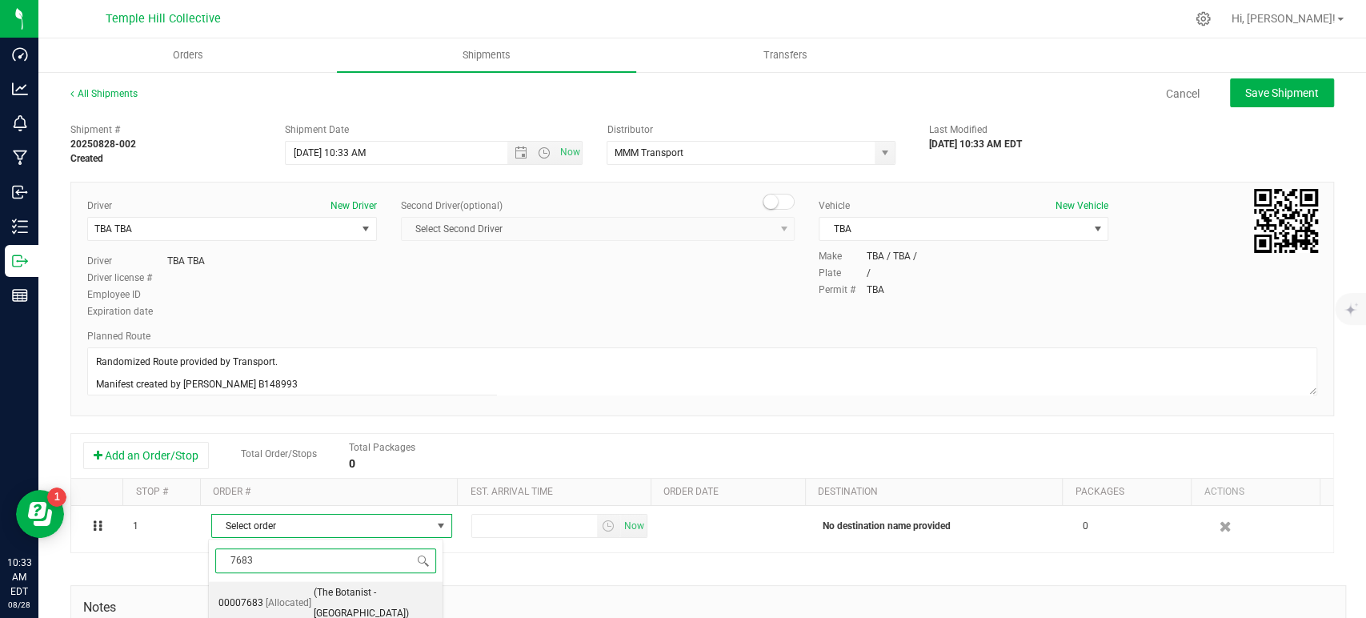
click at [324, 594] on span "(The Botanist - Shrewsbury)" at bounding box center [373, 603] width 119 height 41
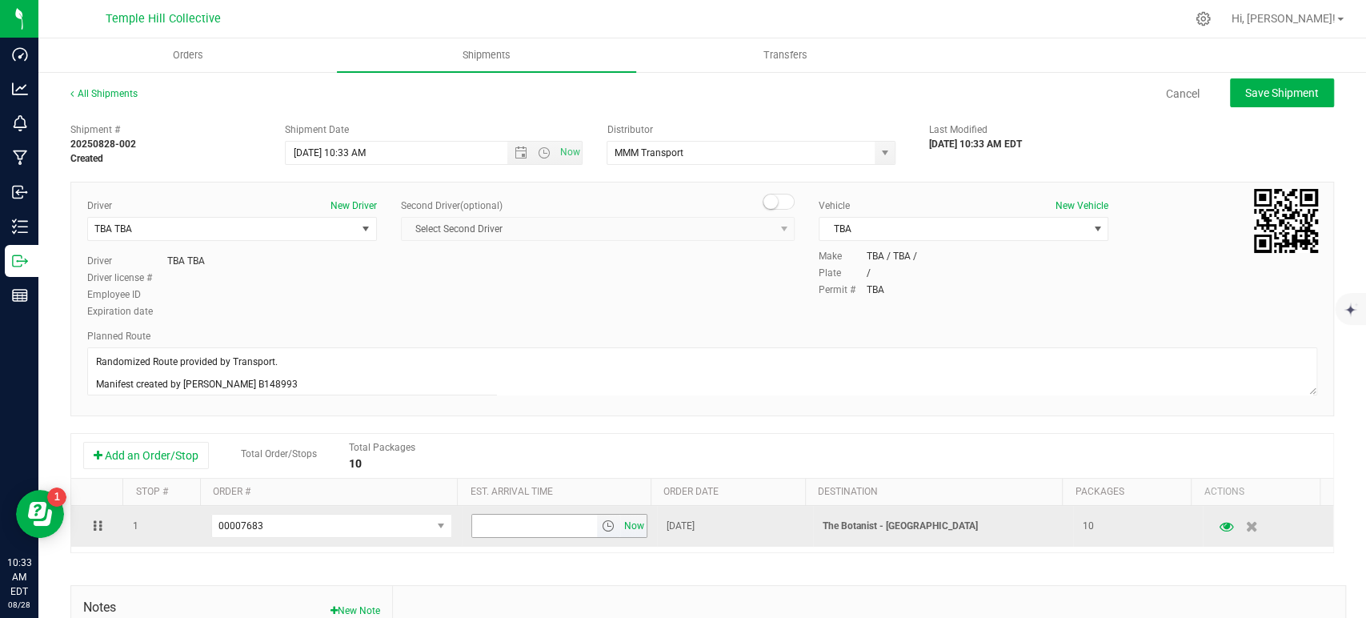
click at [620, 527] on span "Now" at bounding box center [633, 526] width 27 height 23
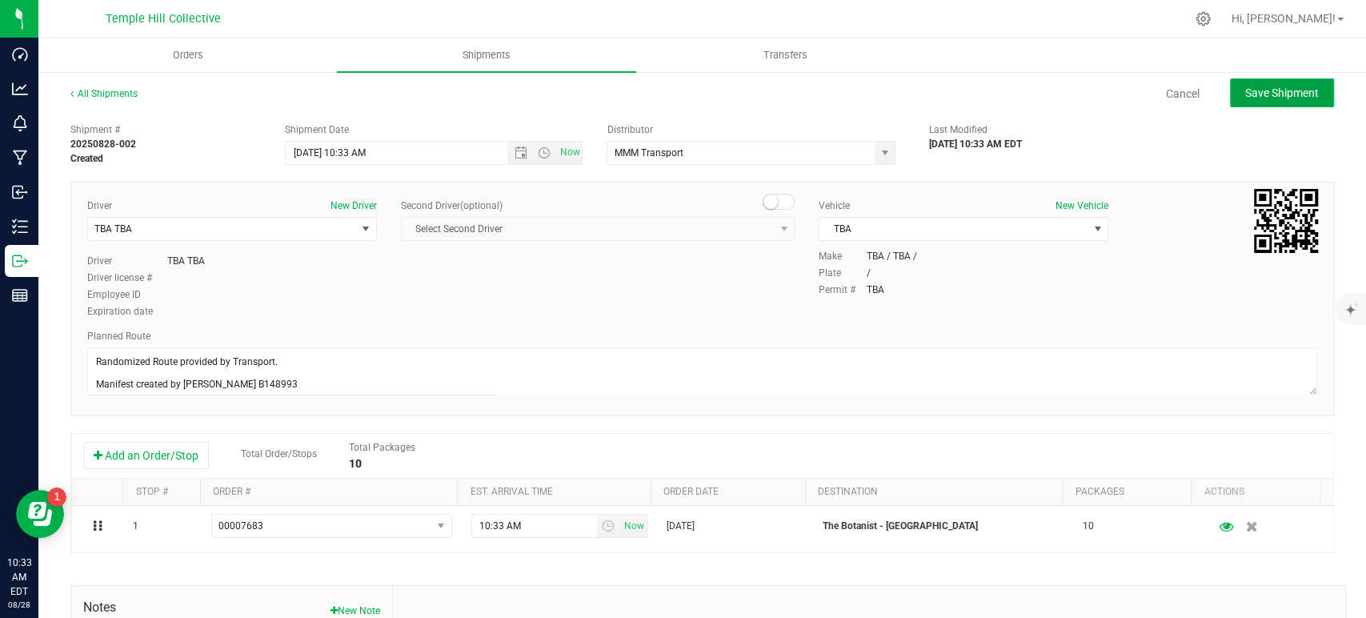
click at [1255, 92] on span "Save Shipment" at bounding box center [1282, 92] width 74 height 13
type input "8/28/2025 2:33 PM"
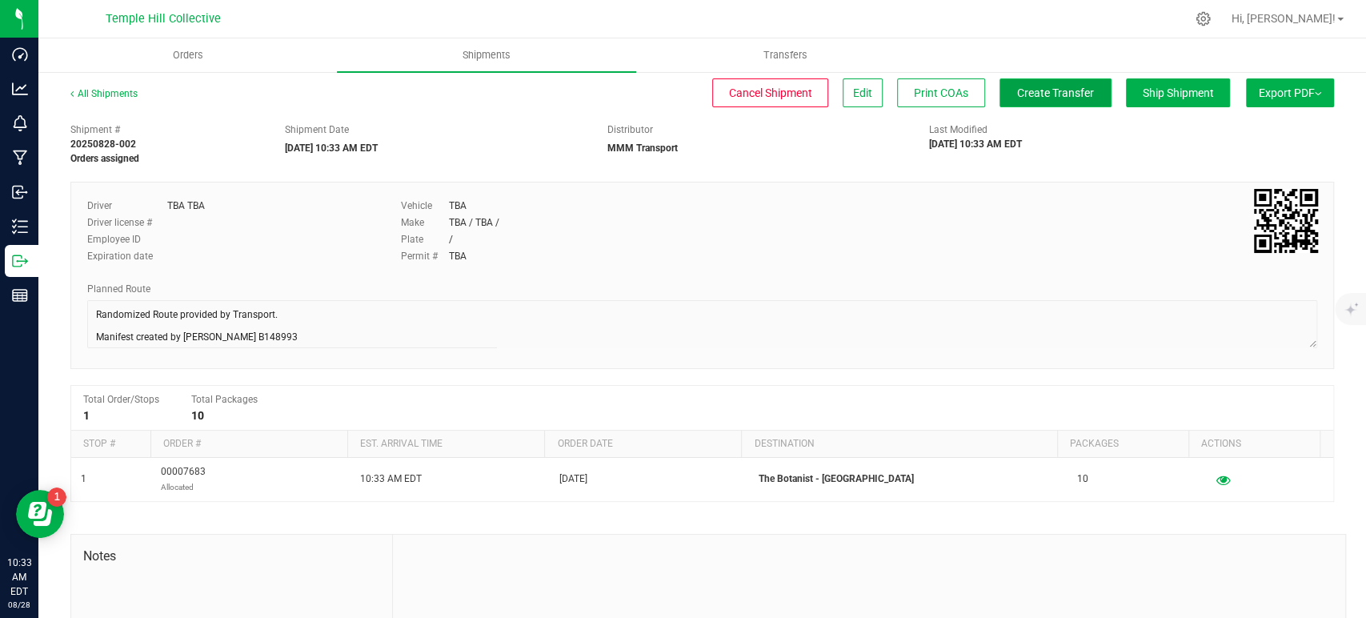
click at [1037, 94] on span "Create Transfer" at bounding box center [1055, 92] width 77 height 13
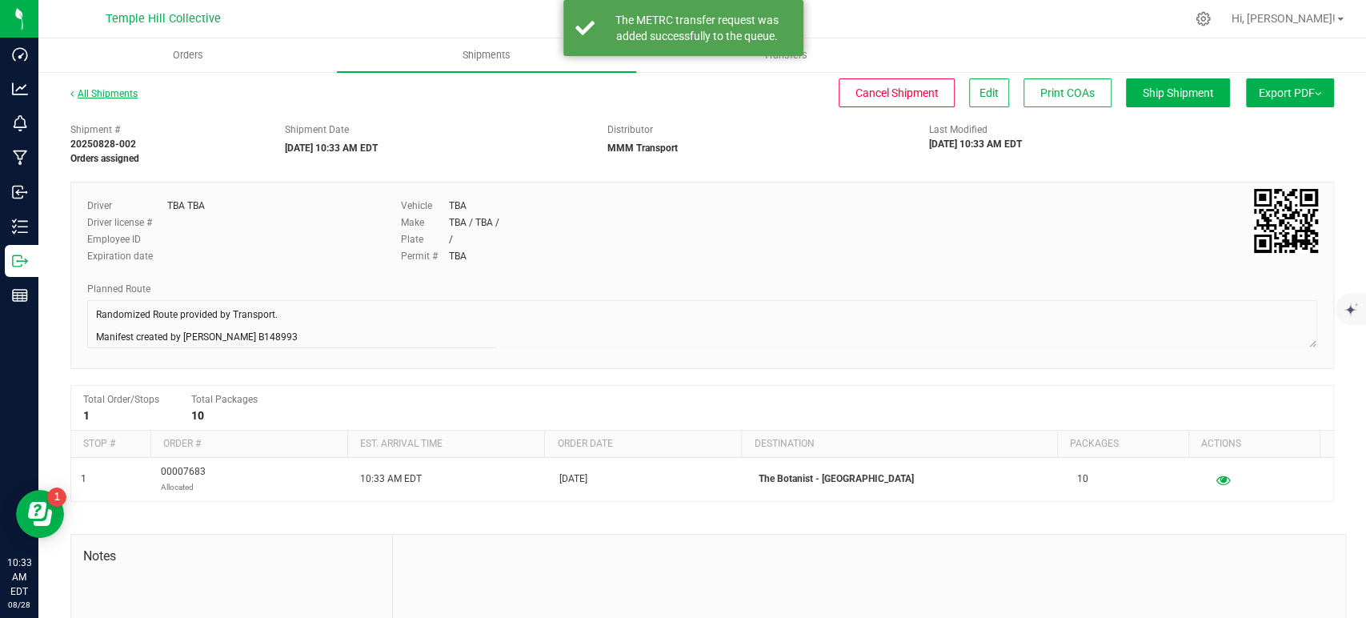
click at [123, 97] on link "All Shipments" at bounding box center [103, 93] width 67 height 11
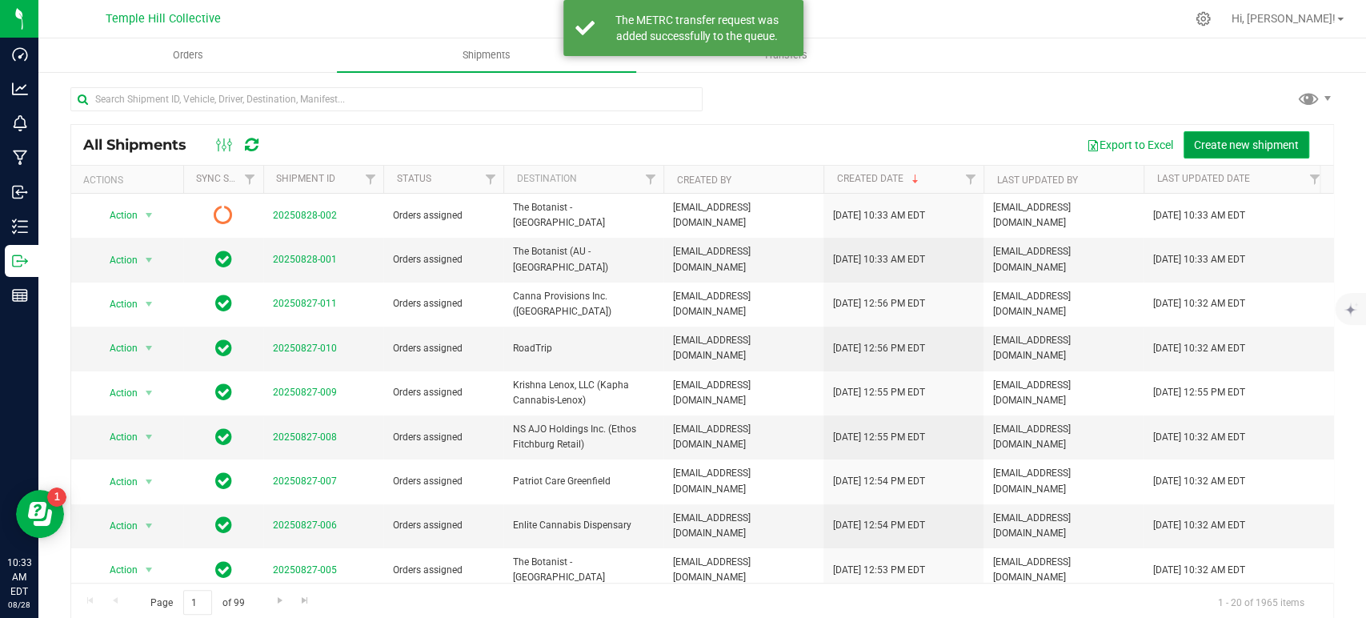
click at [1184, 146] on button "Create new shipment" at bounding box center [1247, 144] width 126 height 27
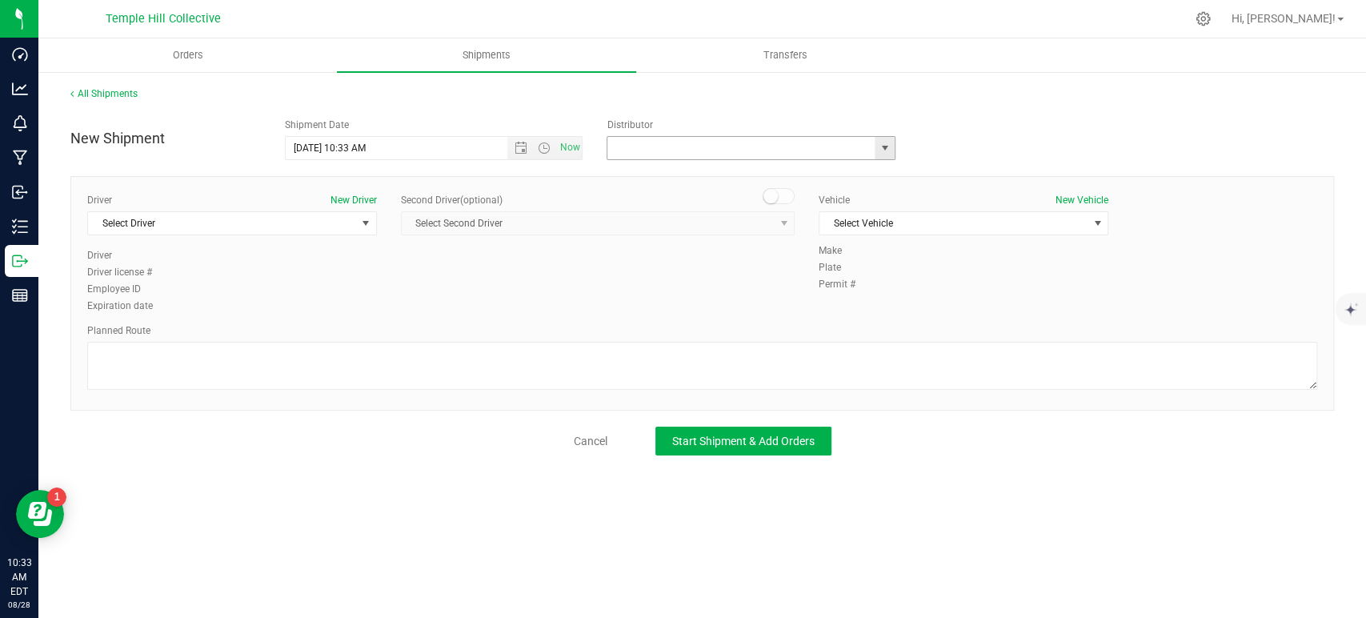
click at [716, 142] on input "text" at bounding box center [737, 148] width 259 height 22
click at [681, 169] on li "MMM Transport" at bounding box center [751, 175] width 287 height 24
type input "MMM Transport"
click at [334, 223] on span "Select Driver" at bounding box center [222, 223] width 268 height 22
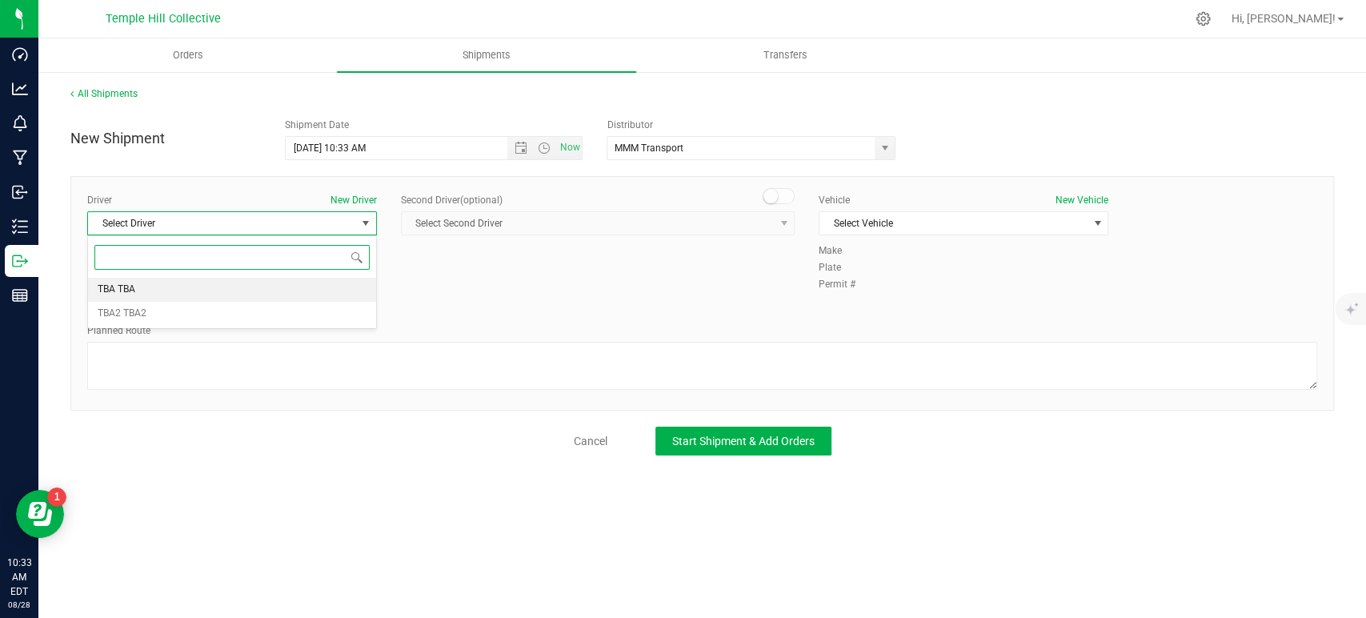
click at [216, 295] on li "TBA TBA" at bounding box center [232, 290] width 288 height 24
click at [235, 375] on textarea at bounding box center [702, 366] width 1230 height 48
paste textarea "Randomized Route provided by Transport. Manifest created by Makayla Rice B148993"
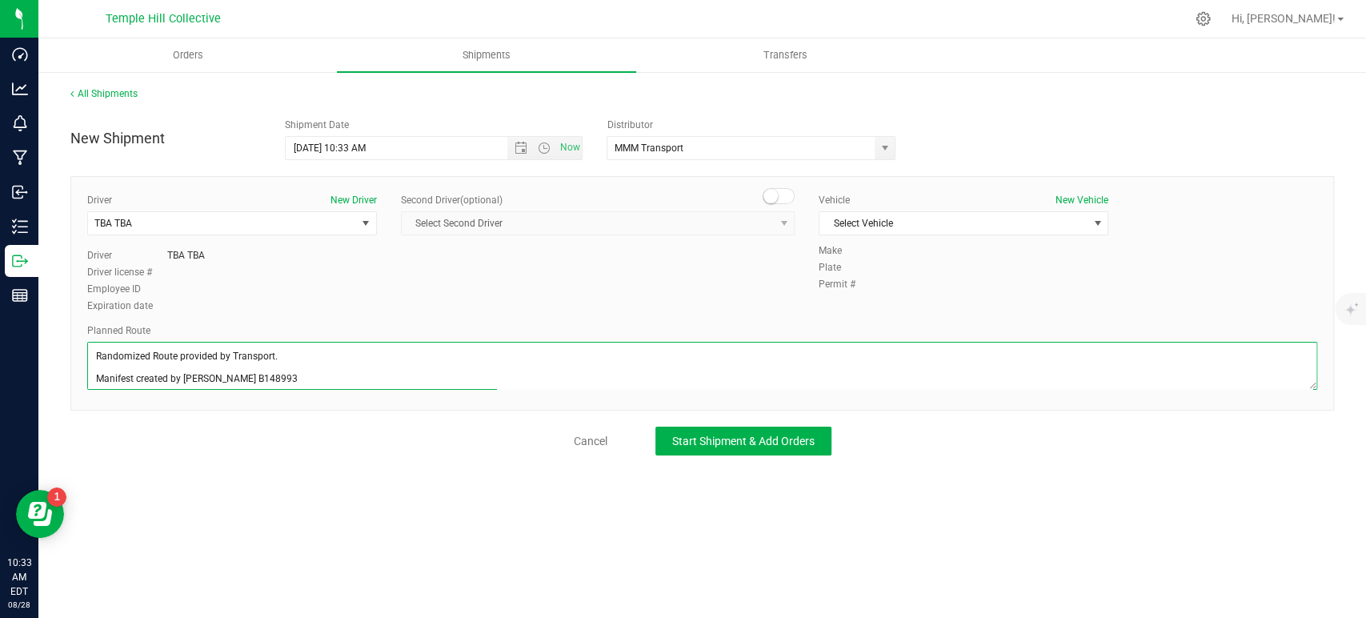
scroll to position [6, 0]
type textarea "Randomized Route provided by Transport. Manifest created by Makayla Rice B148993"
click at [980, 227] on span "Select Vehicle" at bounding box center [954, 223] width 268 height 22
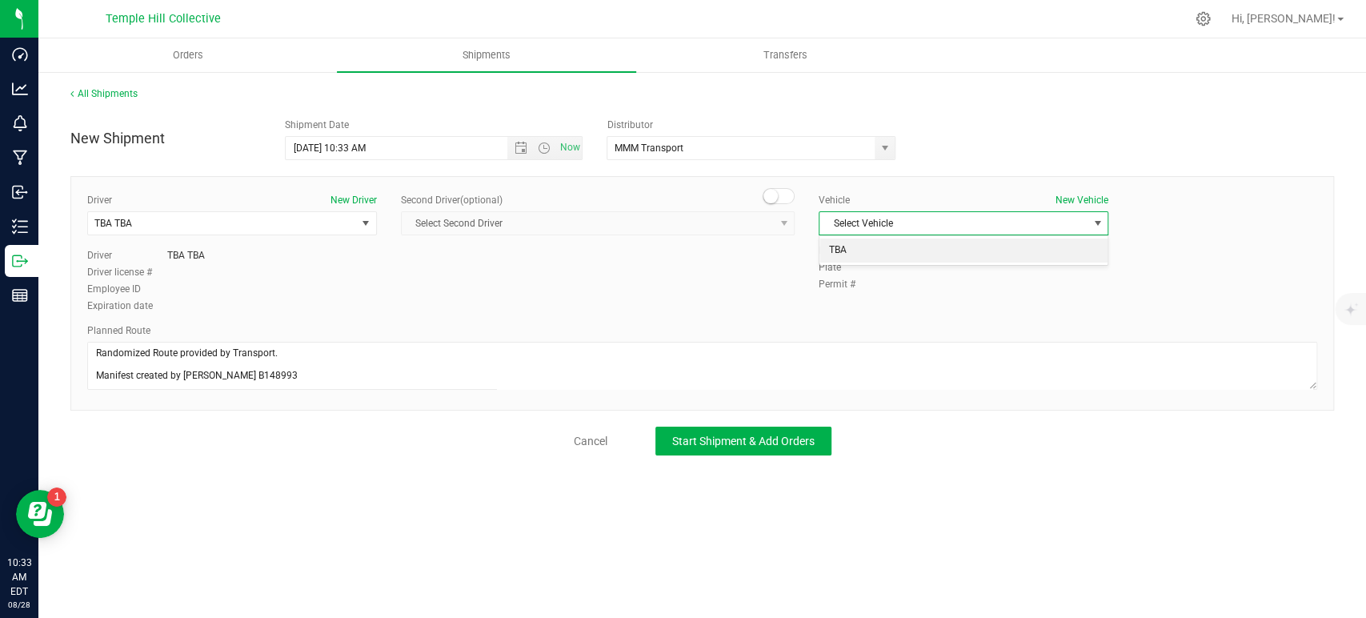
click at [930, 255] on li "TBA" at bounding box center [964, 251] width 288 height 24
click at [704, 447] on span "Start Shipment & Add Orders" at bounding box center [743, 441] width 142 height 13
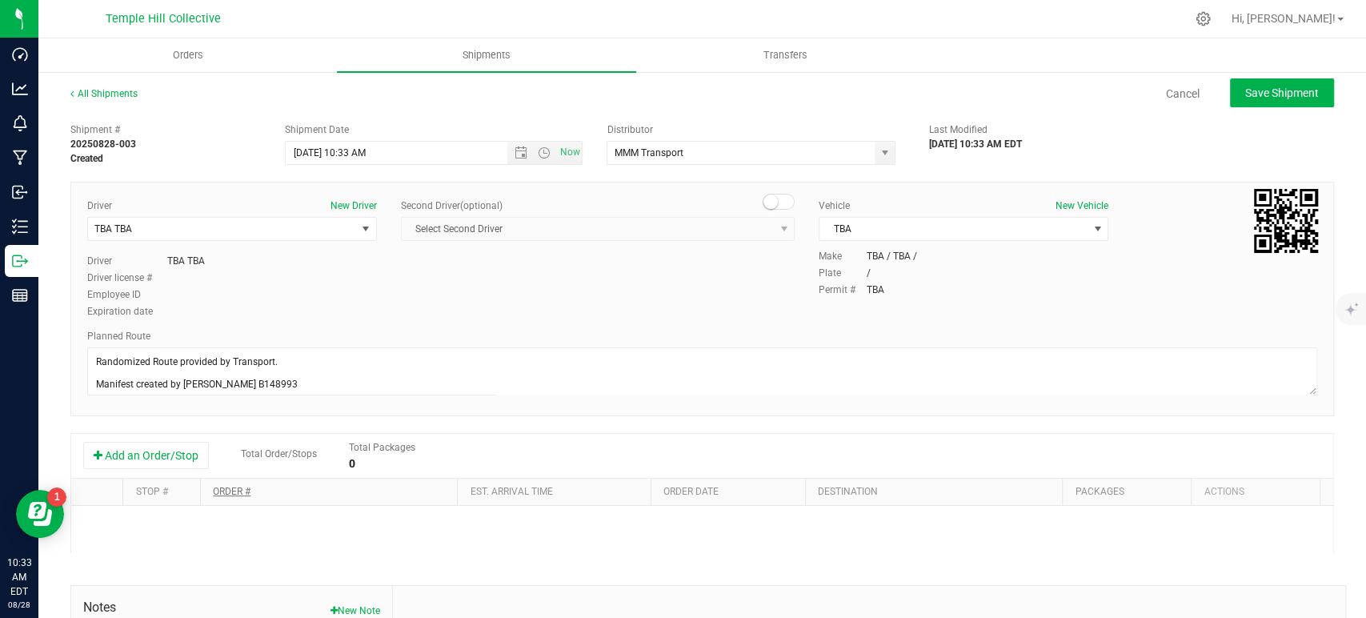
click at [198, 451] on button "Add an Order/Stop" at bounding box center [146, 455] width 126 height 27
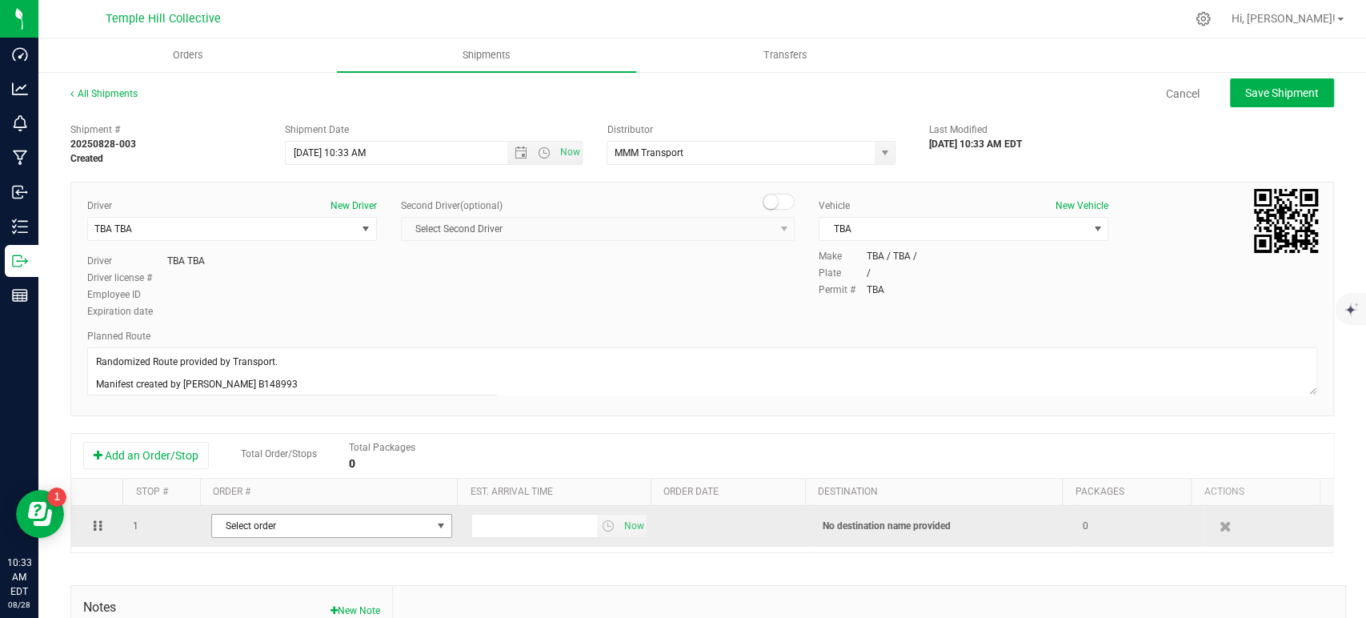
drag, startPoint x: 314, startPoint y: 531, endPoint x: 321, endPoint y: 523, distance: 10.8
click at [321, 523] on span "Select order" at bounding box center [321, 526] width 219 height 22
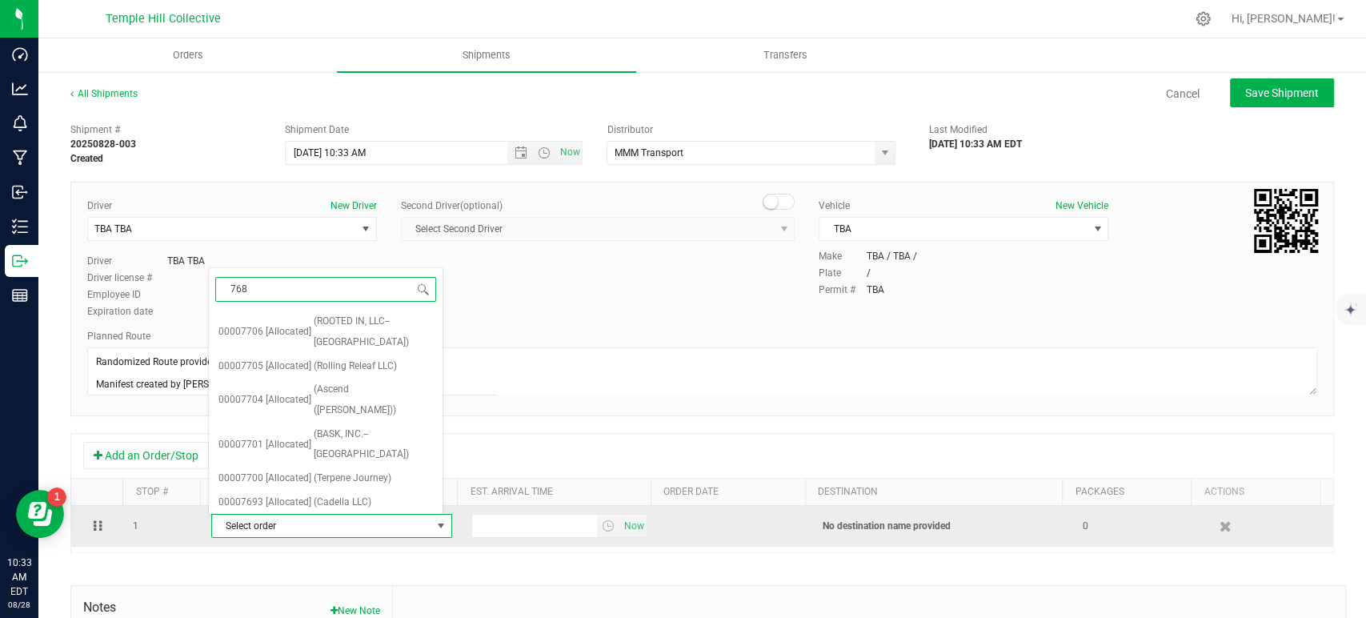
type input "7688"
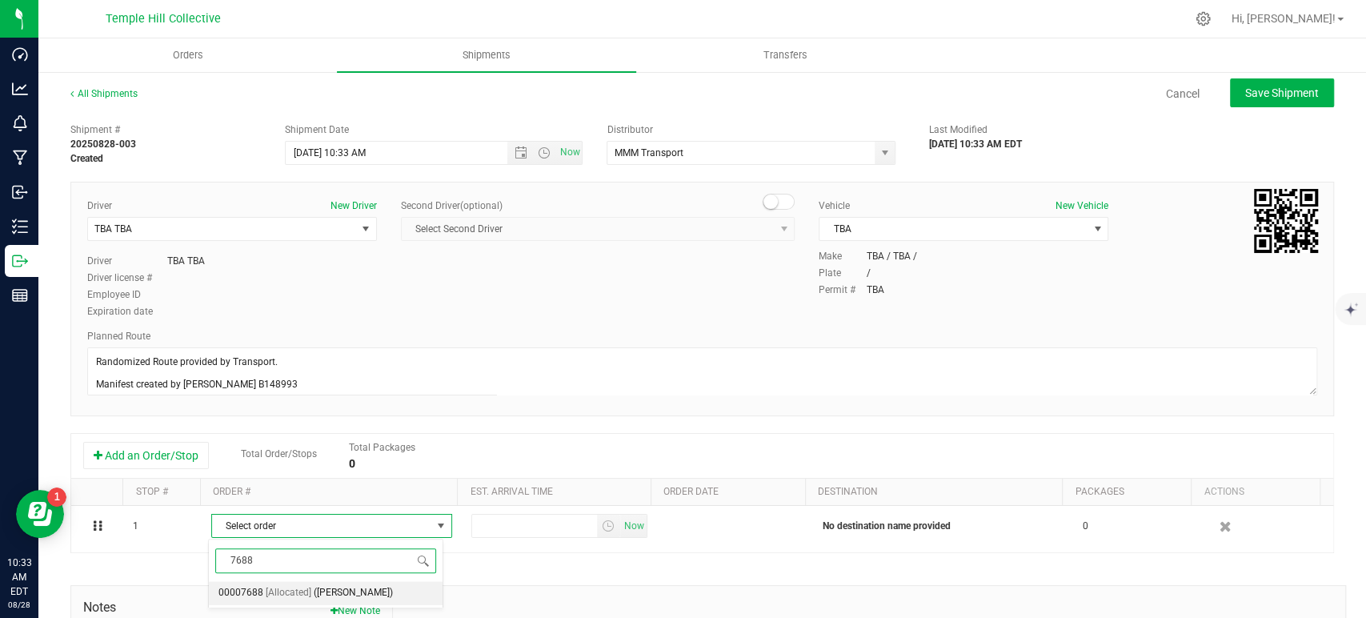
click at [346, 587] on span "(Uma Flowers Waltham)" at bounding box center [353, 593] width 79 height 21
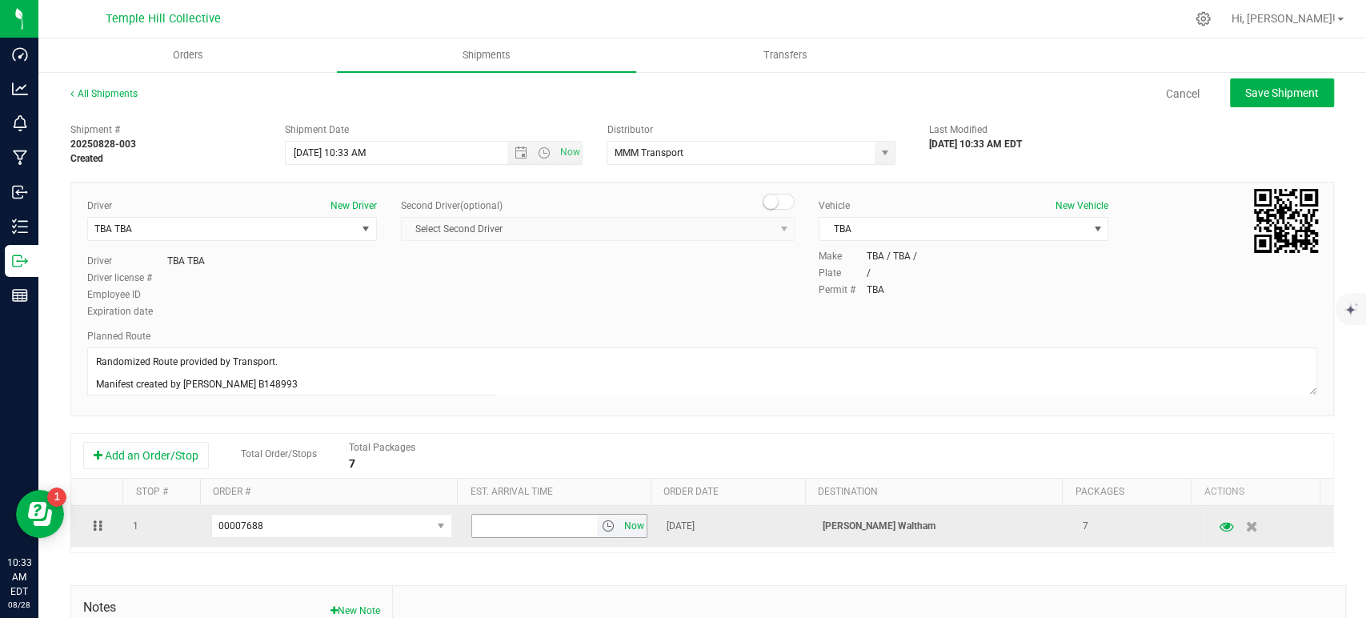
click at [628, 523] on span "Now" at bounding box center [633, 526] width 27 height 23
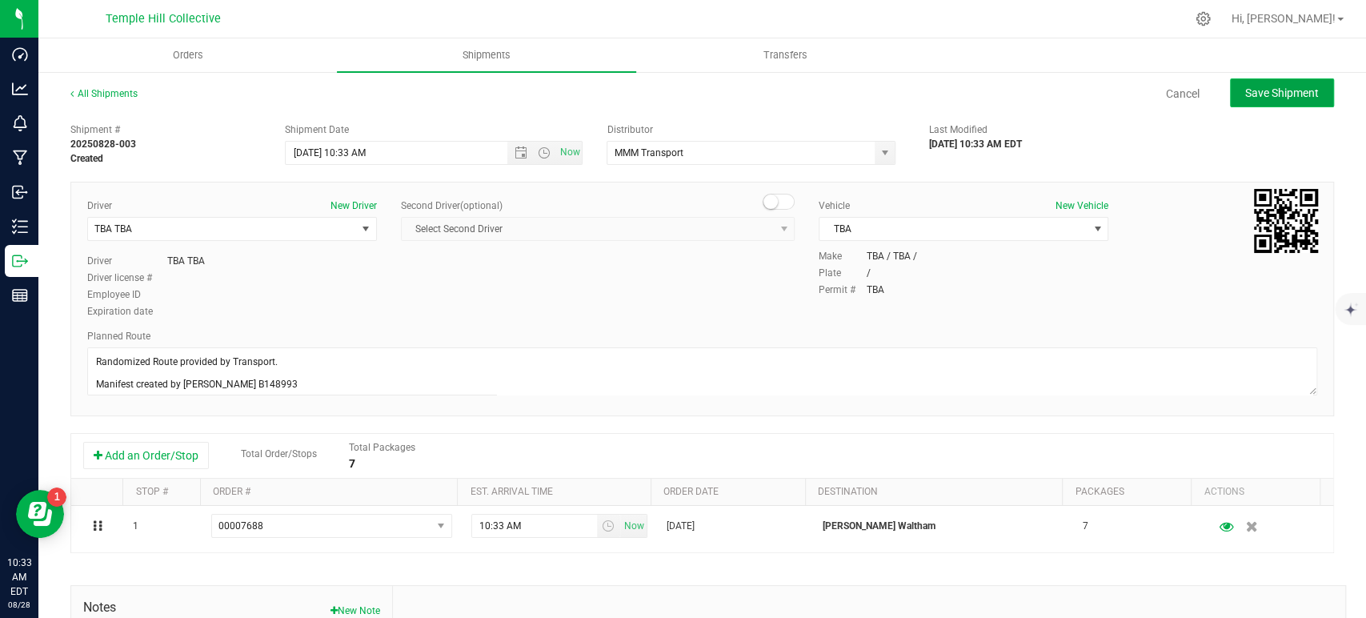
click at [1277, 94] on span "Save Shipment" at bounding box center [1282, 92] width 74 height 13
type input "8/28/2025 2:33 PM"
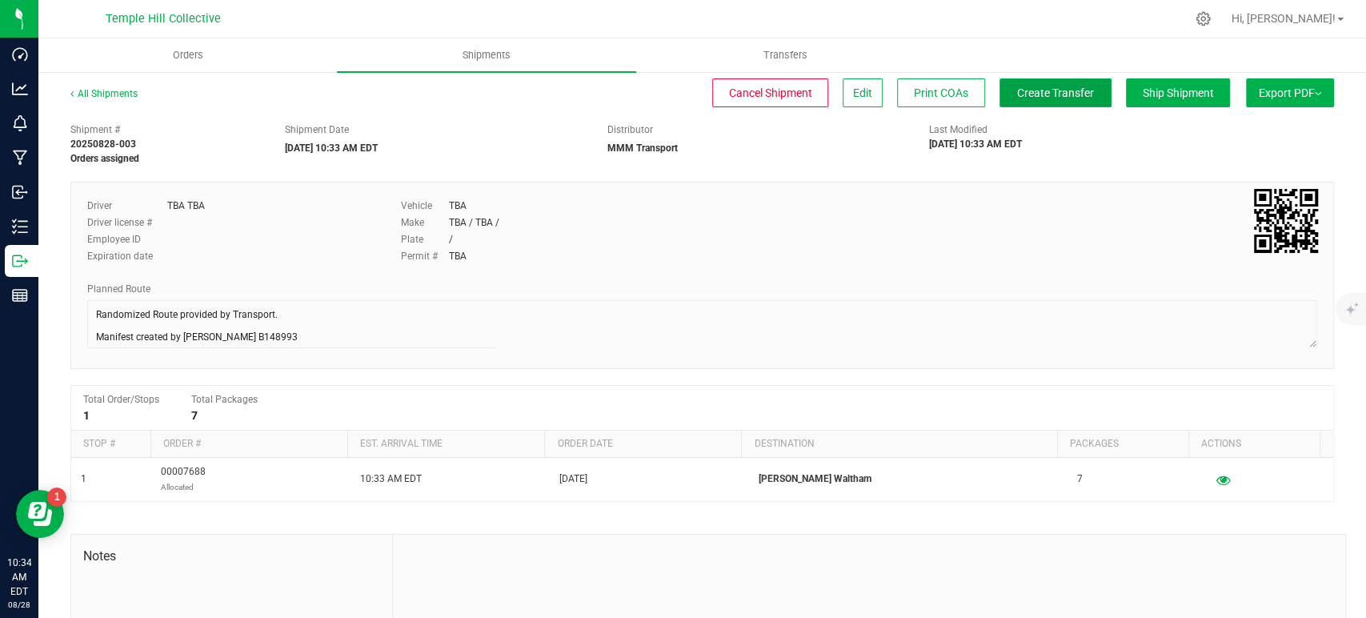
click at [1069, 98] on span "Create Transfer" at bounding box center [1055, 92] width 77 height 13
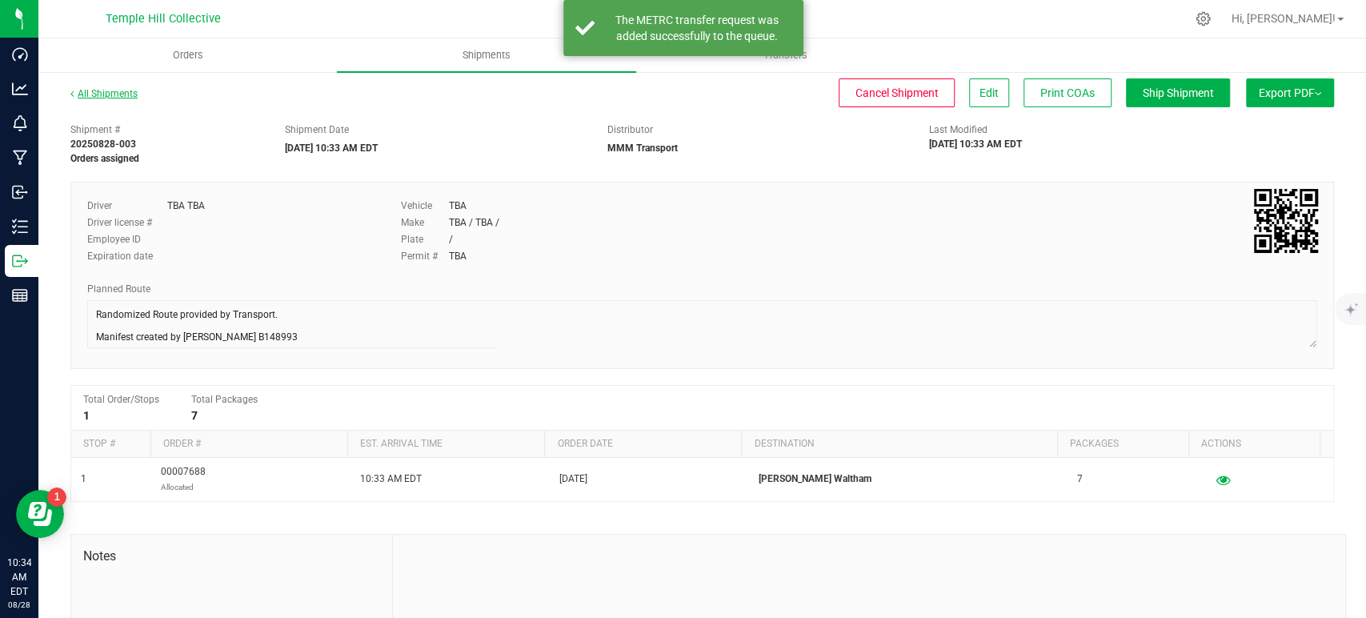
click at [113, 94] on link "All Shipments" at bounding box center [103, 93] width 67 height 11
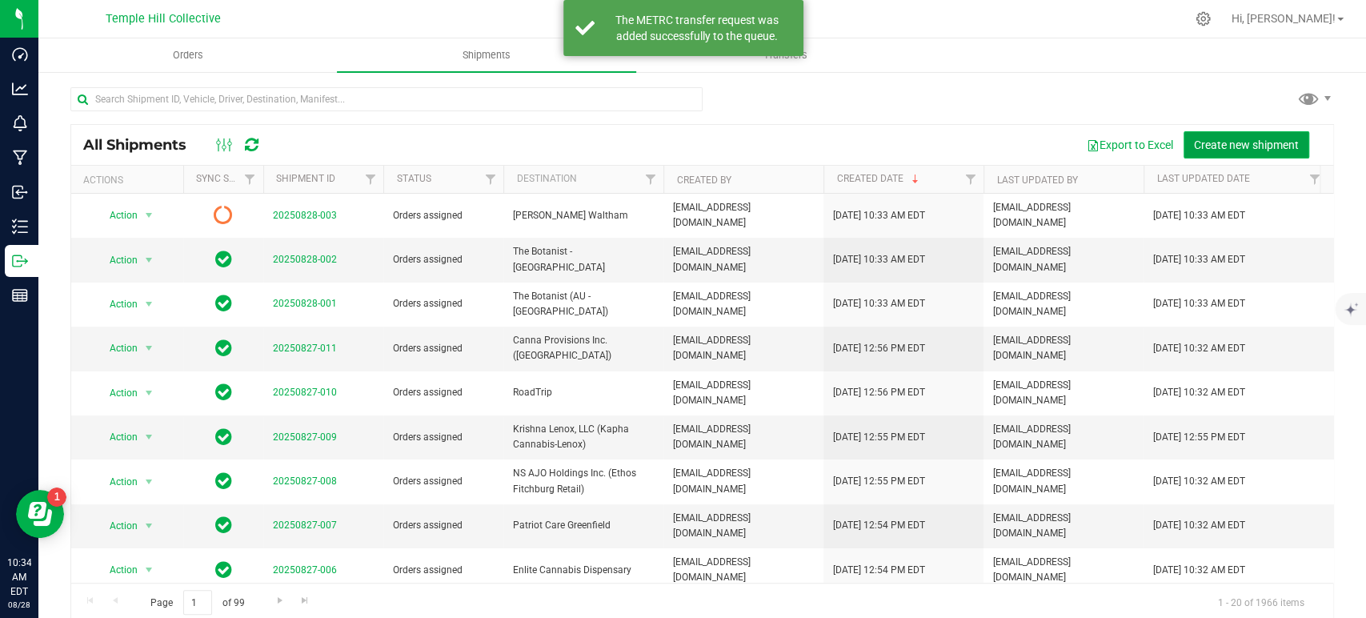
click at [1204, 139] on span "Create new shipment" at bounding box center [1246, 144] width 105 height 13
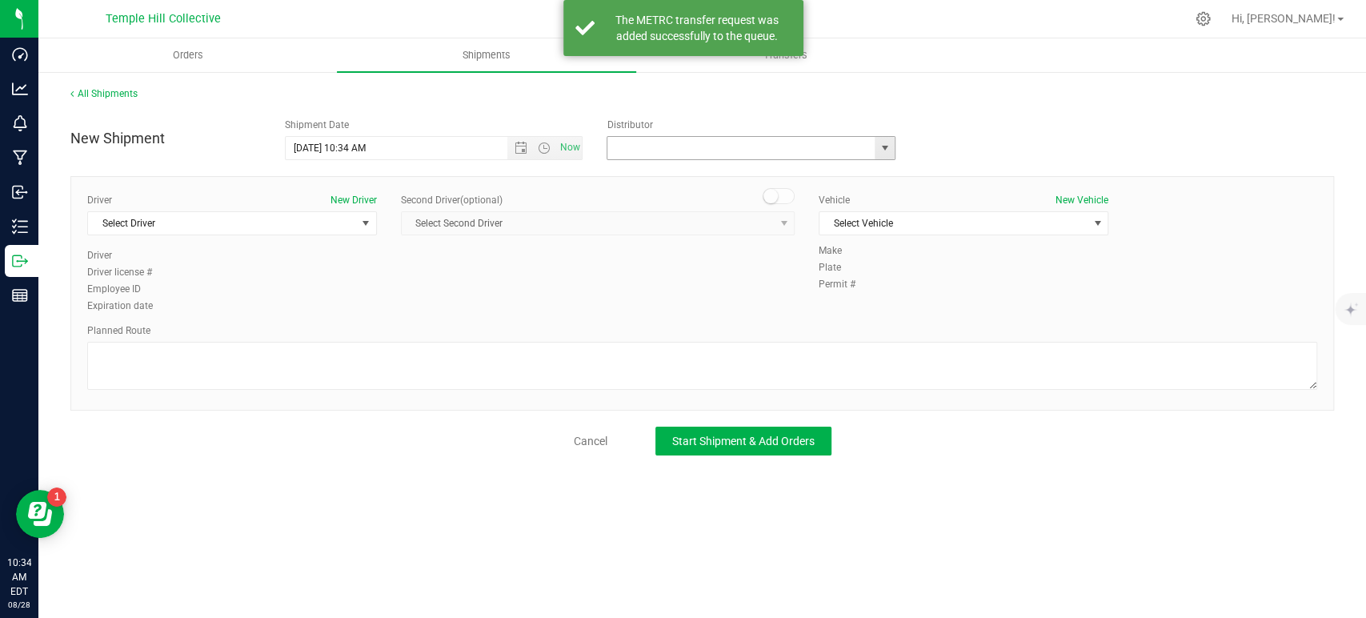
click at [730, 142] on input "text" at bounding box center [737, 148] width 259 height 22
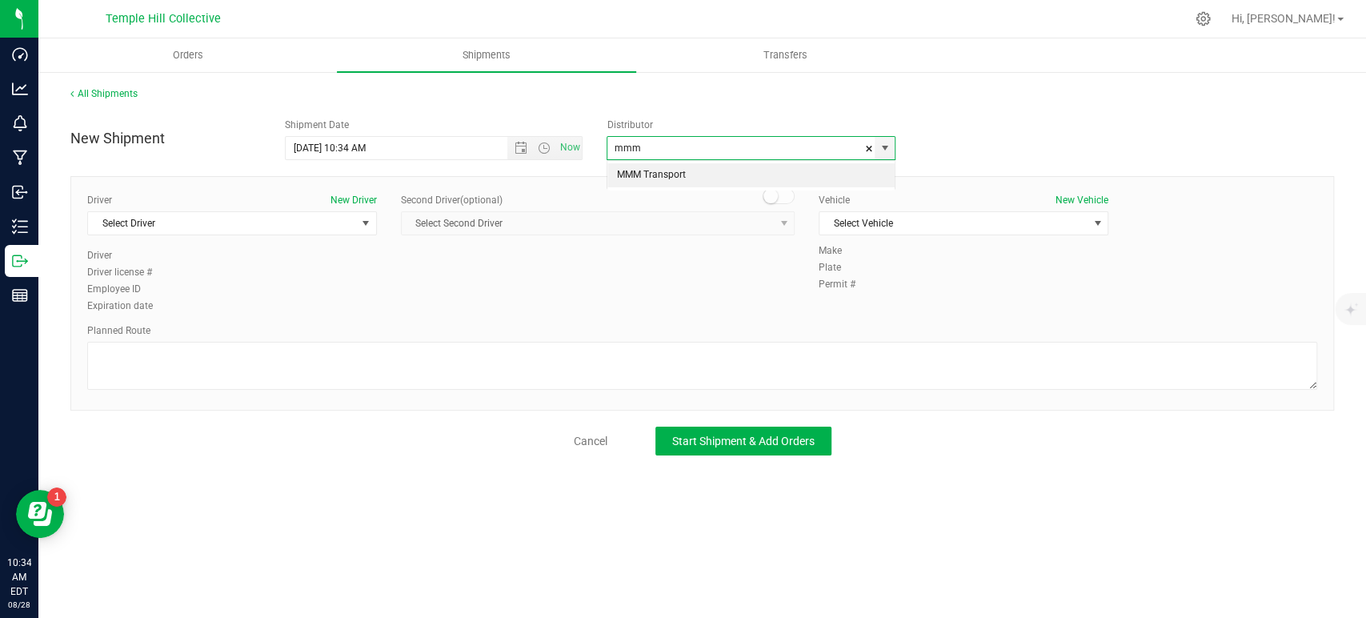
click at [680, 166] on li "MMM Transport" at bounding box center [751, 175] width 287 height 24
type input "MMM Transport"
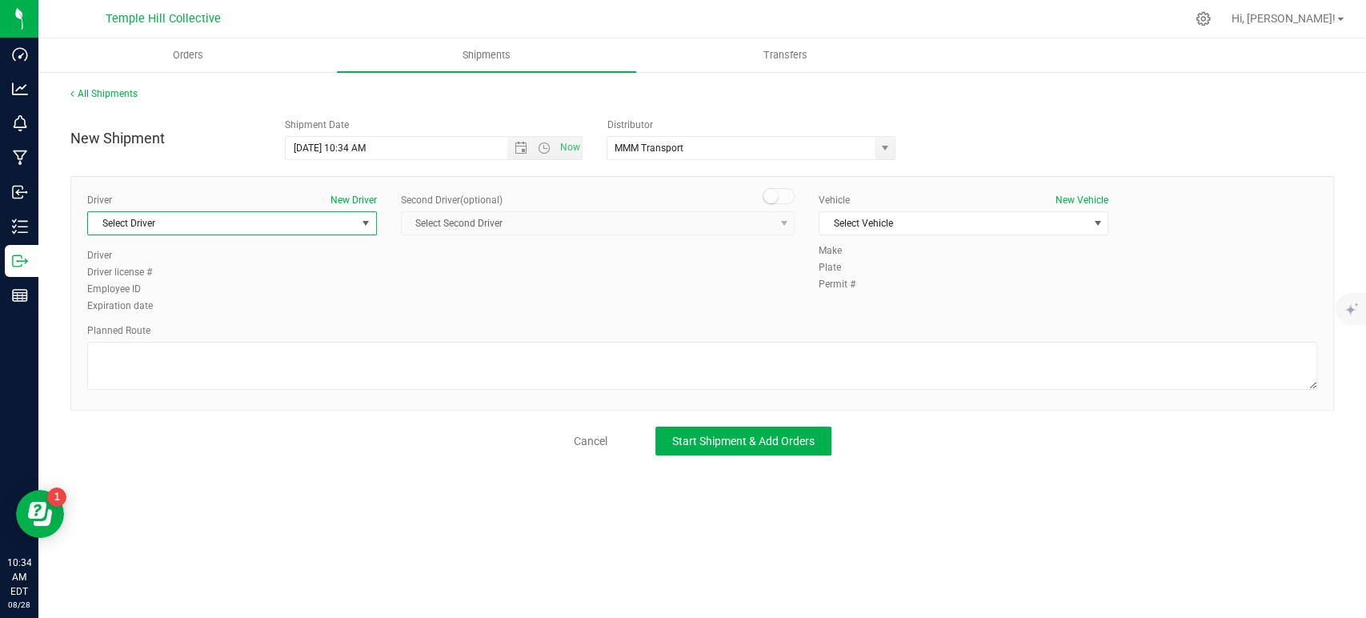
click at [339, 230] on span "Select Driver" at bounding box center [222, 223] width 268 height 22
click at [240, 290] on li "TBA TBA" at bounding box center [232, 290] width 288 height 24
click at [259, 359] on textarea at bounding box center [702, 366] width 1230 height 48
paste textarea "Randomized Route provided by Transport. Manifest created by Makayla Rice B148993"
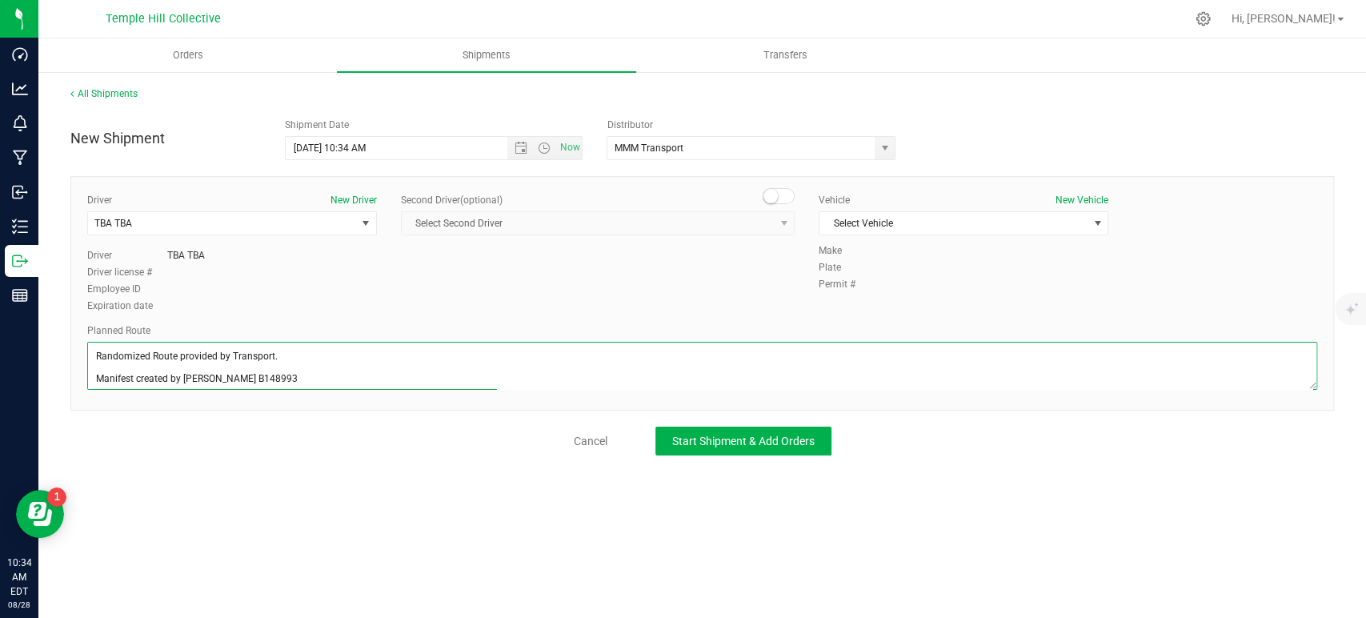
scroll to position [6, 0]
type textarea "Randomized Route provided by Transport. Manifest created by Makayla Rice B148993"
click at [920, 225] on span "Select Vehicle" at bounding box center [954, 223] width 268 height 22
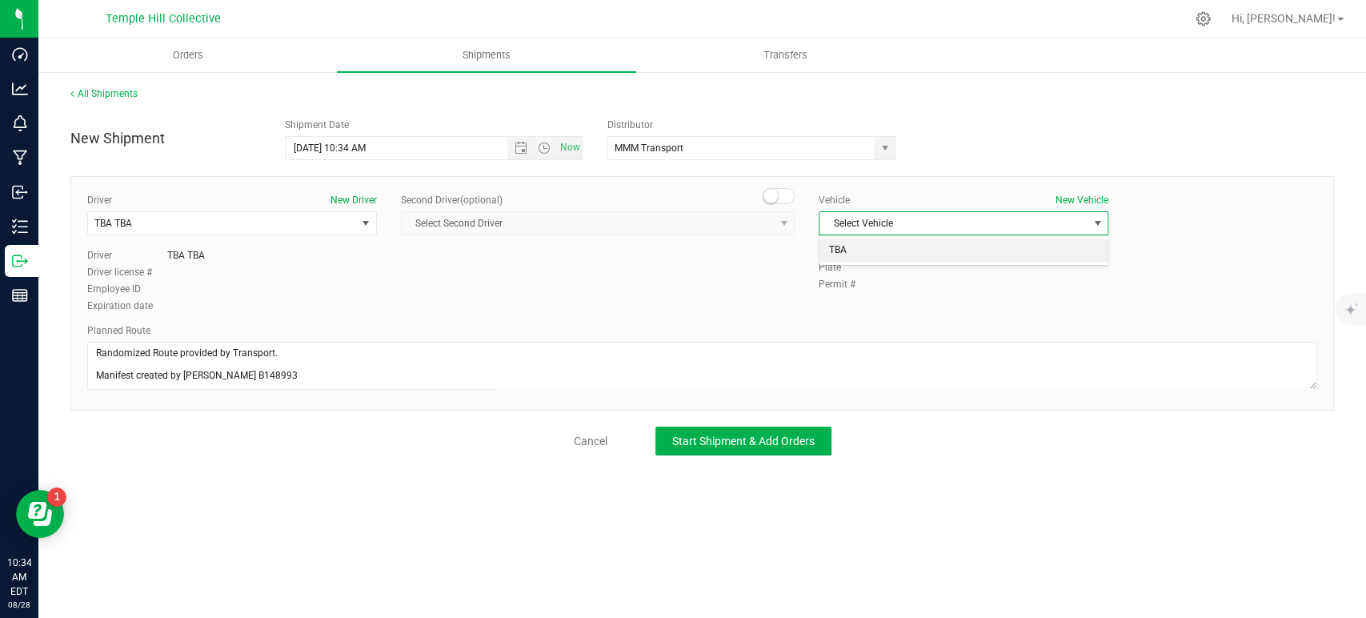
click at [900, 247] on li "TBA" at bounding box center [964, 251] width 288 height 24
click at [780, 435] on span "Start Shipment & Add Orders" at bounding box center [743, 441] width 142 height 13
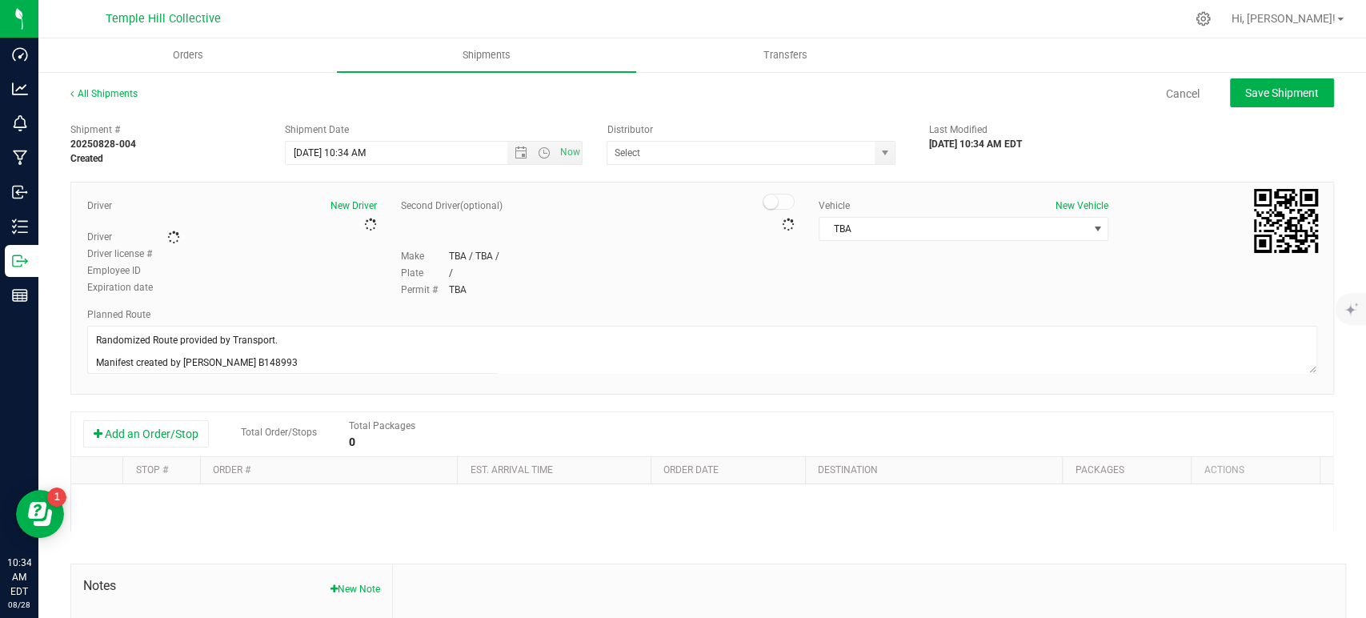
type input "MMM Transport"
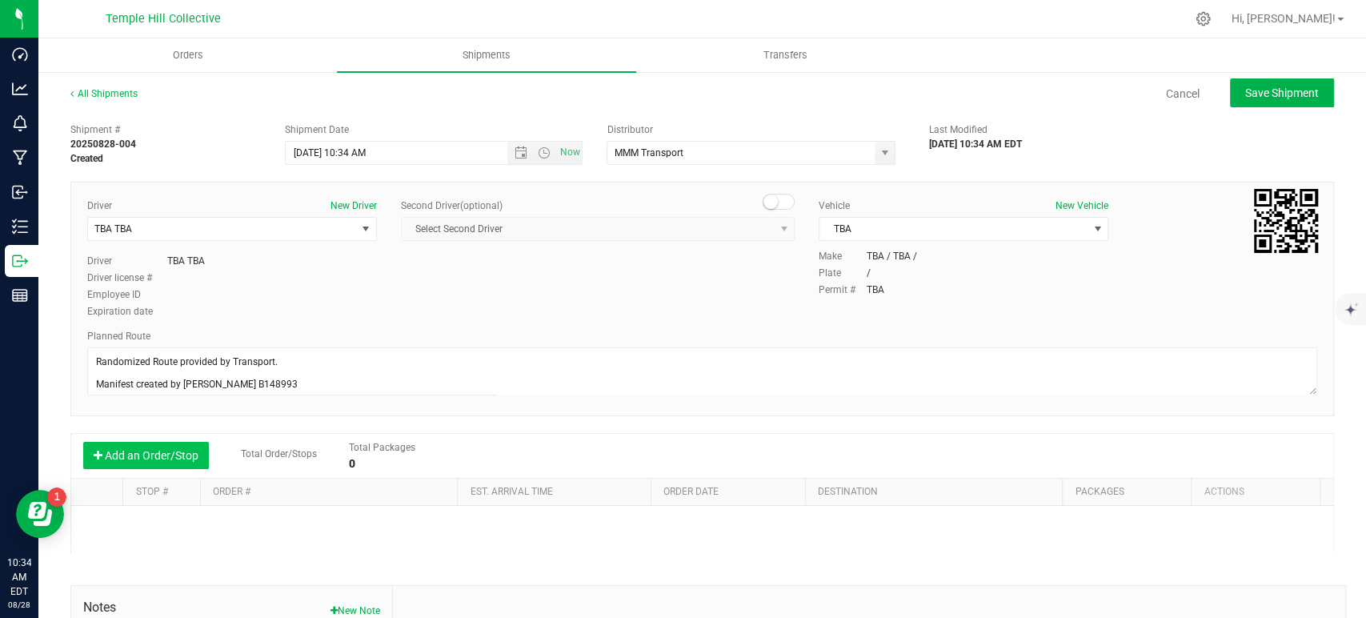
click at [171, 459] on button "Add an Order/Stop" at bounding box center [146, 455] width 126 height 27
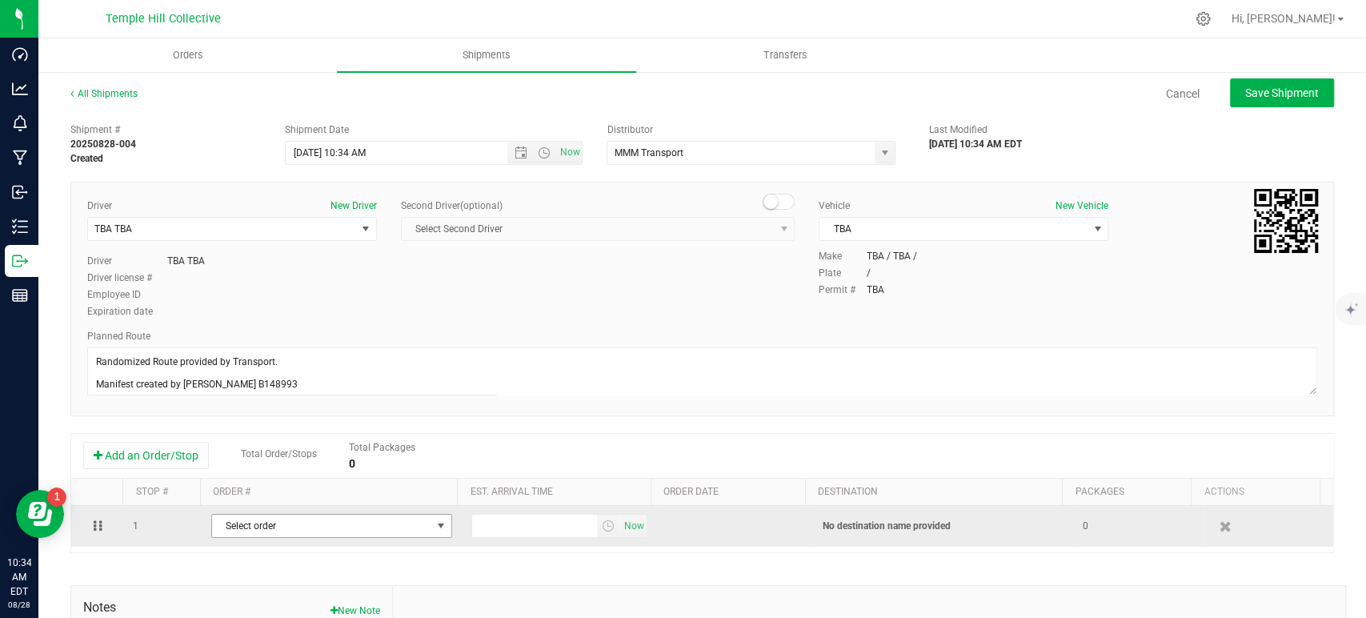
click at [347, 525] on span "Select order" at bounding box center [321, 526] width 219 height 22
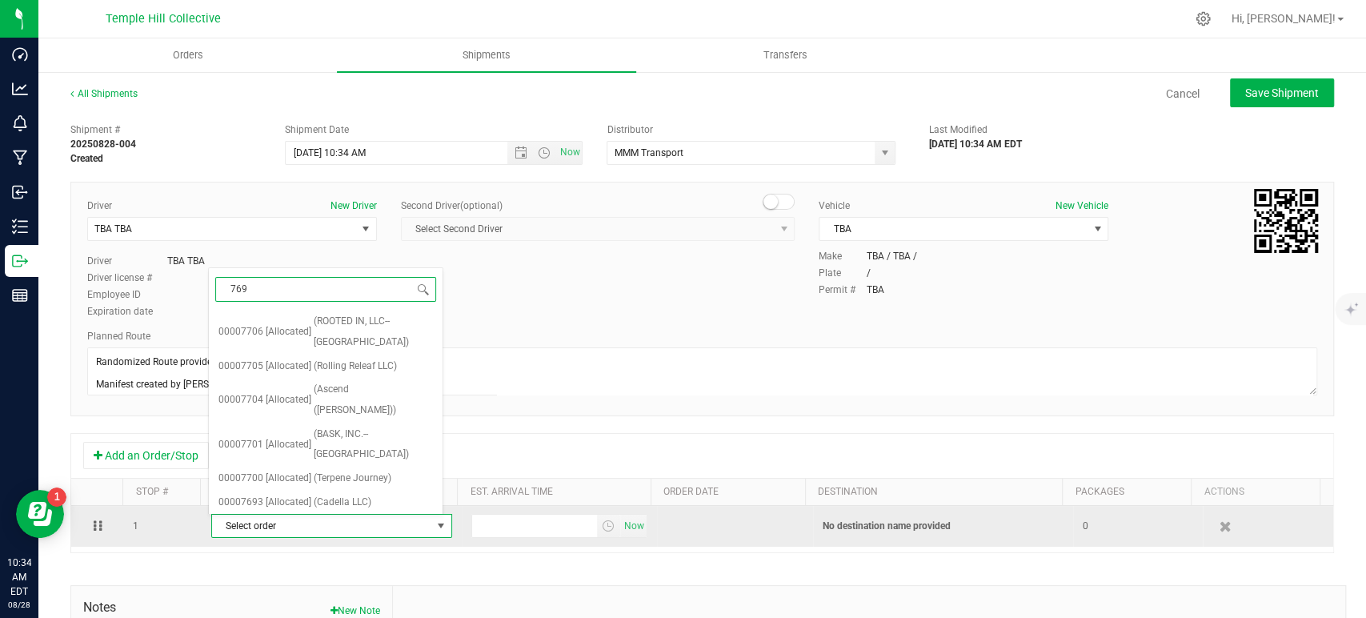
type input "7690"
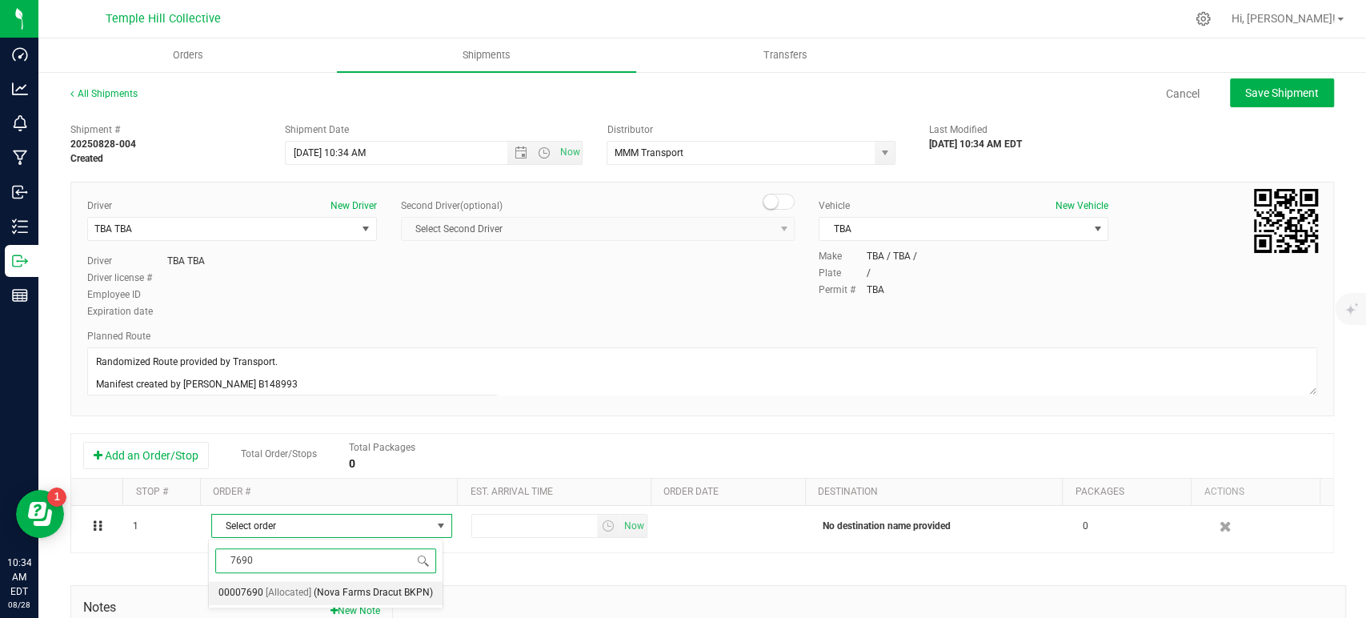
click at [373, 594] on span "(Nova Farms Dracut BKPN)" at bounding box center [373, 593] width 119 height 21
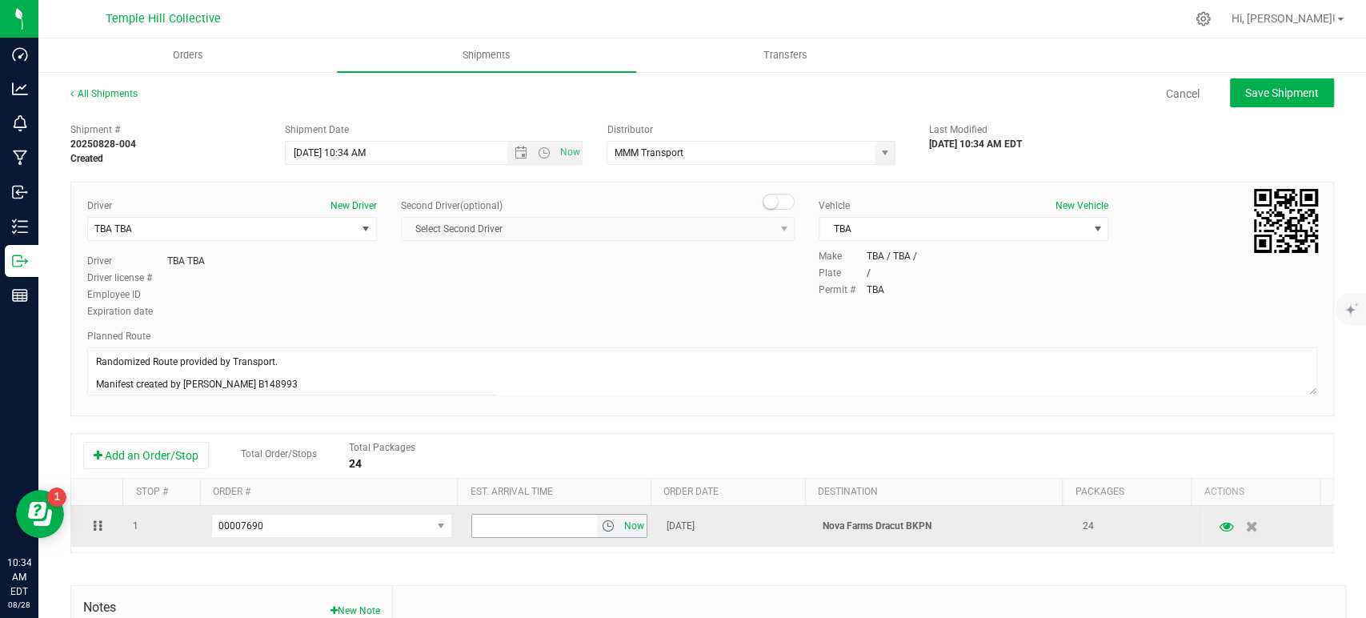
click at [628, 530] on span "Now" at bounding box center [633, 526] width 27 height 23
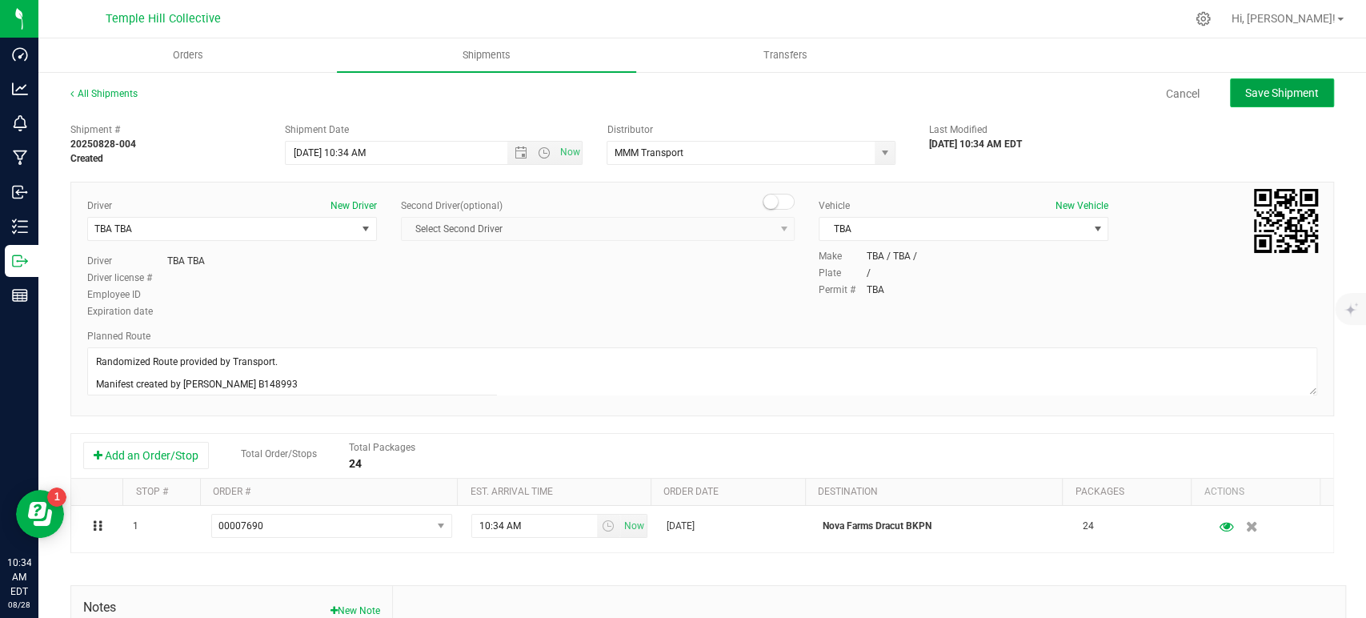
click at [1264, 106] on button "Save Shipment" at bounding box center [1282, 92] width 104 height 29
type input "8/28/2025 2:34 PM"
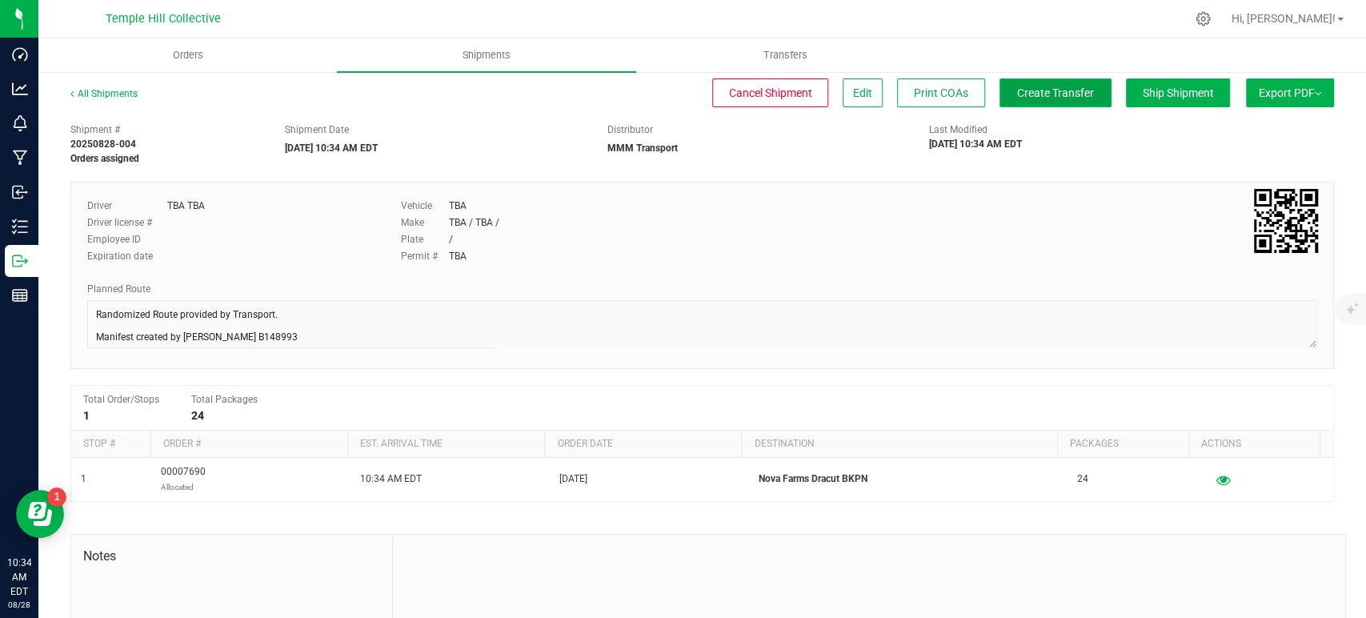
click at [1017, 86] on span "Create Transfer" at bounding box center [1055, 92] width 77 height 13
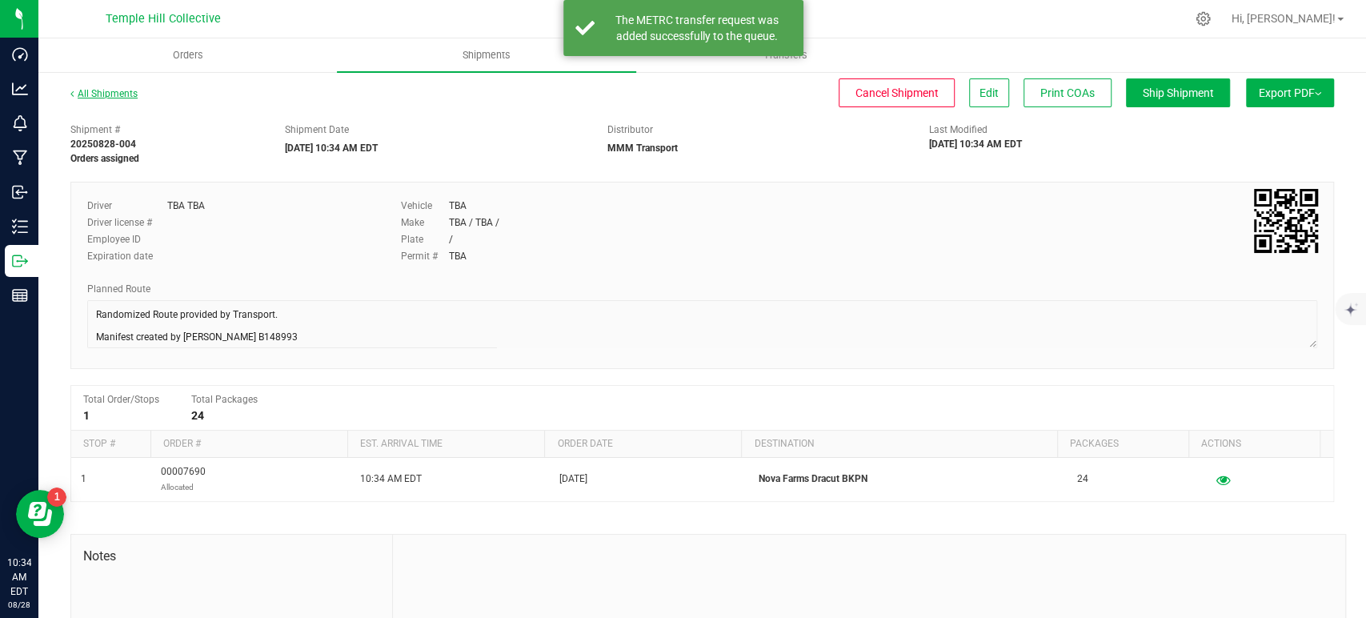
click at [122, 94] on link "All Shipments" at bounding box center [103, 93] width 67 height 11
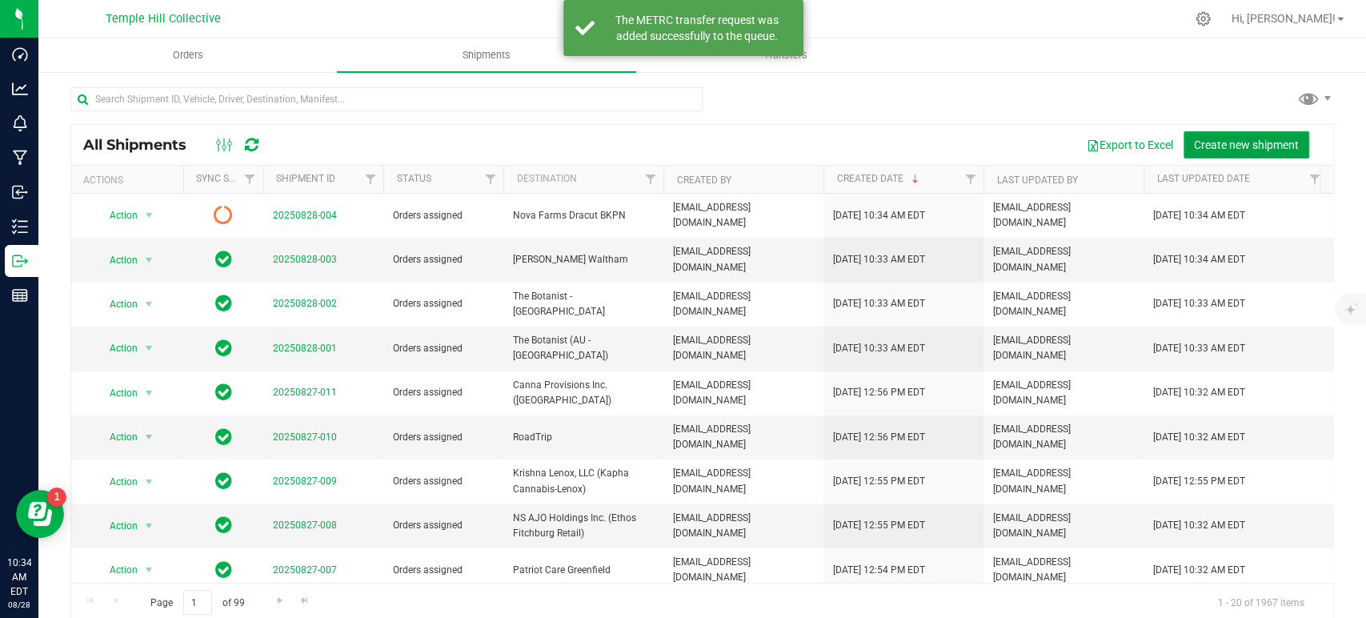
click at [1255, 138] on span "Create new shipment" at bounding box center [1246, 144] width 105 height 13
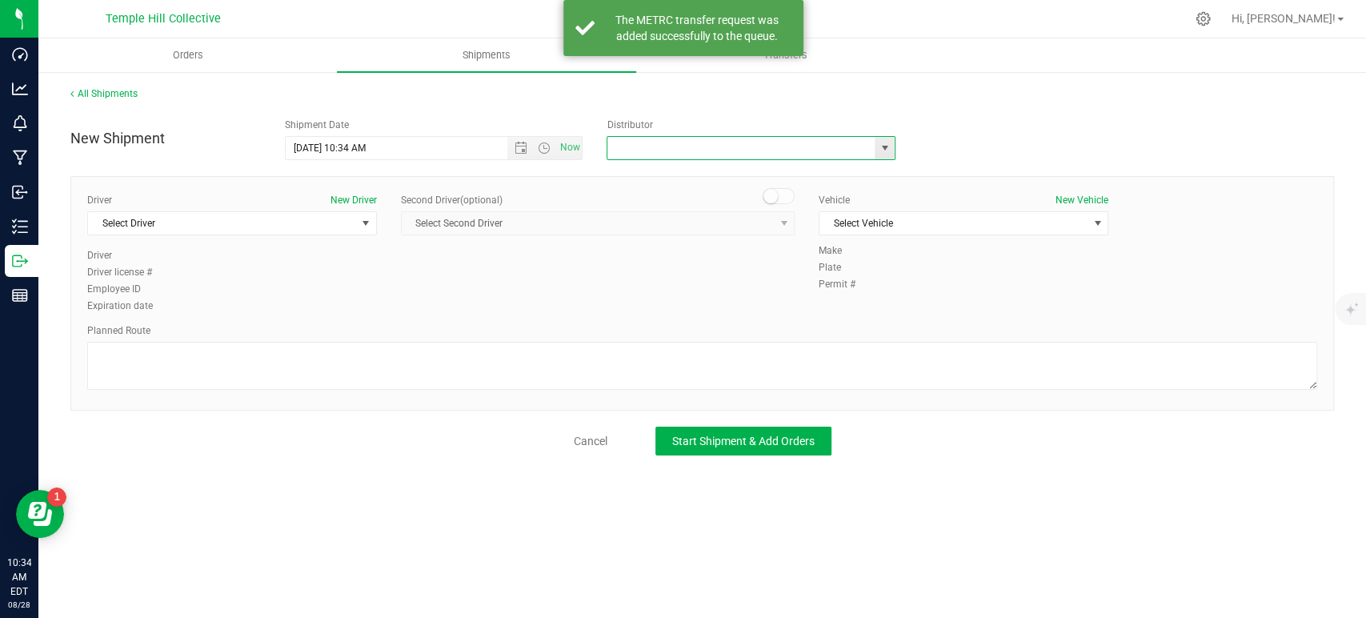
click at [792, 144] on input "text" at bounding box center [737, 148] width 259 height 22
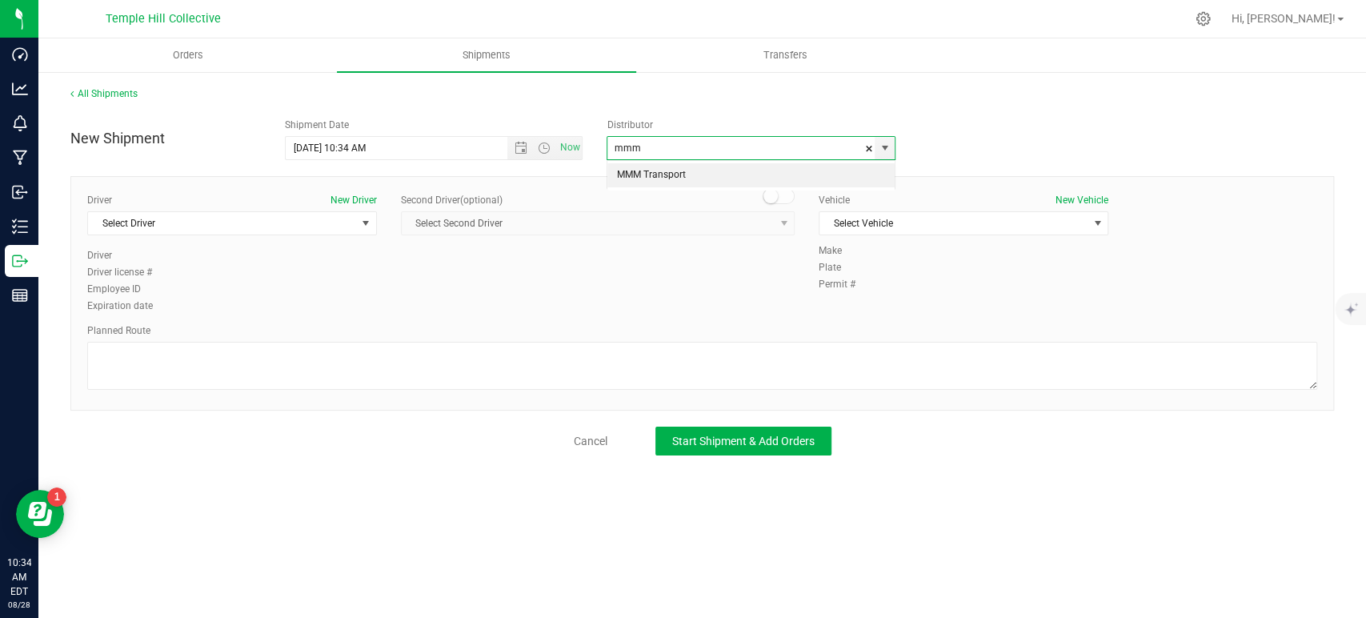
click at [707, 177] on li "MMM Transport" at bounding box center [751, 175] width 287 height 24
type input "MMM Transport"
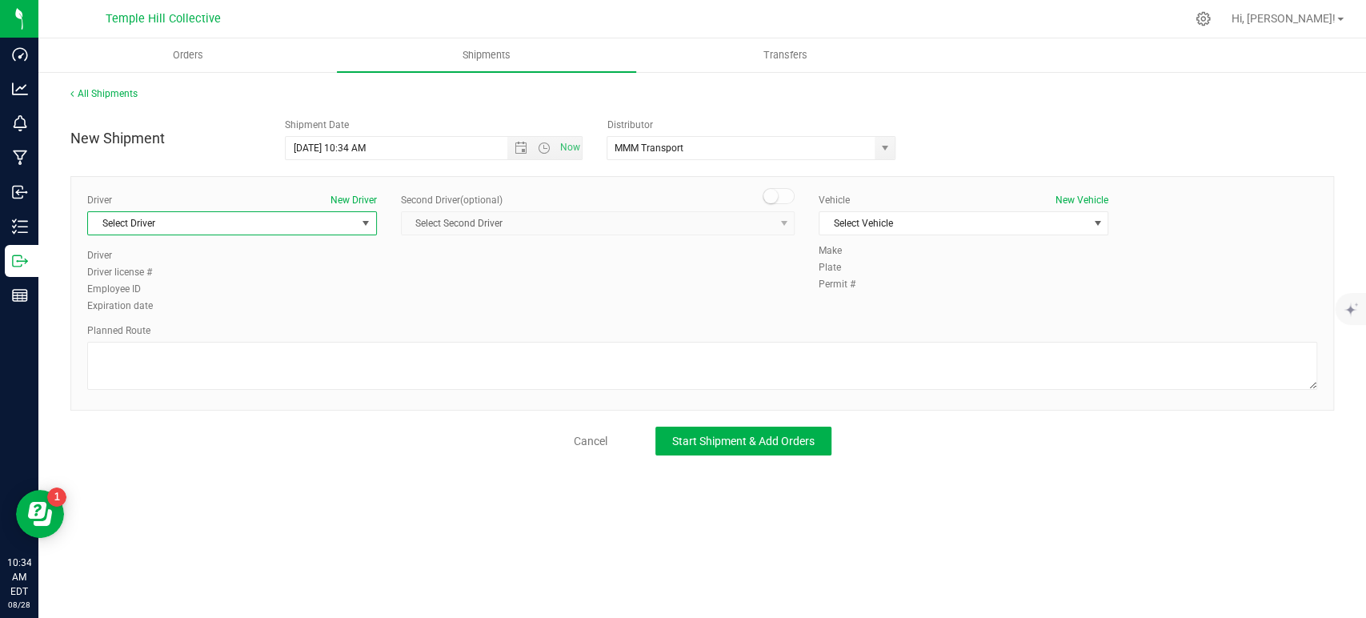
click at [290, 234] on span "Select Driver" at bounding box center [222, 223] width 268 height 22
click at [219, 289] on li "TBA TBA" at bounding box center [232, 290] width 288 height 24
click at [237, 347] on textarea at bounding box center [702, 366] width 1230 height 48
paste textarea "Randomized Route provided by Transport. Manifest created by Makayla Rice B148993"
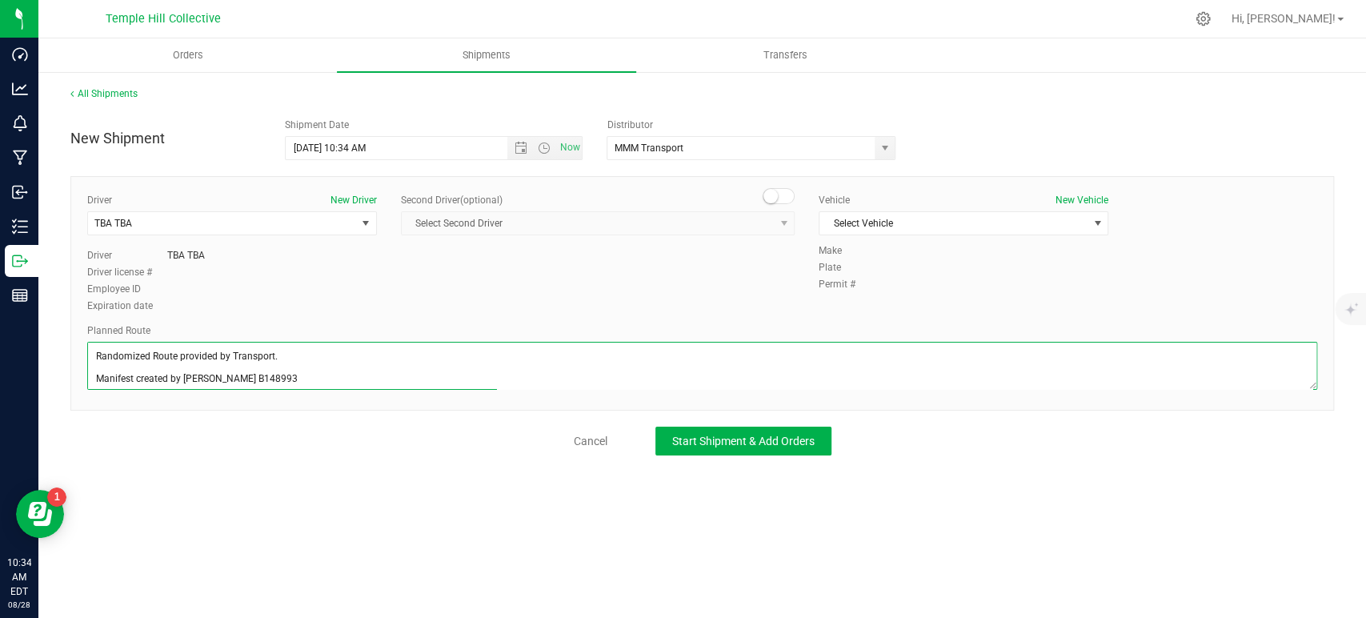
scroll to position [6, 0]
type textarea "Randomized Route provided by Transport. Manifest created by Makayla Rice B148993"
click at [937, 216] on span "Select Vehicle" at bounding box center [954, 223] width 268 height 22
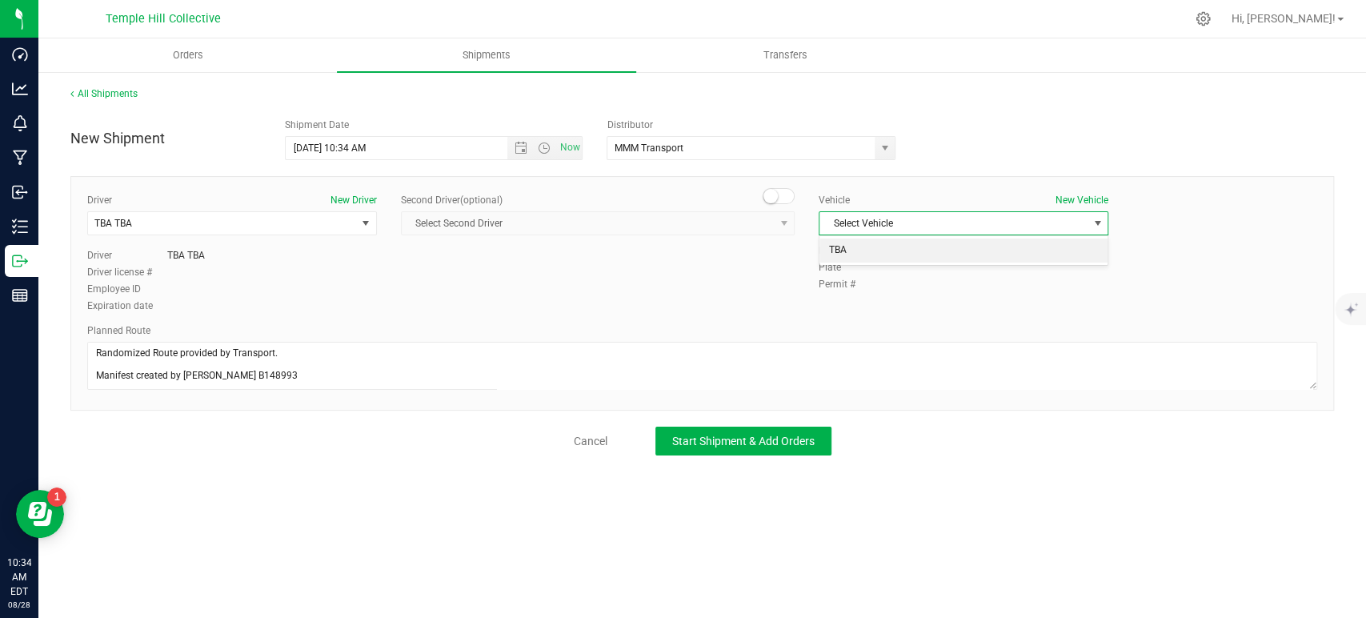
click at [880, 248] on li "TBA" at bounding box center [964, 251] width 288 height 24
click at [771, 447] on button "Start Shipment & Add Orders" at bounding box center [744, 441] width 176 height 29
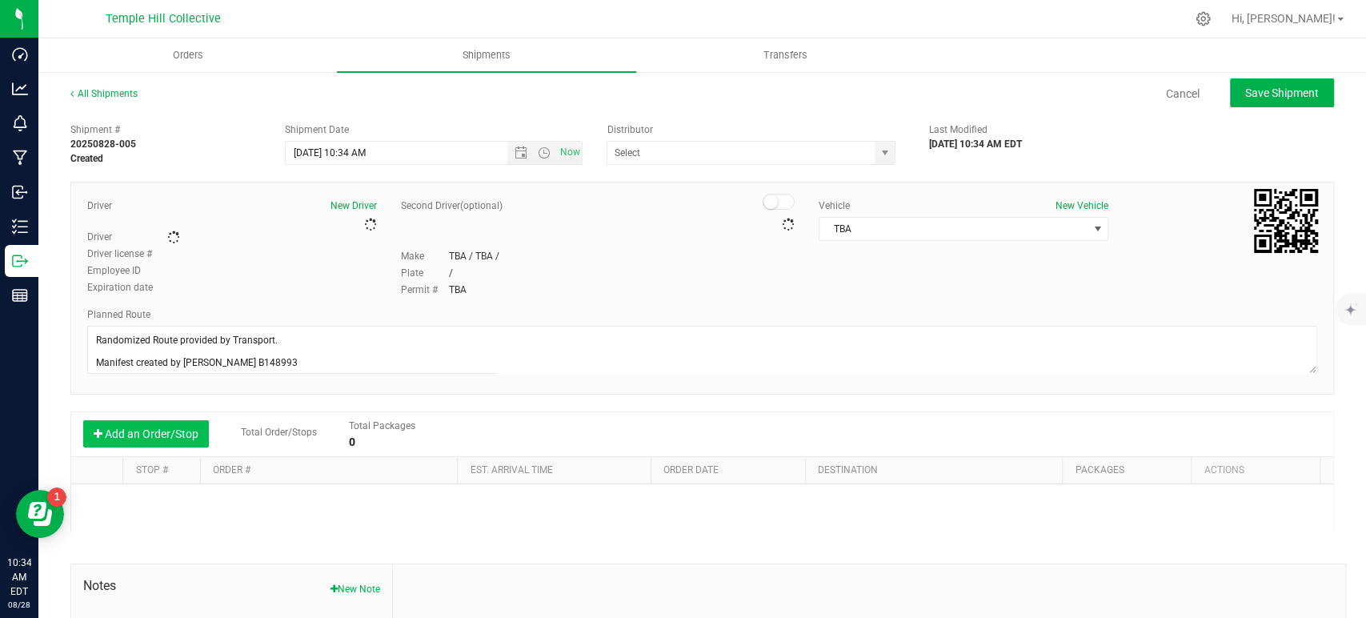
type input "MMM Transport"
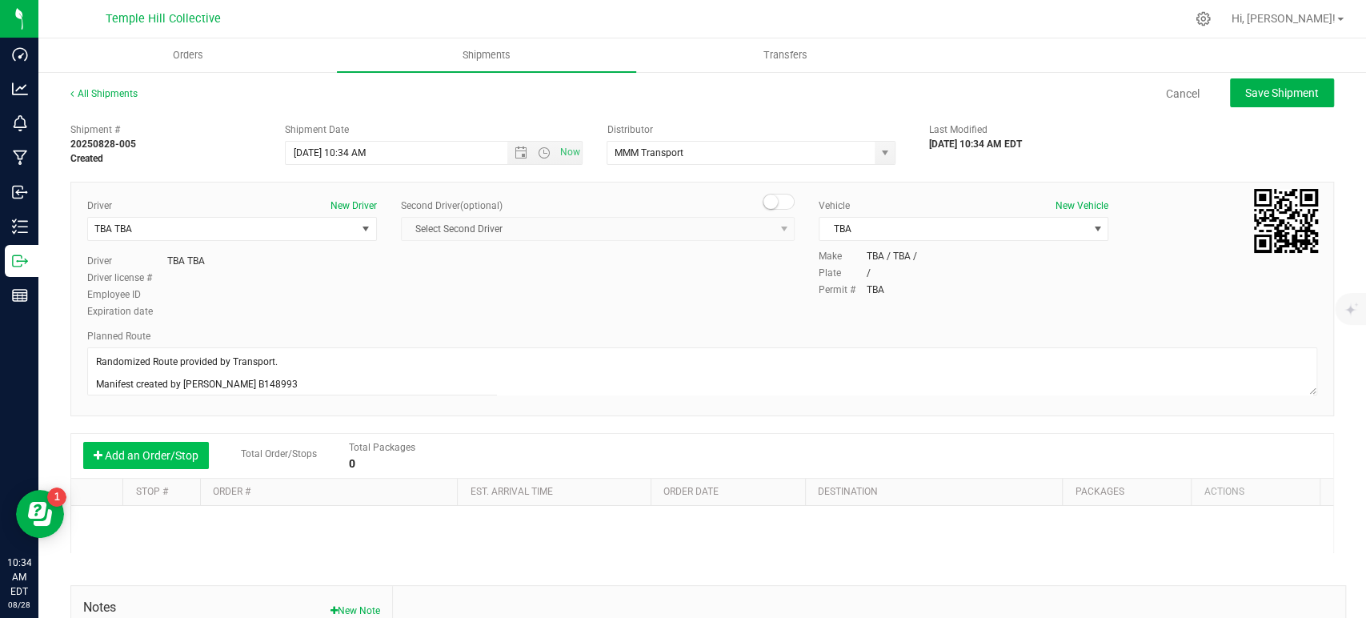
click at [183, 459] on button "Add an Order/Stop" at bounding box center [146, 455] width 126 height 27
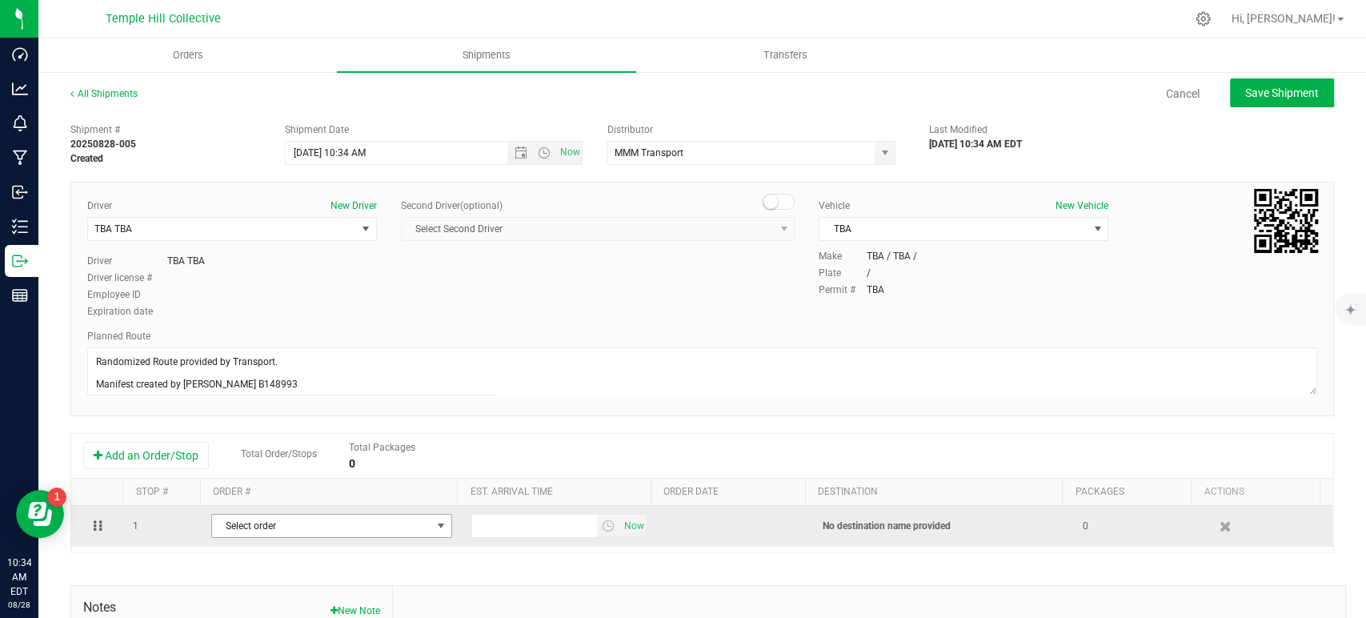
click at [291, 523] on span "Select order" at bounding box center [321, 526] width 219 height 22
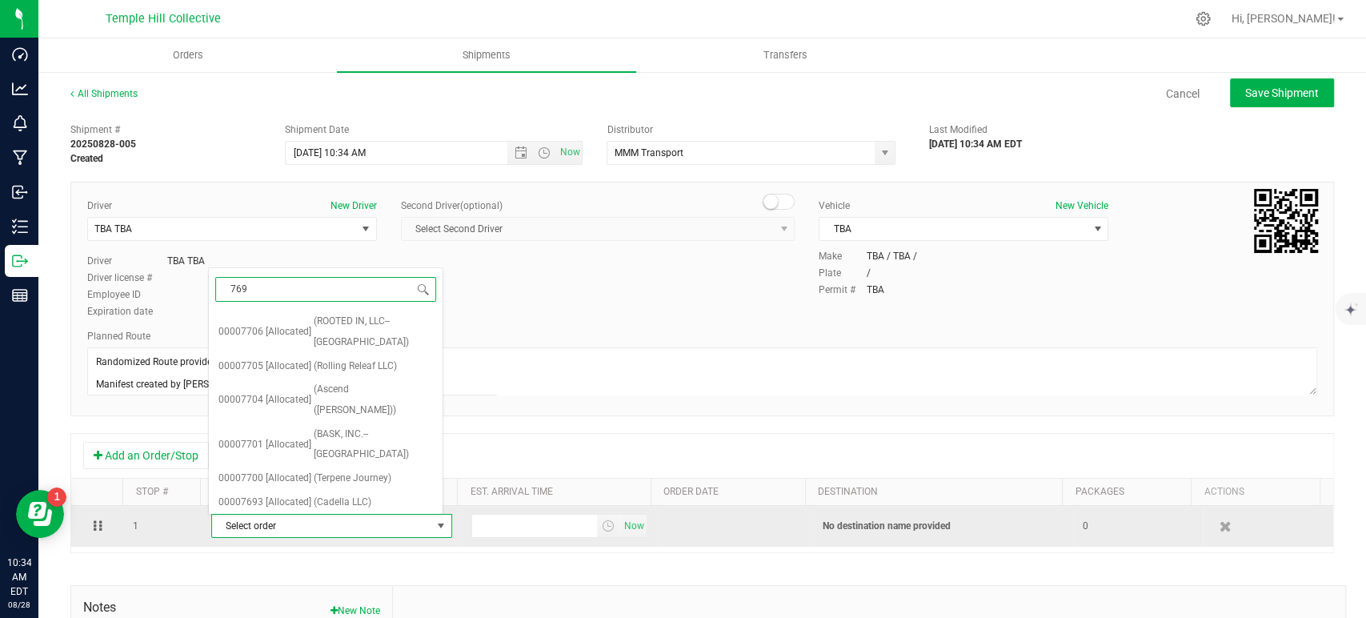
type input "7691"
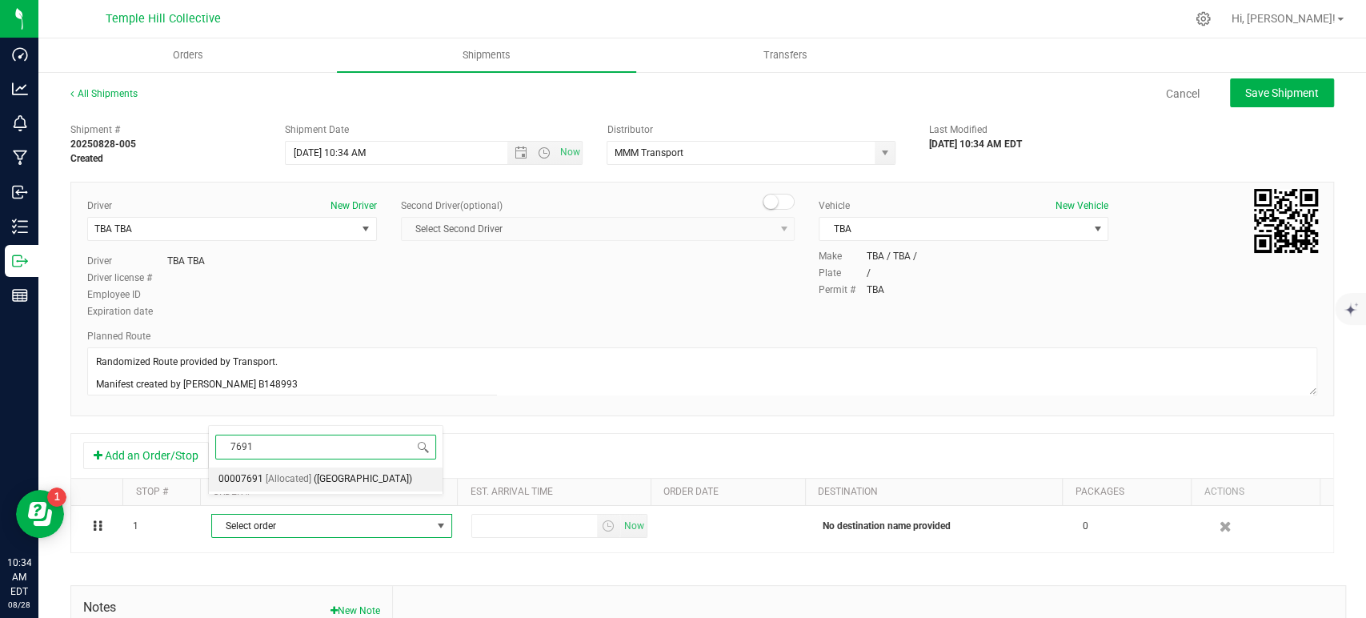
click at [309, 485] on li "00007691 [Allocated] (Great Barrington Dispensary)" at bounding box center [326, 479] width 234 height 24
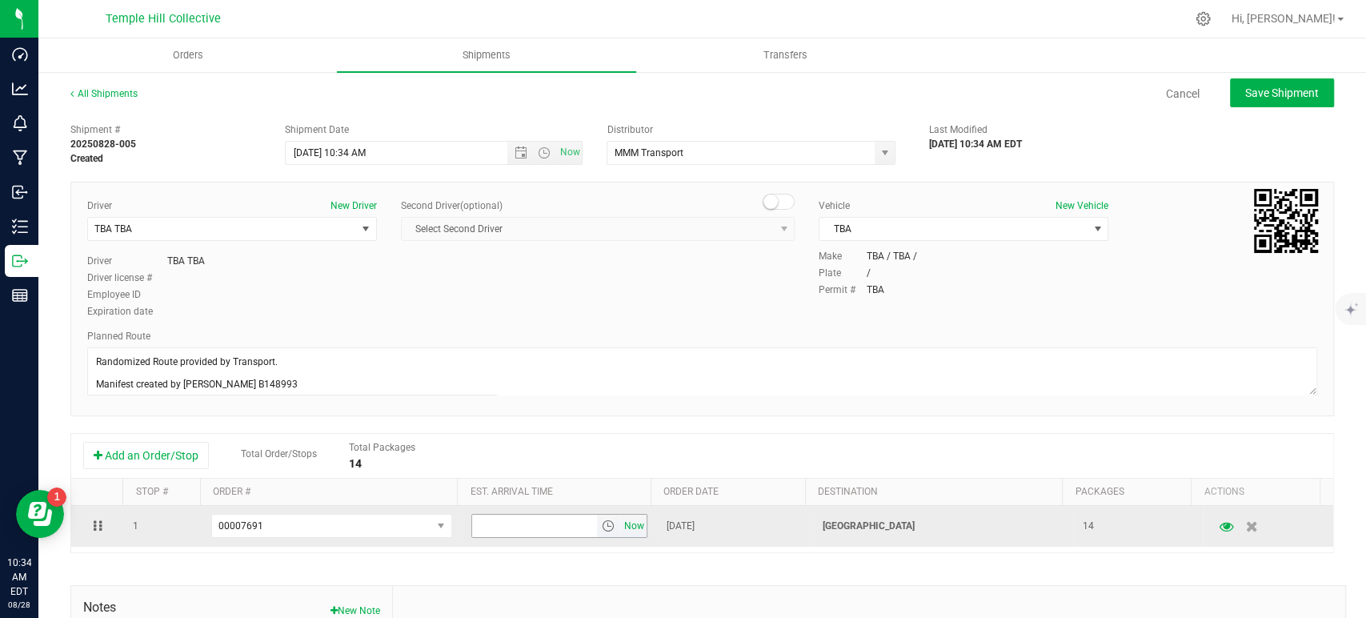
click at [620, 531] on span "Now" at bounding box center [633, 526] width 27 height 23
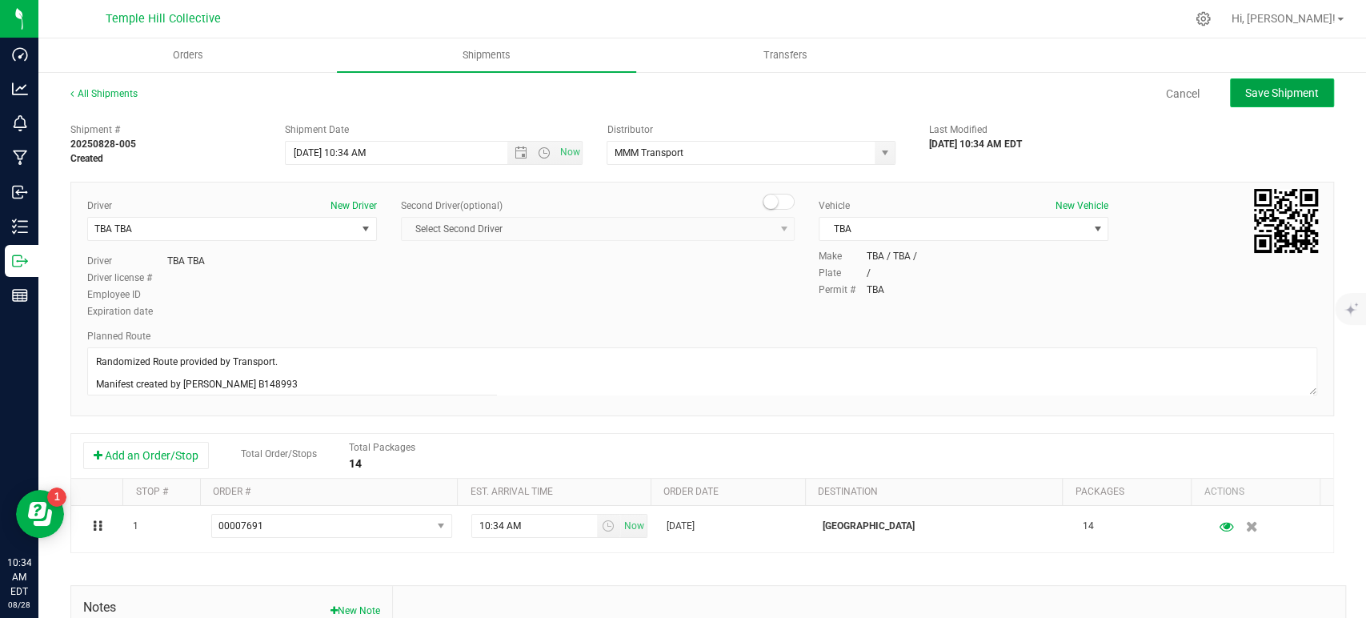
click at [1265, 102] on button "Save Shipment" at bounding box center [1282, 92] width 104 height 29
type input "8/28/2025 2:34 PM"
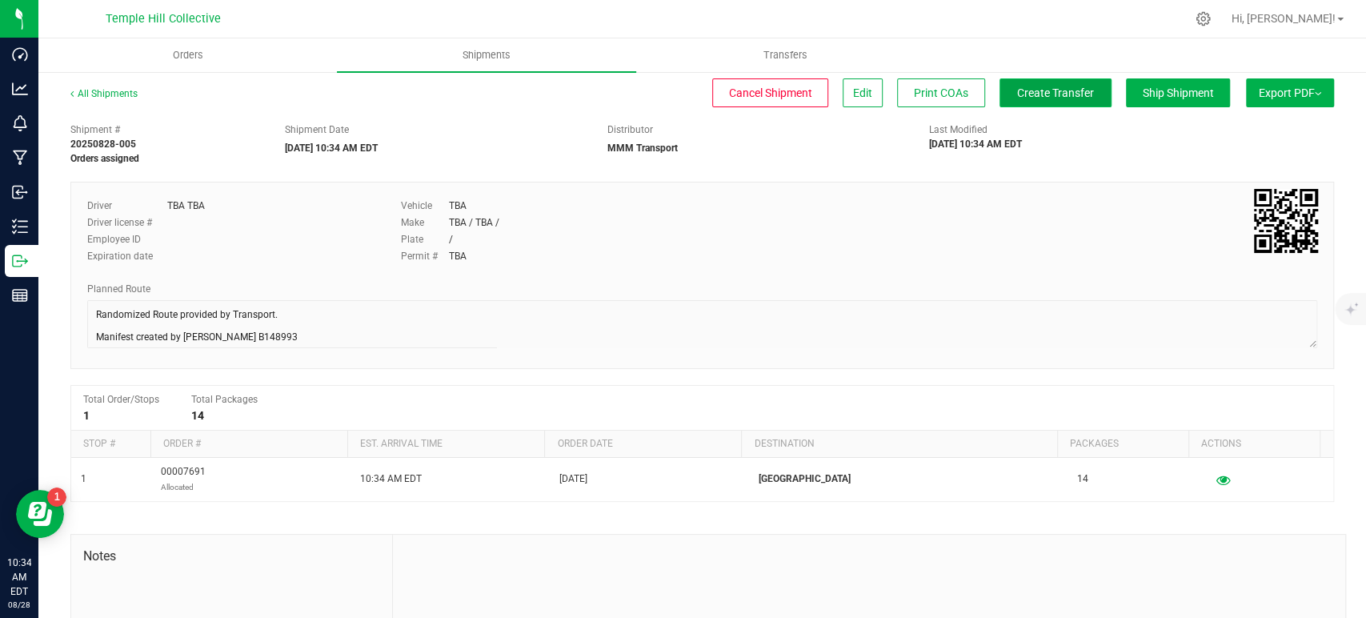
click at [1017, 87] on span "Create Transfer" at bounding box center [1055, 92] width 77 height 13
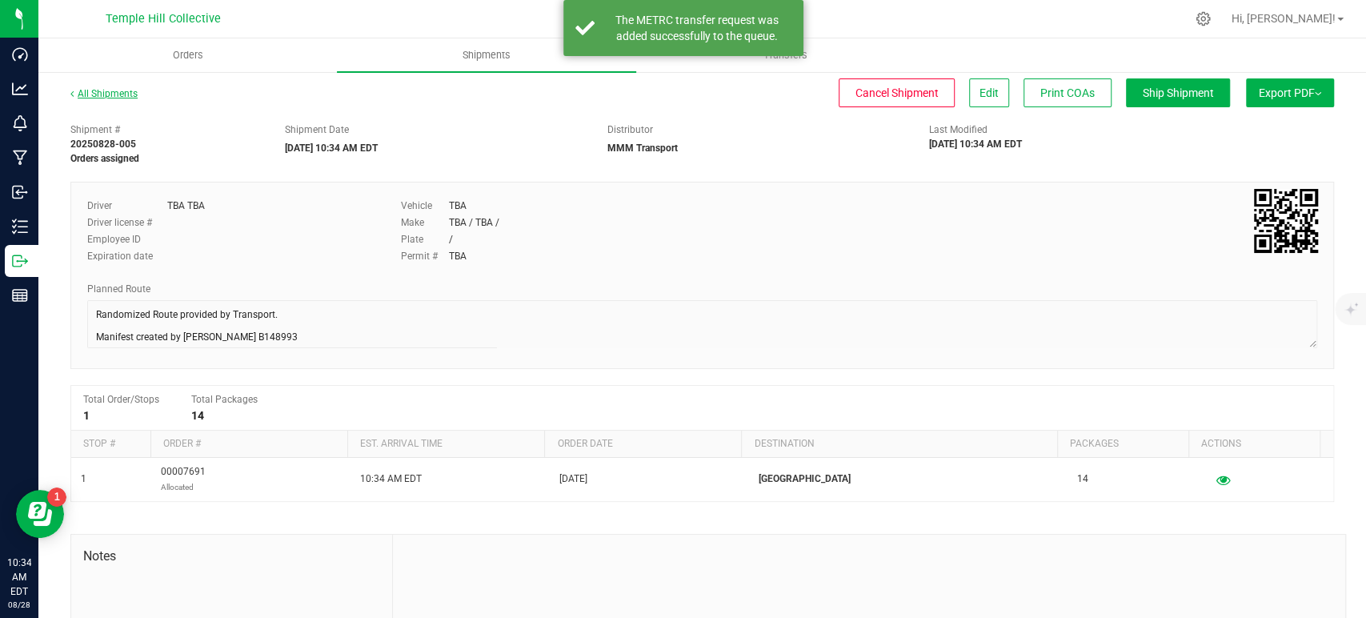
click at [124, 94] on link "All Shipments" at bounding box center [103, 93] width 67 height 11
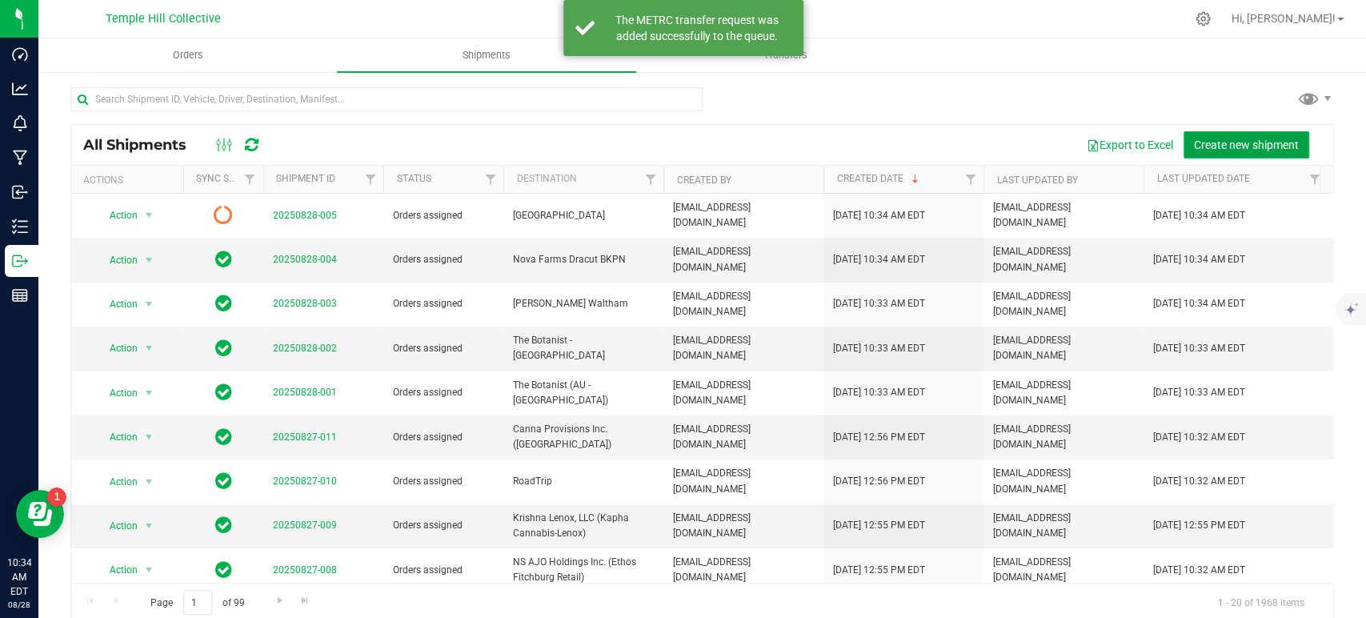
click at [1219, 139] on span "Create new shipment" at bounding box center [1246, 144] width 105 height 13
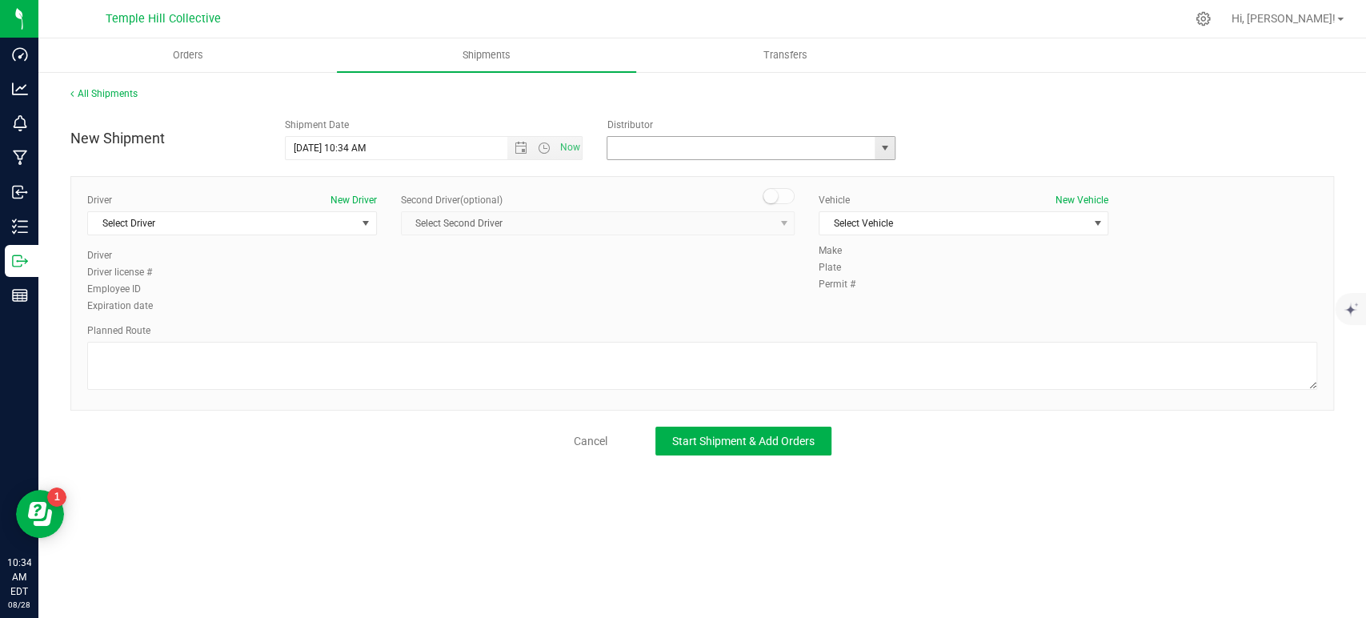
click at [818, 149] on input "text" at bounding box center [737, 148] width 259 height 22
click at [711, 175] on li "MMM Transport" at bounding box center [751, 175] width 287 height 24
type input "MMM Transport"
click at [345, 229] on span "Select Driver" at bounding box center [222, 223] width 268 height 22
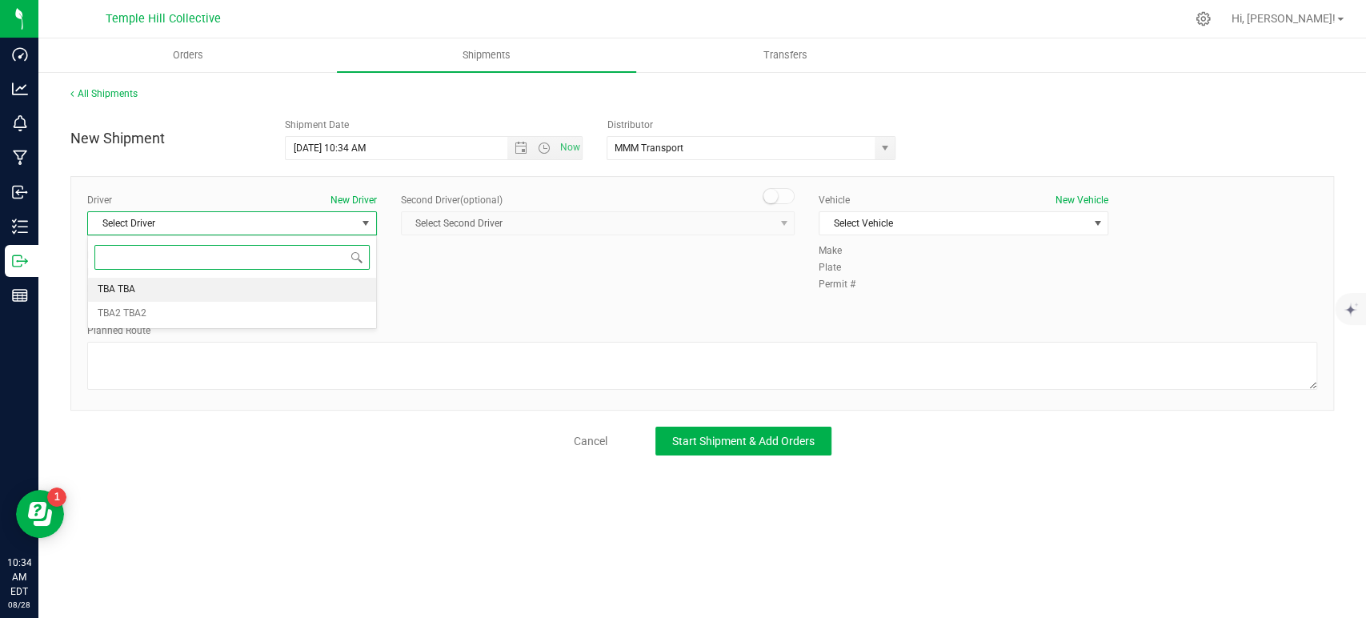
click at [185, 299] on li "TBA TBA" at bounding box center [232, 290] width 288 height 24
click at [186, 357] on textarea at bounding box center [702, 366] width 1230 height 48
paste textarea "Randomized Route provided by Transport. Manifest created by Makayla Rice B148993"
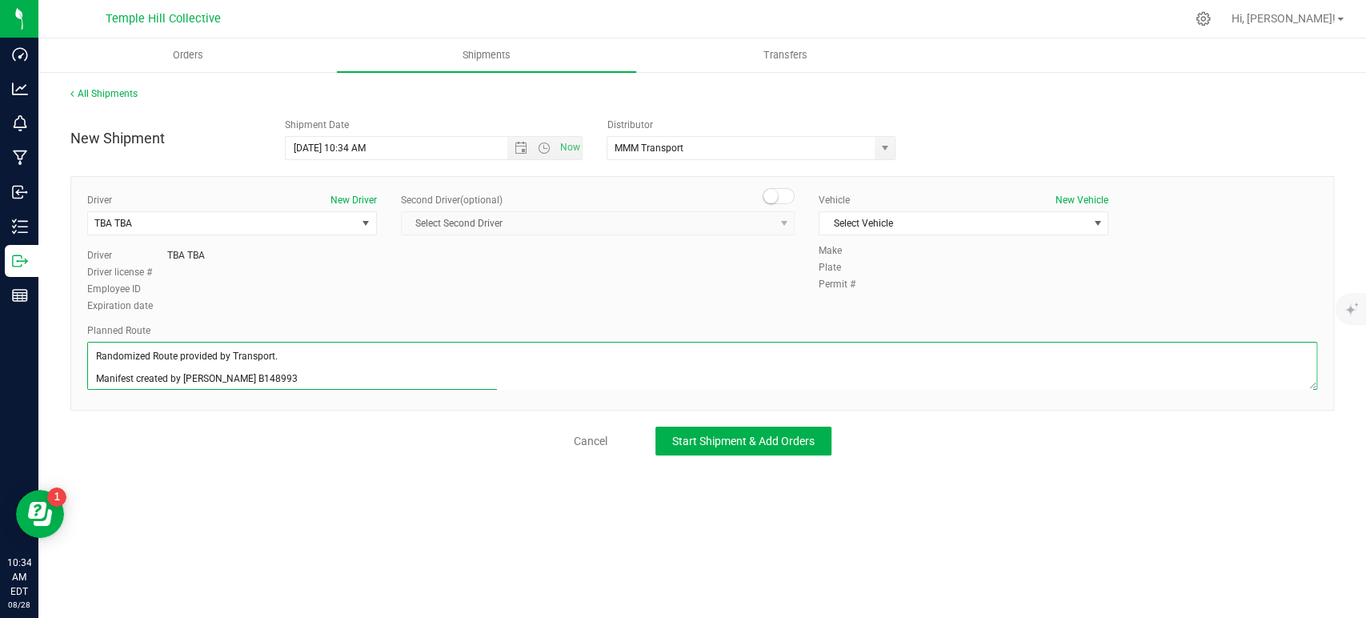
scroll to position [6, 0]
type textarea "Randomized Route provided by Transport. Manifest created by Makayla Rice B148993"
click at [972, 219] on span "Select Vehicle" at bounding box center [954, 223] width 268 height 22
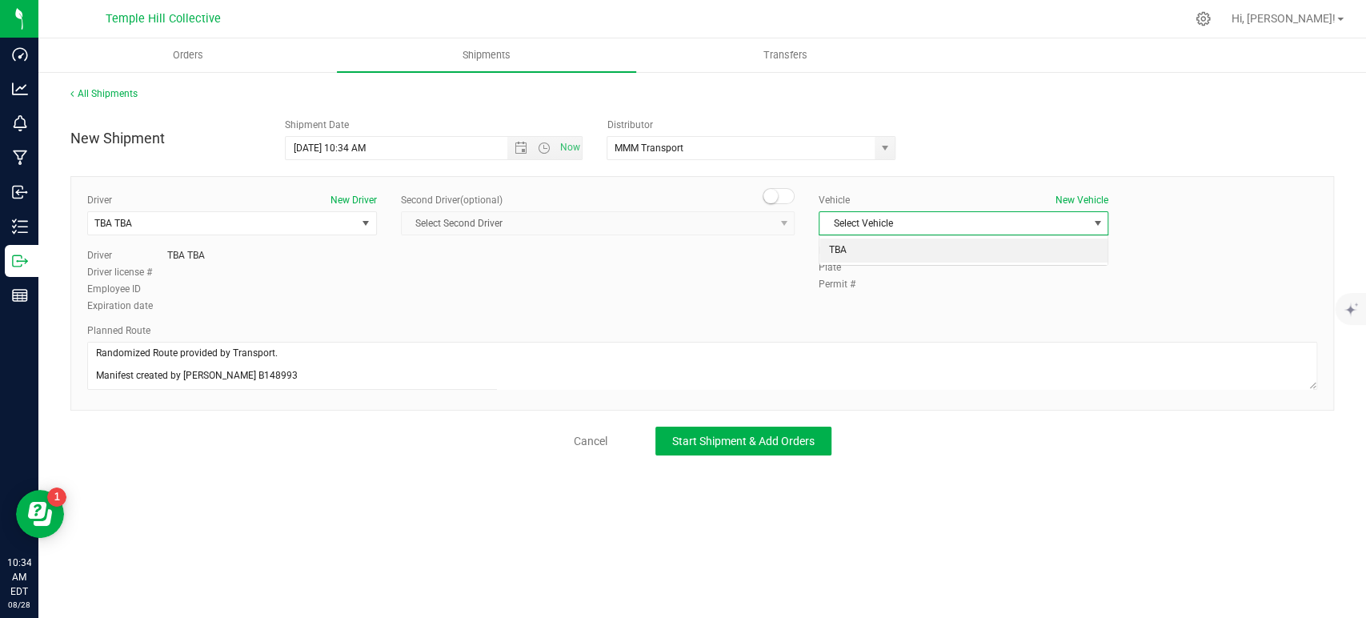
click at [903, 251] on li "TBA" at bounding box center [964, 251] width 288 height 24
click at [746, 440] on span "Start Shipment & Add Orders" at bounding box center [743, 441] width 142 height 13
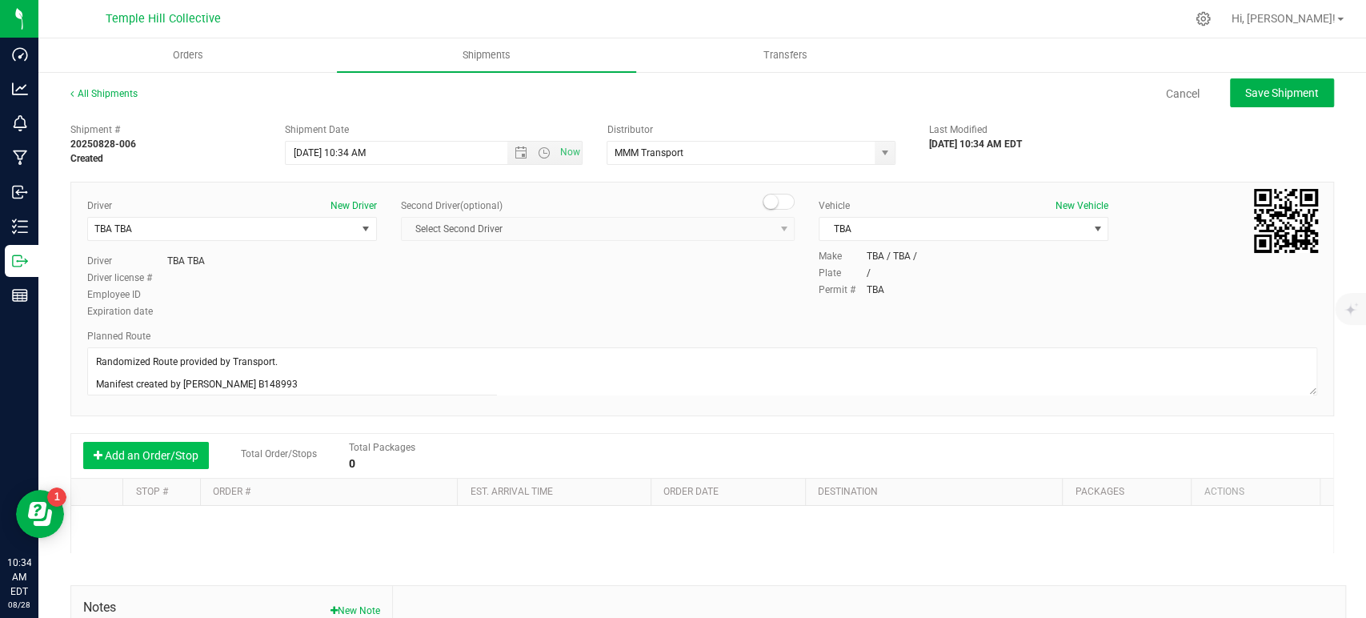
click at [143, 449] on button "Add an Order/Stop" at bounding box center [146, 455] width 126 height 27
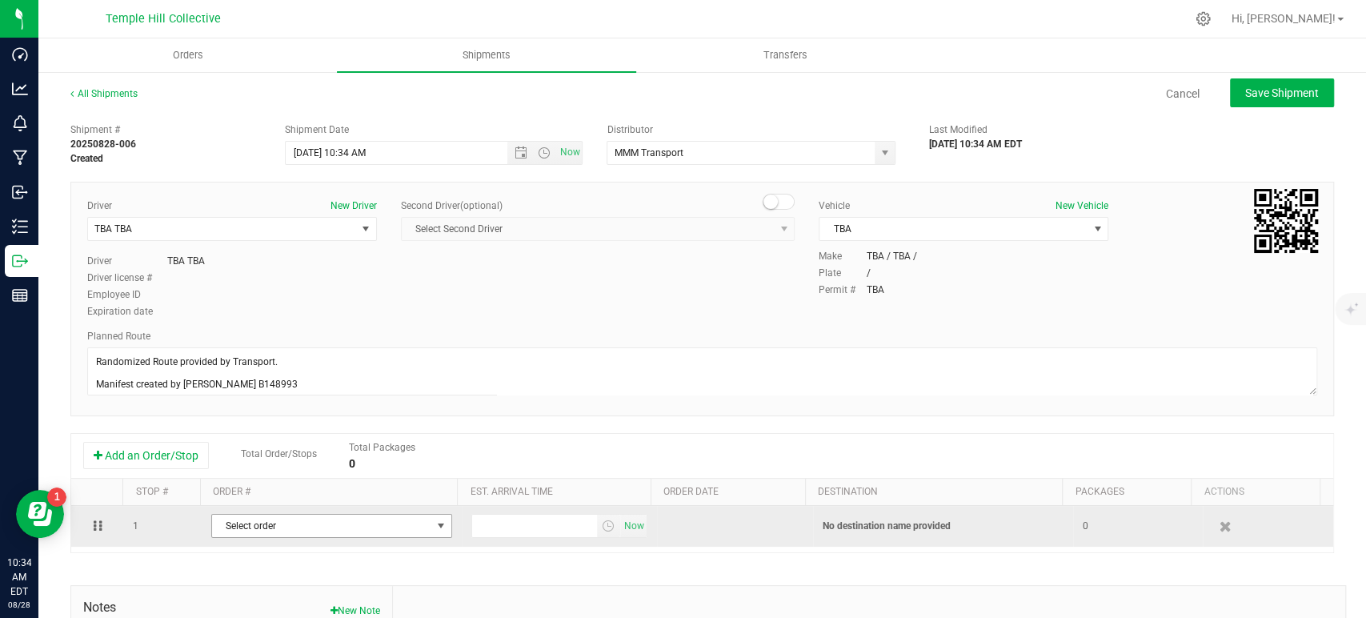
click at [318, 525] on span "Select order" at bounding box center [321, 526] width 219 height 22
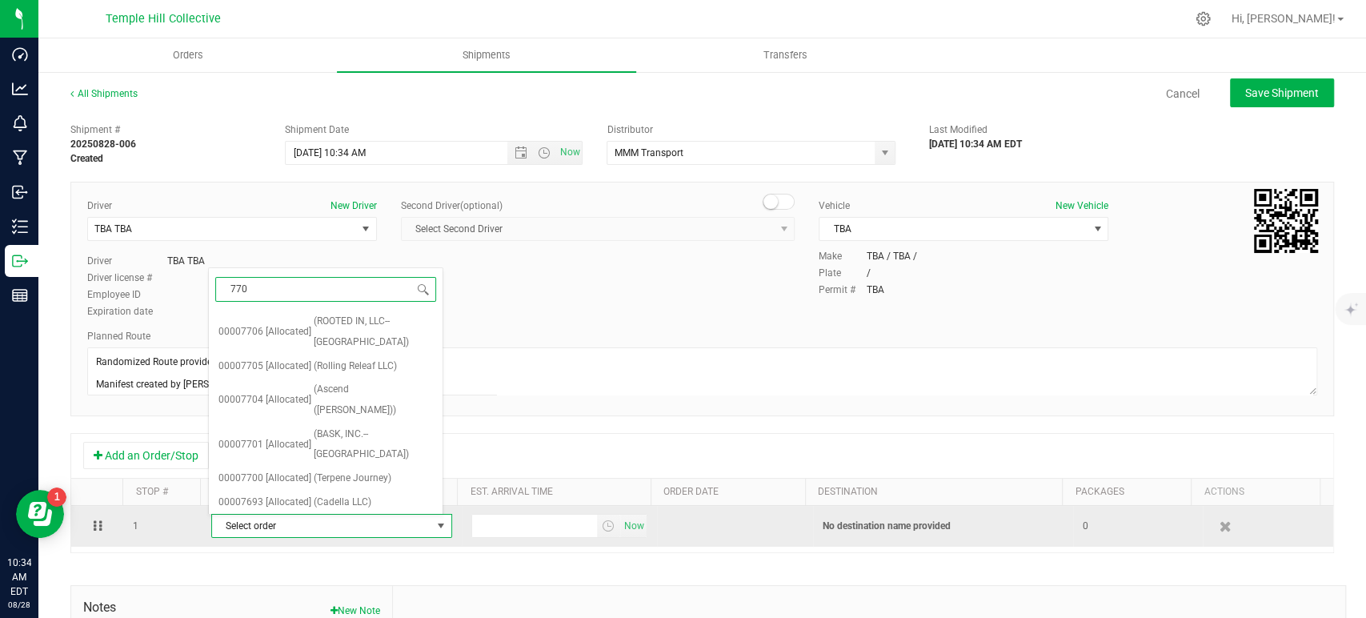
type input "7700"
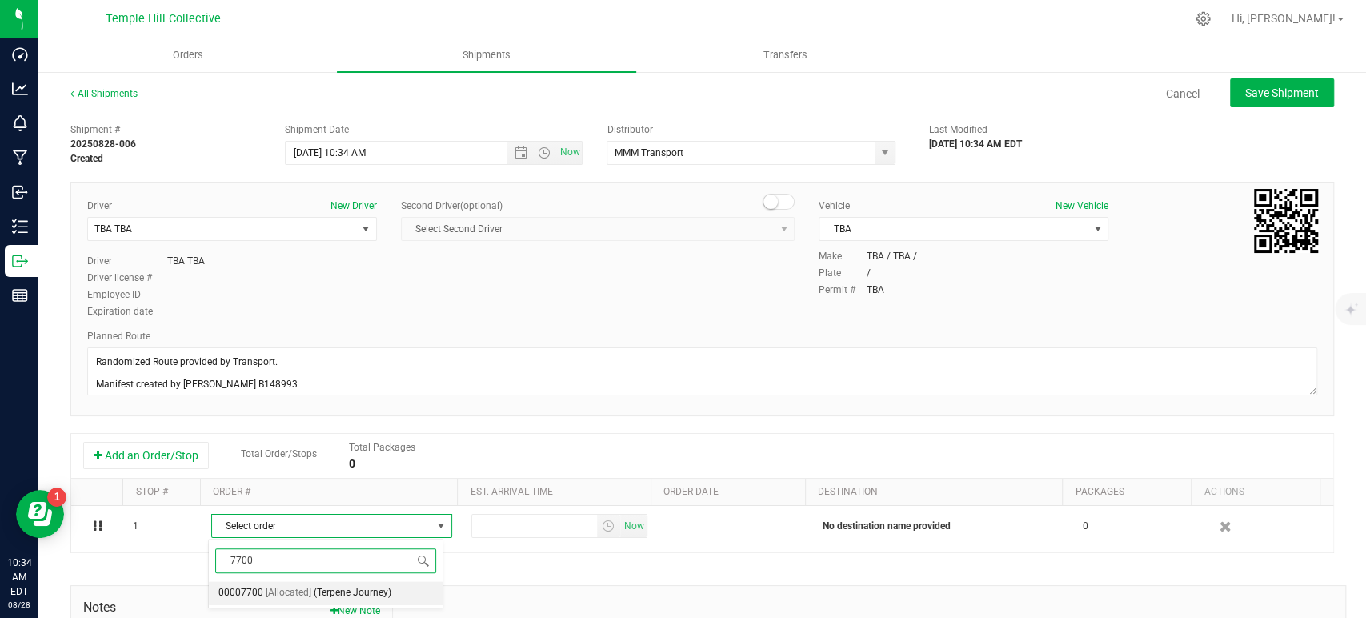
click at [317, 588] on span "(Terpene Journey)" at bounding box center [353, 593] width 78 height 21
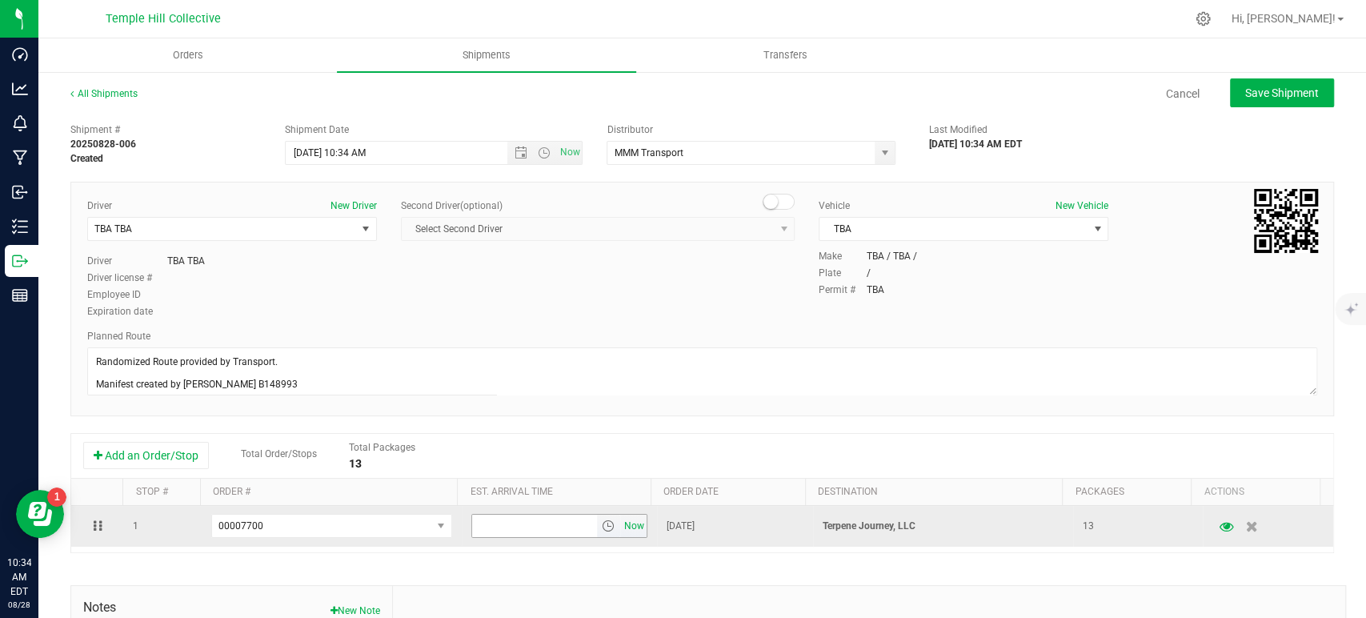
click at [629, 527] on span "Now" at bounding box center [633, 526] width 27 height 23
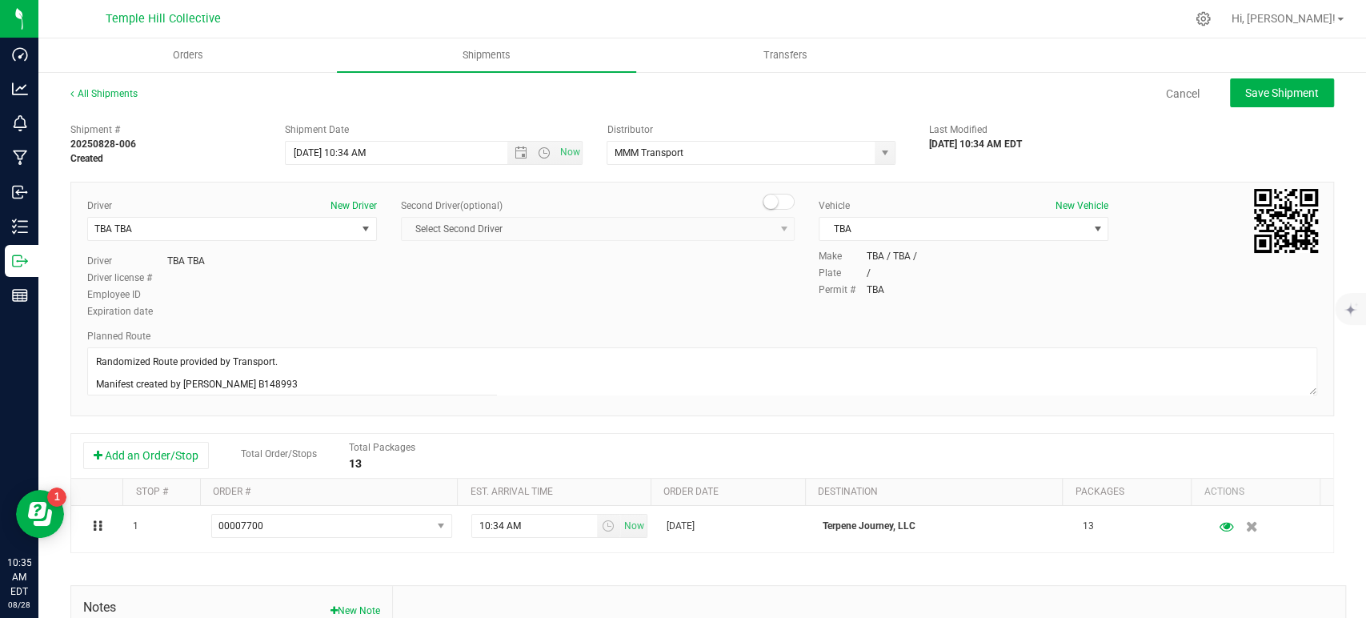
click at [1269, 75] on div "All Shipments Cancel Save Shipment Shipment # 20250828-006 Created Shipment Dat…" at bounding box center [702, 443] width 1328 height 747
click at [1281, 87] on span "Save Shipment" at bounding box center [1282, 92] width 74 height 13
type input "8/28/2025 2:34 PM"
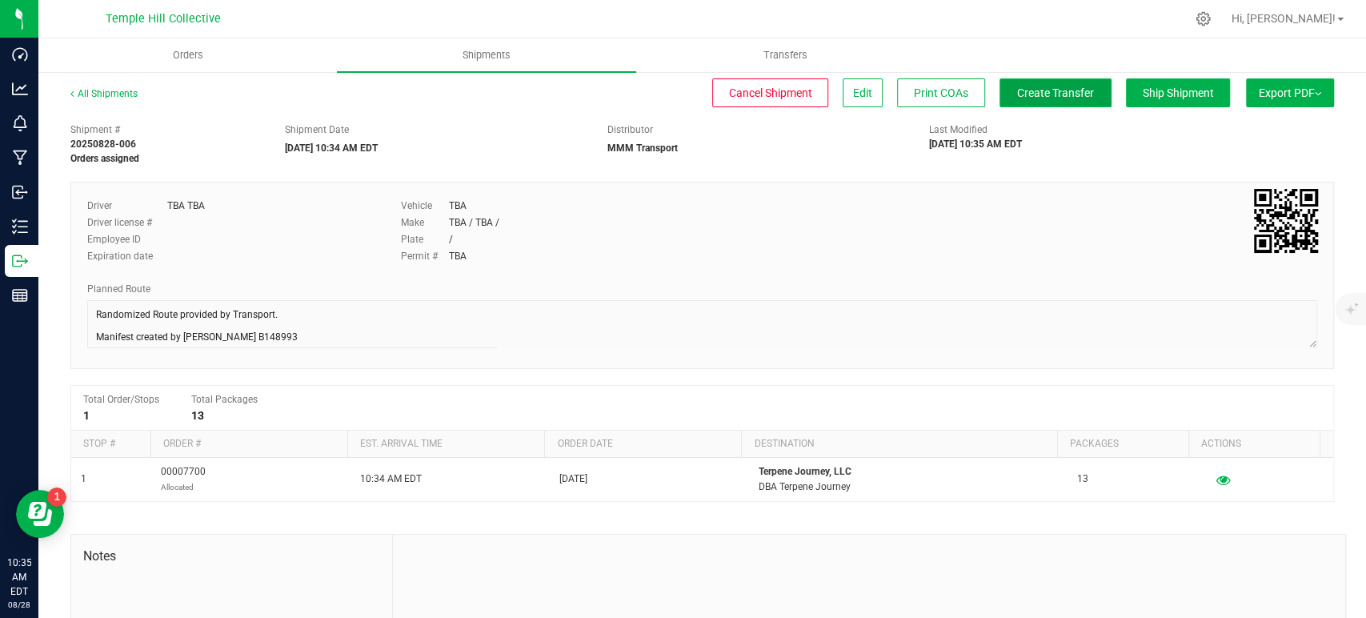
click at [1021, 89] on span "Create Transfer" at bounding box center [1055, 92] width 77 height 13
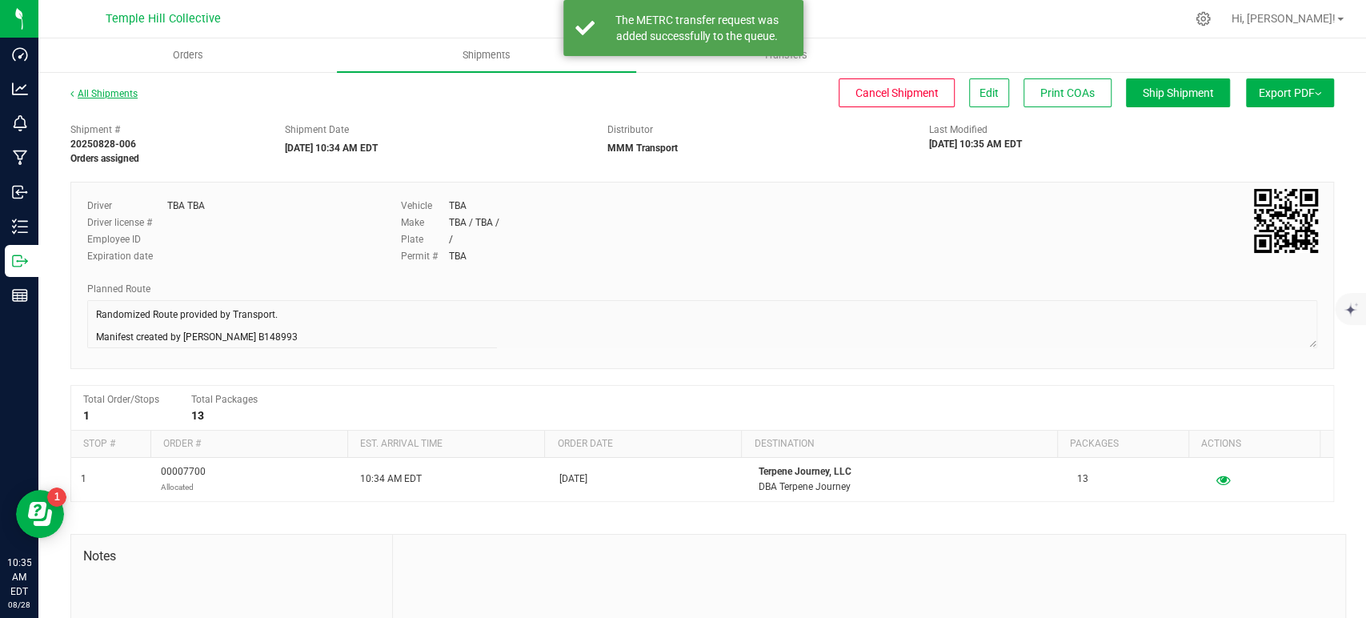
click at [112, 93] on link "All Shipments" at bounding box center [103, 93] width 67 height 11
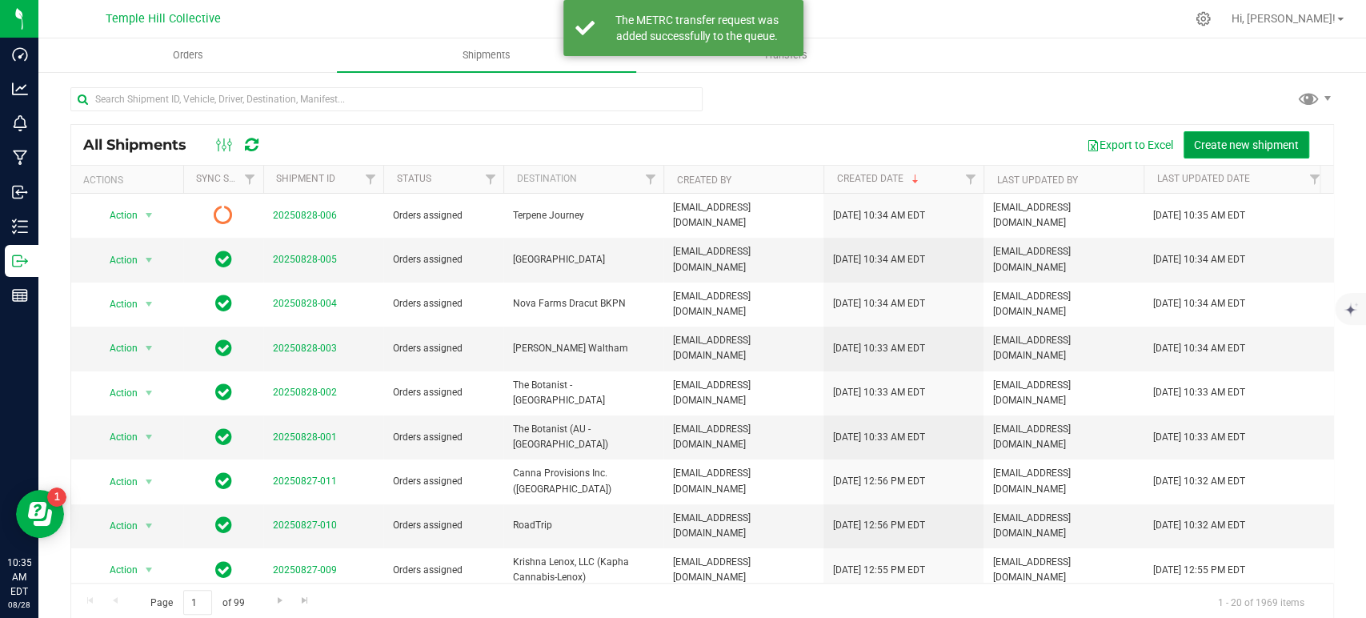
click at [1241, 148] on span "Create new shipment" at bounding box center [1246, 144] width 105 height 13
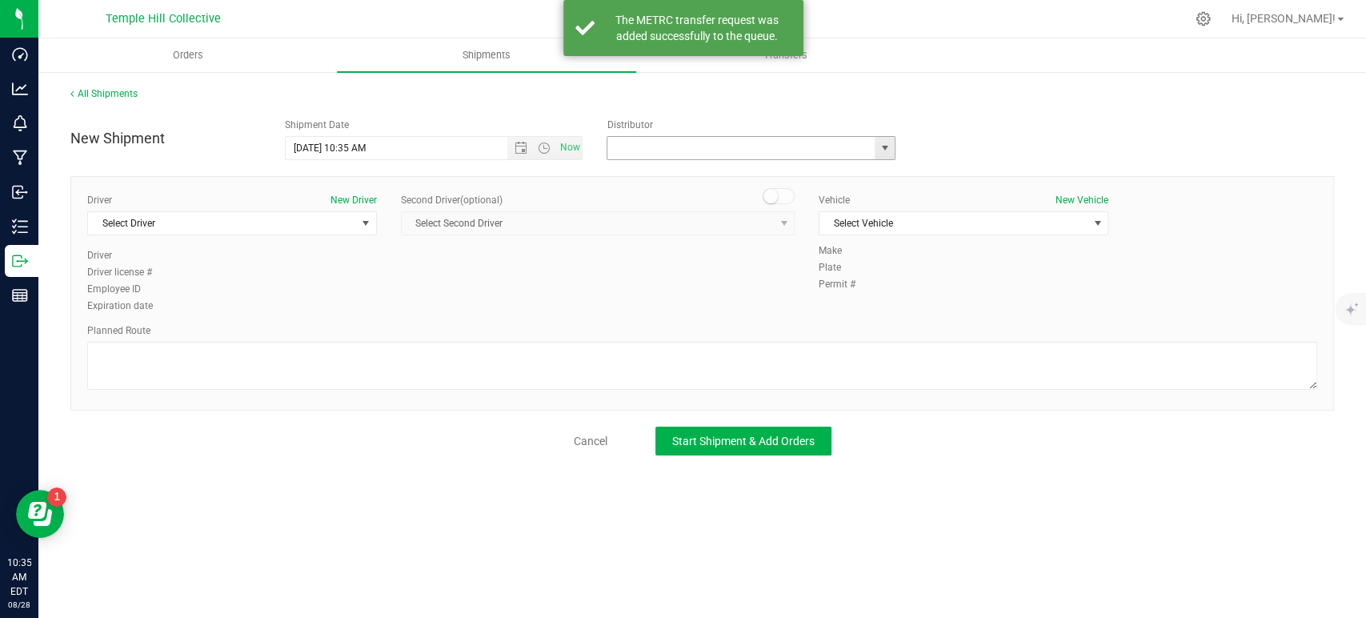
click at [798, 152] on input "text" at bounding box center [737, 148] width 259 height 22
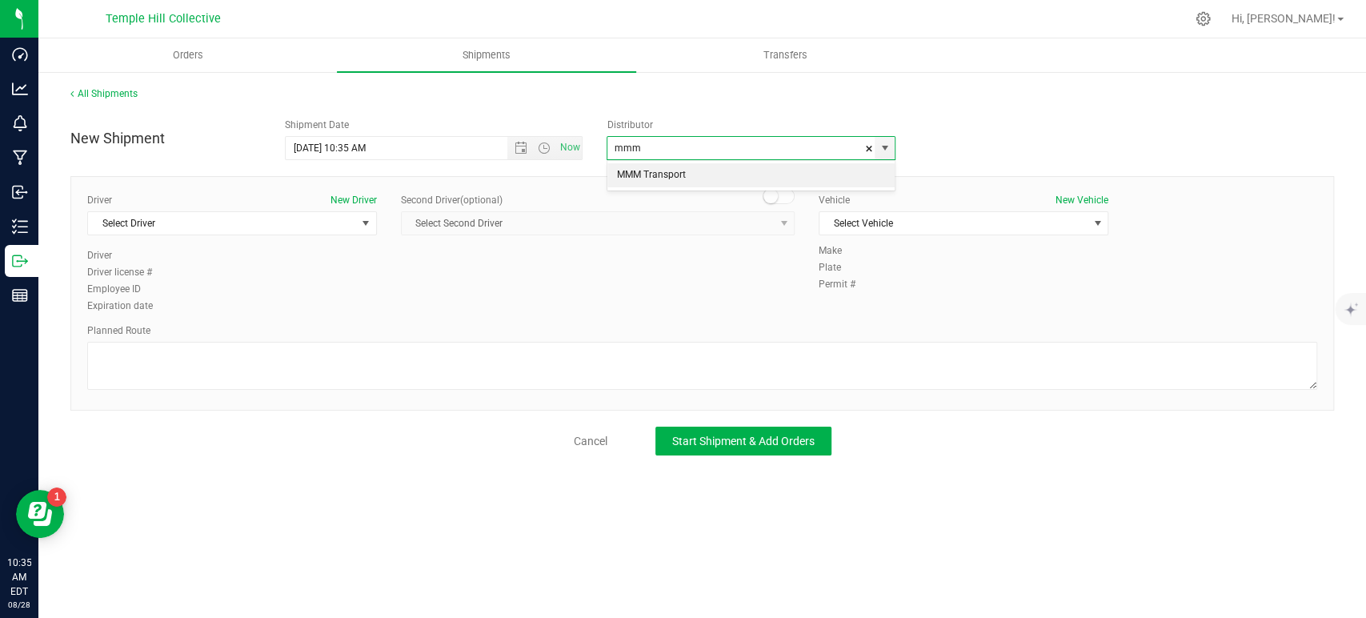
click at [724, 176] on li "MMM Transport" at bounding box center [751, 175] width 287 height 24
type input "MMM Transport"
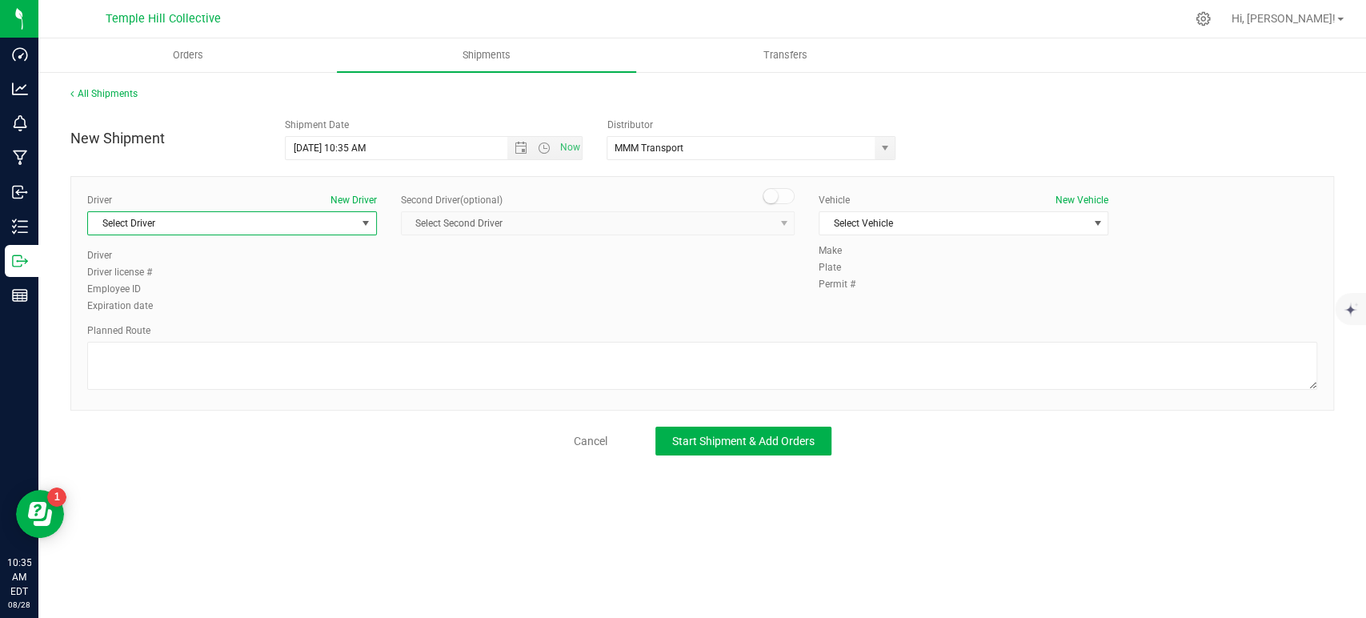
click at [217, 229] on span "Select Driver" at bounding box center [222, 223] width 268 height 22
click at [198, 284] on li "TBA TBA" at bounding box center [232, 290] width 288 height 24
click at [222, 363] on textarea at bounding box center [702, 366] width 1230 height 48
paste textarea "Randomized Route provided by Transport. Manifest created by Makayla Rice B148993"
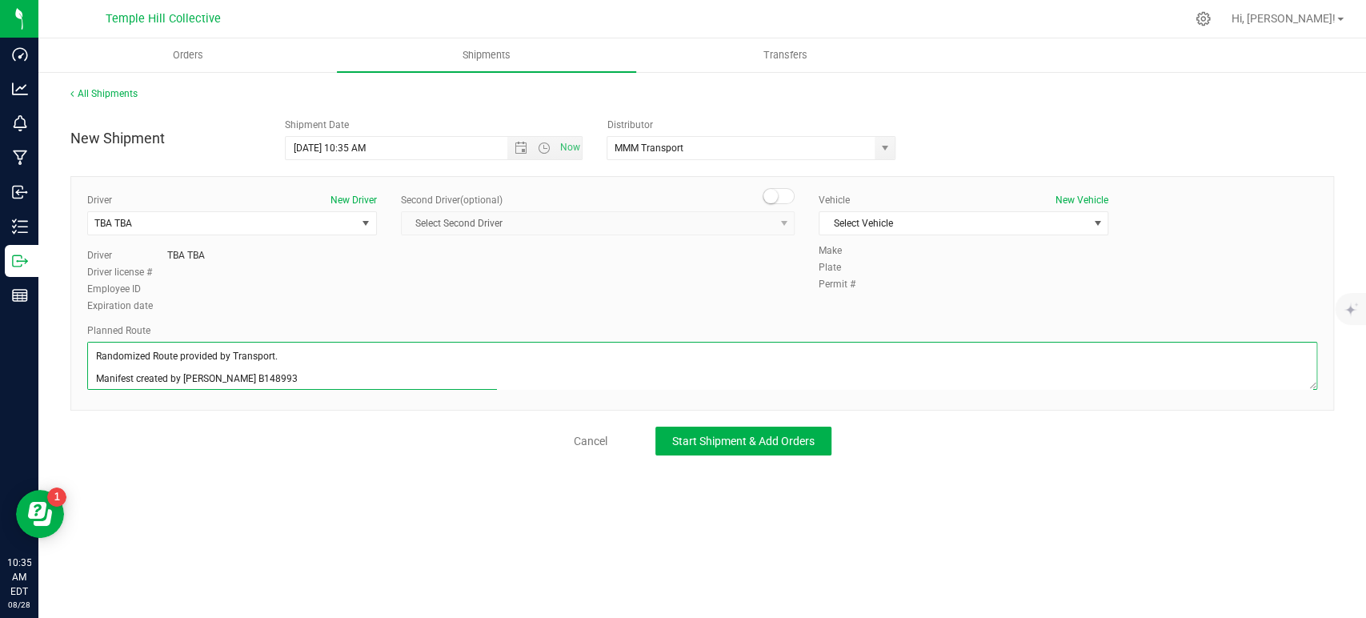
scroll to position [6, 0]
type textarea "Randomized Route provided by Transport. Manifest created by Makayla Rice B148993"
click at [957, 222] on span "Select Vehicle" at bounding box center [954, 223] width 268 height 22
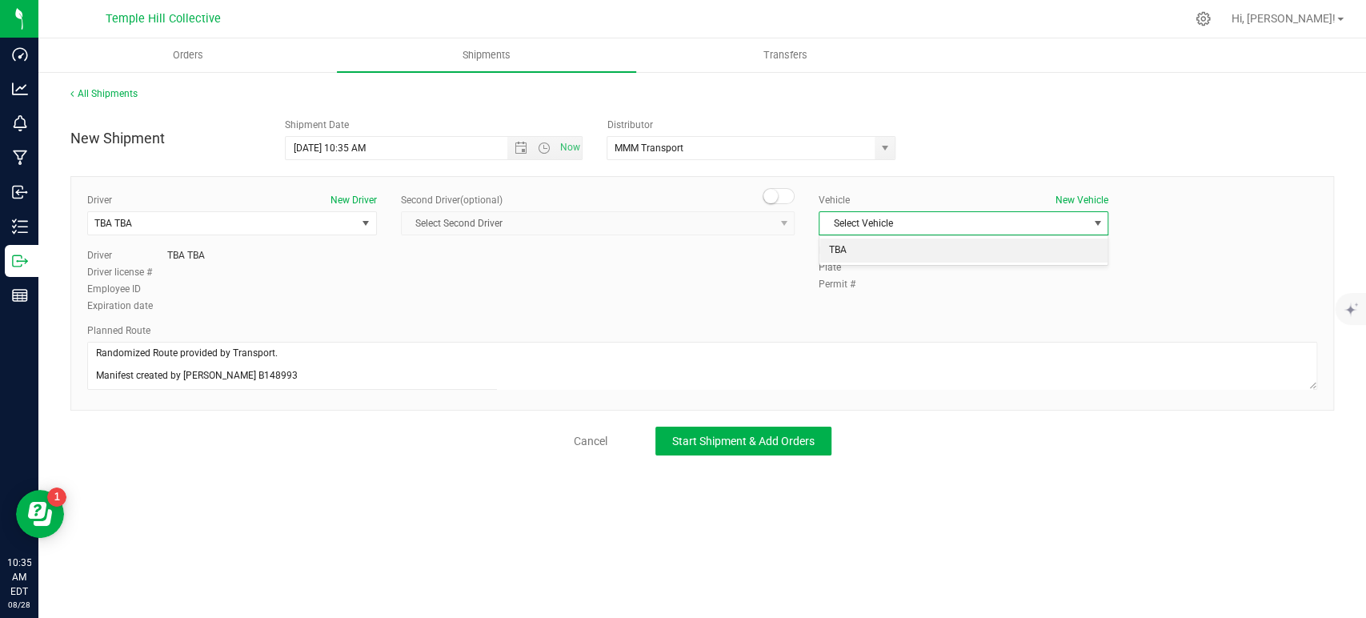
click at [911, 251] on li "TBA" at bounding box center [964, 251] width 288 height 24
click at [734, 441] on span "Start Shipment & Add Orders" at bounding box center [743, 441] width 142 height 13
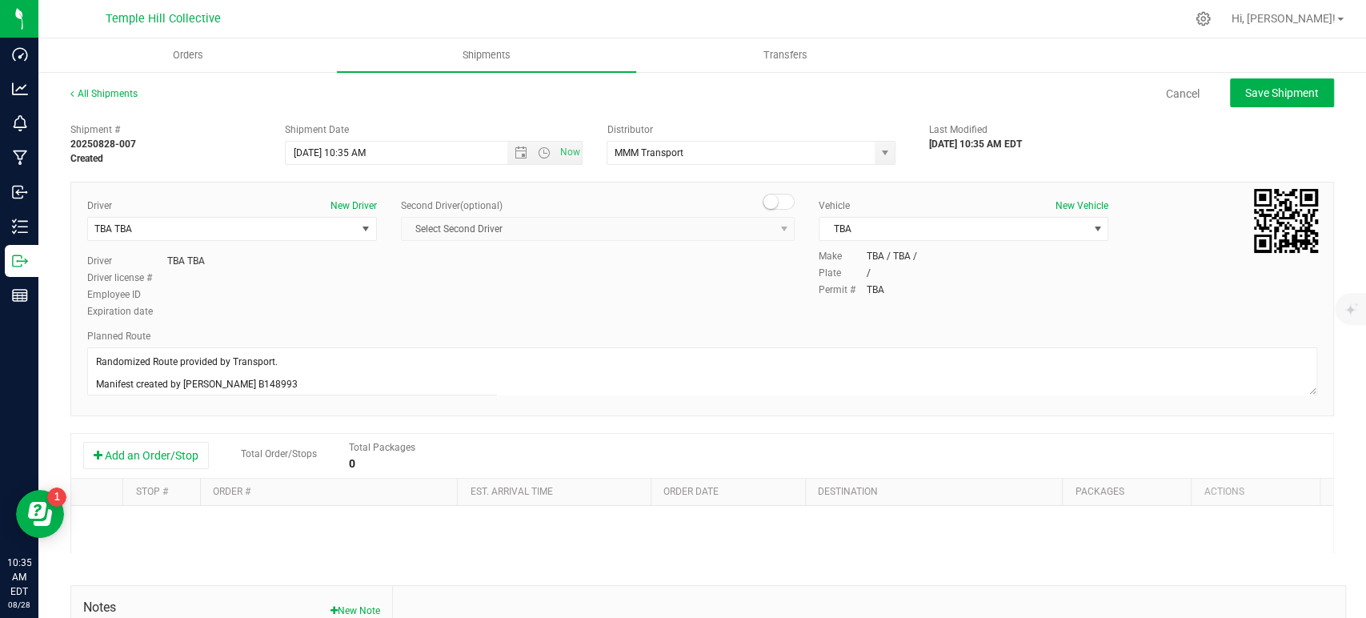
click at [142, 436] on div "Add an Order/Stop Total Order/Stops Total Packages 0" at bounding box center [702, 456] width 1262 height 45
click at [186, 453] on button "Add an Order/Stop" at bounding box center [146, 455] width 126 height 27
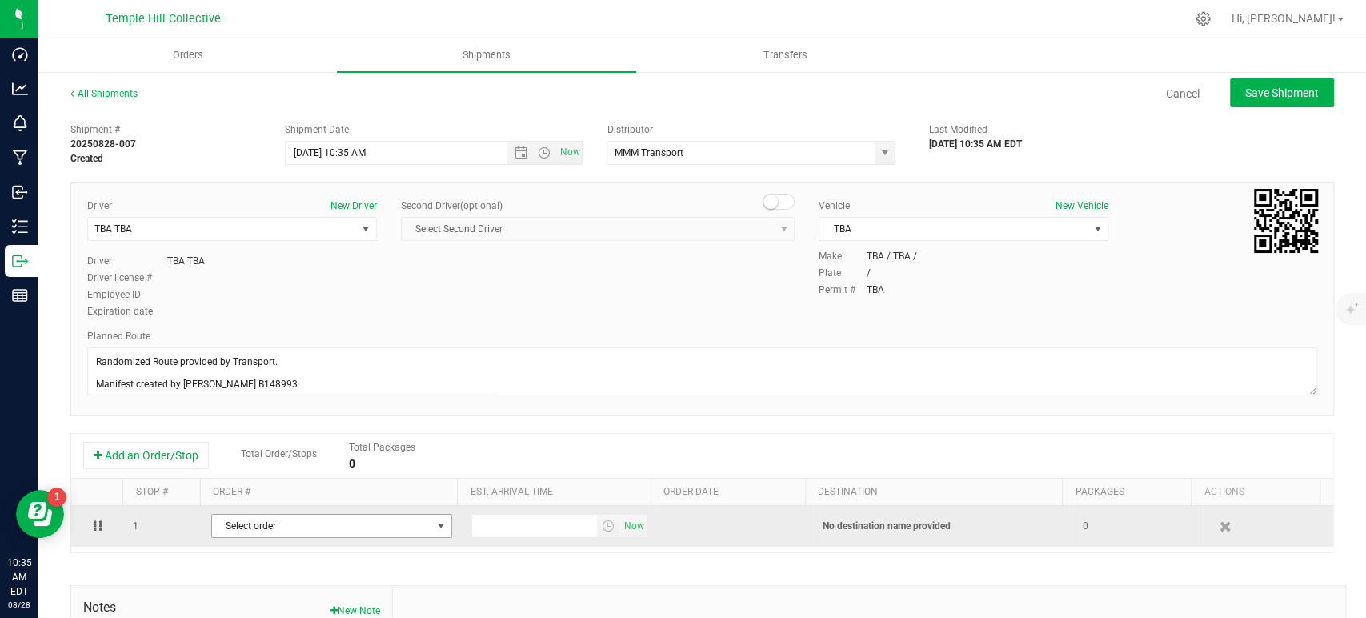
click at [290, 526] on span "Select order" at bounding box center [321, 526] width 219 height 22
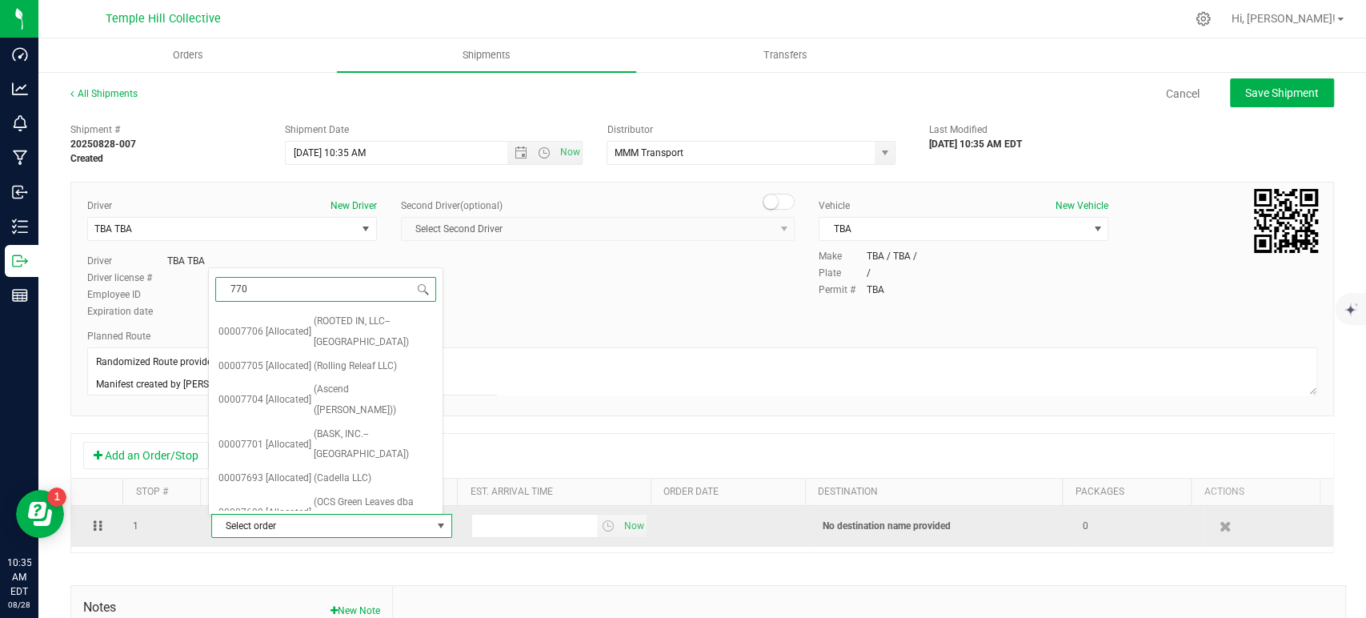
type input "7701"
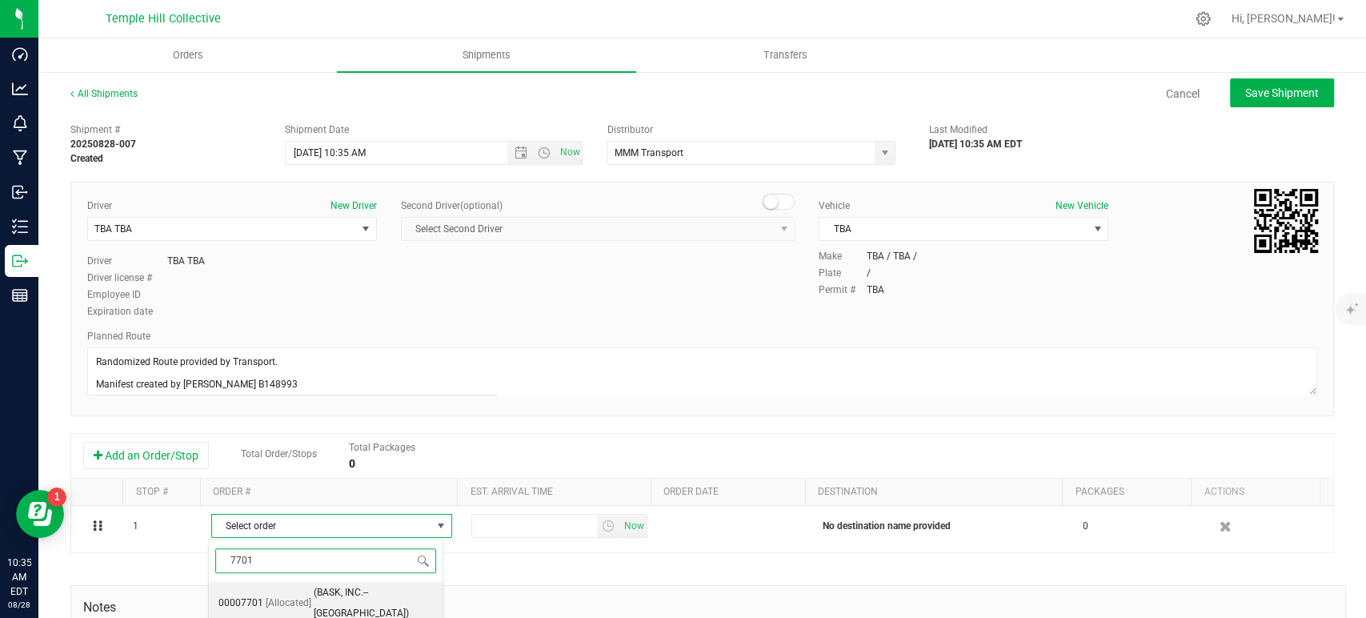
click at [314, 599] on span "(BASK, INC.--FAIRHAVEN)" at bounding box center [373, 603] width 119 height 41
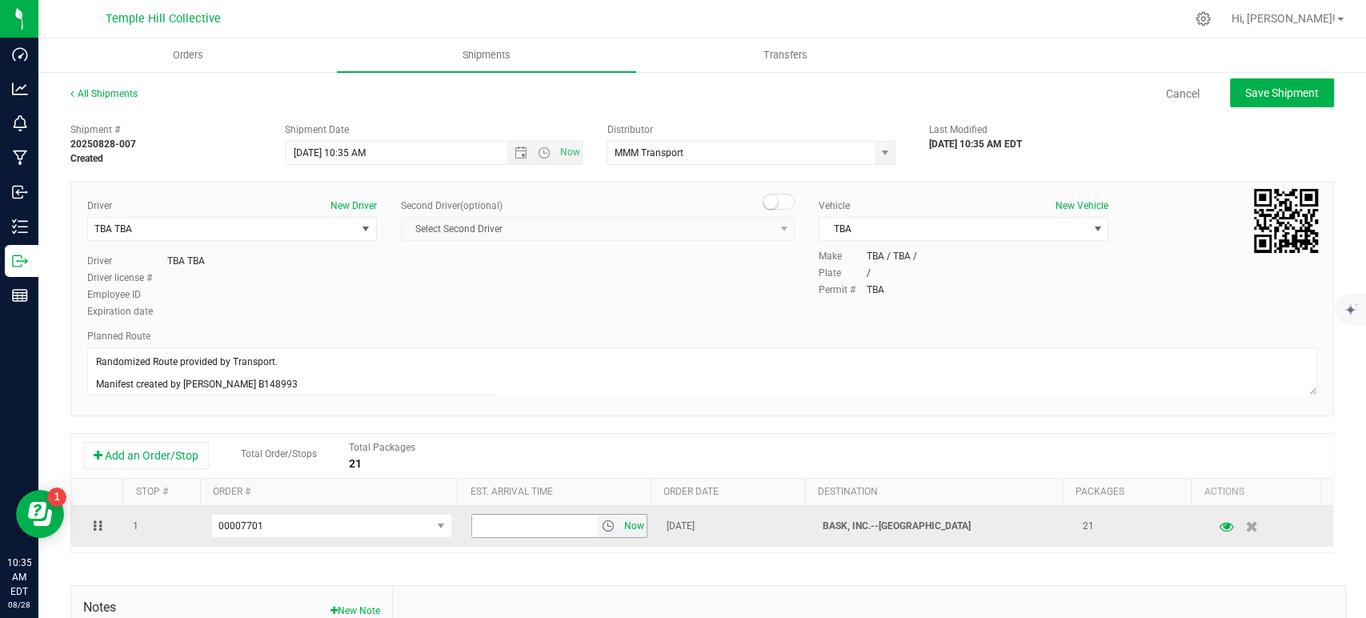
click at [628, 524] on span "Now" at bounding box center [633, 526] width 27 height 23
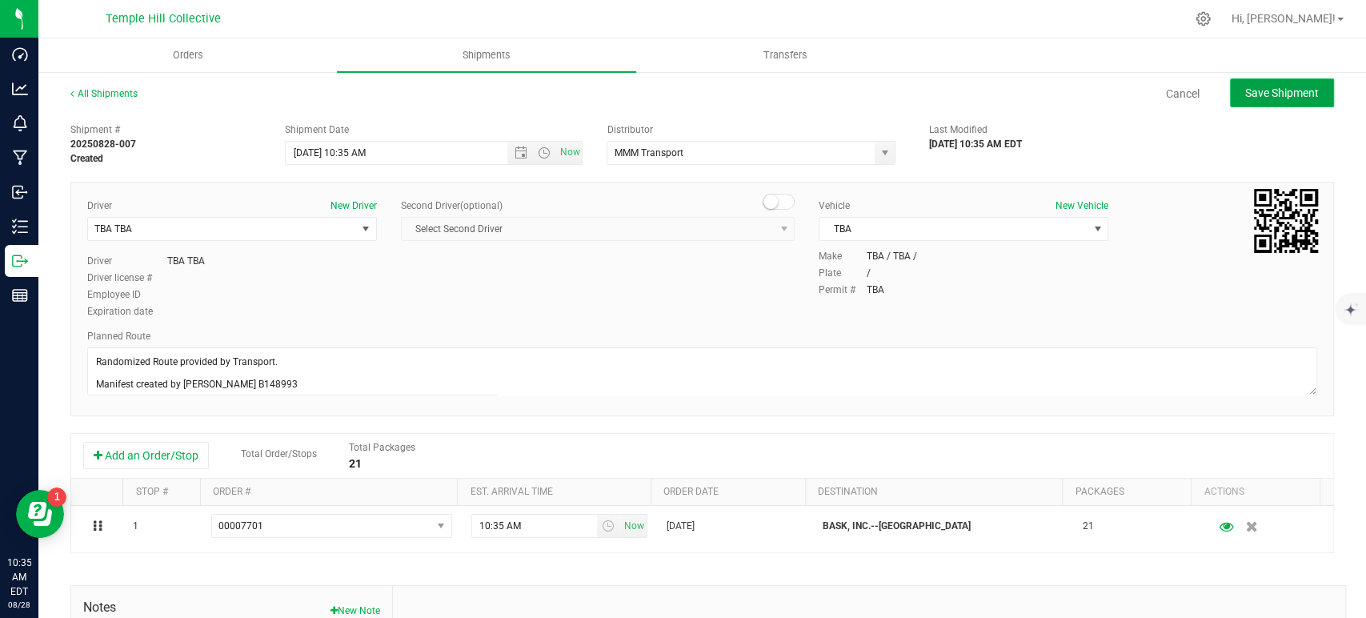
click at [1230, 101] on button "Save Shipment" at bounding box center [1282, 92] width 104 height 29
type input "8/28/2025 2:35 PM"
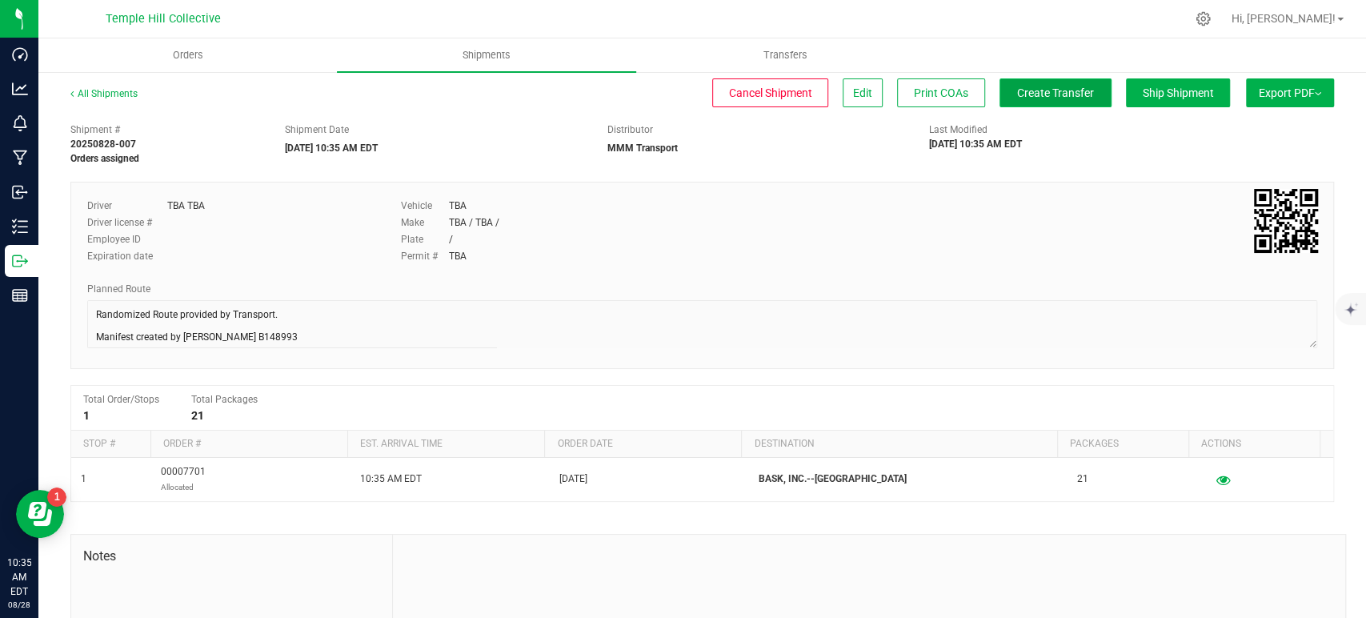
click at [1017, 95] on span "Create Transfer" at bounding box center [1055, 92] width 77 height 13
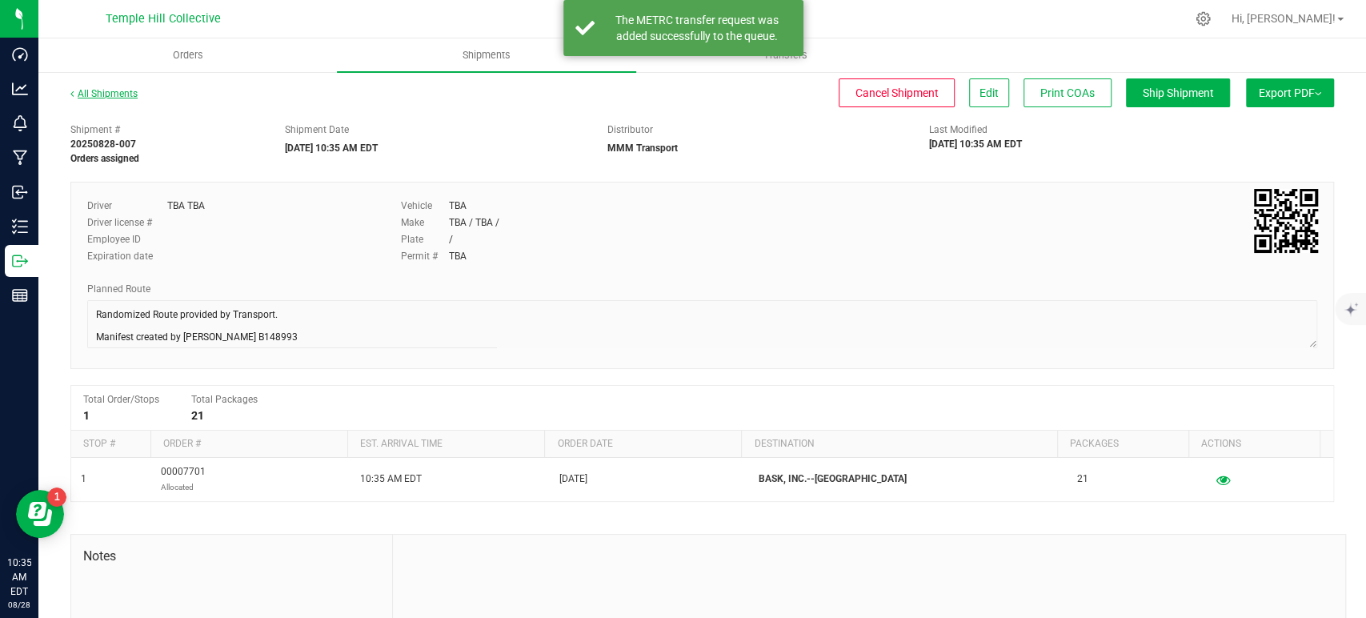
click at [123, 95] on link "All Shipments" at bounding box center [103, 93] width 67 height 11
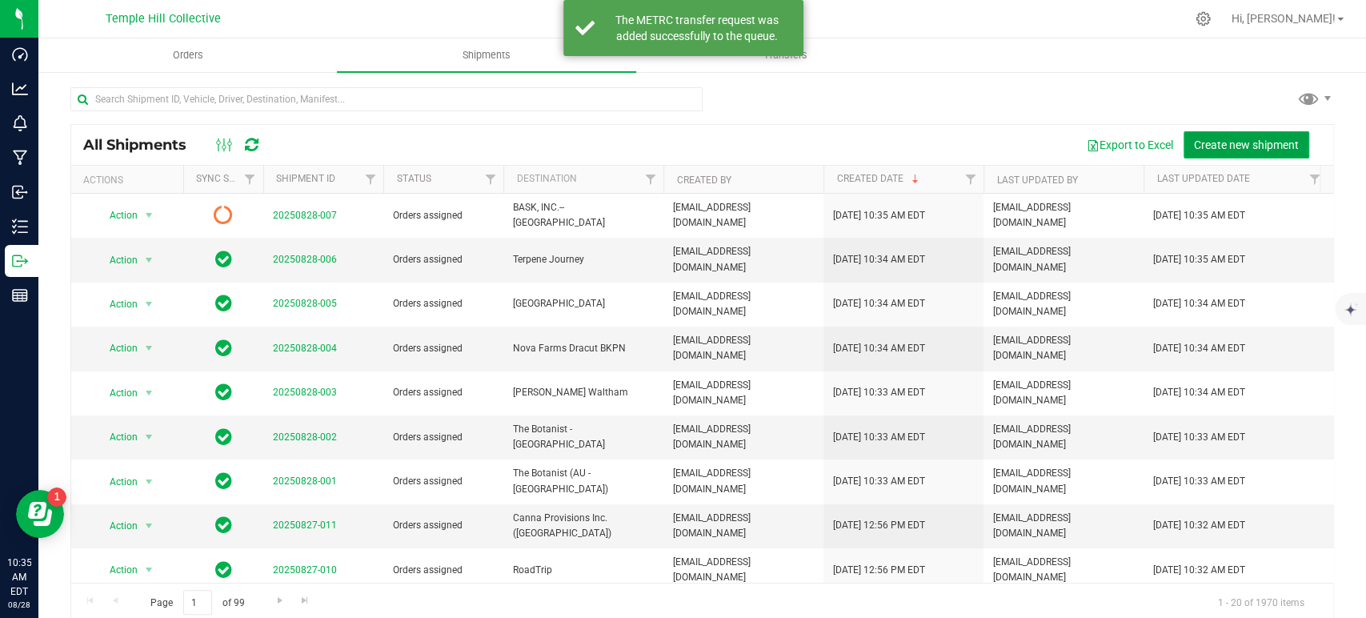
click at [1217, 140] on span "Create new shipment" at bounding box center [1246, 144] width 105 height 13
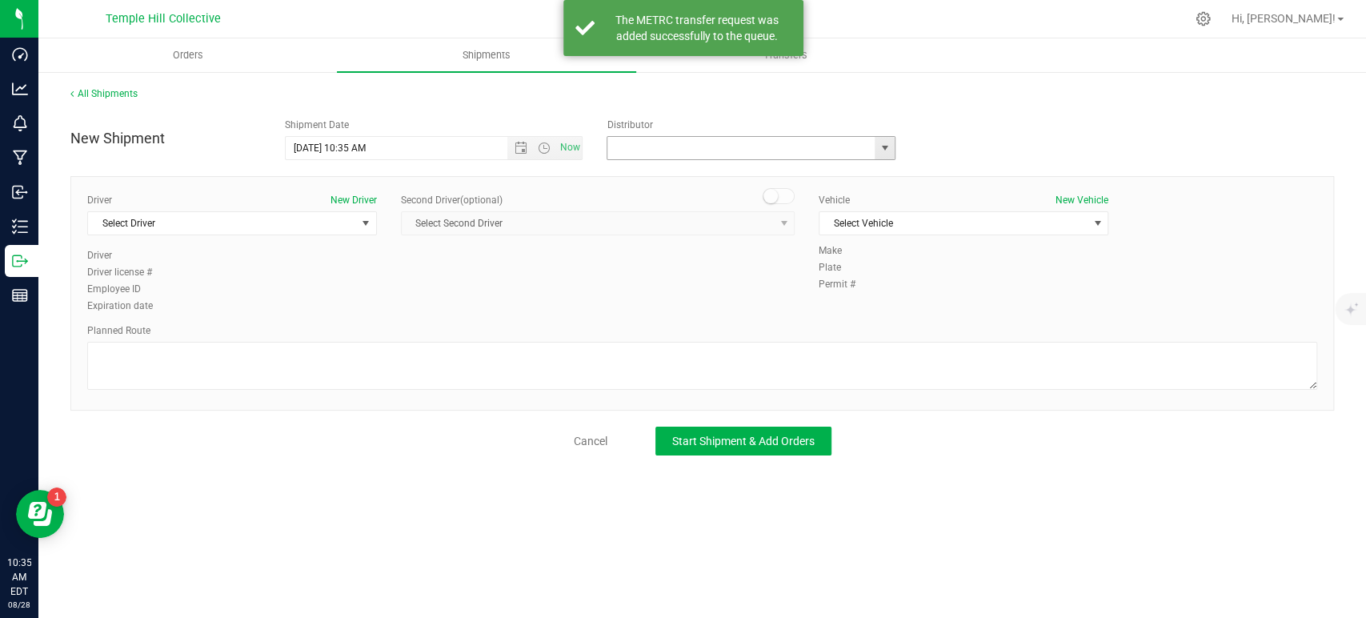
click at [703, 150] on input "text" at bounding box center [737, 148] width 259 height 22
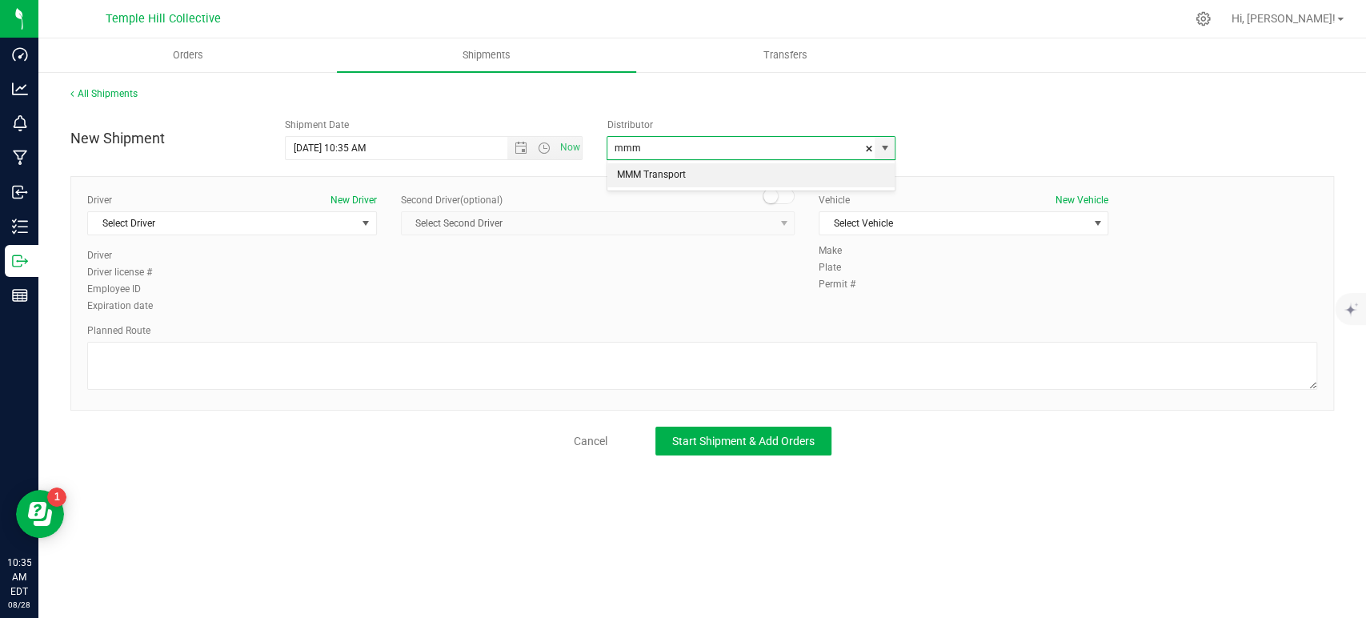
click at [663, 167] on li "MMM Transport" at bounding box center [751, 175] width 287 height 24
type input "MMM Transport"
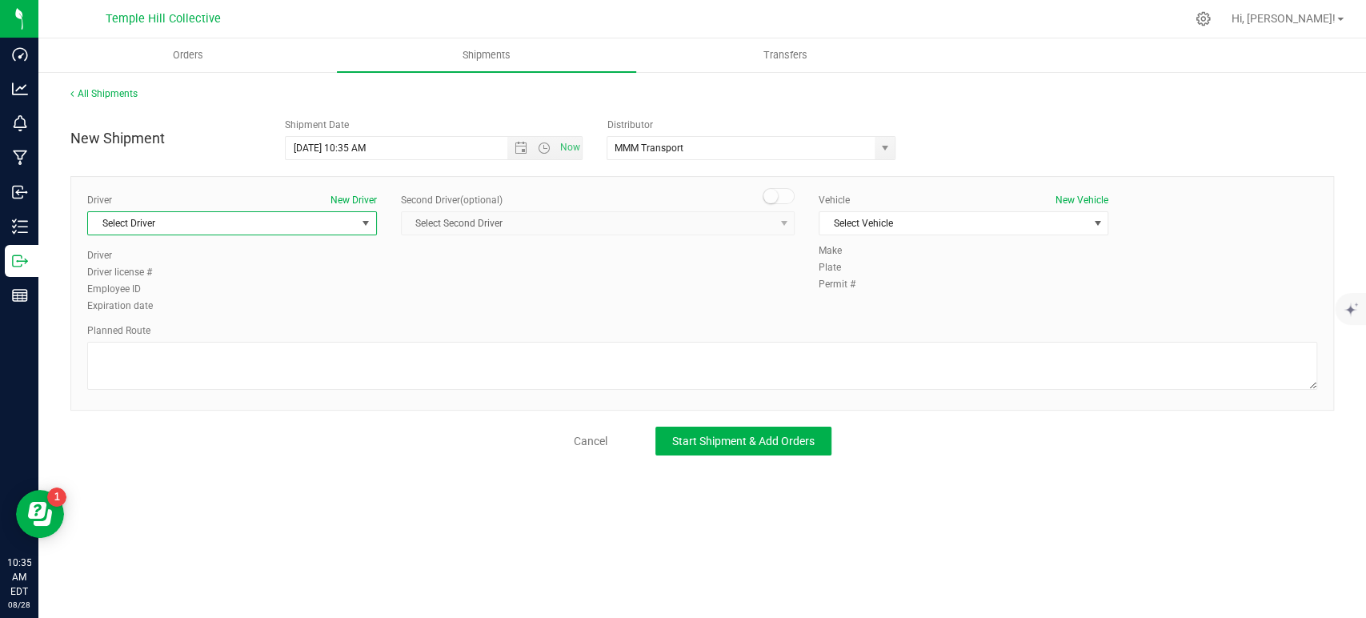
click at [272, 222] on span "Select Driver" at bounding box center [222, 223] width 268 height 22
click at [155, 282] on li "TBA TBA" at bounding box center [232, 290] width 288 height 24
click at [191, 370] on textarea at bounding box center [702, 366] width 1230 height 48
paste textarea "Randomized Route provided by Transport. Manifest created by Makayla Rice B148993"
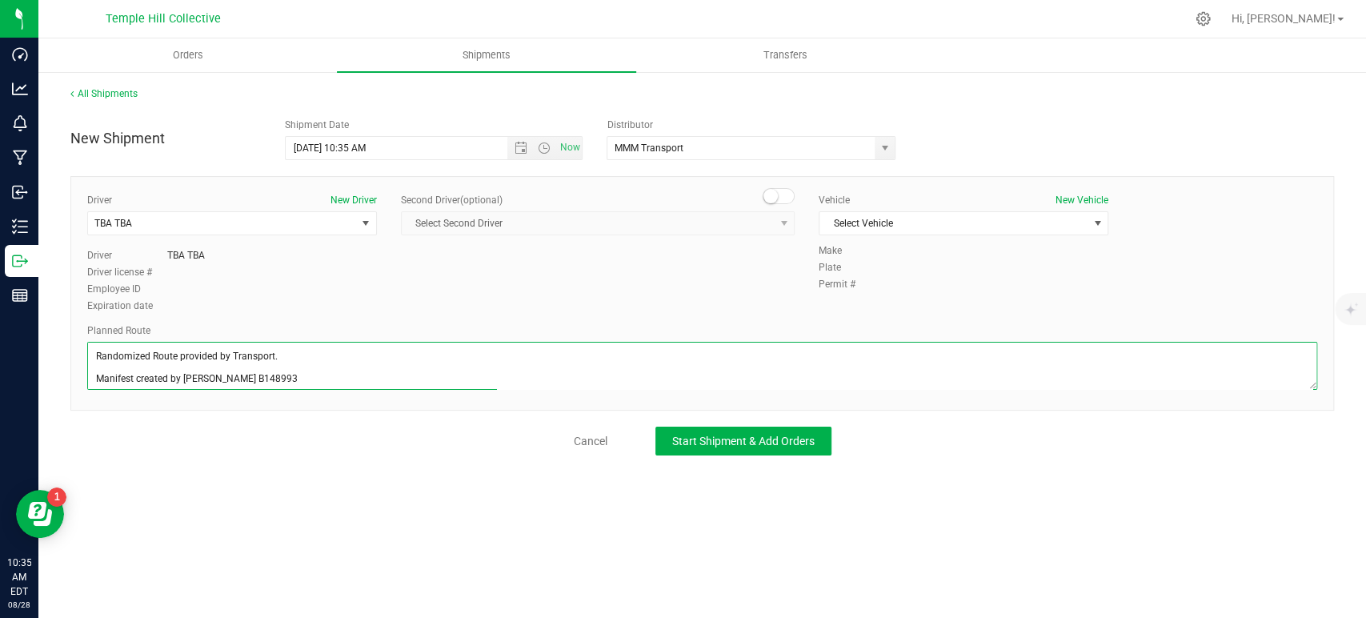
scroll to position [6, 0]
type textarea "Randomized Route provided by Transport. Manifest created by Makayla Rice B148993"
click at [883, 222] on span "Select Vehicle" at bounding box center [954, 223] width 268 height 22
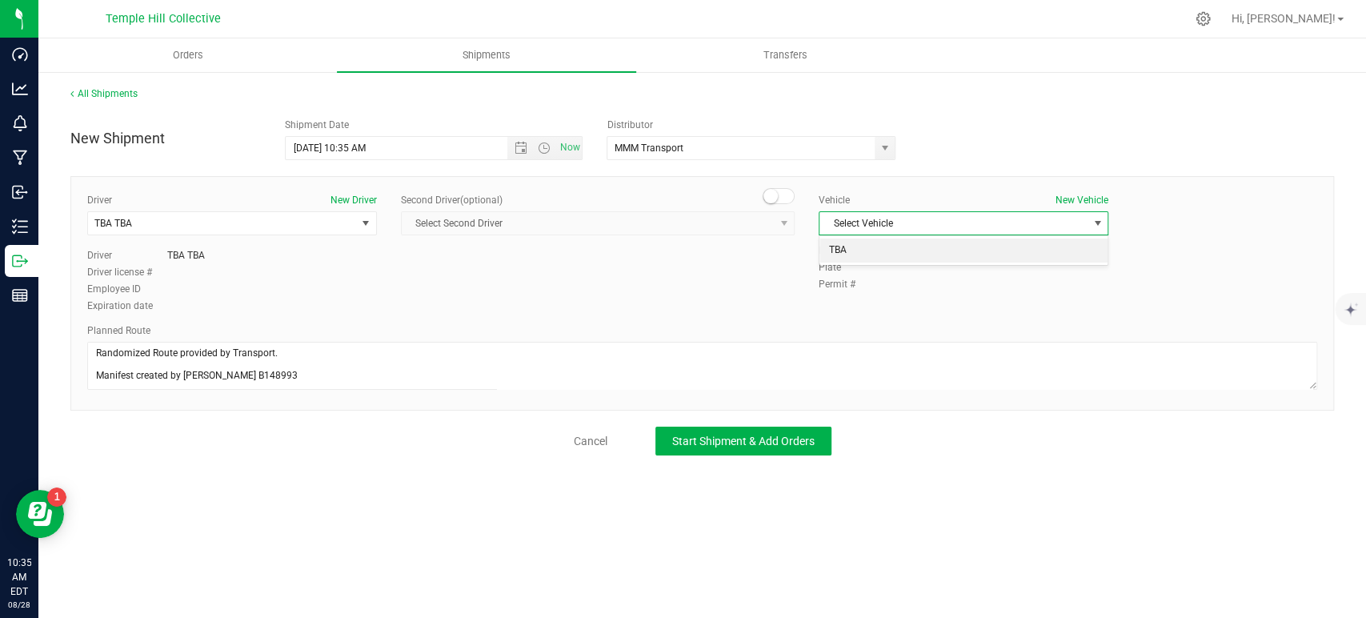
click at [868, 240] on li "TBA" at bounding box center [964, 251] width 288 height 24
click at [780, 435] on span "Start Shipment & Add Orders" at bounding box center [743, 441] width 142 height 13
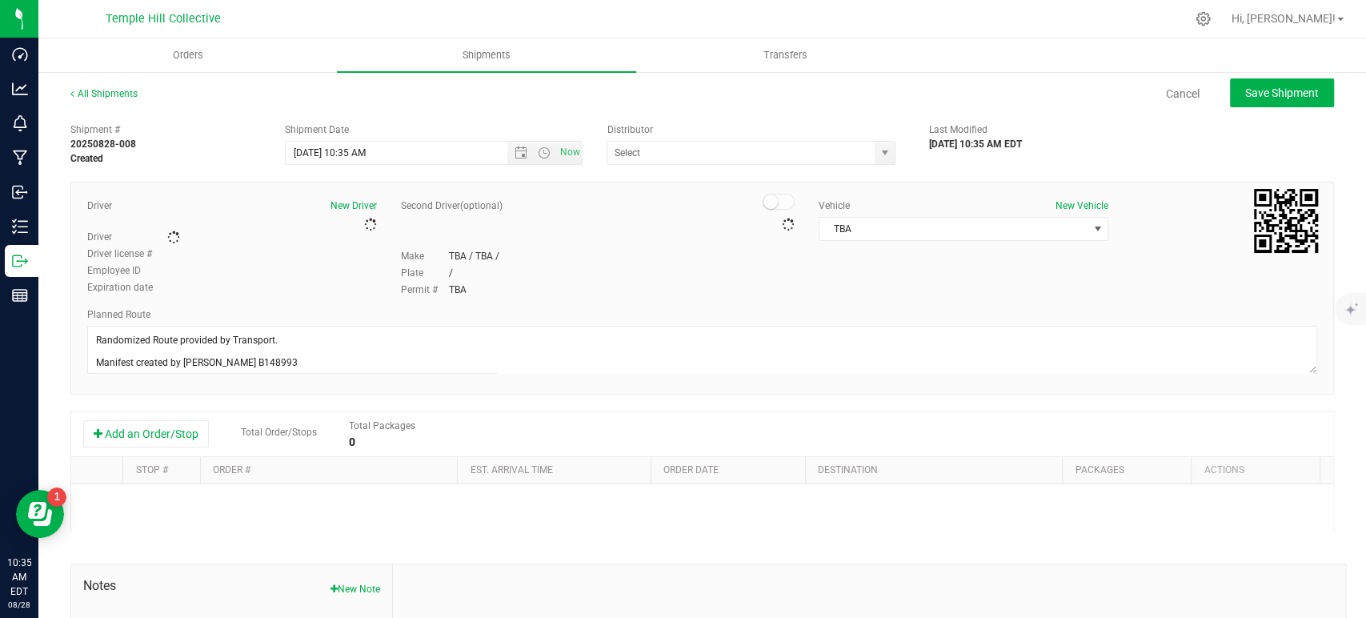
type input "MMM Transport"
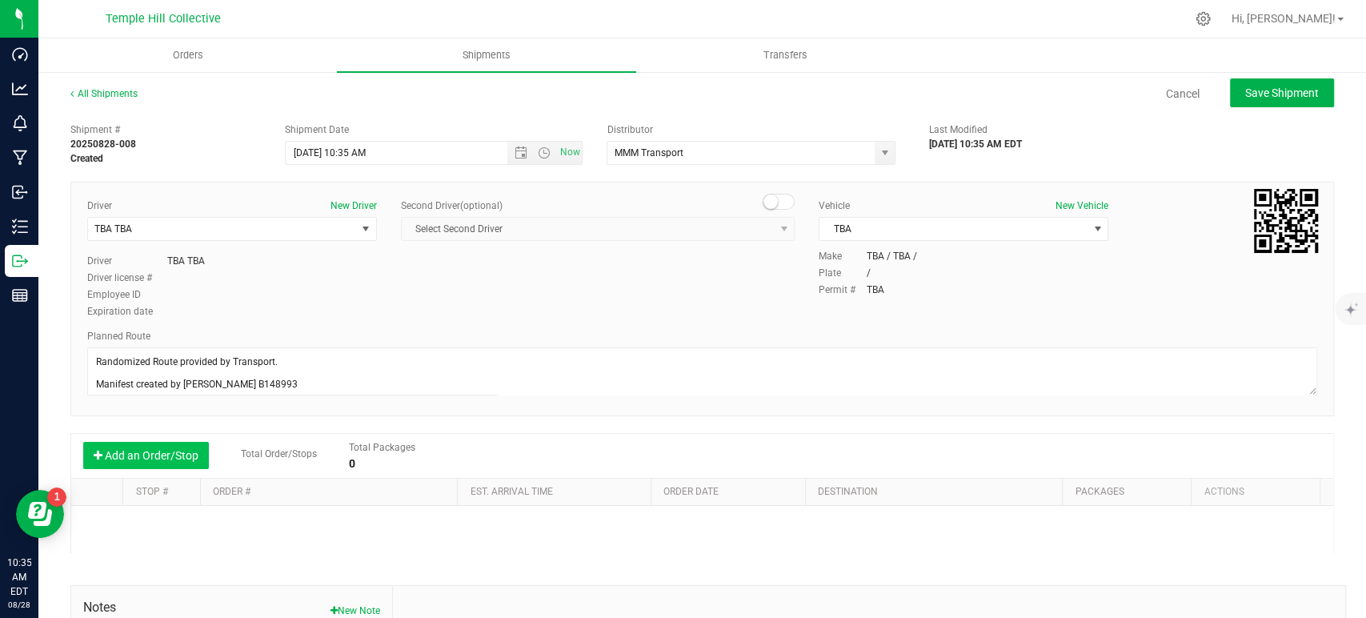
click at [166, 442] on button "Add an Order/Stop" at bounding box center [146, 455] width 126 height 27
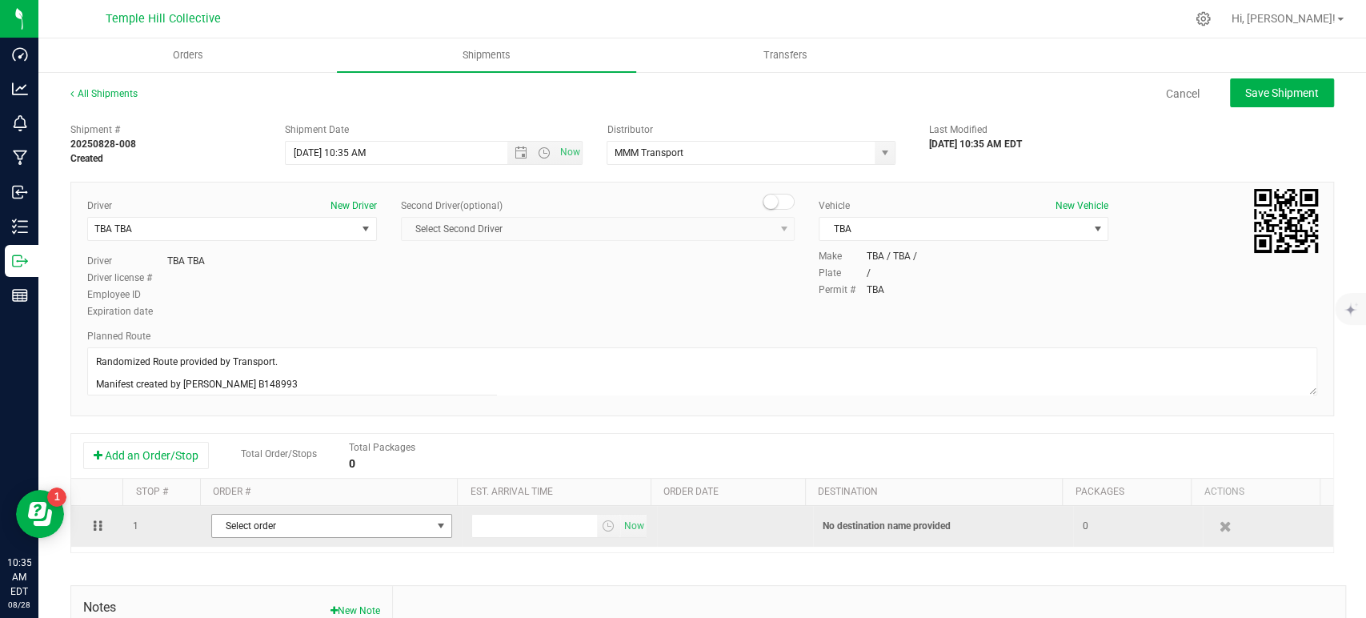
click at [269, 523] on span "Select order" at bounding box center [321, 526] width 219 height 22
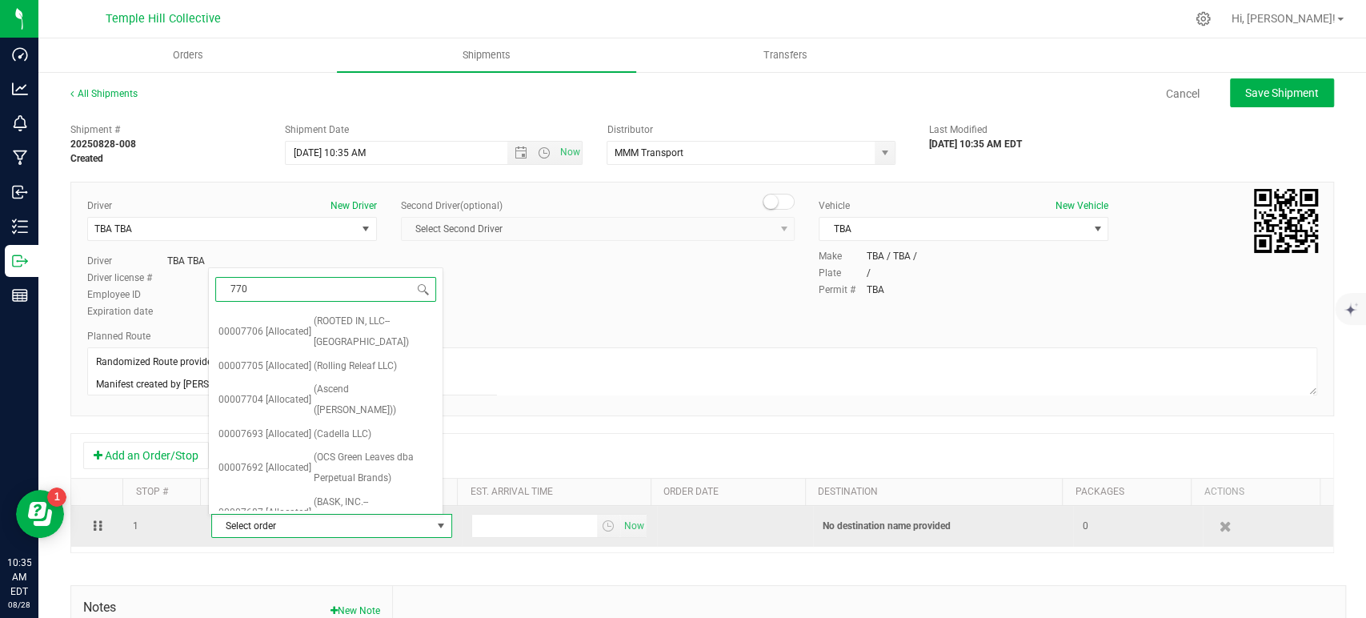
type input "7706"
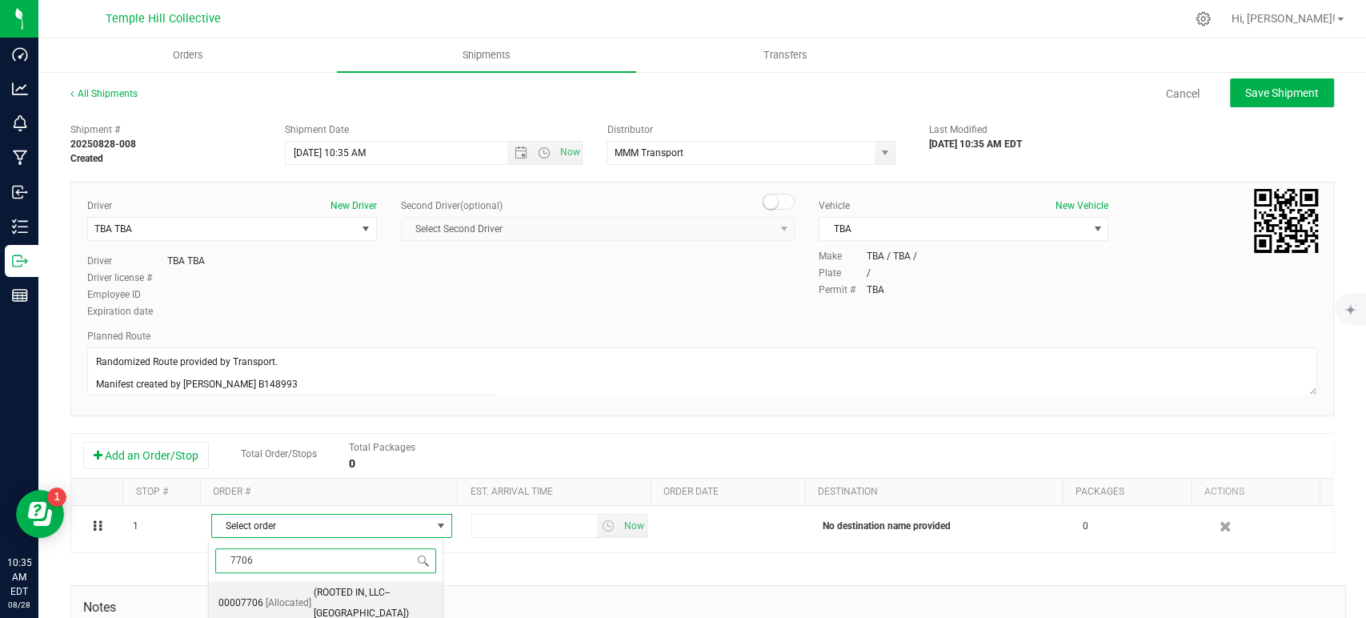
click at [330, 594] on span "(ROOTED IN, LLC--BOSTON)" at bounding box center [373, 603] width 119 height 41
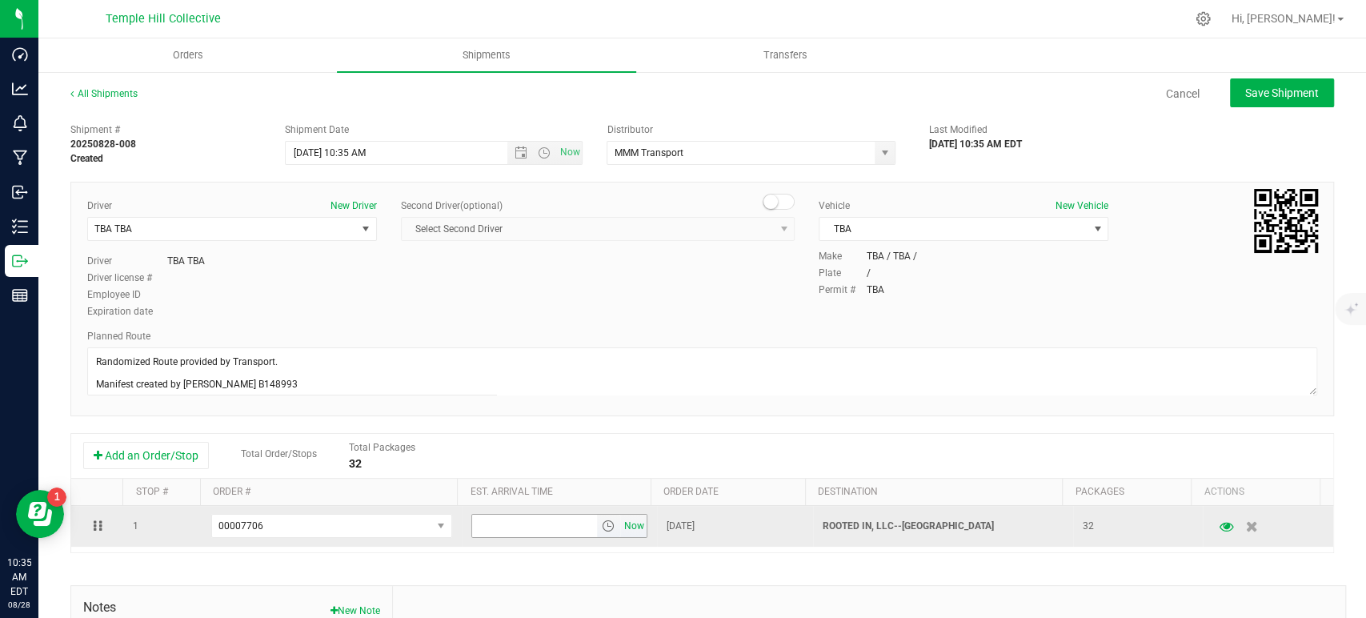
click at [628, 523] on span "Now" at bounding box center [633, 526] width 27 height 23
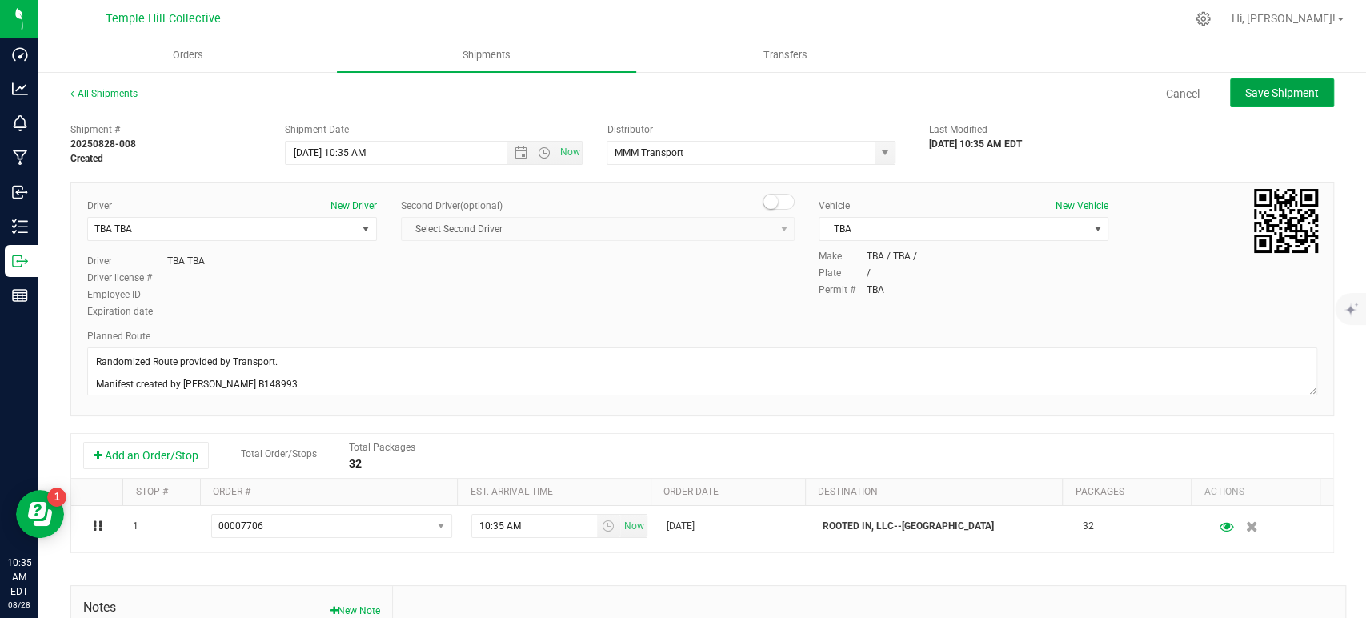
drag, startPoint x: 1275, startPoint y: 91, endPoint x: 1129, endPoint y: 102, distance: 146.1
click at [1274, 91] on span "Save Shipment" at bounding box center [1282, 92] width 74 height 13
type input "8/28/2025 2:35 PM"
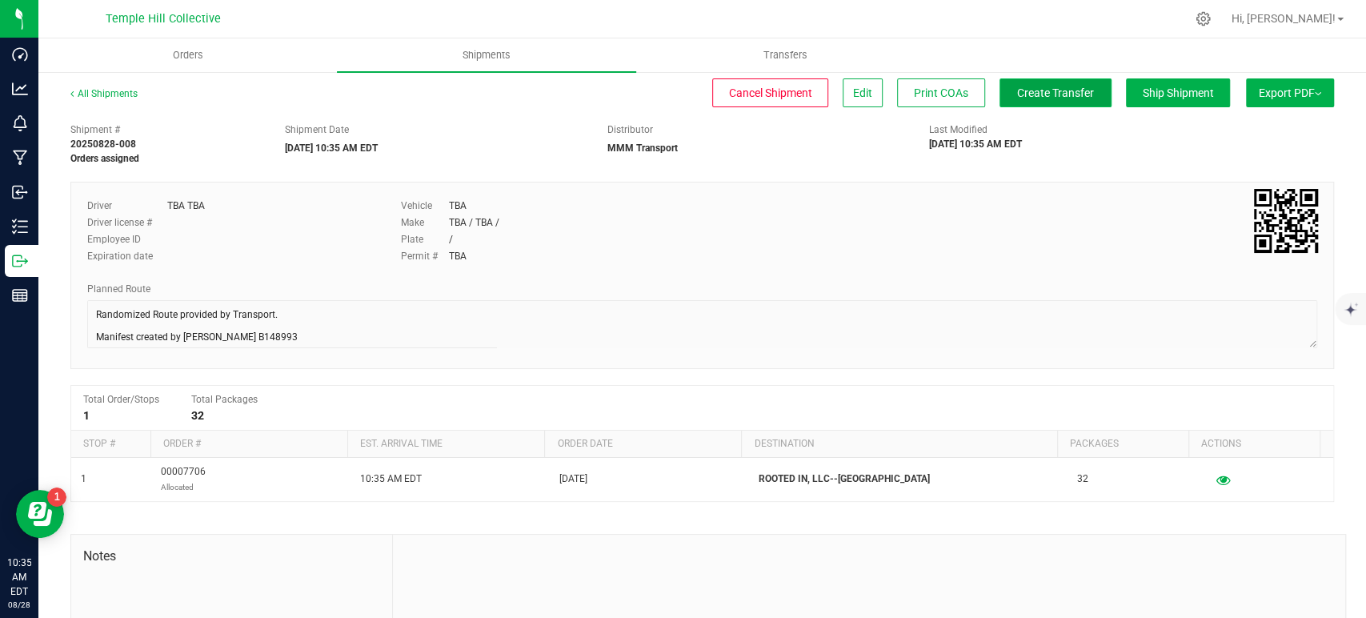
click at [1030, 86] on span "Create Transfer" at bounding box center [1055, 92] width 77 height 13
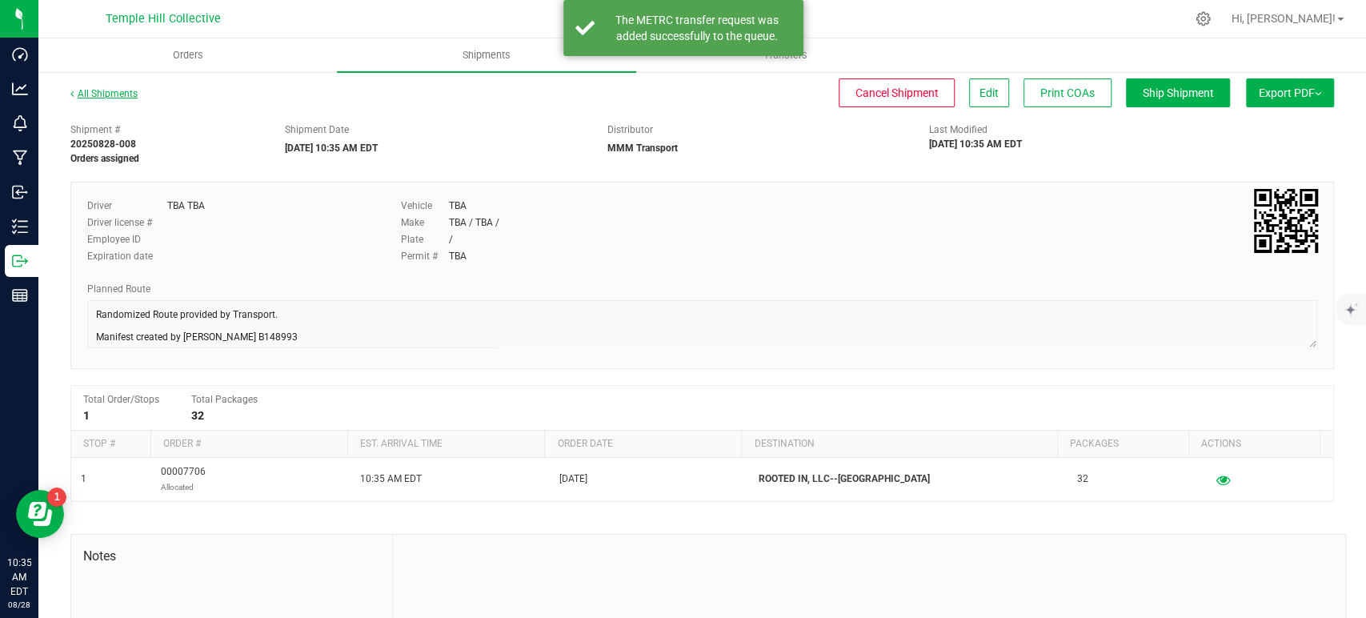
click at [102, 94] on link "All Shipments" at bounding box center [103, 93] width 67 height 11
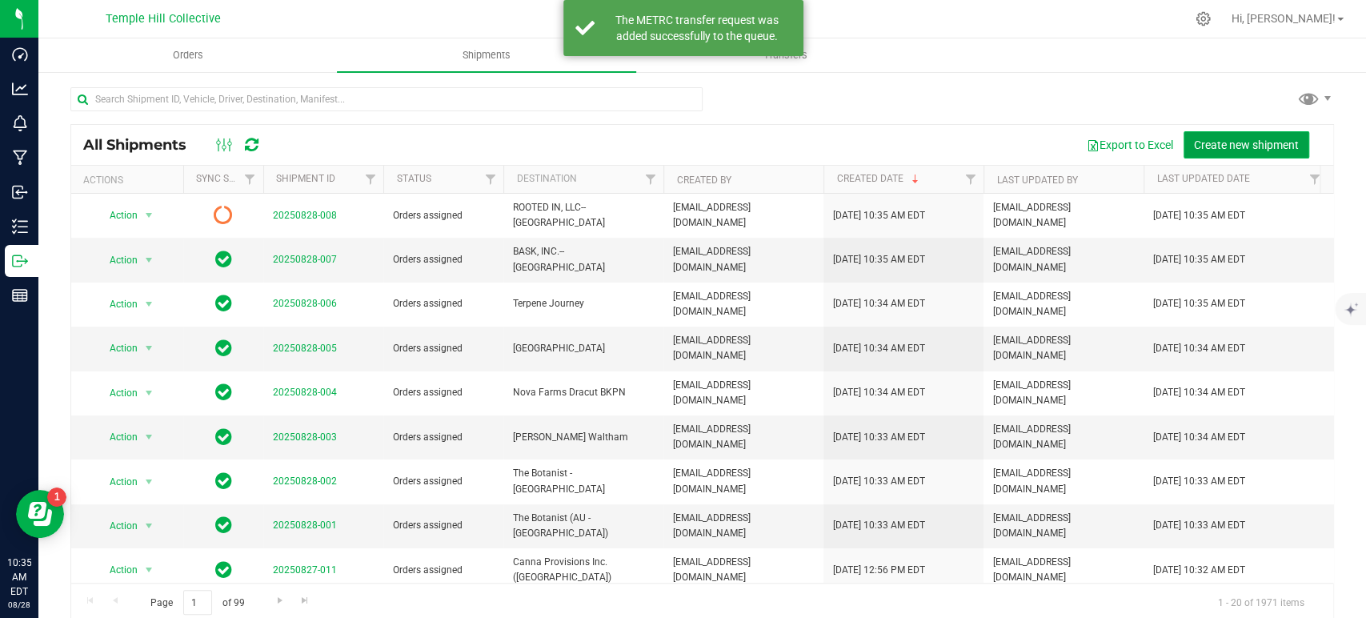
click at [1204, 144] on span "Create new shipment" at bounding box center [1246, 144] width 105 height 13
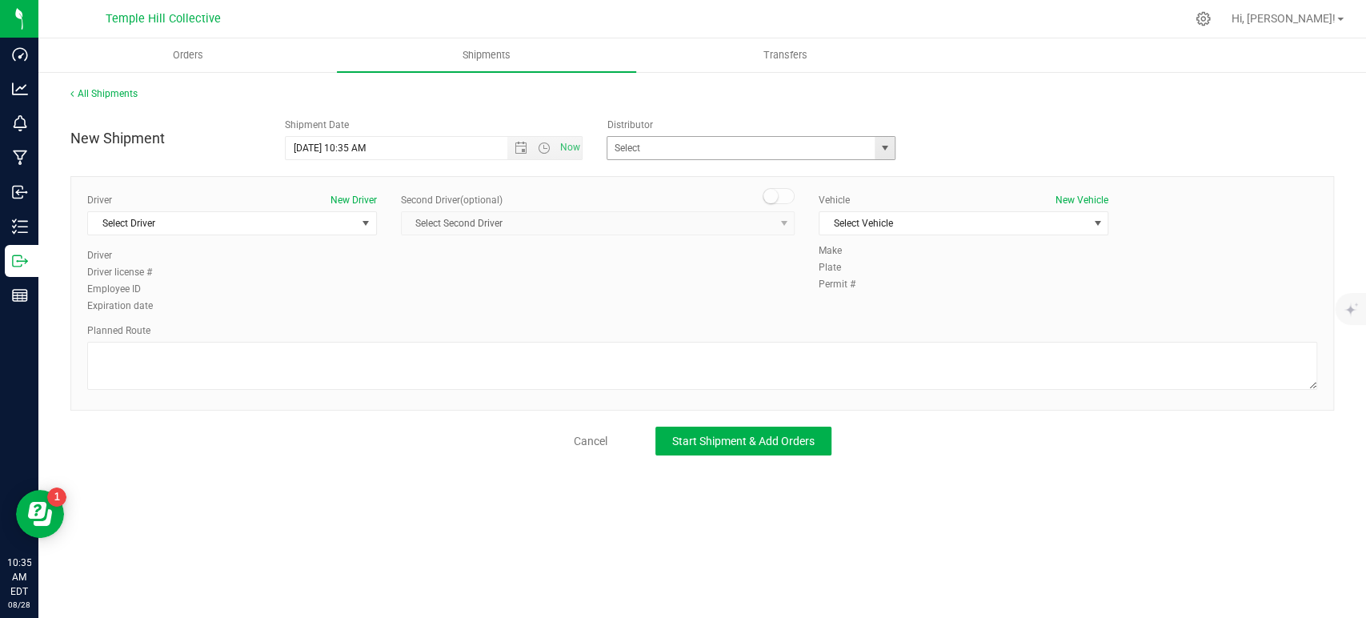
click at [728, 134] on div "Distributor Assured Testing Laboratories LLC Atlas Marketplace & Delivery LLC d…" at bounding box center [756, 139] width 322 height 42
click at [728, 139] on input "text" at bounding box center [737, 148] width 259 height 22
click at [708, 166] on li "MMM Transport" at bounding box center [751, 175] width 287 height 24
type input "MMM Transport"
click at [315, 228] on span "Select Driver" at bounding box center [222, 223] width 268 height 22
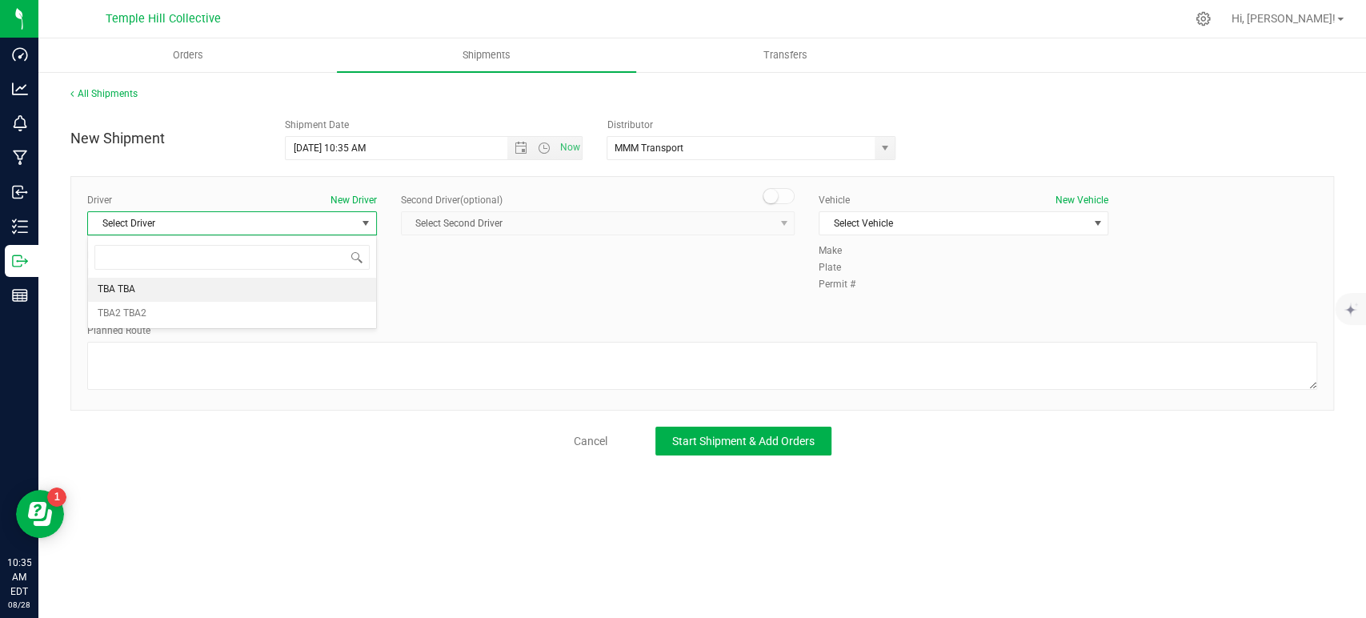
click at [230, 285] on li "TBA TBA" at bounding box center [232, 290] width 288 height 24
click at [274, 364] on textarea at bounding box center [702, 366] width 1230 height 48
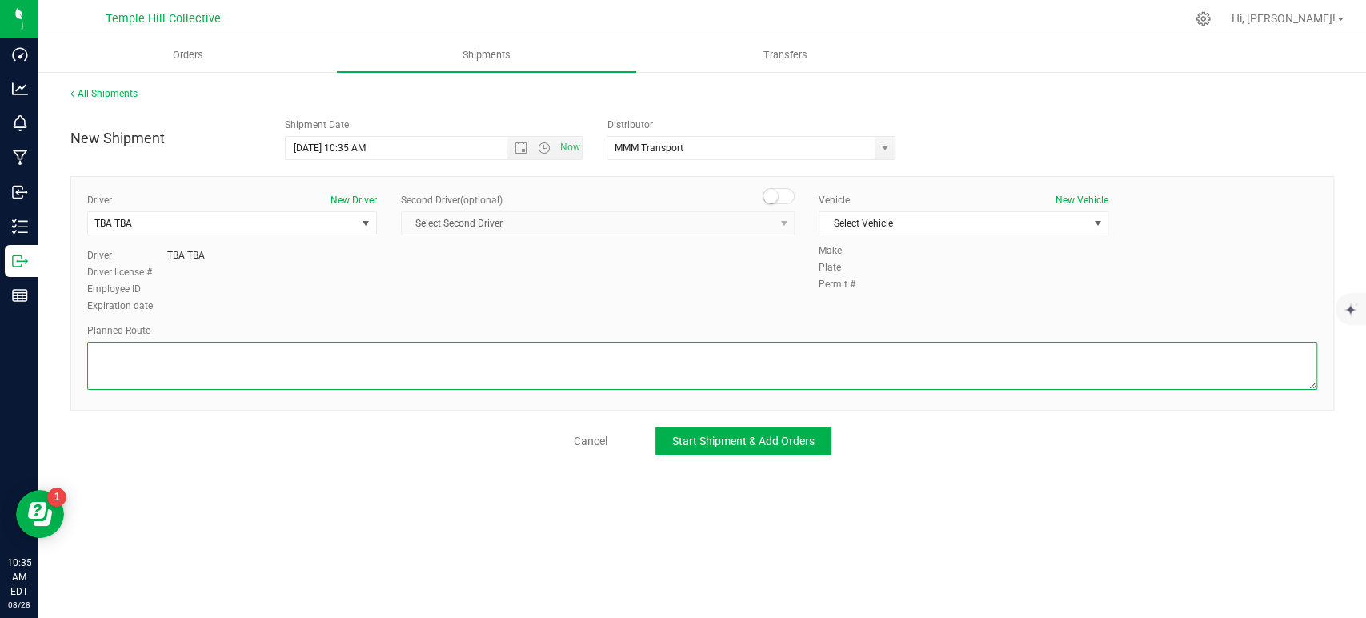
paste textarea "Randomized Route provided by Transport. Manifest created by Makayla Rice B148993"
type textarea "Randomized Route provided by Transport. Manifest created by Makayla Rice B148993"
click at [885, 228] on span "Select Vehicle" at bounding box center [954, 223] width 268 height 22
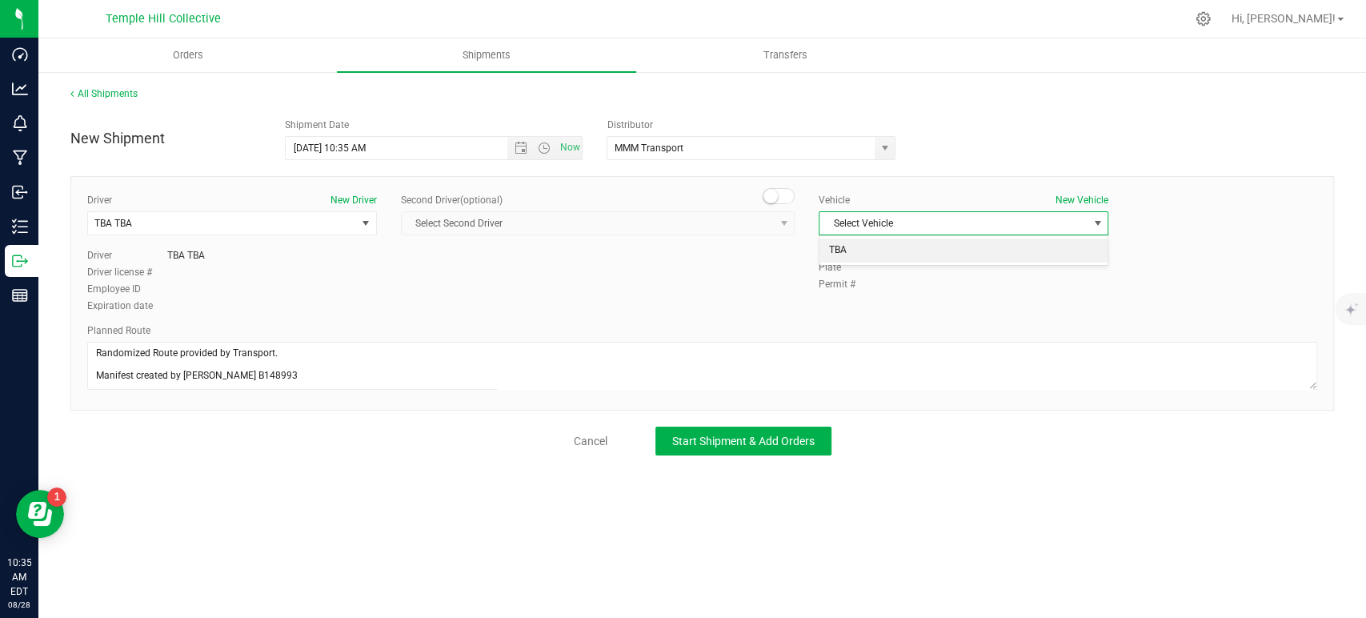
click at [871, 251] on li "TBA" at bounding box center [964, 251] width 288 height 24
click at [792, 440] on span "Start Shipment & Add Orders" at bounding box center [743, 441] width 142 height 13
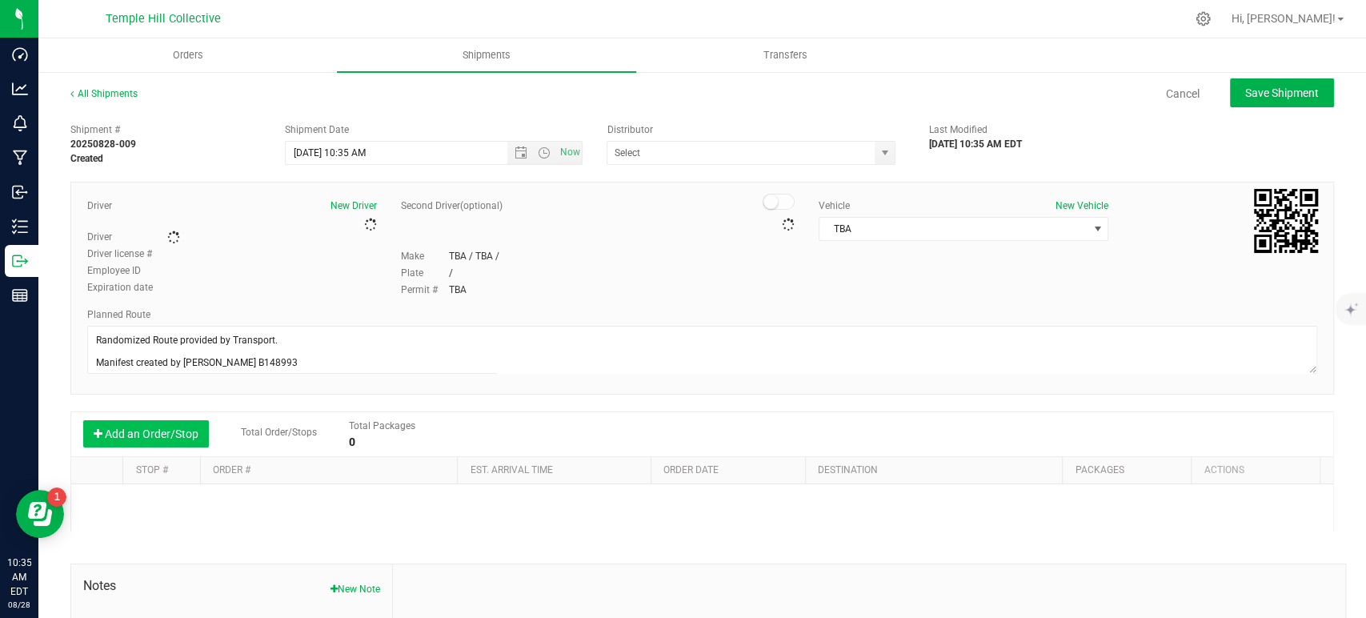
type input "MMM Transport"
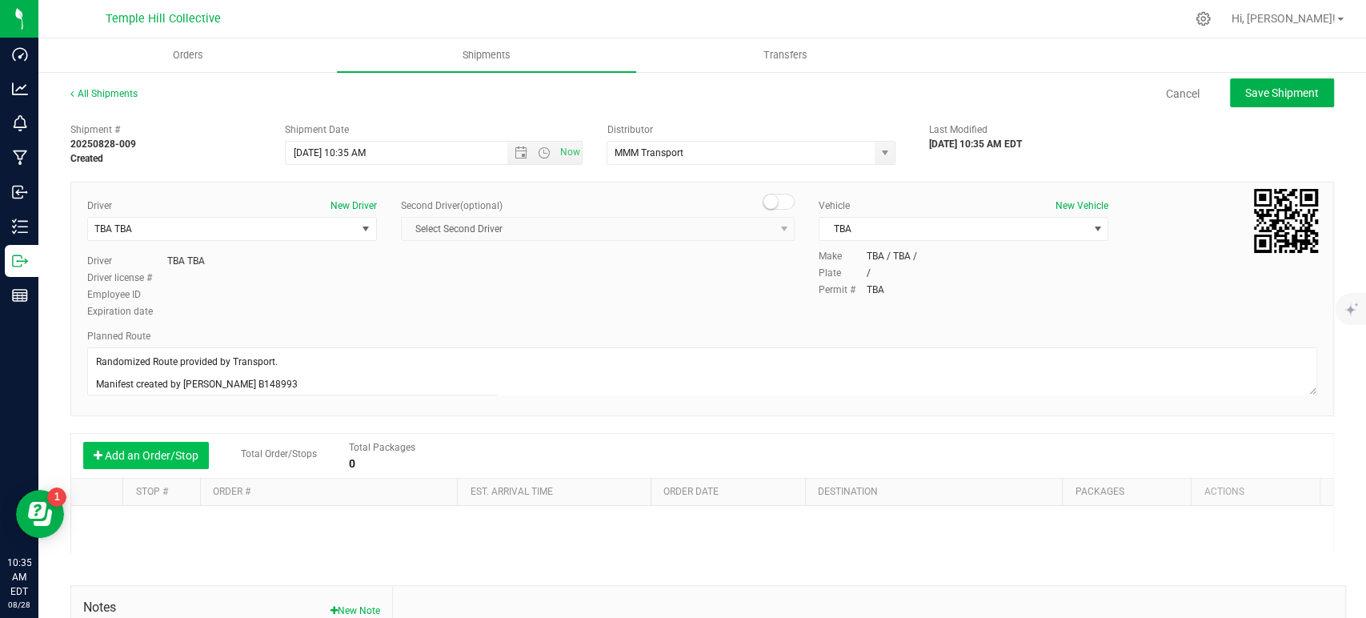
click at [185, 444] on button "Add an Order/Stop" at bounding box center [146, 455] width 126 height 27
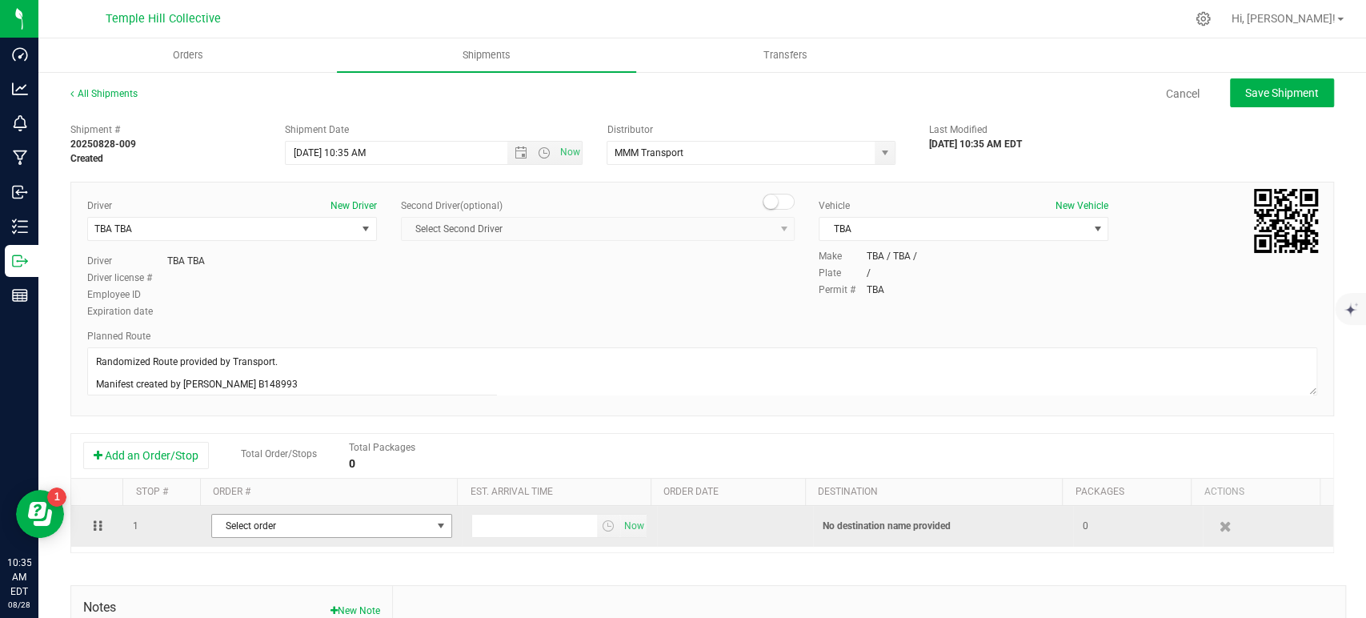
click at [347, 527] on span "Select order" at bounding box center [321, 526] width 219 height 22
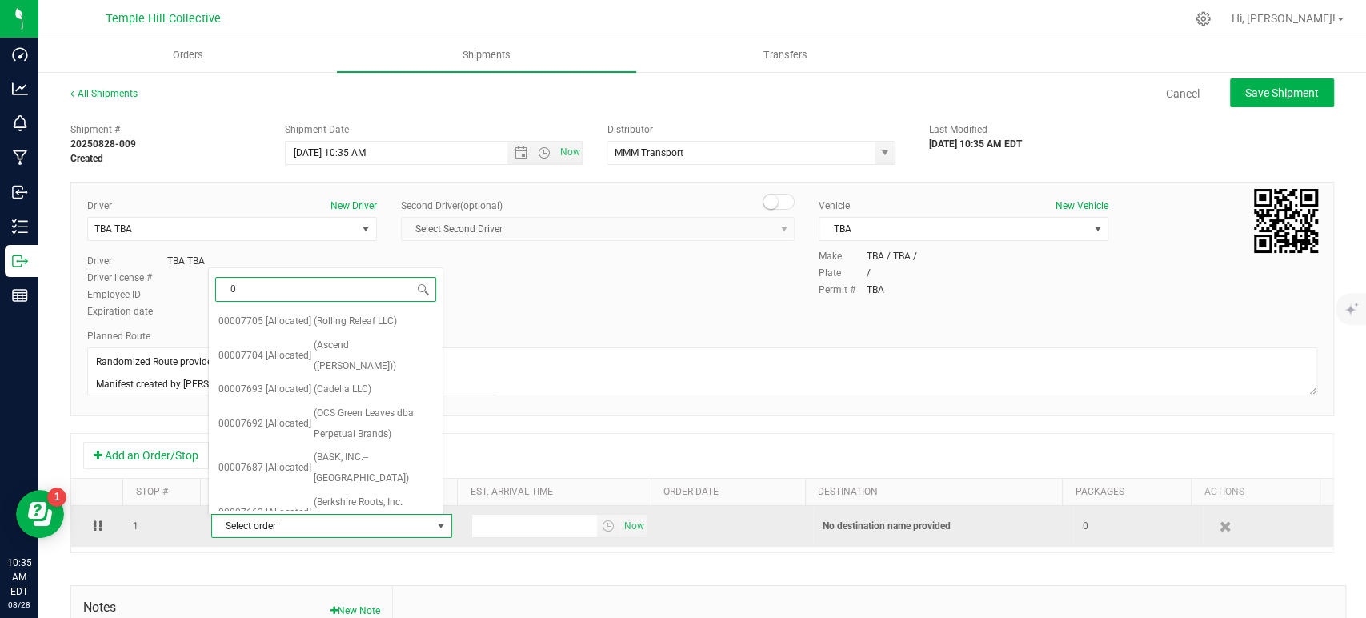
type input "04"
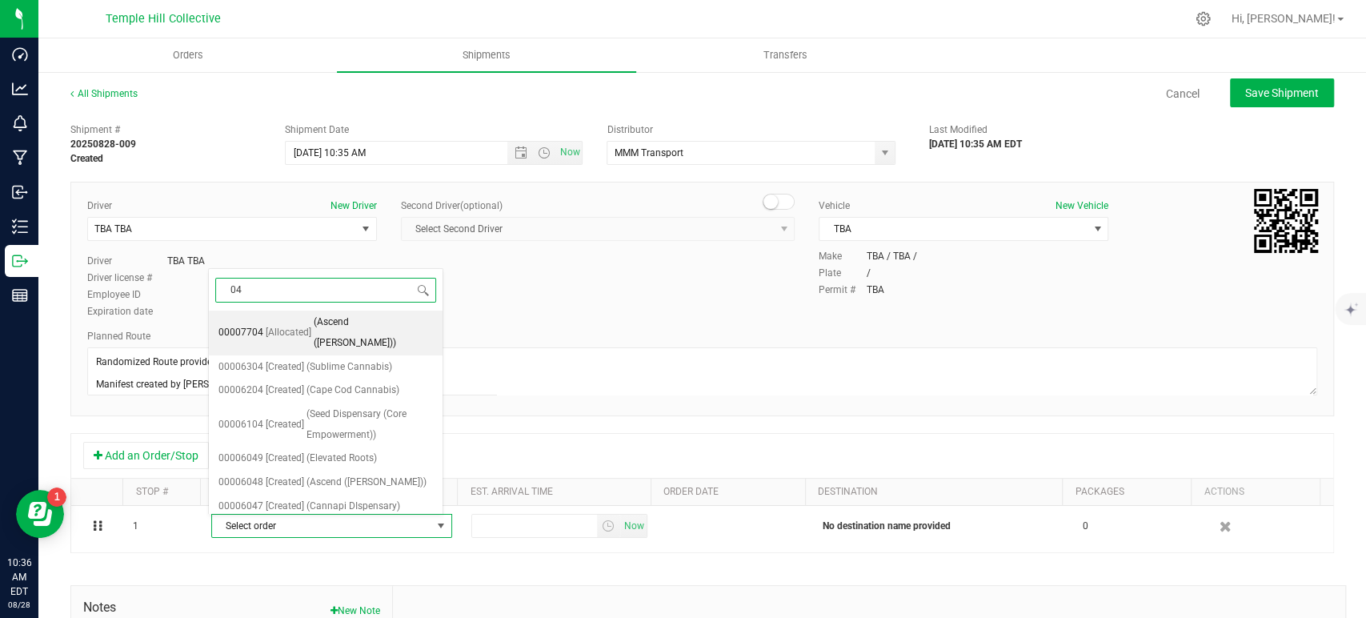
click at [314, 322] on span "(Ascend (Newton))" at bounding box center [373, 332] width 119 height 41
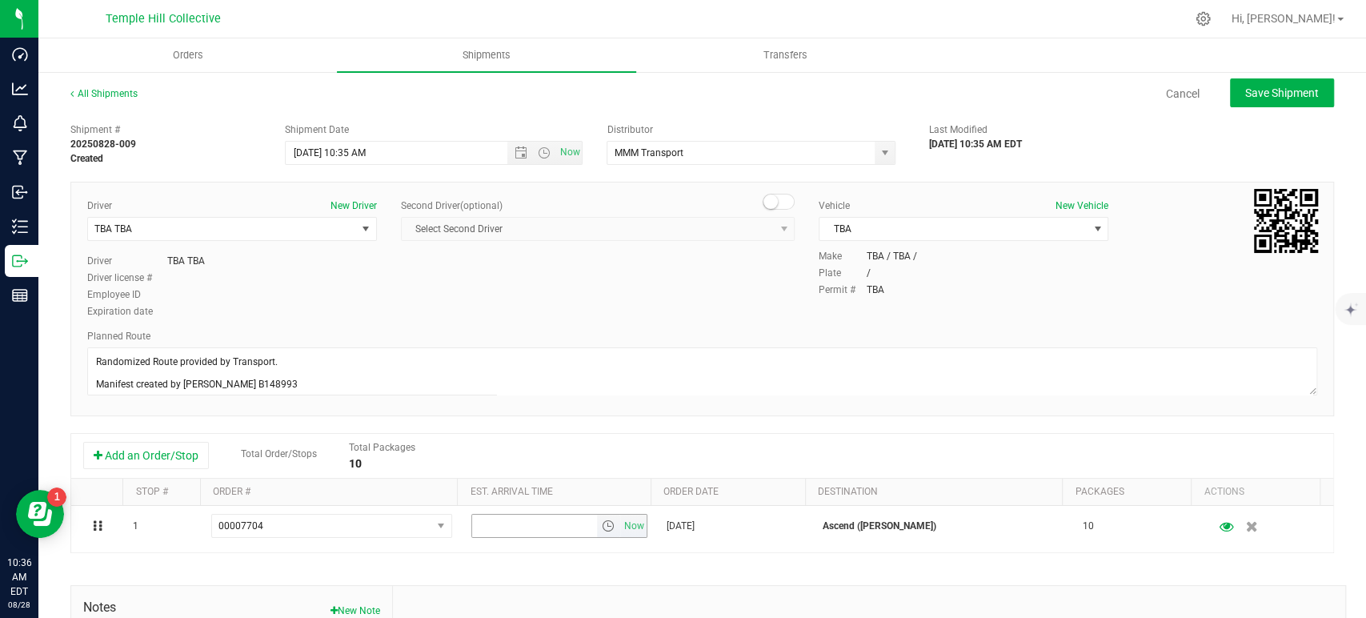
click at [620, 523] on span "Now" at bounding box center [633, 526] width 27 height 23
click at [1275, 86] on span "Save Shipment" at bounding box center [1282, 92] width 74 height 13
type input "8/28/2025 2:35 PM"
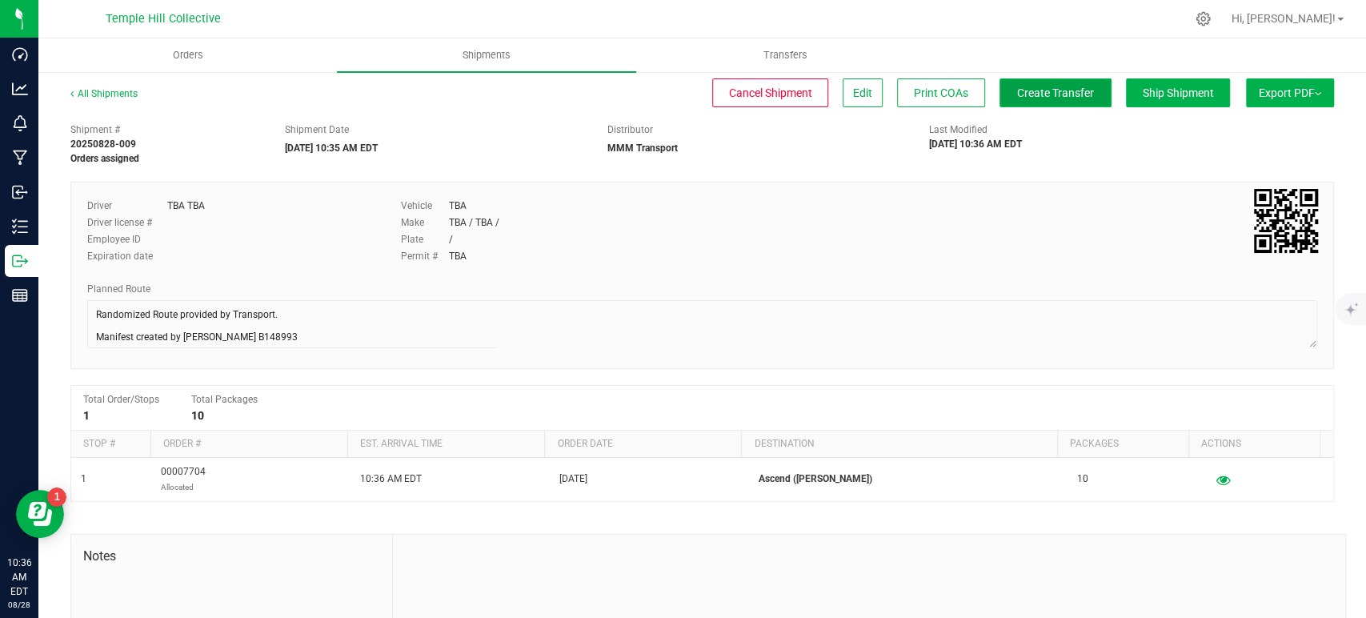
click at [1019, 100] on button "Create Transfer" at bounding box center [1056, 92] width 112 height 29
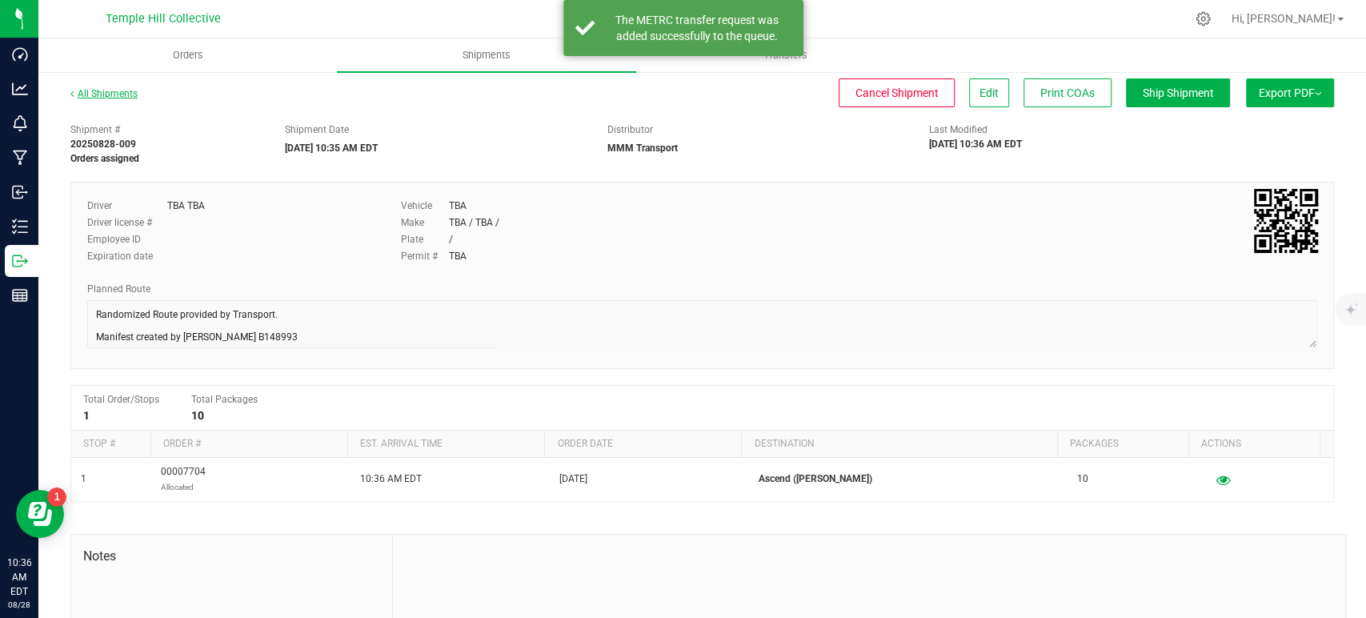
click at [117, 94] on link "All Shipments" at bounding box center [103, 93] width 67 height 11
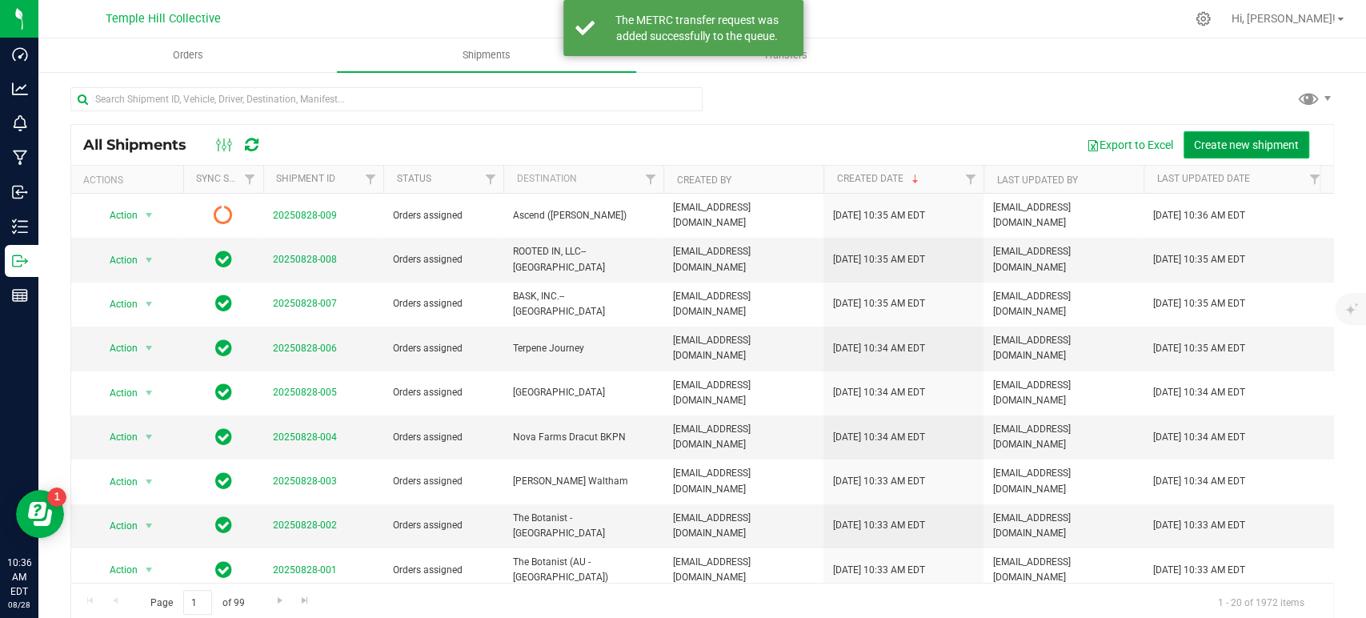
click at [1204, 146] on span "Create new shipment" at bounding box center [1246, 144] width 105 height 13
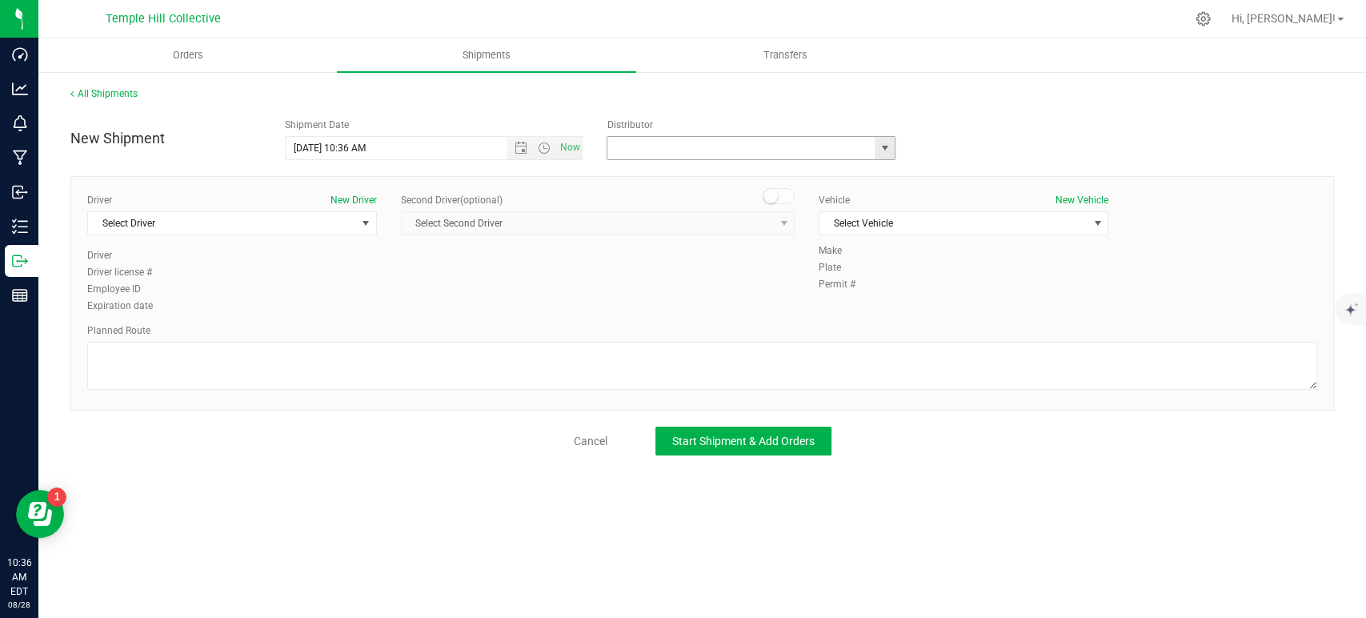
click at [737, 152] on input "text" at bounding box center [737, 148] width 259 height 22
click at [736, 167] on li "MMM Transport" at bounding box center [751, 175] width 287 height 24
type input "MMM Transport"
click at [266, 227] on span "Select Driver" at bounding box center [222, 223] width 268 height 22
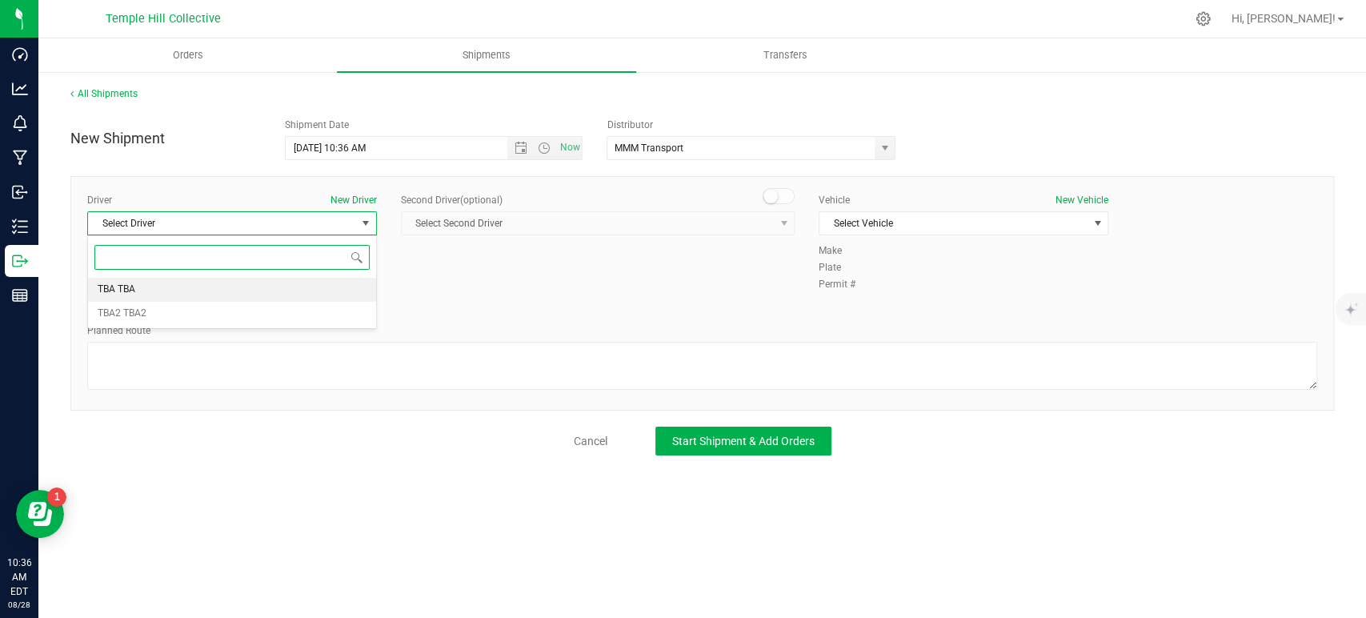
click at [192, 292] on li "TBA TBA" at bounding box center [232, 290] width 288 height 24
drag, startPoint x: 213, startPoint y: 363, endPoint x: 292, endPoint y: 360, distance: 79.3
click at [215, 363] on textarea at bounding box center [702, 366] width 1230 height 48
paste textarea "Randomized Route provided by Transport. Manifest created by Makayla Rice B148993"
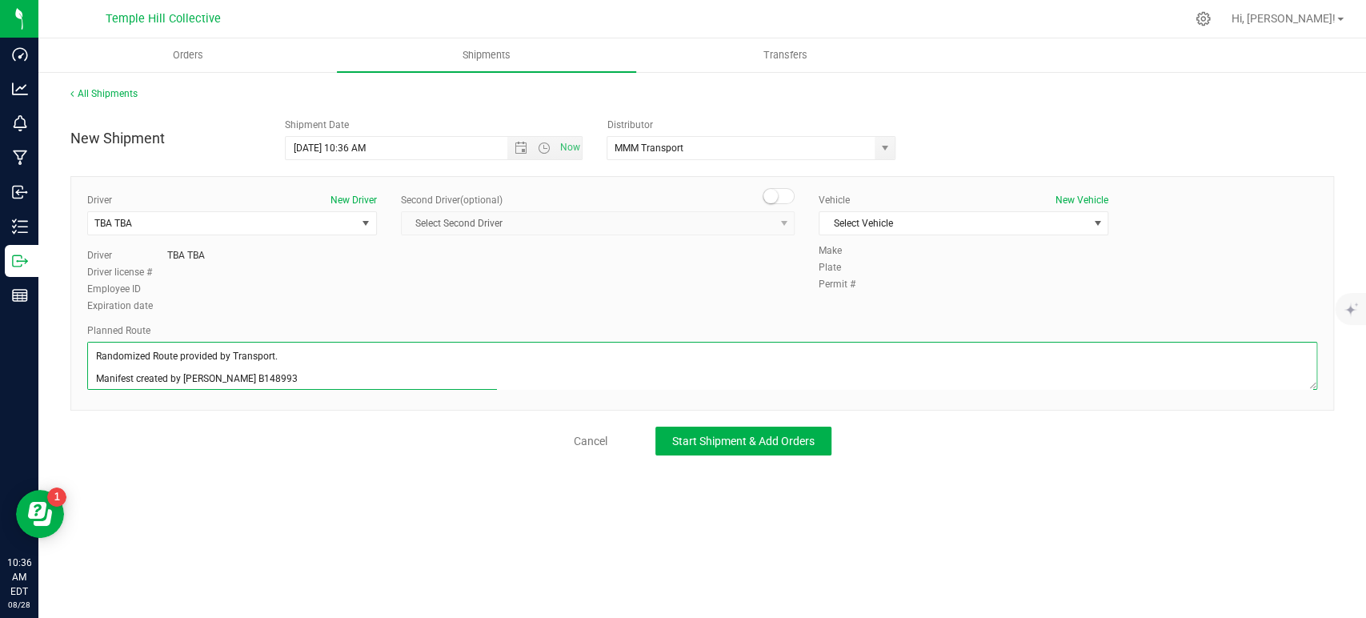
scroll to position [6, 0]
type textarea "Randomized Route provided by Transport. Manifest created by Makayla Rice B148993"
click at [1004, 223] on span "Select Vehicle" at bounding box center [954, 223] width 268 height 22
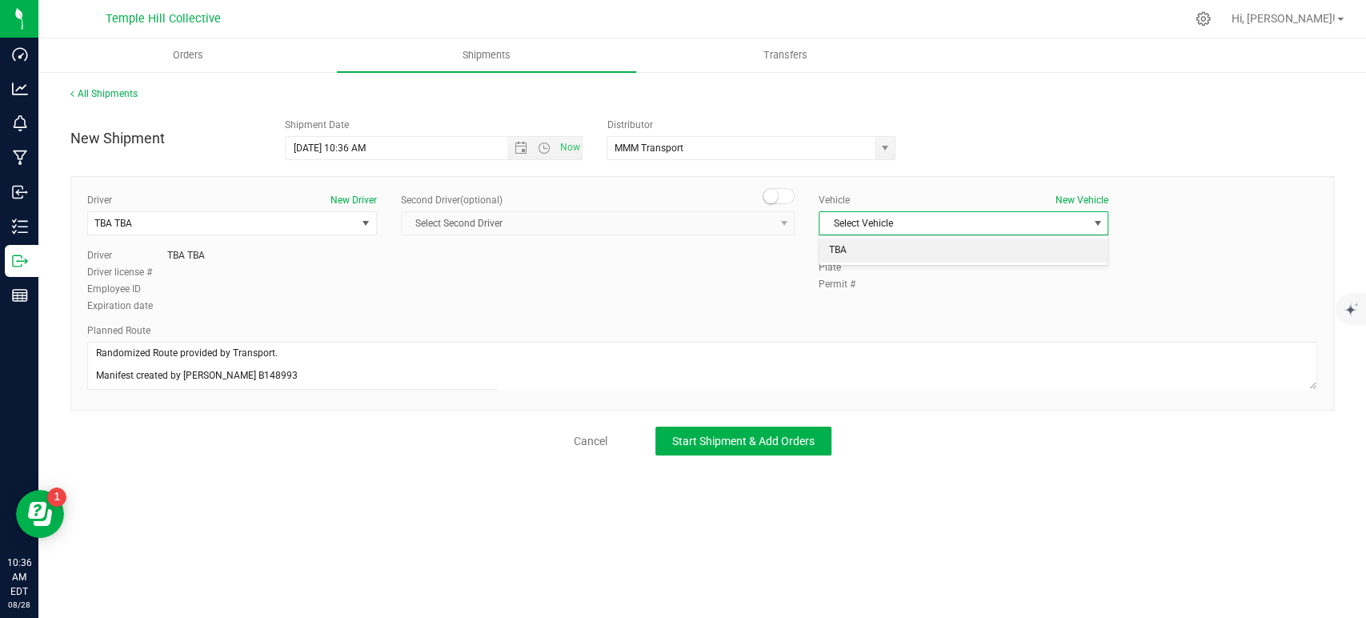
click at [936, 251] on li "TBA" at bounding box center [964, 251] width 288 height 24
click at [808, 432] on button "Start Shipment & Add Orders" at bounding box center [744, 441] width 176 height 29
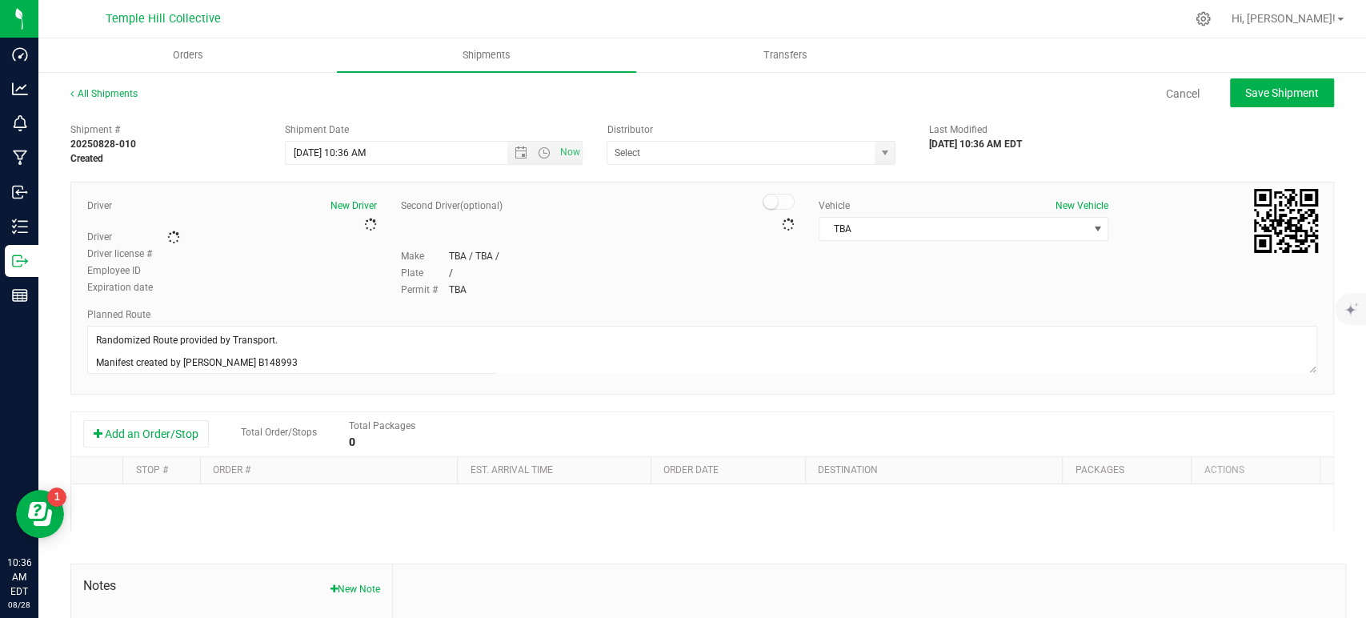
type input "MMM Transport"
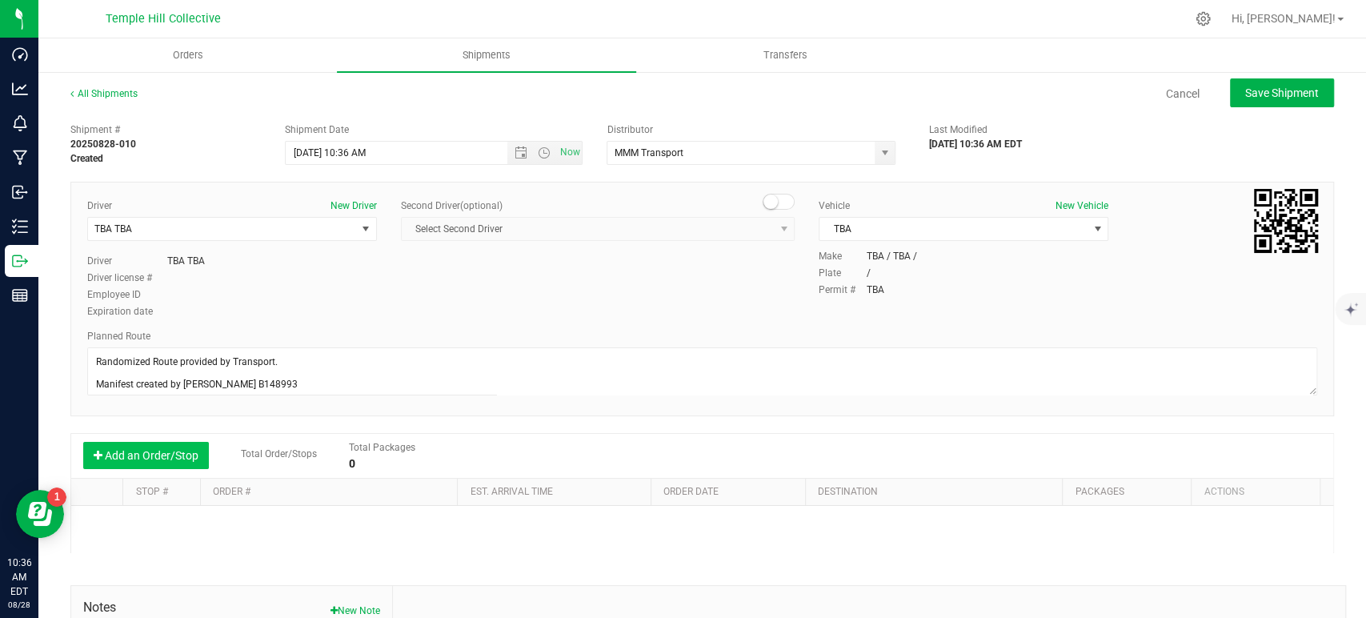
click at [190, 459] on button "Add an Order/Stop" at bounding box center [146, 455] width 126 height 27
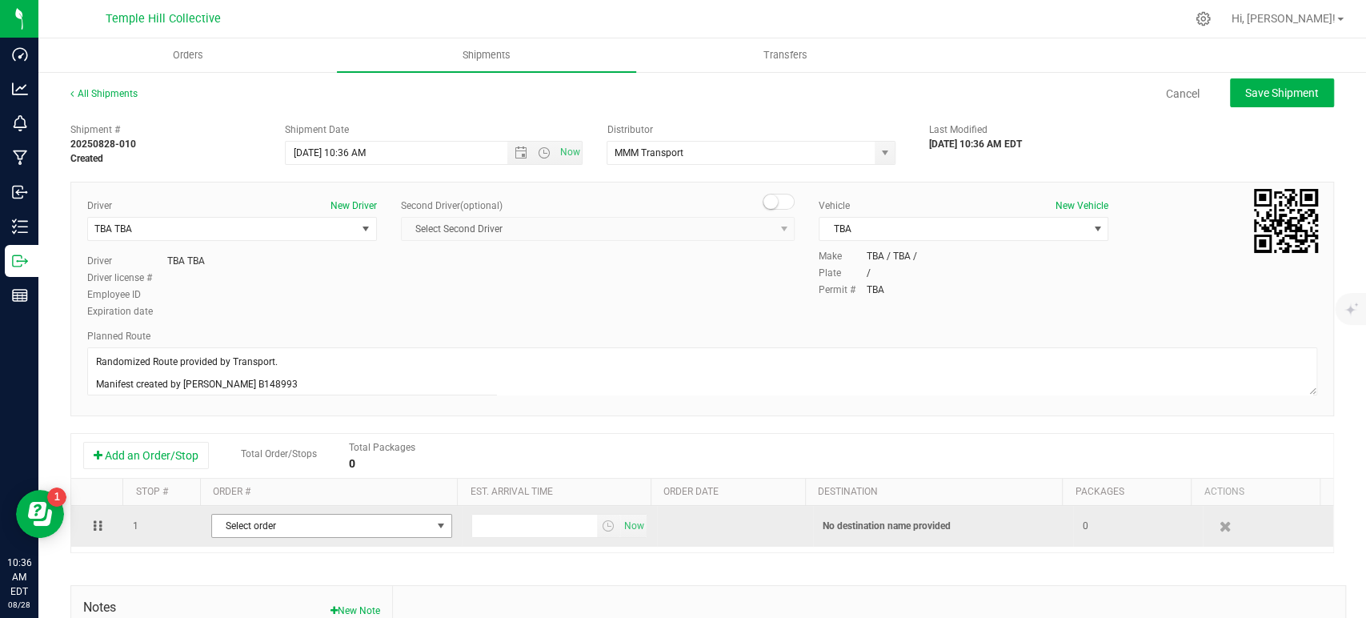
click at [324, 523] on span "Select order" at bounding box center [321, 526] width 219 height 22
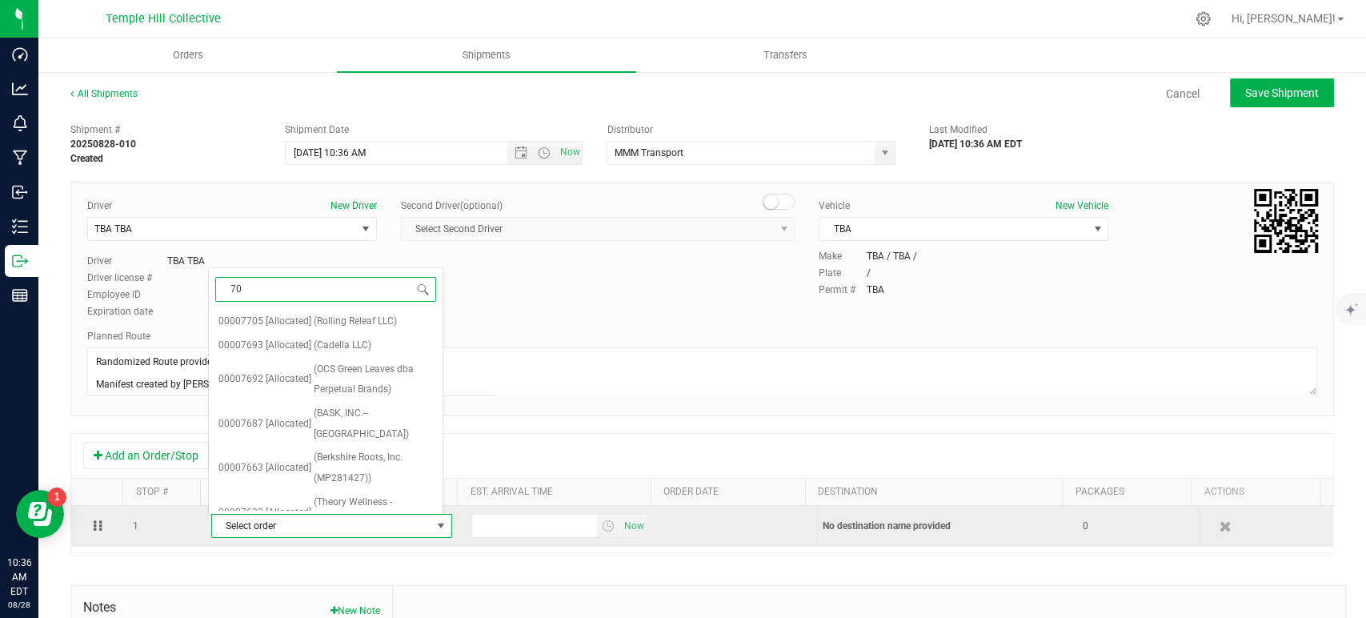
type input "705"
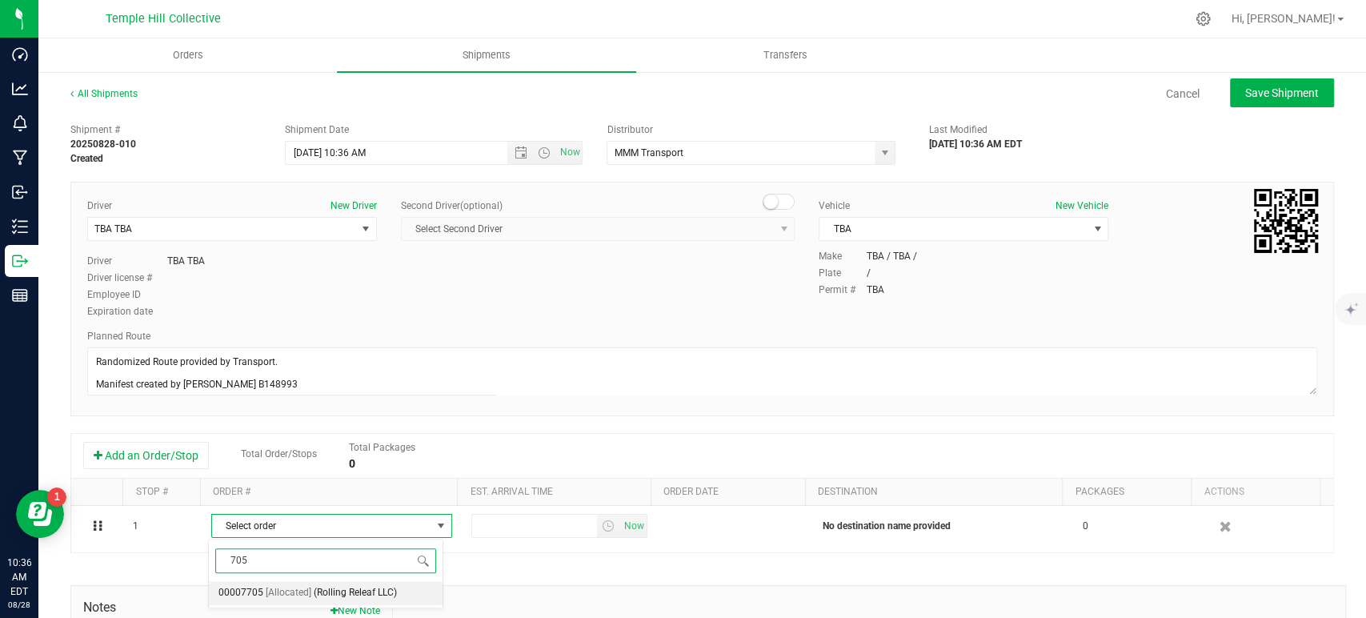
click at [322, 583] on span "(Rolling Releaf LLC)" at bounding box center [355, 593] width 83 height 21
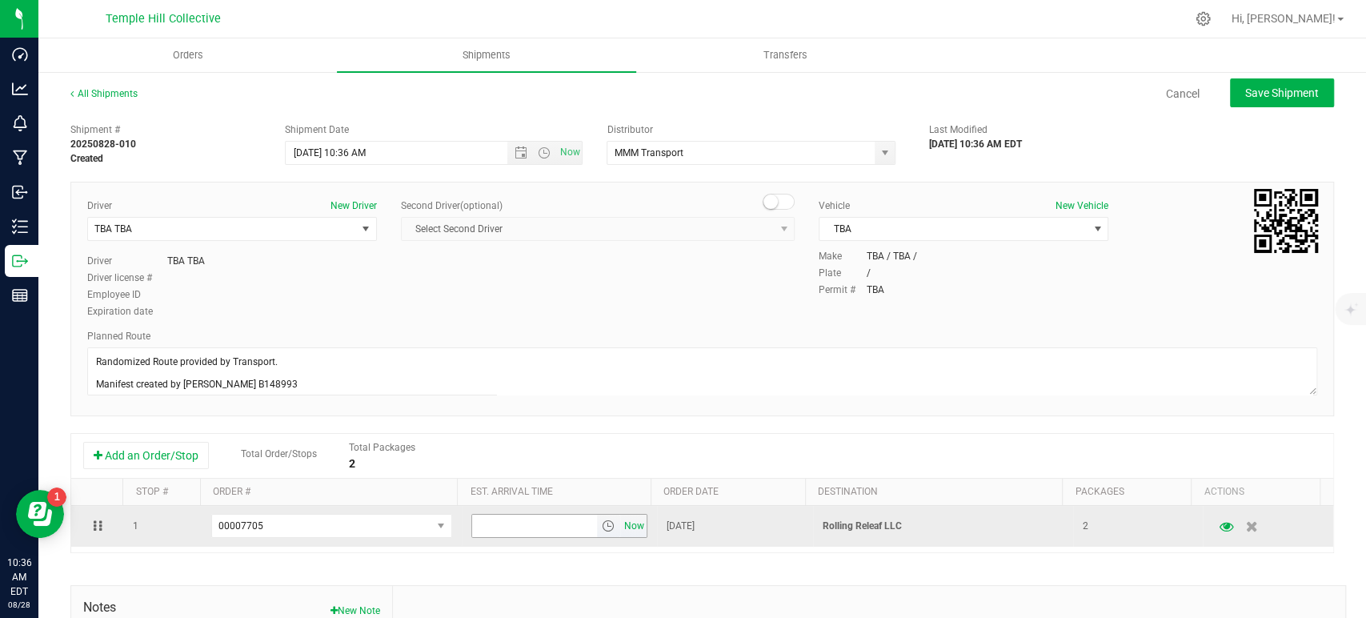
click at [620, 525] on span "Now" at bounding box center [633, 526] width 27 height 23
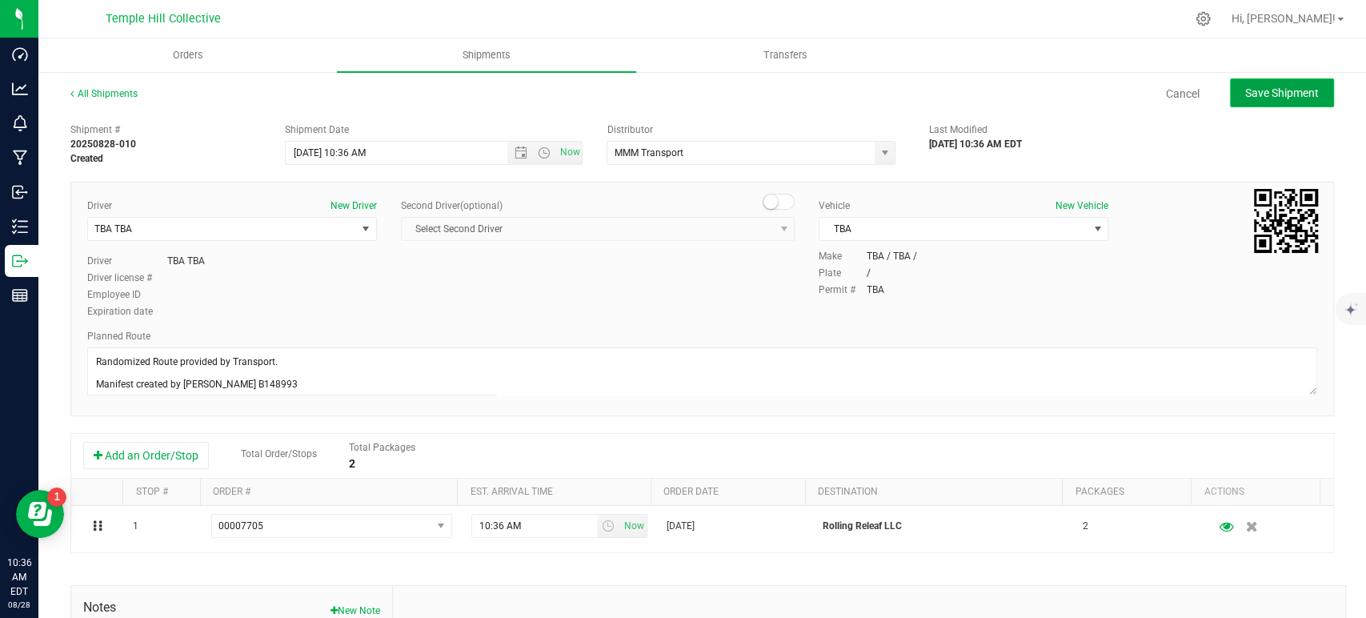
click at [1249, 89] on span "Save Shipment" at bounding box center [1282, 92] width 74 height 13
type input "8/28/2025 2:36 PM"
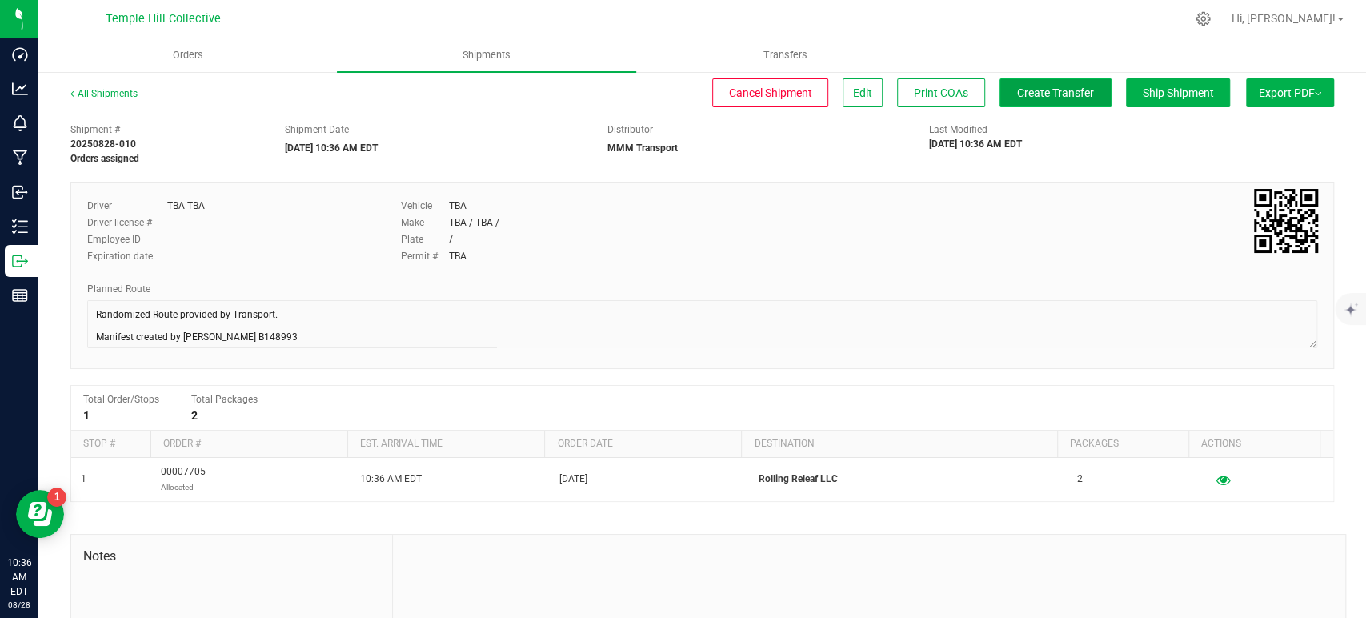
click at [1017, 97] on span "Create Transfer" at bounding box center [1055, 92] width 77 height 13
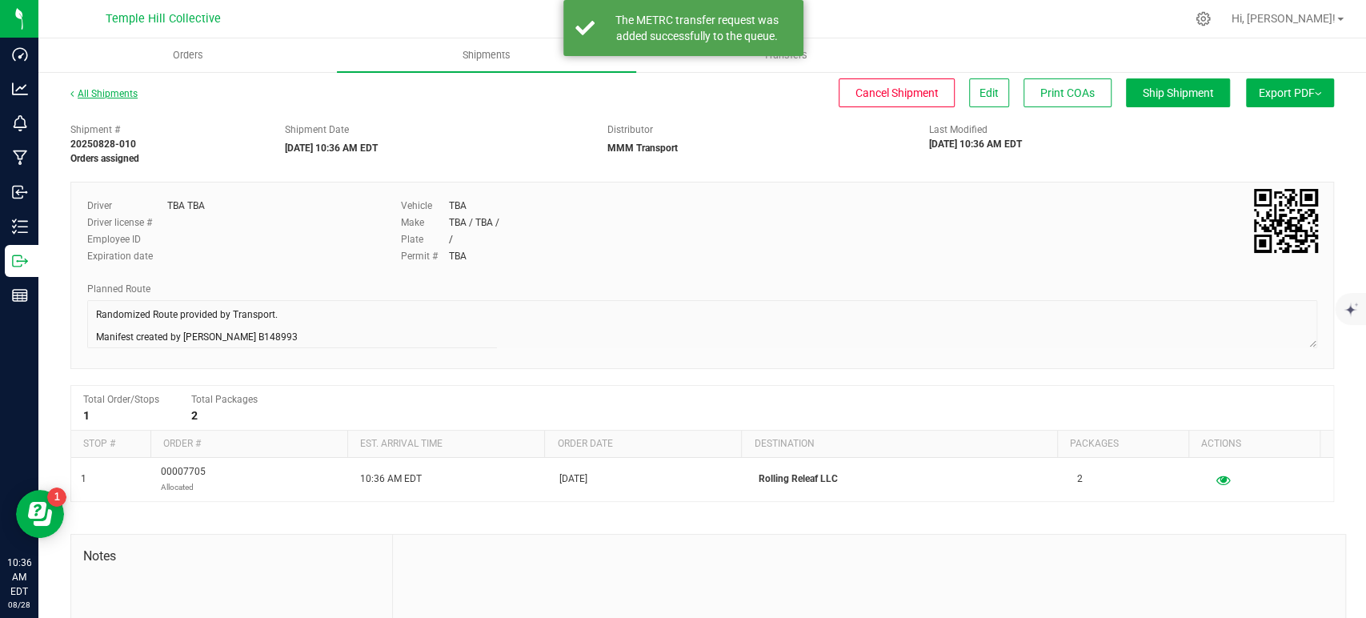
click at [103, 94] on link "All Shipments" at bounding box center [103, 93] width 67 height 11
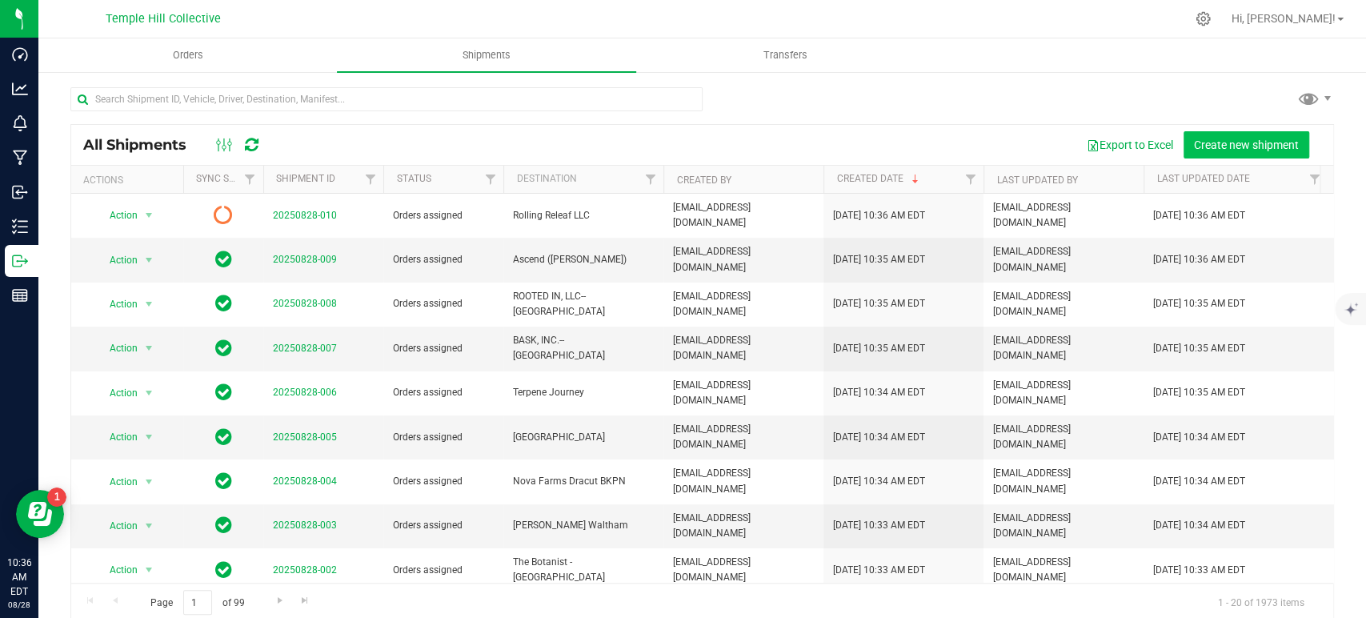
click at [1265, 126] on div "All Shipments Export to Excel Create new shipment" at bounding box center [702, 145] width 1262 height 40
click at [1249, 138] on span "Create new shipment" at bounding box center [1246, 144] width 105 height 13
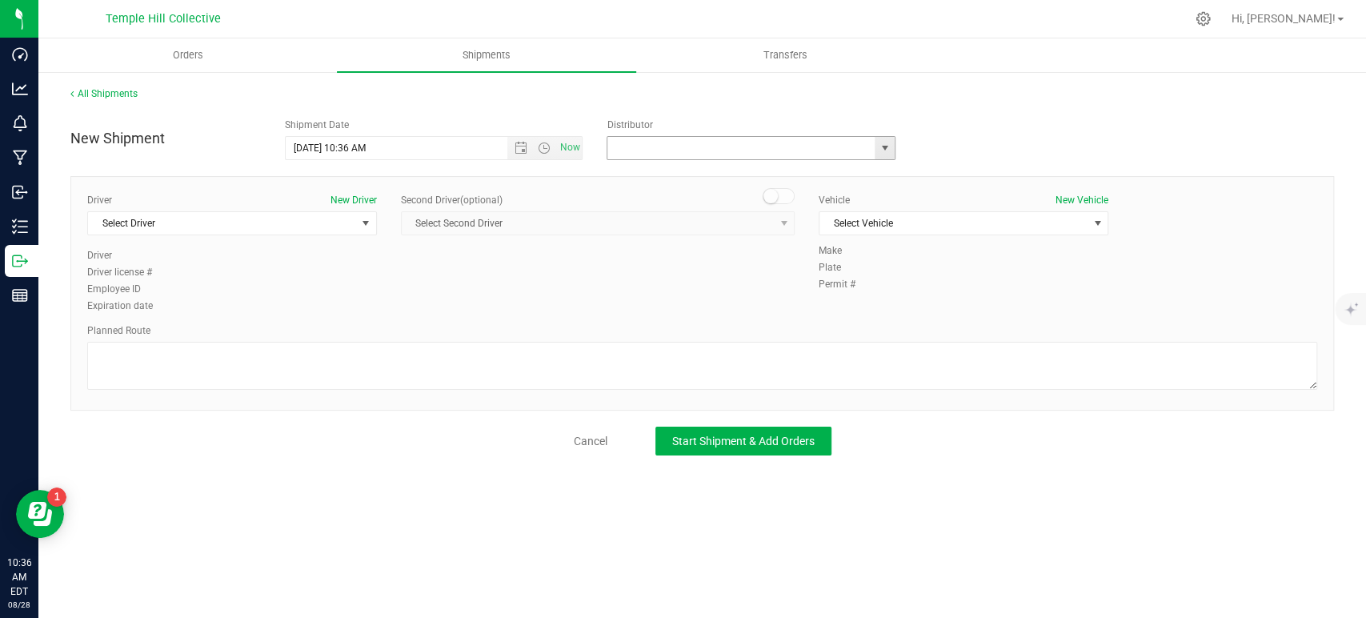
click at [693, 148] on input "text" at bounding box center [737, 148] width 259 height 22
click at [688, 180] on li "MMM Transport" at bounding box center [751, 175] width 287 height 24
type input "MMM Transport"
click at [296, 220] on span "Select Driver" at bounding box center [222, 223] width 268 height 22
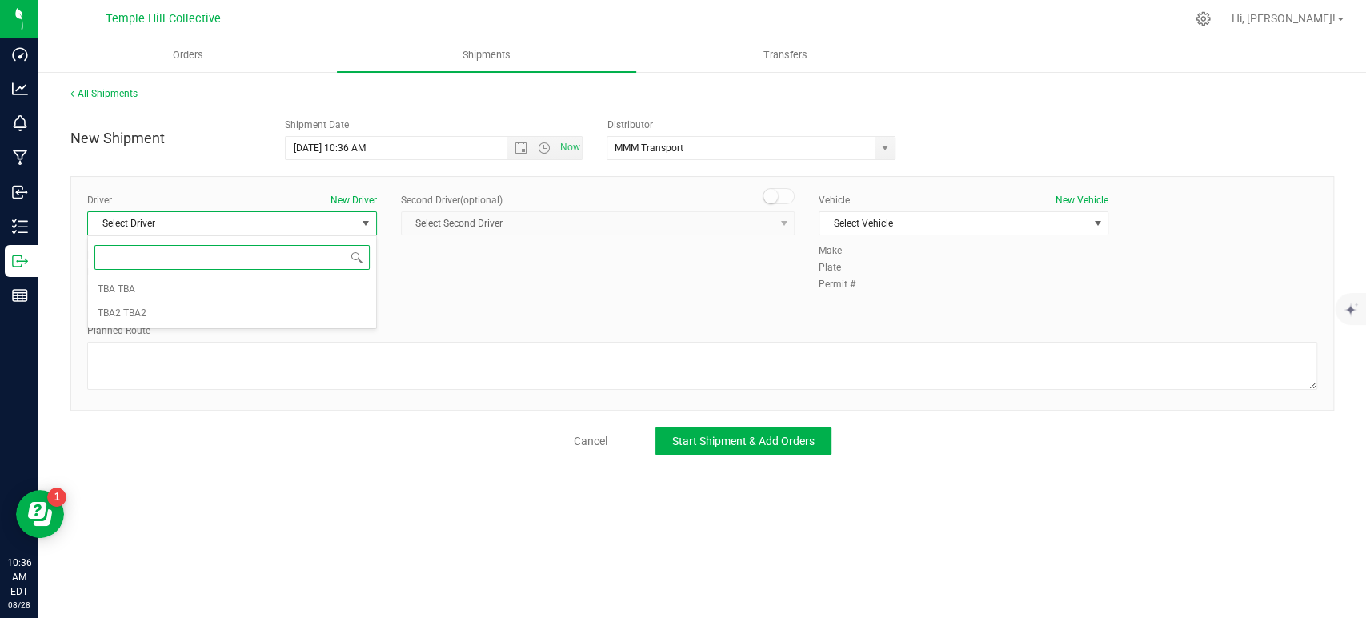
click at [232, 271] on span at bounding box center [232, 258] width 288 height 38
click at [218, 294] on li "TBA TBA" at bounding box center [232, 290] width 288 height 24
click at [259, 373] on textarea at bounding box center [702, 366] width 1230 height 48
paste textarea "Randomized Route provided by Transport. Manifest created by Makayla Rice B148993"
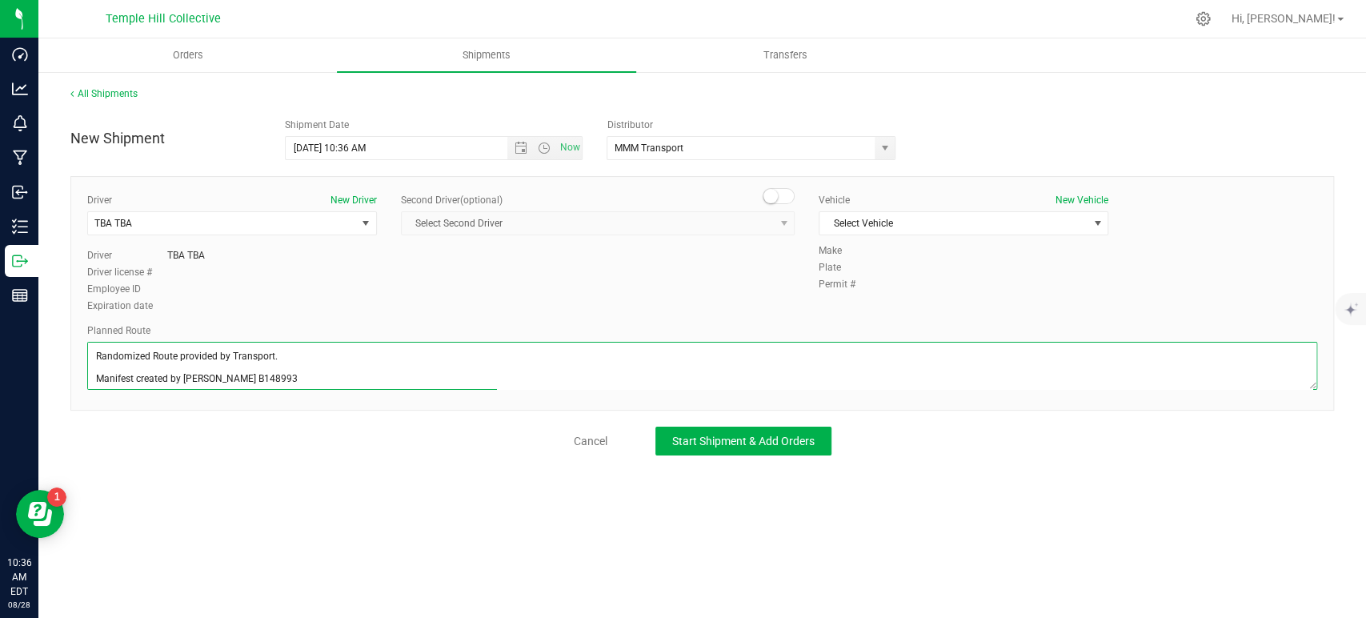
scroll to position [6, 0]
type textarea "Randomized Route provided by Transport. Manifest created by Makayla Rice B148993"
click at [884, 224] on span "Select Vehicle" at bounding box center [954, 223] width 268 height 22
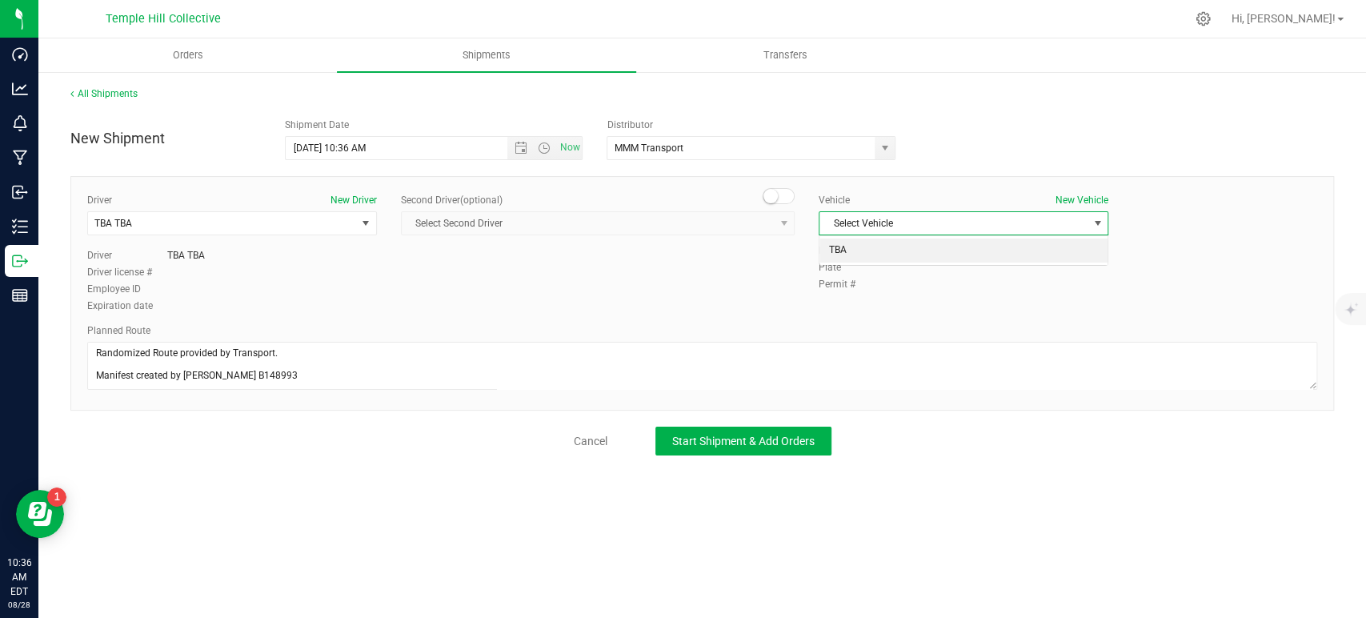
click at [867, 260] on li "TBA" at bounding box center [964, 251] width 288 height 24
click at [740, 440] on span "Start Shipment & Add Orders" at bounding box center [743, 441] width 142 height 13
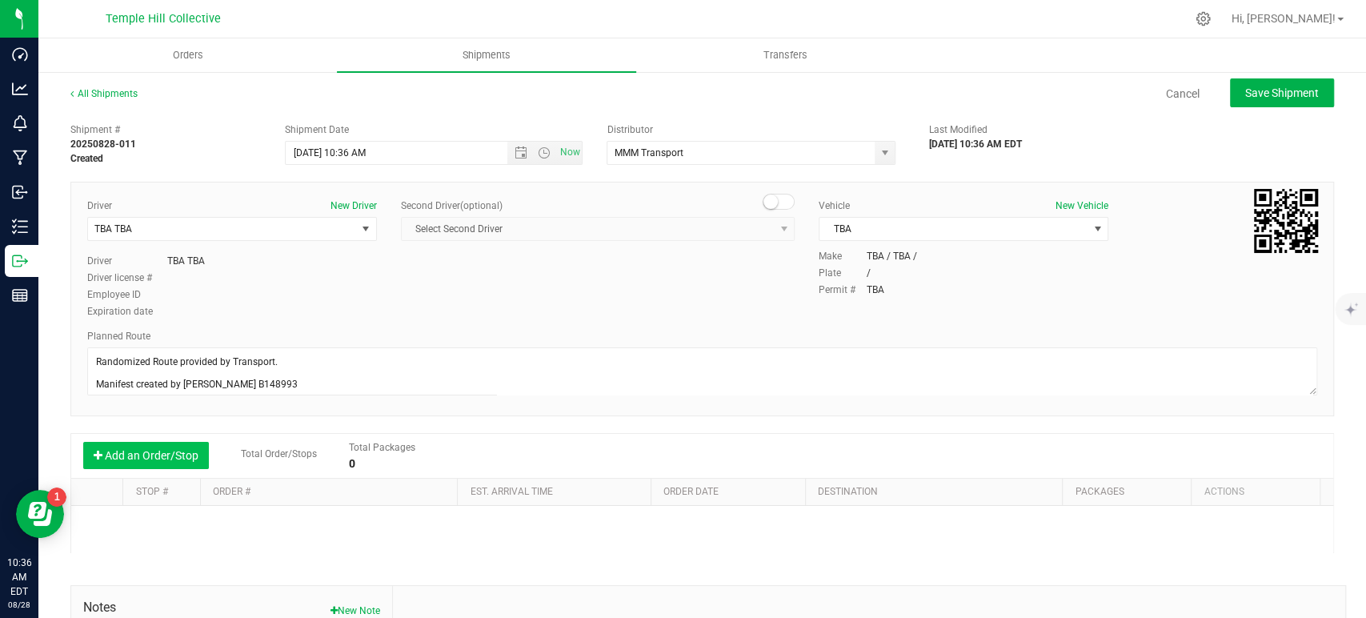
click at [179, 448] on button "Add an Order/Stop" at bounding box center [146, 455] width 126 height 27
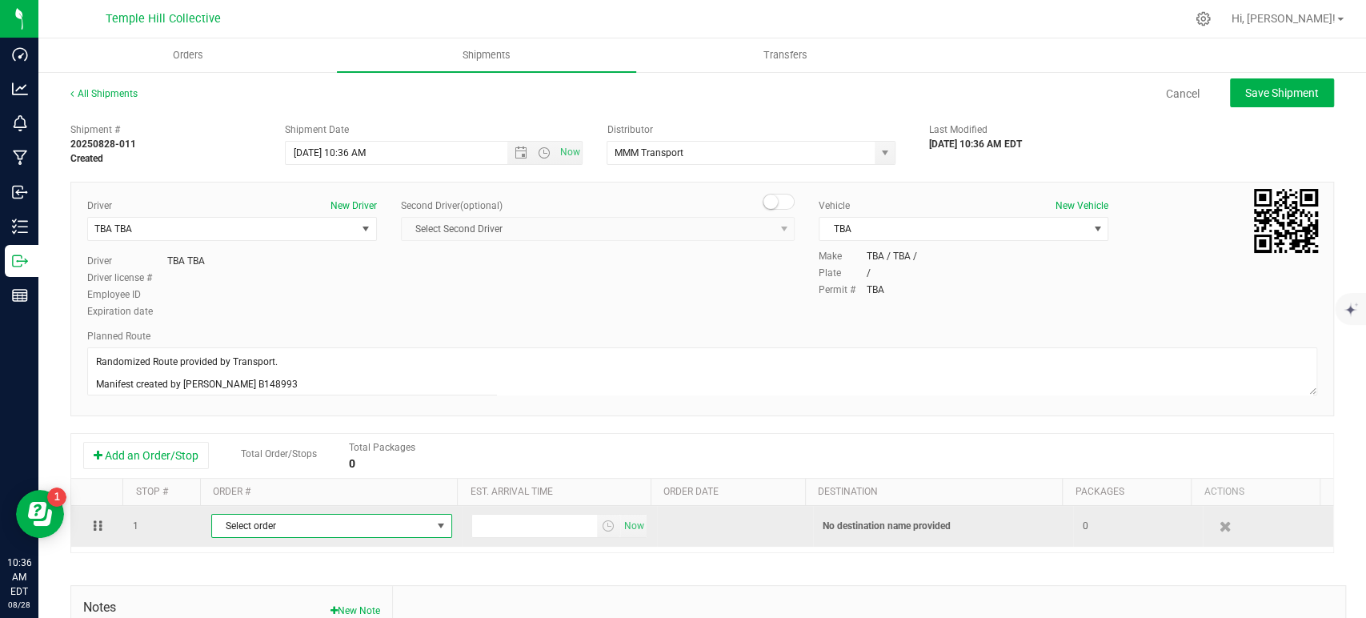
click at [342, 523] on span "Select order" at bounding box center [321, 526] width 219 height 22
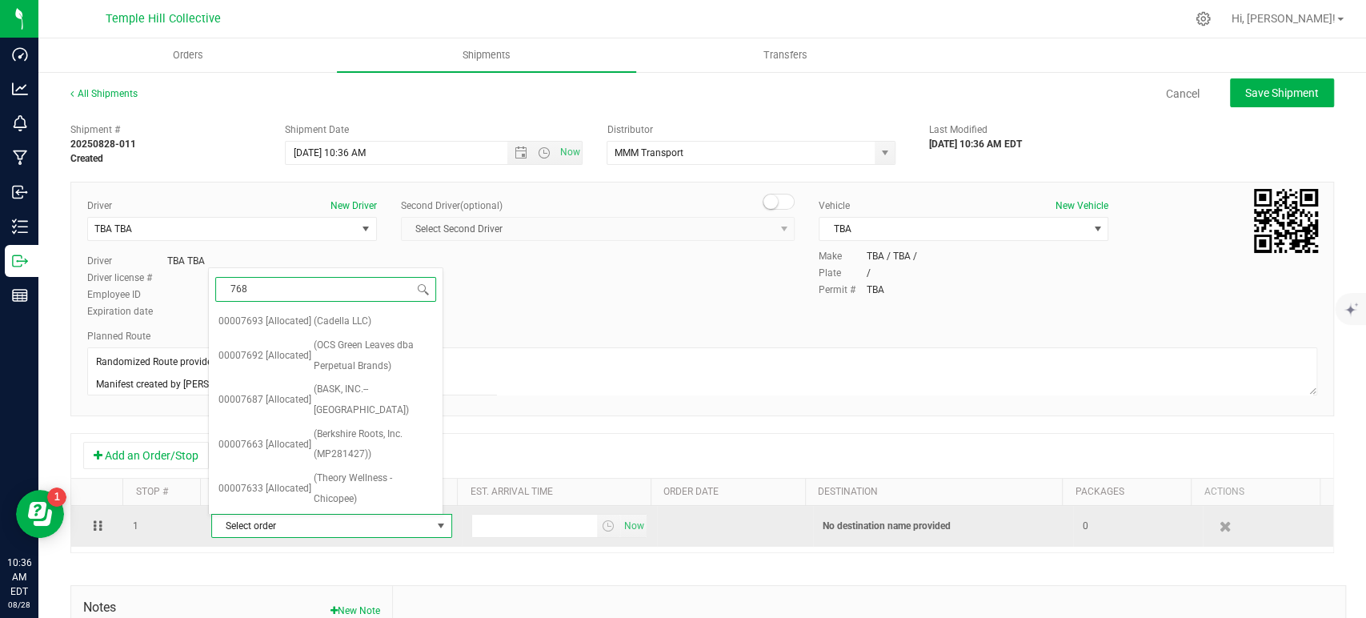
type input "7687"
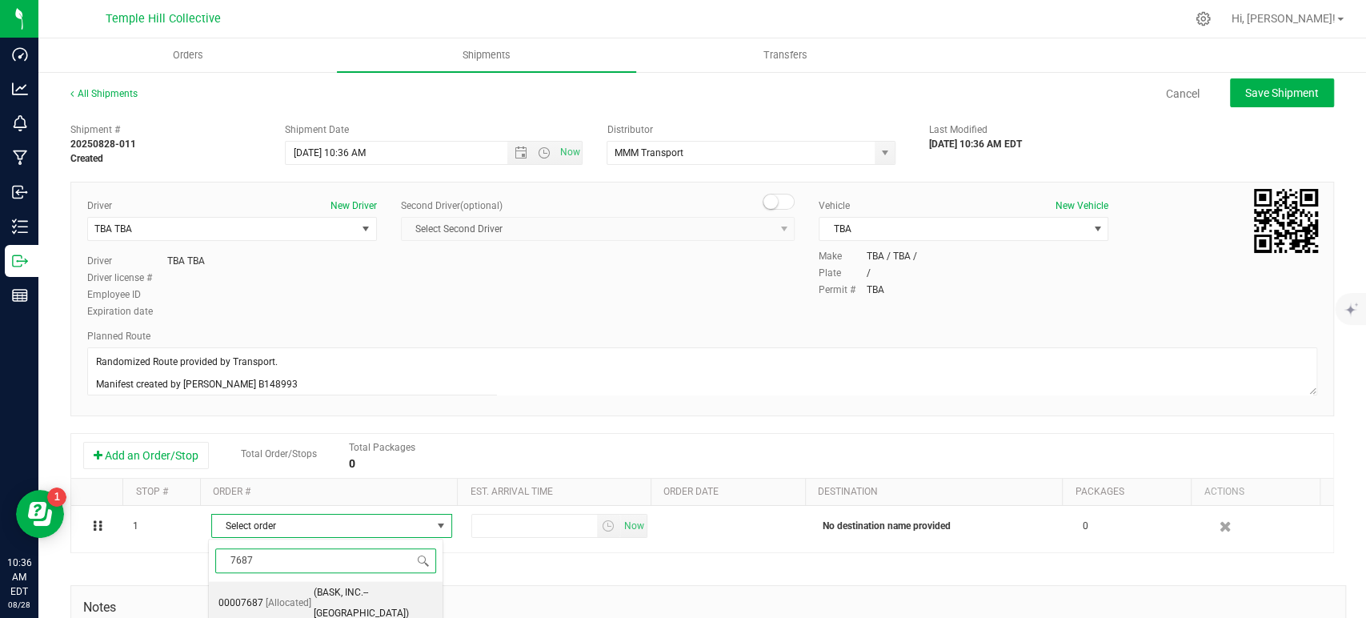
click at [353, 591] on span "(BASK, INC.--FAIRHAVEN)" at bounding box center [373, 603] width 119 height 41
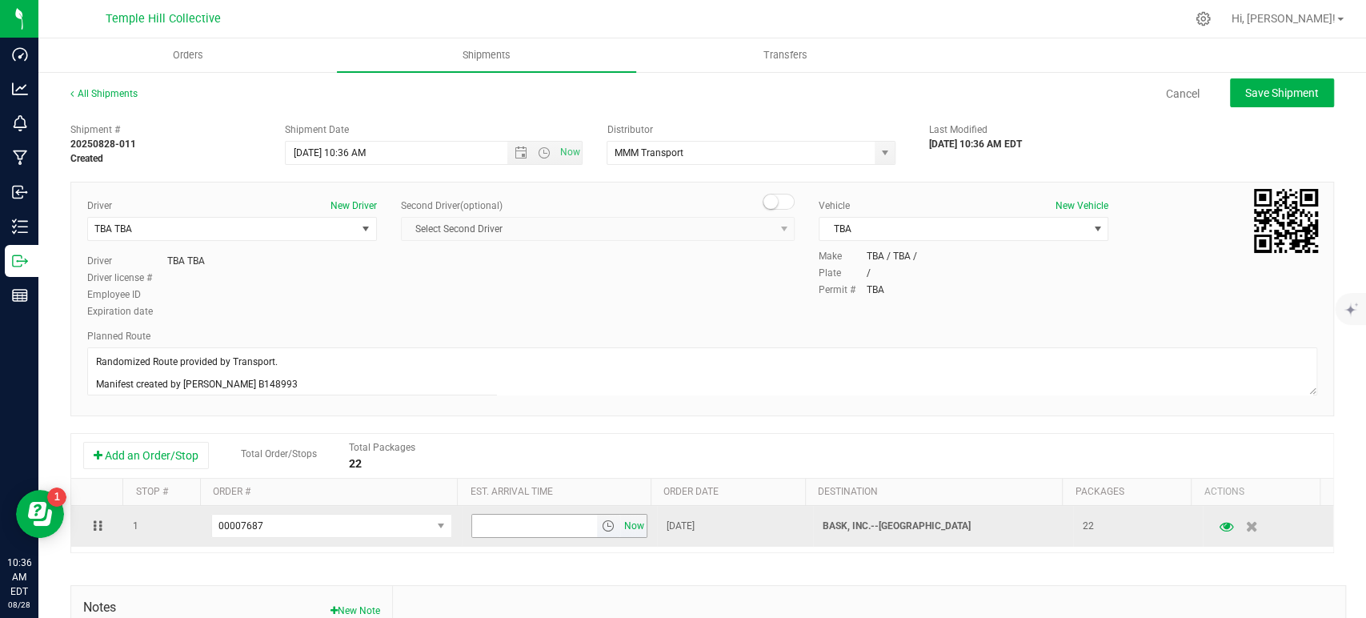
click at [630, 528] on span "Now" at bounding box center [633, 526] width 27 height 23
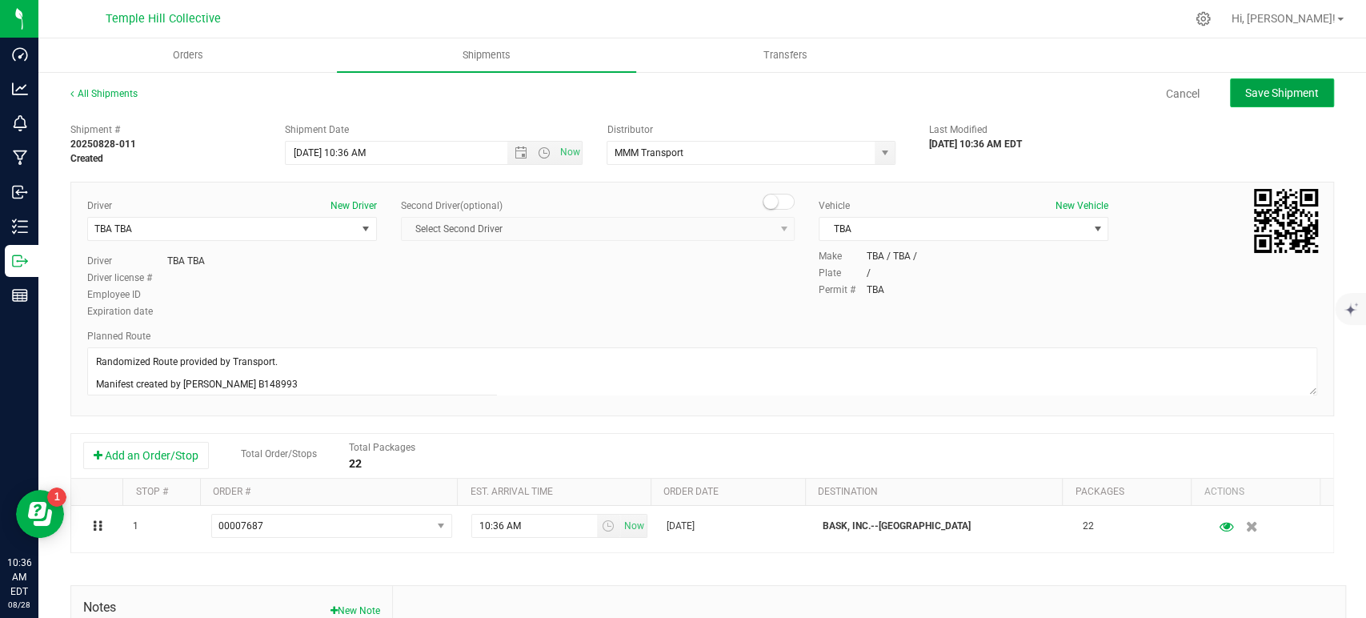
click at [1265, 87] on span "Save Shipment" at bounding box center [1282, 92] width 74 height 13
type input "8/28/2025 2:36 PM"
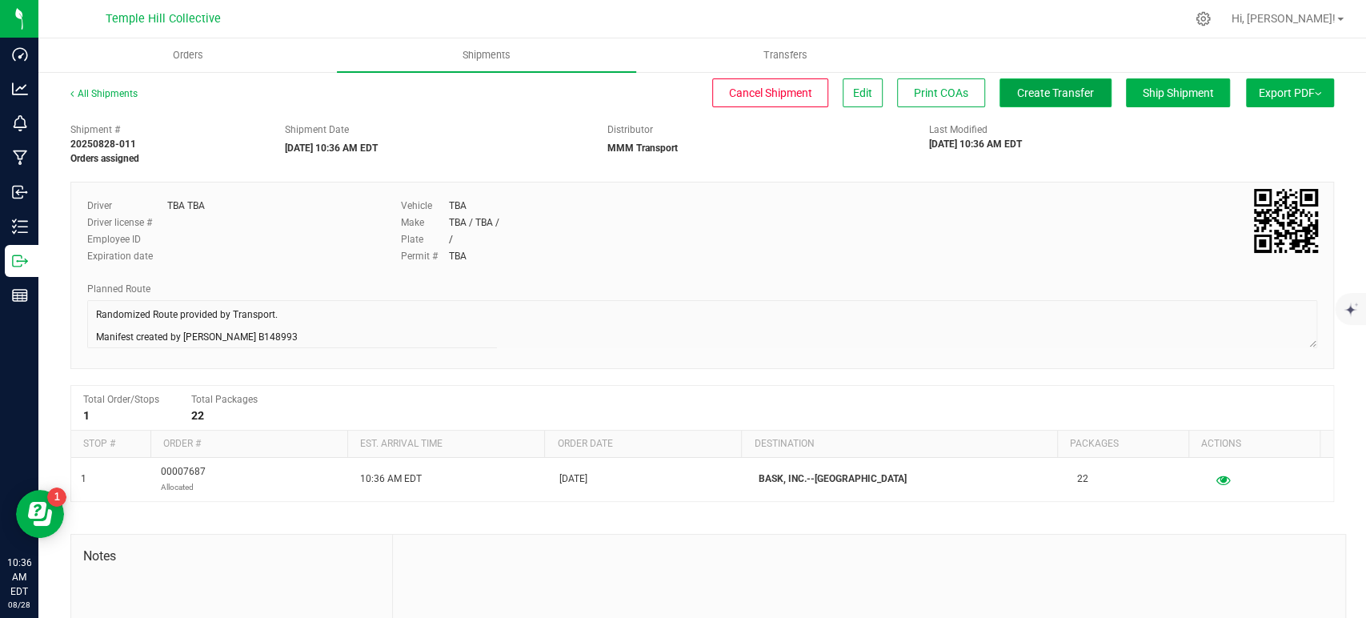
click at [1017, 98] on span "Create Transfer" at bounding box center [1055, 92] width 77 height 13
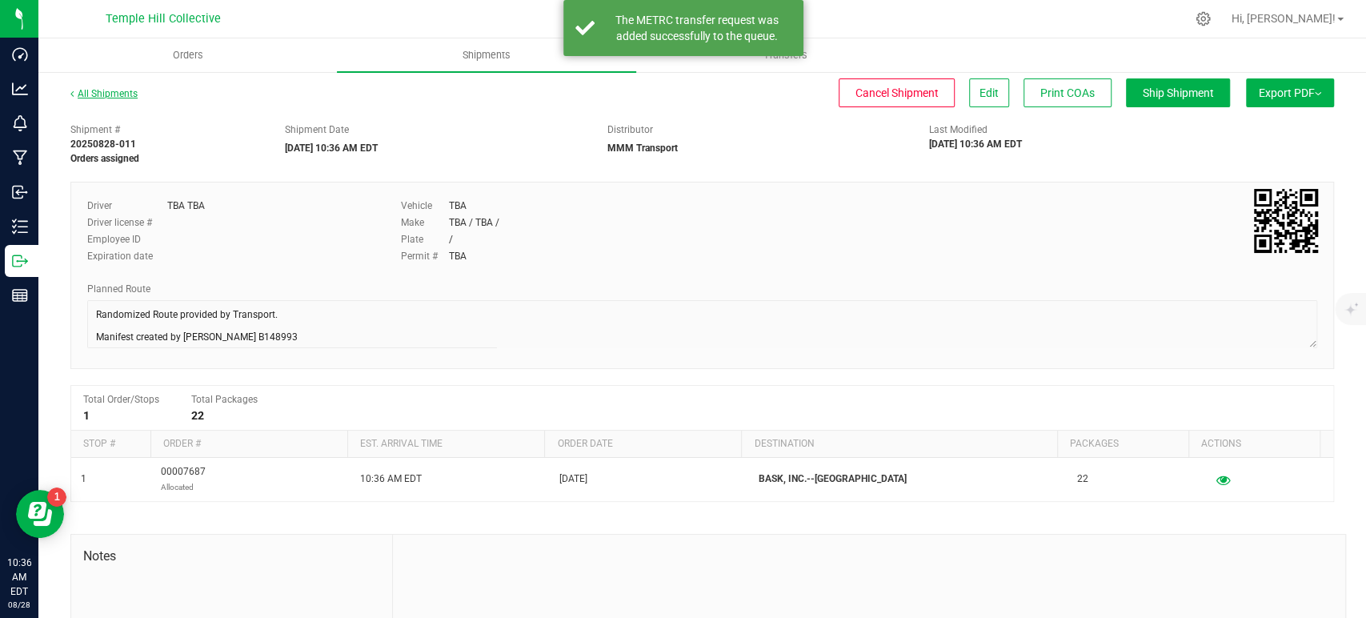
click at [119, 99] on link "All Shipments" at bounding box center [103, 93] width 67 height 11
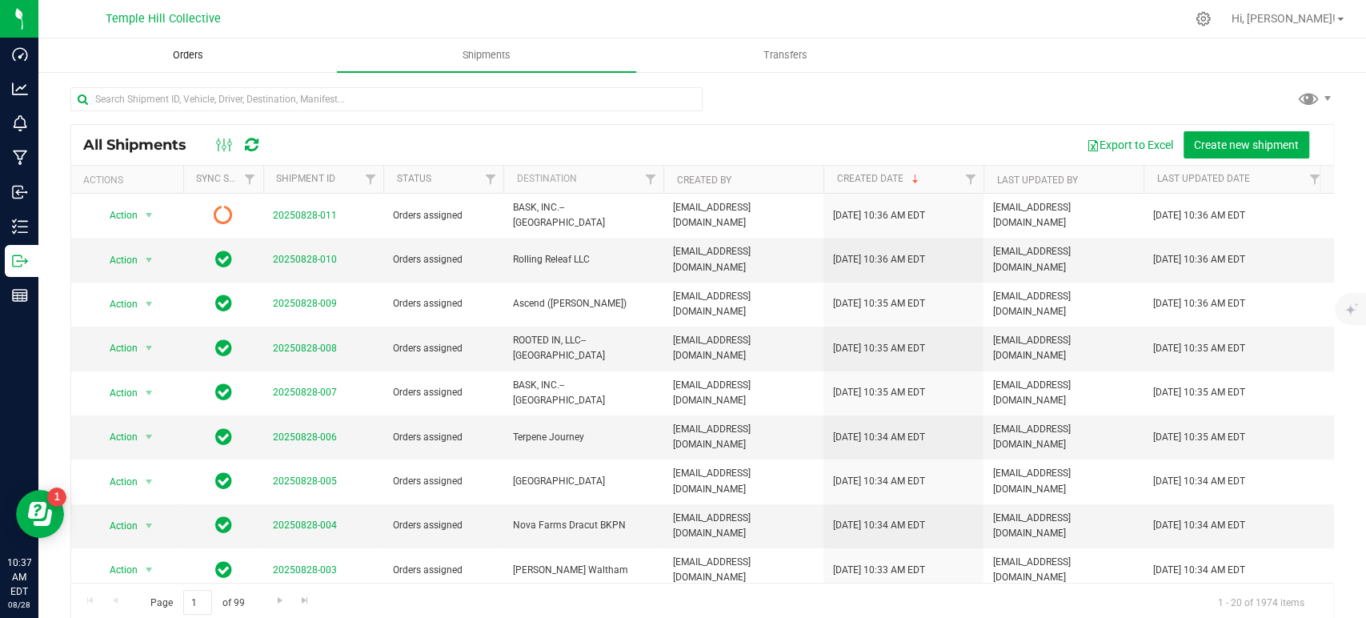
click at [212, 59] on span "Orders" at bounding box center [188, 55] width 74 height 14
